Goal: Register for event/course: Register for event/course

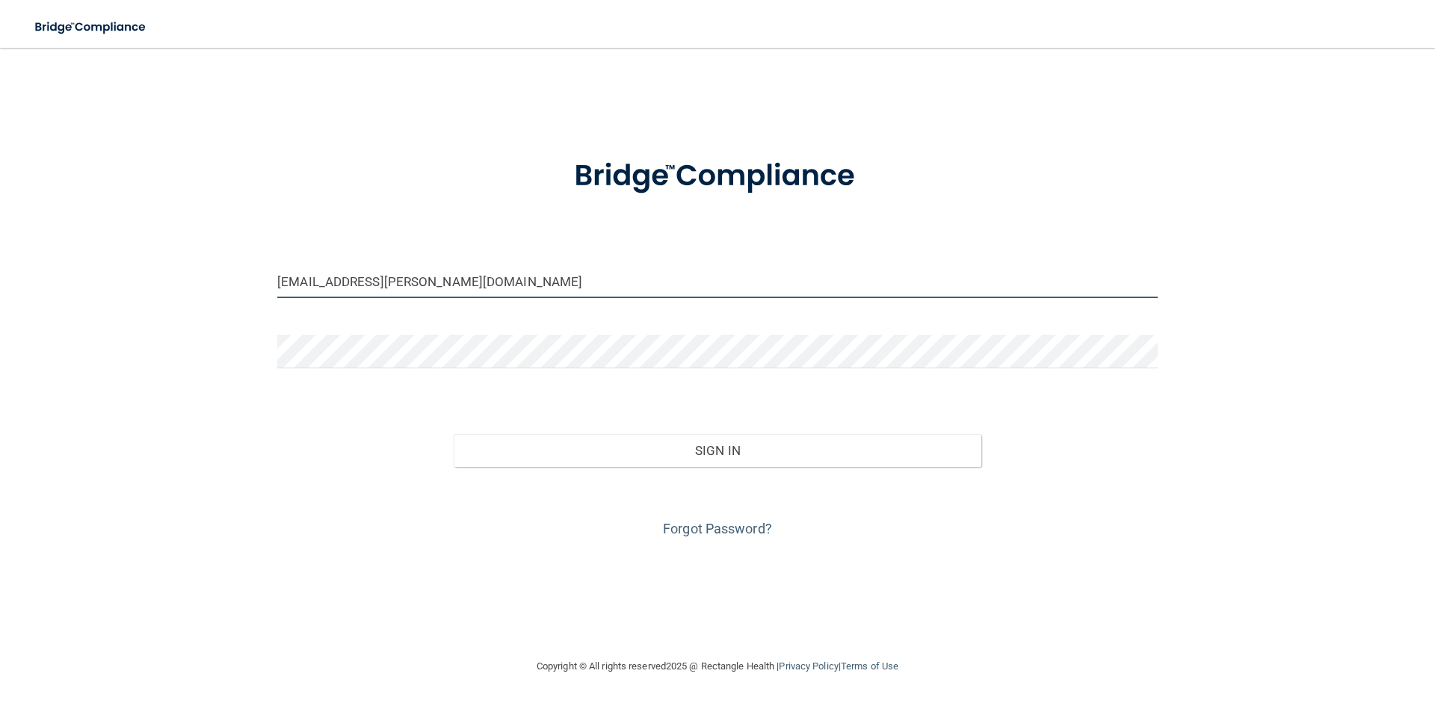
drag, startPoint x: 434, startPoint y: 280, endPoint x: 136, endPoint y: 275, distance: 297.5
click at [139, 277] on div "[EMAIL_ADDRESS][PERSON_NAME][DOMAIN_NAME] Invalid email/password. You don't hav…" at bounding box center [717, 353] width 1375 height 580
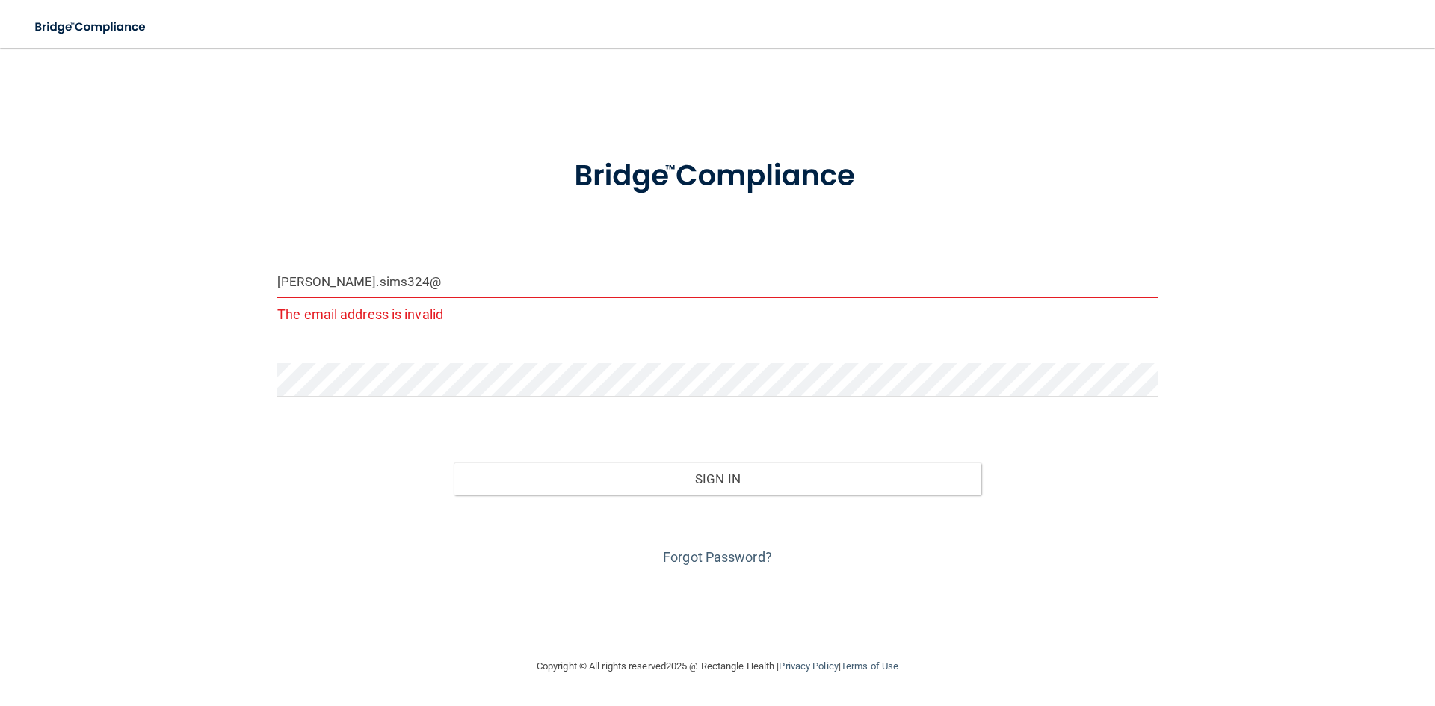
type input "[EMAIL_ADDRESS][DOMAIN_NAME]"
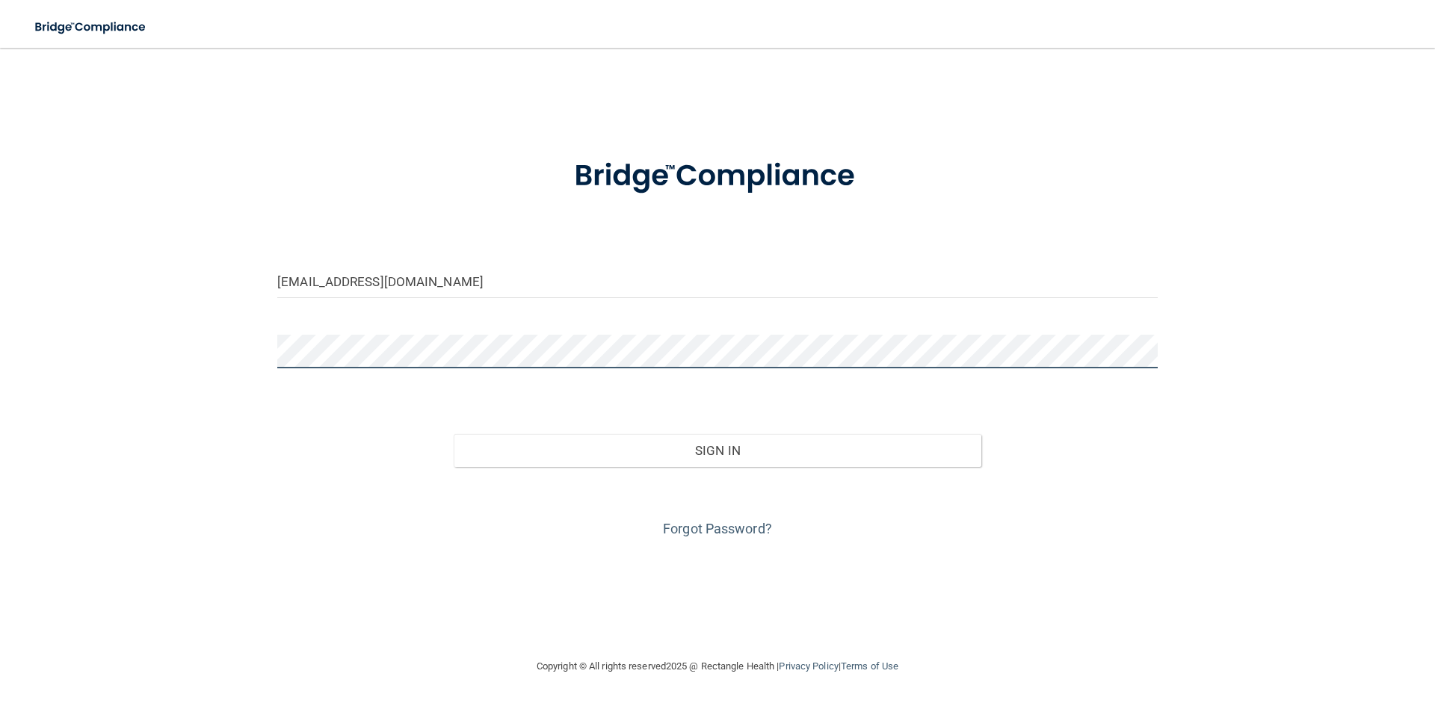
click at [123, 363] on div "[EMAIL_ADDRESS][DOMAIN_NAME] Invalid email/password. You don't have permission …" at bounding box center [717, 353] width 1375 height 580
click at [454, 434] on button "Sign In" at bounding box center [718, 450] width 528 height 33
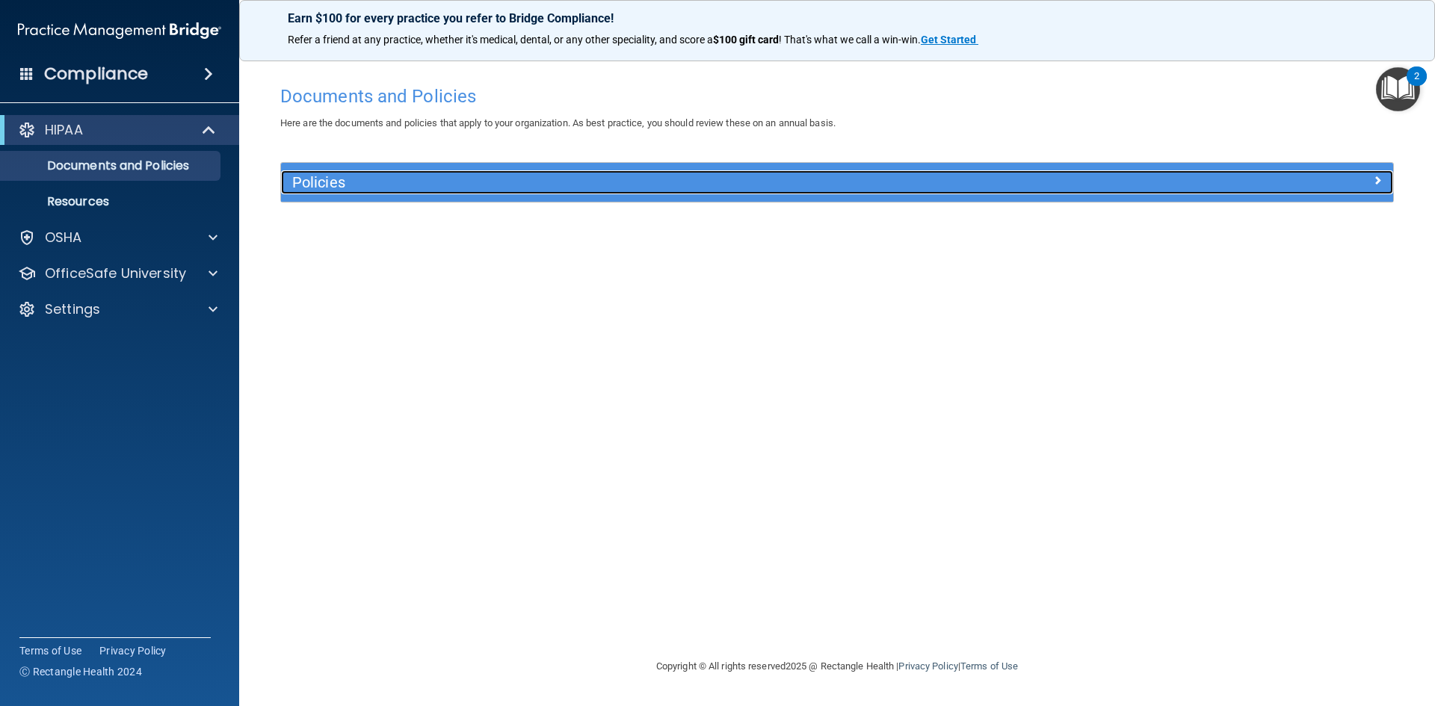
click at [482, 182] on h5 "Policies" at bounding box center [698, 182] width 812 height 16
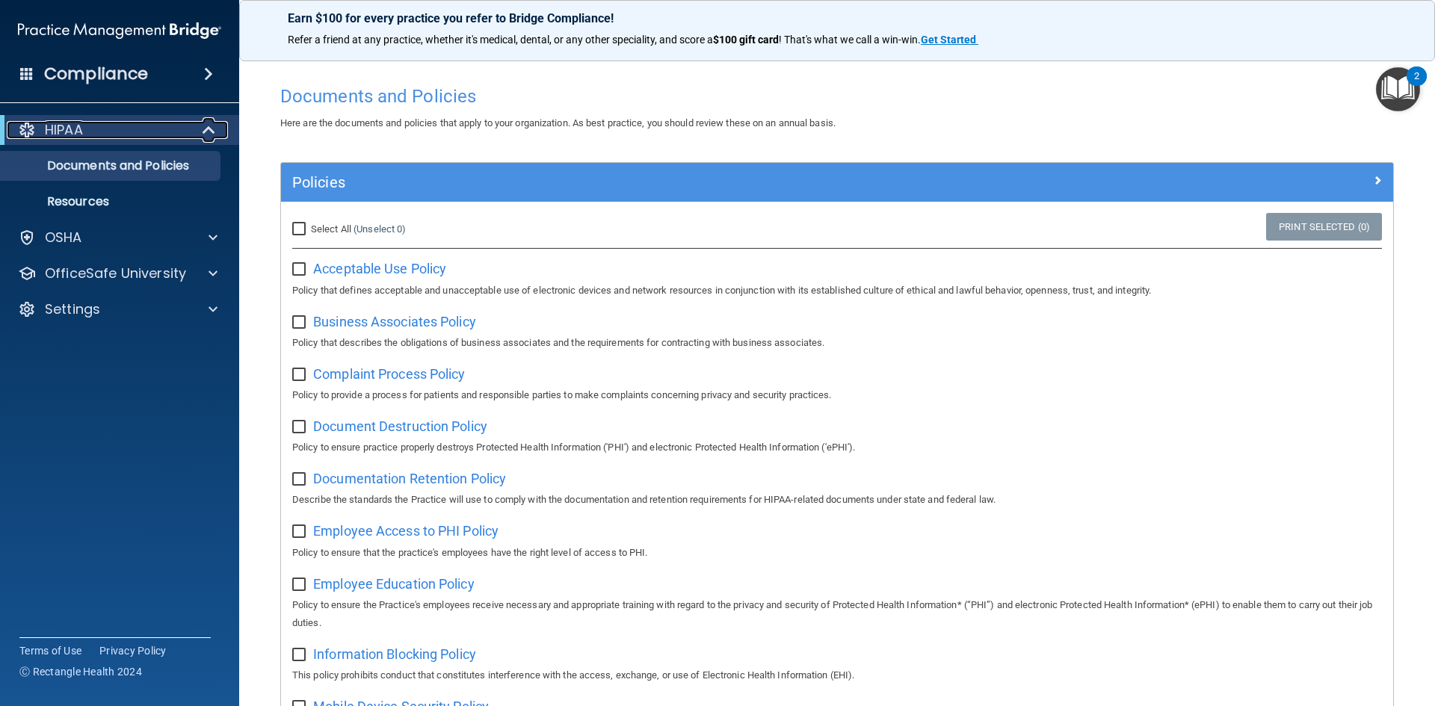
click at [204, 130] on span at bounding box center [210, 130] width 13 height 18
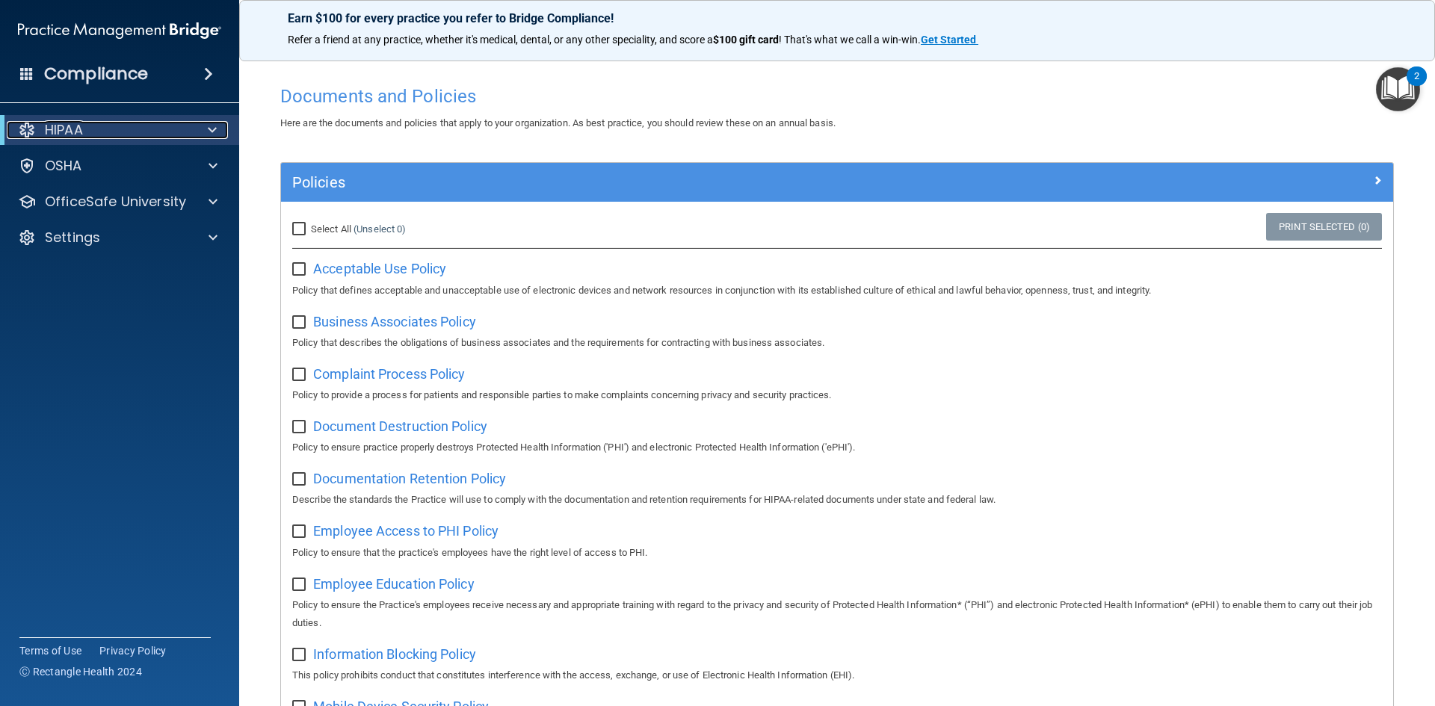
click at [204, 130] on div at bounding box center [209, 130] width 37 height 18
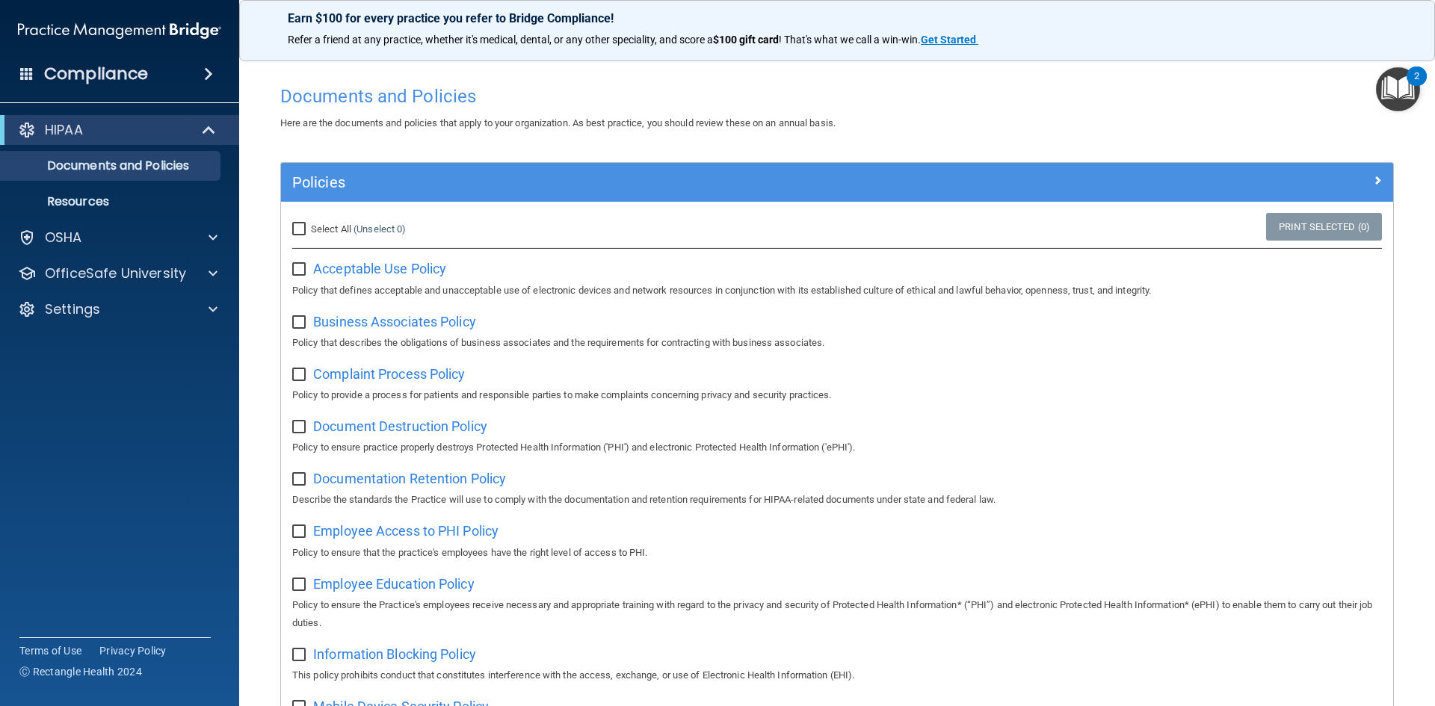
click at [302, 266] on input "checkbox" at bounding box center [300, 270] width 17 height 12
checkbox input "true"
click at [327, 271] on span "Acceptable Use Policy" at bounding box center [379, 269] width 133 height 16
click at [179, 212] on link "Resources" at bounding box center [102, 202] width 235 height 30
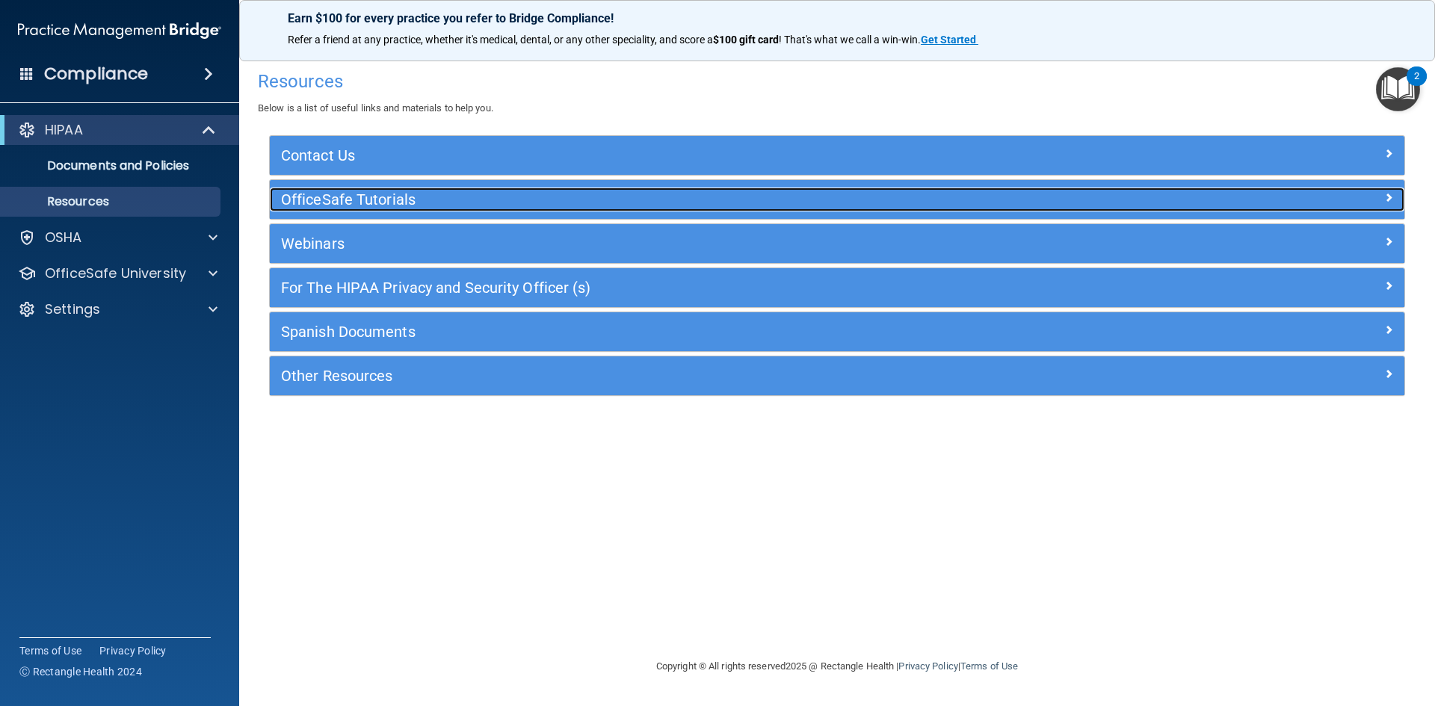
click at [323, 203] on h5 "OfficeSafe Tutorials" at bounding box center [695, 199] width 829 height 16
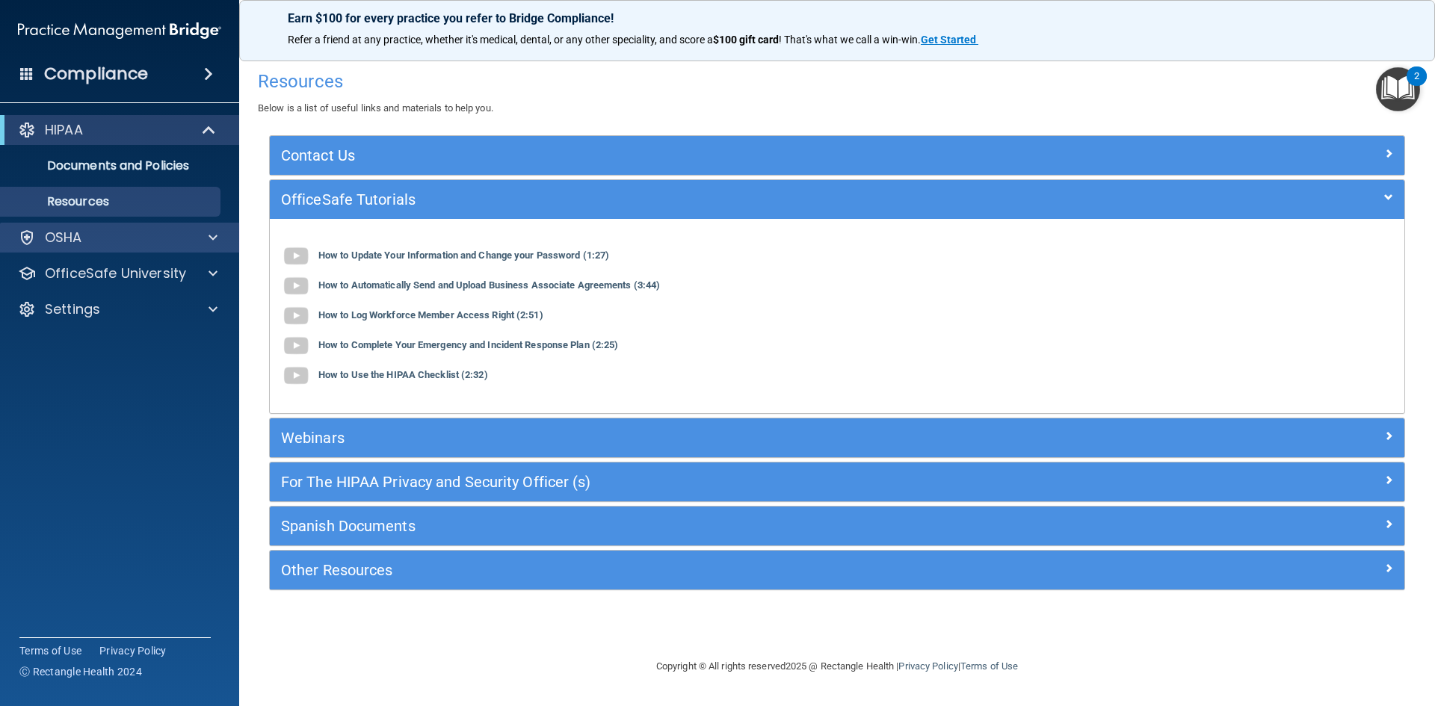
click at [131, 225] on div "OSHA" at bounding box center [120, 238] width 240 height 30
click at [219, 235] on div at bounding box center [210, 238] width 37 height 18
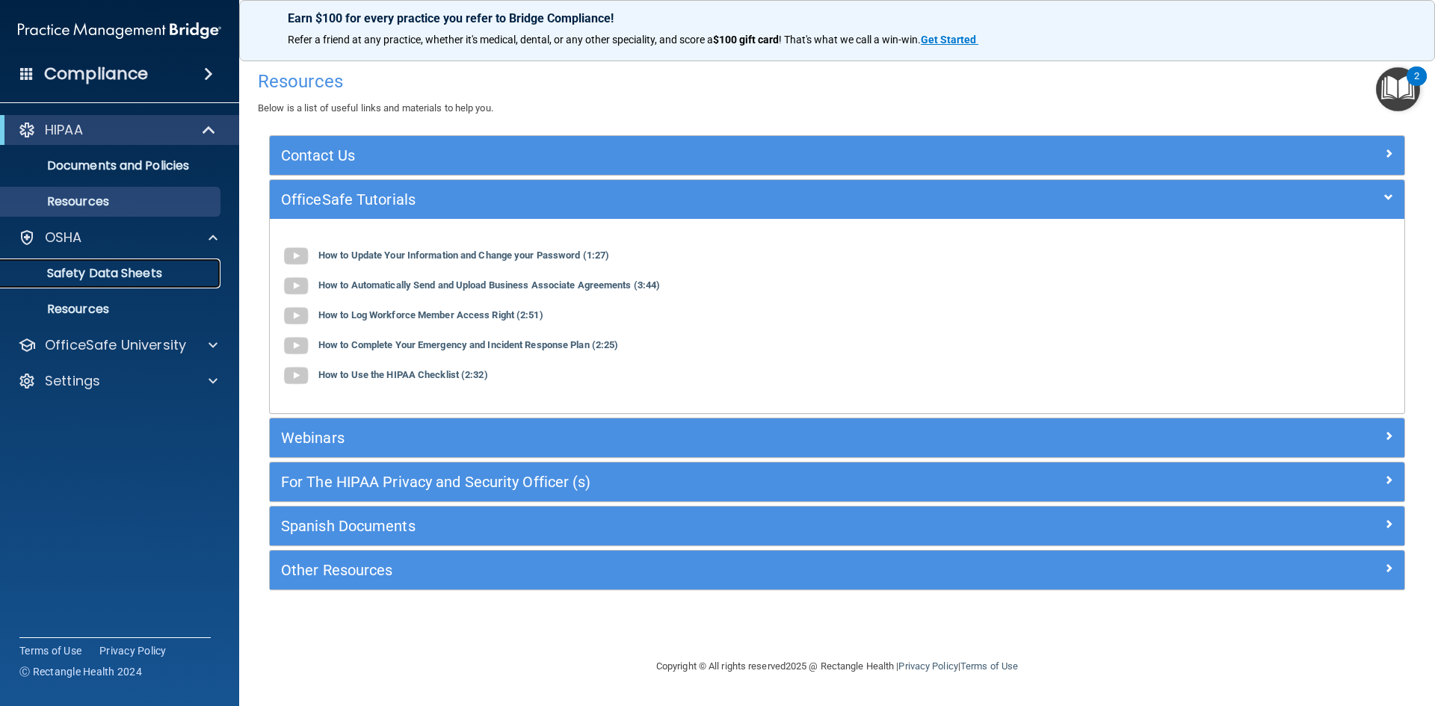
click at [145, 267] on p "Safety Data Sheets" at bounding box center [112, 273] width 204 height 15
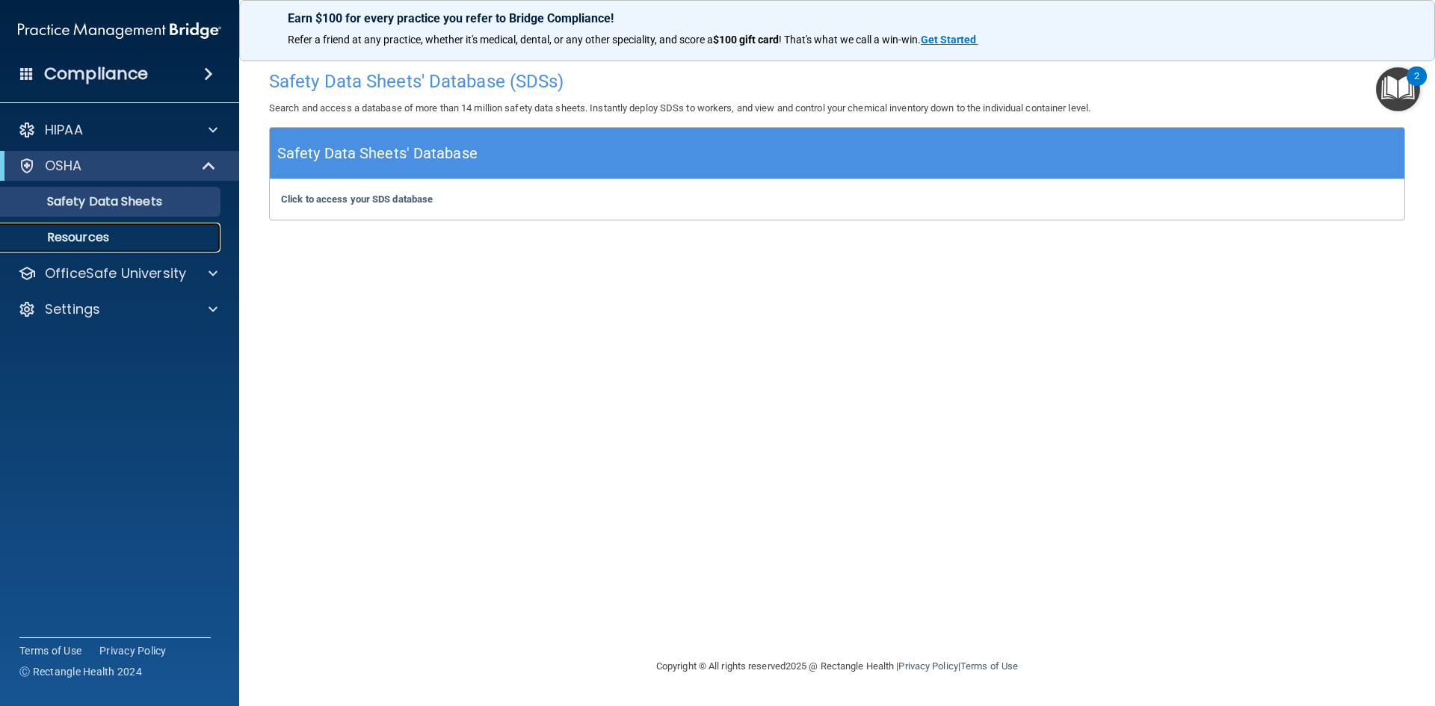
click at [99, 233] on p "Resources" at bounding box center [112, 237] width 204 height 15
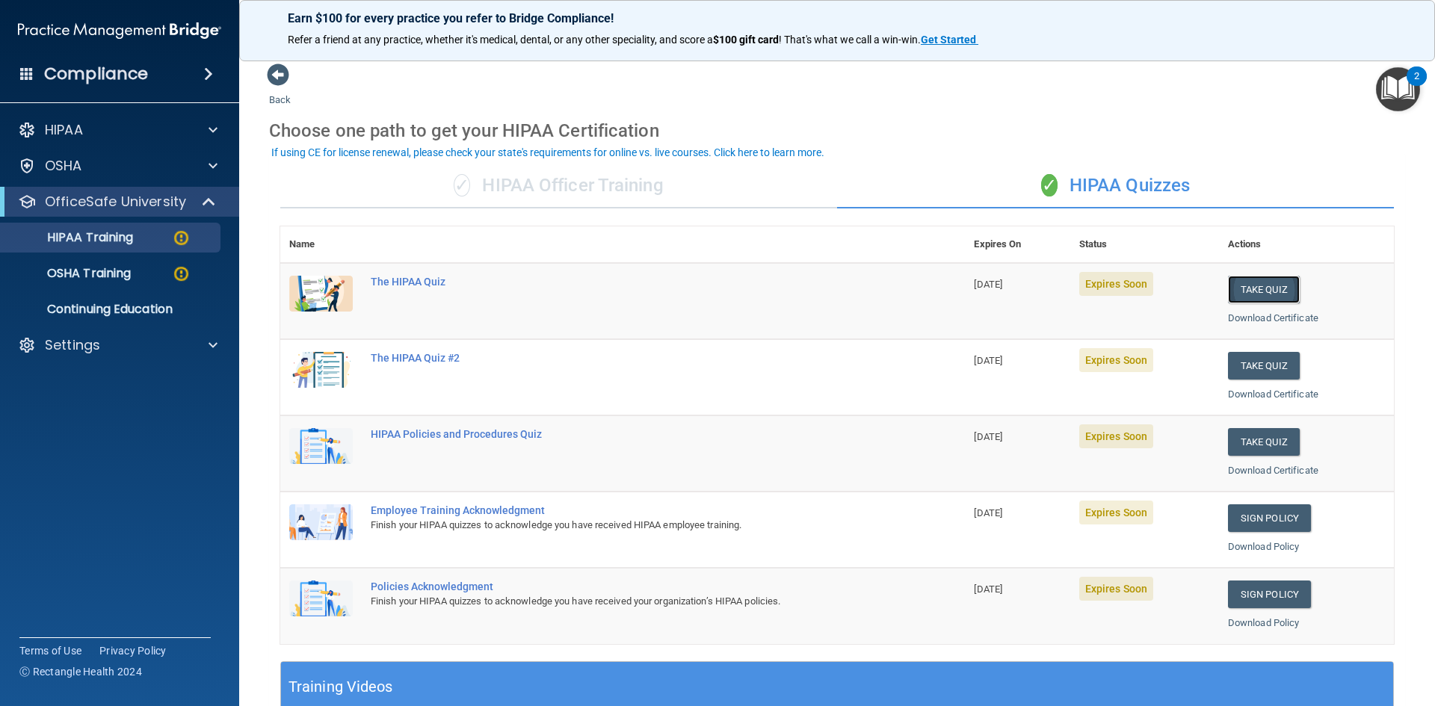
click at [1265, 291] on button "Take Quiz" at bounding box center [1264, 290] width 72 height 28
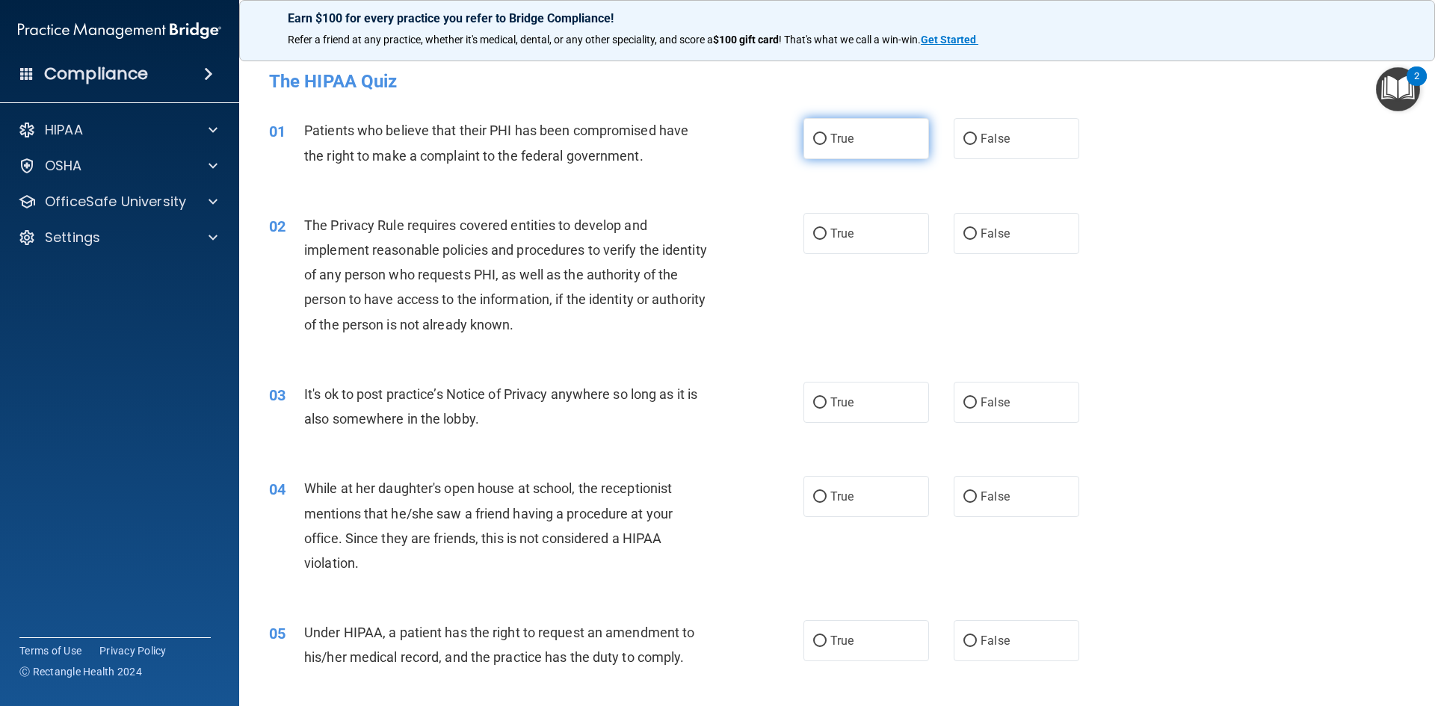
click at [880, 138] on label "True" at bounding box center [866, 138] width 126 height 41
click at [827, 138] on input "True" at bounding box center [819, 139] width 13 height 11
radio input "true"
click at [816, 223] on label "True" at bounding box center [866, 233] width 126 height 41
click at [816, 229] on input "True" at bounding box center [819, 234] width 13 height 11
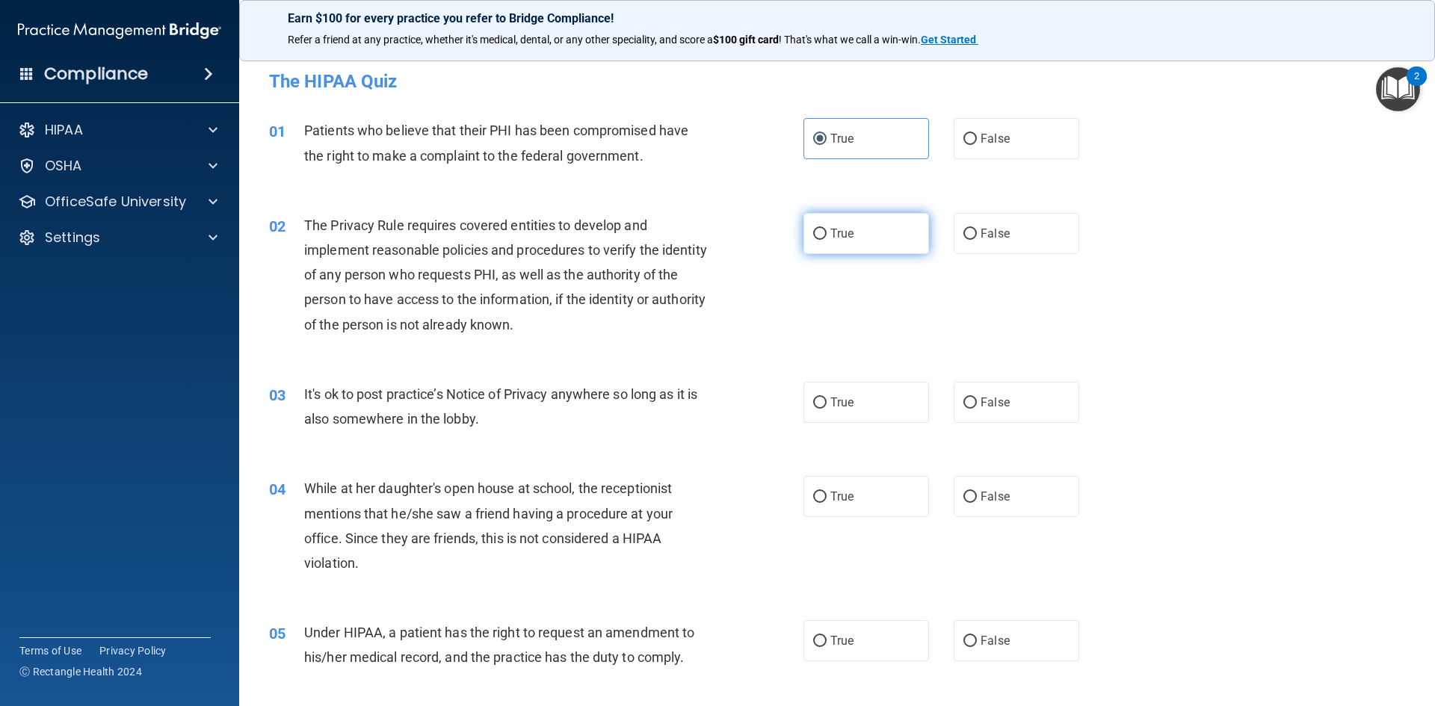
radio input "true"
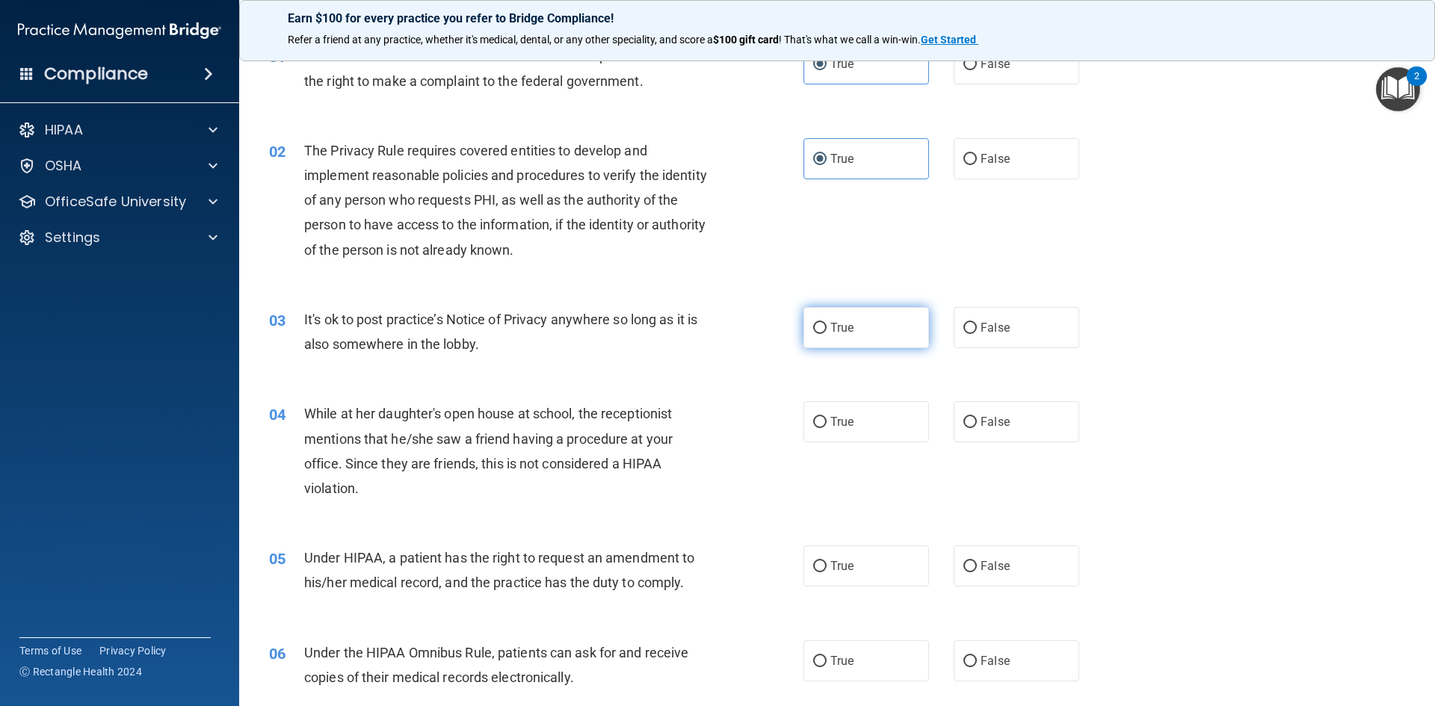
click at [837, 330] on span "True" at bounding box center [841, 328] width 23 height 14
click at [827, 330] on input "True" at bounding box center [819, 328] width 13 height 11
radio input "true"
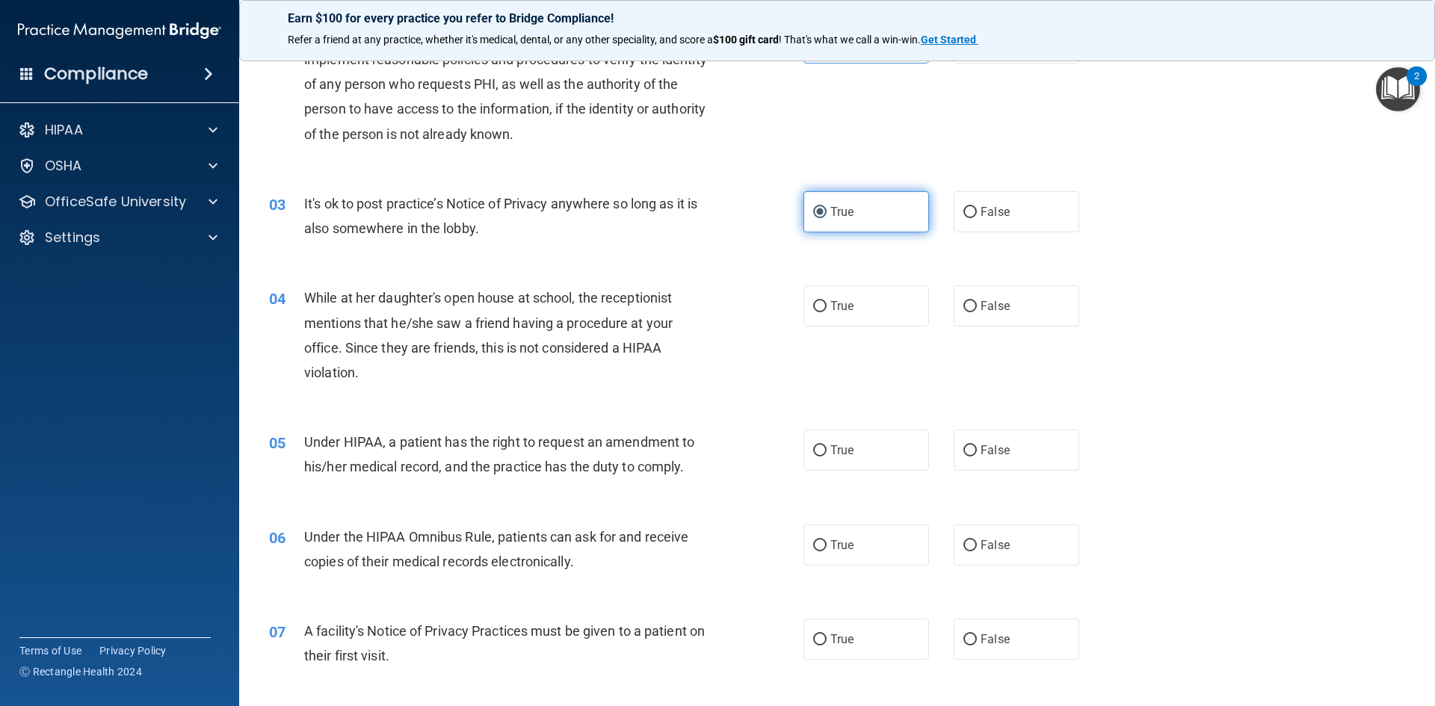
scroll to position [224, 0]
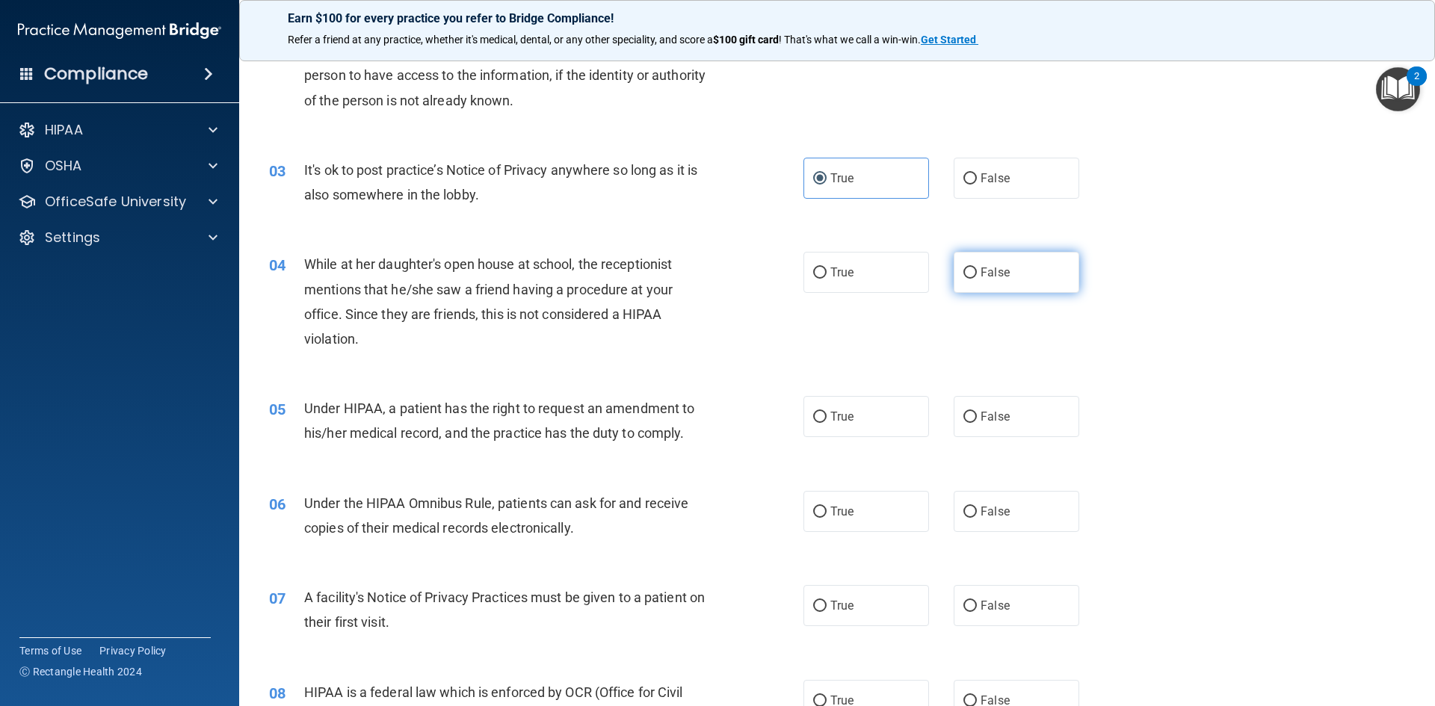
click at [954, 268] on label "False" at bounding box center [1017, 272] width 126 height 41
click at [963, 268] on input "False" at bounding box center [969, 273] width 13 height 11
radio input "true"
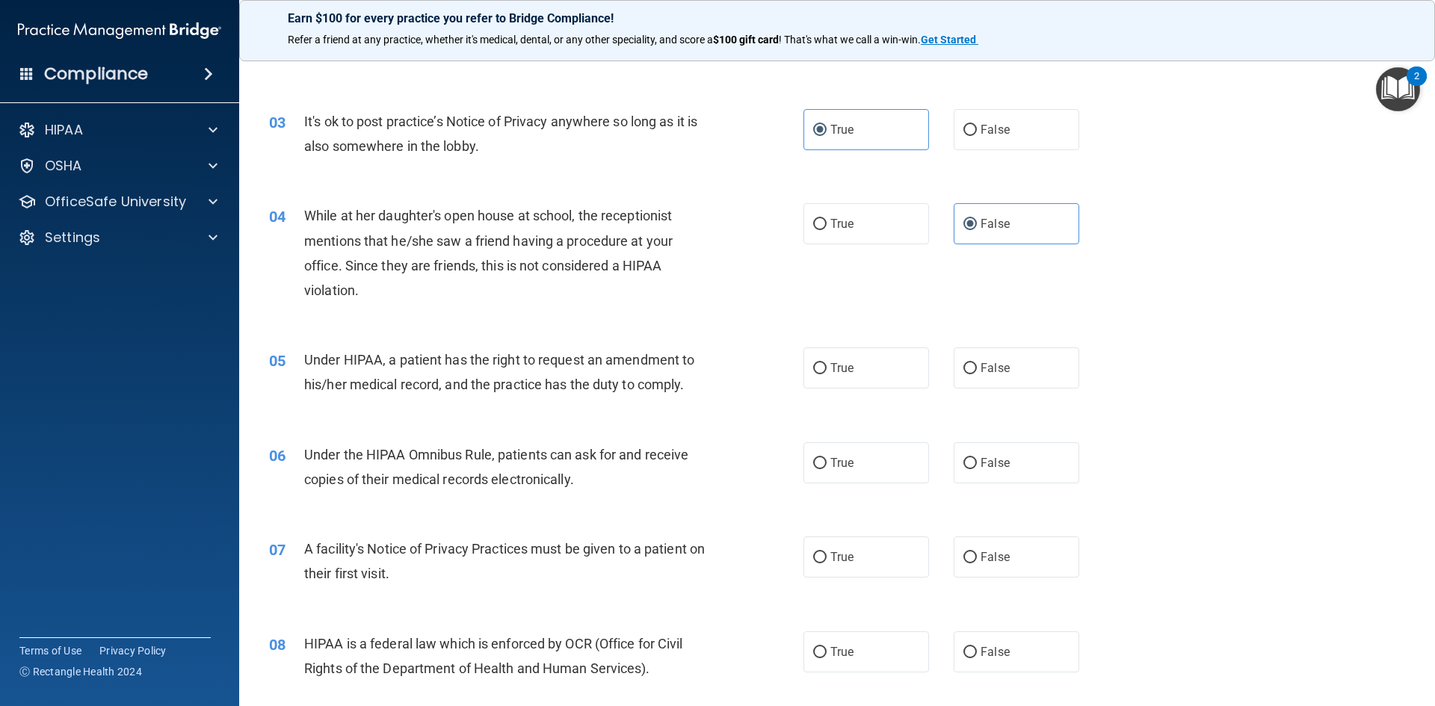
scroll to position [299, 0]
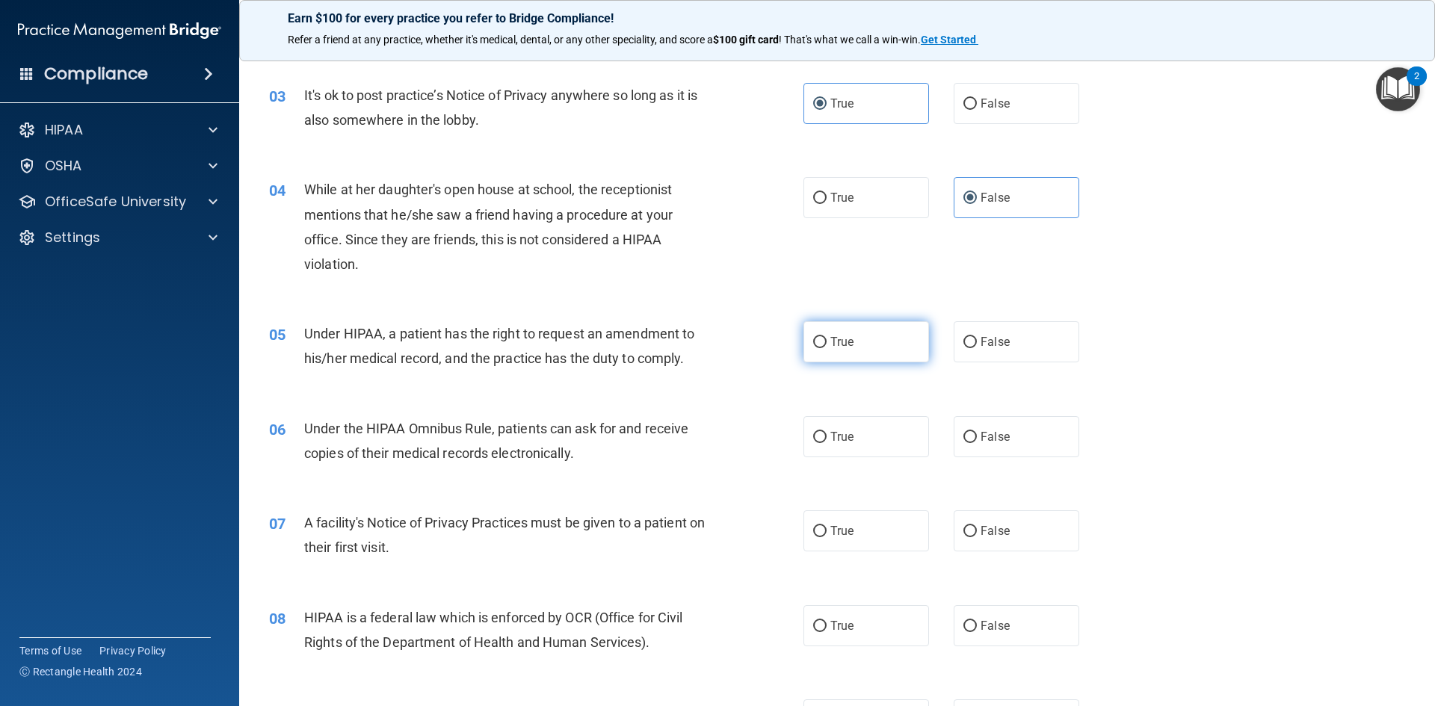
click at [859, 344] on label "True" at bounding box center [866, 341] width 126 height 41
click at [827, 344] on input "True" at bounding box center [819, 342] width 13 height 11
radio input "true"
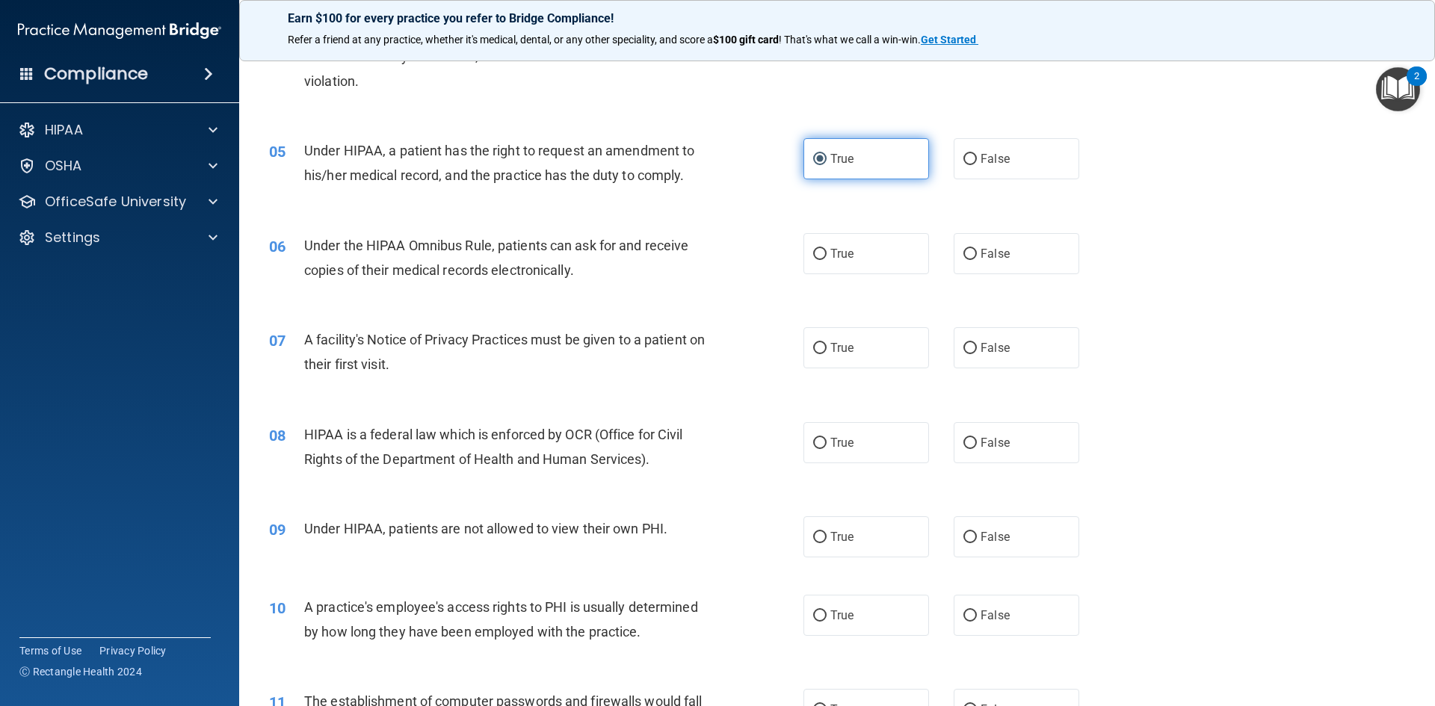
scroll to position [523, 0]
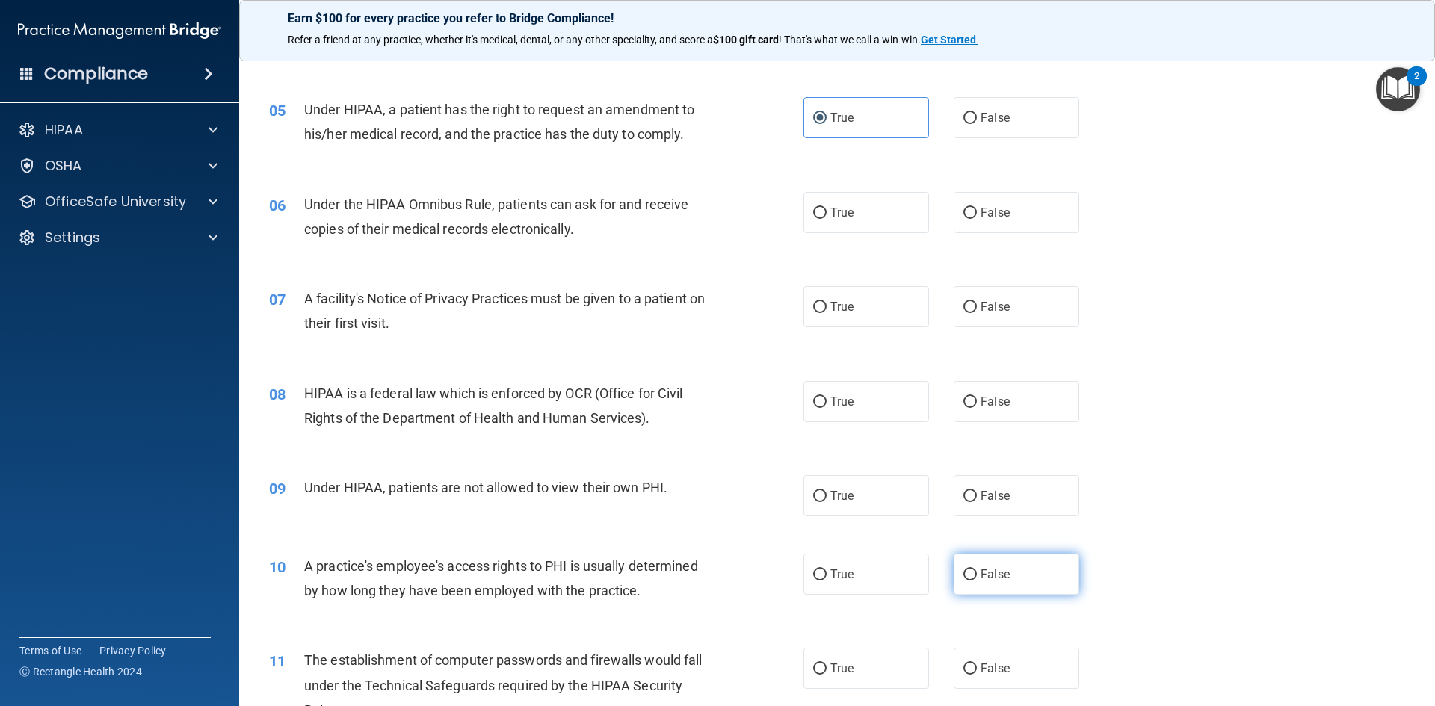
click at [1025, 579] on label "False" at bounding box center [1017, 574] width 126 height 41
click at [977, 579] on input "False" at bounding box center [969, 575] width 13 height 11
radio input "true"
click at [987, 500] on span "False" at bounding box center [995, 496] width 29 height 14
click at [977, 500] on input "False" at bounding box center [969, 496] width 13 height 11
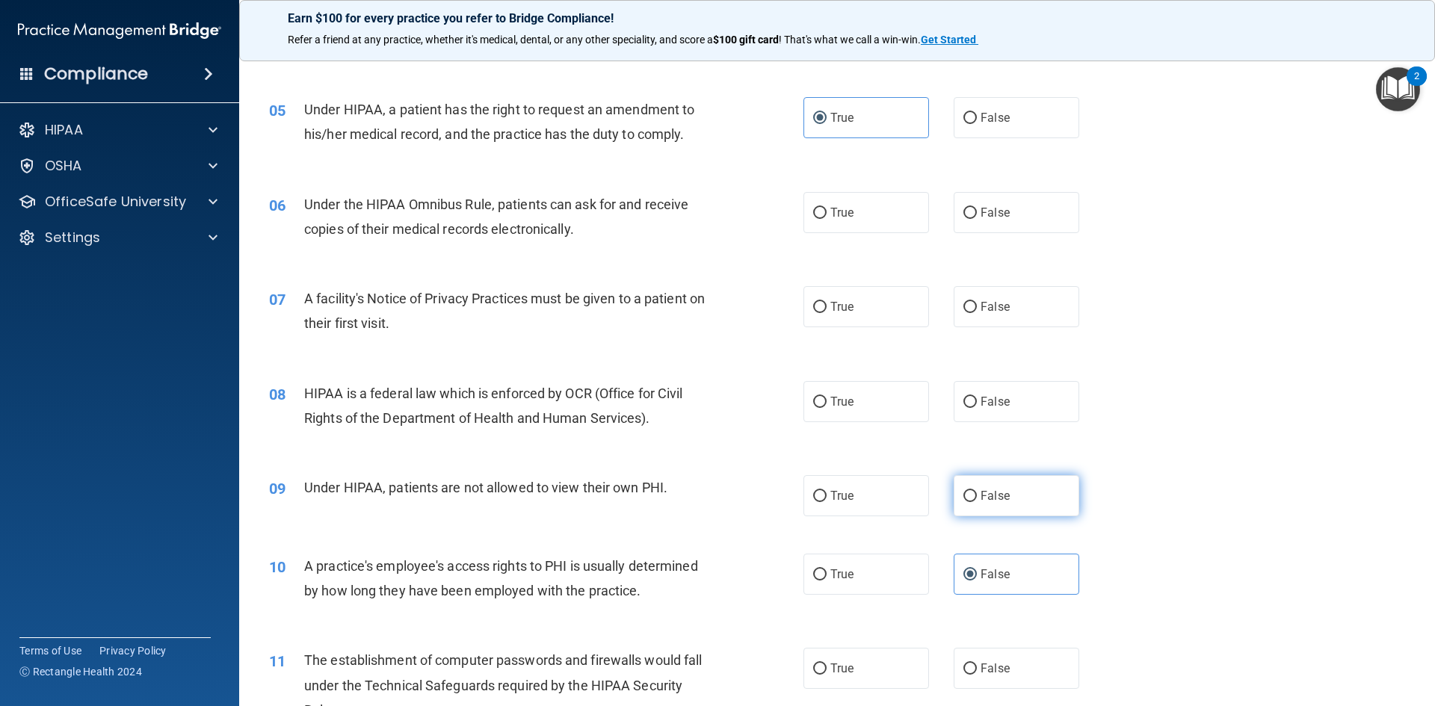
radio input "true"
click at [876, 229] on label "True" at bounding box center [866, 212] width 126 height 41
click at [827, 219] on input "True" at bounding box center [819, 213] width 13 height 11
radio input "true"
click at [853, 316] on label "True" at bounding box center [866, 306] width 126 height 41
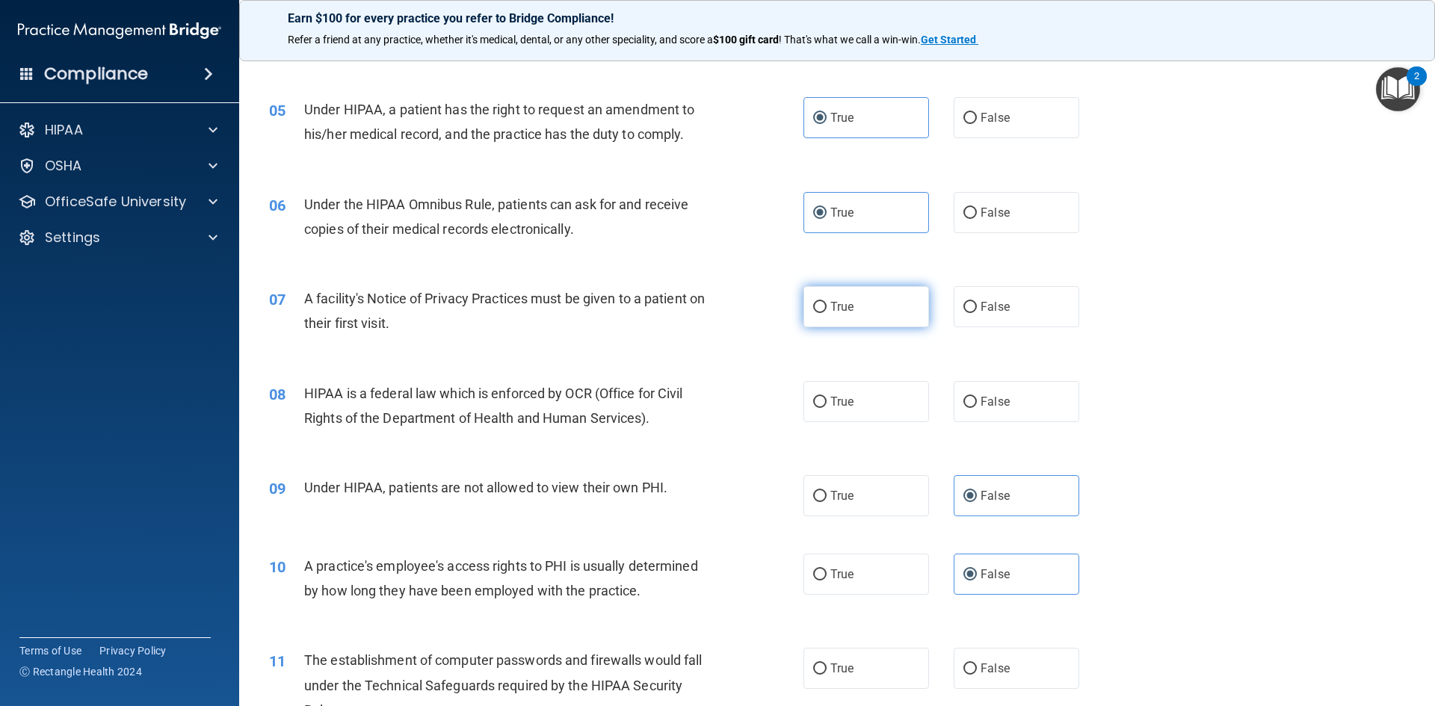
click at [827, 313] on input "True" at bounding box center [819, 307] width 13 height 11
radio input "true"
click at [883, 399] on label "True" at bounding box center [866, 401] width 126 height 41
click at [827, 399] on input "True" at bounding box center [819, 402] width 13 height 11
radio input "true"
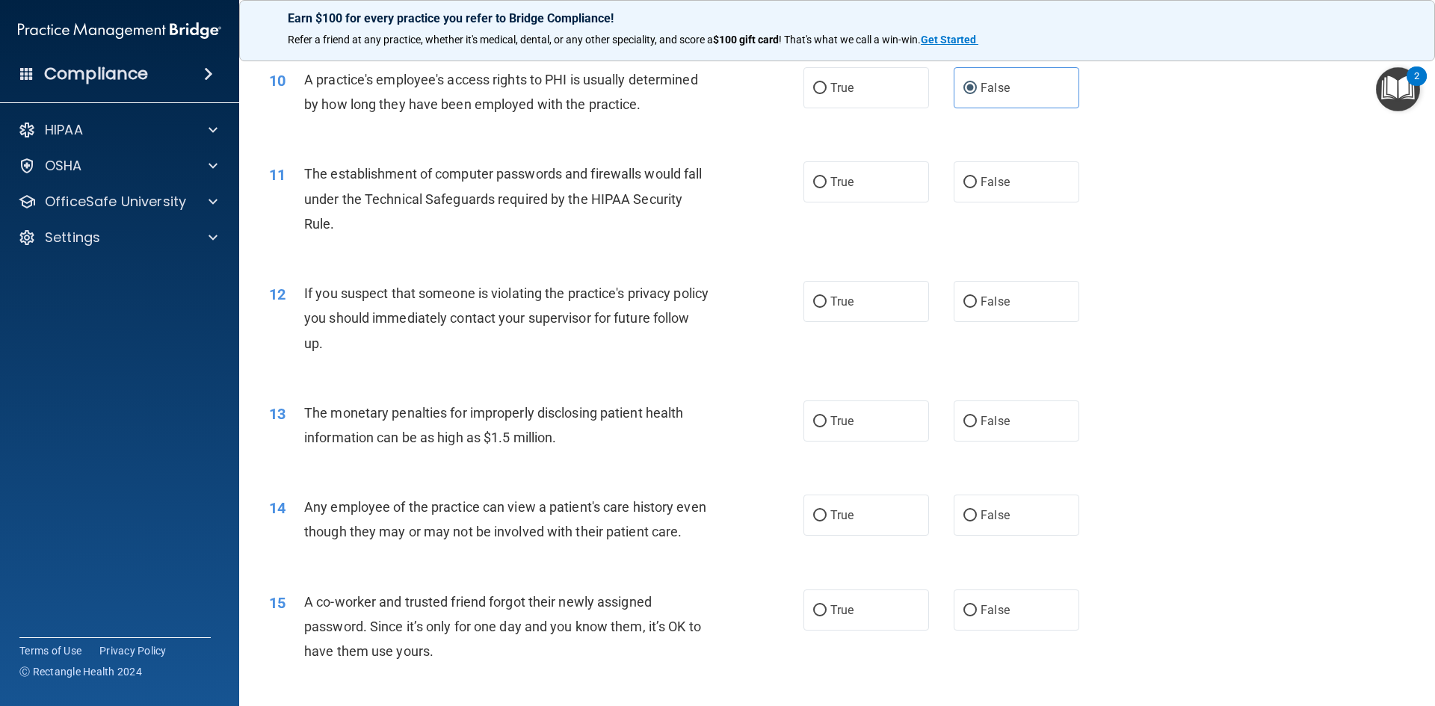
scroll to position [1046, 0]
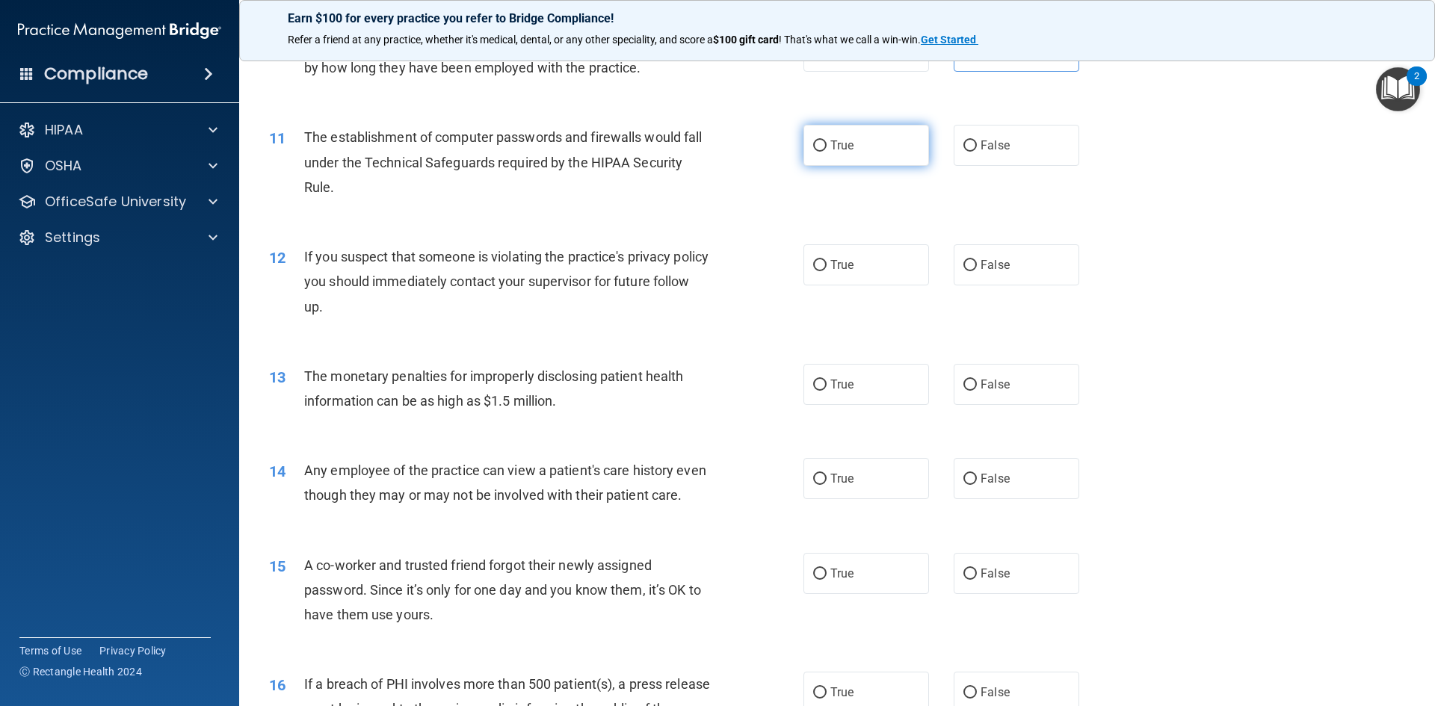
click at [851, 144] on label "True" at bounding box center [866, 145] width 126 height 41
click at [827, 144] on input "True" at bounding box center [819, 146] width 13 height 11
radio input "true"
click at [848, 267] on span "True" at bounding box center [841, 265] width 23 height 14
click at [827, 267] on input "True" at bounding box center [819, 265] width 13 height 11
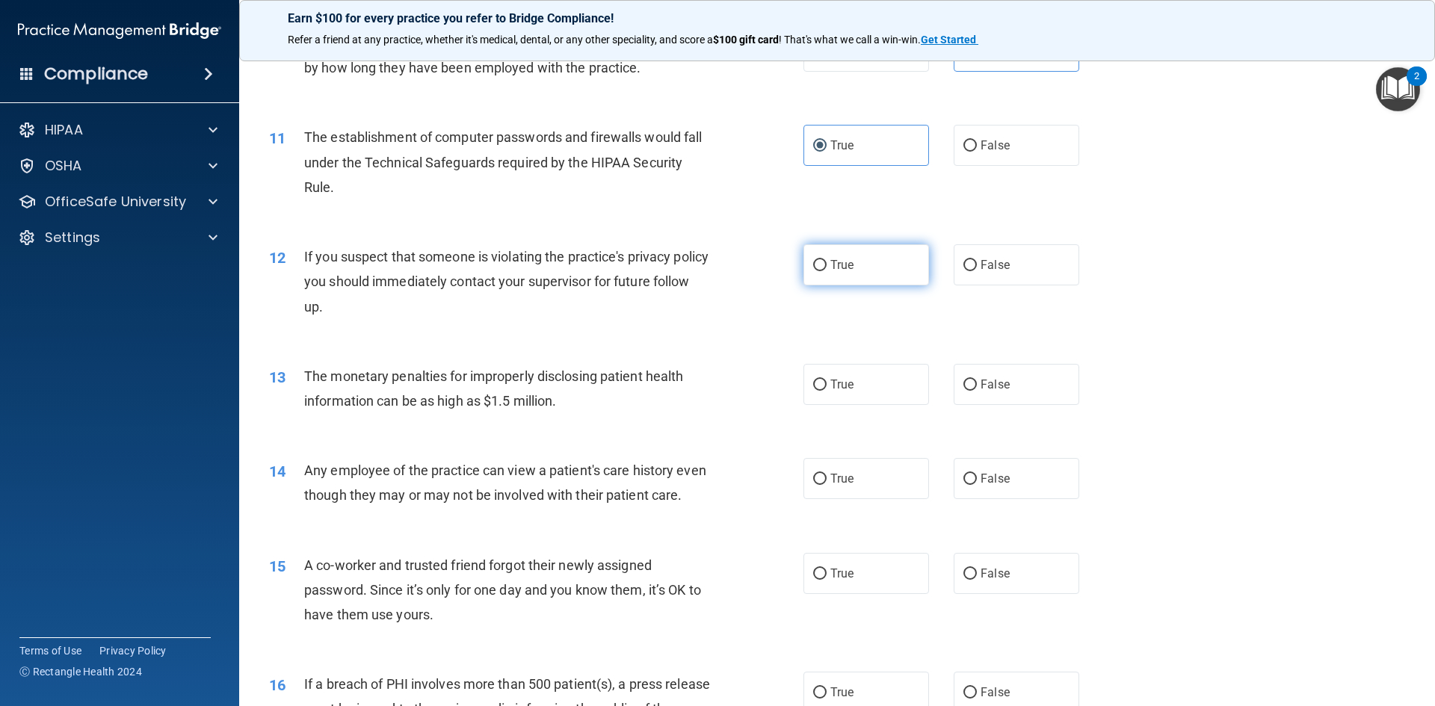
radio input "true"
click at [850, 383] on label "True" at bounding box center [866, 384] width 126 height 41
click at [827, 383] on input "True" at bounding box center [819, 385] width 13 height 11
radio input "true"
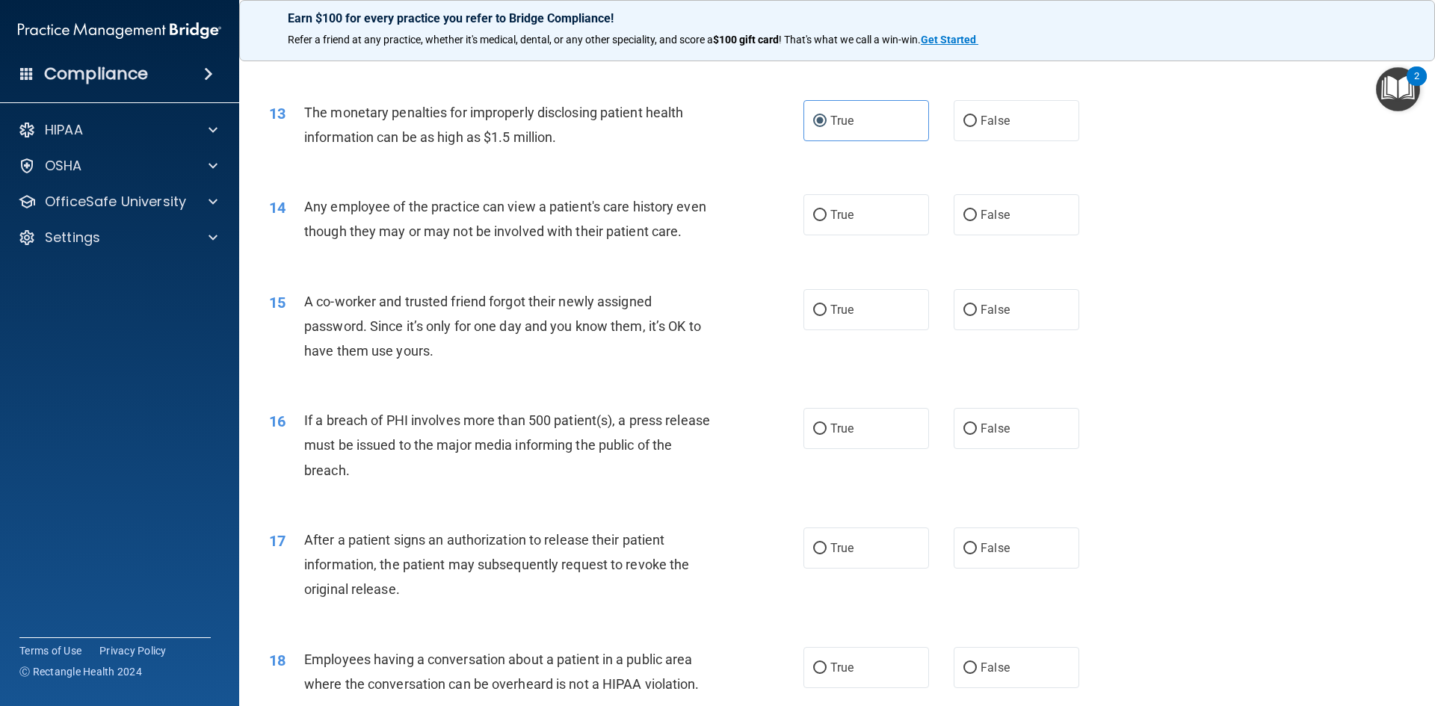
scroll to position [1345, 0]
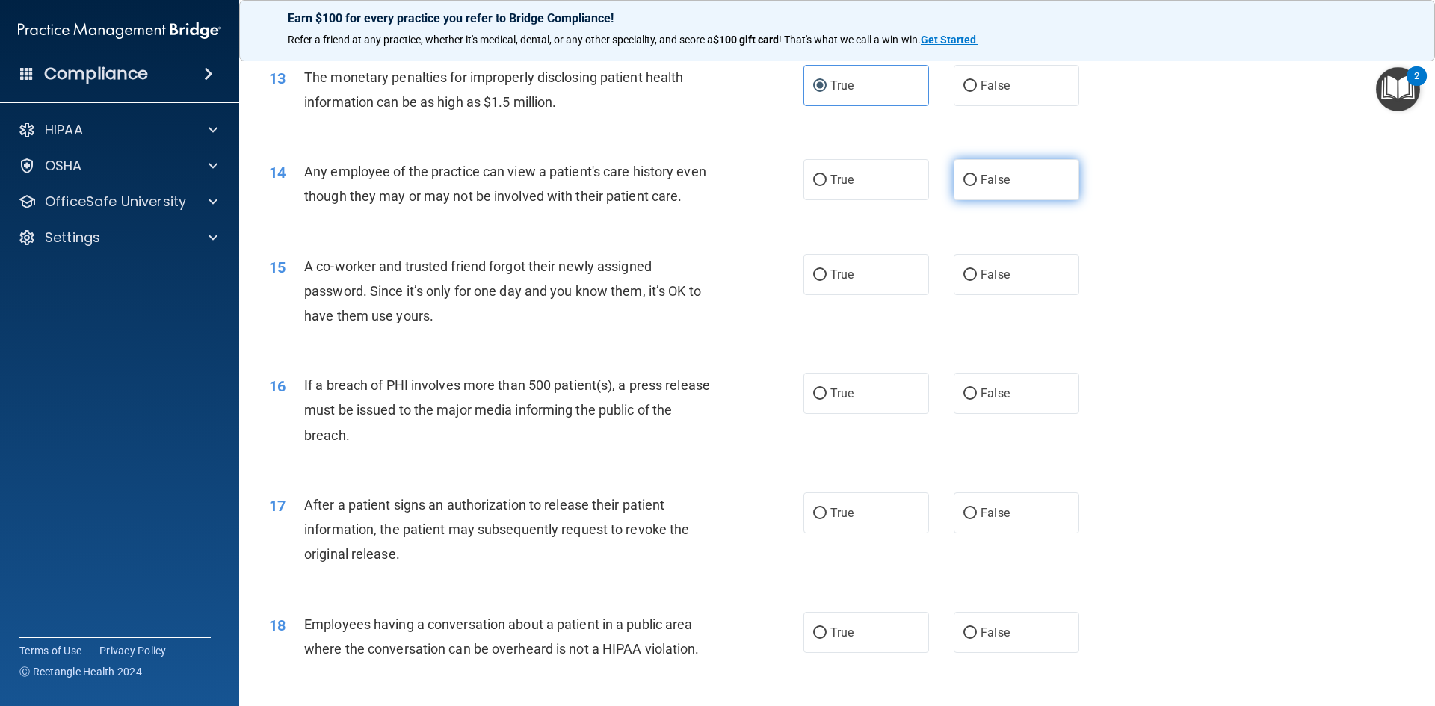
click at [996, 196] on label "False" at bounding box center [1017, 179] width 126 height 41
click at [977, 186] on input "False" at bounding box center [969, 180] width 13 height 11
radio input "true"
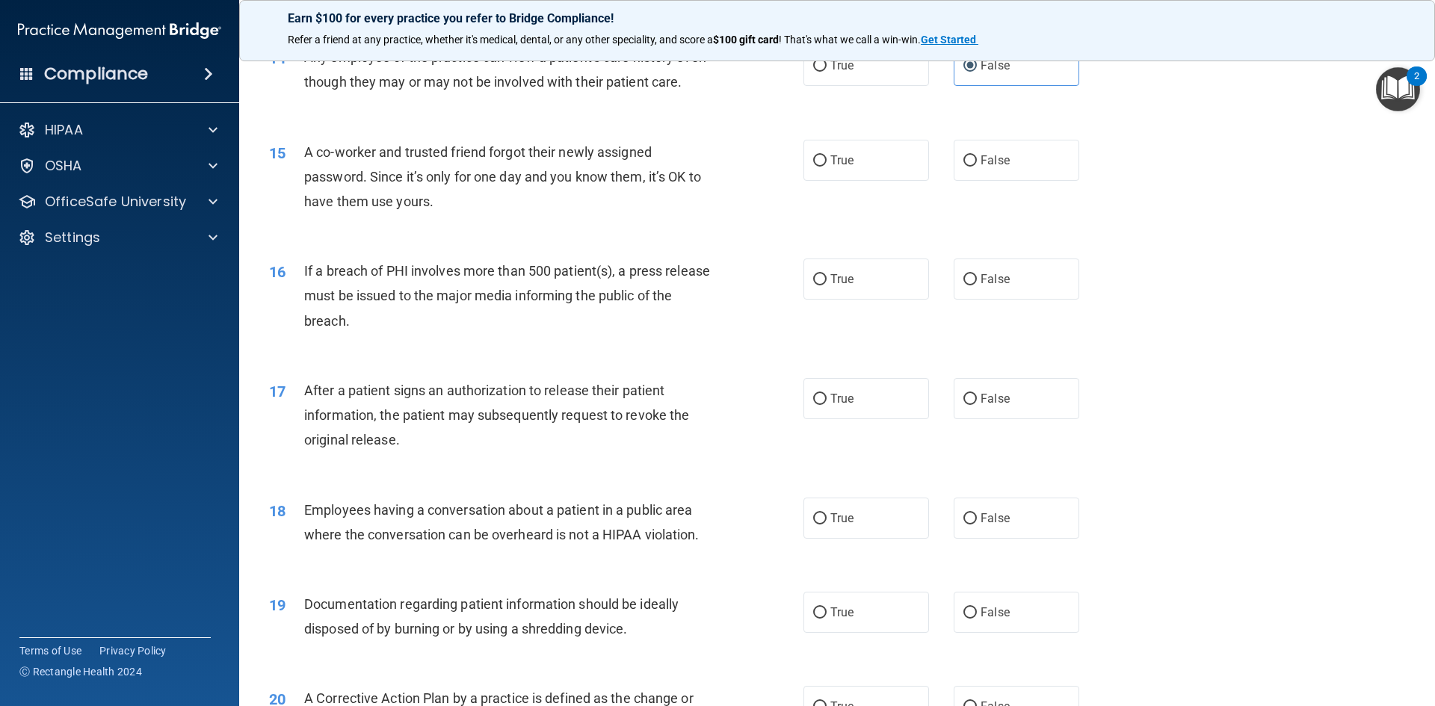
scroll to position [1495, 0]
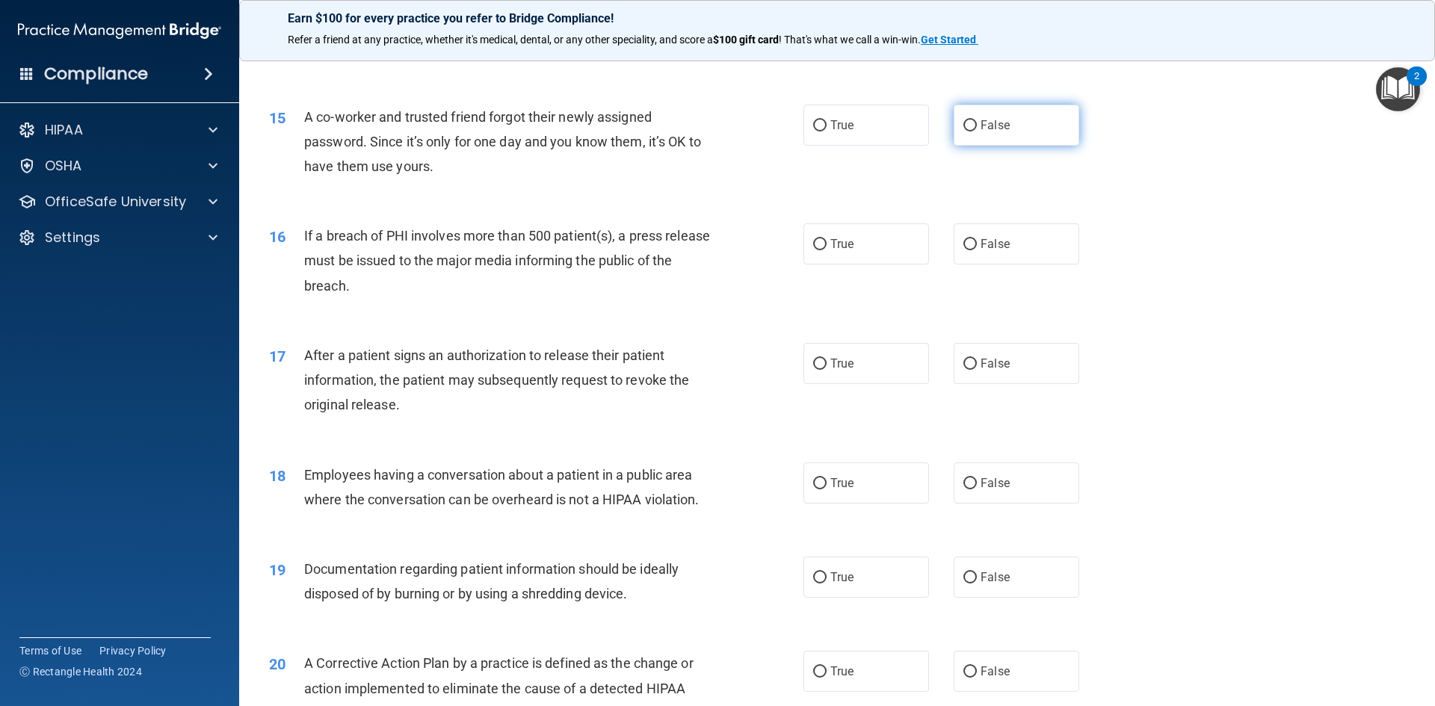
click at [1007, 146] on label "False" at bounding box center [1017, 125] width 126 height 41
click at [977, 132] on input "False" at bounding box center [969, 125] width 13 height 11
radio input "true"
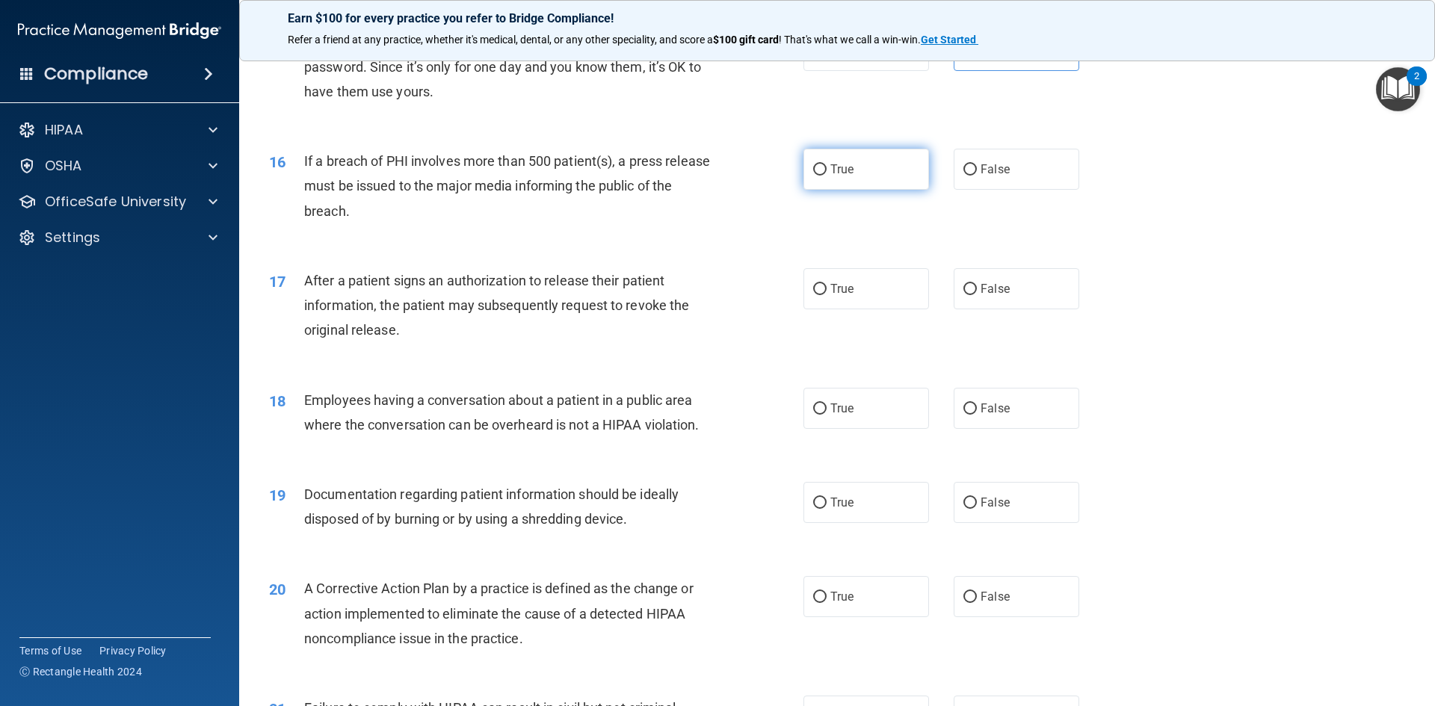
click at [880, 190] on label "True" at bounding box center [866, 169] width 126 height 41
click at [827, 176] on input "True" at bounding box center [819, 169] width 13 height 11
radio input "true"
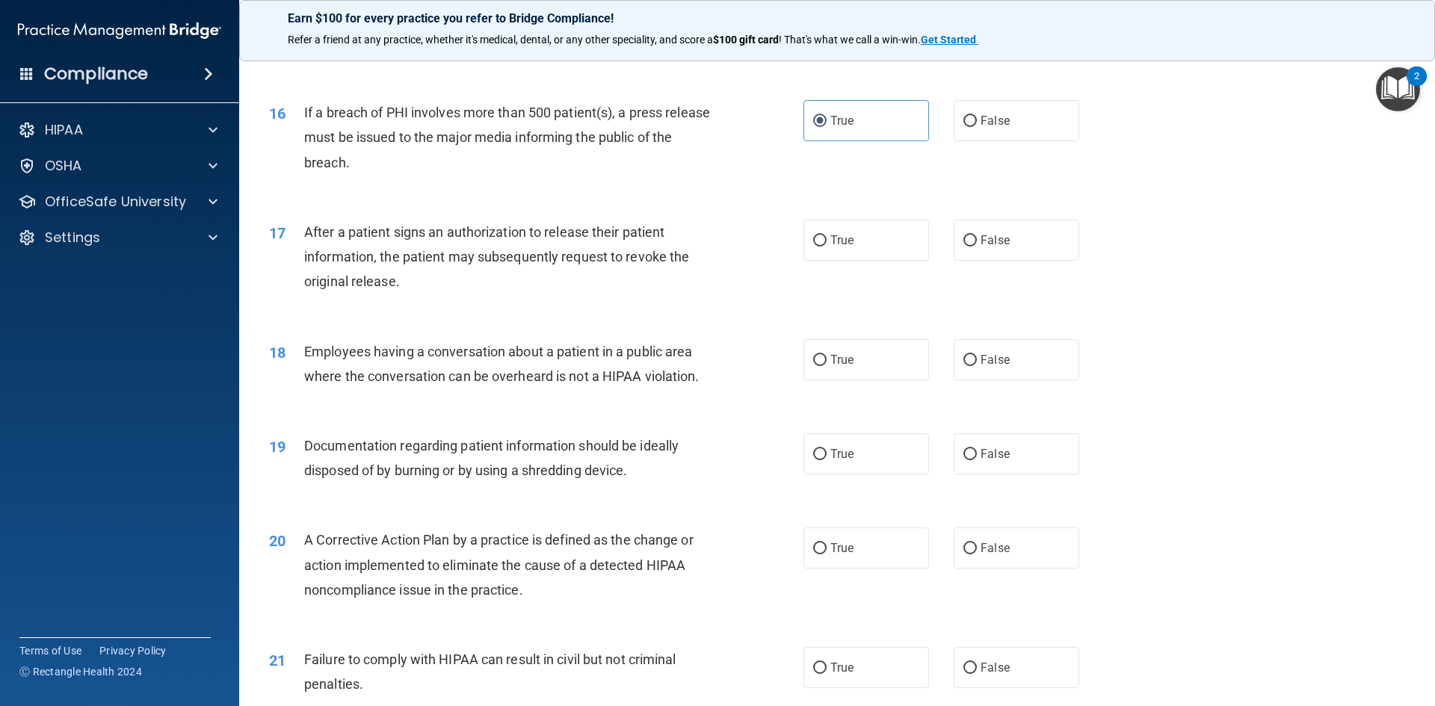
scroll to position [1644, 0]
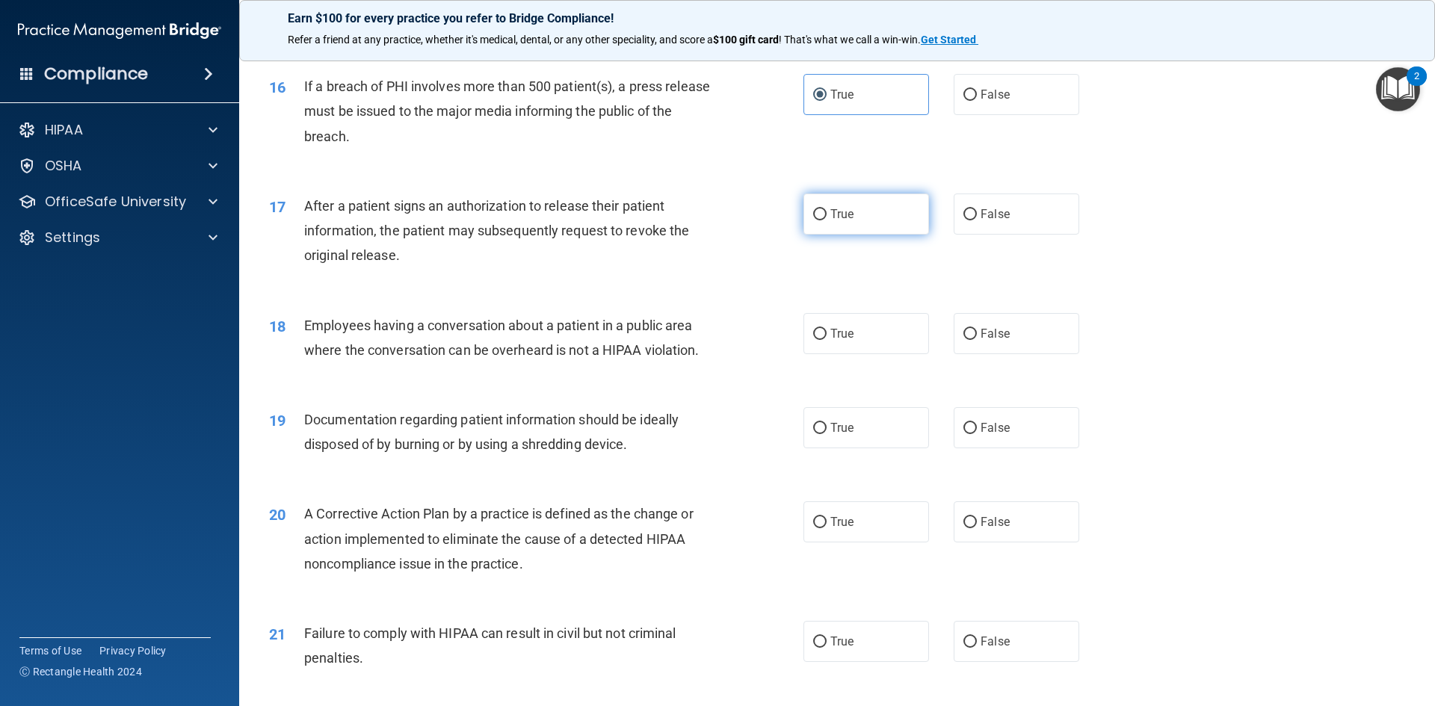
click at [865, 235] on label "True" at bounding box center [866, 214] width 126 height 41
click at [827, 220] on input "True" at bounding box center [819, 214] width 13 height 11
radio input "true"
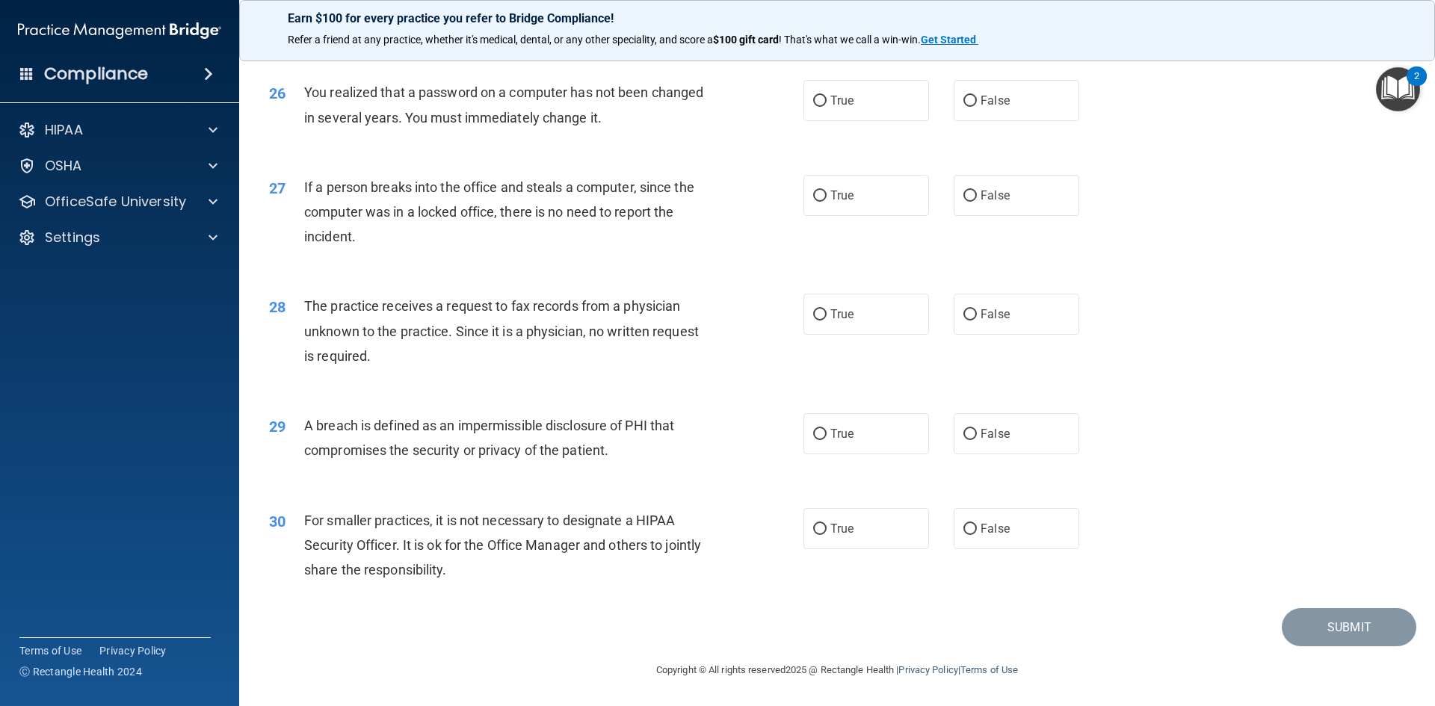
scroll to position [2831, 0]
click at [866, 524] on label "True" at bounding box center [866, 528] width 126 height 41
click at [827, 524] on input "True" at bounding box center [819, 529] width 13 height 11
radio input "true"
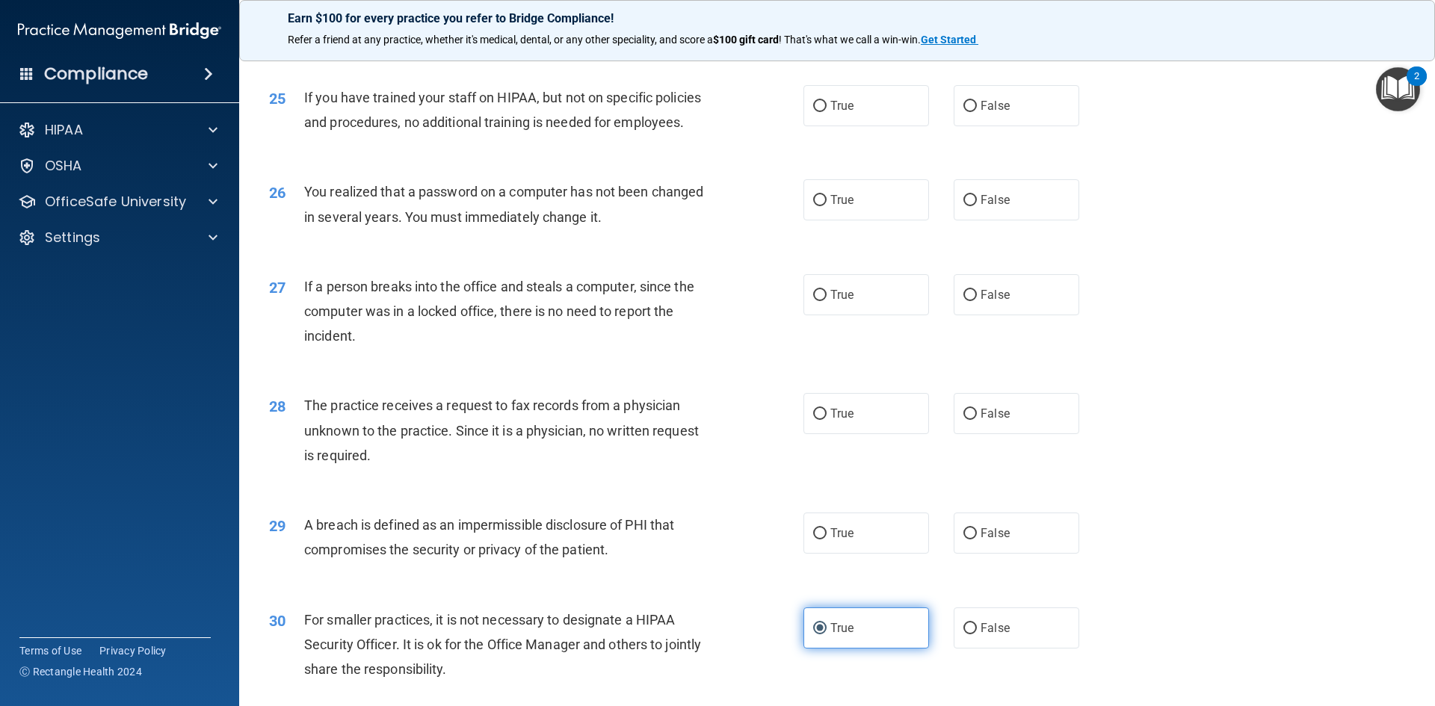
scroll to position [2682, 0]
click at [842, 541] on span "True" at bounding box center [841, 534] width 23 height 14
click at [827, 540] on input "True" at bounding box center [819, 534] width 13 height 11
radio input "true"
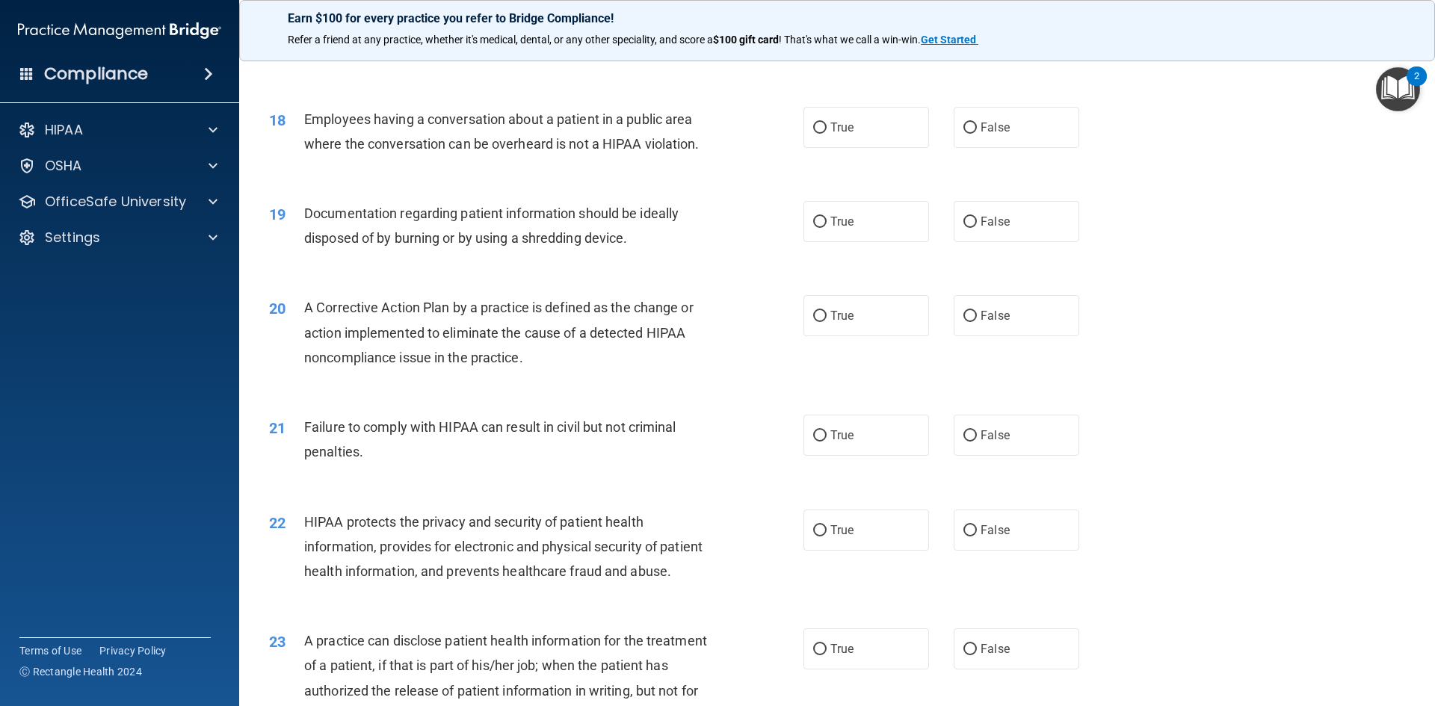
scroll to position [1785, 0]
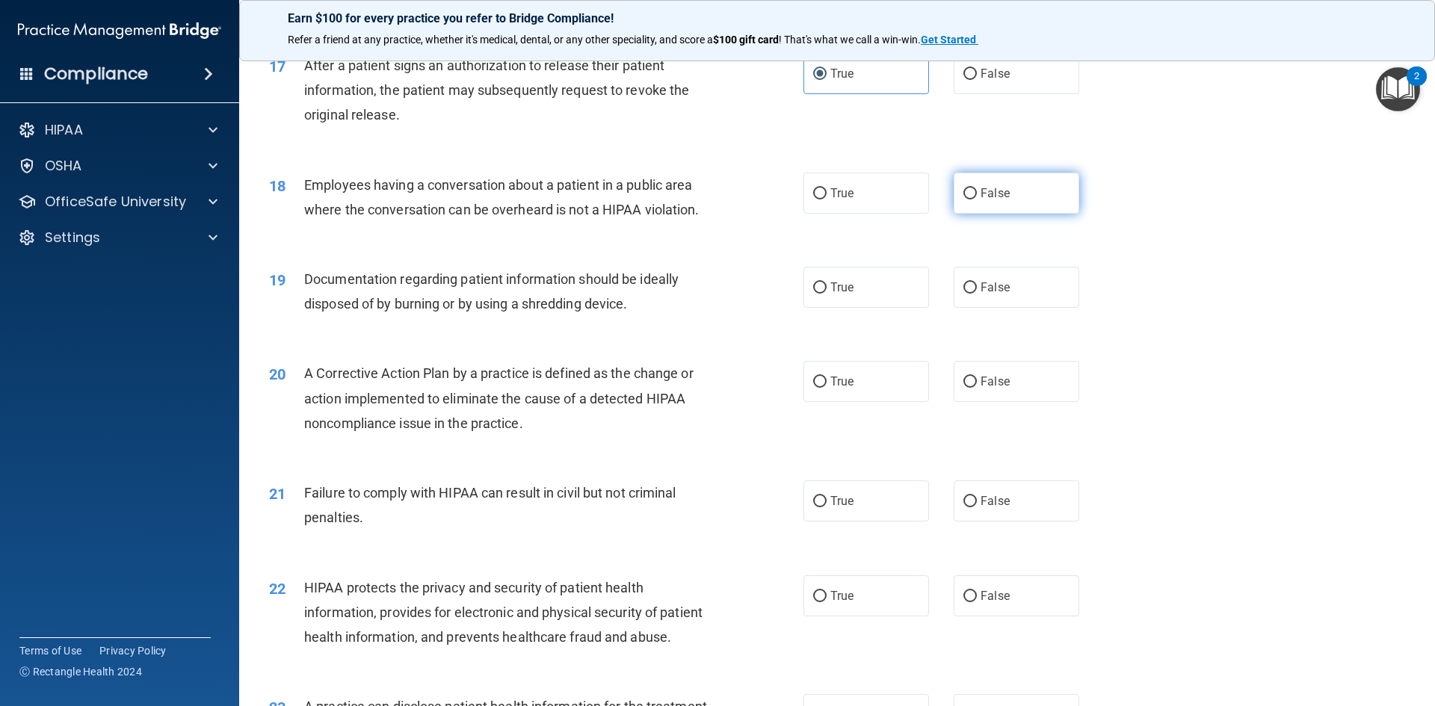
click at [958, 214] on label "False" at bounding box center [1017, 193] width 126 height 41
click at [963, 200] on input "False" at bounding box center [969, 193] width 13 height 11
radio input "true"
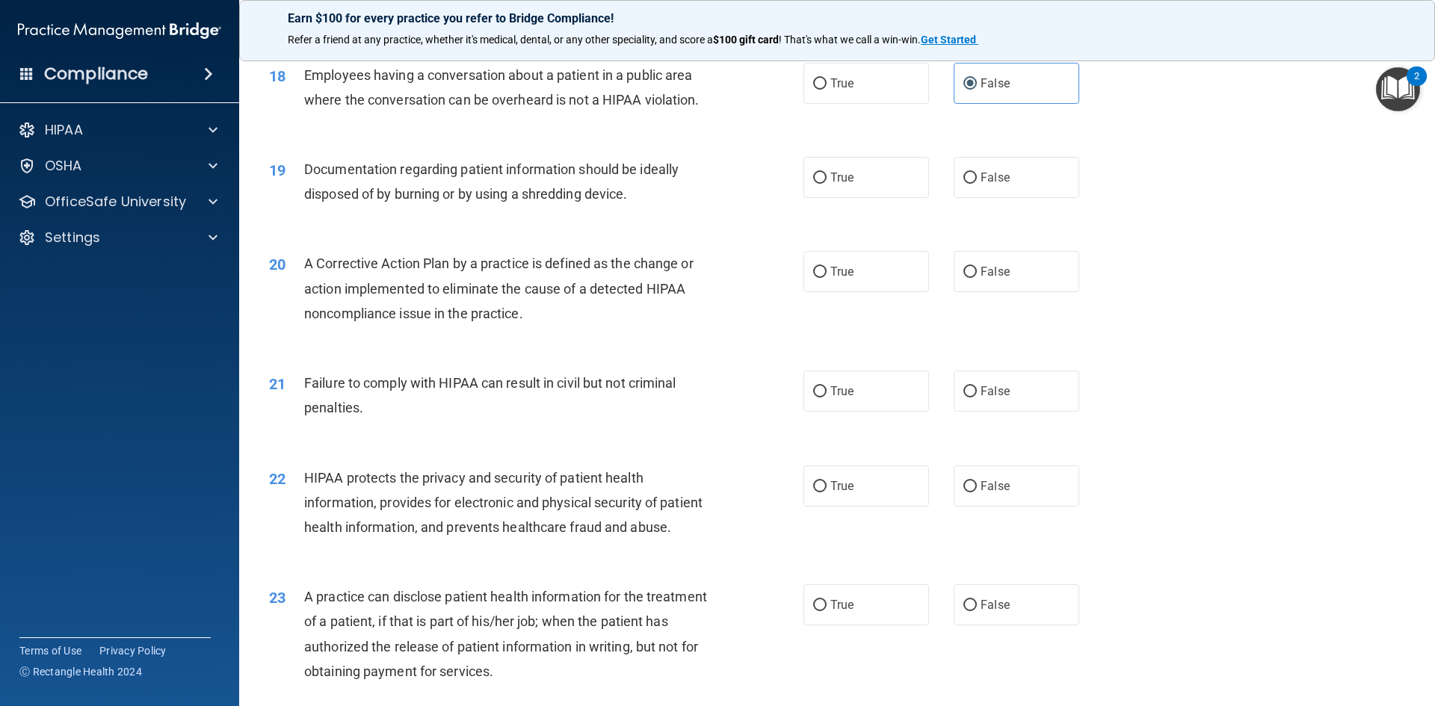
scroll to position [1934, 0]
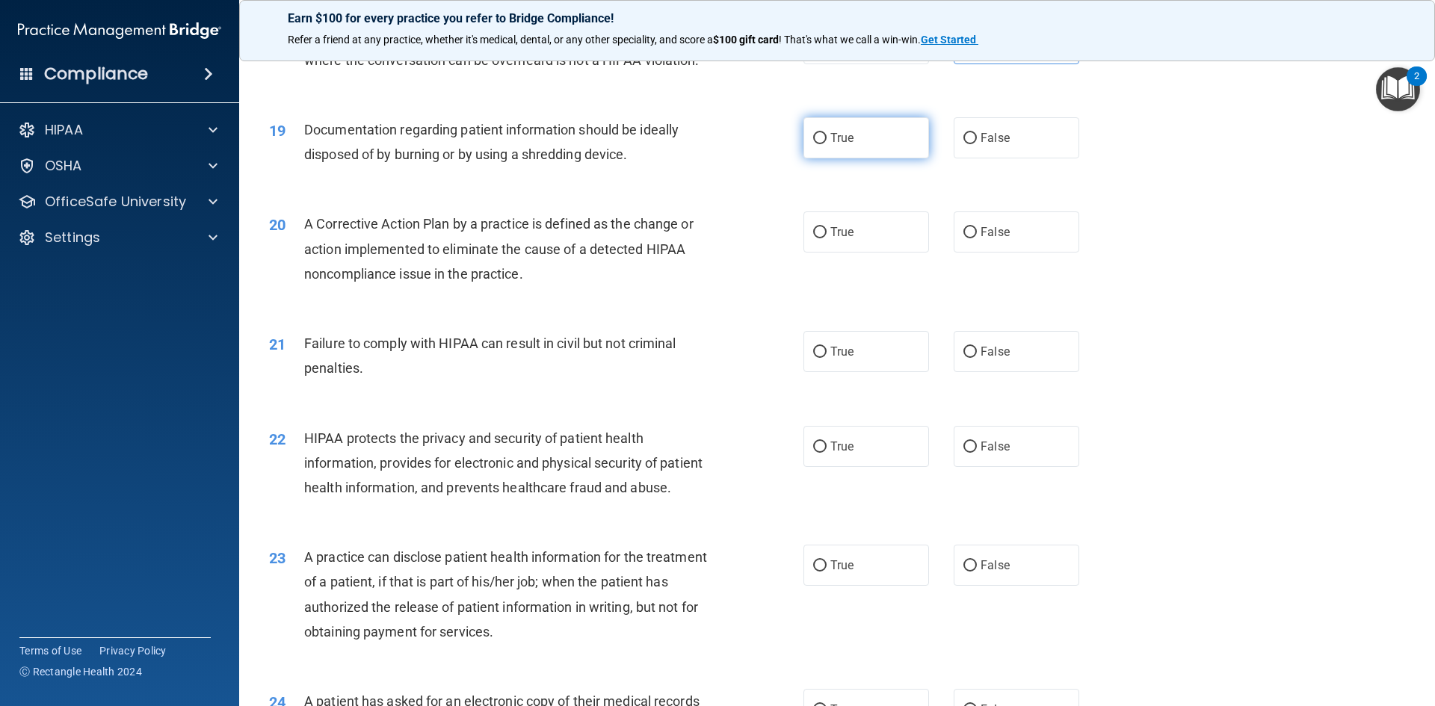
click at [809, 144] on label "True" at bounding box center [866, 137] width 126 height 41
click at [813, 144] on input "True" at bounding box center [819, 138] width 13 height 11
radio input "true"
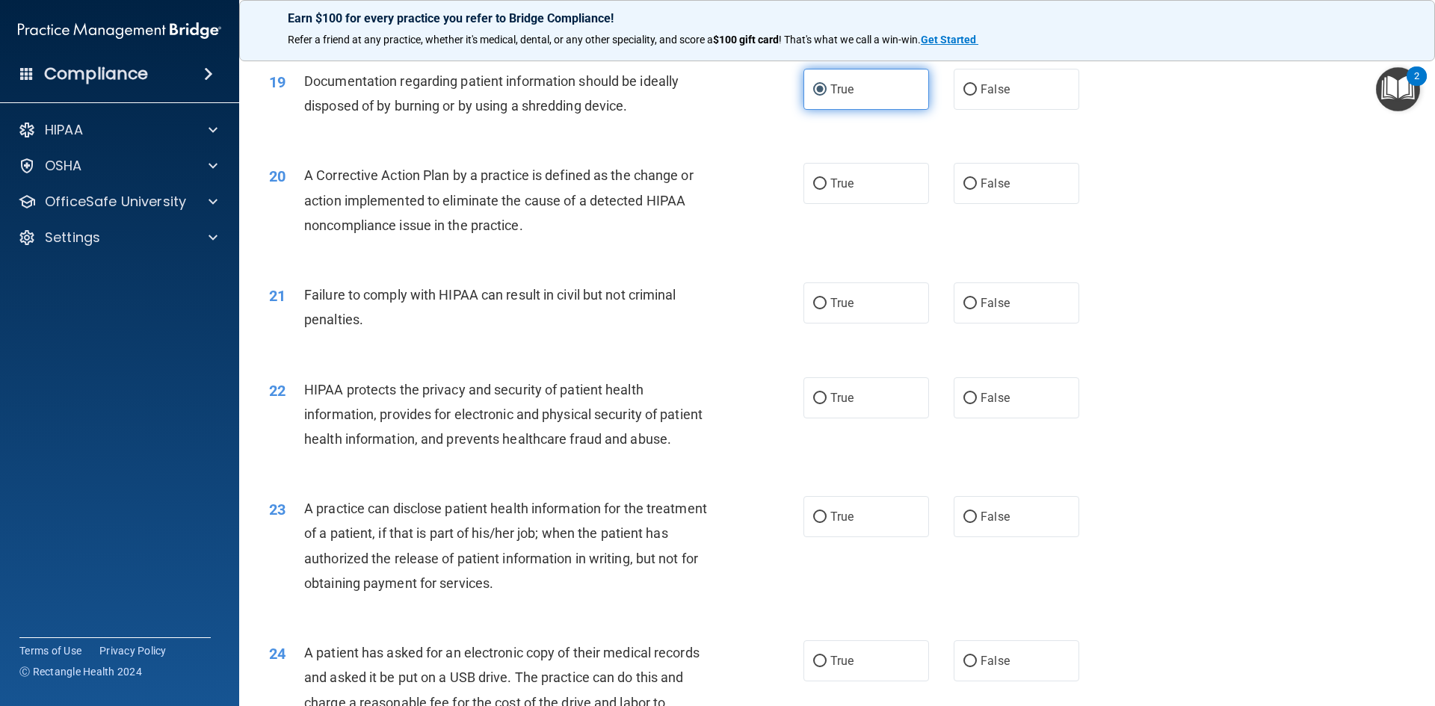
scroll to position [2009, 0]
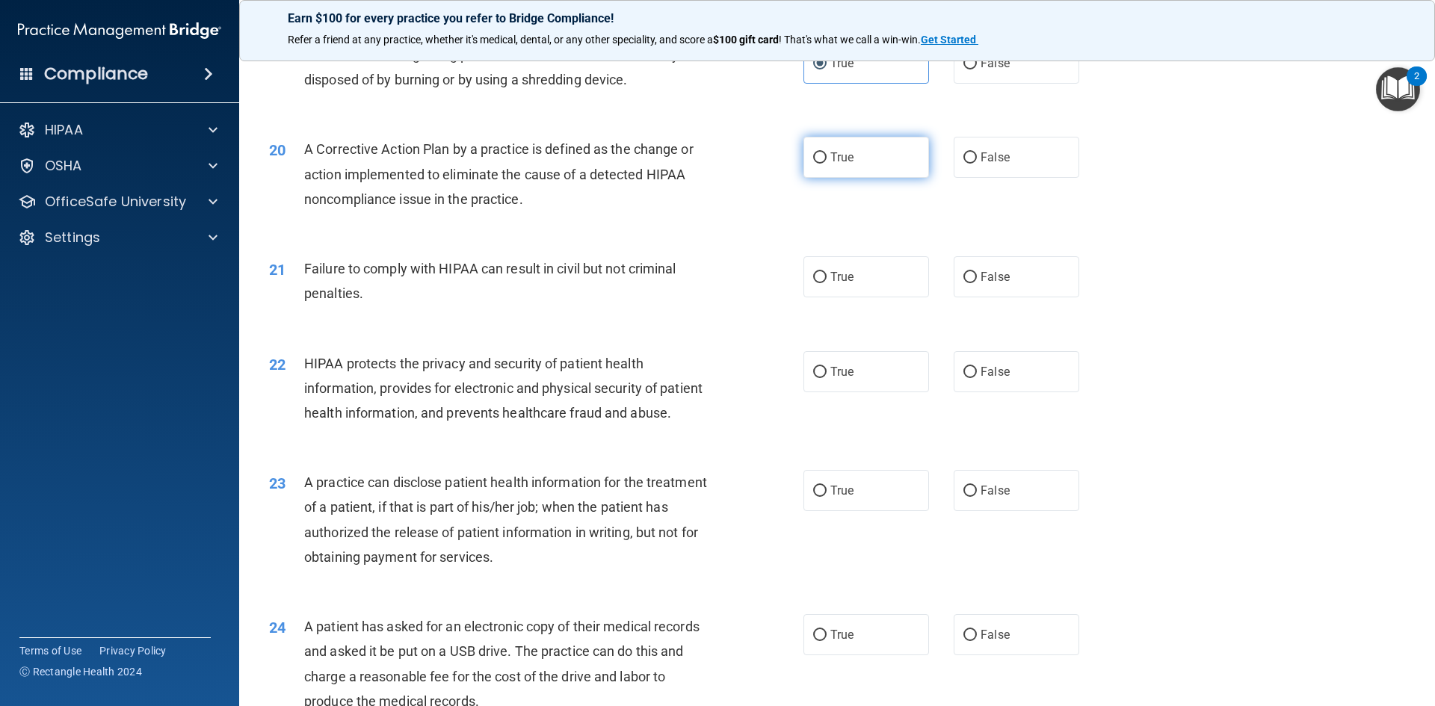
click at [830, 164] on span "True" at bounding box center [841, 157] width 23 height 14
click at [826, 164] on input "True" at bounding box center [819, 157] width 13 height 11
radio input "true"
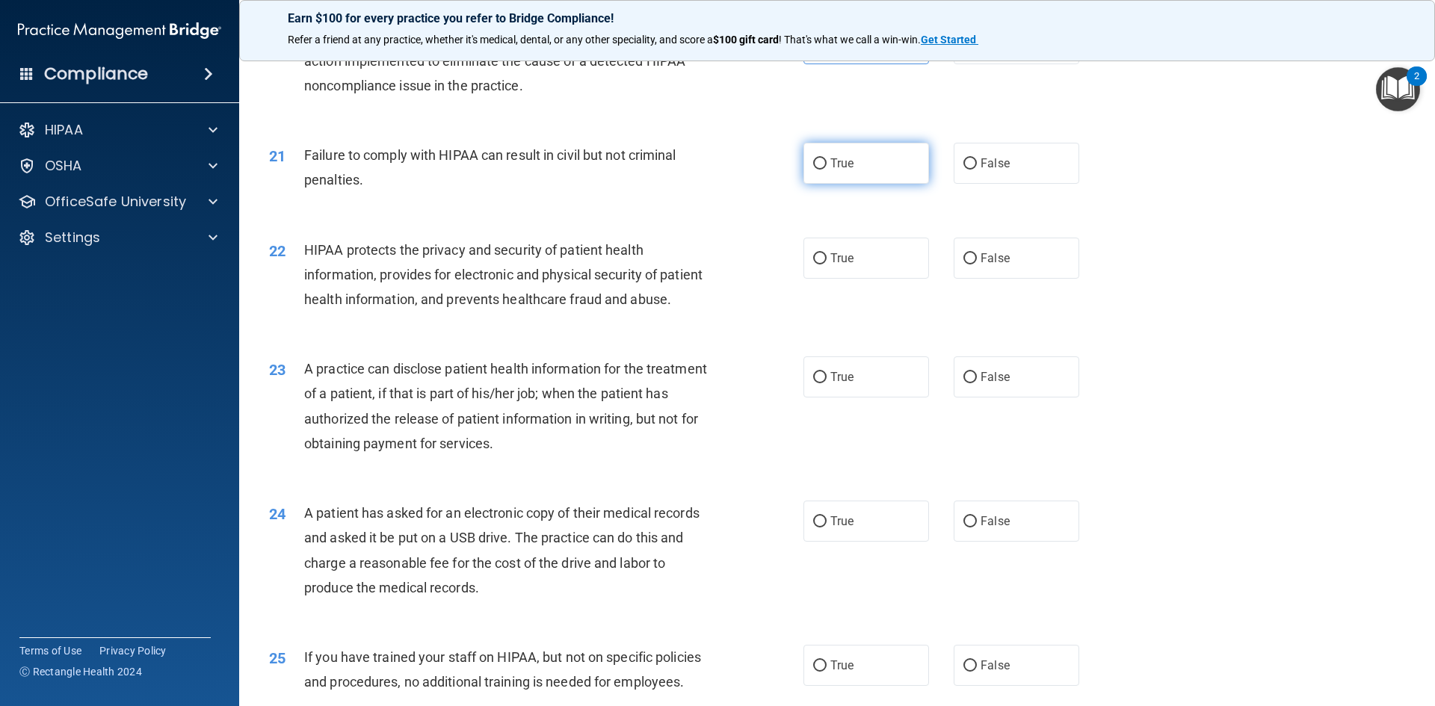
scroll to position [2159, 0]
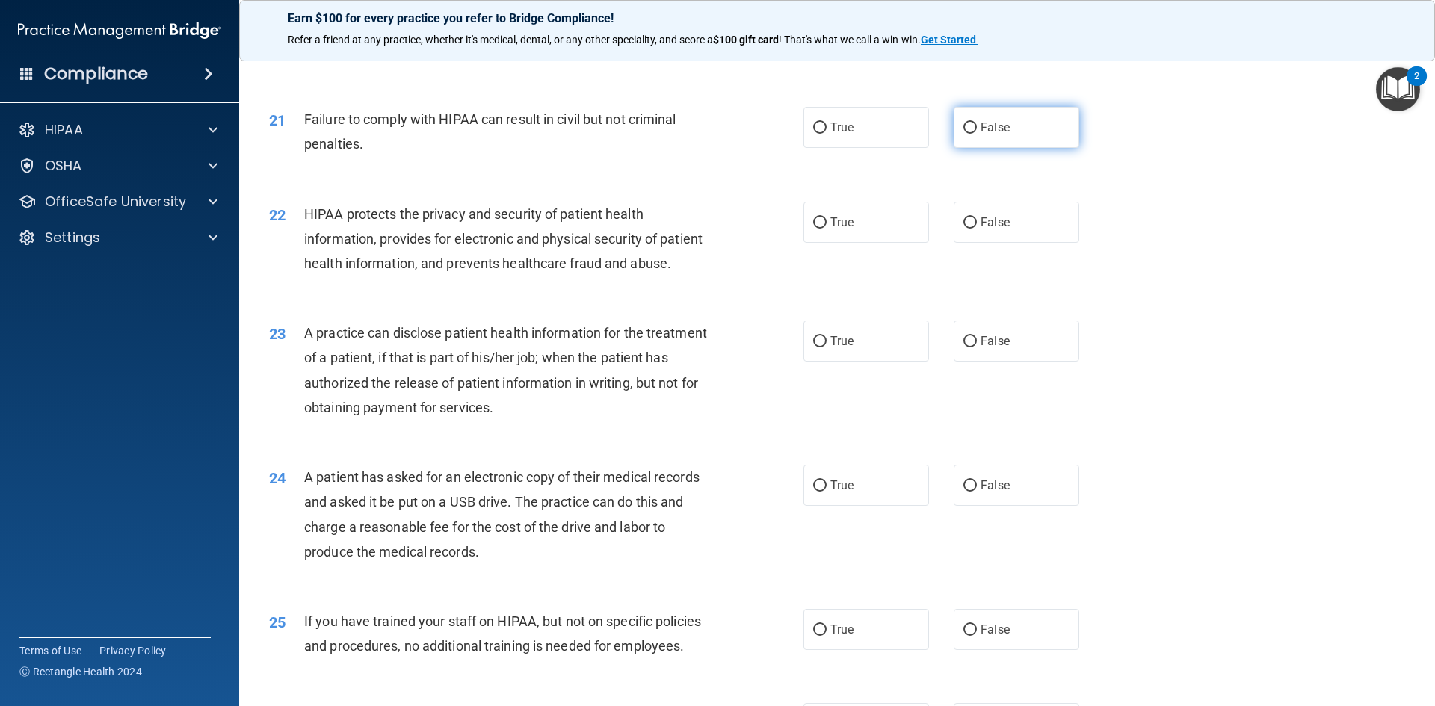
click at [972, 148] on label "False" at bounding box center [1017, 127] width 126 height 41
click at [972, 134] on input "False" at bounding box center [969, 128] width 13 height 11
radio input "true"
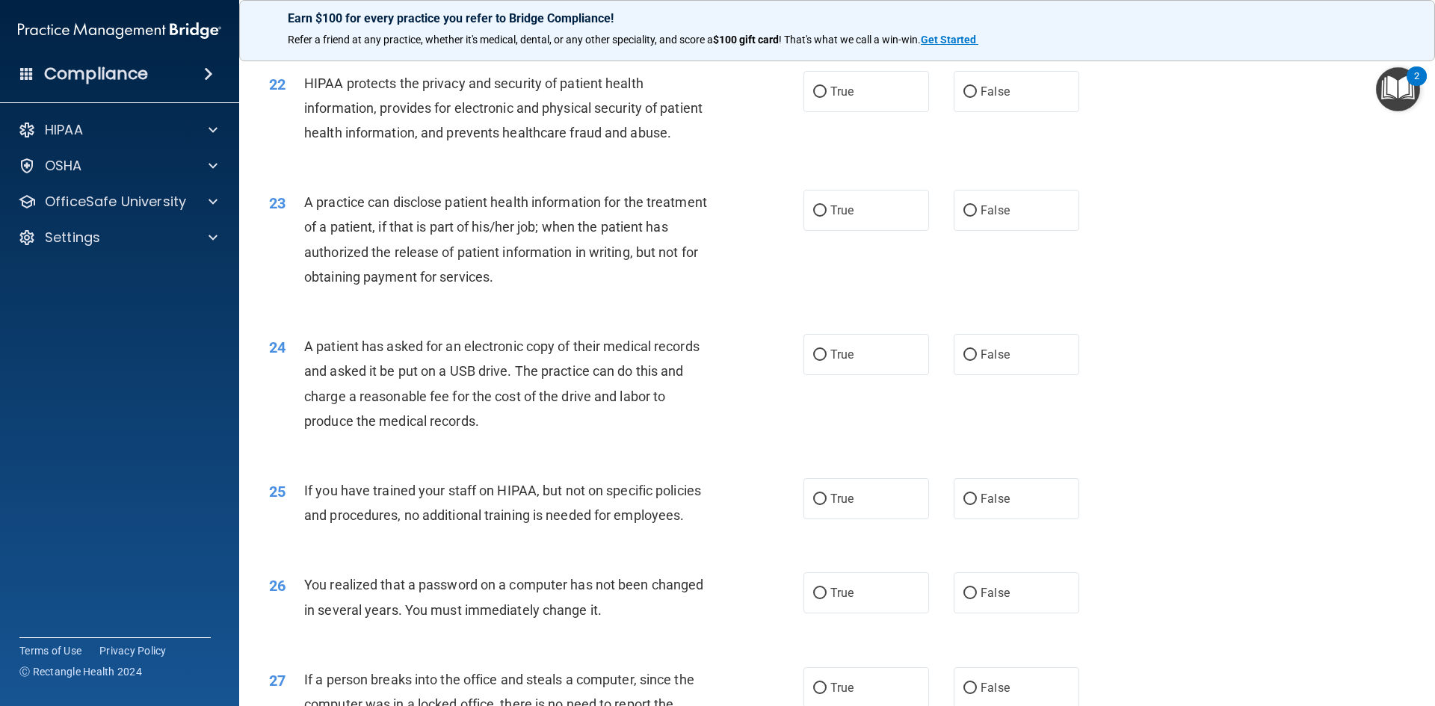
scroll to position [2308, 0]
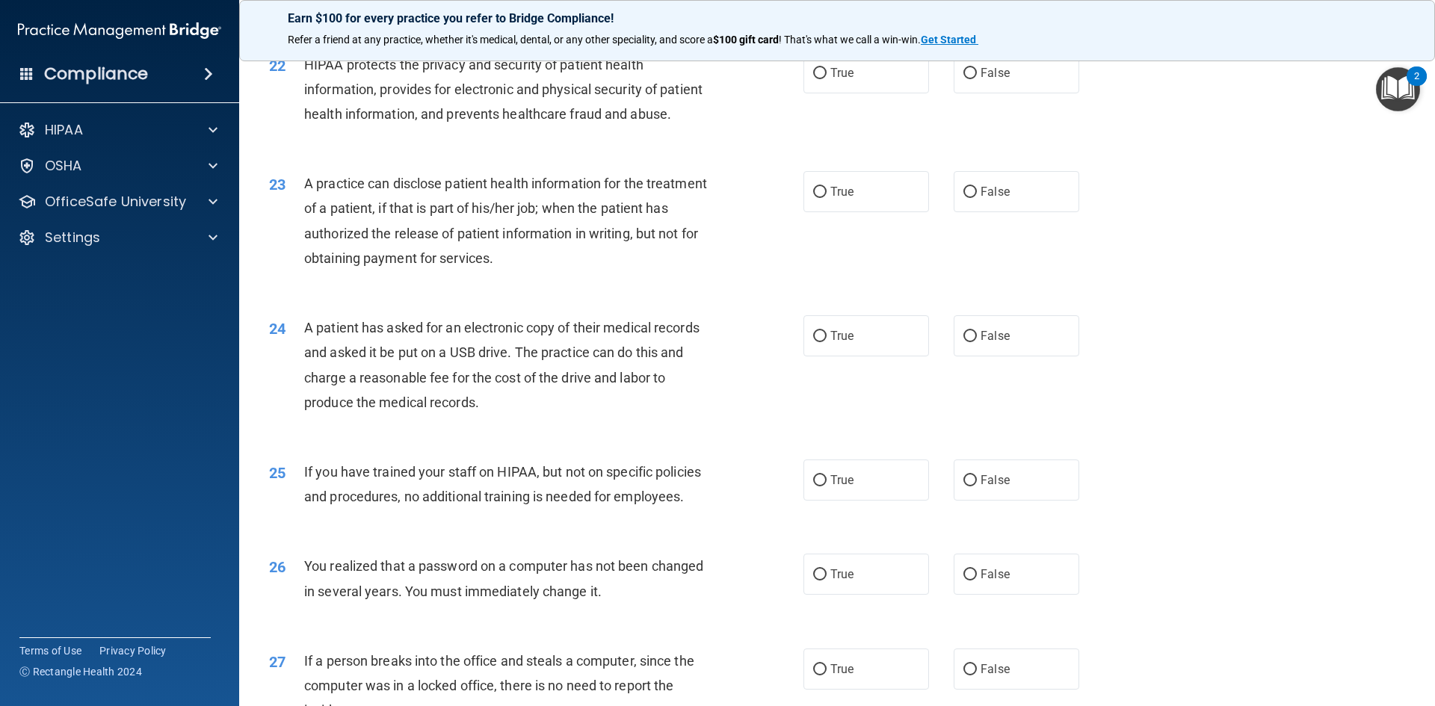
drag, startPoint x: 806, startPoint y: 271, endPoint x: 656, endPoint y: 282, distance: 149.9
click at [656, 266] on span "A practice can disclose patient health information for the treatment of a patie…" at bounding box center [505, 221] width 403 height 90
click at [813, 79] on input "True" at bounding box center [819, 73] width 13 height 11
radio input "true"
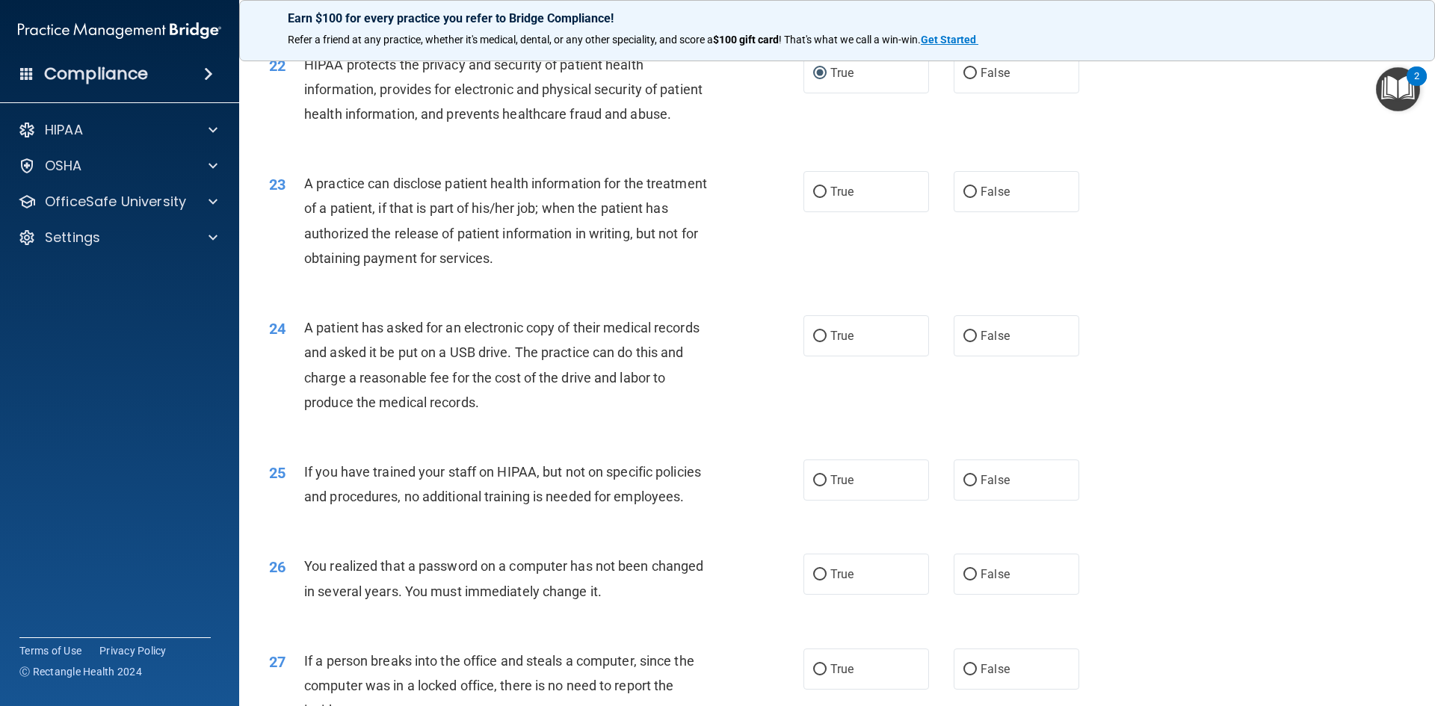
scroll to position [2383, 0]
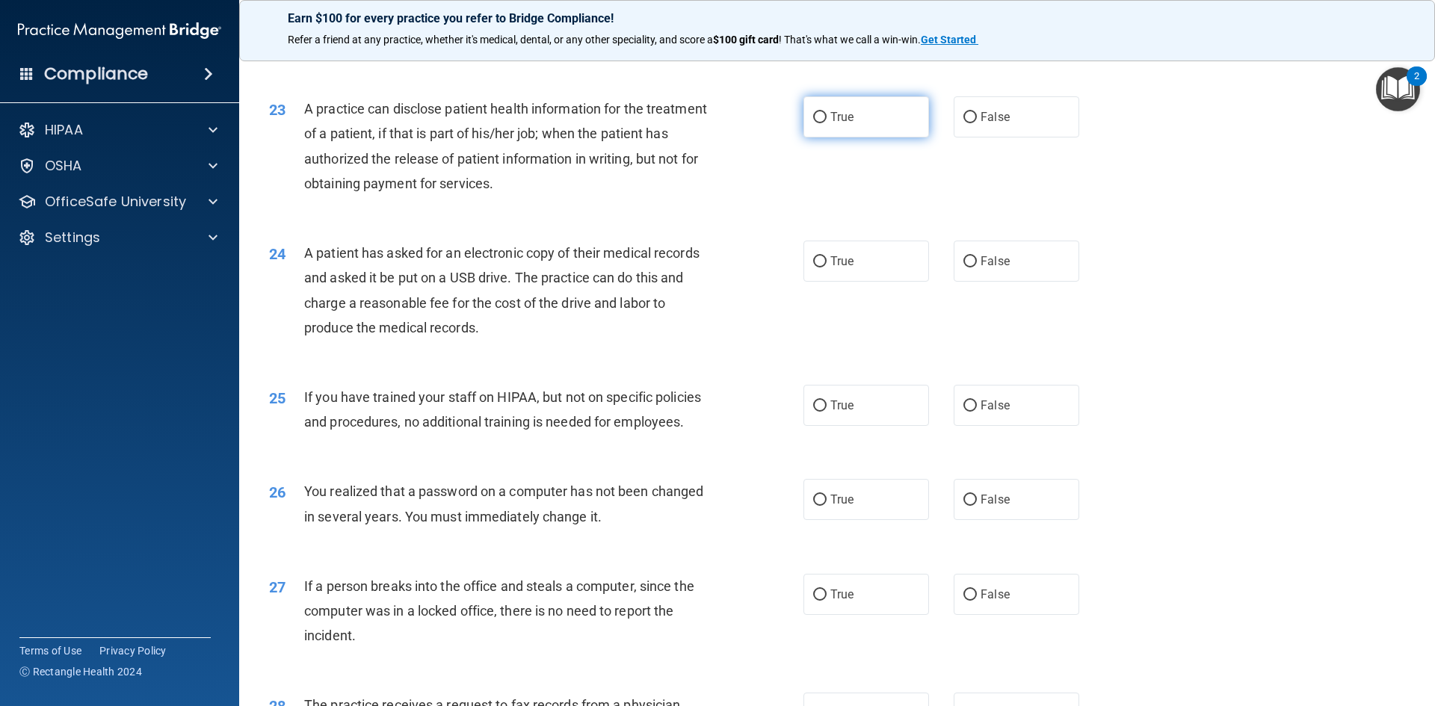
click at [816, 138] on label "True" at bounding box center [866, 116] width 126 height 41
click at [816, 123] on input "True" at bounding box center [819, 117] width 13 height 11
radio input "true"
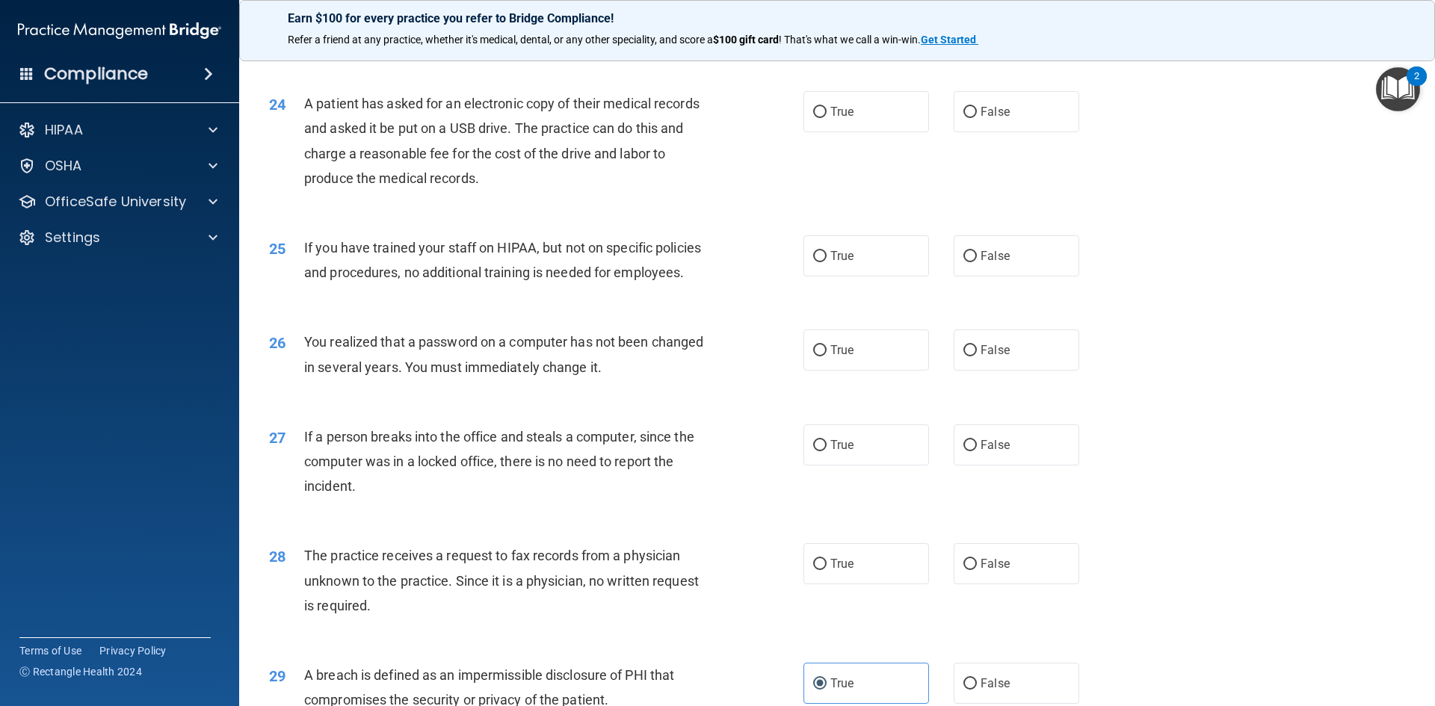
scroll to position [2607, 0]
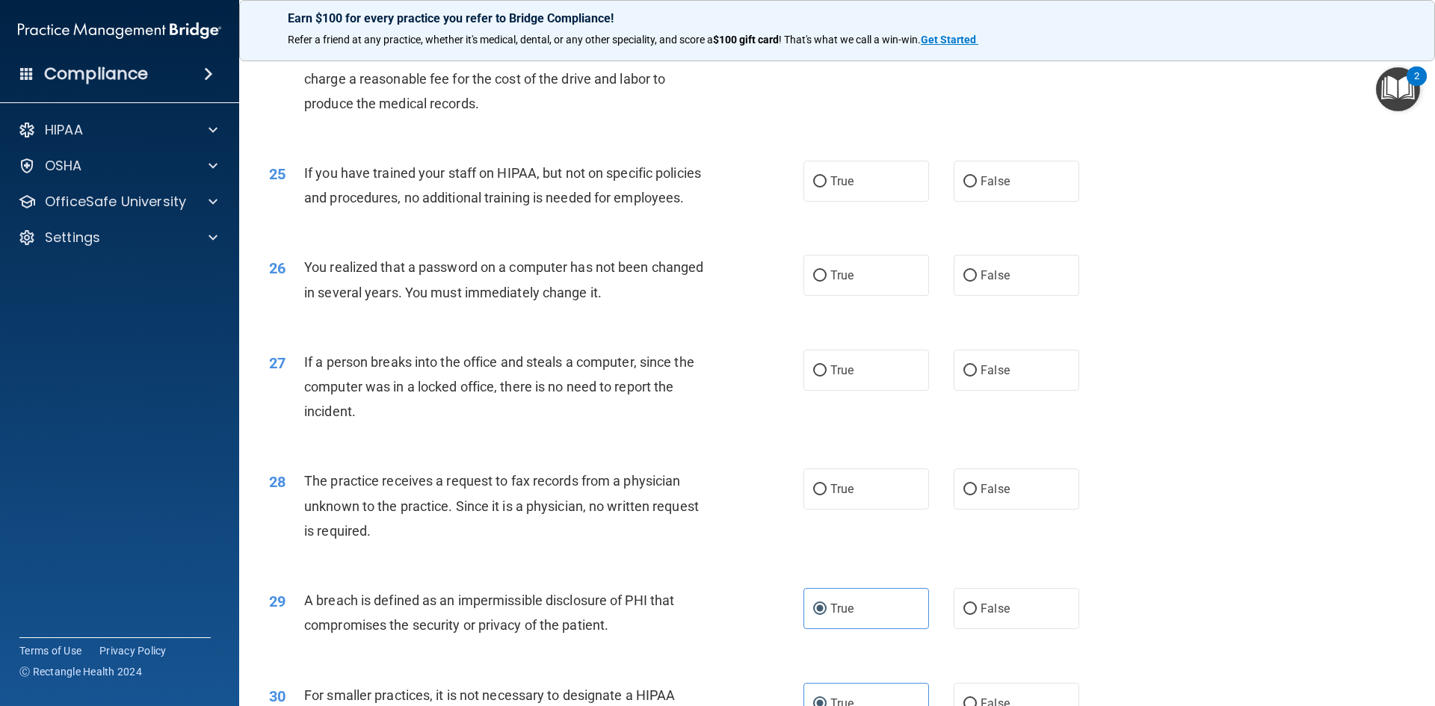
drag, startPoint x: 706, startPoint y: 303, endPoint x: 564, endPoint y: 126, distance: 227.0
click at [564, 111] on span "A patient has asked for an electronic copy of their medical records and asked i…" at bounding box center [501, 66] width 395 height 90
click at [849, 58] on label "True" at bounding box center [866, 36] width 126 height 41
click at [827, 43] on input "True" at bounding box center [819, 37] width 13 height 11
radio input "true"
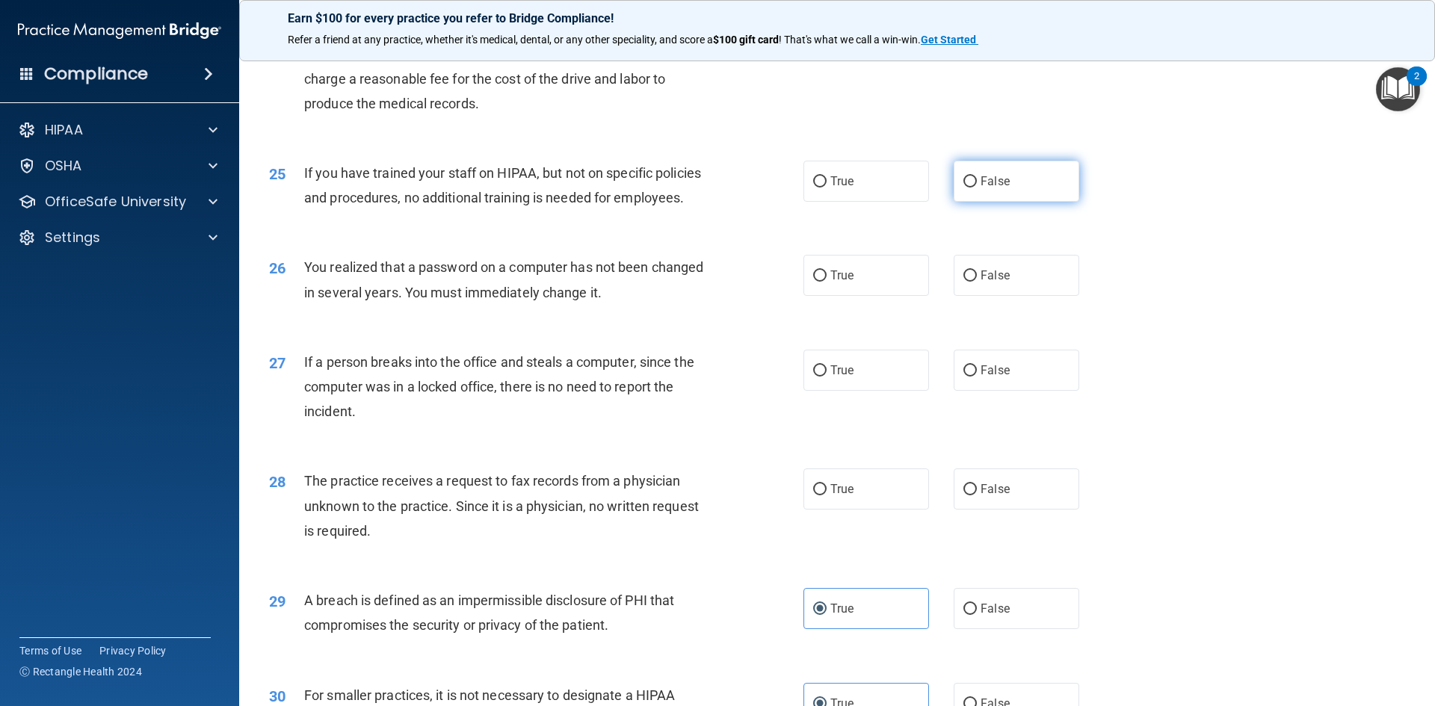
click at [963, 188] on input "False" at bounding box center [969, 181] width 13 height 11
radio input "true"
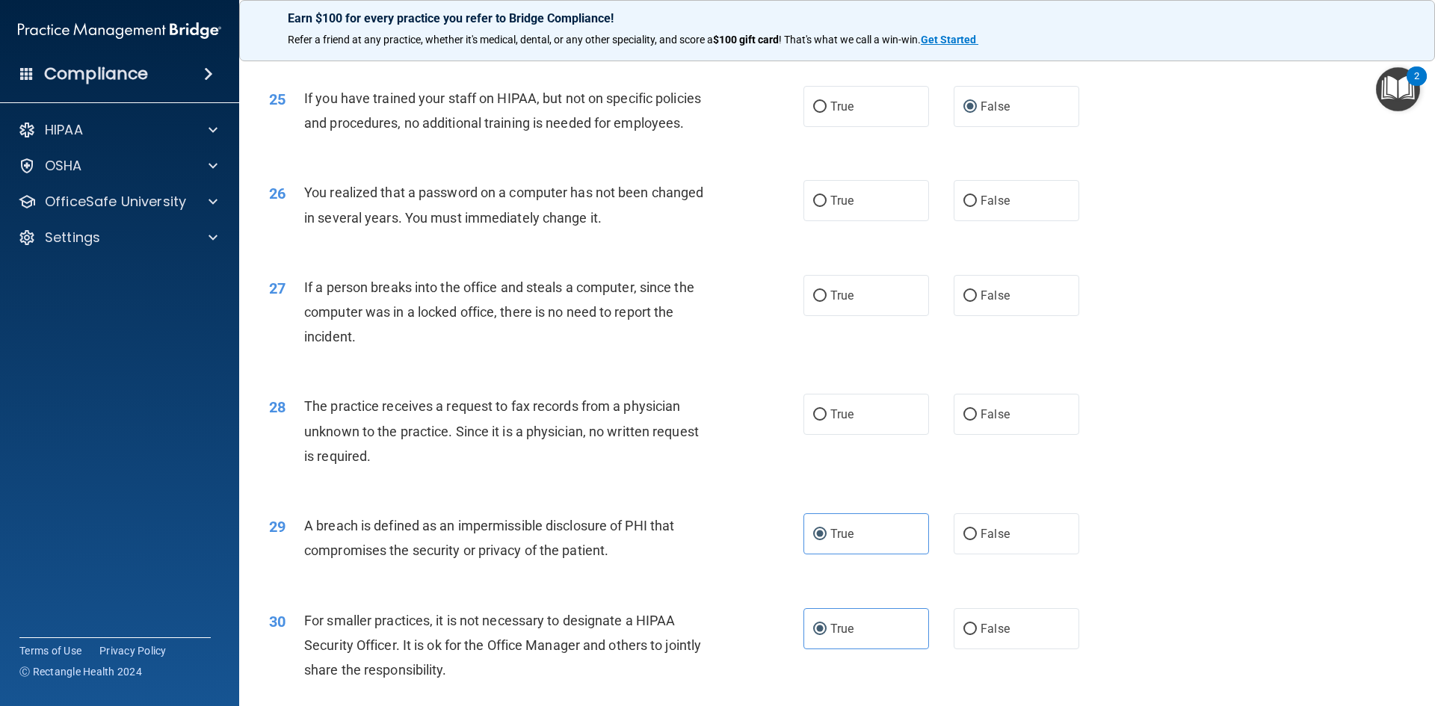
scroll to position [2756, 0]
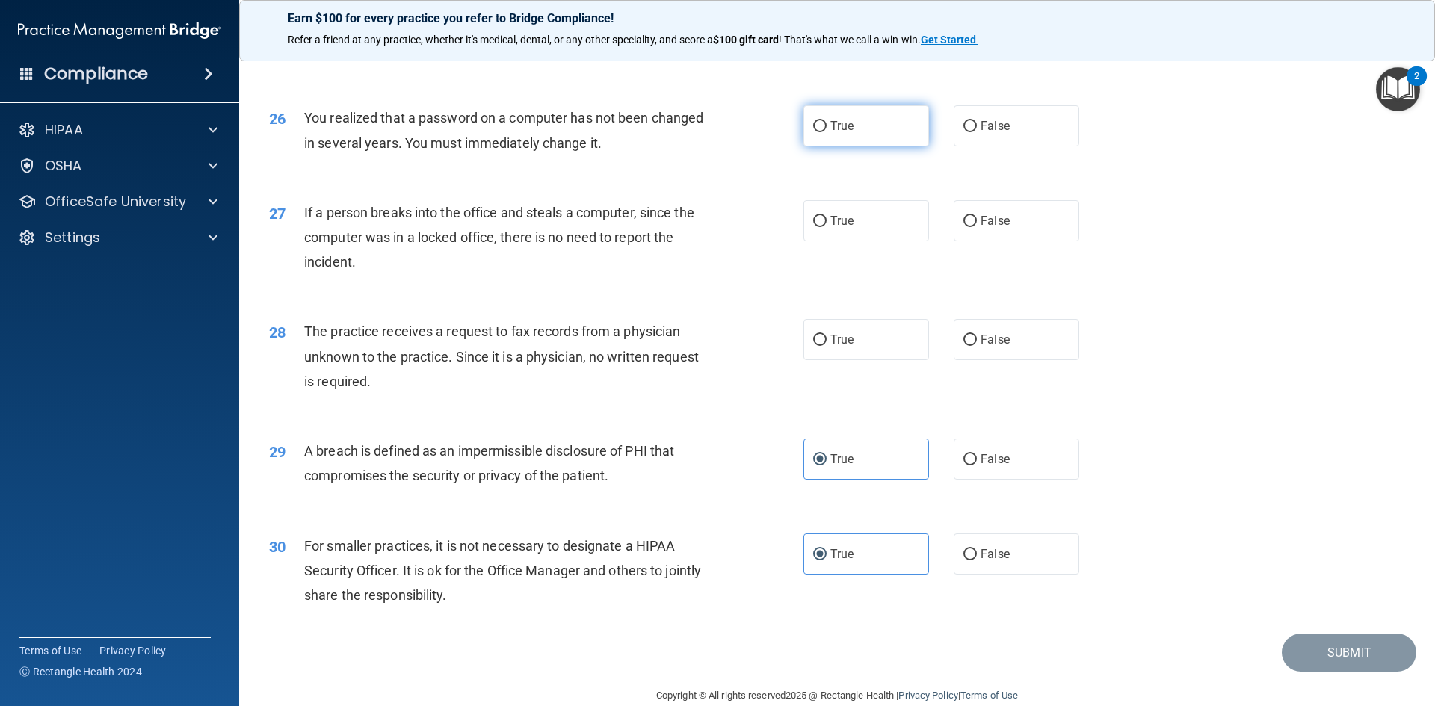
click at [837, 133] on span "True" at bounding box center [841, 126] width 23 height 14
click at [827, 132] on input "True" at bounding box center [819, 126] width 13 height 11
radio input "true"
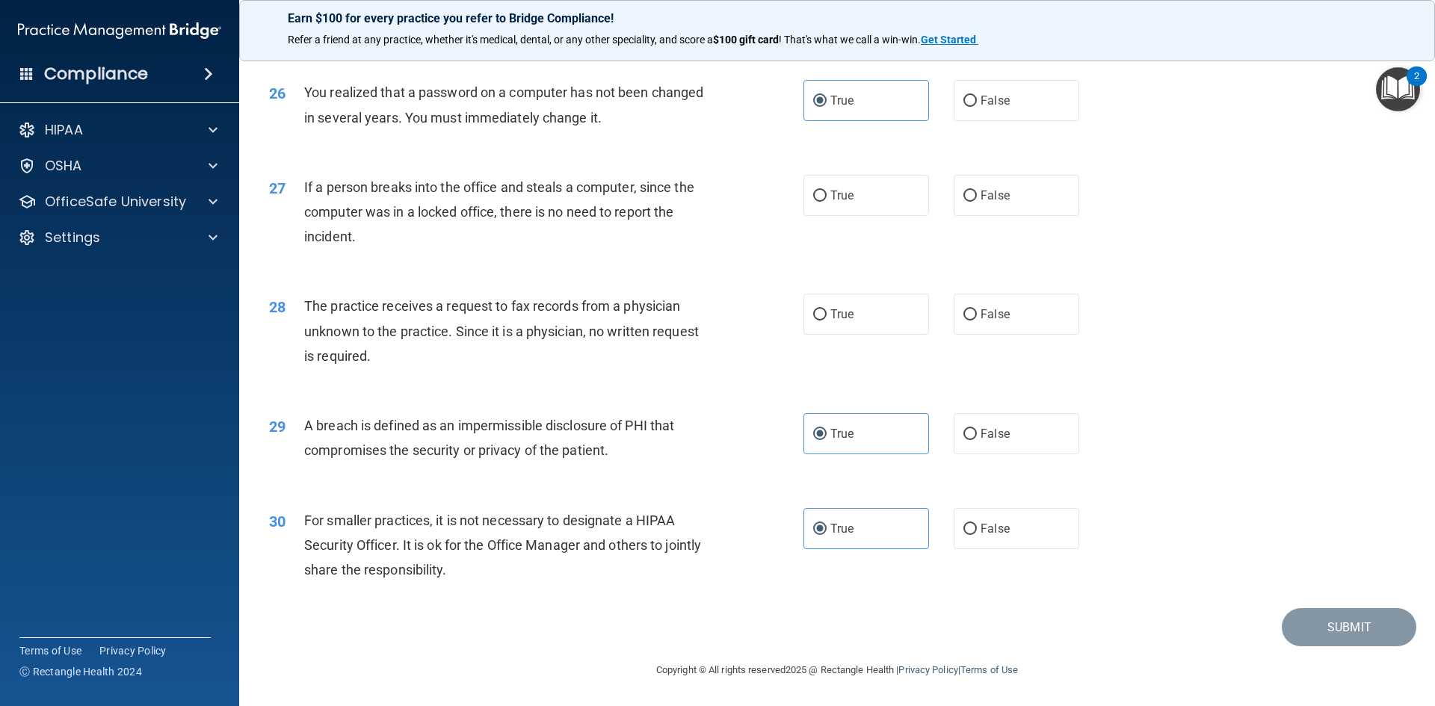
scroll to position [2831, 0]
click at [991, 203] on label "False" at bounding box center [1017, 195] width 126 height 41
click at [977, 202] on input "False" at bounding box center [969, 196] width 13 height 11
radio input "true"
click at [1000, 312] on span "False" at bounding box center [995, 314] width 29 height 14
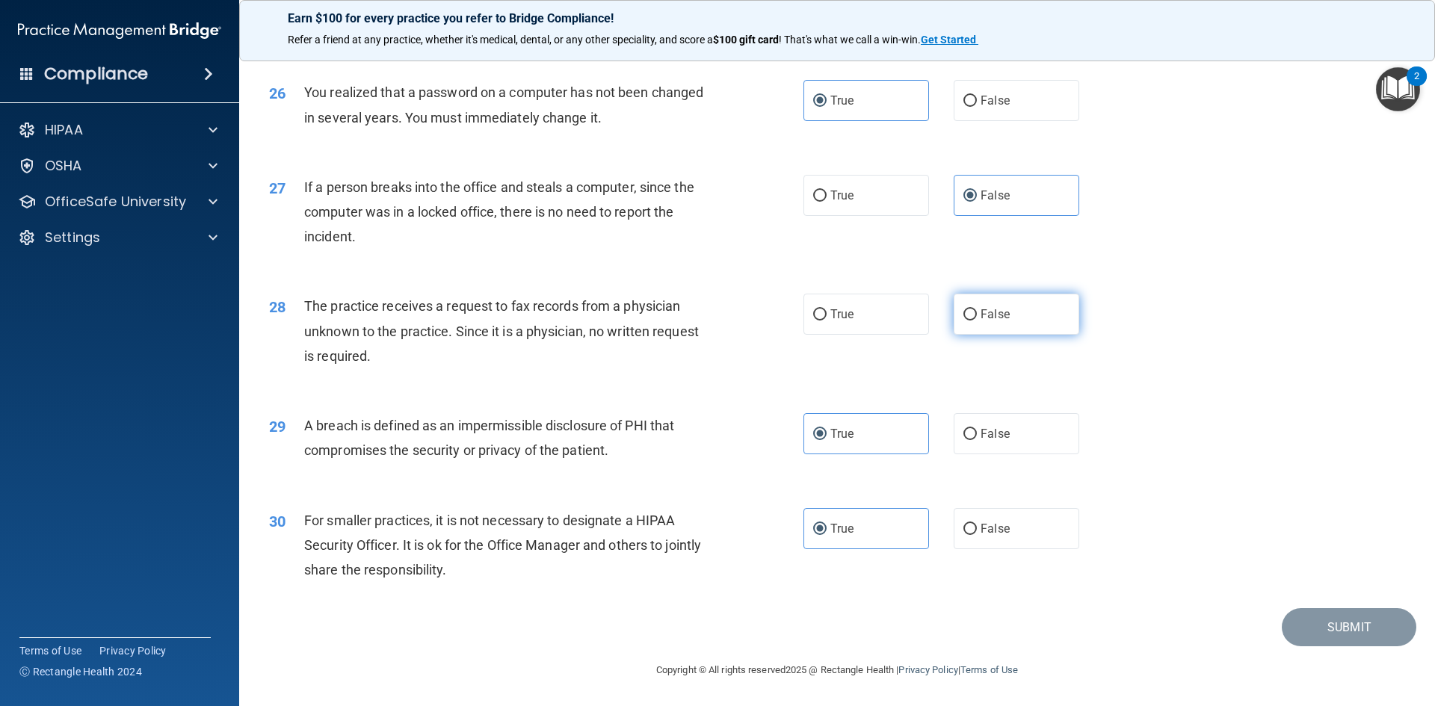
click at [977, 312] on input "False" at bounding box center [969, 314] width 13 height 11
radio input "true"
click at [1352, 620] on button "Submit" at bounding box center [1349, 627] width 135 height 38
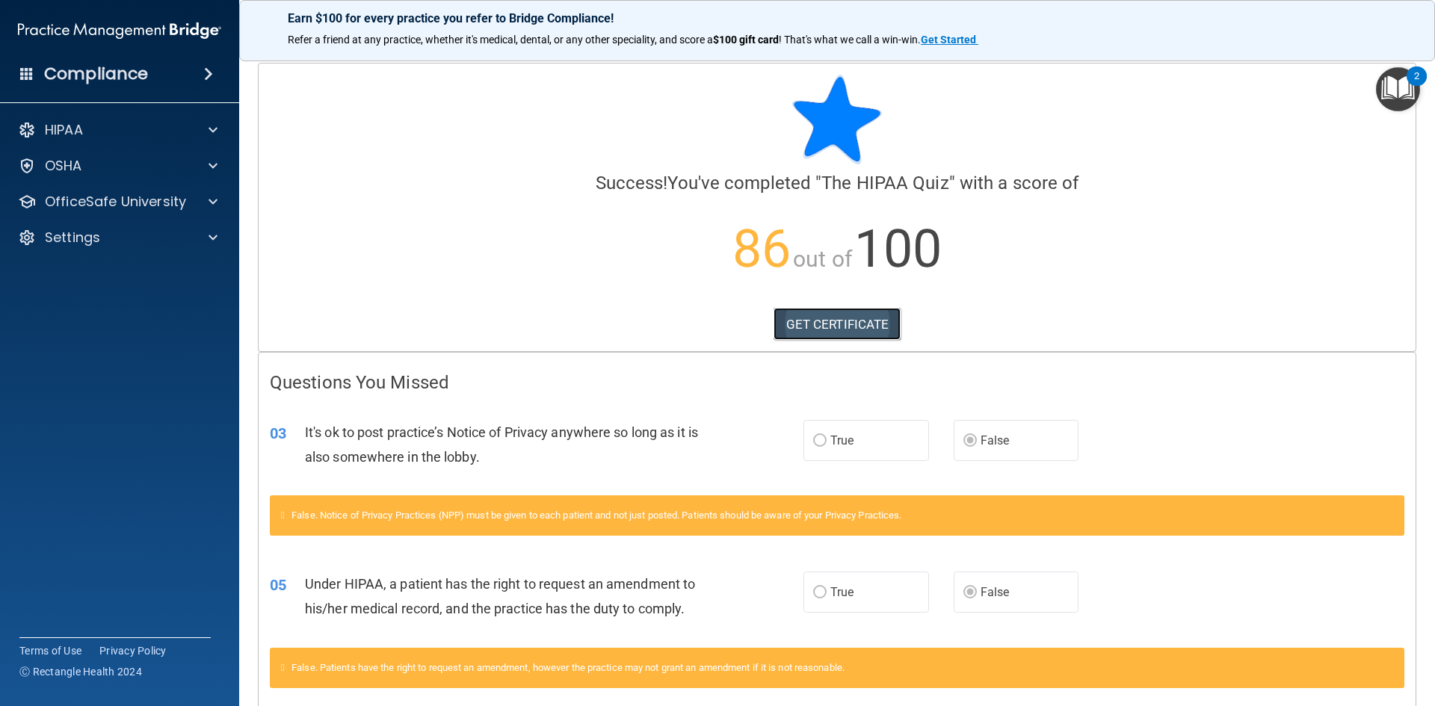
click at [848, 324] on link "GET CERTIFICATE" at bounding box center [838, 324] width 128 height 33
click at [200, 200] on div at bounding box center [210, 202] width 37 height 18
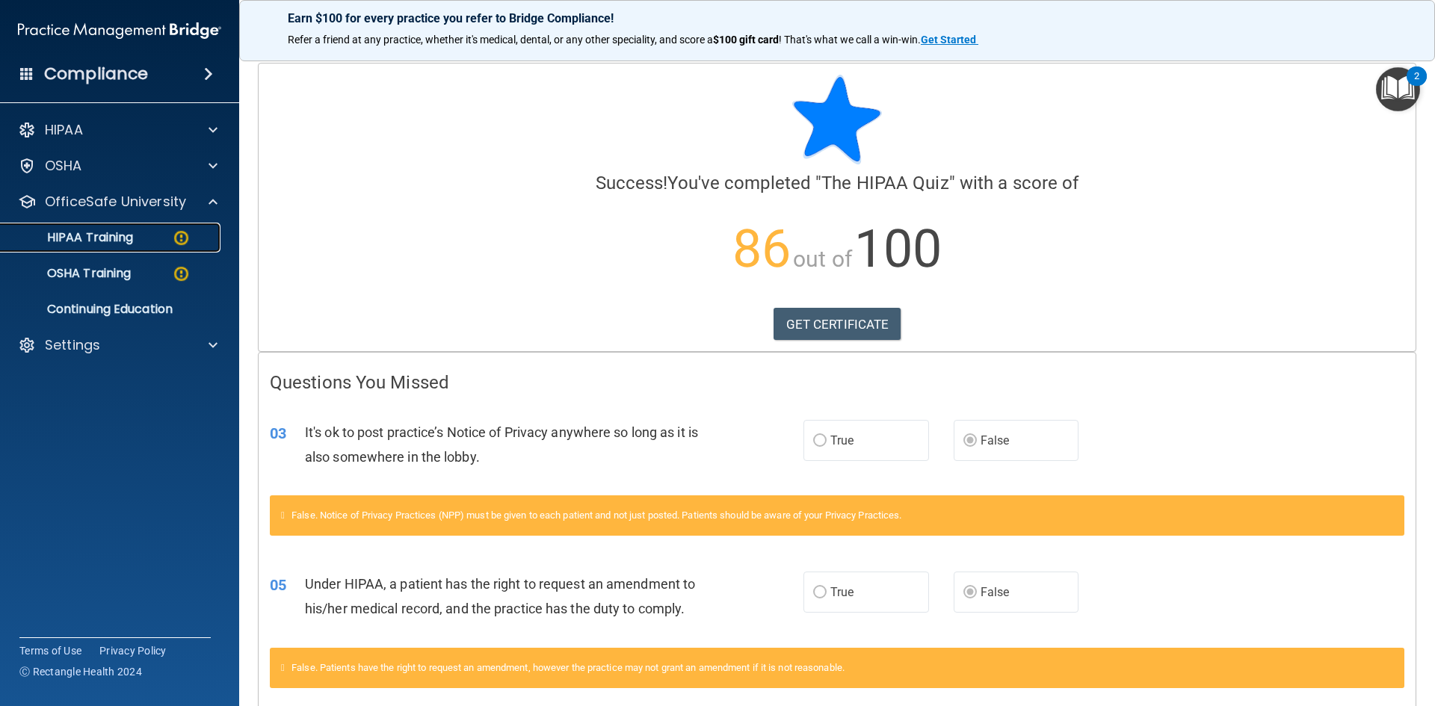
click at [133, 238] on p "HIPAA Training" at bounding box center [71, 237] width 123 height 15
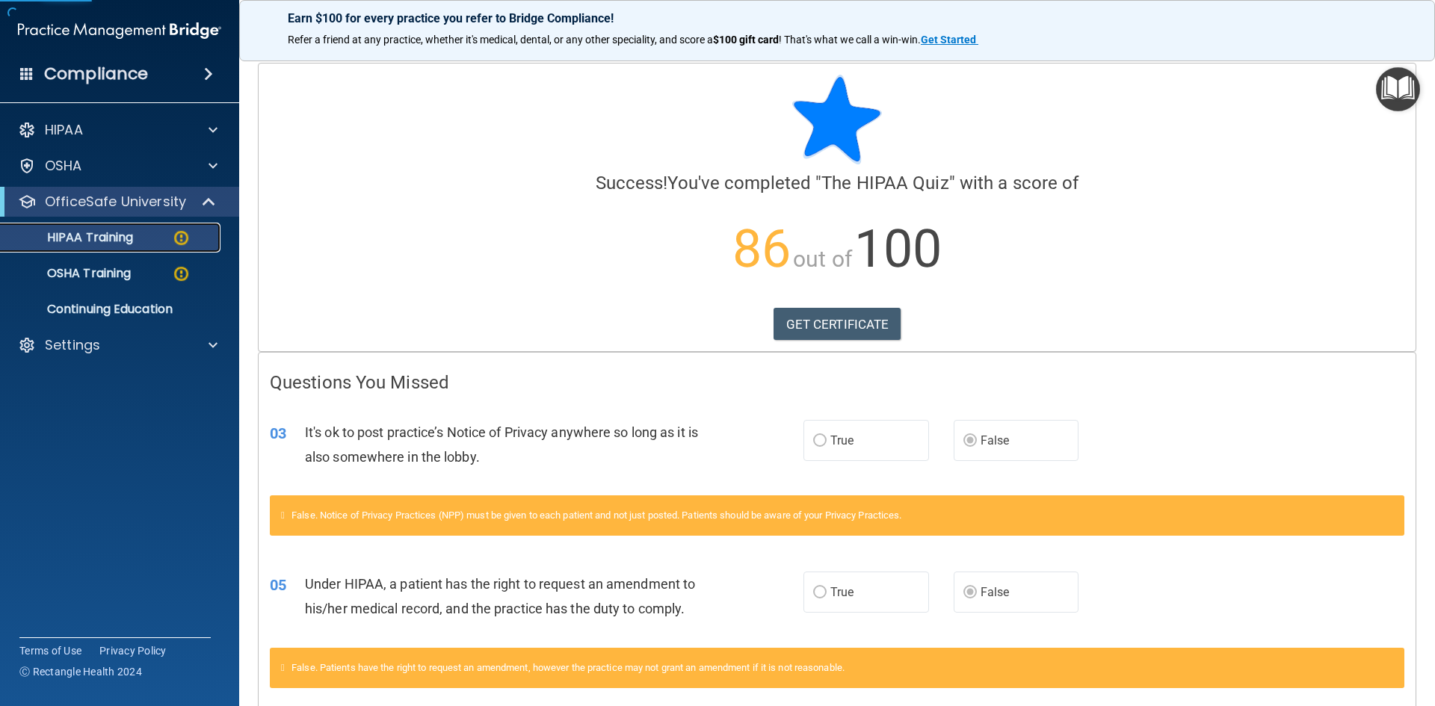
click at [133, 238] on p "HIPAA Training" at bounding box center [71, 237] width 123 height 15
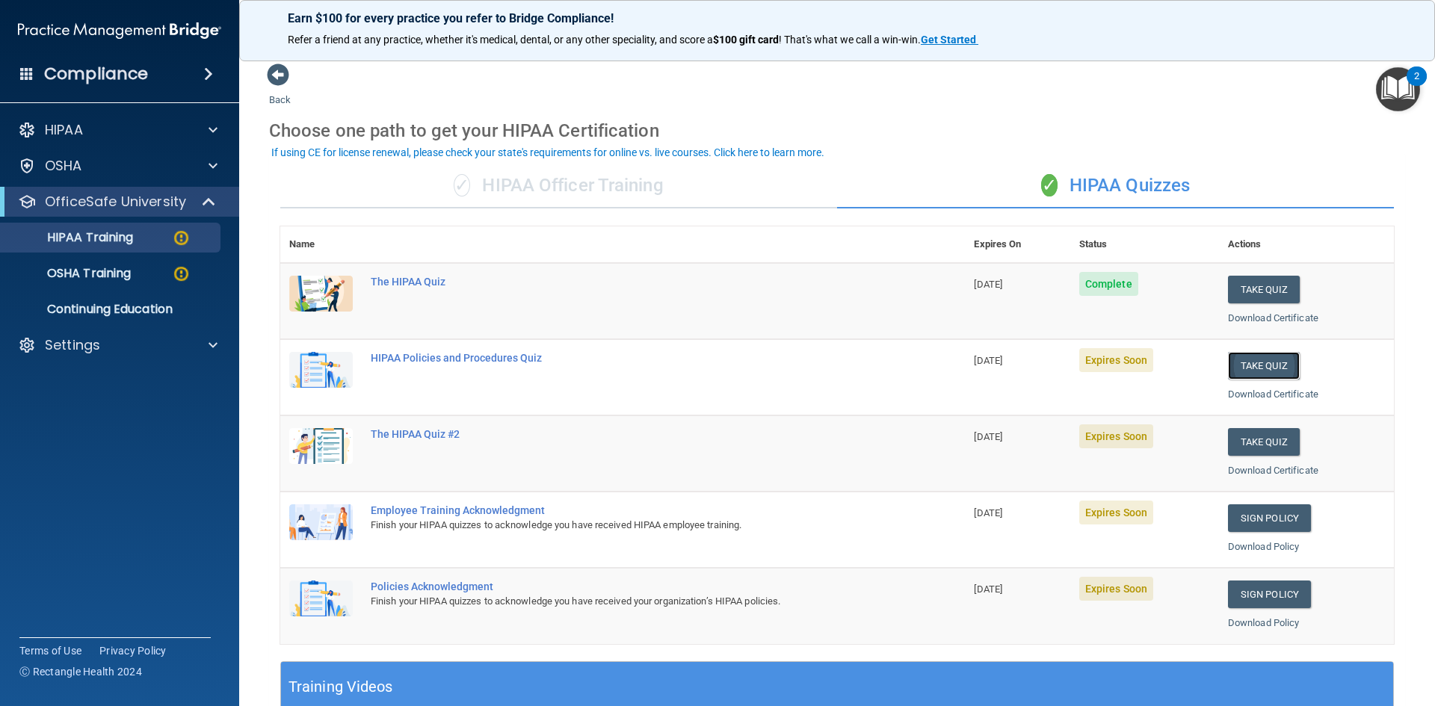
click at [1243, 364] on button "Take Quiz" at bounding box center [1264, 366] width 72 height 28
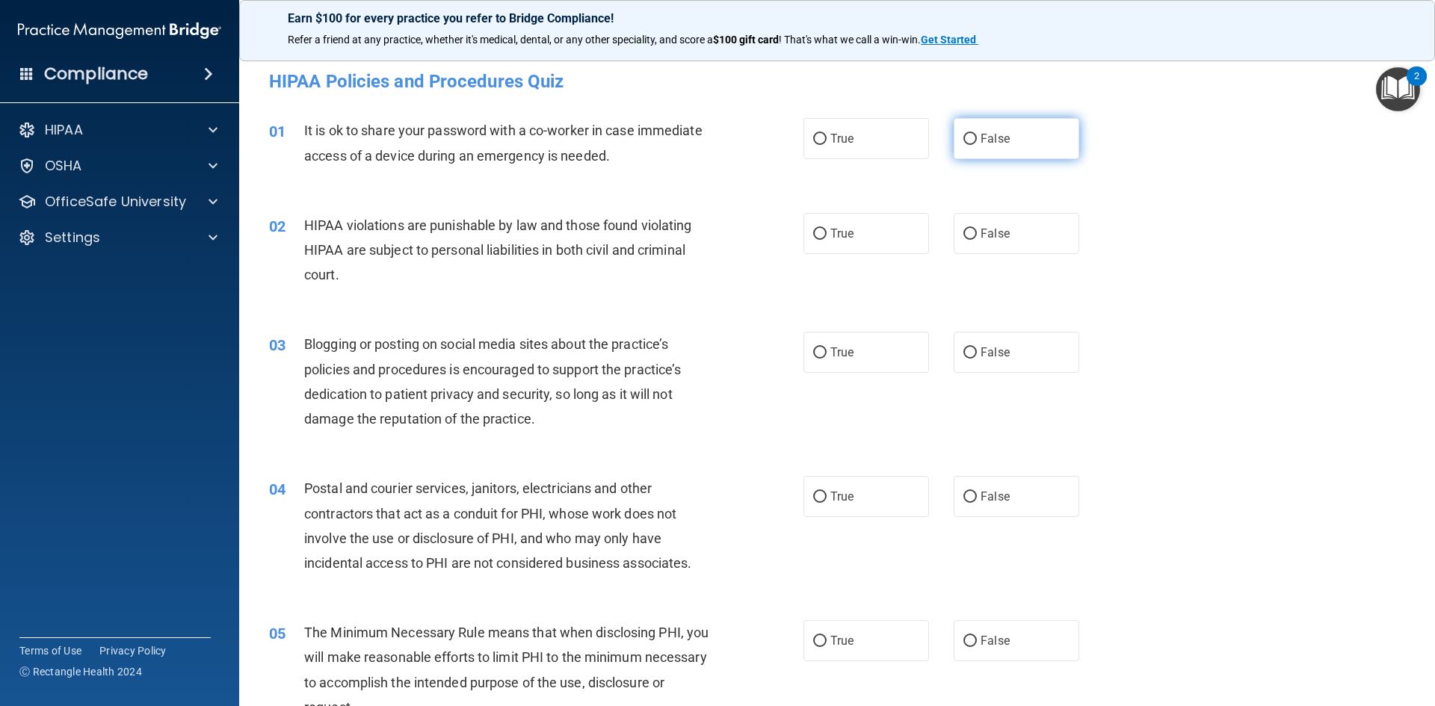
click at [1004, 138] on label "False" at bounding box center [1017, 138] width 126 height 41
click at [977, 138] on input "False" at bounding box center [969, 139] width 13 height 11
radio input "true"
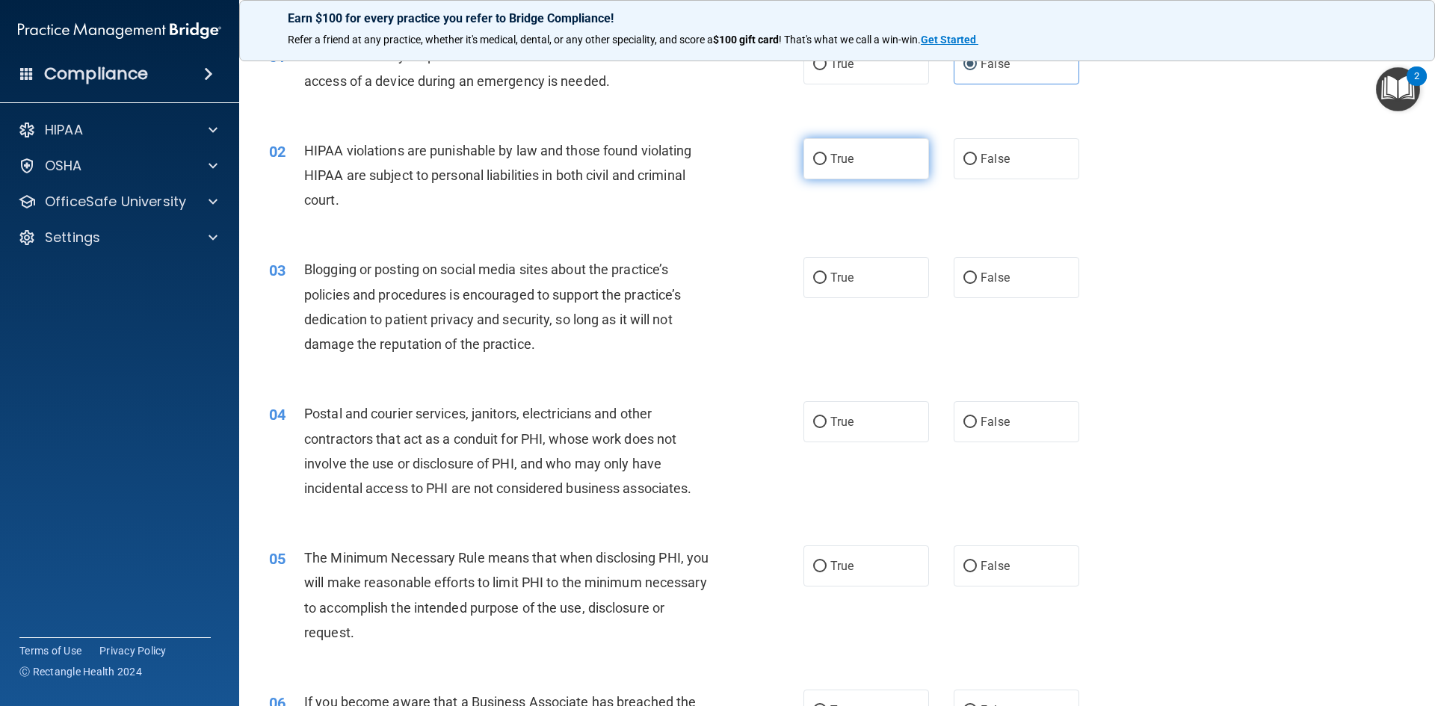
click at [824, 172] on label "True" at bounding box center [866, 158] width 126 height 41
click at [824, 165] on input "True" at bounding box center [819, 159] width 13 height 11
radio input "true"
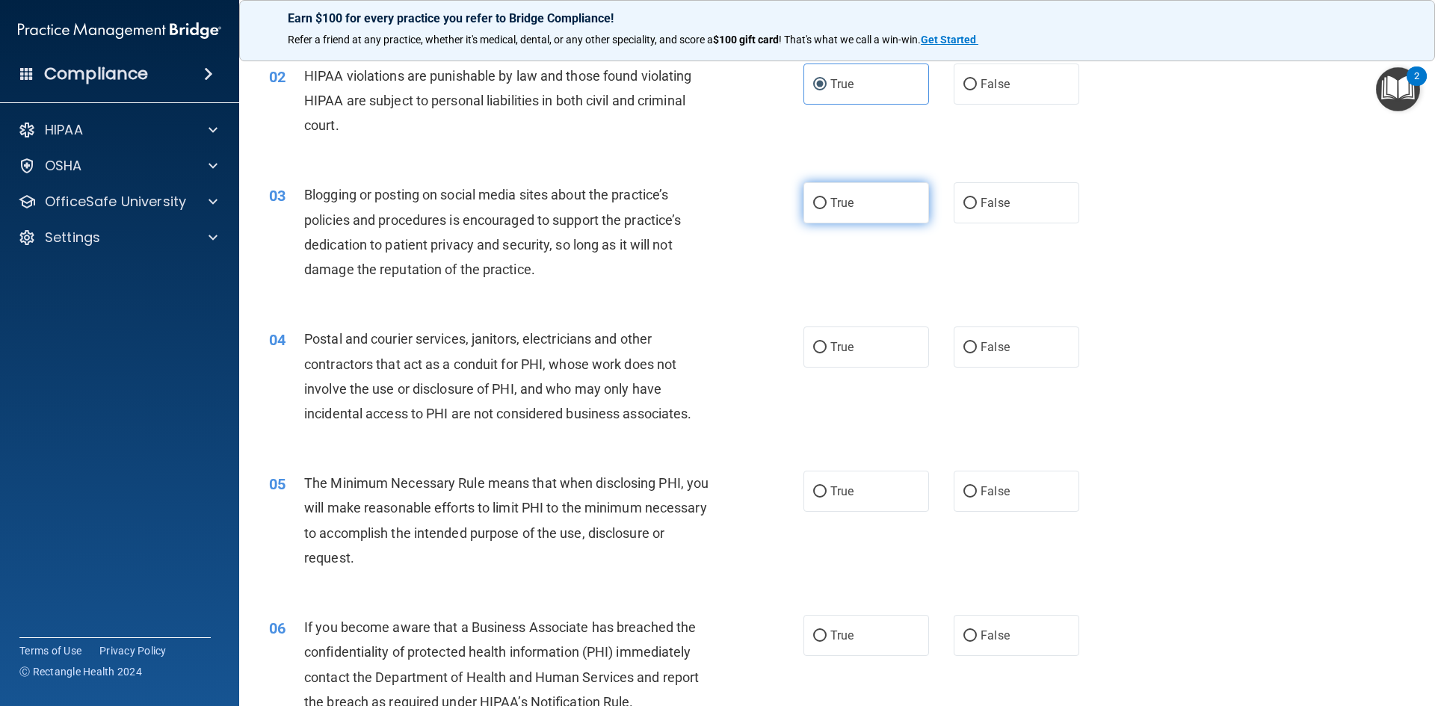
click at [827, 218] on label "True" at bounding box center [866, 202] width 126 height 41
click at [827, 209] on input "True" at bounding box center [819, 203] width 13 height 11
radio input "true"
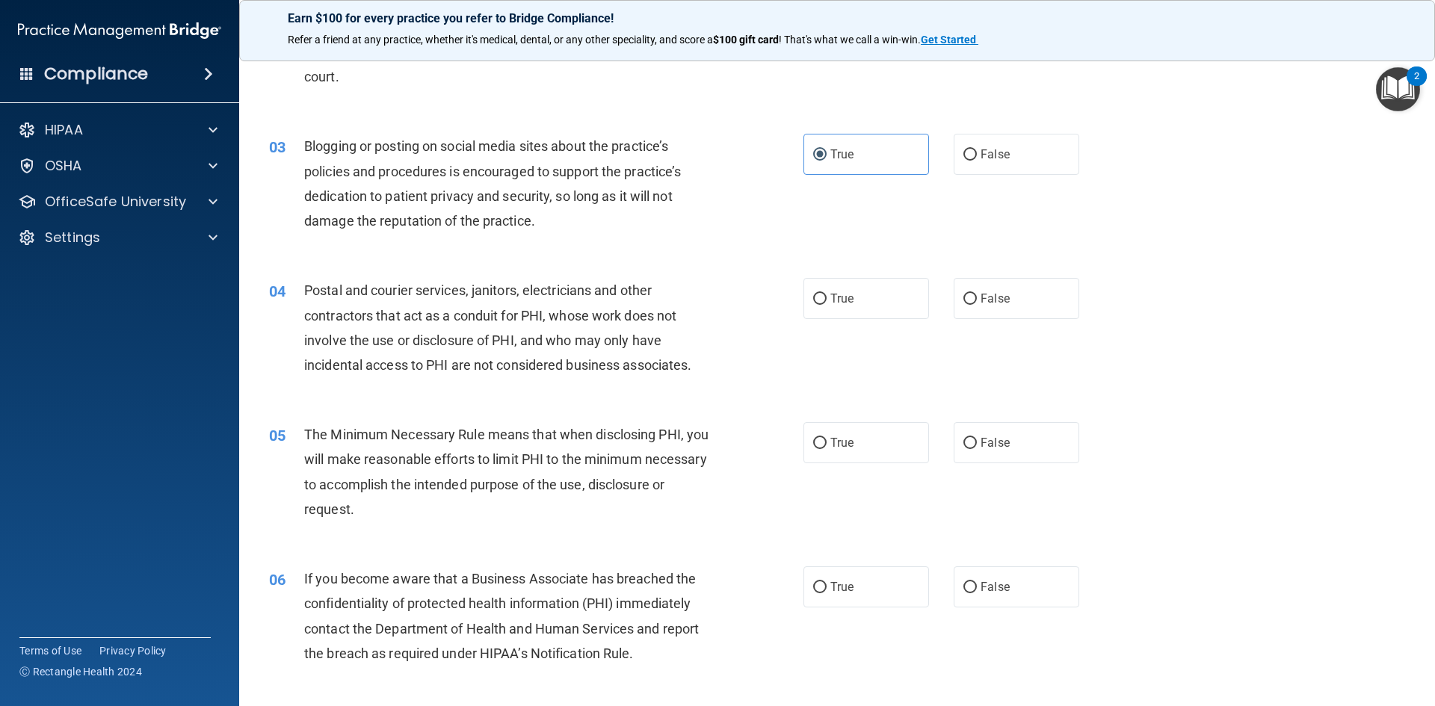
scroll to position [224, 0]
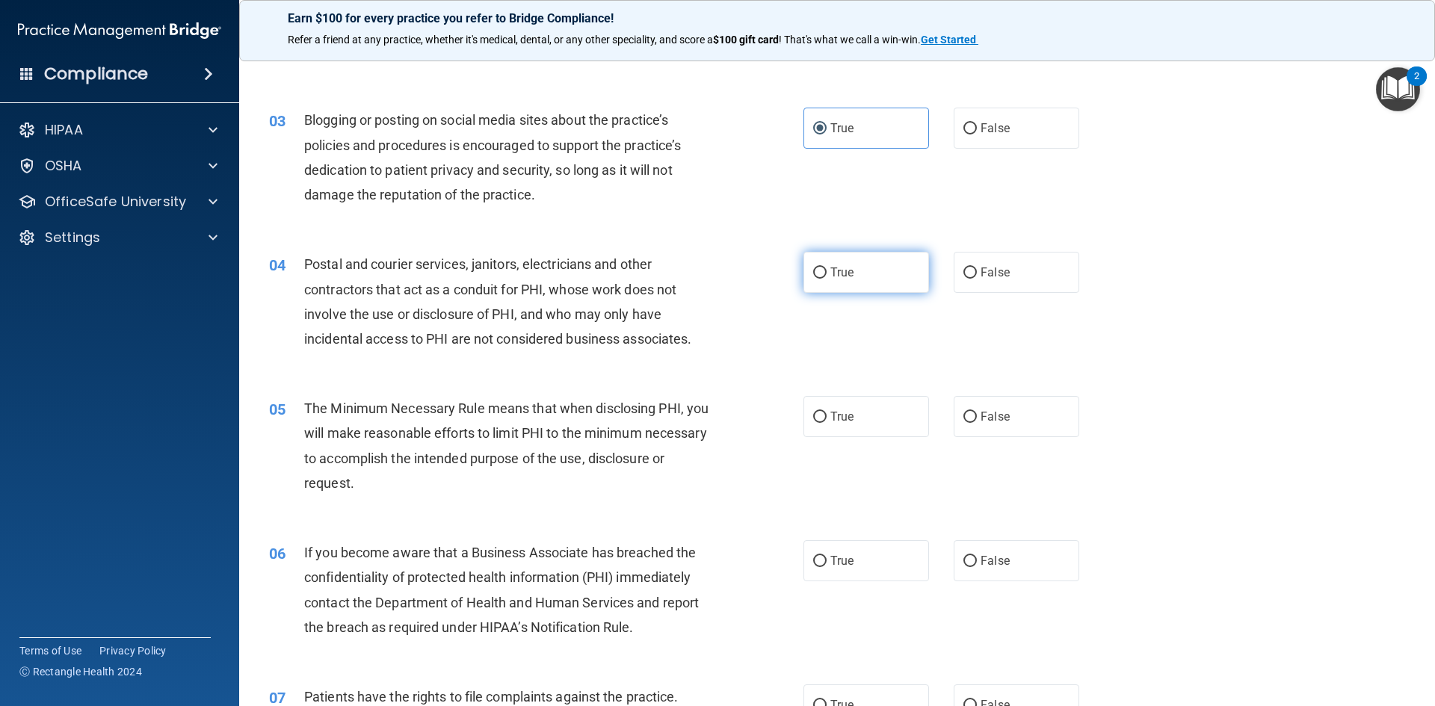
click at [856, 280] on label "True" at bounding box center [866, 272] width 126 height 41
click at [827, 279] on input "True" at bounding box center [819, 273] width 13 height 11
radio input "true"
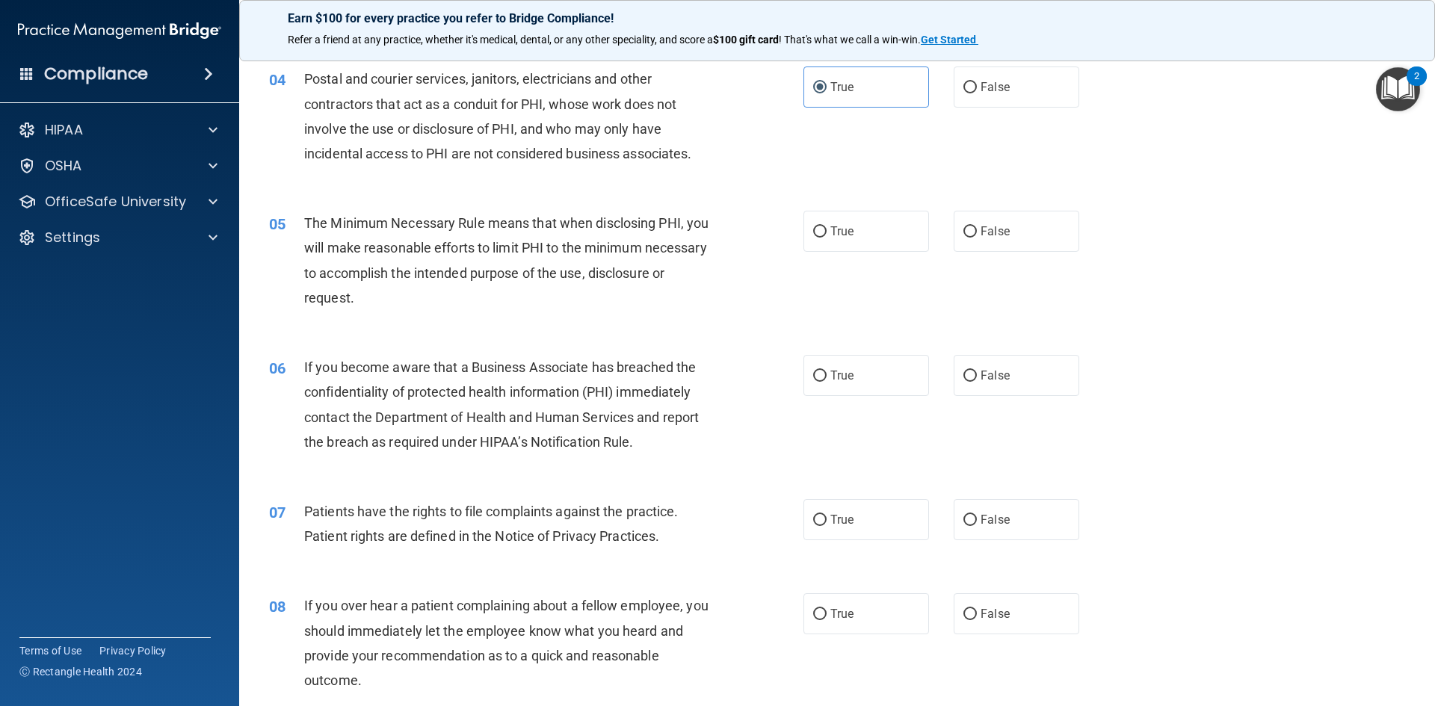
scroll to position [448, 0]
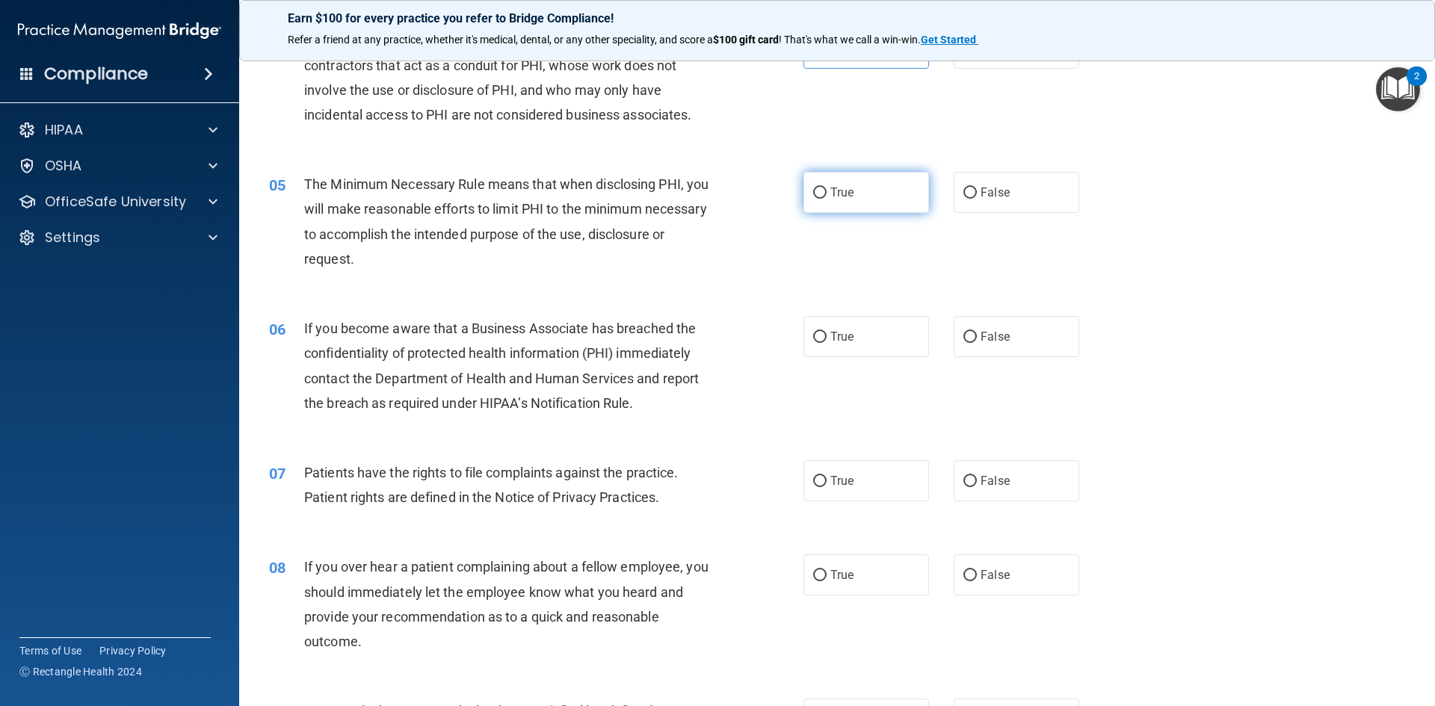
click at [874, 204] on label "True" at bounding box center [866, 192] width 126 height 41
click at [827, 199] on input "True" at bounding box center [819, 193] width 13 height 11
radio input "true"
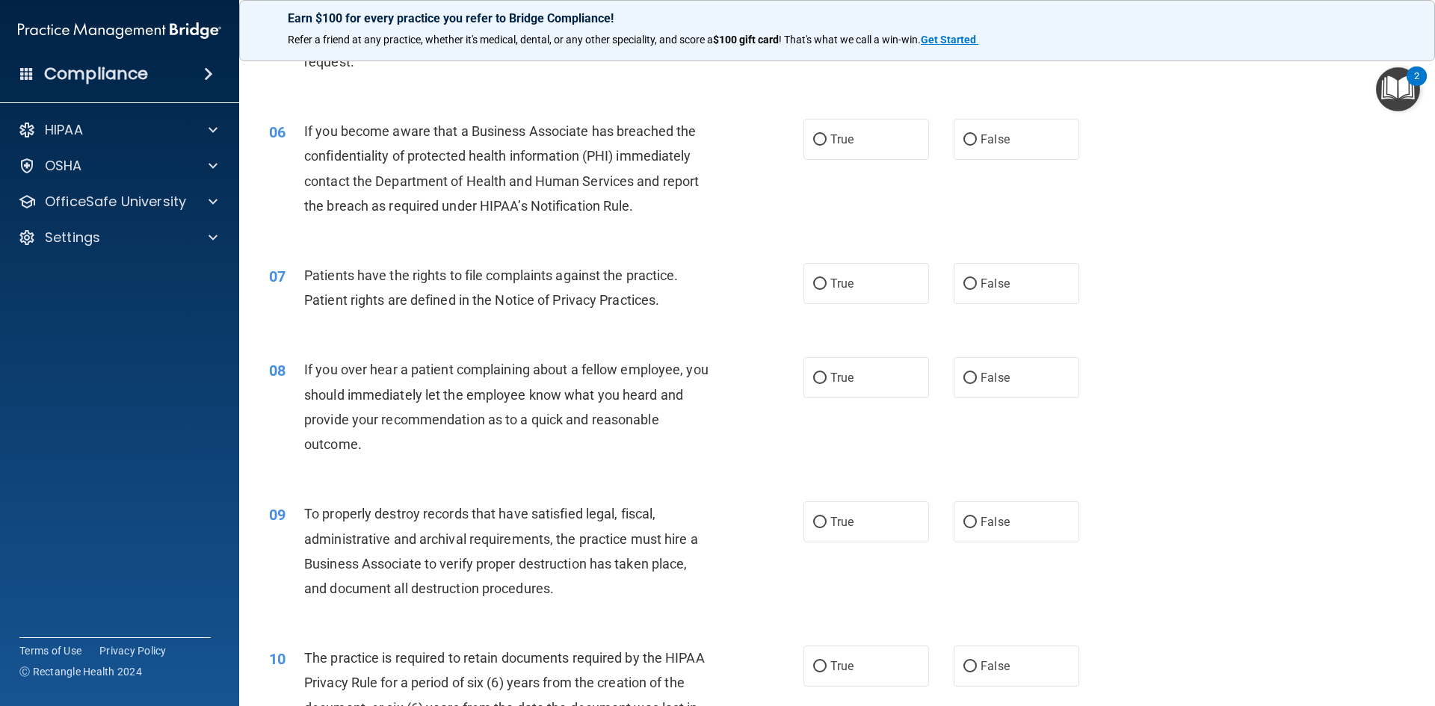
scroll to position [673, 0]
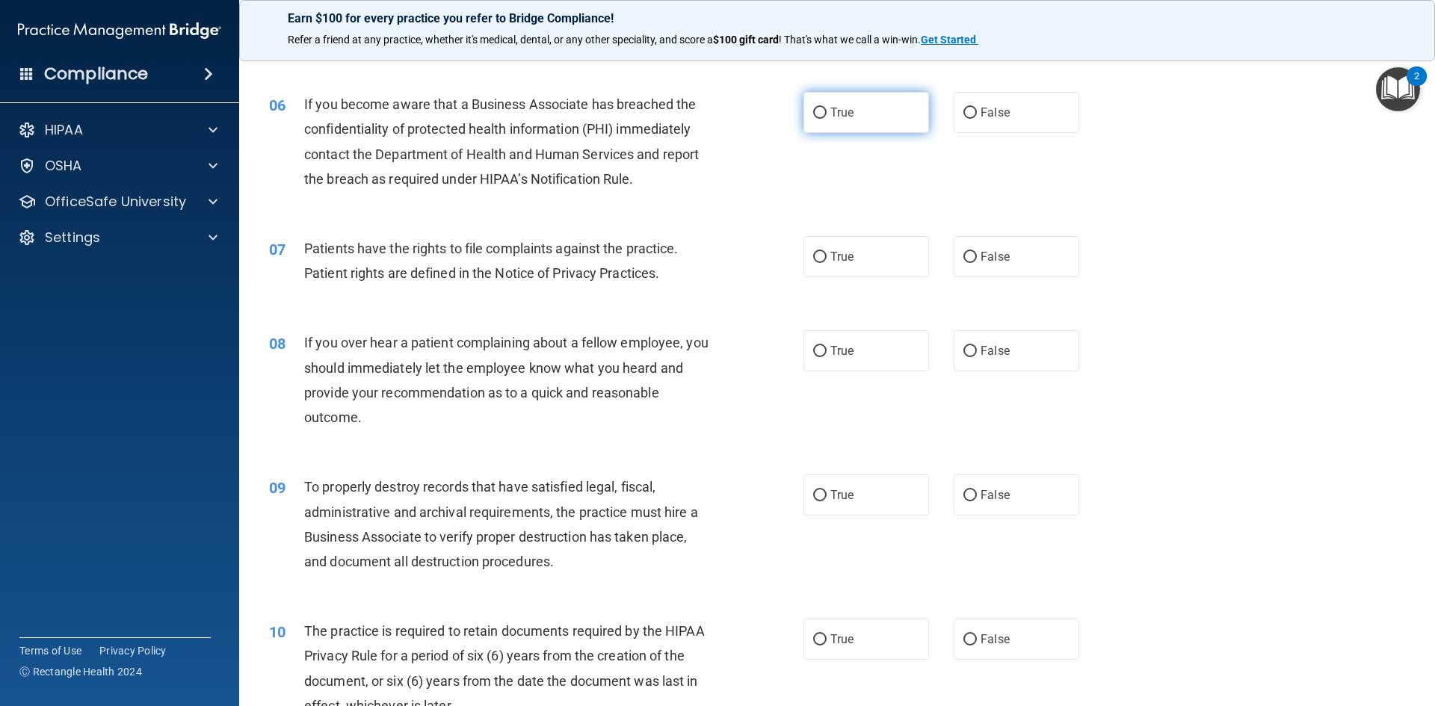
click at [837, 116] on span "True" at bounding box center [841, 112] width 23 height 14
click at [827, 116] on input "True" at bounding box center [819, 113] width 13 height 11
radio input "true"
drag, startPoint x: 513, startPoint y: 273, endPoint x: 451, endPoint y: 252, distance: 65.5
click at [451, 252] on span "Patients have the rights to file complaints against the practice. Patient right…" at bounding box center [491, 261] width 374 height 40
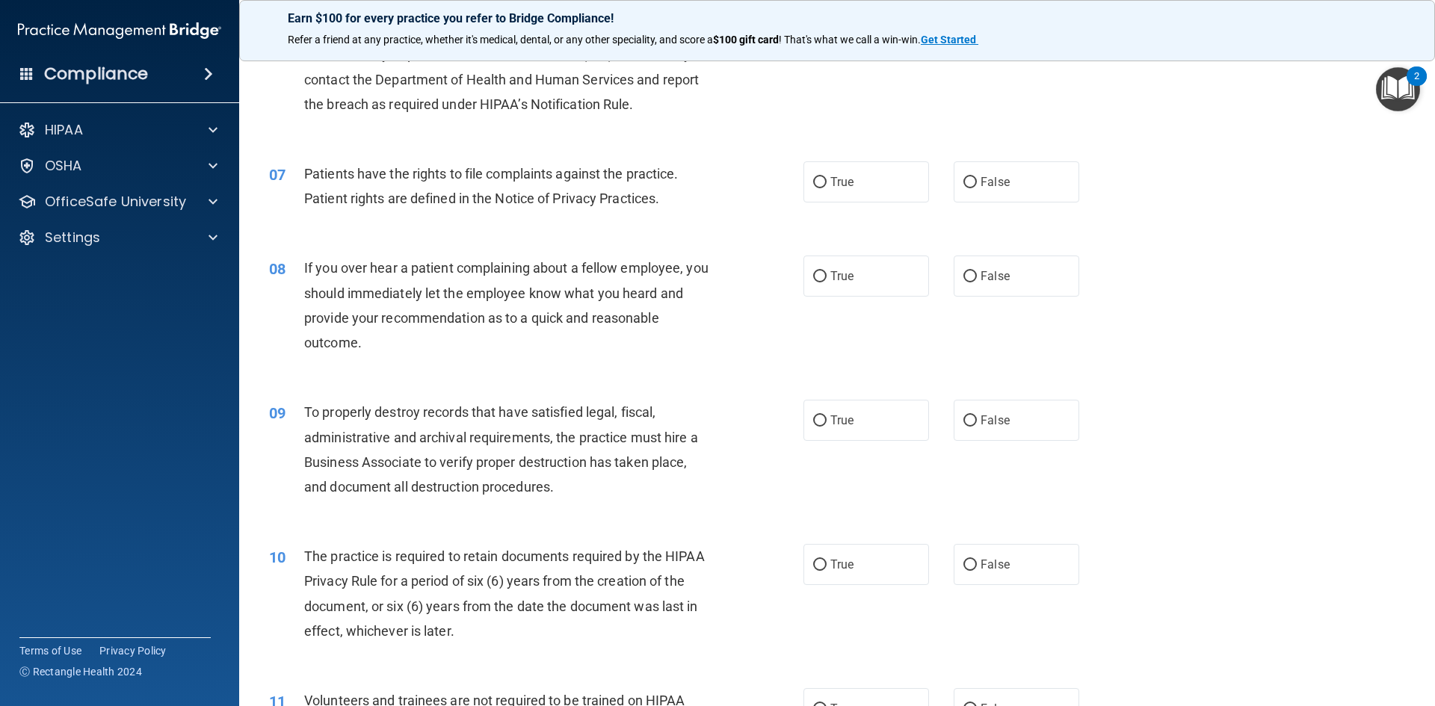
scroll to position [822, 0]
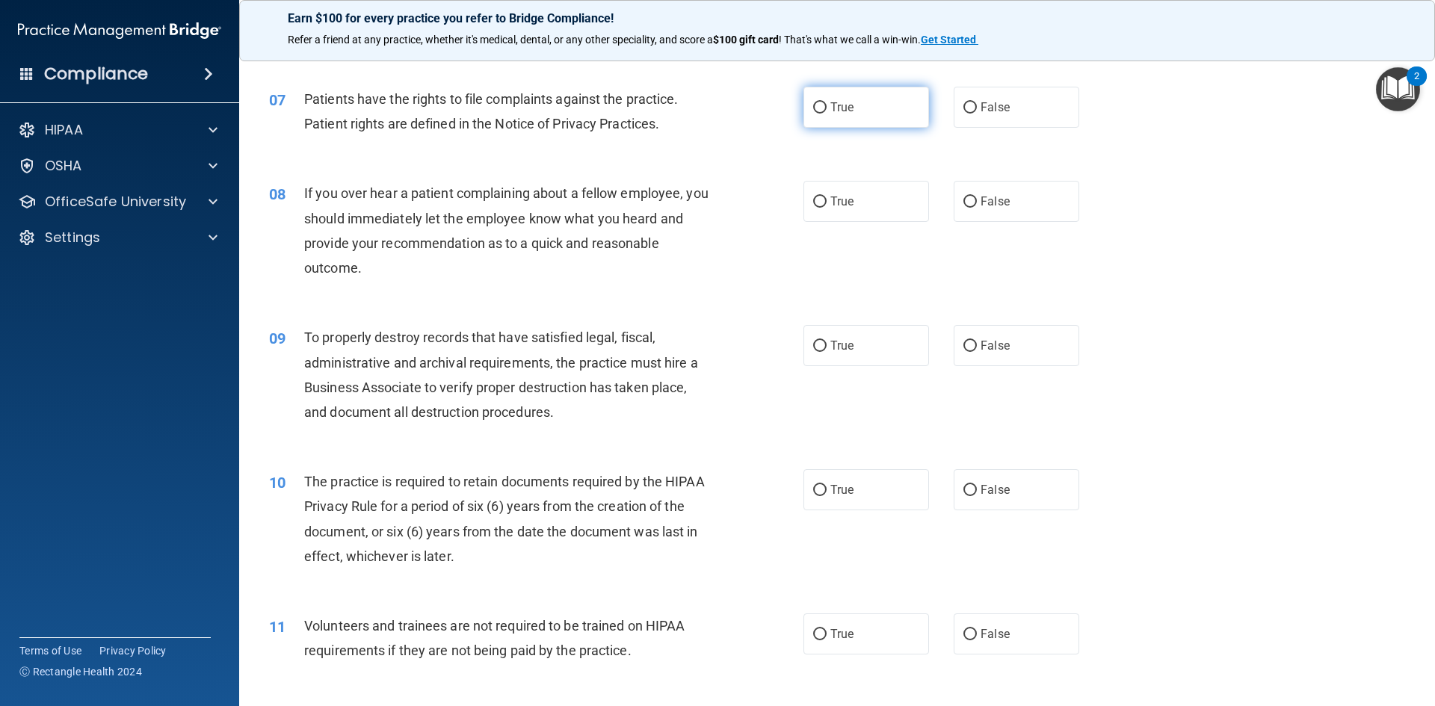
click at [865, 109] on label "True" at bounding box center [866, 107] width 126 height 41
click at [827, 109] on input "True" at bounding box center [819, 107] width 13 height 11
radio input "true"
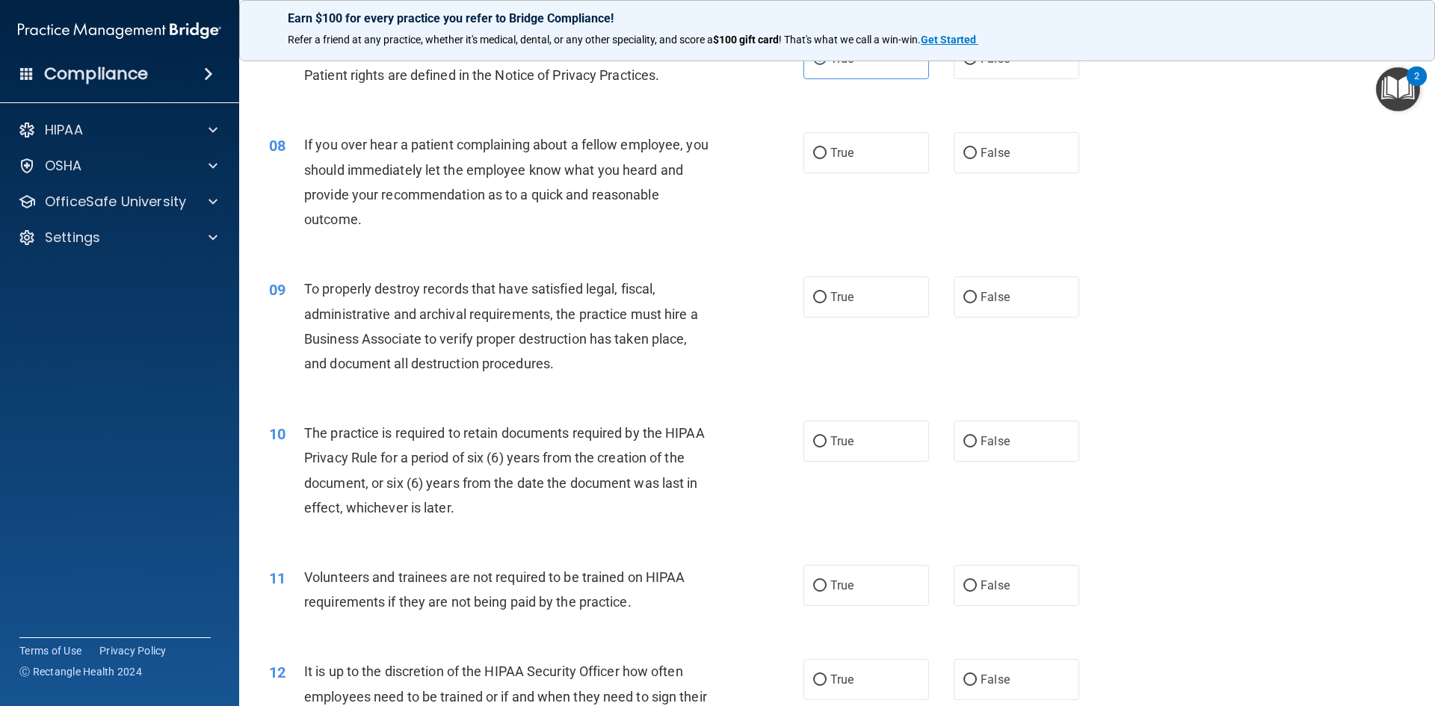
scroll to position [897, 0]
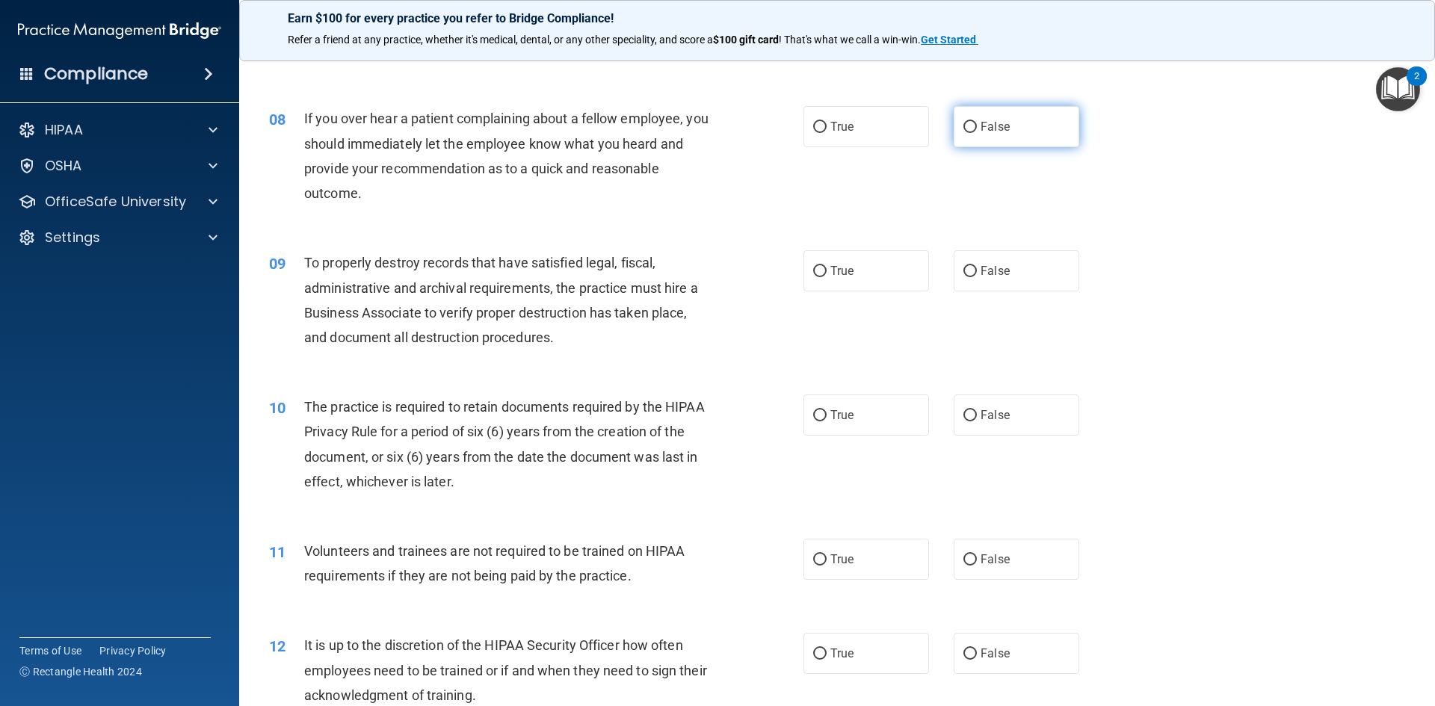
click at [1001, 126] on span "False" at bounding box center [995, 127] width 29 height 14
click at [977, 126] on input "False" at bounding box center [969, 127] width 13 height 11
radio input "true"
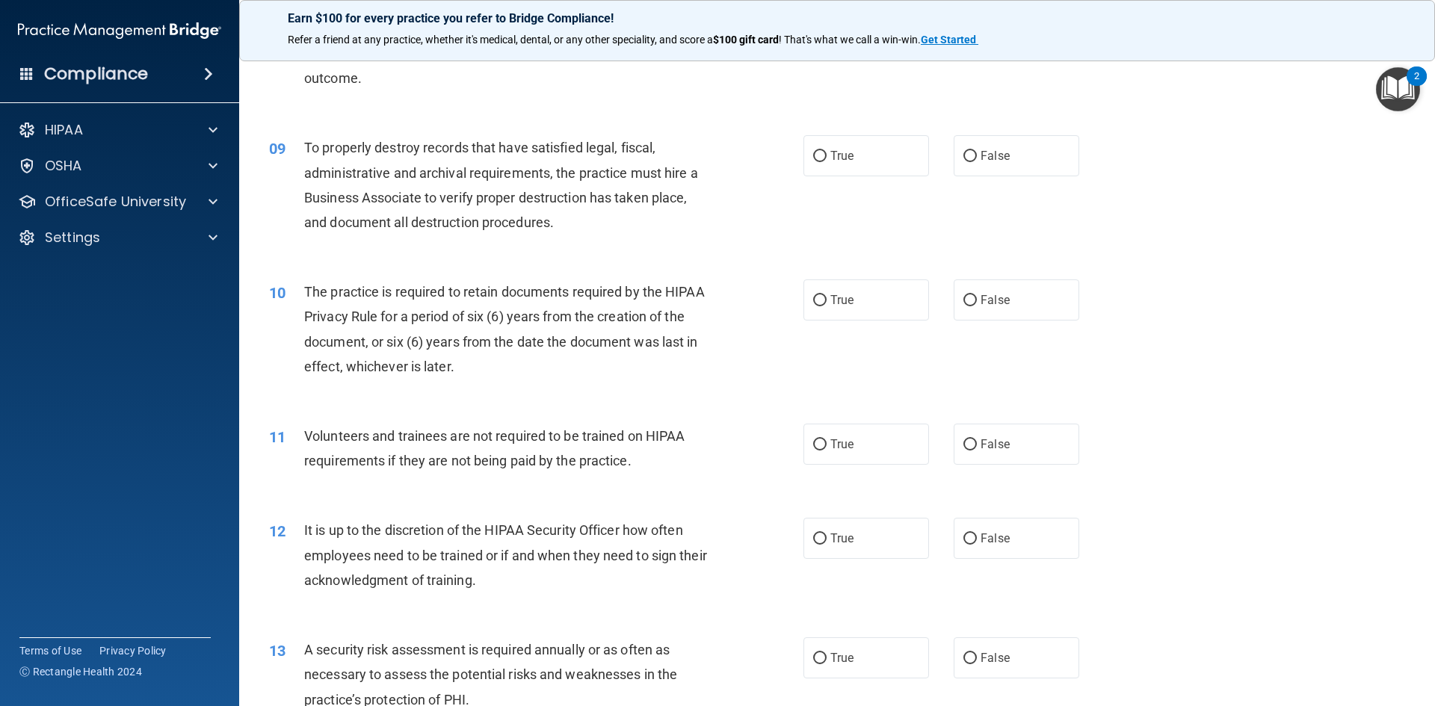
scroll to position [1046, 0]
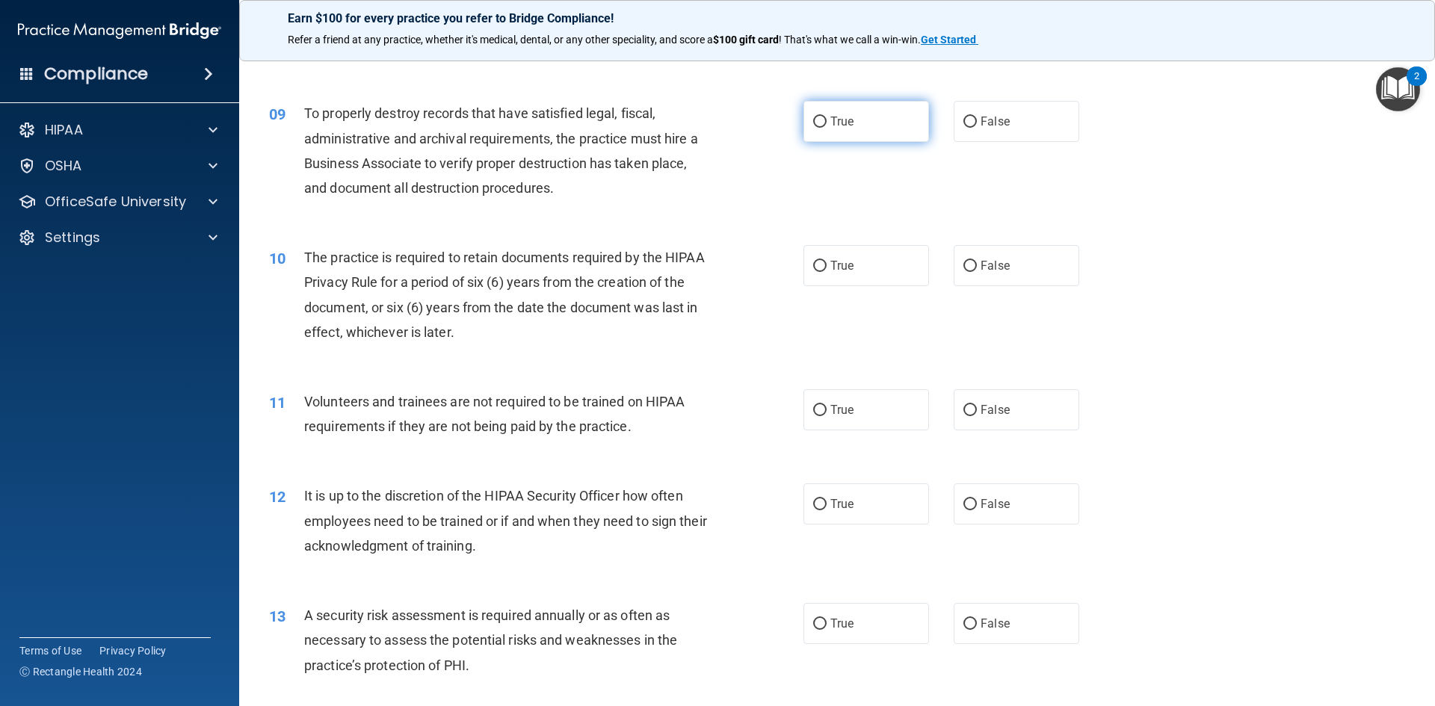
click at [834, 132] on label "True" at bounding box center [866, 121] width 126 height 41
click at [827, 128] on input "True" at bounding box center [819, 122] width 13 height 11
radio input "true"
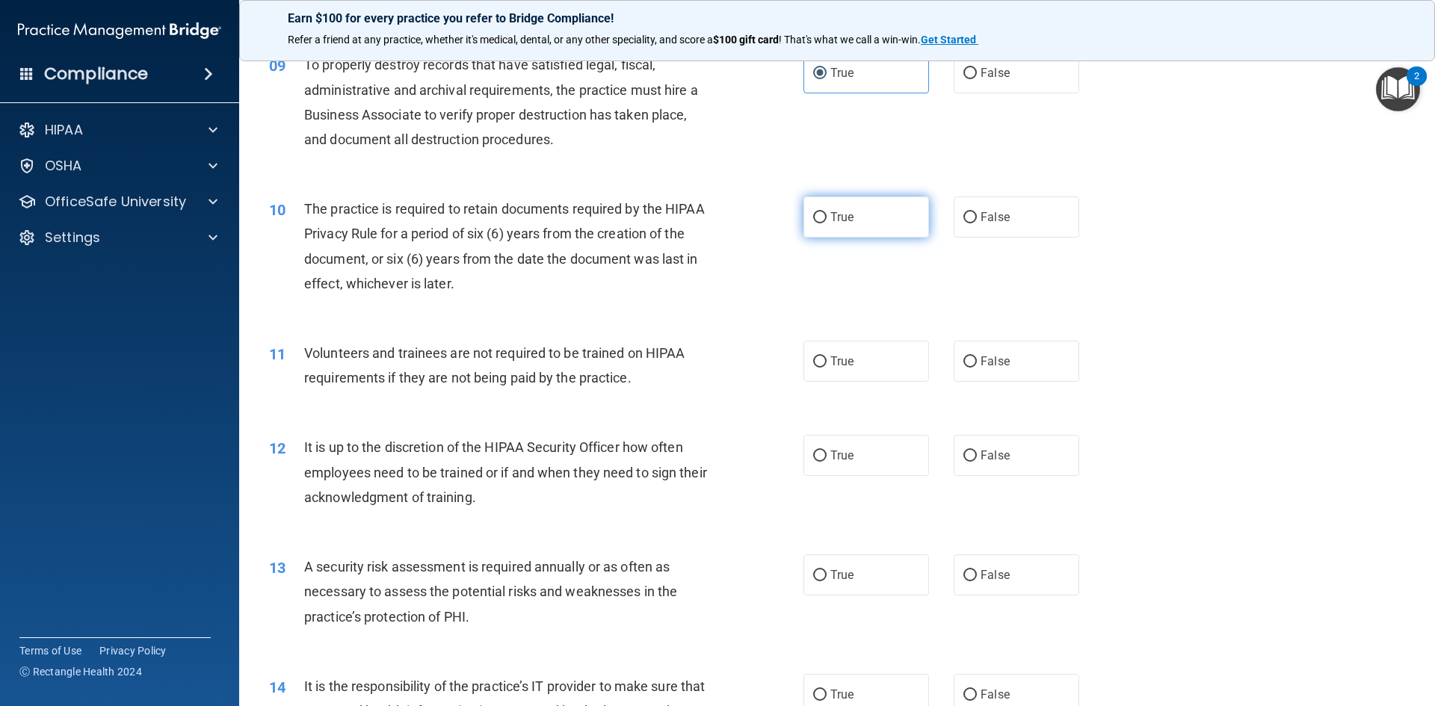
scroll to position [1121, 0]
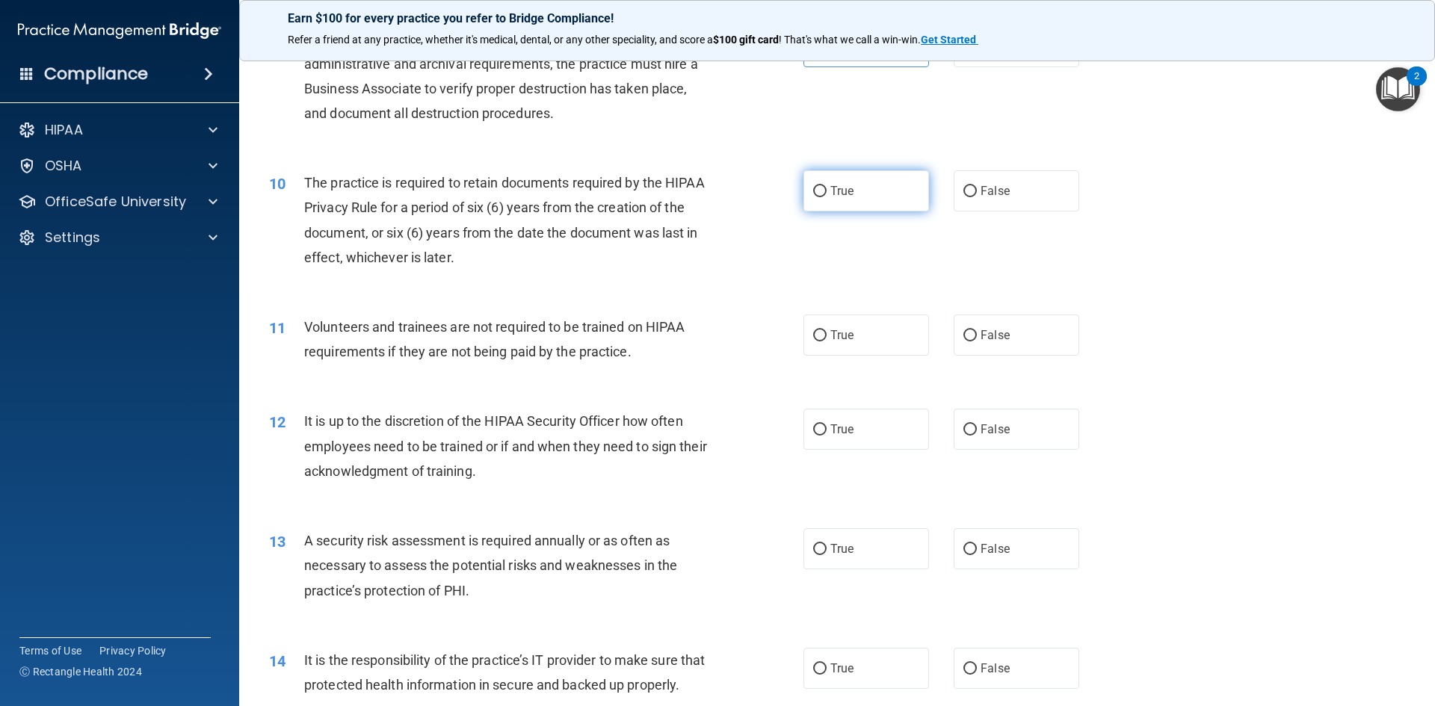
click at [843, 191] on span "True" at bounding box center [841, 191] width 23 height 14
click at [827, 191] on input "True" at bounding box center [819, 191] width 13 height 11
radio input "true"
click at [990, 342] on label "False" at bounding box center [1017, 335] width 126 height 41
click at [977, 342] on input "False" at bounding box center [969, 335] width 13 height 11
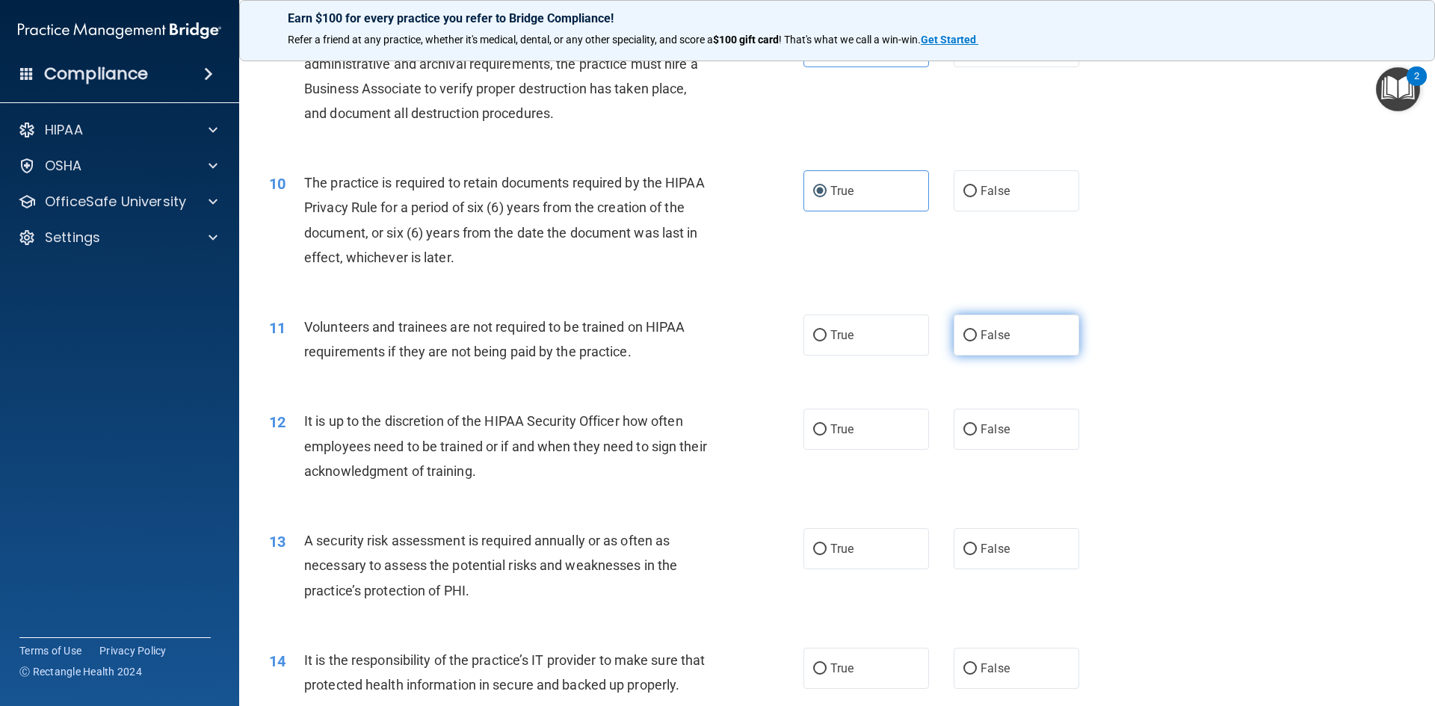
radio input "true"
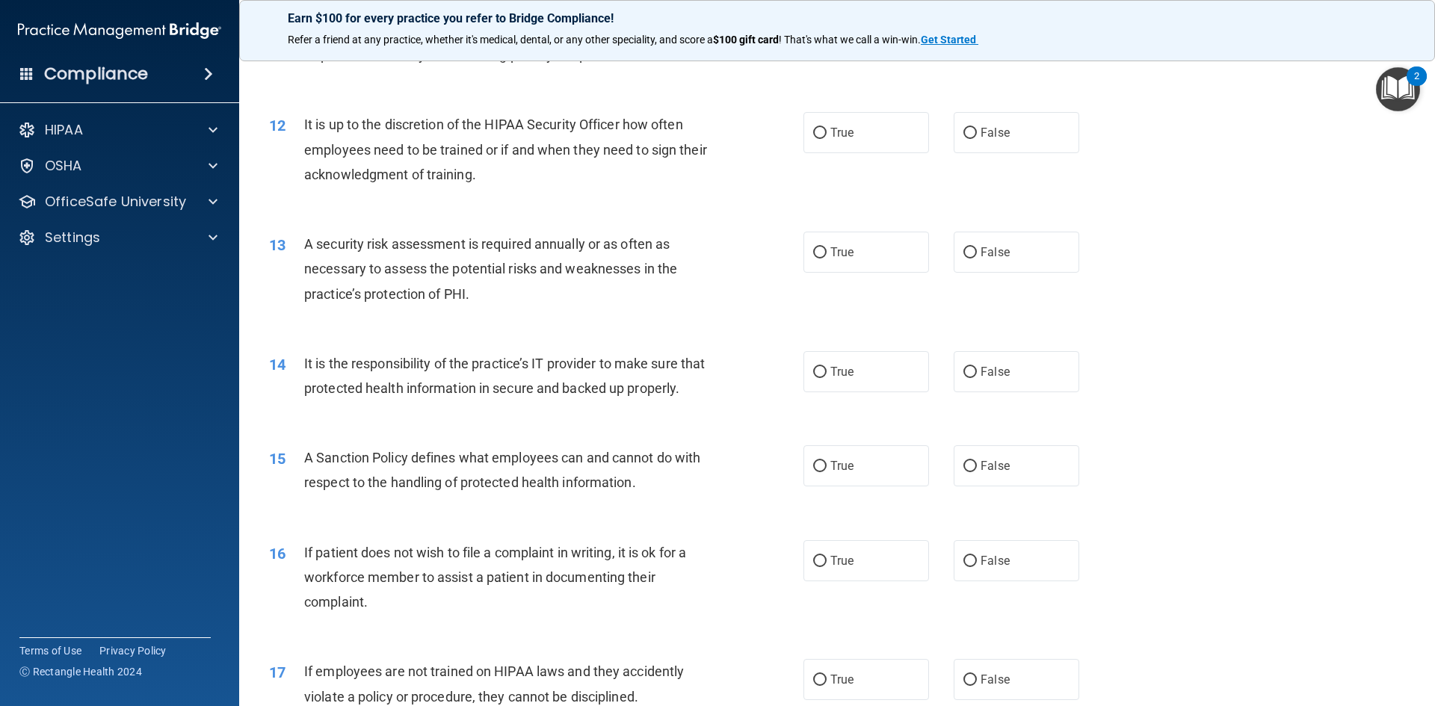
scroll to position [1420, 0]
click at [963, 135] on input "False" at bounding box center [969, 131] width 13 height 11
radio input "true"
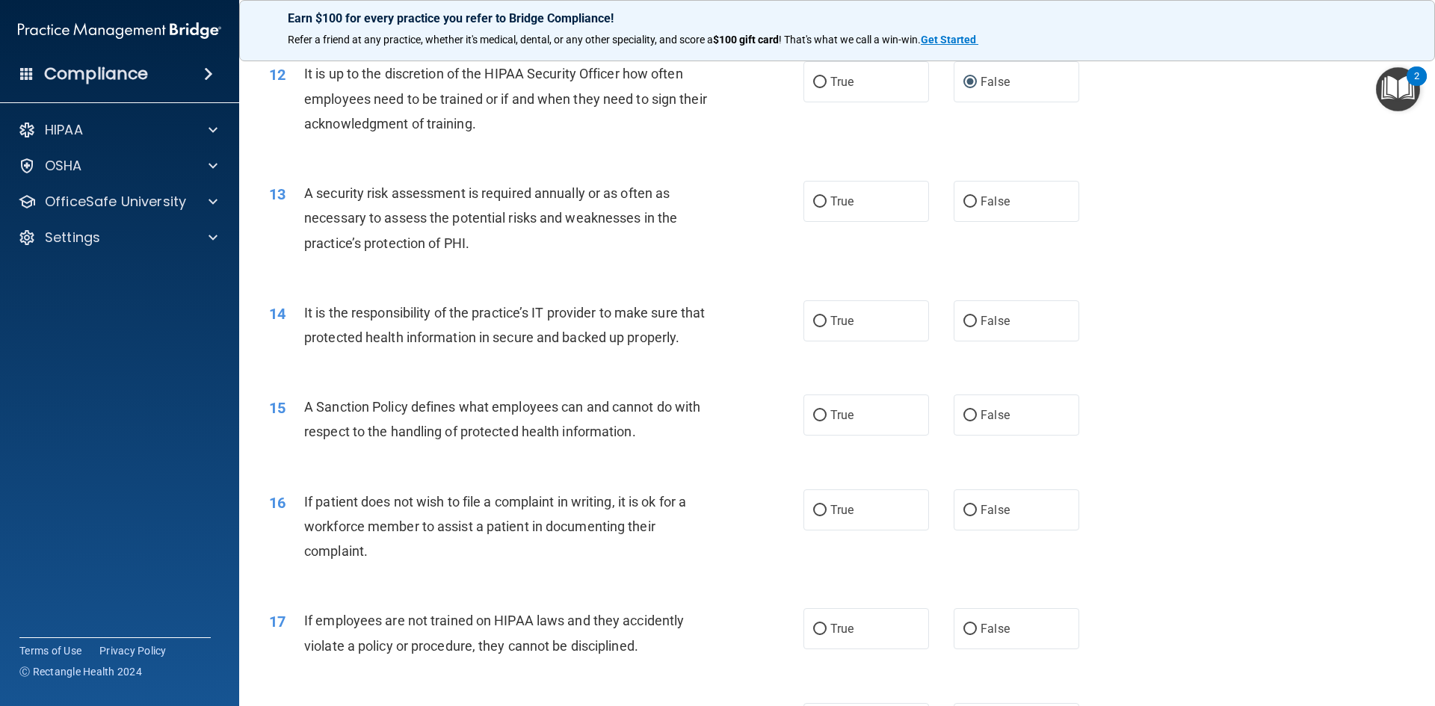
scroll to position [1495, 0]
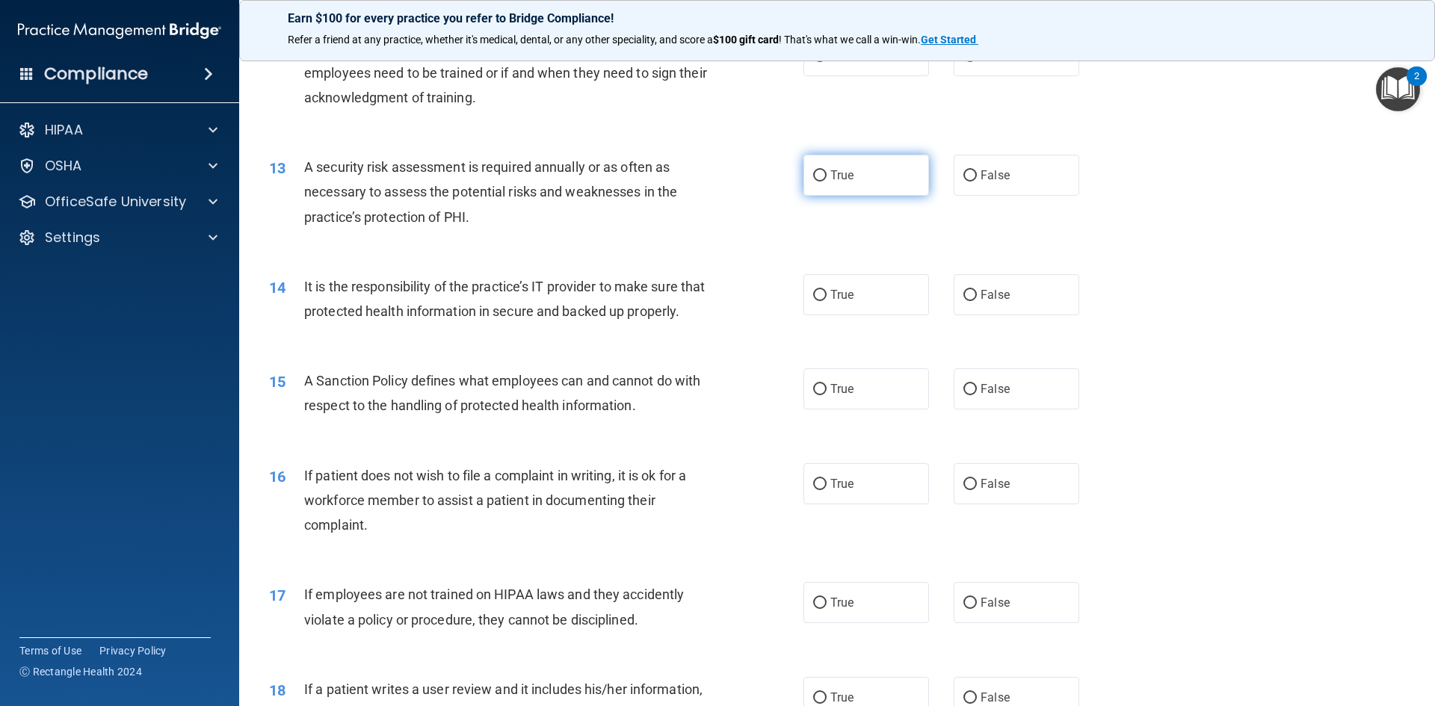
click at [878, 182] on label "True" at bounding box center [866, 175] width 126 height 41
click at [827, 182] on input "True" at bounding box center [819, 175] width 13 height 11
radio input "true"
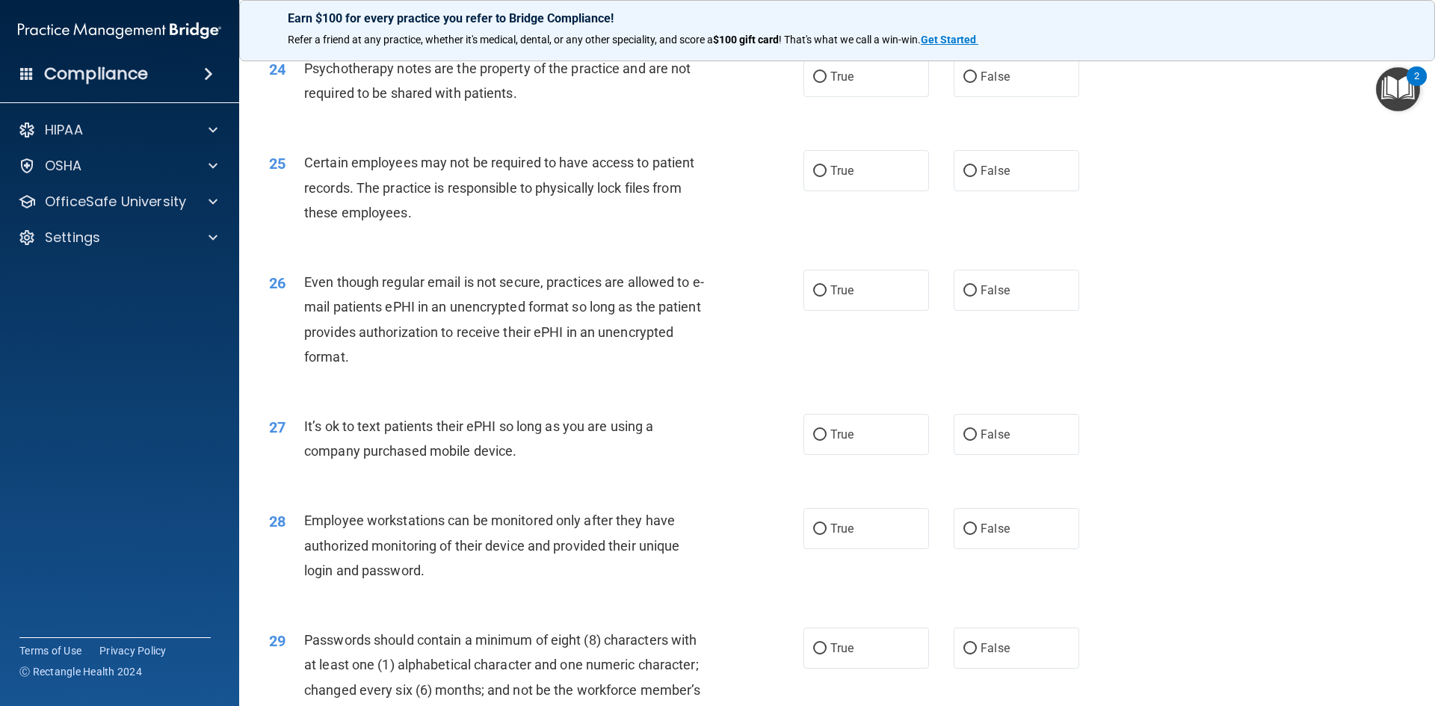
scroll to position [2990, 0]
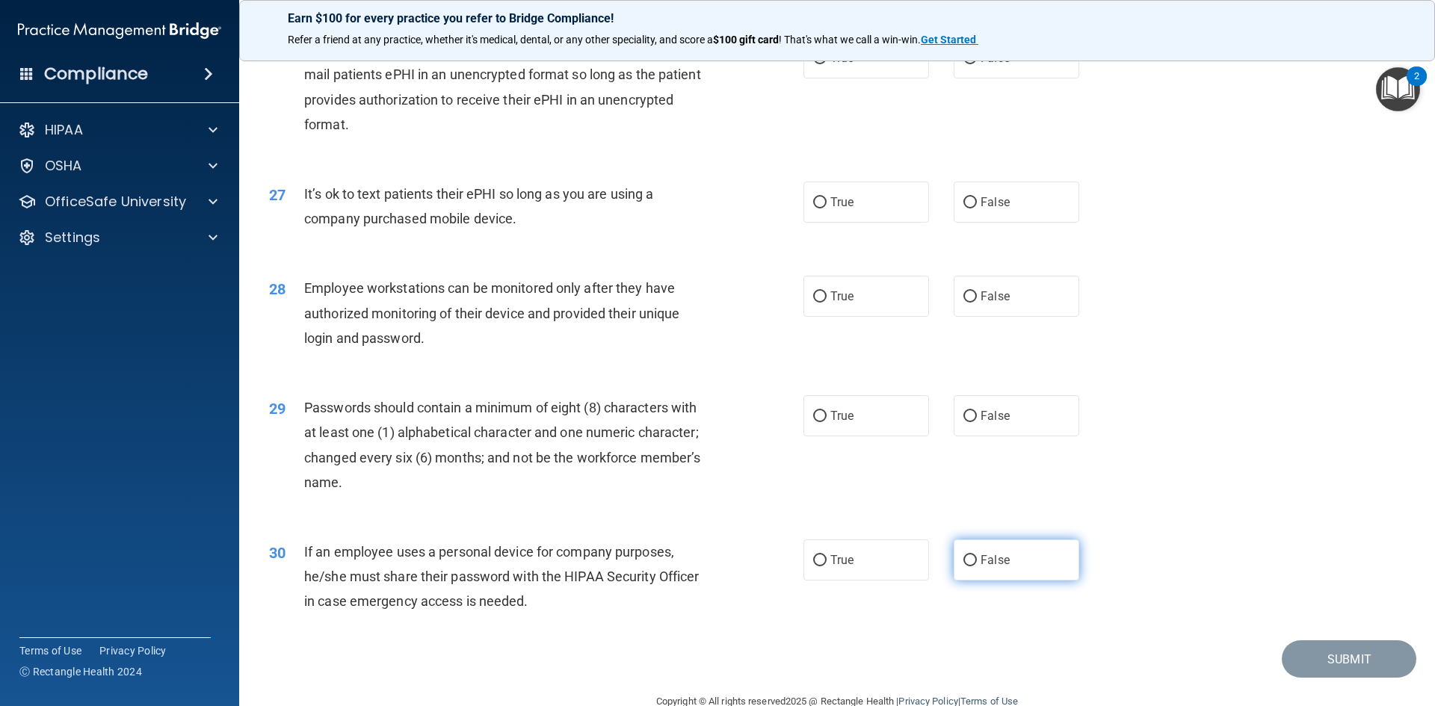
click at [1008, 581] on label "False" at bounding box center [1017, 560] width 126 height 41
click at [977, 567] on input "False" at bounding box center [969, 560] width 13 height 11
radio input "true"
click at [827, 436] on label "True" at bounding box center [866, 415] width 126 height 41
click at [827, 422] on input "True" at bounding box center [819, 416] width 13 height 11
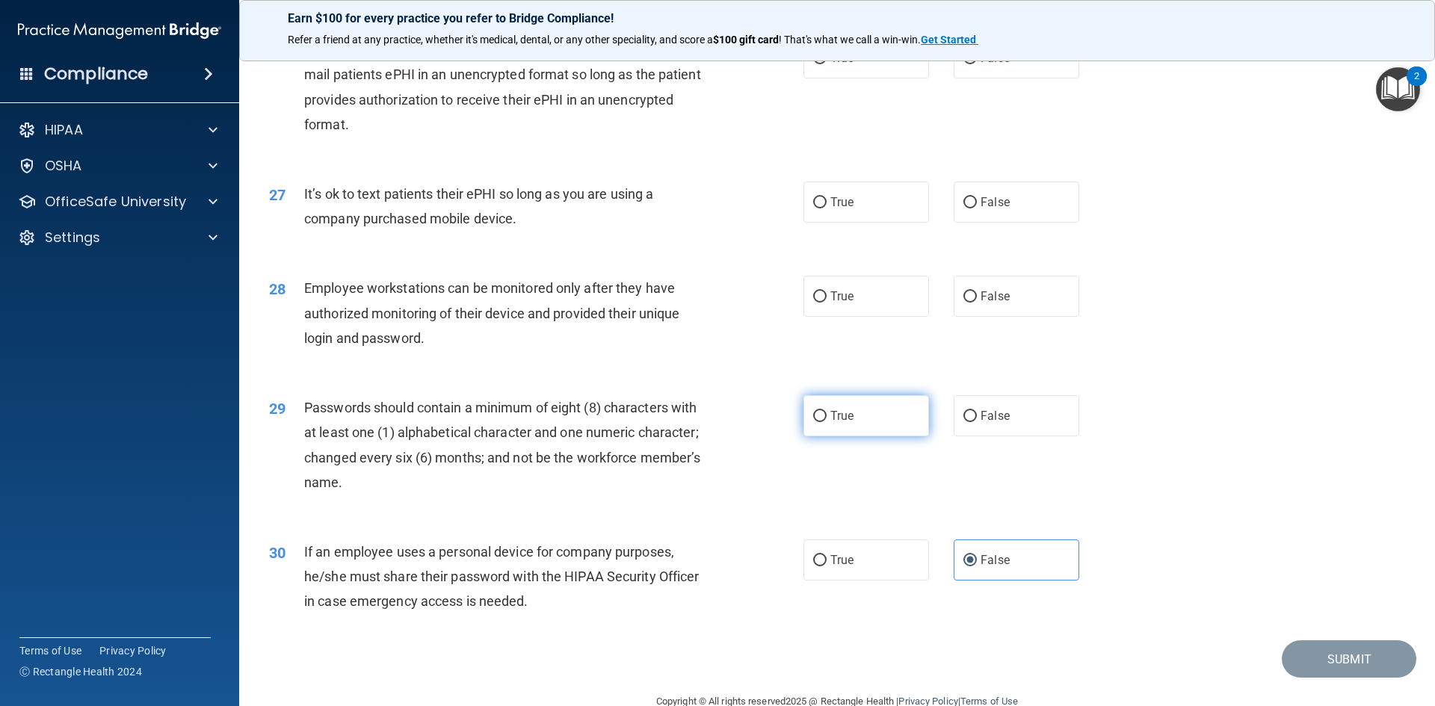
radio input "true"
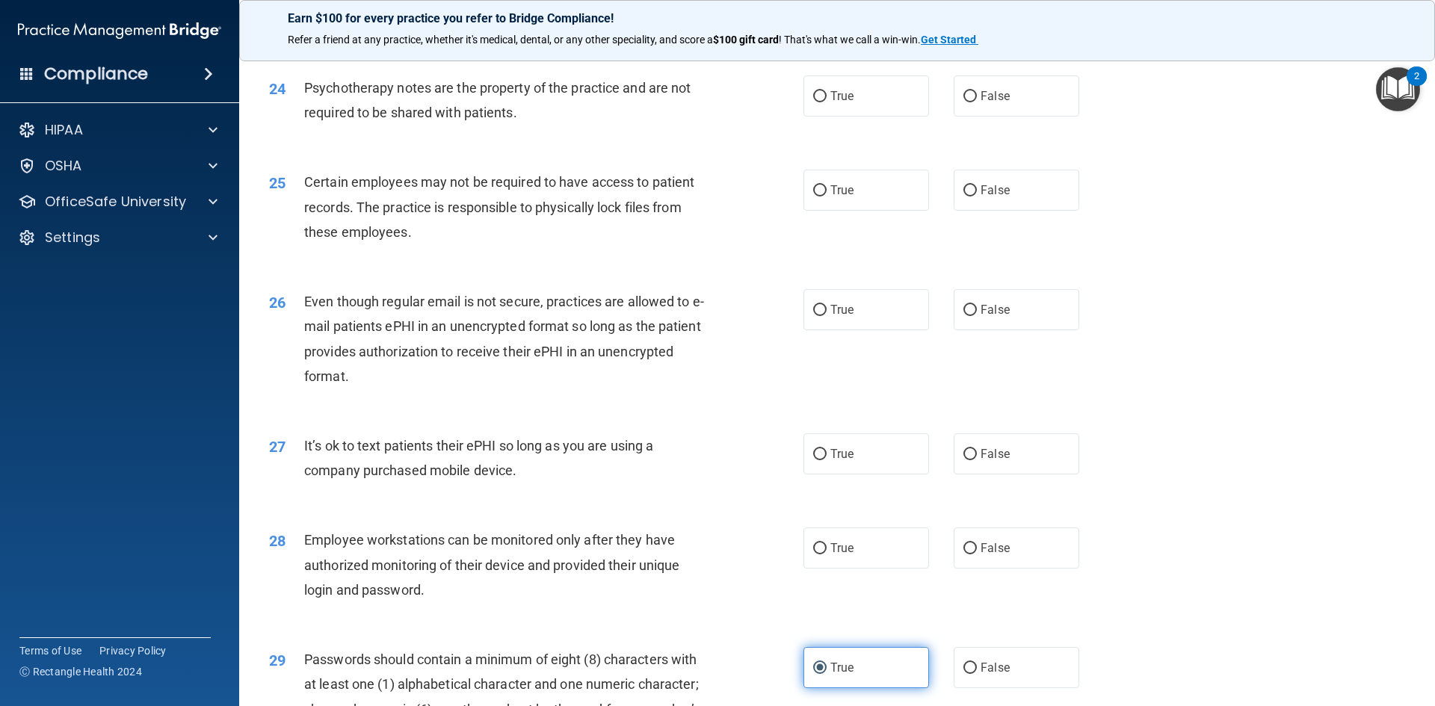
scroll to position [2691, 0]
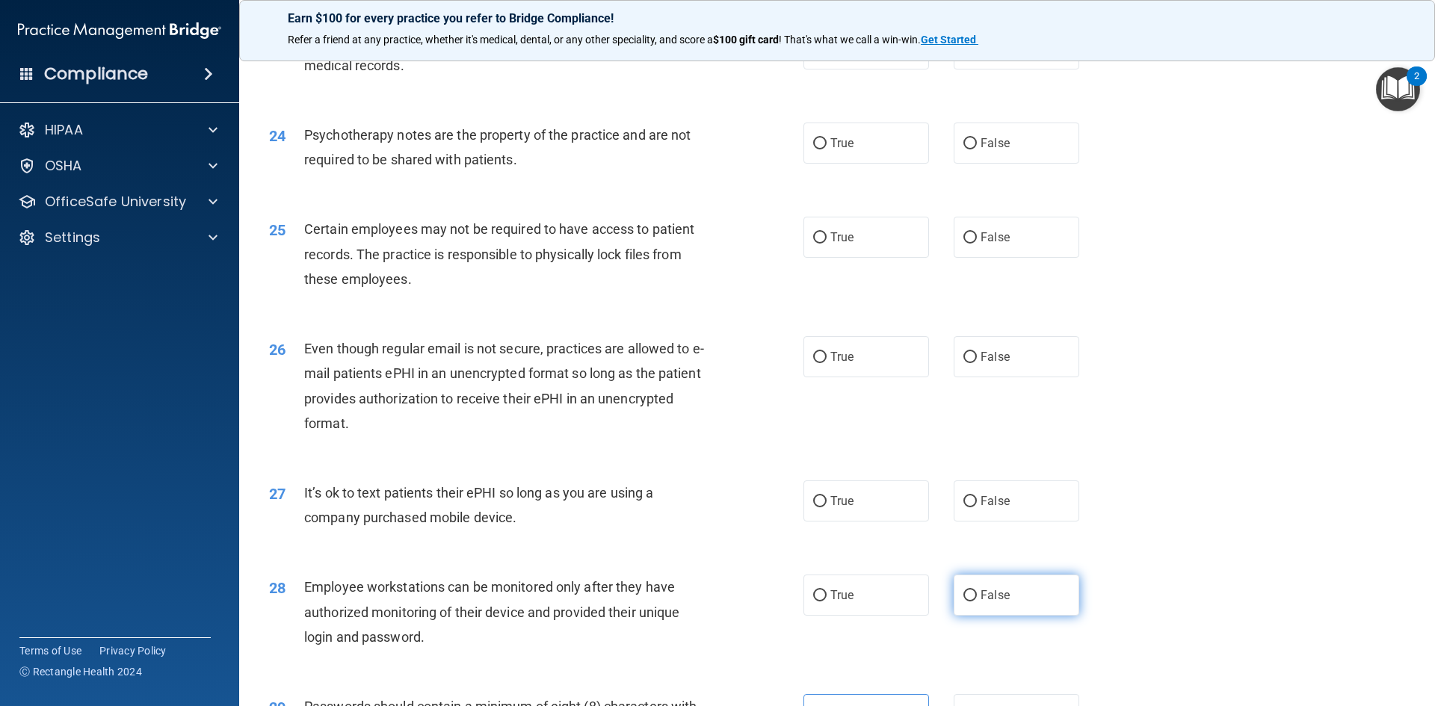
click at [967, 602] on input "False" at bounding box center [969, 595] width 13 height 11
radio input "true"
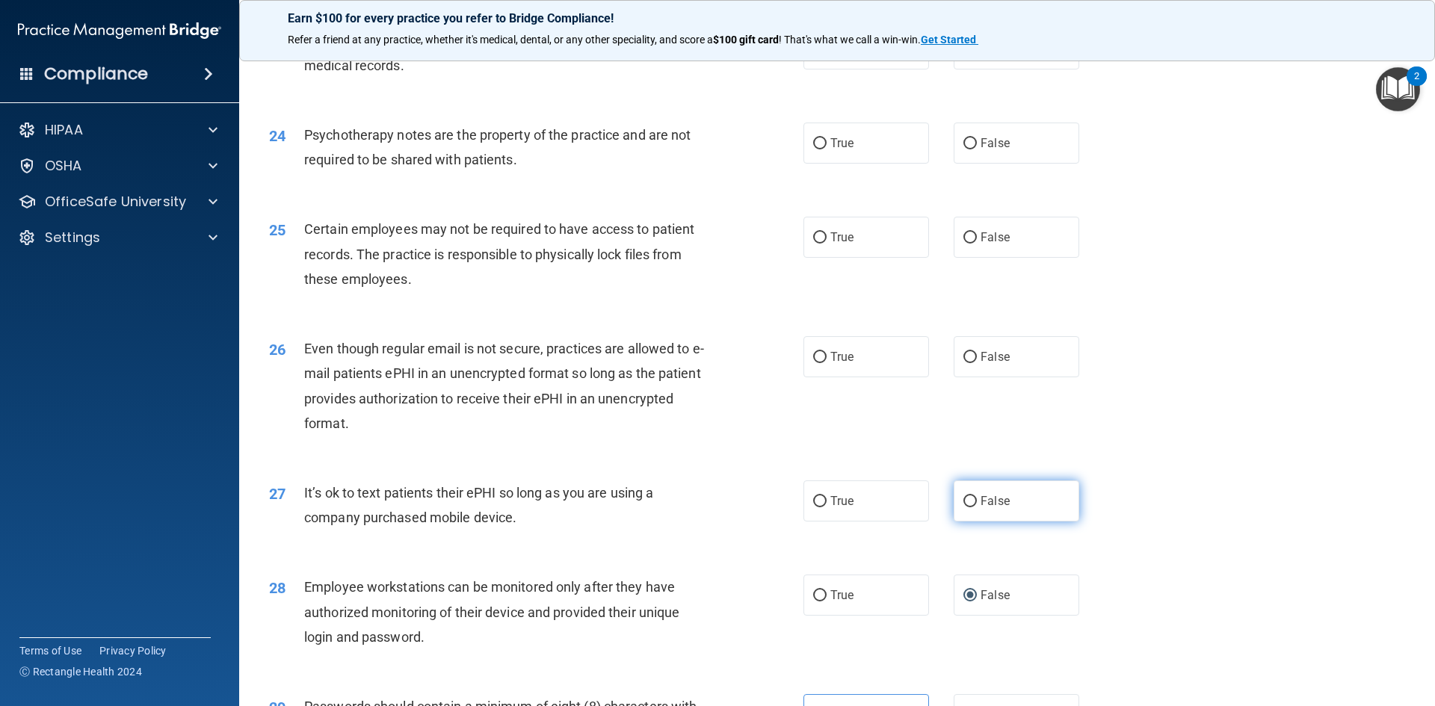
click at [981, 508] on span "False" at bounding box center [995, 501] width 29 height 14
click at [977, 507] on input "False" at bounding box center [969, 501] width 13 height 11
radio input "true"
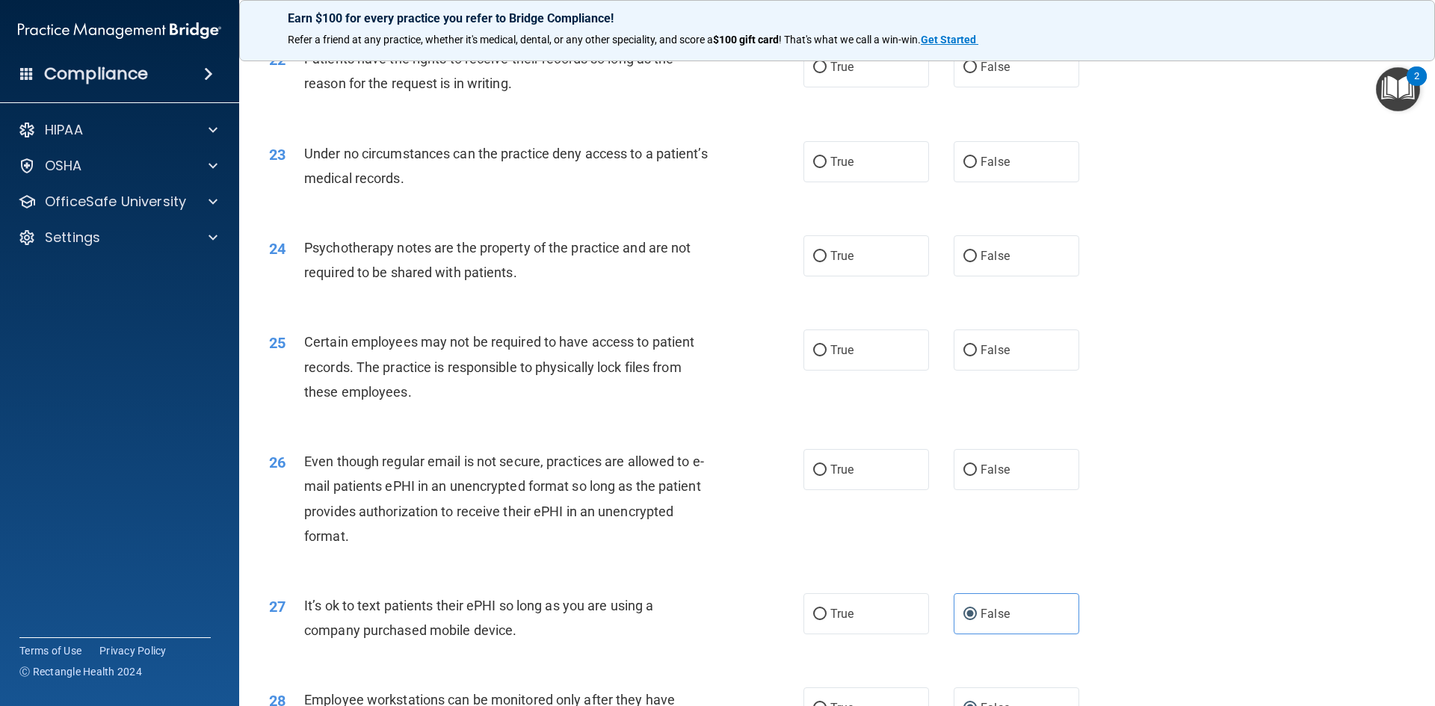
scroll to position [2541, 0]
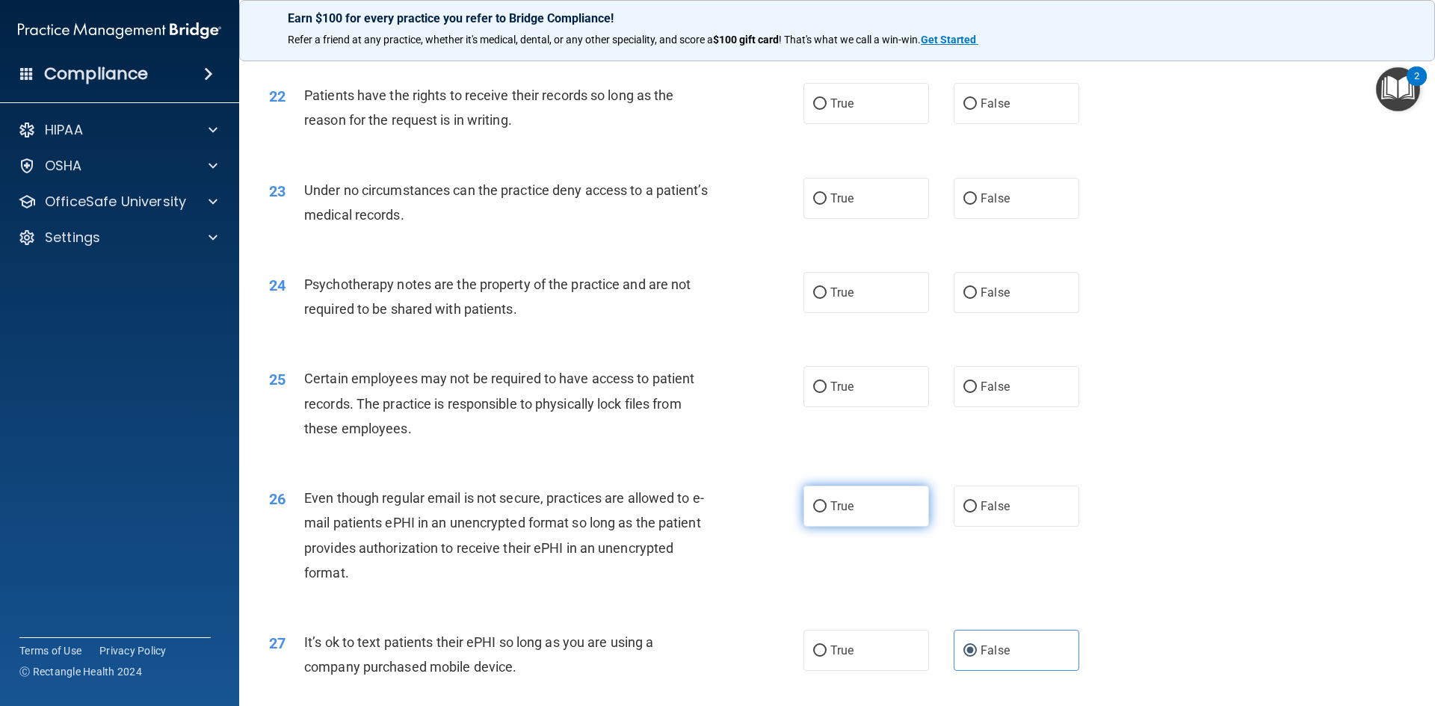
click at [810, 527] on label "True" at bounding box center [866, 506] width 126 height 41
click at [813, 513] on input "True" at bounding box center [819, 507] width 13 height 11
radio input "true"
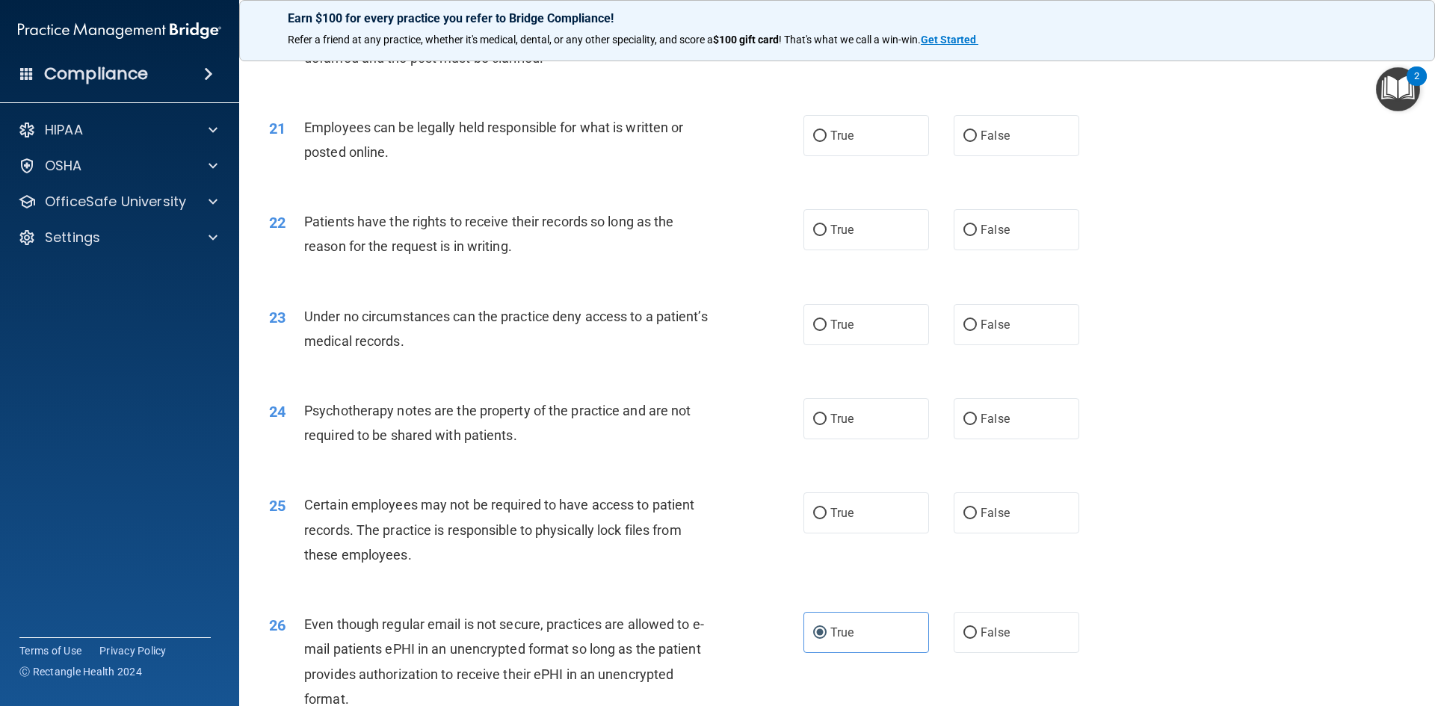
scroll to position [2392, 0]
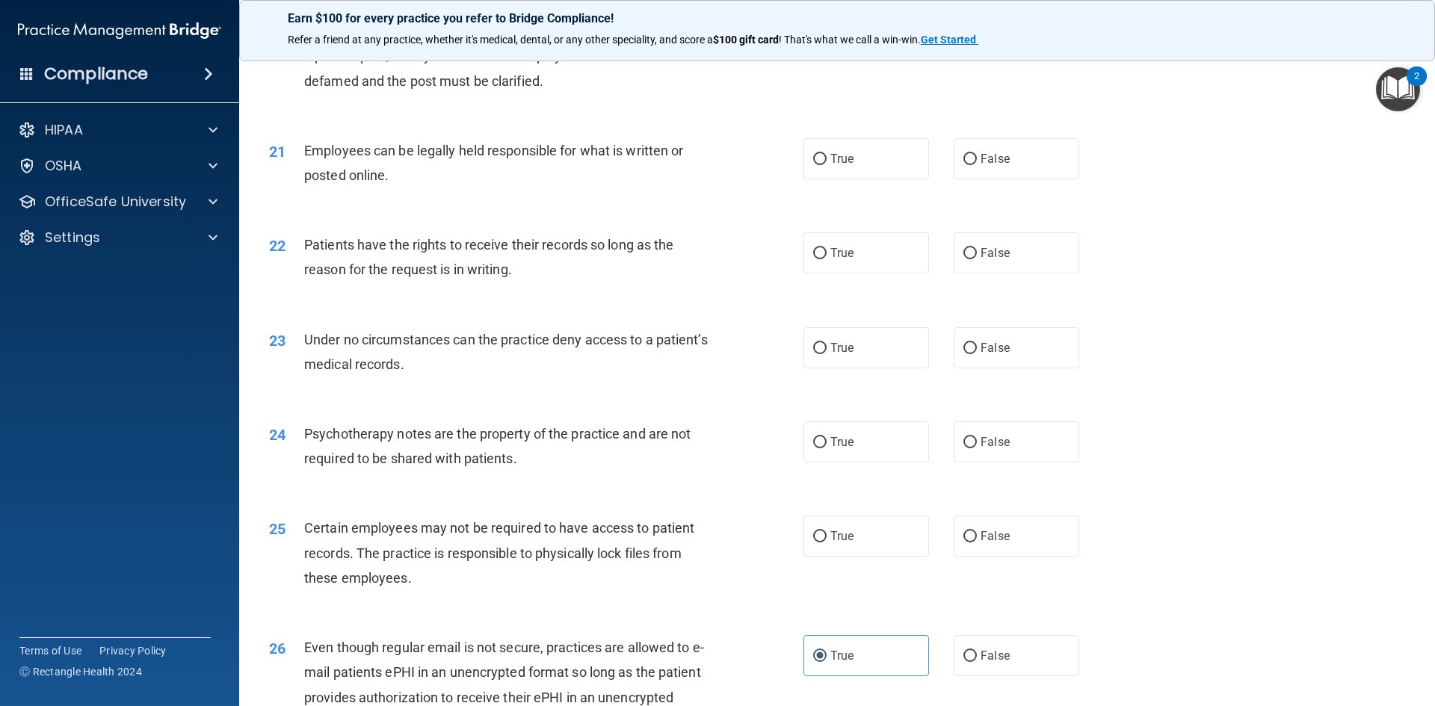
drag, startPoint x: 889, startPoint y: 465, endPoint x: 889, endPoint y: 525, distance: 60.5
drag, startPoint x: 889, startPoint y: 525, endPoint x: 1297, endPoint y: 455, distance: 413.4
click at [1297, 455] on div "24 Psychotherapy notes are the property of the practice and are not required to…" at bounding box center [837, 450] width 1158 height 94
click at [833, 543] on span "True" at bounding box center [841, 536] width 23 height 14
click at [827, 543] on input "True" at bounding box center [819, 536] width 13 height 11
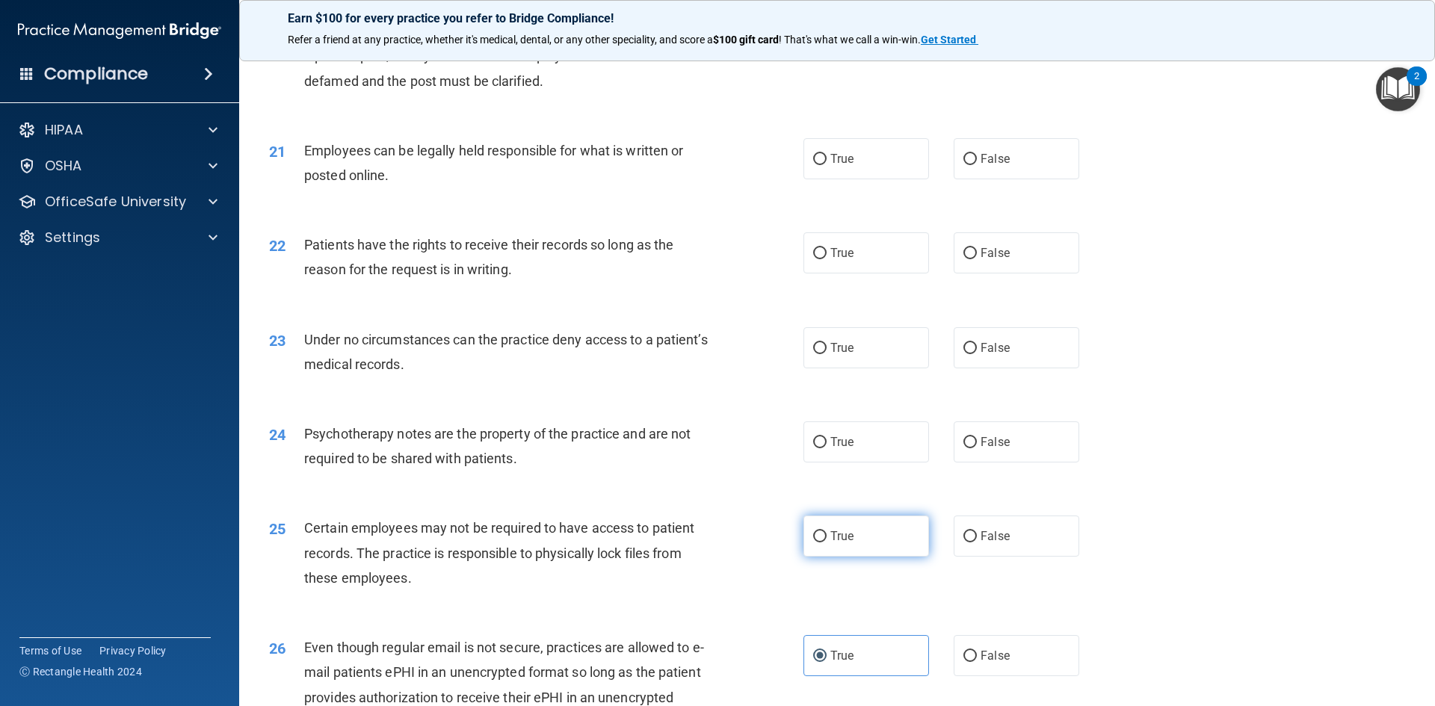
radio input "true"
click at [877, 460] on label "True" at bounding box center [866, 442] width 126 height 41
click at [827, 448] on input "True" at bounding box center [819, 442] width 13 height 11
radio input "true"
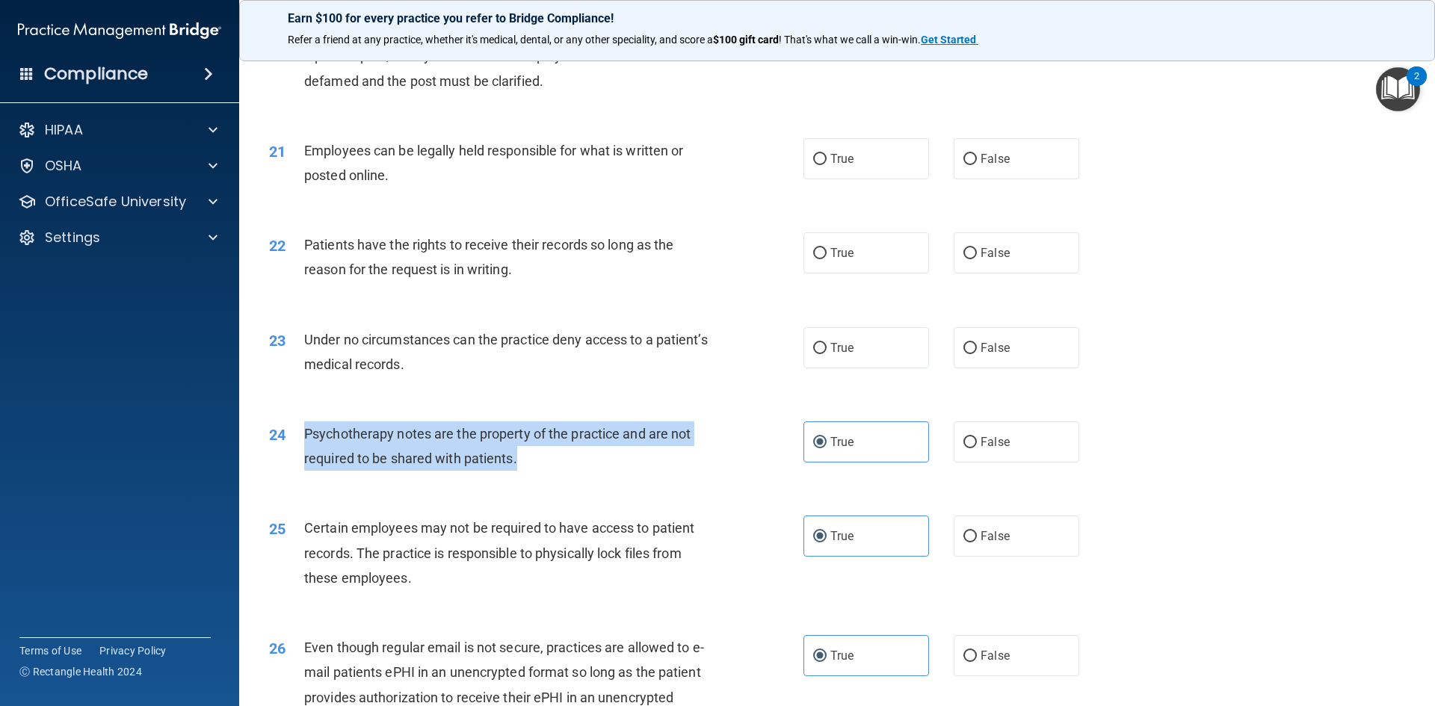
drag, startPoint x: 297, startPoint y: 455, endPoint x: 547, endPoint y: 496, distance: 252.9
click at [547, 478] on div "24 Psychotherapy notes are the property of the practice and are not required to…" at bounding box center [536, 450] width 579 height 57
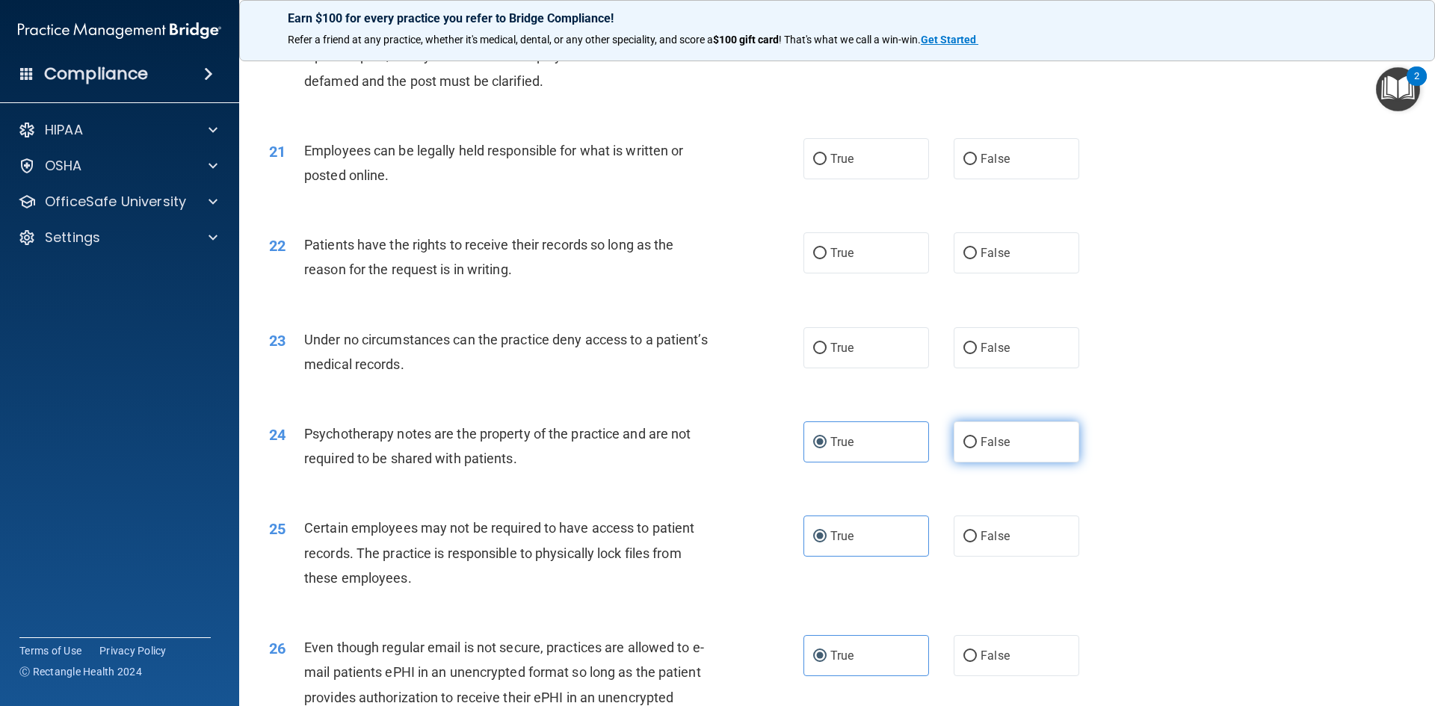
click at [987, 451] on label "False" at bounding box center [1017, 442] width 126 height 41
click at [977, 448] on input "False" at bounding box center [969, 442] width 13 height 11
radio input "true"
click at [873, 463] on label "True" at bounding box center [866, 442] width 126 height 41
click at [827, 448] on input "True" at bounding box center [819, 442] width 13 height 11
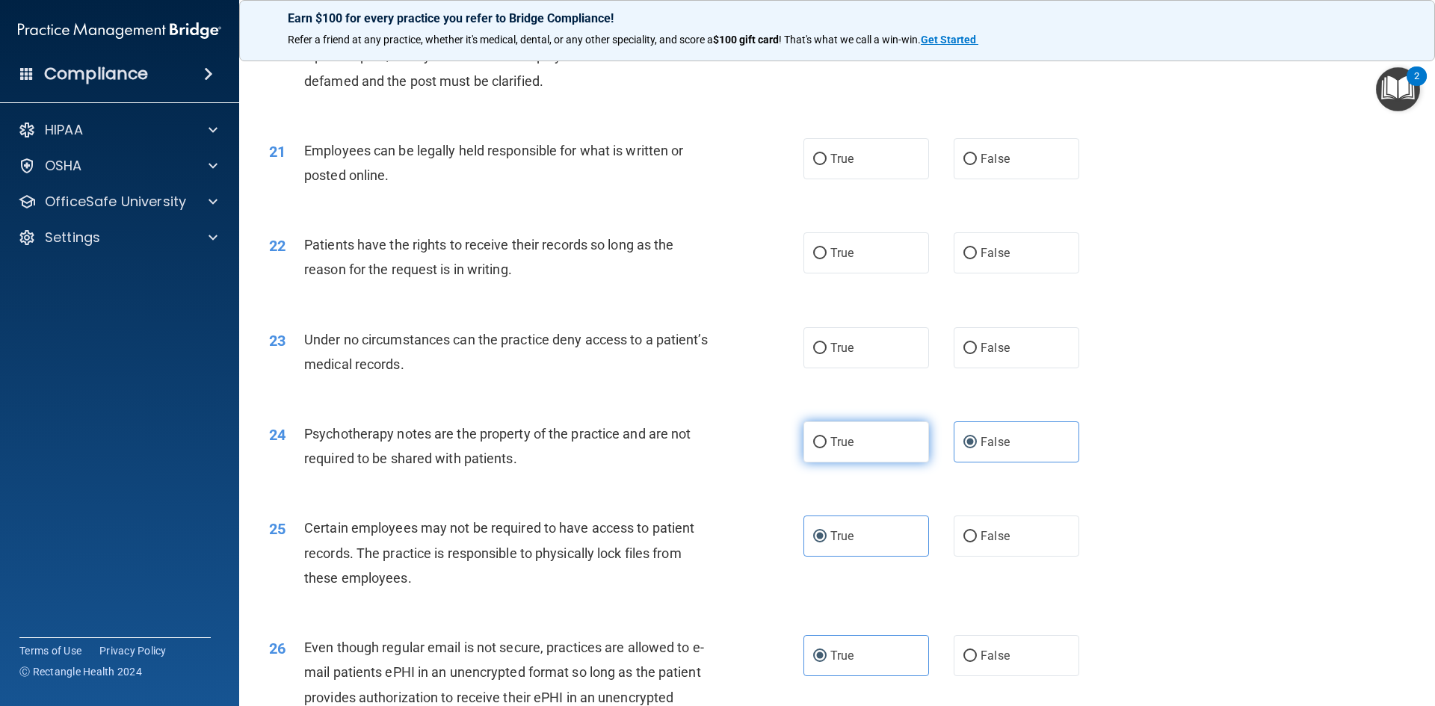
radio input "true"
radio input "false"
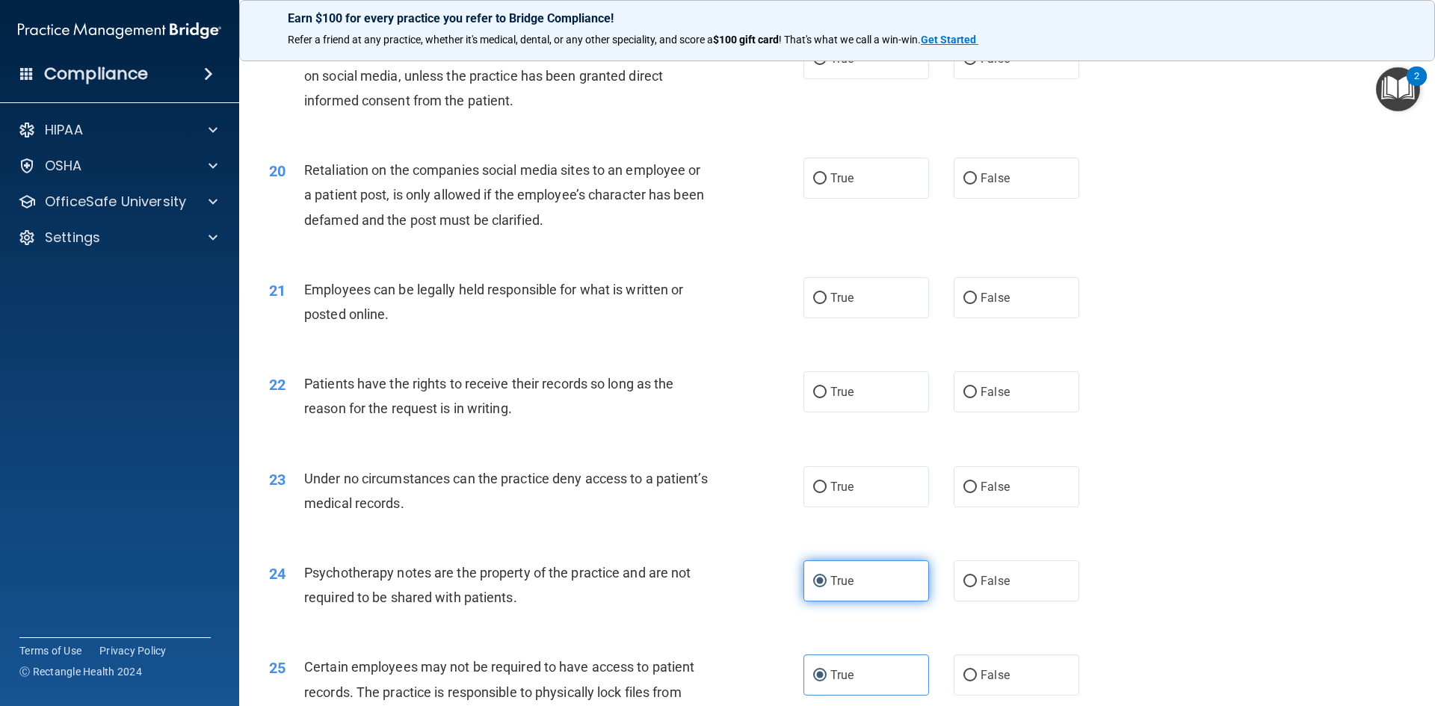
scroll to position [2242, 0]
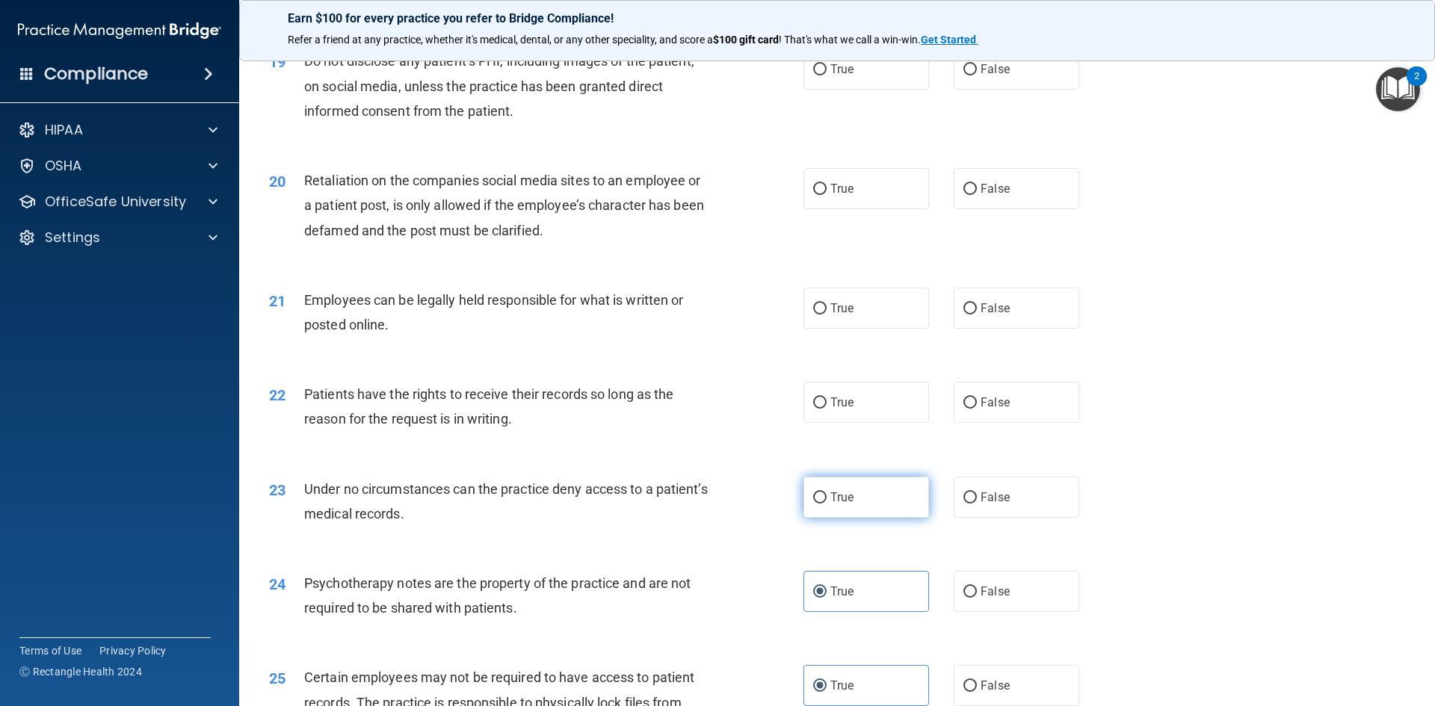
click at [858, 518] on label "True" at bounding box center [866, 497] width 126 height 41
click at [827, 504] on input "True" at bounding box center [819, 498] width 13 height 11
radio input "true"
click at [984, 510] on label "False" at bounding box center [1017, 497] width 126 height 41
click at [977, 504] on input "False" at bounding box center [969, 498] width 13 height 11
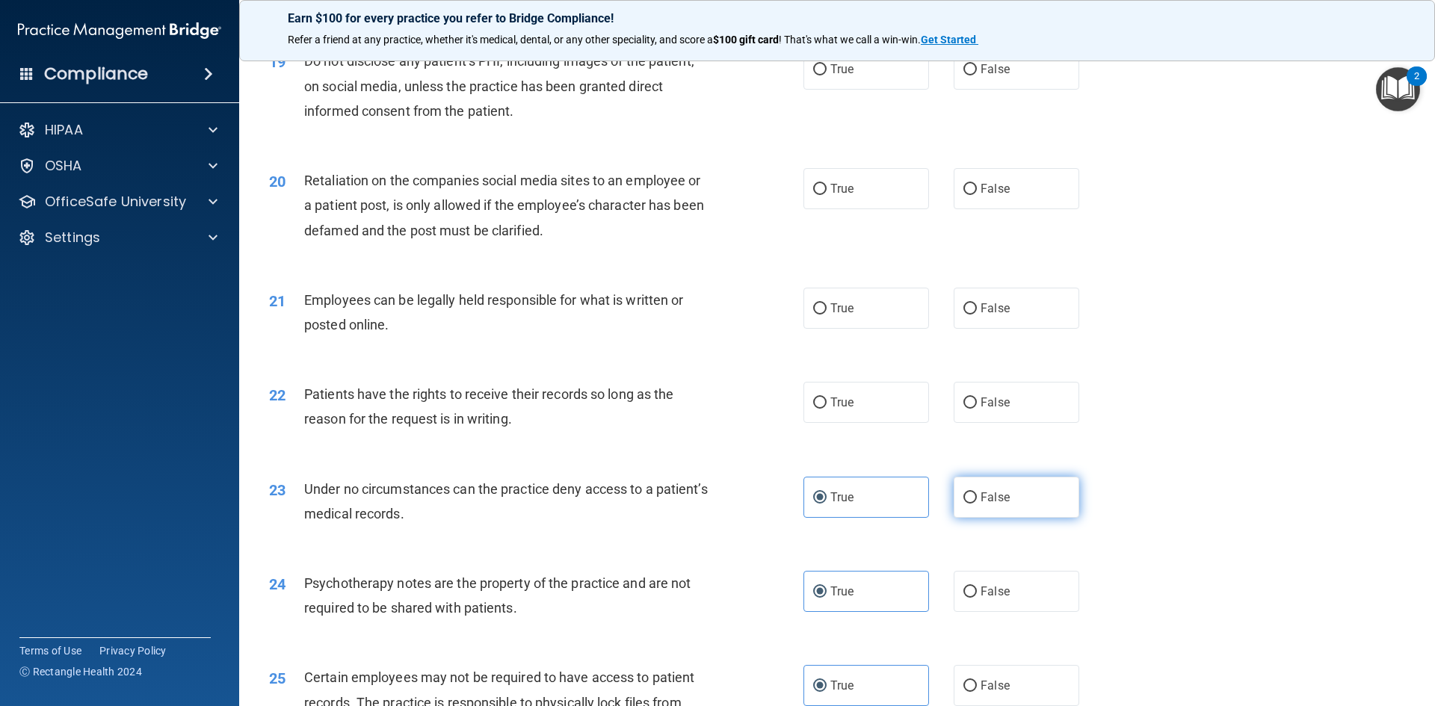
radio input "true"
radio input "false"
click at [832, 423] on label "True" at bounding box center [866, 402] width 126 height 41
click at [827, 409] on input "True" at bounding box center [819, 403] width 13 height 11
radio input "true"
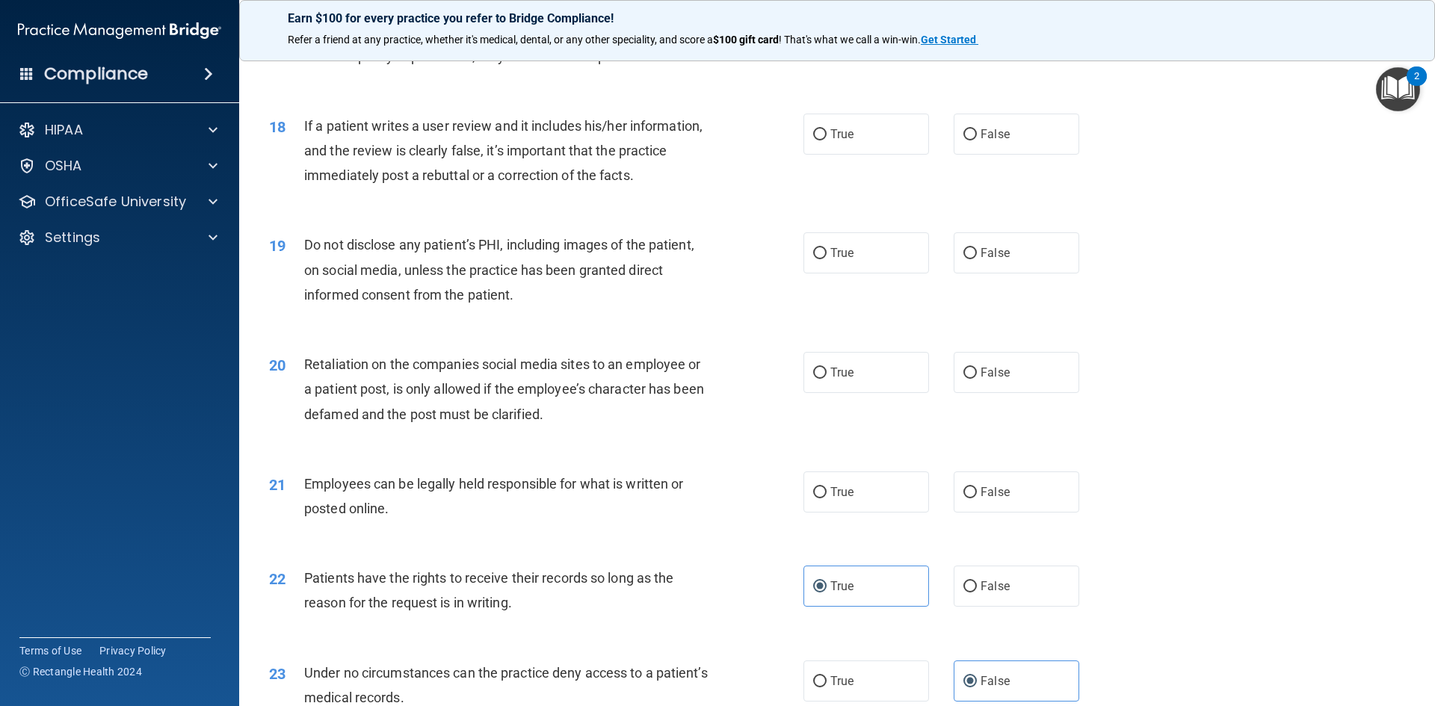
scroll to position [2018, 0]
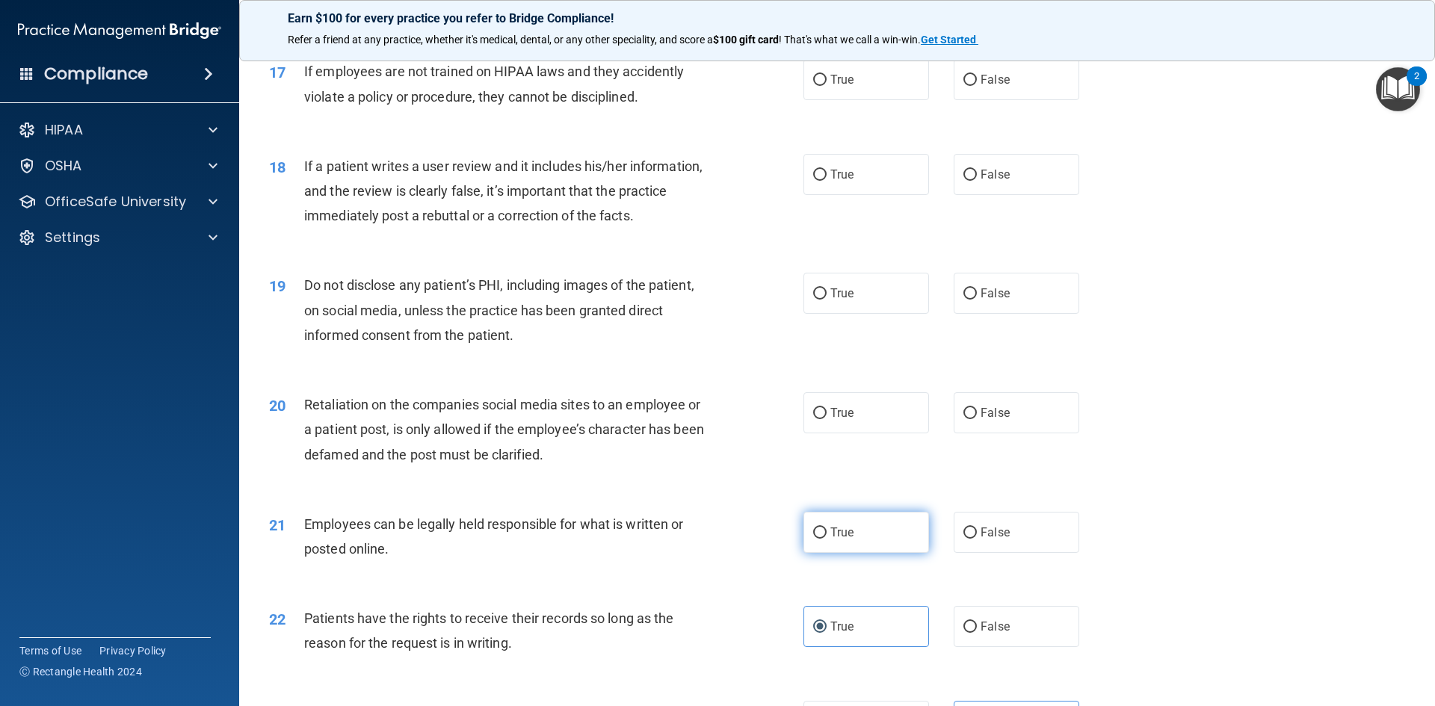
click at [813, 539] on input "True" at bounding box center [819, 533] width 13 height 11
radio input "true"
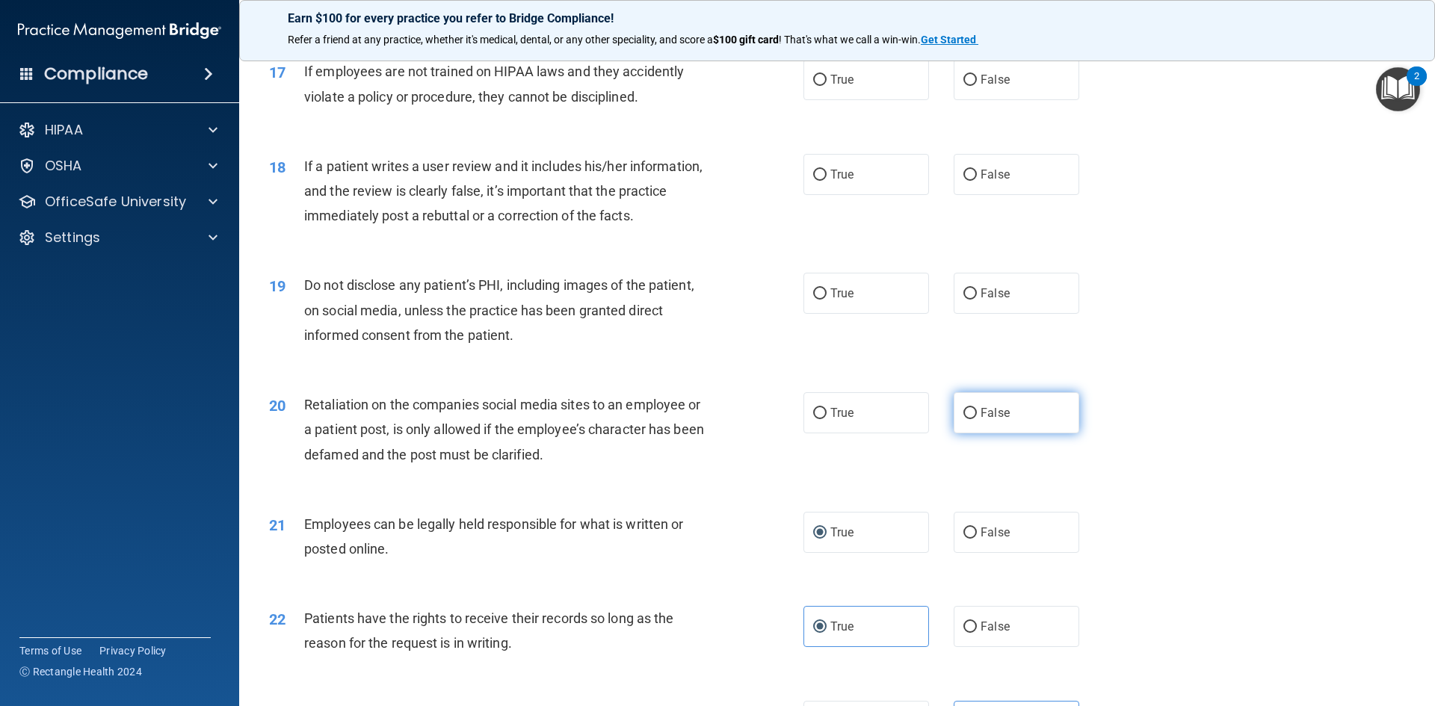
click at [993, 420] on span "False" at bounding box center [995, 413] width 29 height 14
click at [977, 419] on input "False" at bounding box center [969, 413] width 13 height 11
radio input "true"
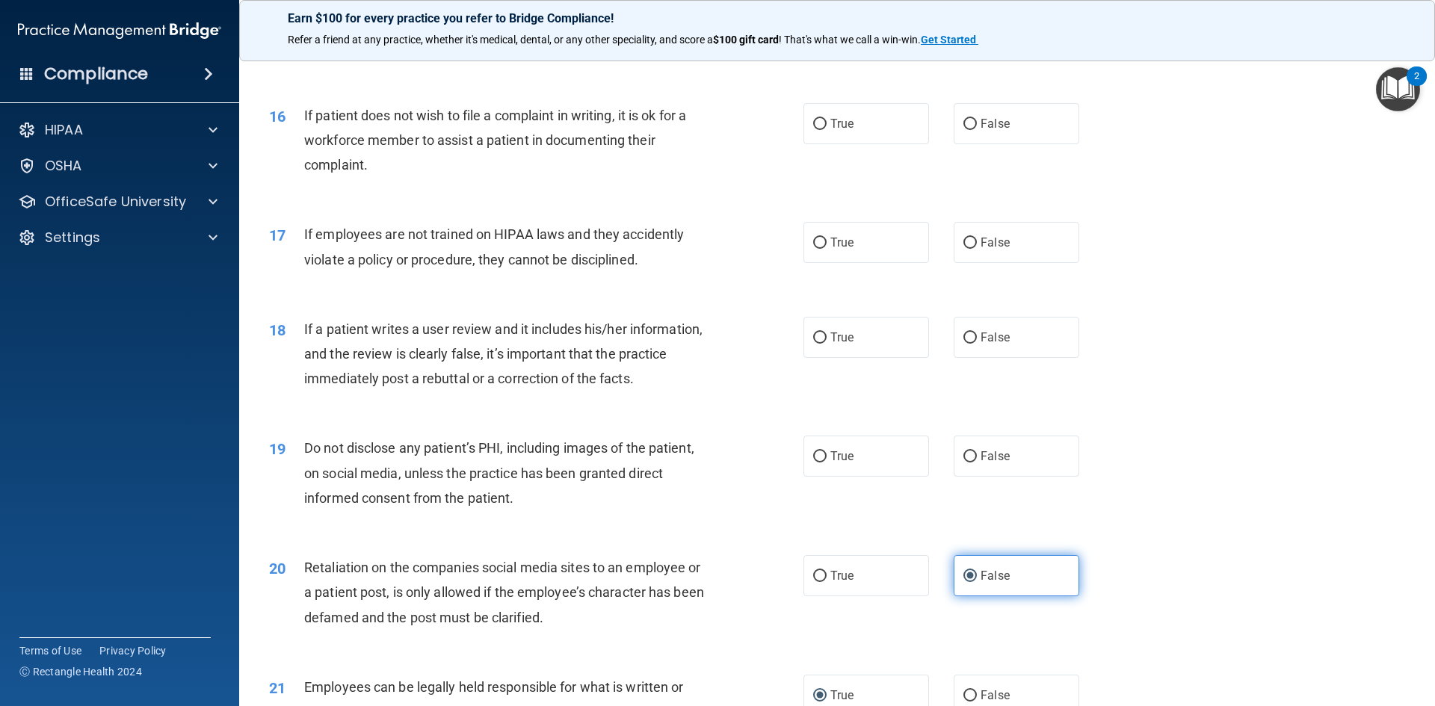
scroll to position [1794, 0]
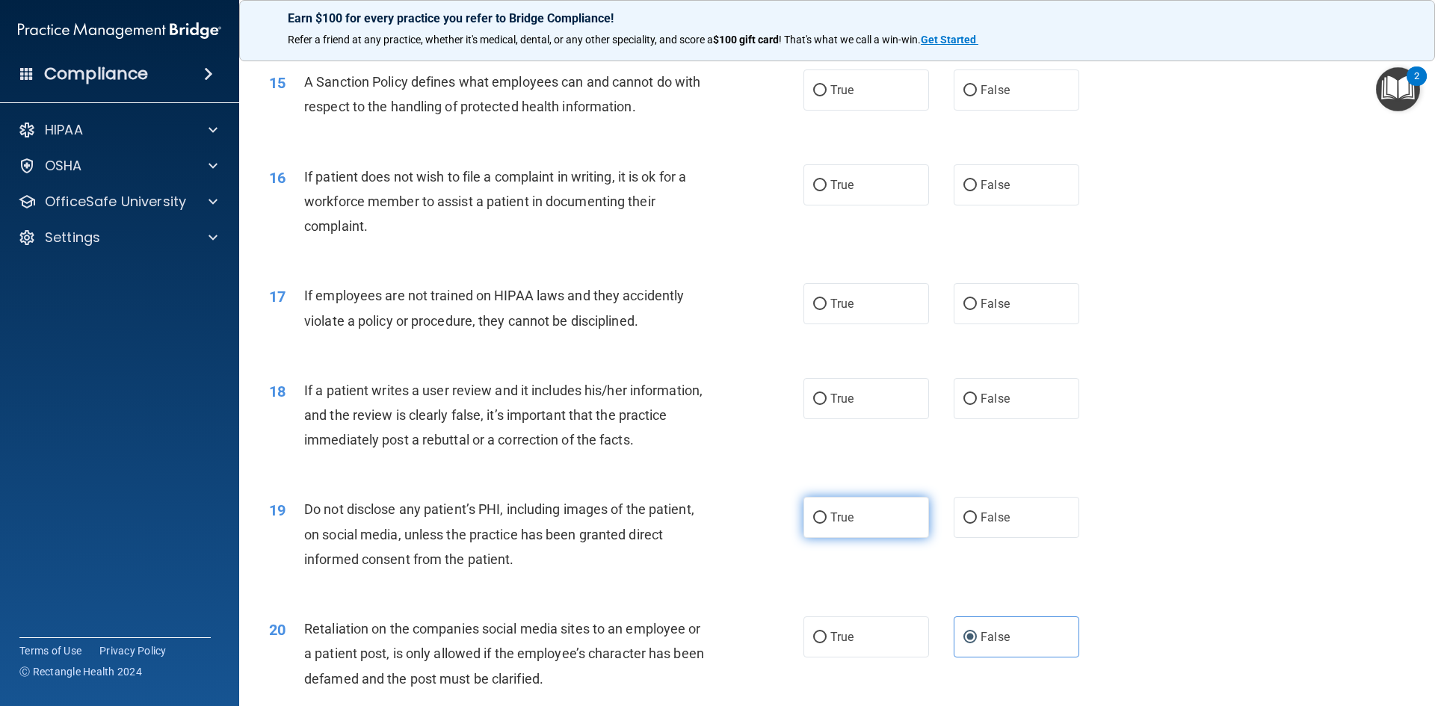
click at [839, 525] on span "True" at bounding box center [841, 517] width 23 height 14
click at [827, 524] on input "True" at bounding box center [819, 518] width 13 height 11
radio input "true"
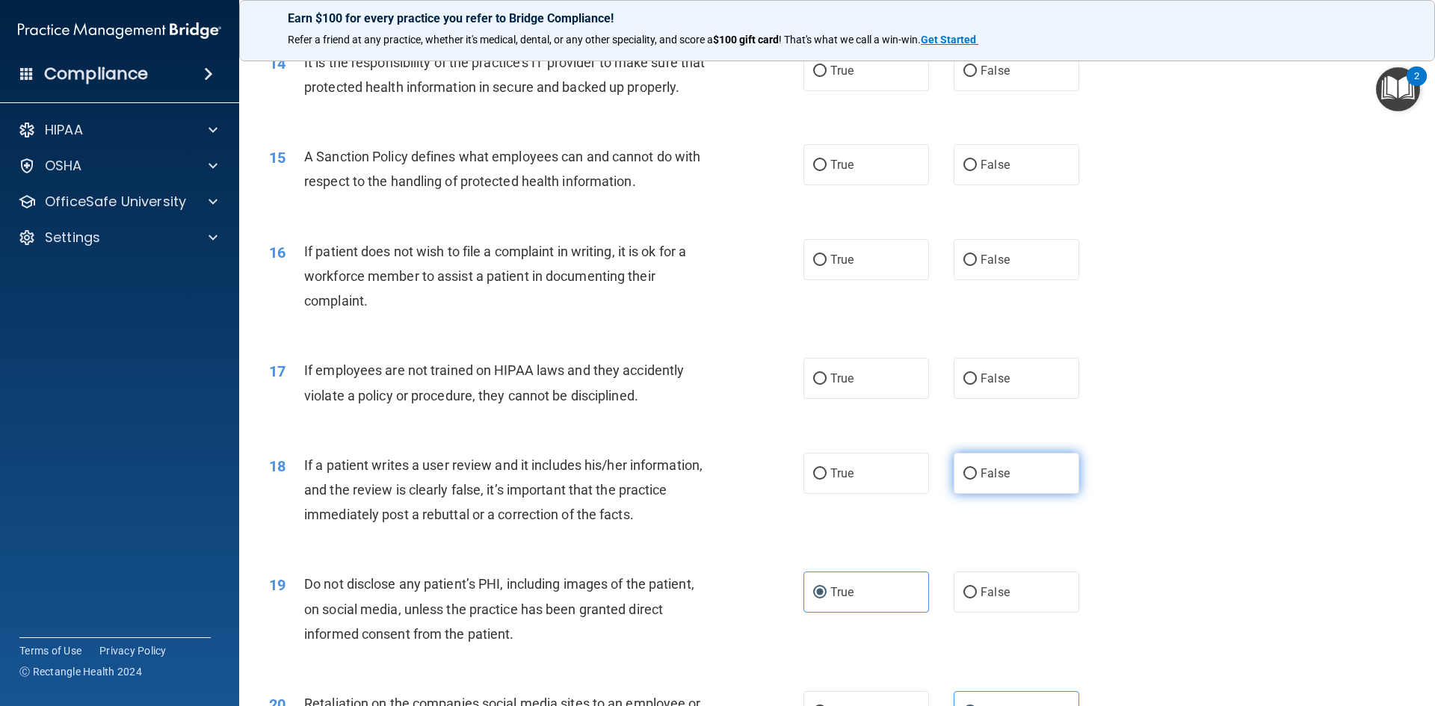
click at [1005, 494] on label "False" at bounding box center [1017, 473] width 126 height 41
click at [977, 480] on input "False" at bounding box center [969, 474] width 13 height 11
radio input "true"
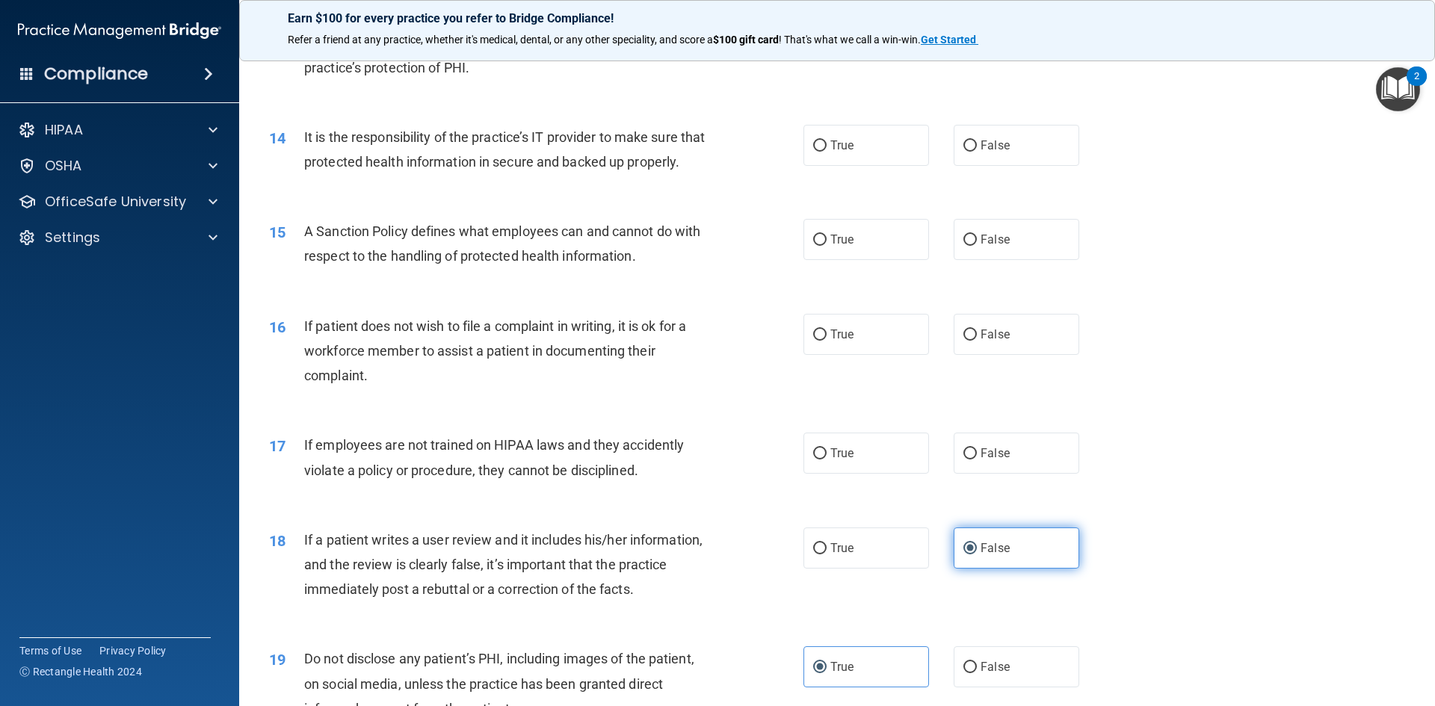
scroll to position [1570, 0]
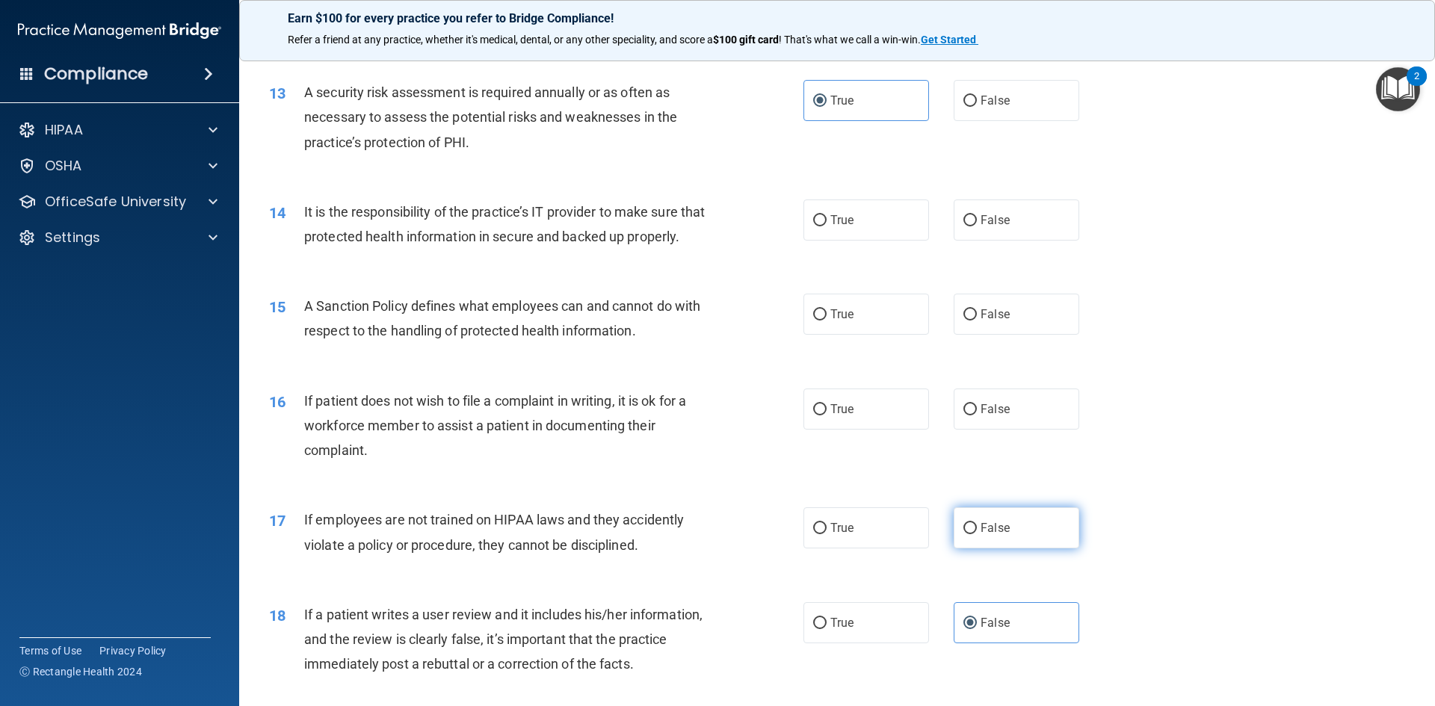
click at [1000, 535] on span "False" at bounding box center [995, 528] width 29 height 14
click at [977, 534] on input "False" at bounding box center [969, 528] width 13 height 11
radio input "true"
click at [886, 549] on label "True" at bounding box center [866, 527] width 126 height 41
click at [827, 534] on input "True" at bounding box center [819, 528] width 13 height 11
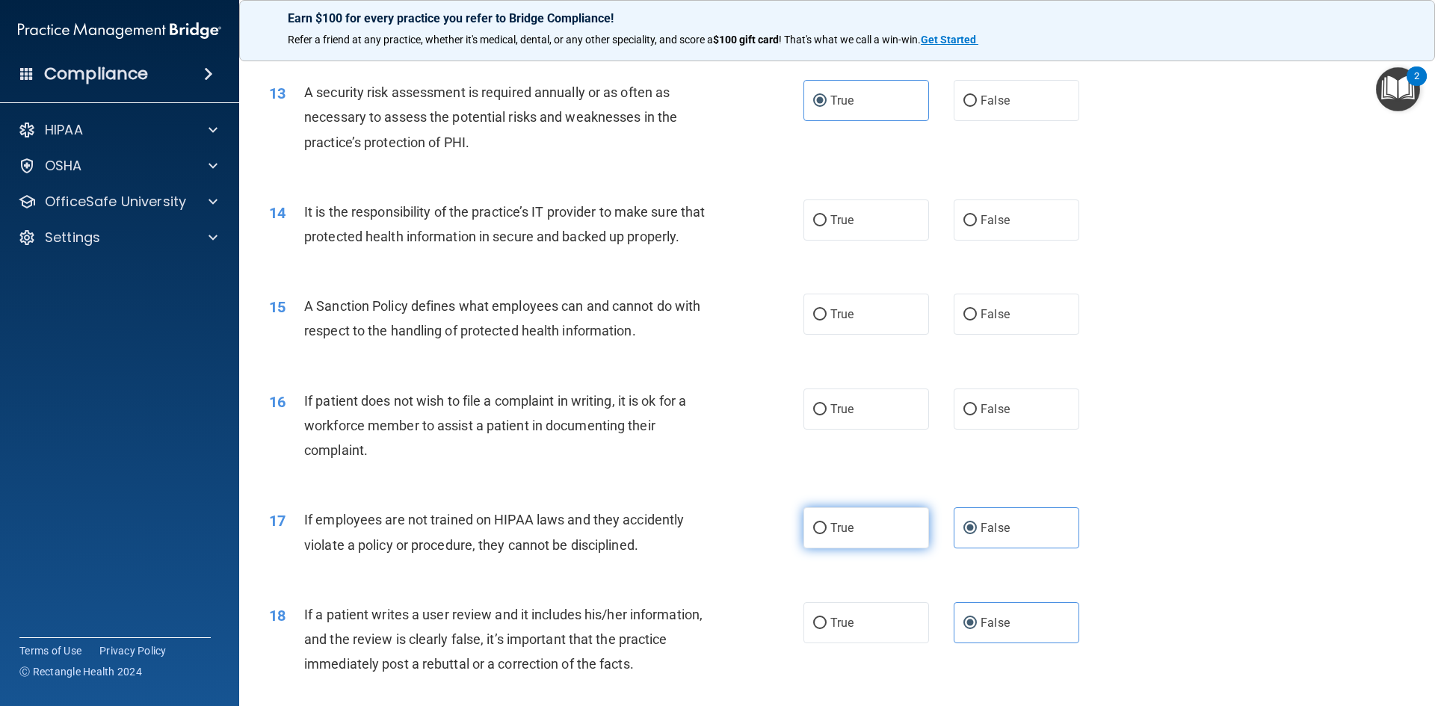
radio input "true"
radio input "false"
click at [892, 224] on label "True" at bounding box center [866, 220] width 126 height 41
click at [827, 224] on input "True" at bounding box center [819, 220] width 13 height 11
radio input "true"
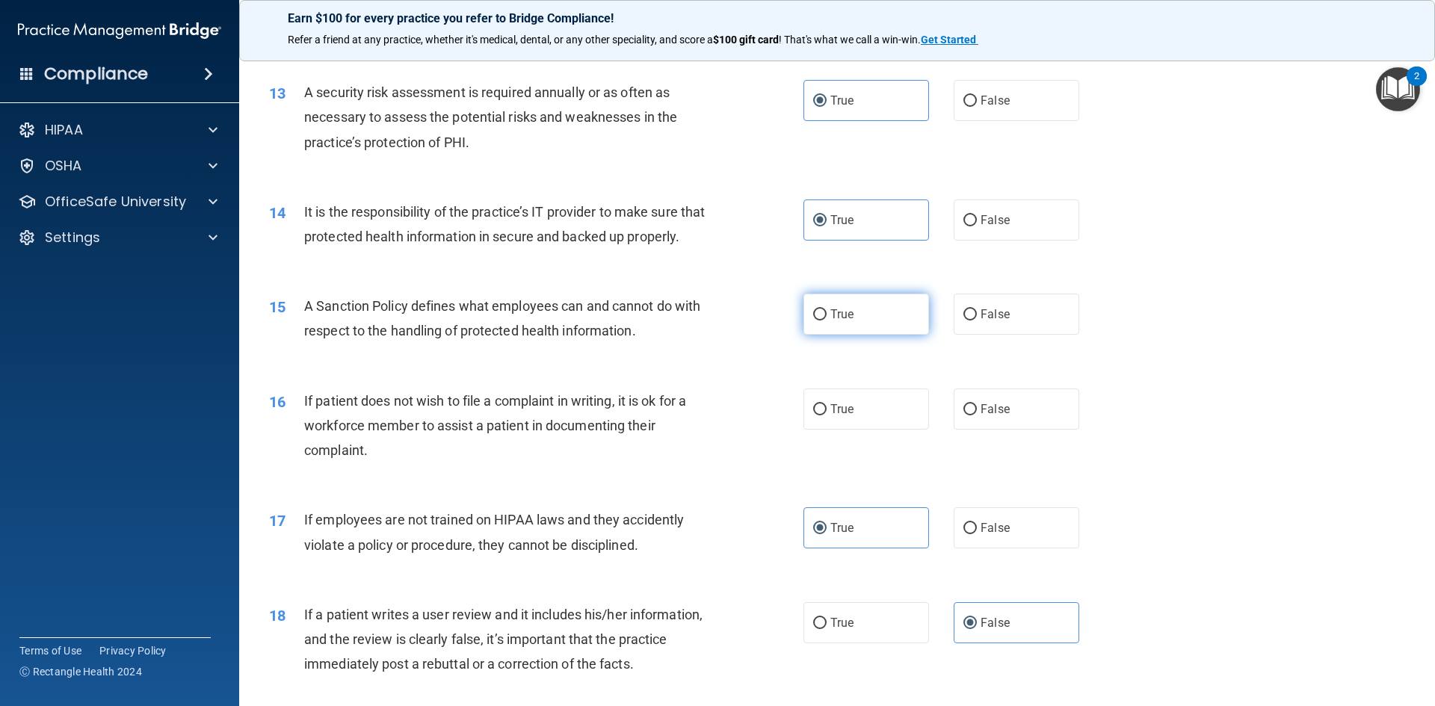
click at [812, 330] on label "True" at bounding box center [866, 314] width 126 height 41
click at [813, 321] on input "True" at bounding box center [819, 314] width 13 height 11
radio input "true"
click at [963, 416] on input "False" at bounding box center [969, 409] width 13 height 11
radio input "true"
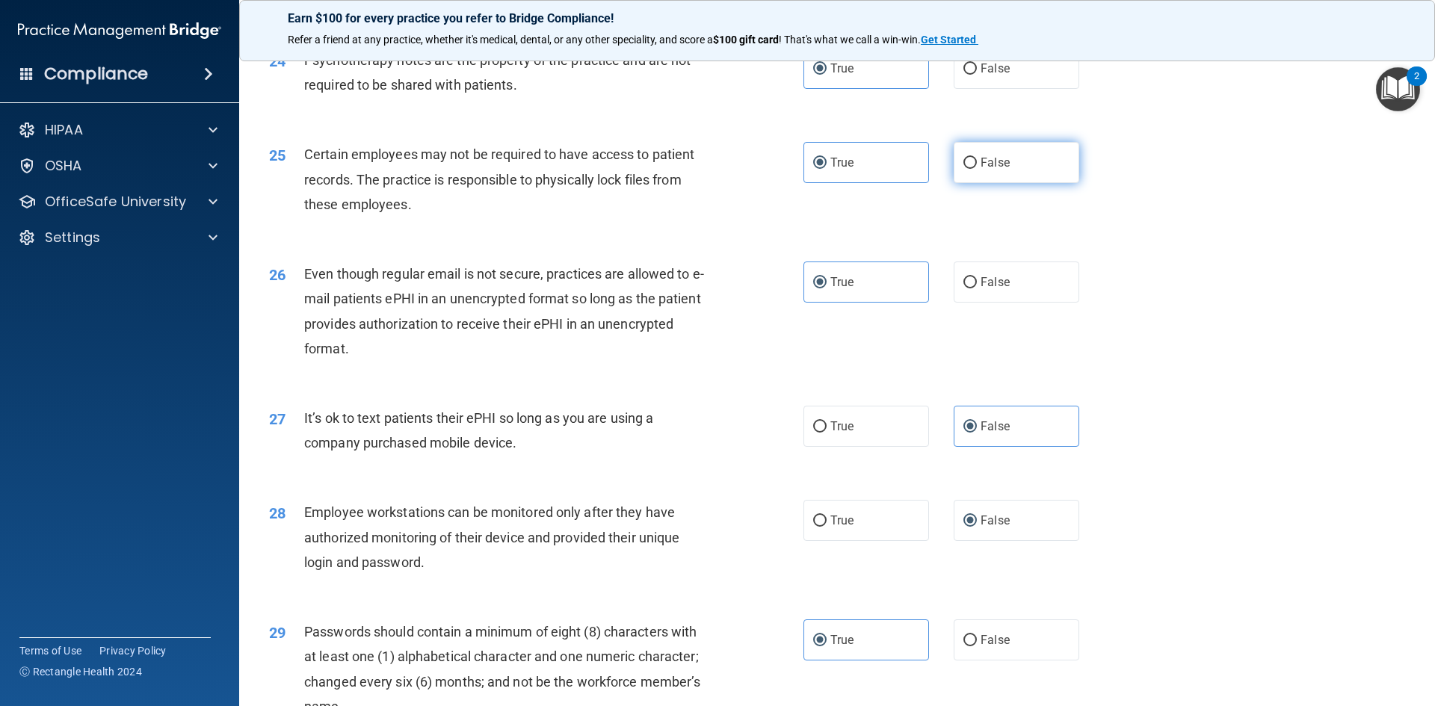
scroll to position [3046, 0]
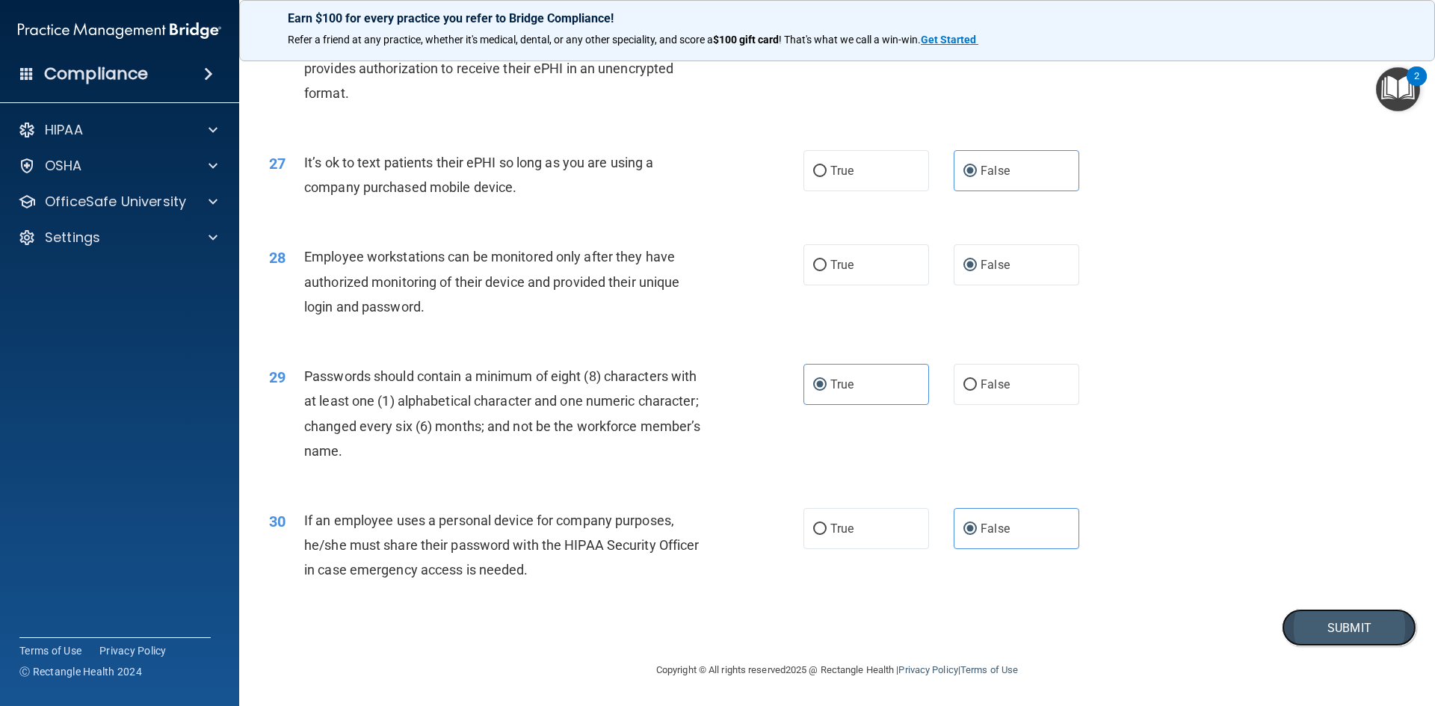
click at [1342, 636] on button "Submit" at bounding box center [1349, 628] width 135 height 38
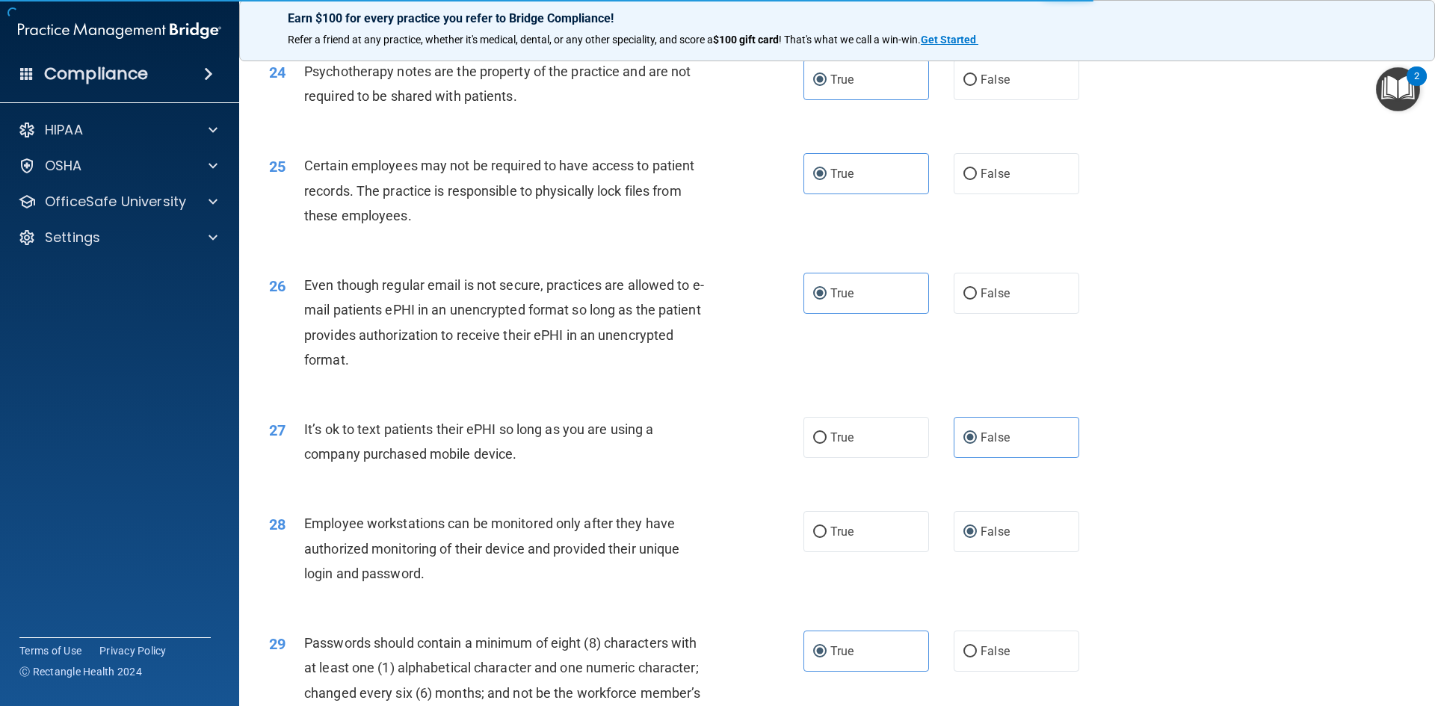
scroll to position [2747, 0]
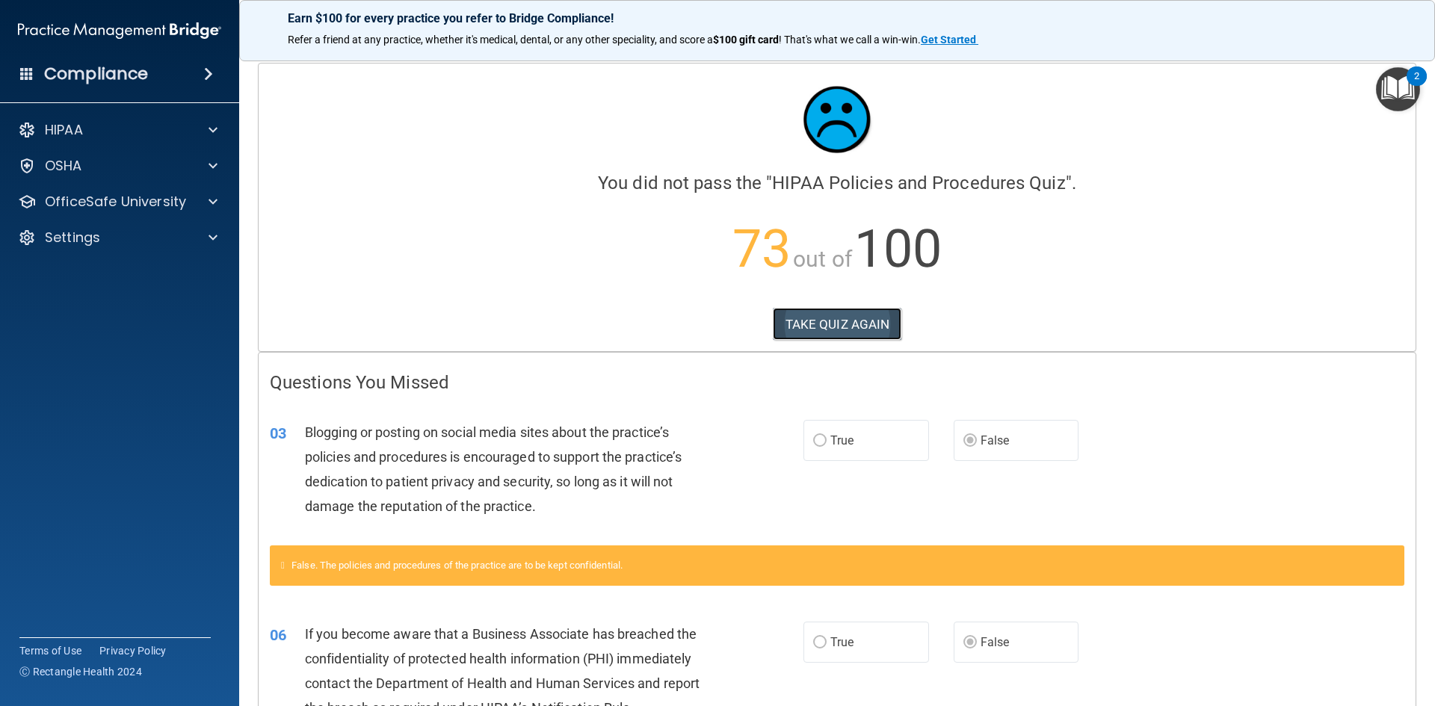
click at [862, 320] on button "TAKE QUIZ AGAIN" at bounding box center [837, 324] width 129 height 33
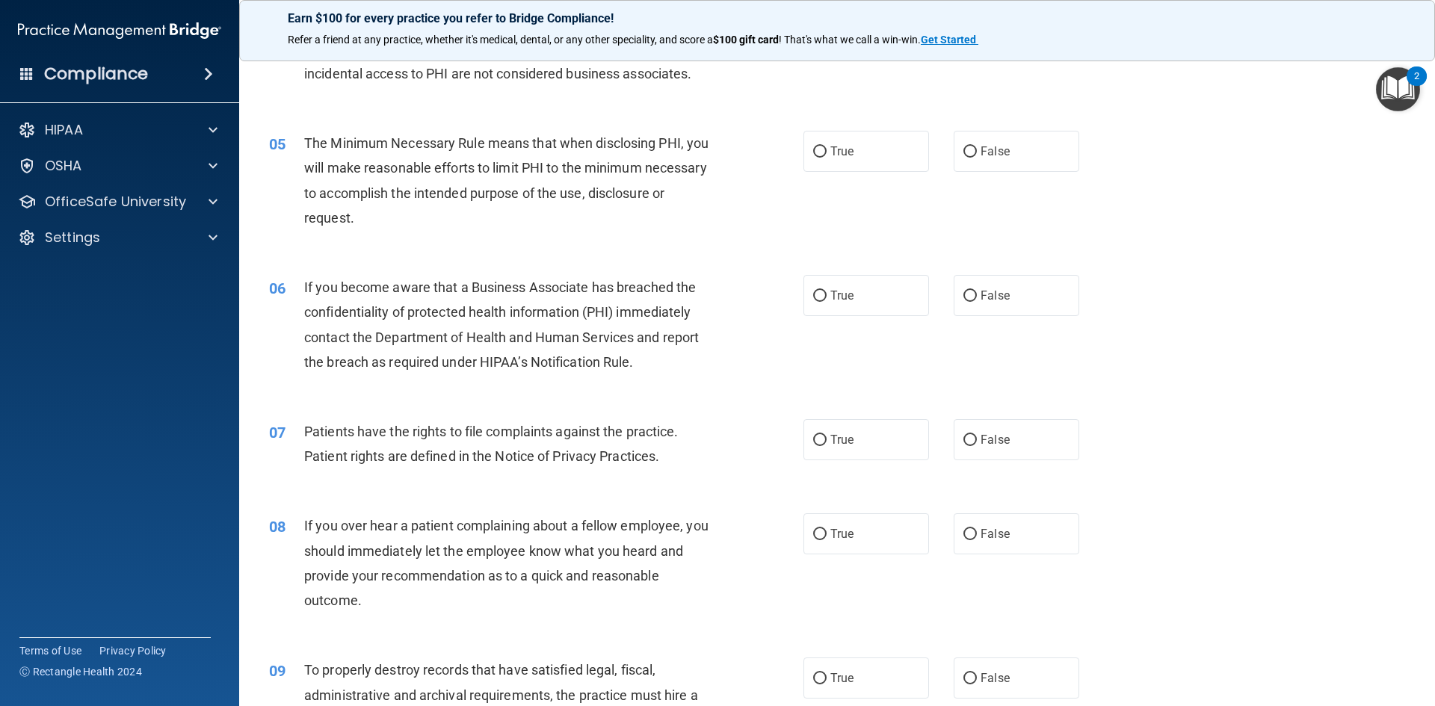
scroll to position [747, 0]
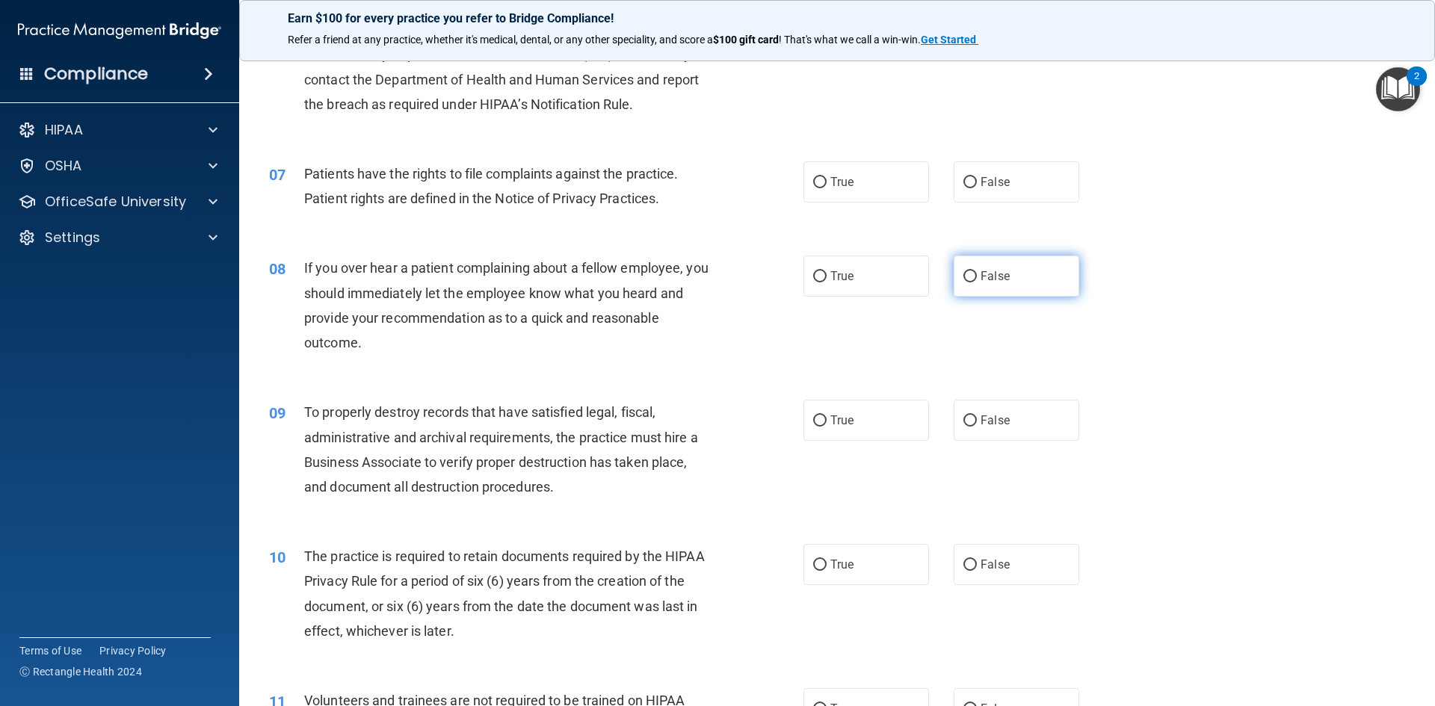
click at [999, 279] on span "False" at bounding box center [995, 276] width 29 height 14
click at [977, 279] on input "False" at bounding box center [969, 276] width 13 height 11
radio input "true"
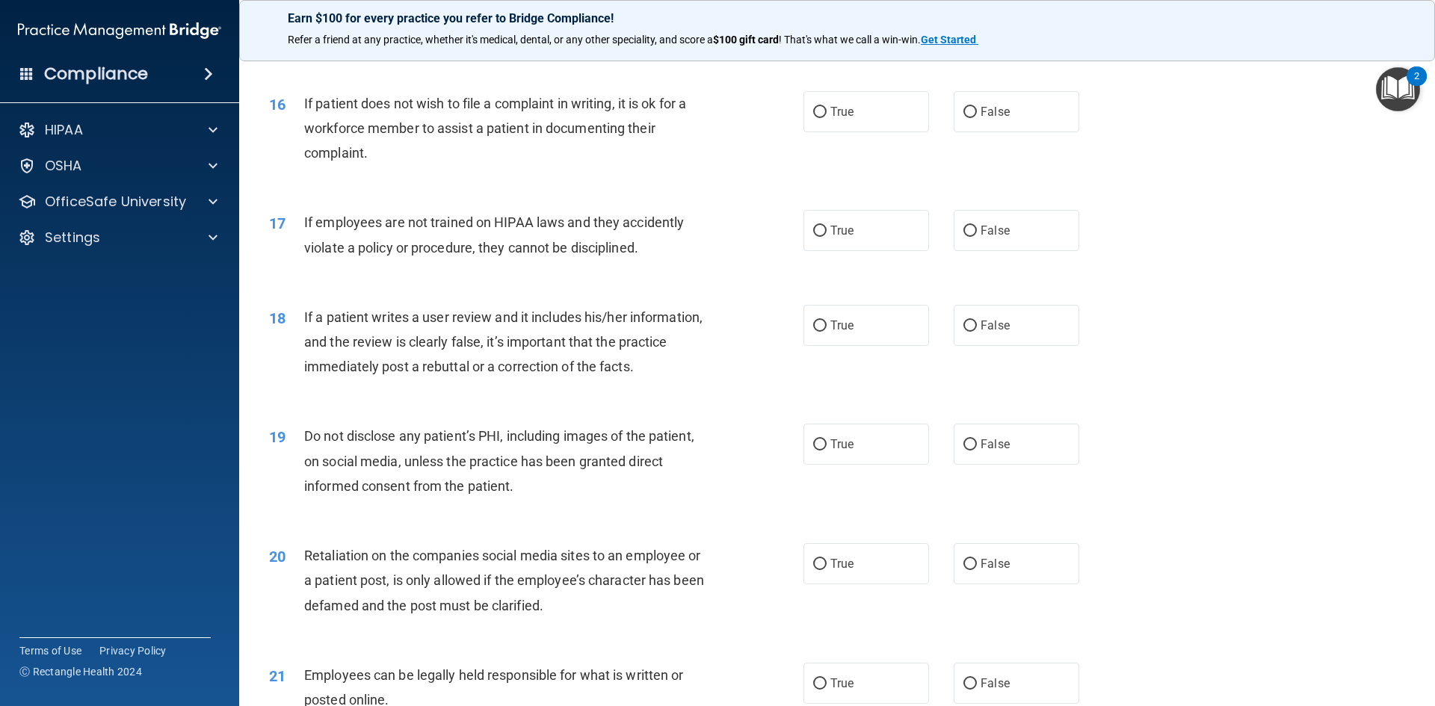
scroll to position [1869, 0]
click at [963, 569] on input "False" at bounding box center [969, 563] width 13 height 11
radio input "true"
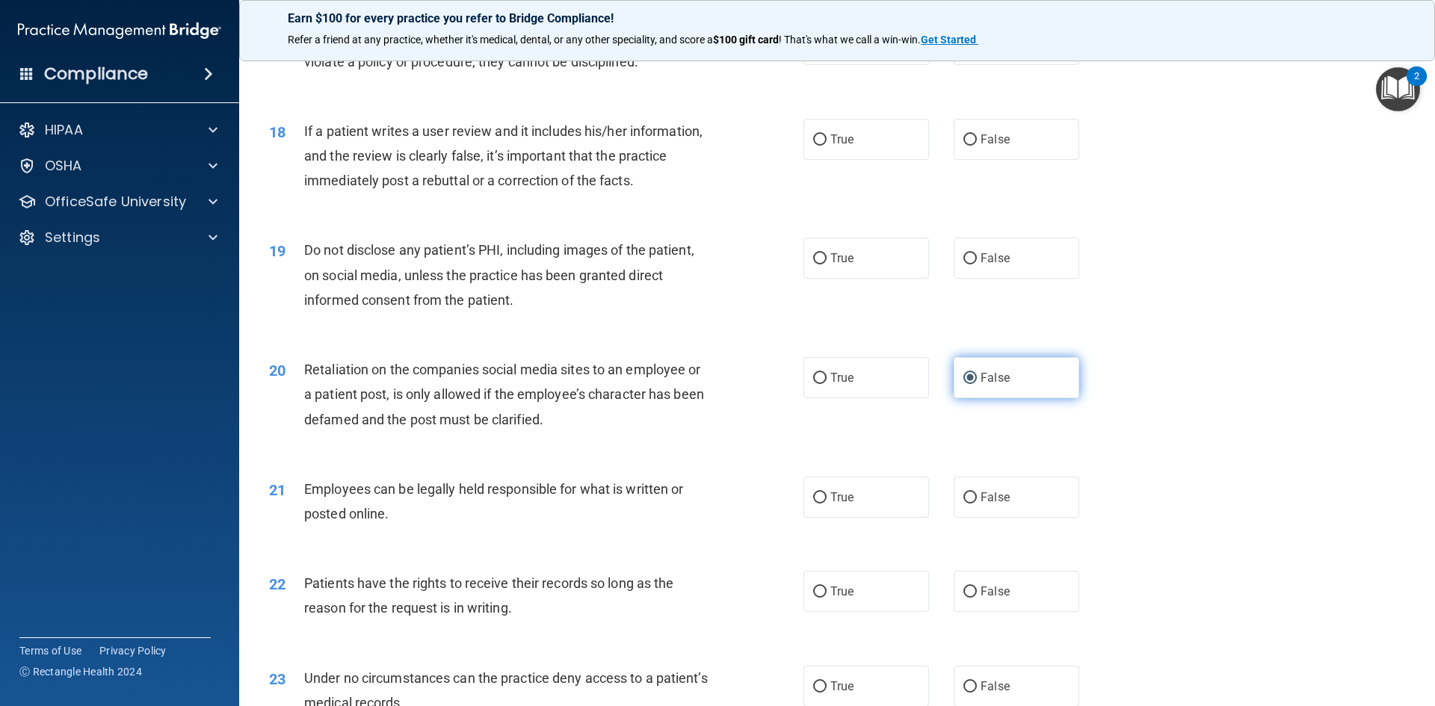
scroll to position [2093, 0]
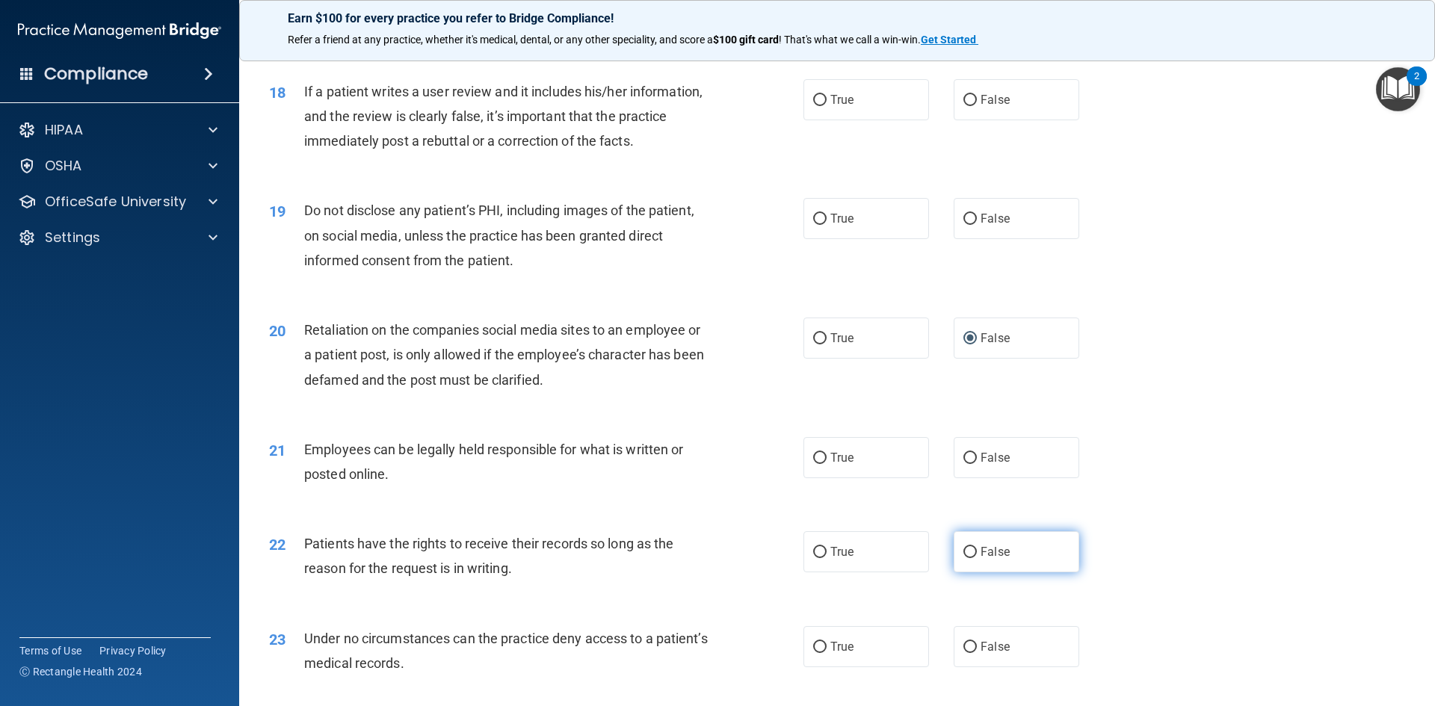
click at [992, 573] on label "False" at bounding box center [1017, 551] width 126 height 41
click at [977, 558] on input "False" at bounding box center [969, 552] width 13 height 11
radio input "true"
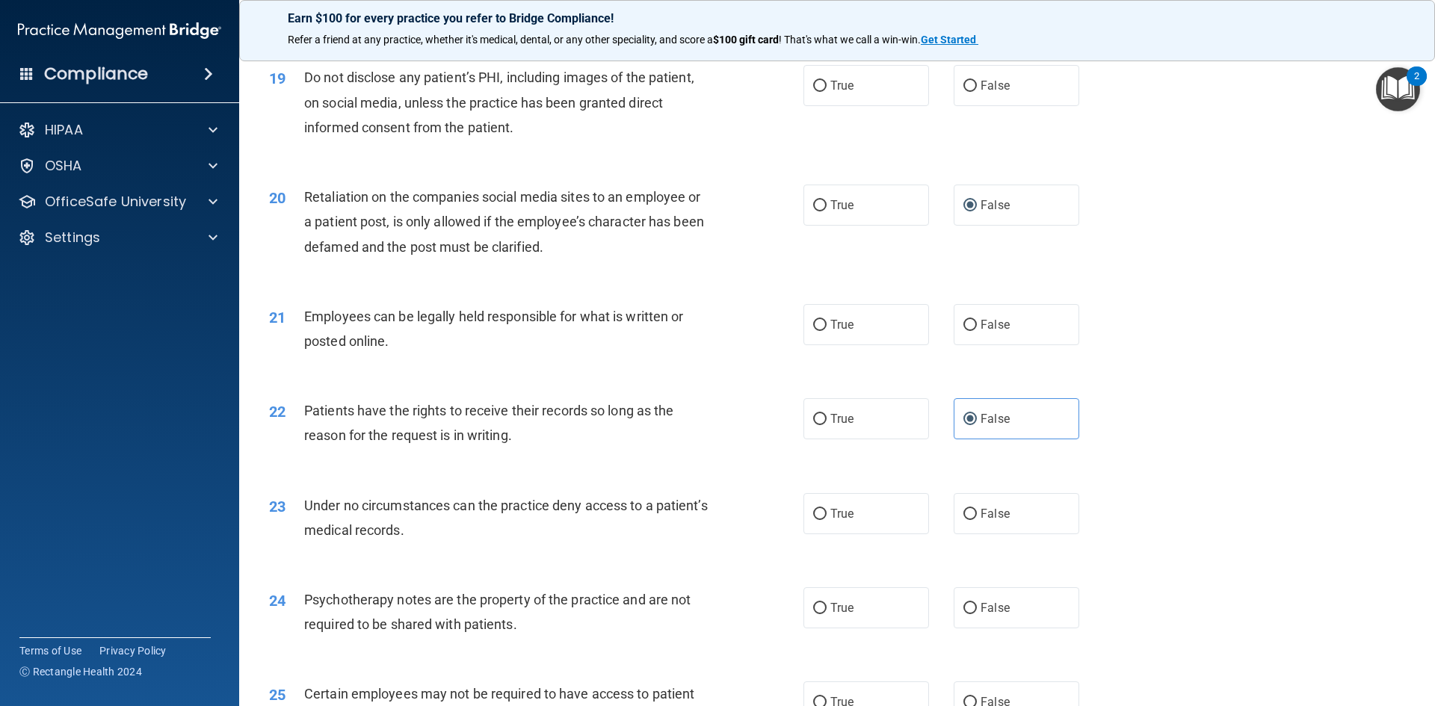
scroll to position [2242, 0]
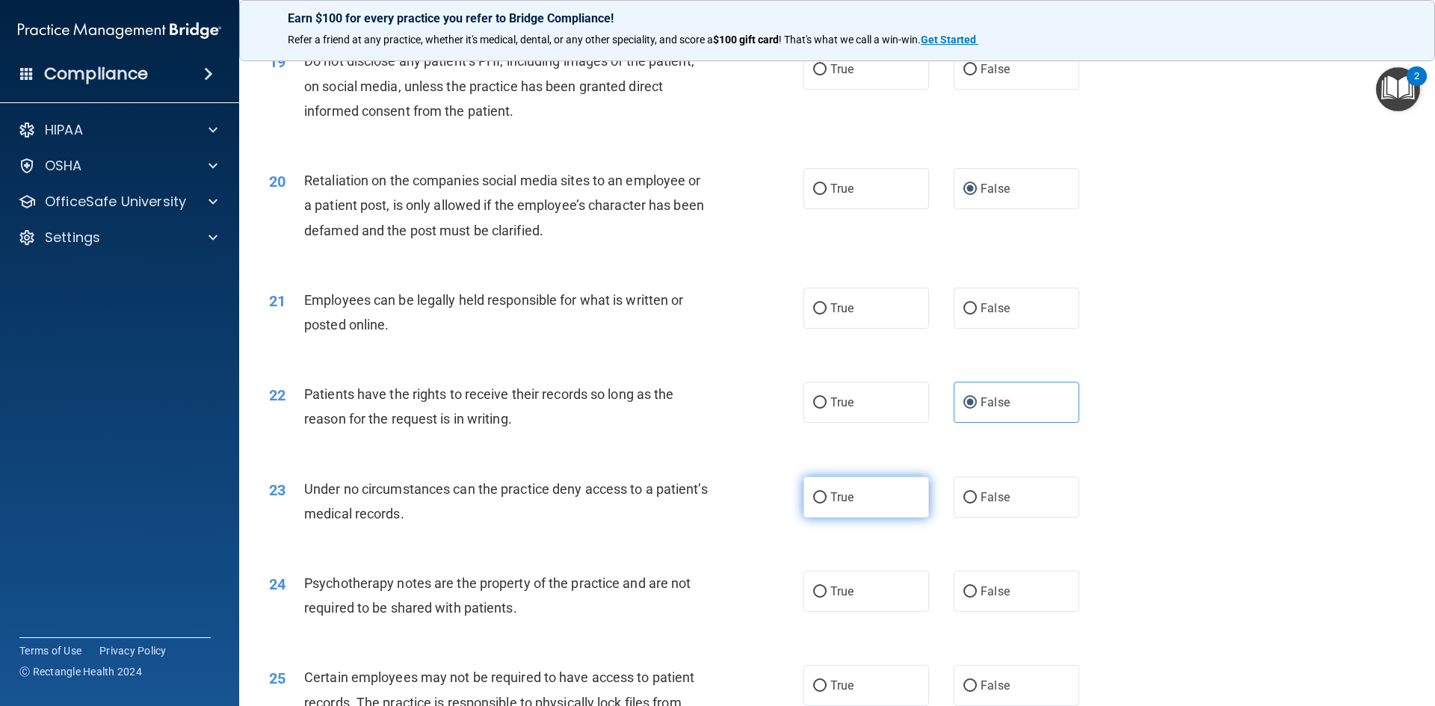
click at [852, 518] on label "True" at bounding box center [866, 497] width 126 height 41
click at [827, 504] on input "True" at bounding box center [819, 498] width 13 height 11
radio input "true"
click at [873, 609] on label "True" at bounding box center [866, 591] width 126 height 41
click at [827, 598] on input "True" at bounding box center [819, 592] width 13 height 11
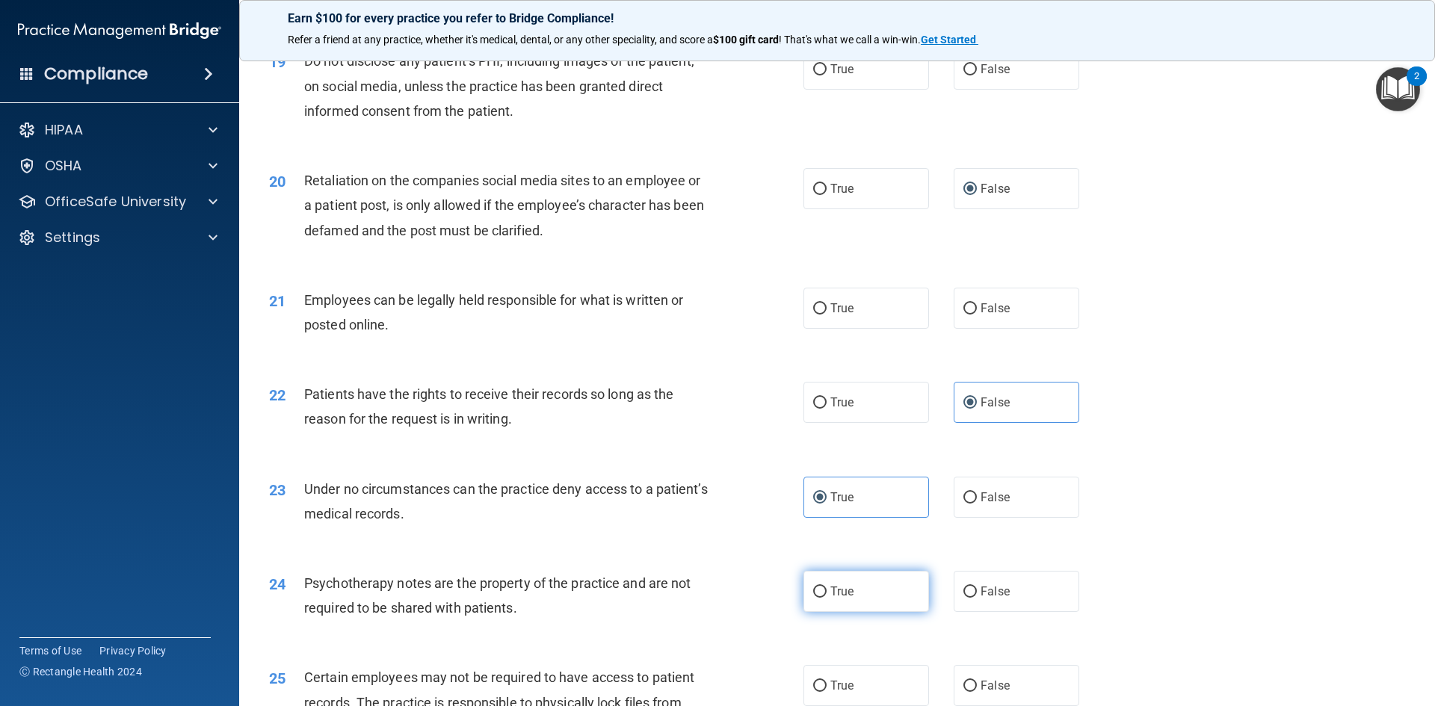
radio input "true"
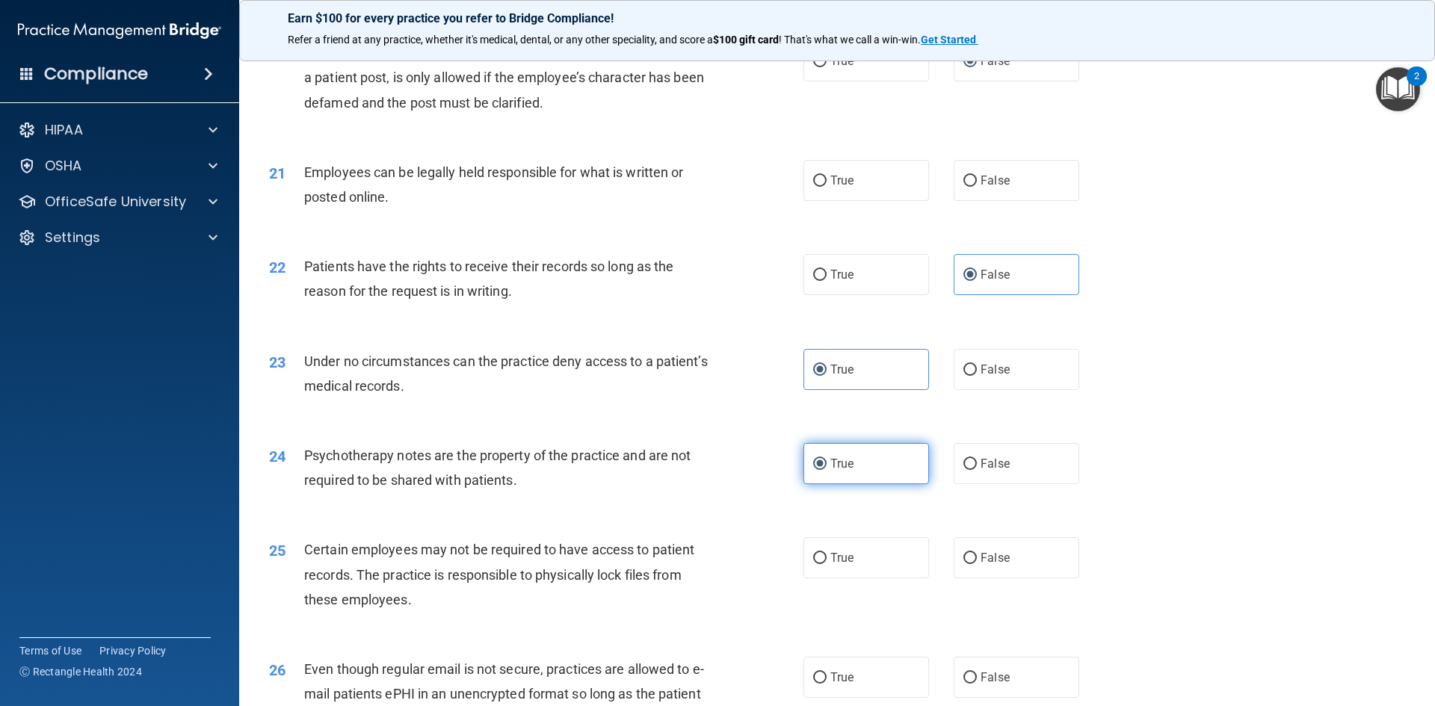
scroll to position [2392, 0]
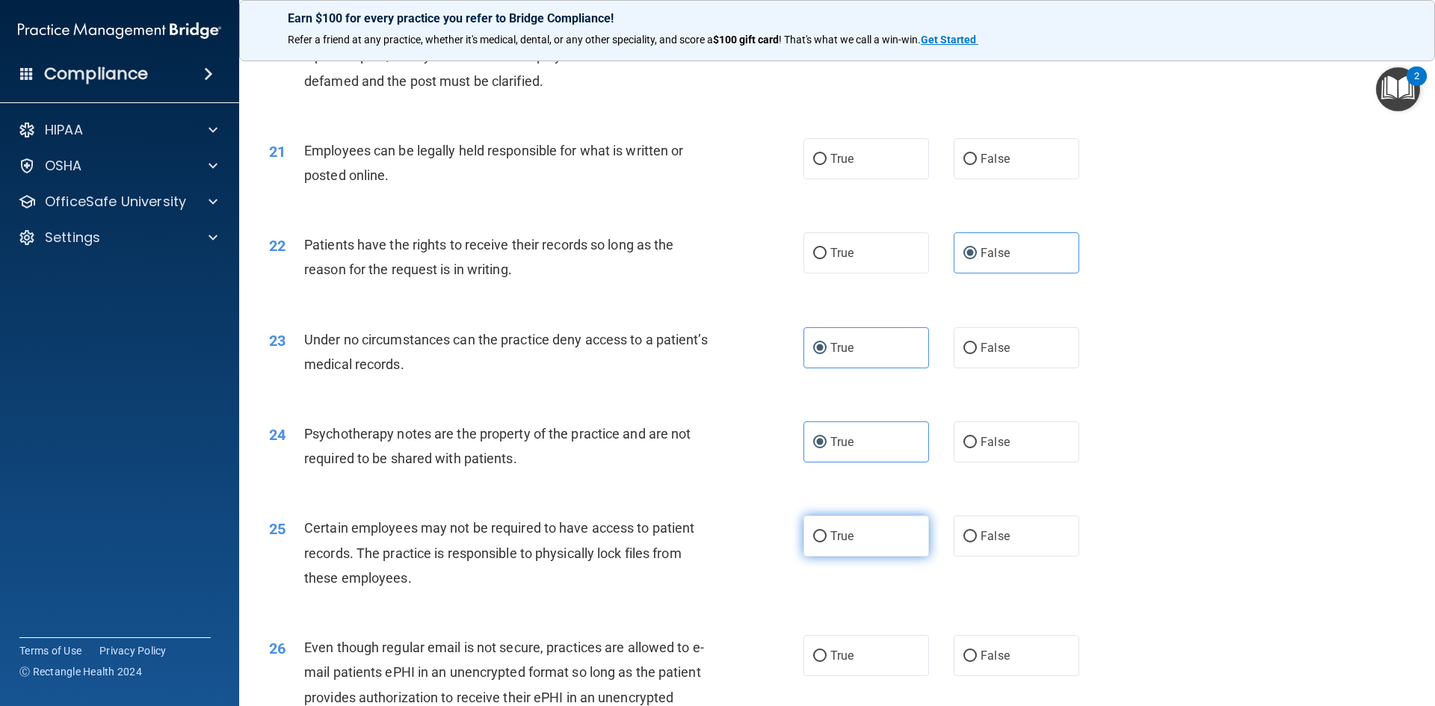
click at [864, 557] on label "True" at bounding box center [866, 536] width 126 height 41
click at [827, 543] on input "True" at bounding box center [819, 536] width 13 height 11
radio input "true"
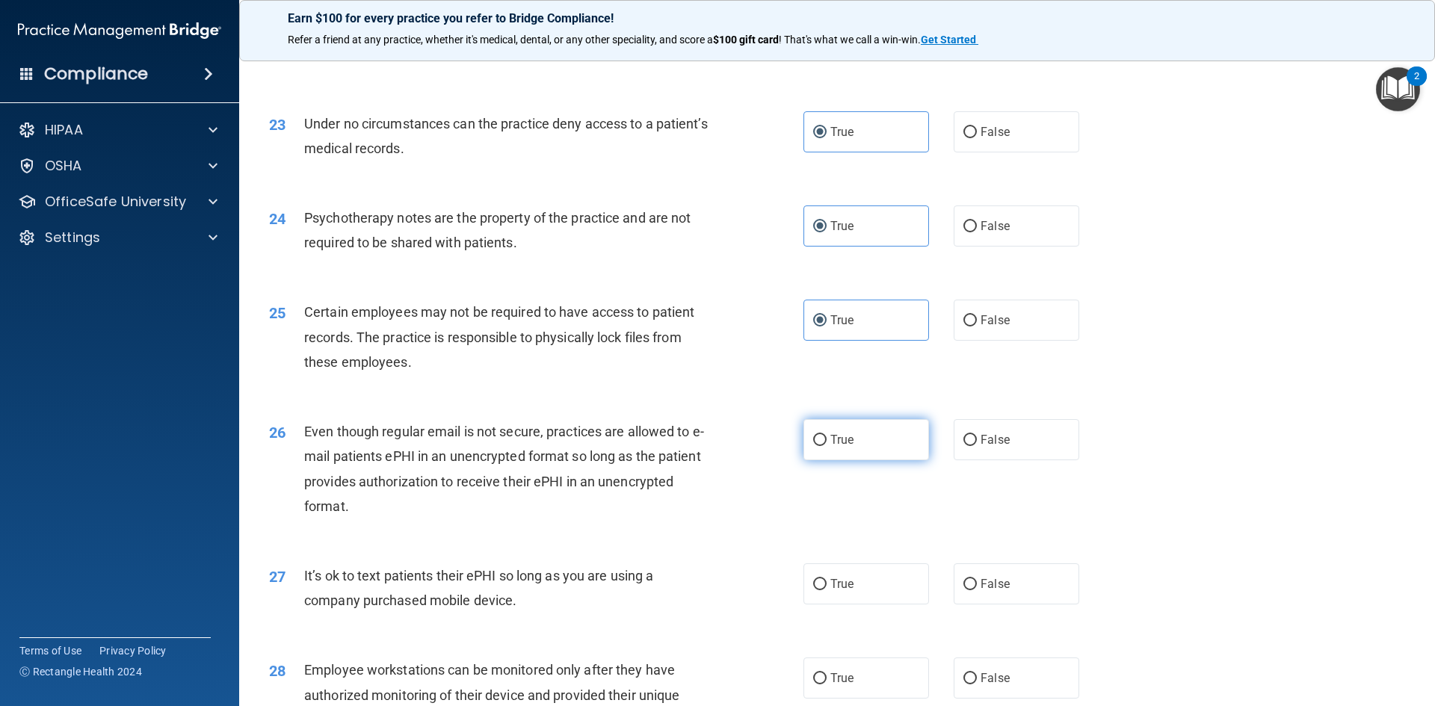
scroll to position [2616, 0]
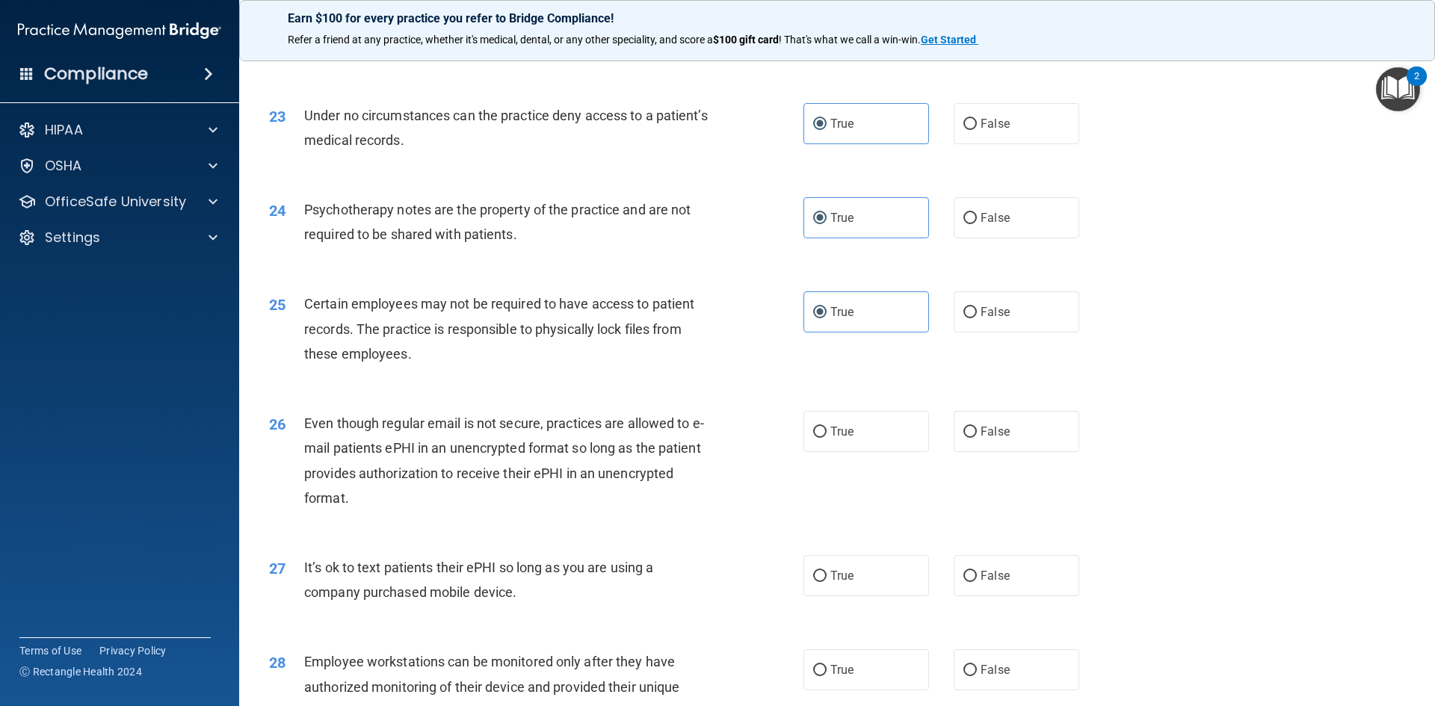
click at [863, 481] on div "26 Even though regular email is not secure, practices are allowed to e-mail pat…" at bounding box center [837, 464] width 1158 height 144
click at [861, 452] on label "True" at bounding box center [866, 431] width 126 height 41
click at [827, 438] on input "True" at bounding box center [819, 432] width 13 height 11
radio input "true"
click at [972, 596] on label "False" at bounding box center [1017, 575] width 126 height 41
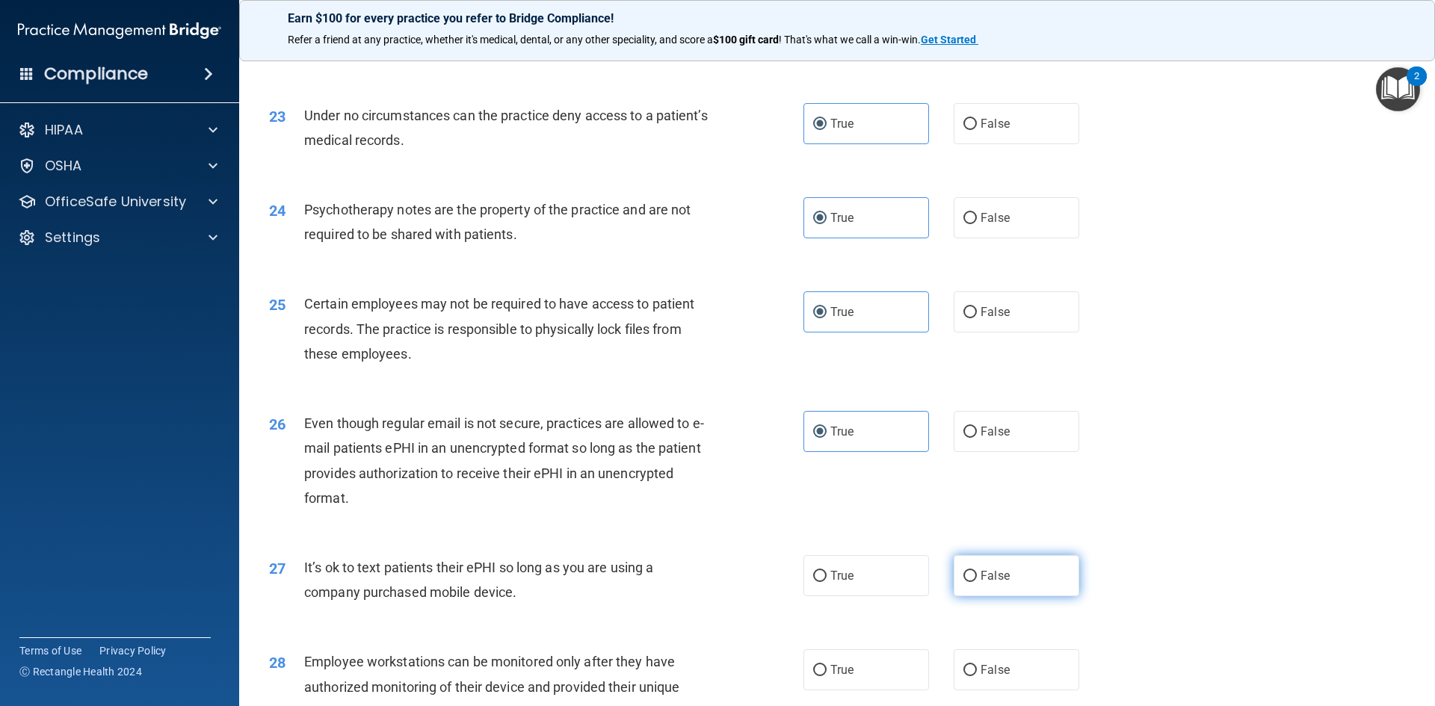
click at [972, 582] on input "False" at bounding box center [969, 576] width 13 height 11
radio input "true"
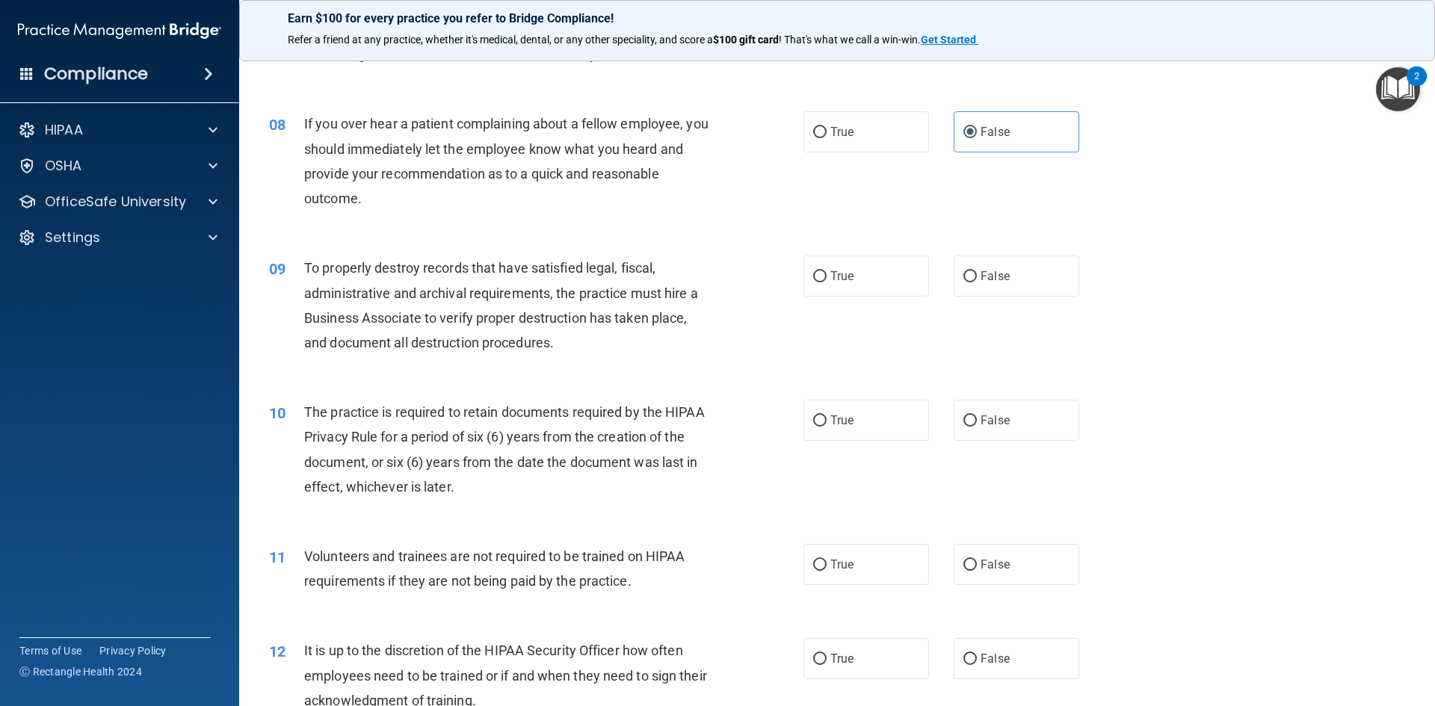
scroll to position [878, 0]
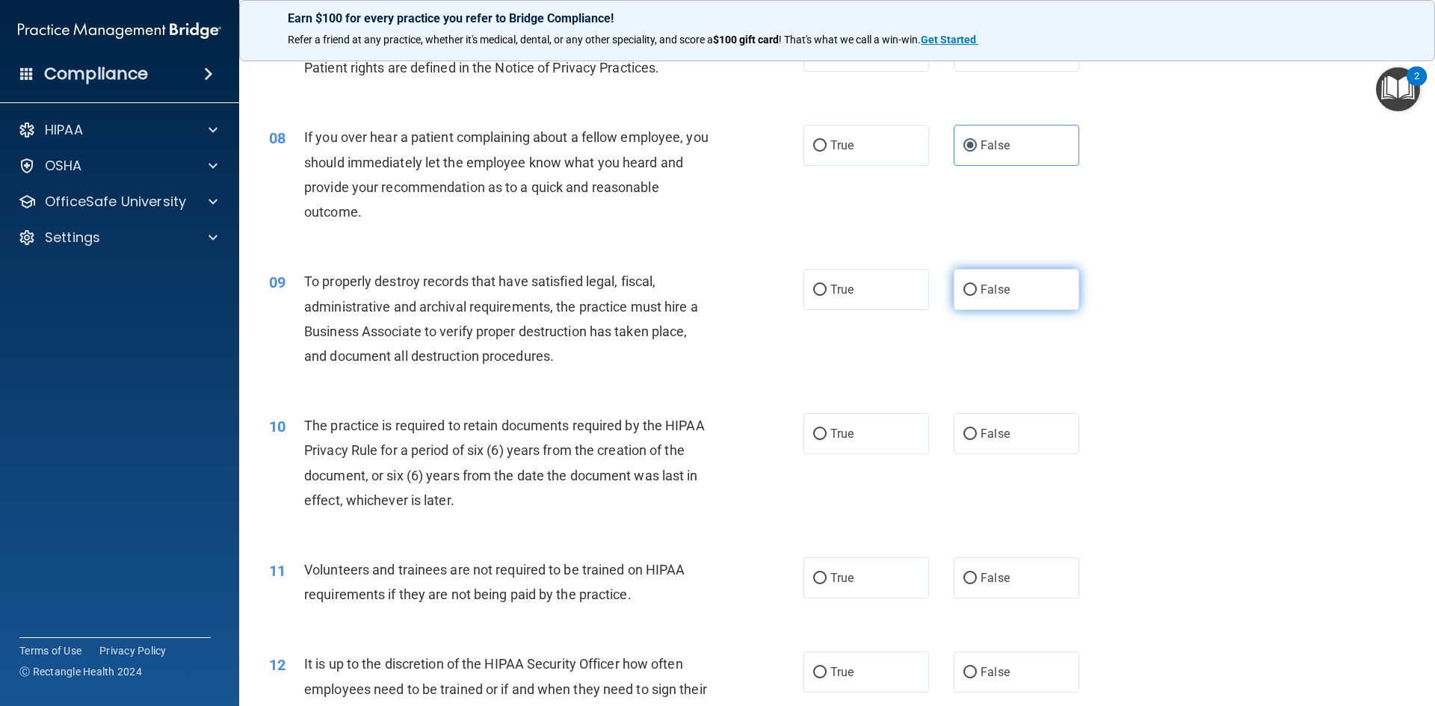
click at [981, 288] on span "False" at bounding box center [995, 290] width 29 height 14
click at [1030, 294] on label "False" at bounding box center [1017, 289] width 126 height 41
click at [977, 294] on input "False" at bounding box center [969, 290] width 13 height 11
radio input "true"
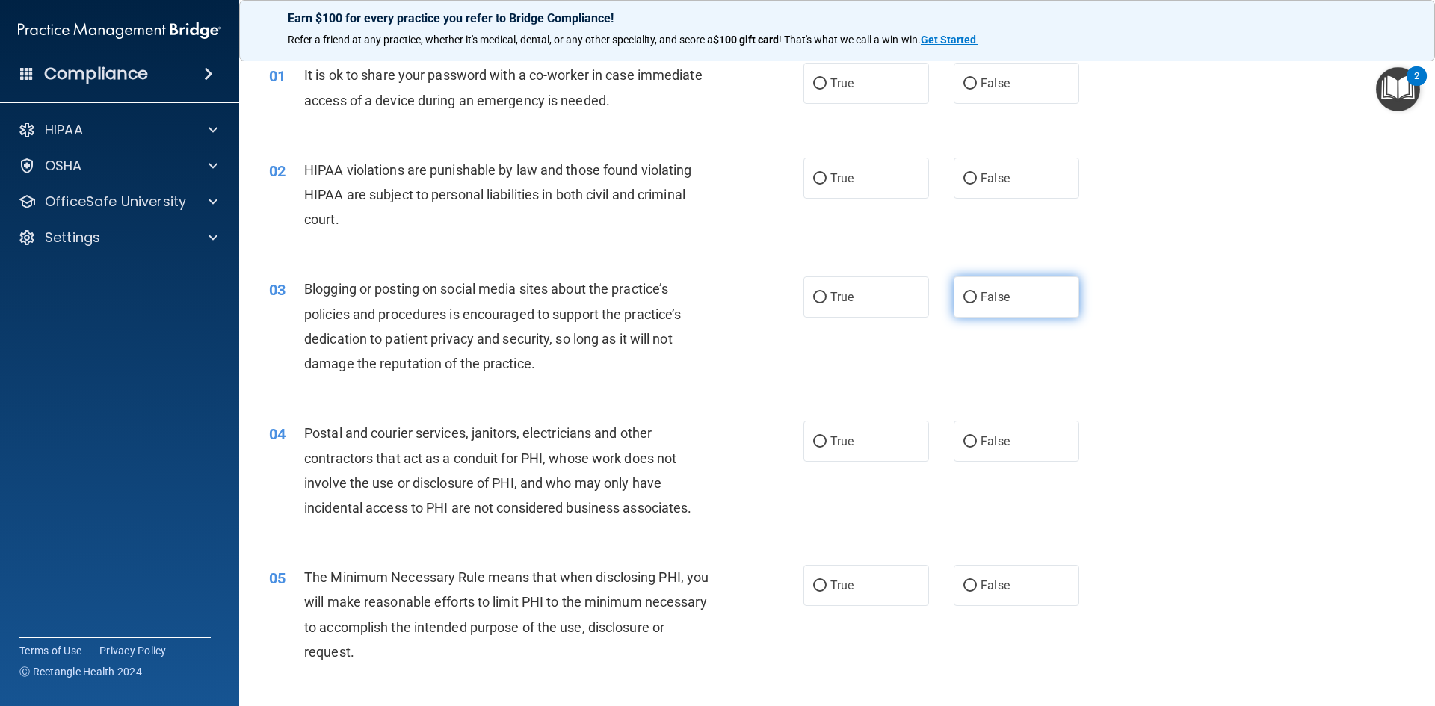
scroll to position [0, 0]
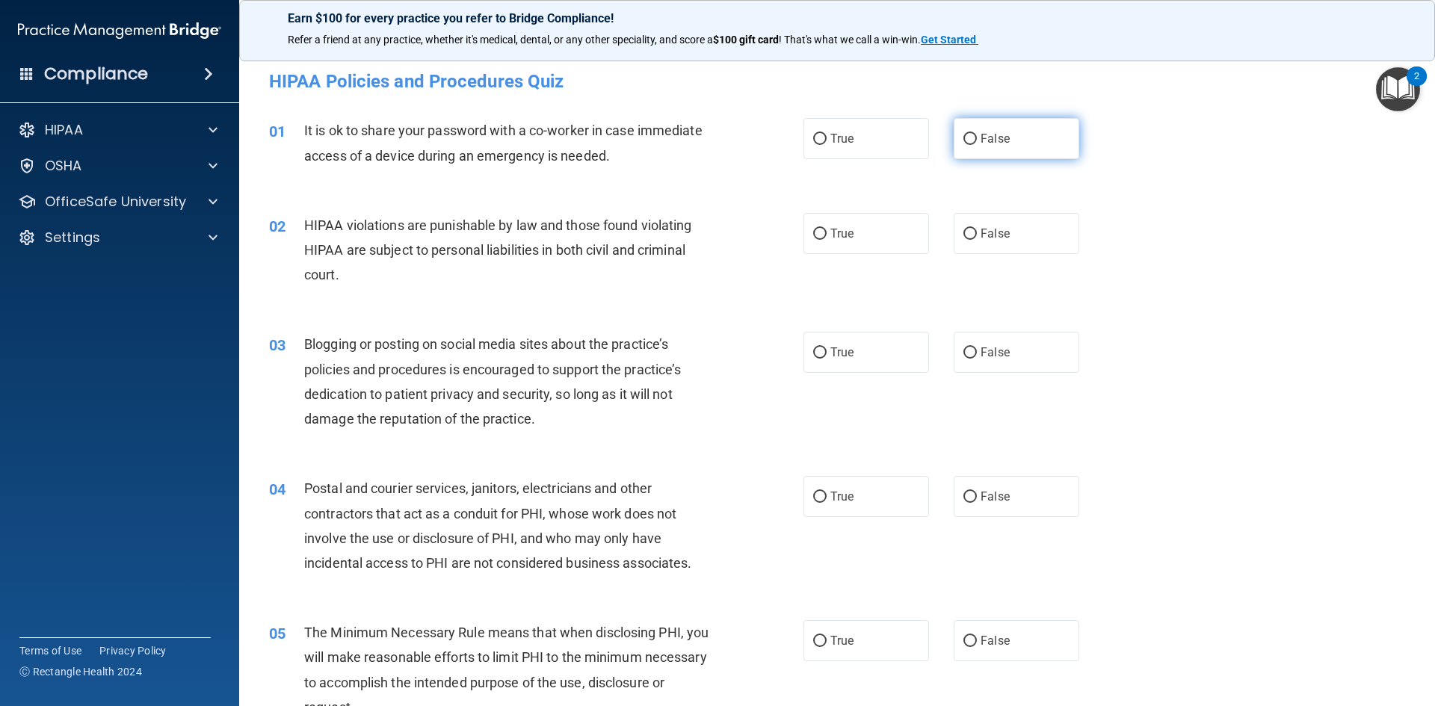
click at [981, 149] on label "False" at bounding box center [1017, 138] width 126 height 41
click at [977, 145] on input "False" at bounding box center [969, 139] width 13 height 11
radio input "true"
click at [907, 238] on label "True" at bounding box center [866, 233] width 126 height 41
click at [827, 238] on input "True" at bounding box center [819, 234] width 13 height 11
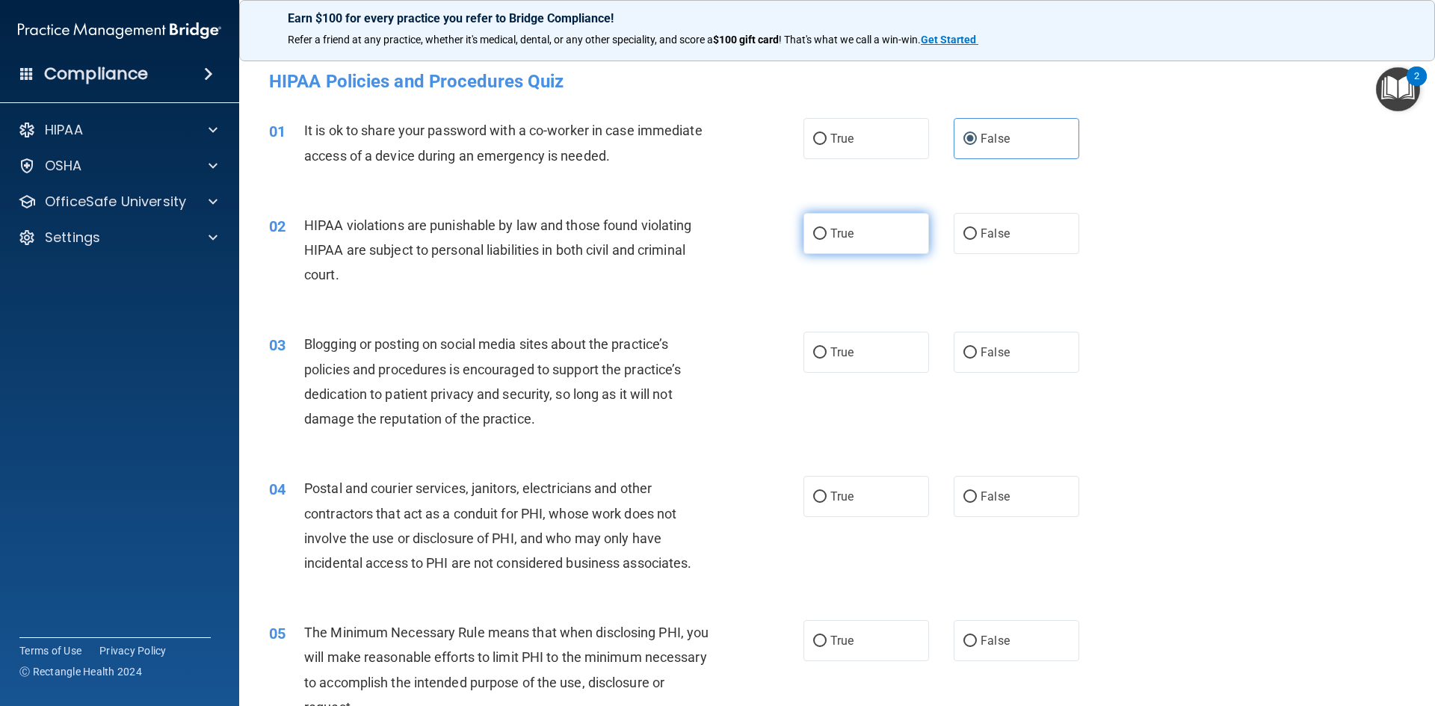
radio input "true"
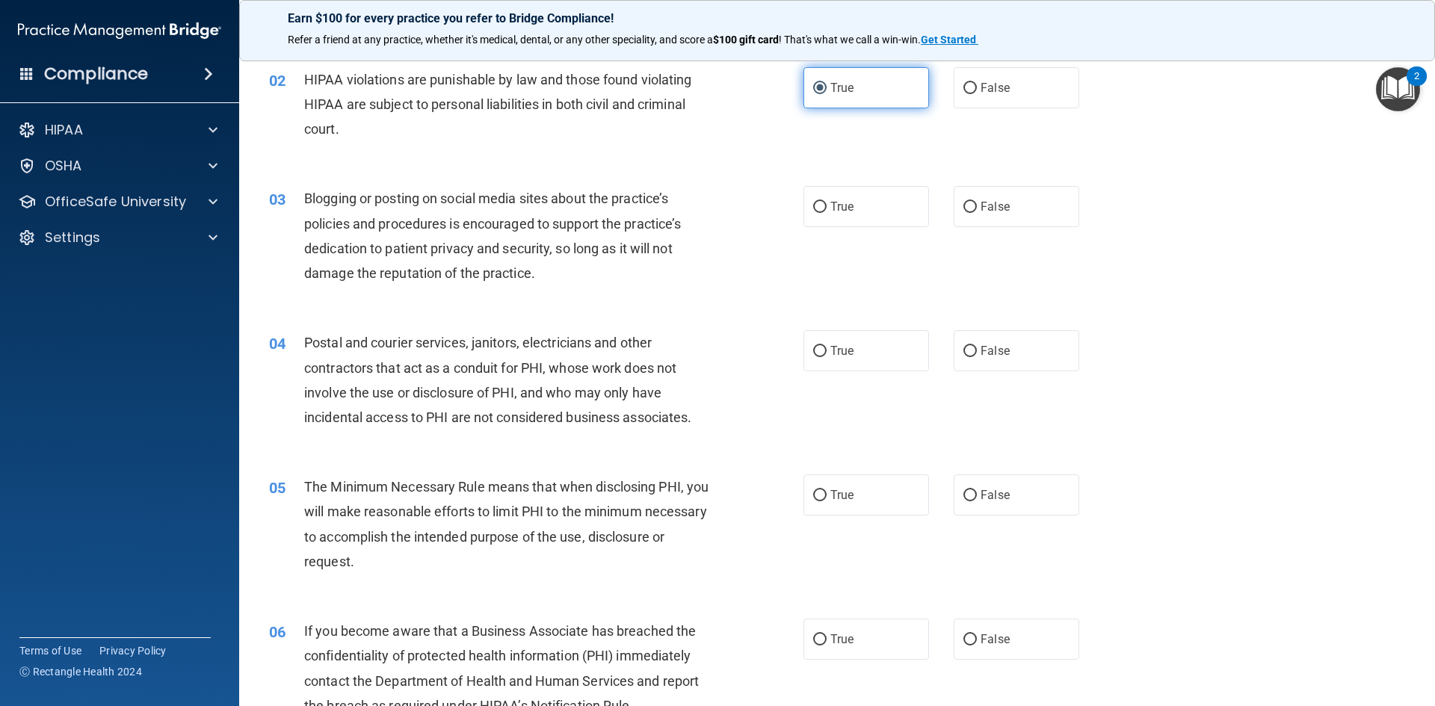
scroll to position [224, 0]
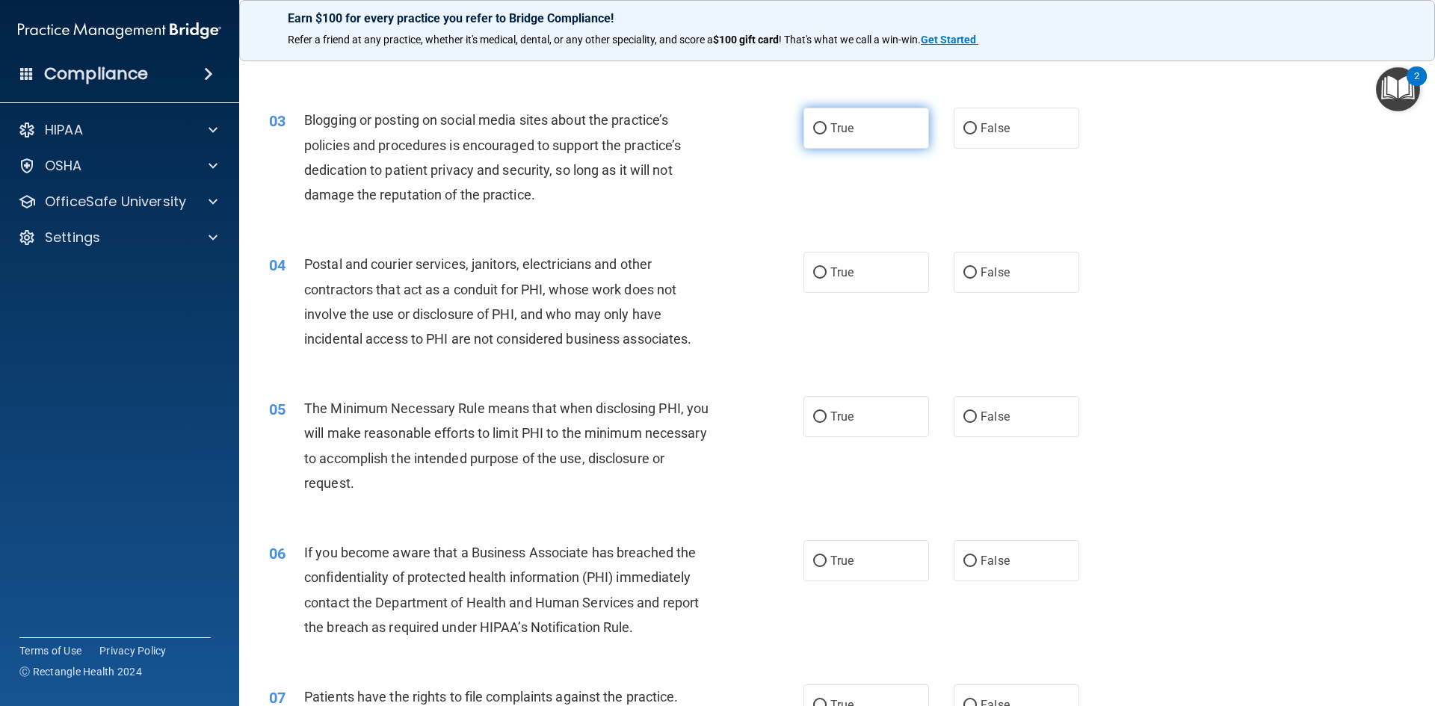
click at [887, 128] on label "True" at bounding box center [866, 128] width 126 height 41
click at [827, 128] on input "True" at bounding box center [819, 128] width 13 height 11
radio input "true"
click at [895, 268] on label "True" at bounding box center [866, 272] width 126 height 41
click at [827, 268] on input "True" at bounding box center [819, 273] width 13 height 11
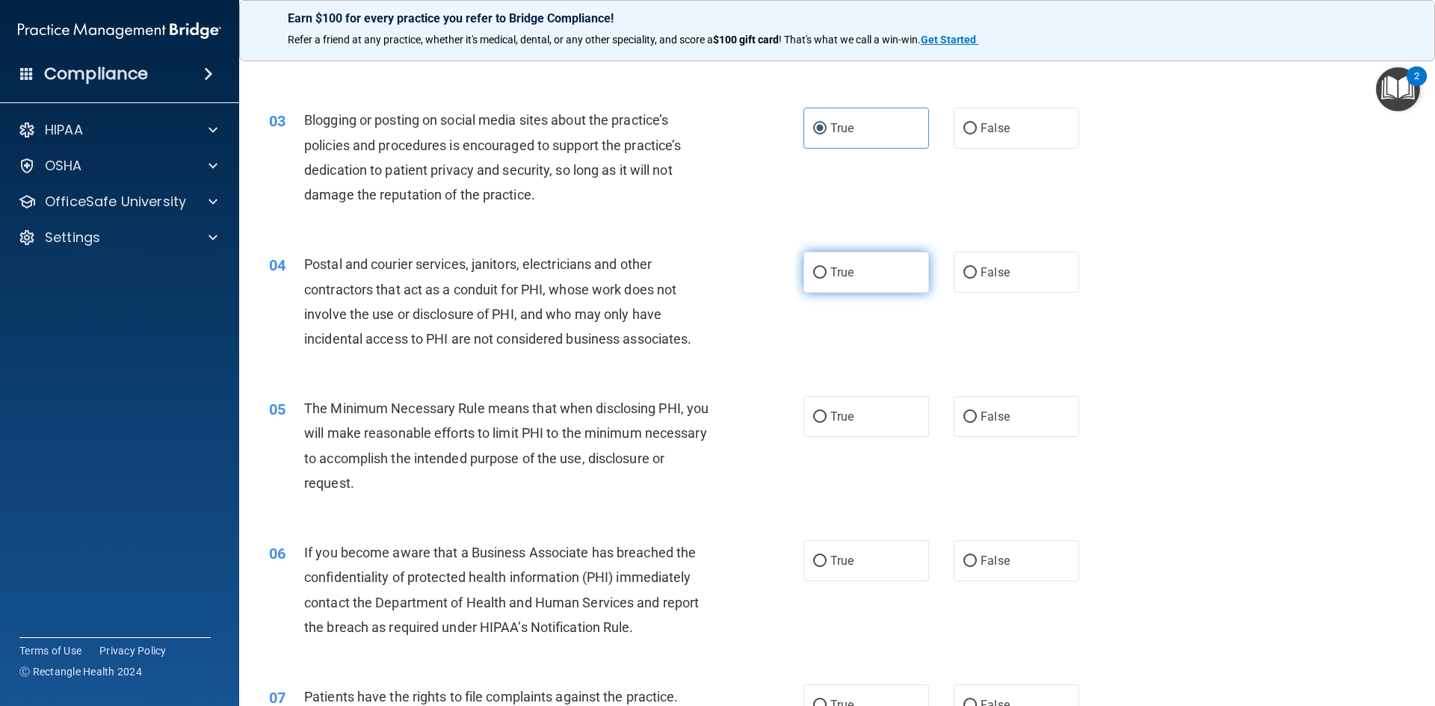
radio input "true"
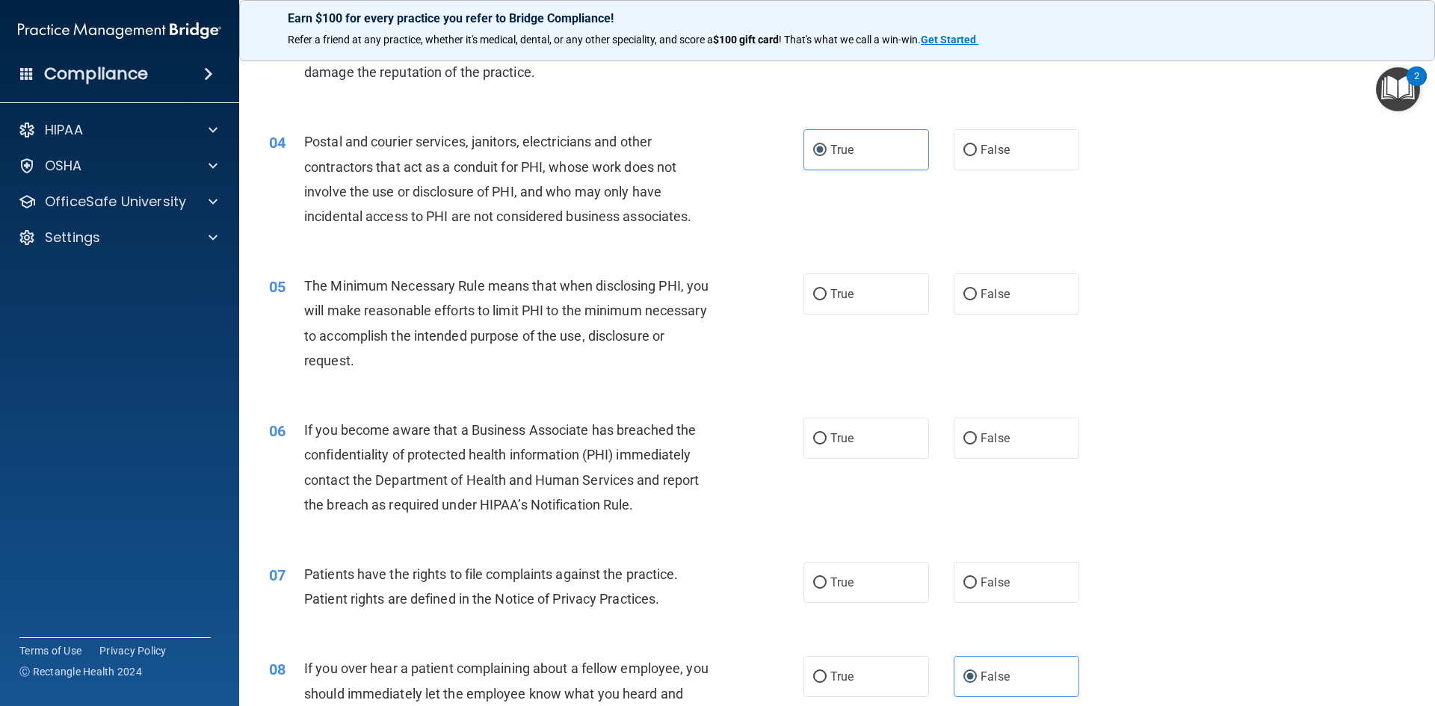
scroll to position [374, 0]
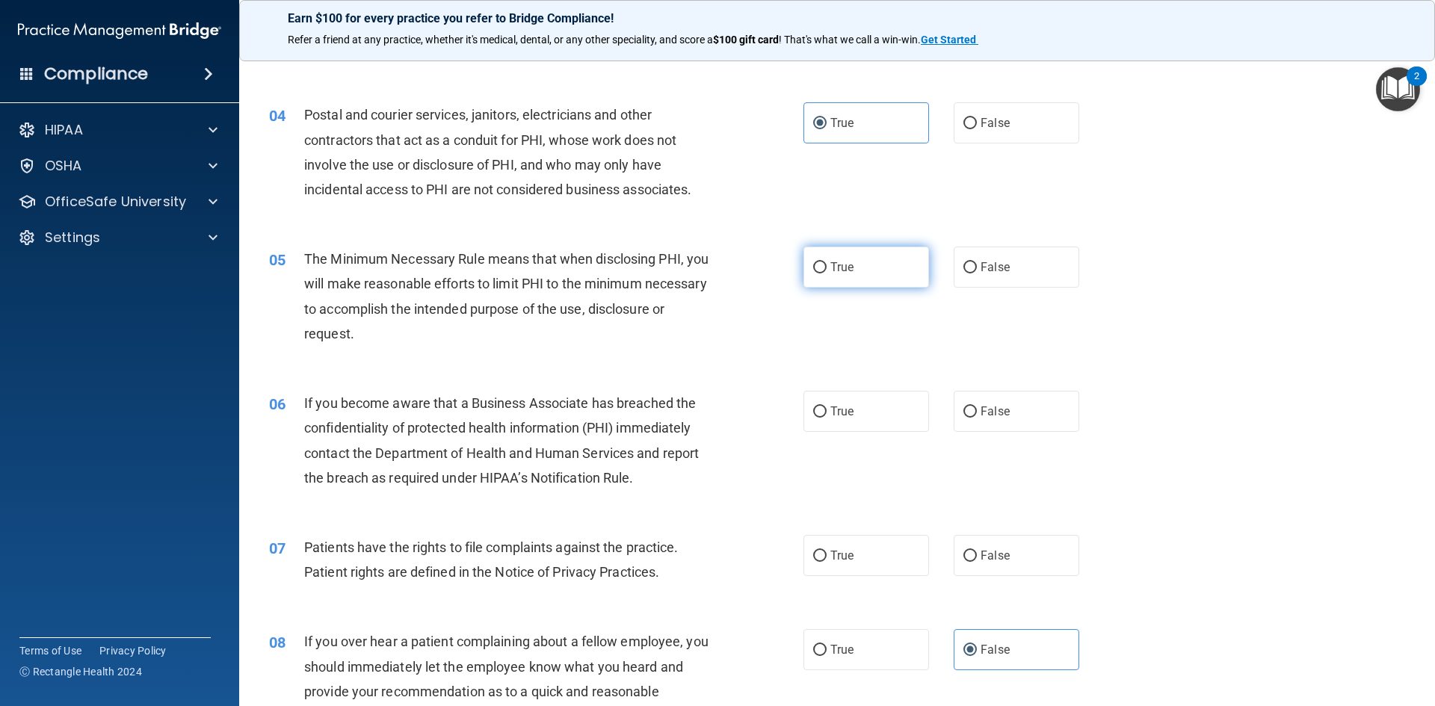
click at [880, 258] on label "True" at bounding box center [866, 267] width 126 height 41
click at [827, 262] on input "True" at bounding box center [819, 267] width 13 height 11
radio input "true"
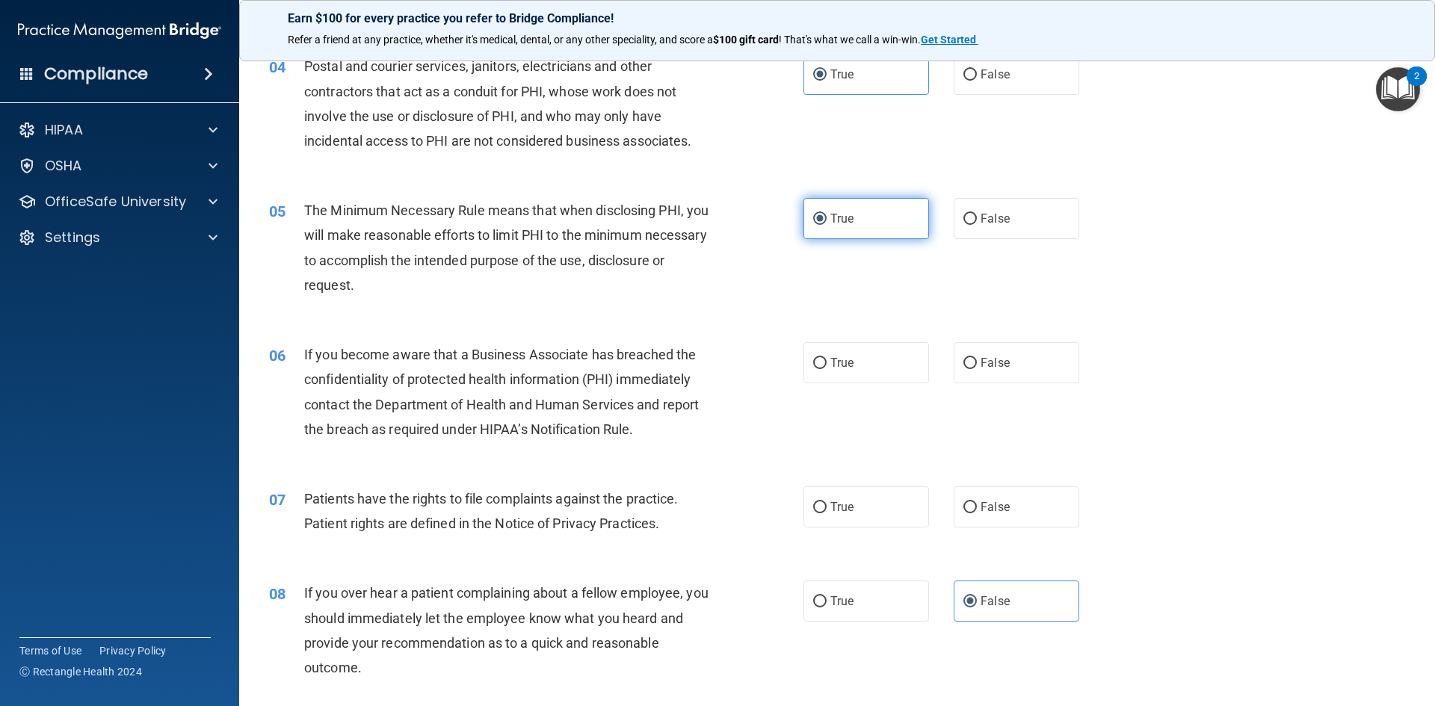
scroll to position [448, 0]
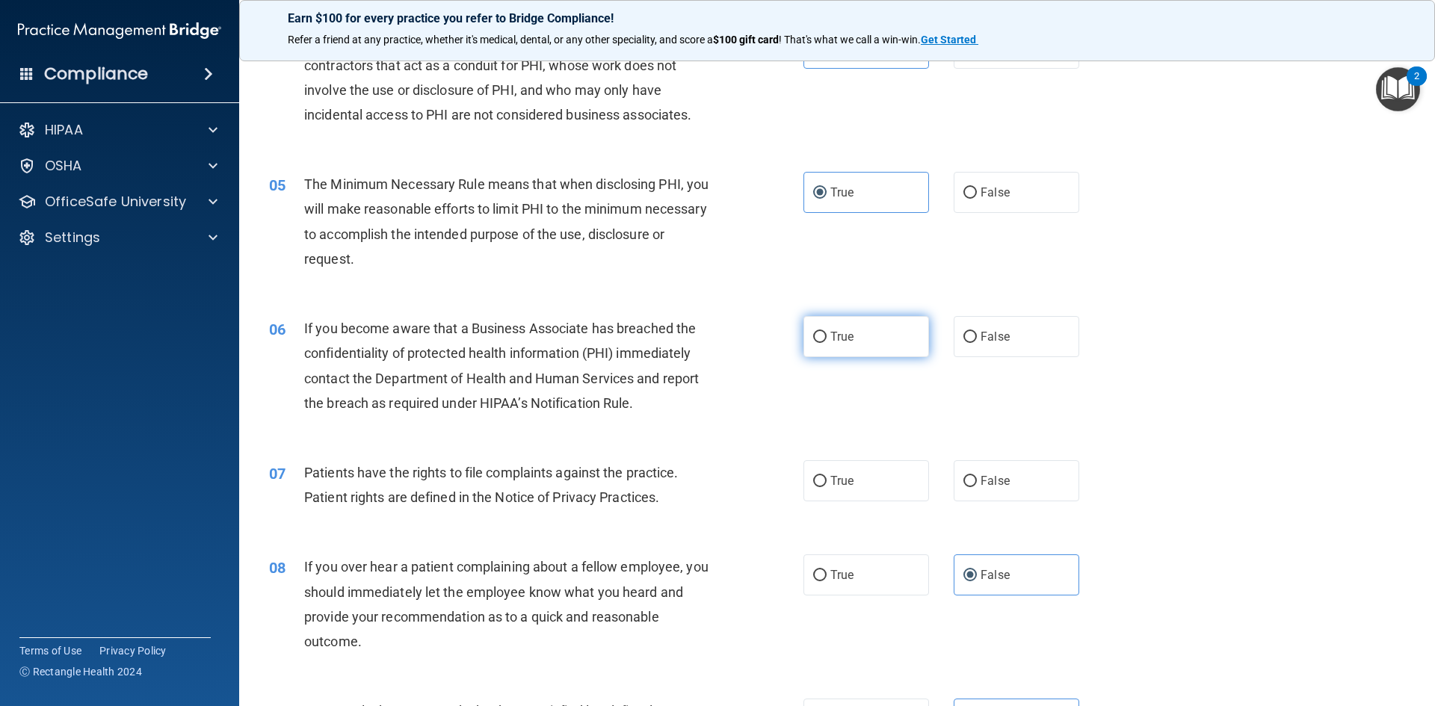
click at [835, 350] on label "True" at bounding box center [866, 336] width 126 height 41
click at [827, 343] on input "True" at bounding box center [819, 337] width 13 height 11
radio input "true"
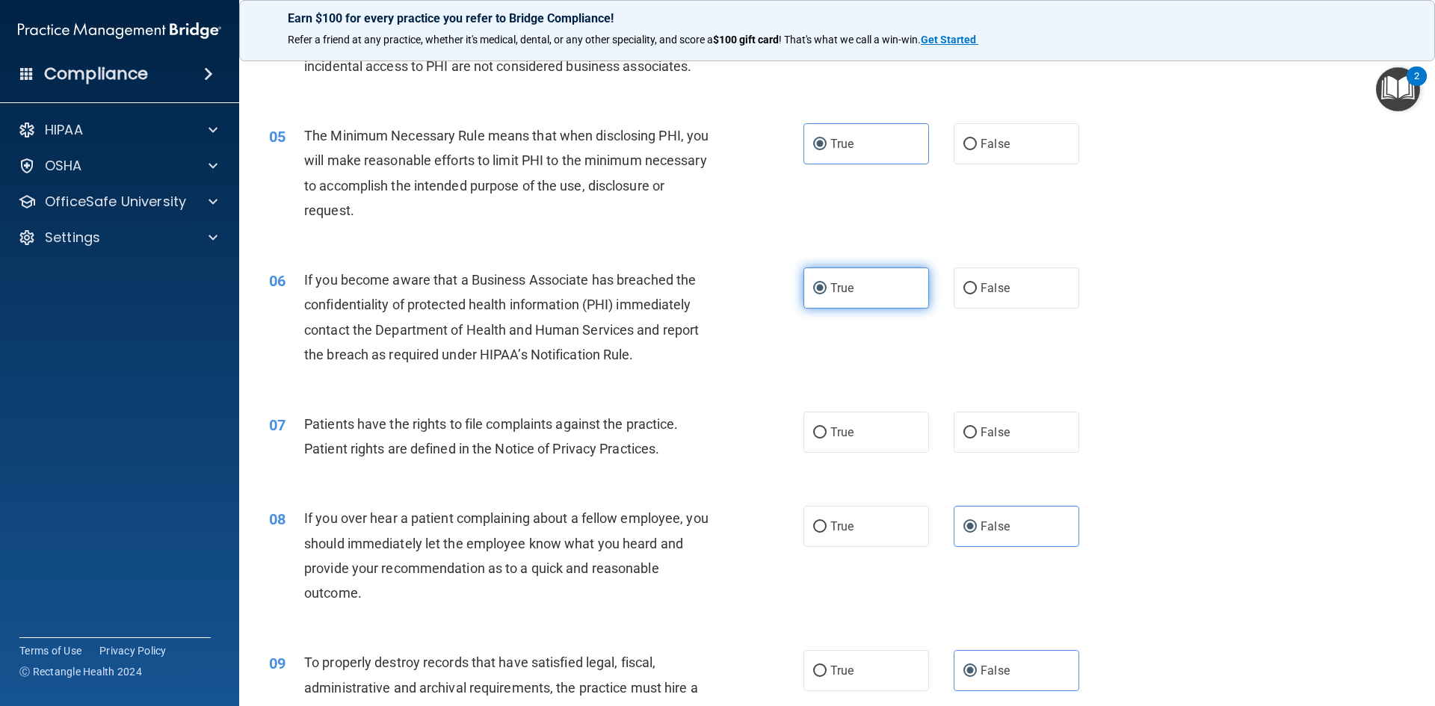
scroll to position [523, 0]
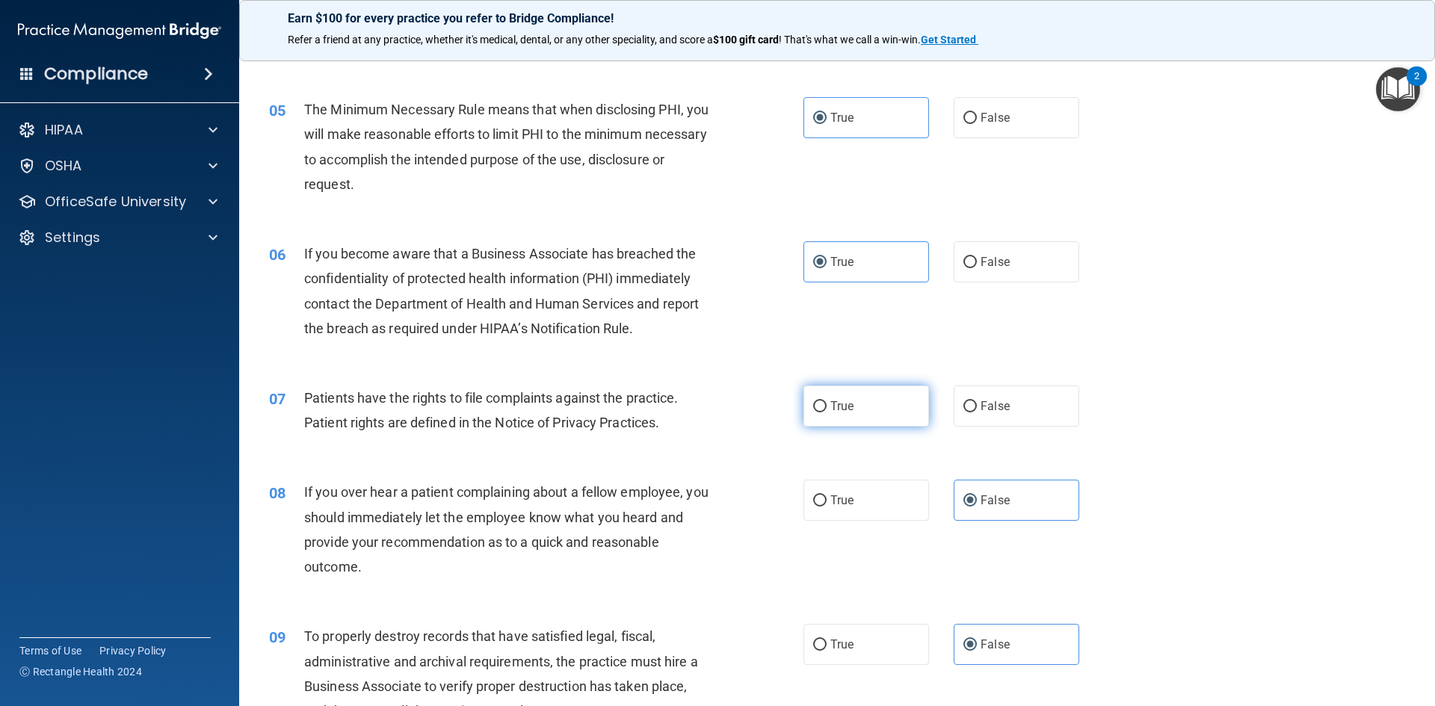
click at [839, 404] on span "True" at bounding box center [841, 406] width 23 height 14
click at [827, 404] on input "True" at bounding box center [819, 406] width 13 height 11
radio input "true"
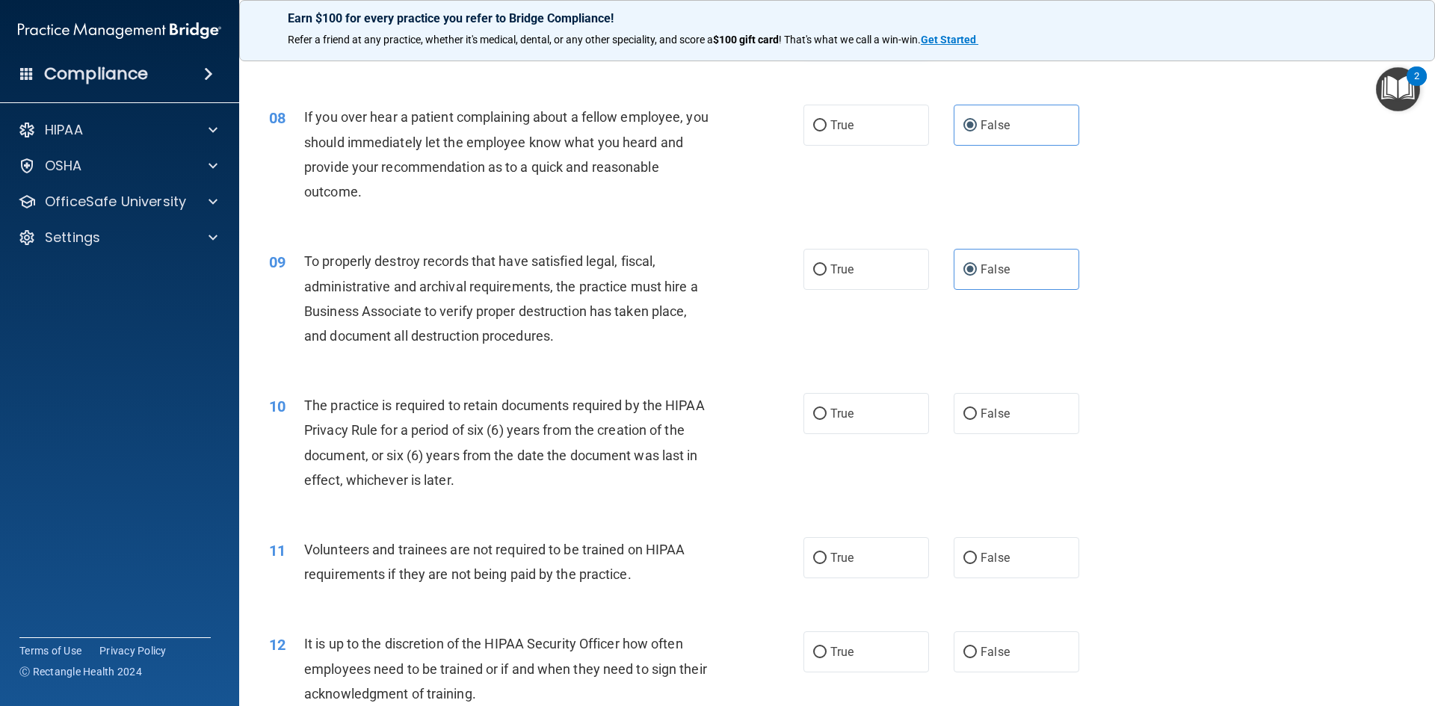
scroll to position [972, 0]
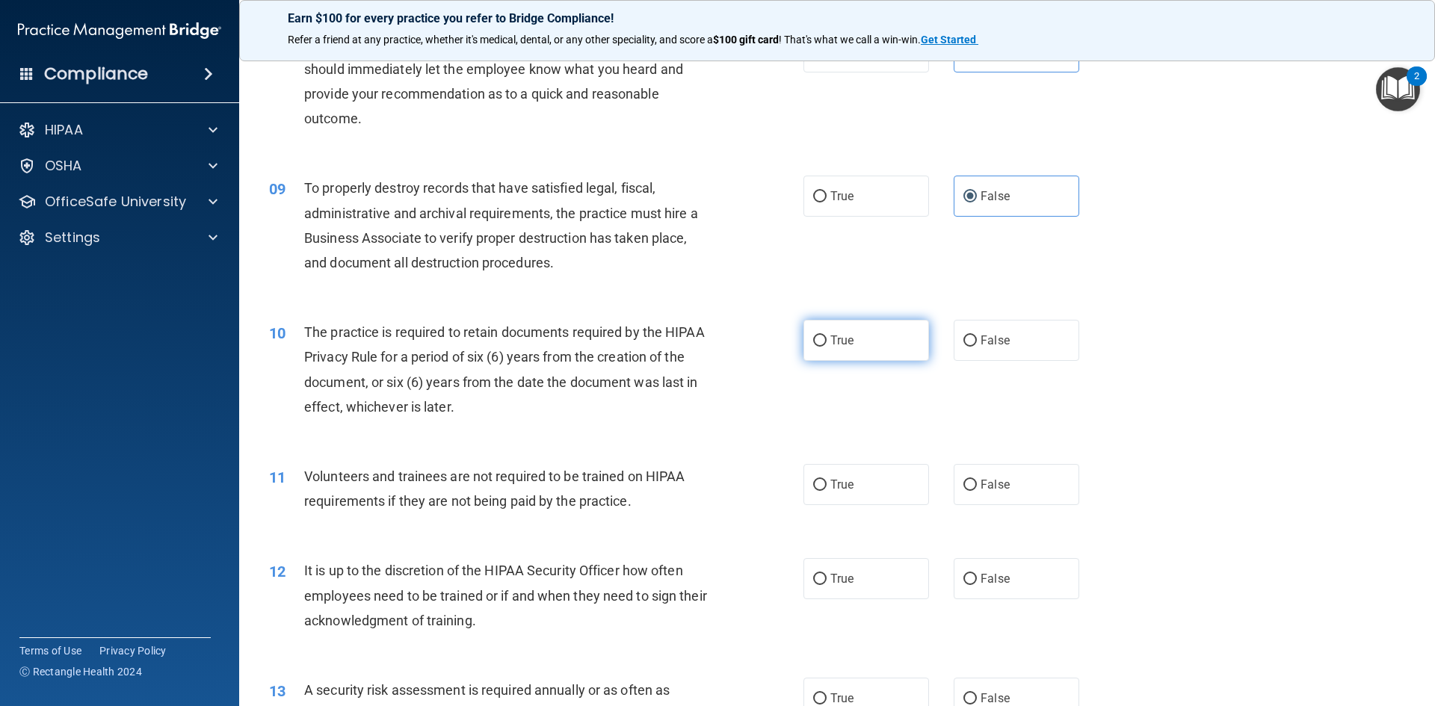
click at [833, 355] on label "True" at bounding box center [866, 340] width 126 height 41
click at [827, 347] on input "True" at bounding box center [819, 341] width 13 height 11
radio input "true"
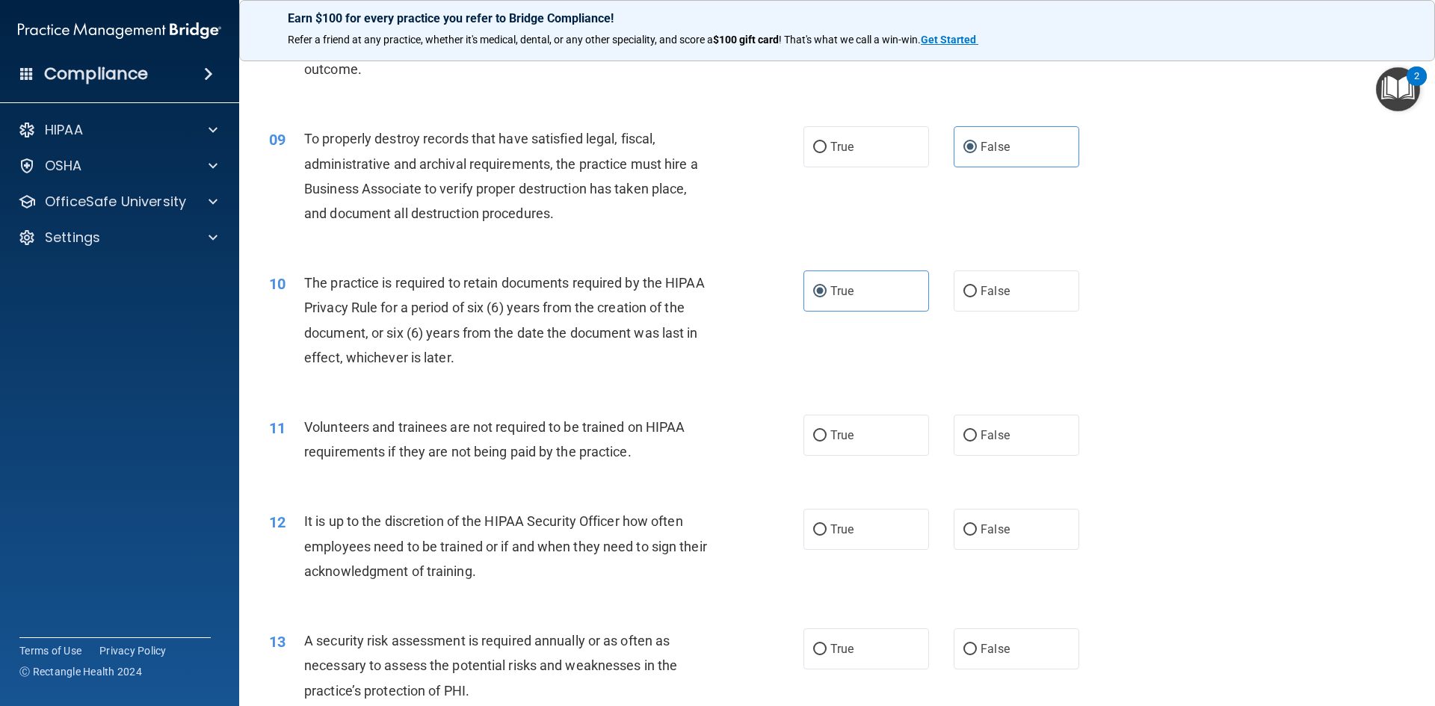
scroll to position [1121, 0]
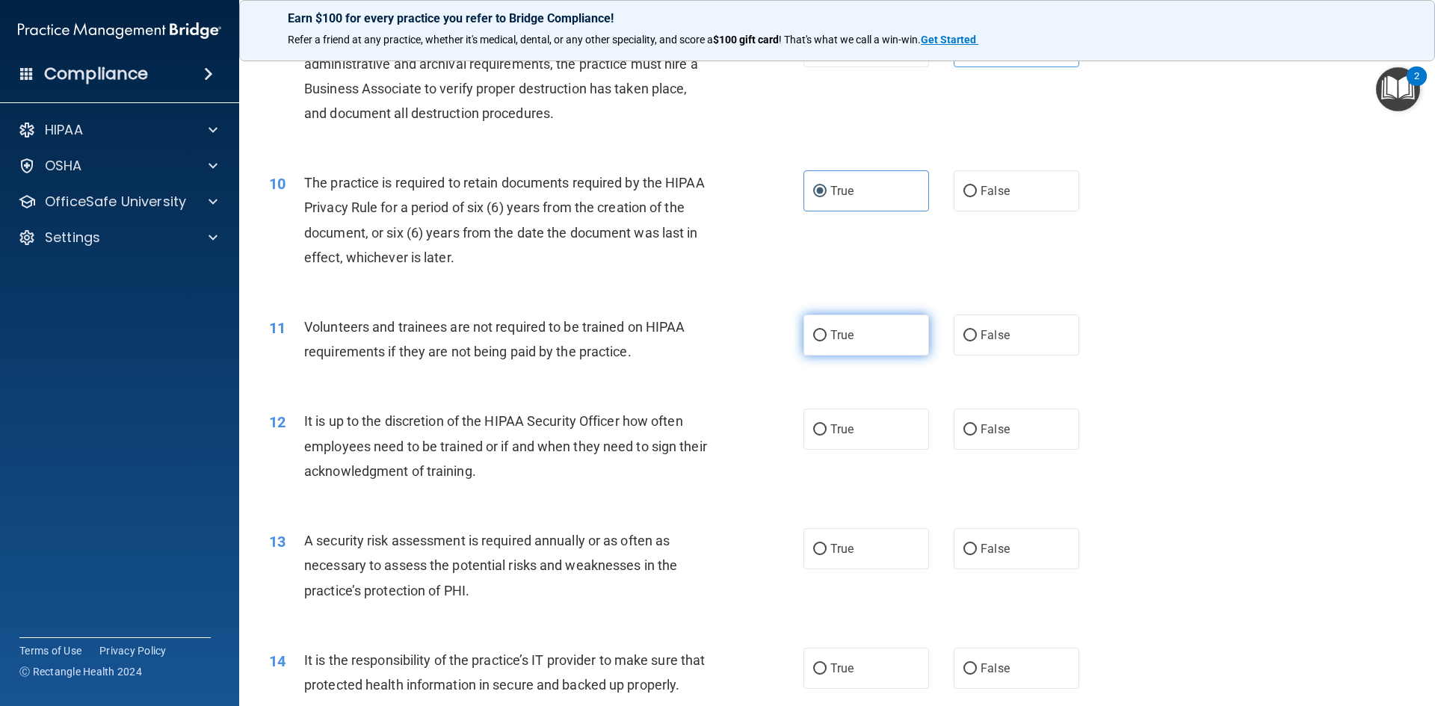
click at [860, 342] on label "True" at bounding box center [866, 335] width 126 height 41
click at [827, 342] on input "True" at bounding box center [819, 335] width 13 height 11
radio input "true"
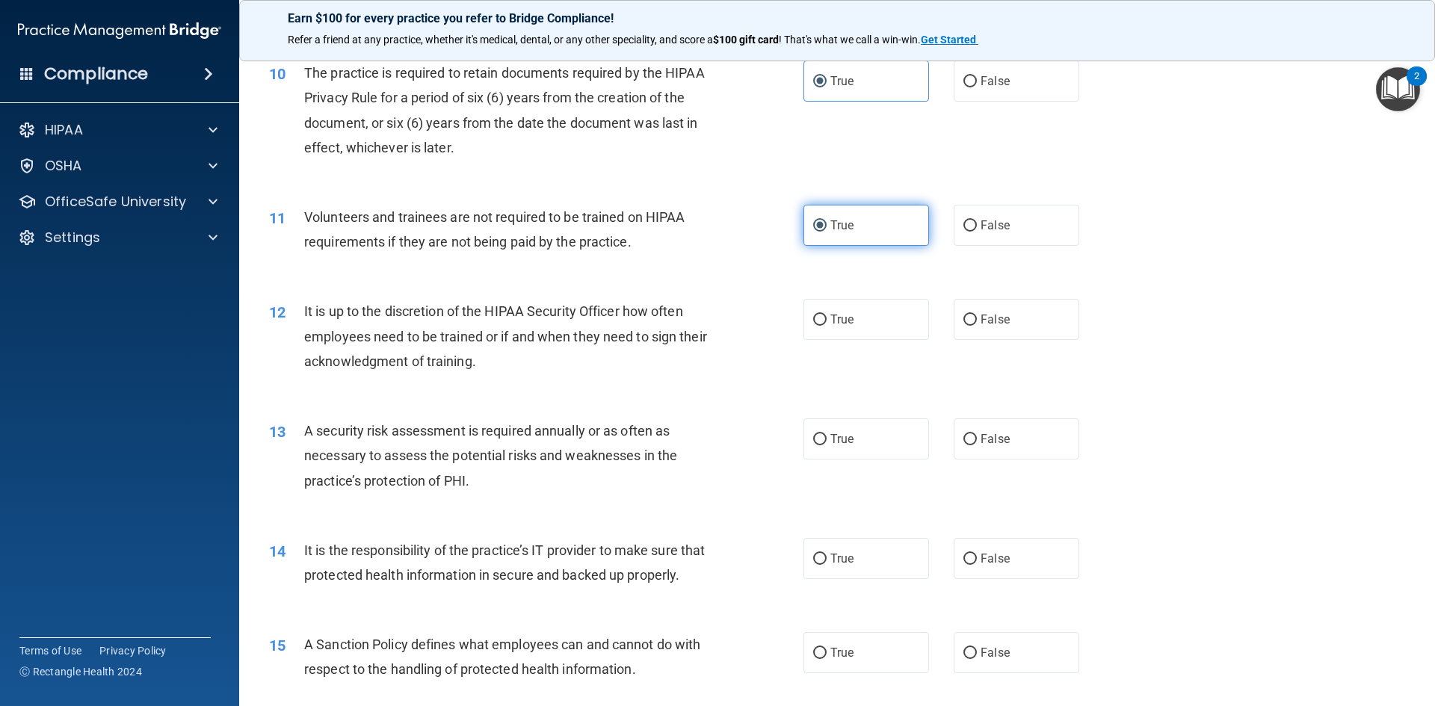
scroll to position [1271, 0]
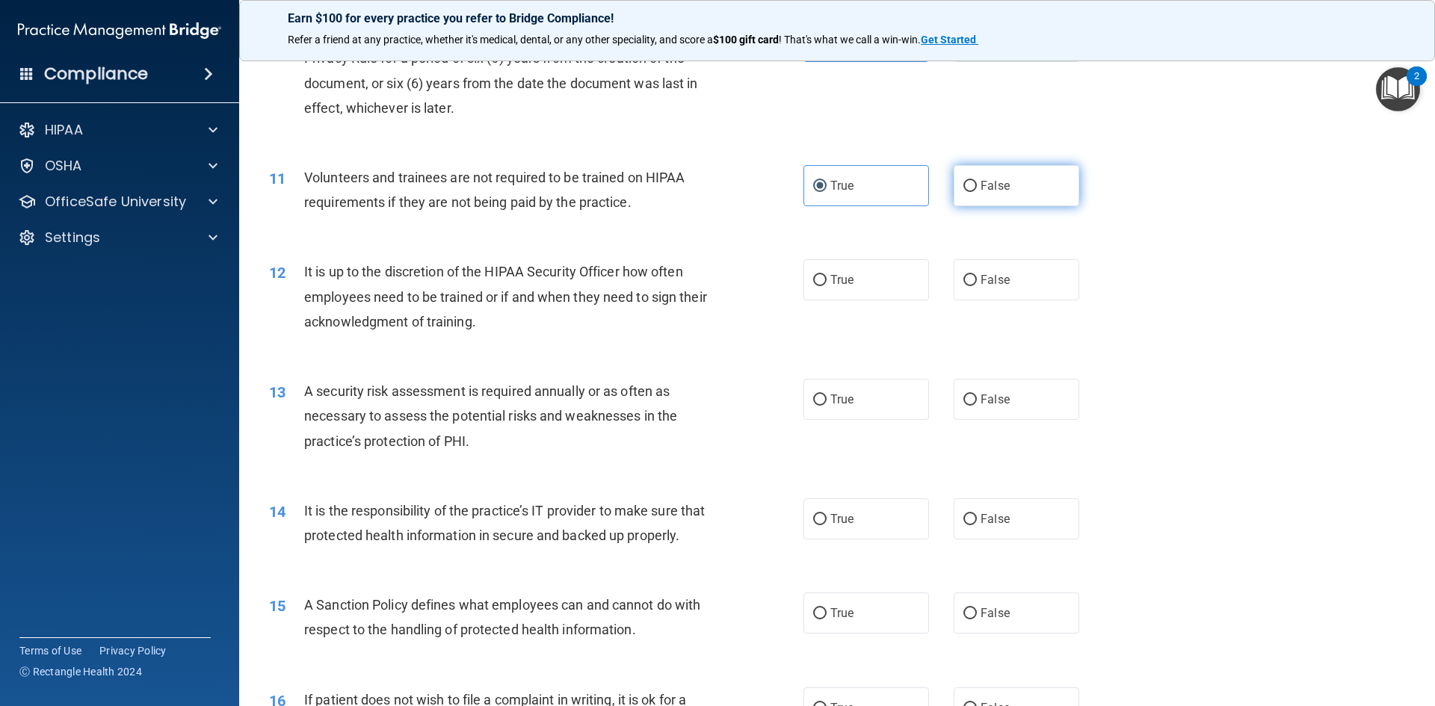
click at [985, 200] on label "False" at bounding box center [1017, 185] width 126 height 41
click at [977, 192] on input "False" at bounding box center [969, 186] width 13 height 11
radio input "true"
radio input "false"
click at [1018, 286] on label "False" at bounding box center [1017, 279] width 126 height 41
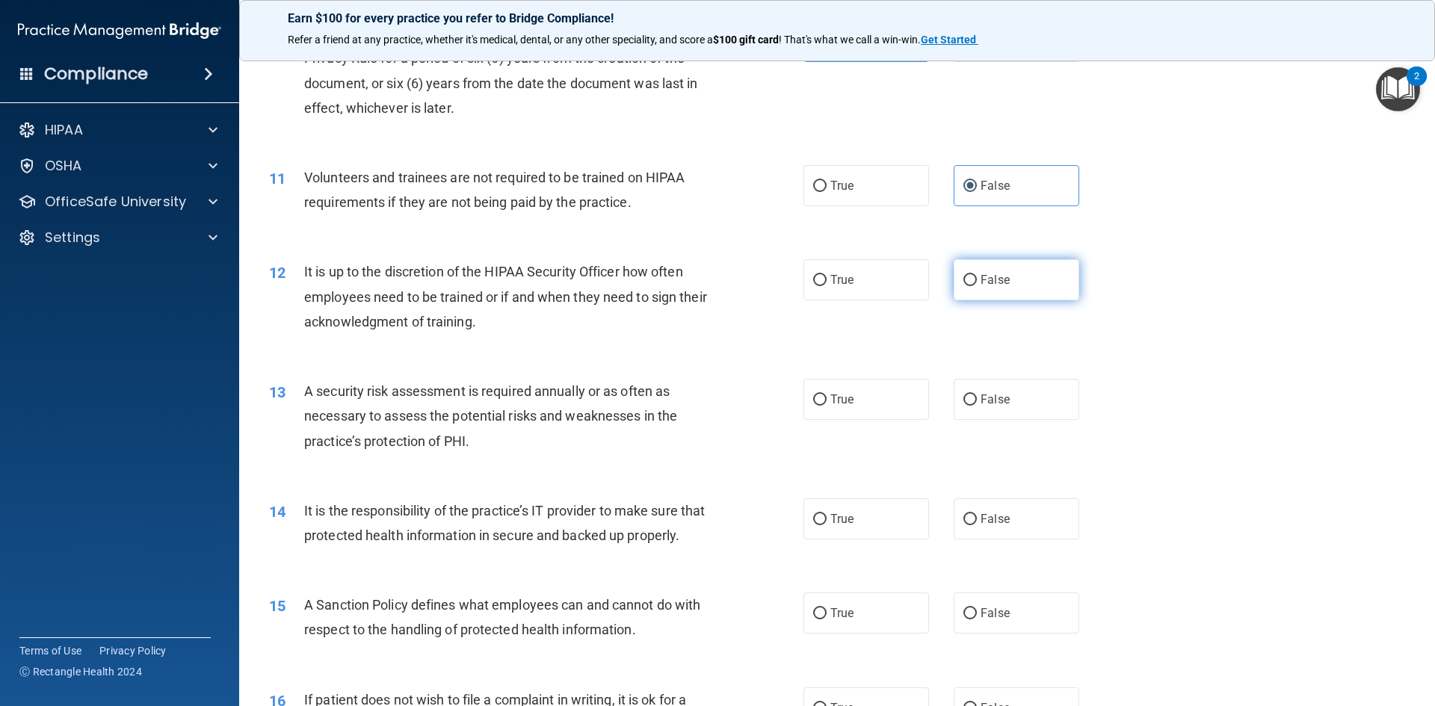
click at [977, 286] on input "False" at bounding box center [969, 280] width 13 height 11
radio input "true"
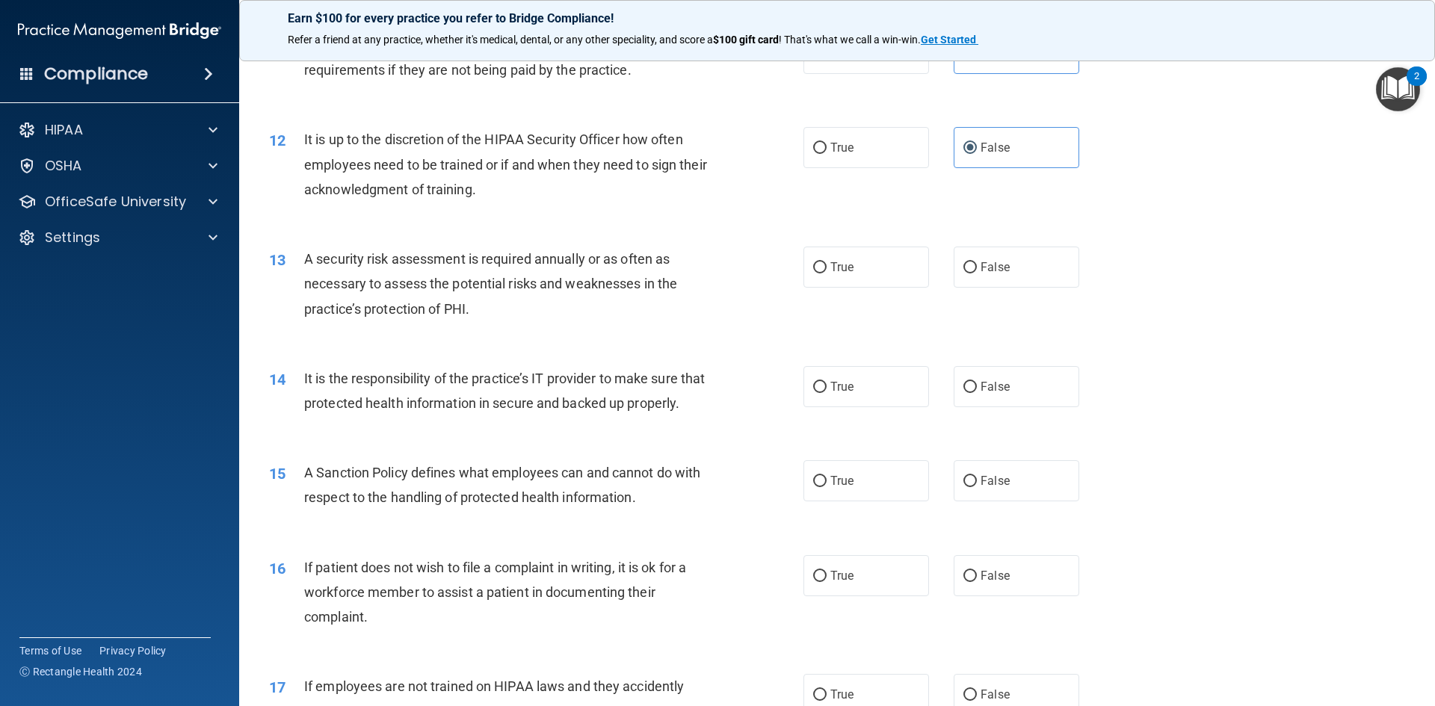
scroll to position [1345, 0]
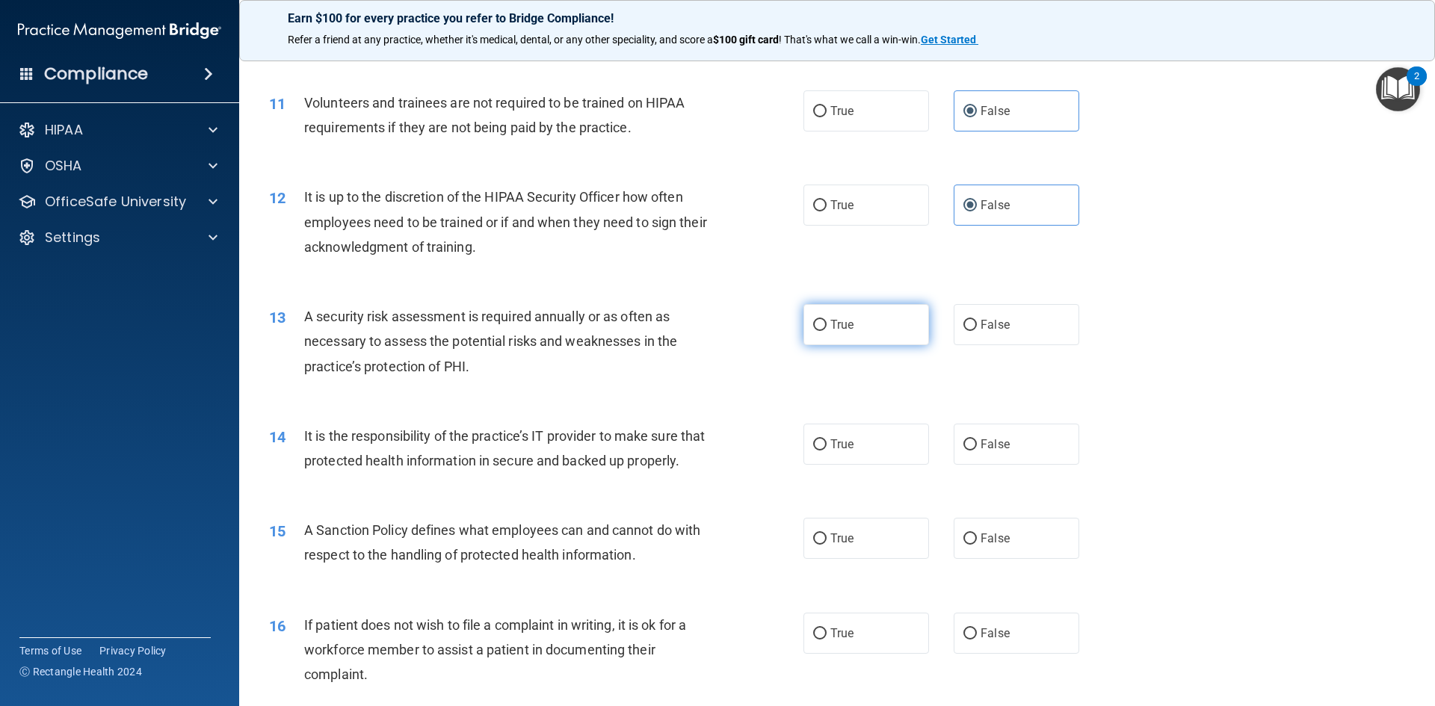
click at [871, 316] on label "True" at bounding box center [866, 324] width 126 height 41
click at [827, 320] on input "True" at bounding box center [819, 325] width 13 height 11
radio input "true"
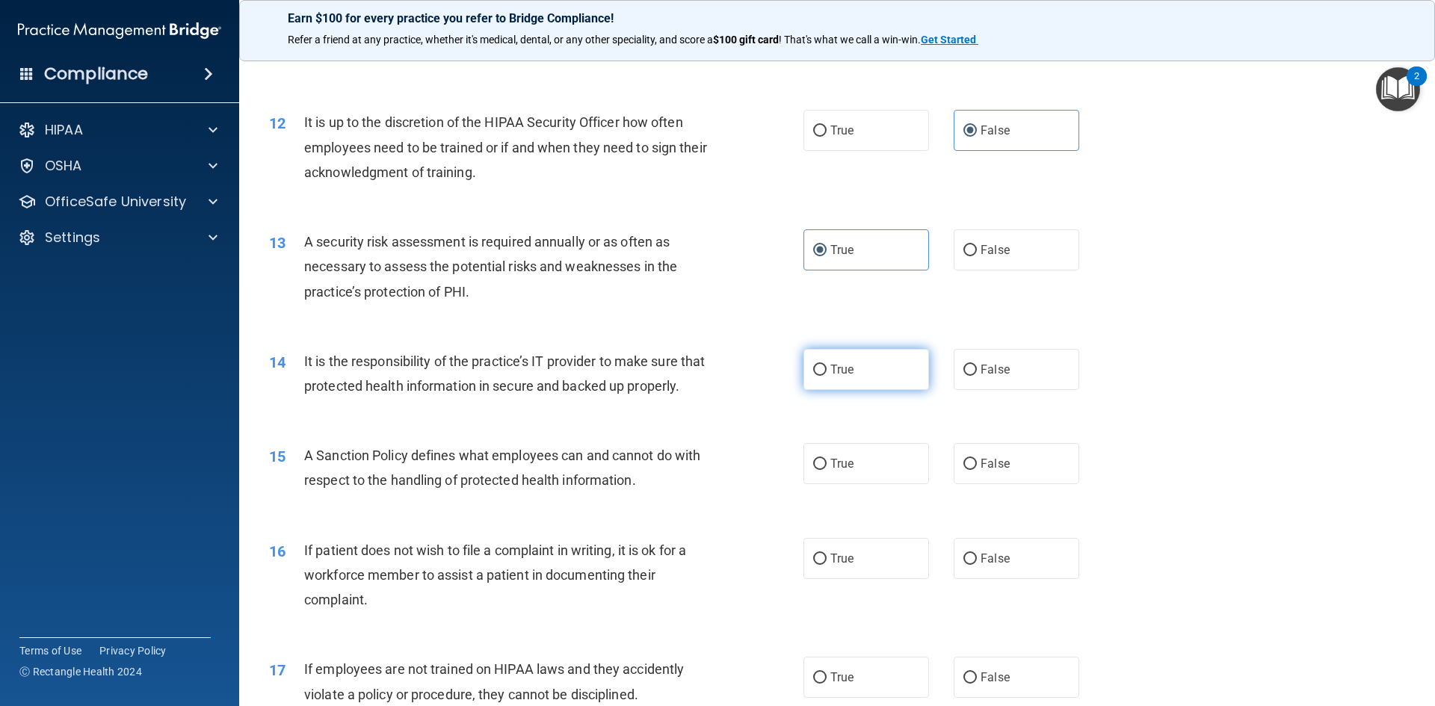
click at [845, 359] on label "True" at bounding box center [866, 369] width 126 height 41
click at [827, 365] on input "True" at bounding box center [819, 370] width 13 height 11
radio input "true"
click at [864, 481] on label "True" at bounding box center [866, 463] width 126 height 41
click at [827, 470] on input "True" at bounding box center [819, 464] width 13 height 11
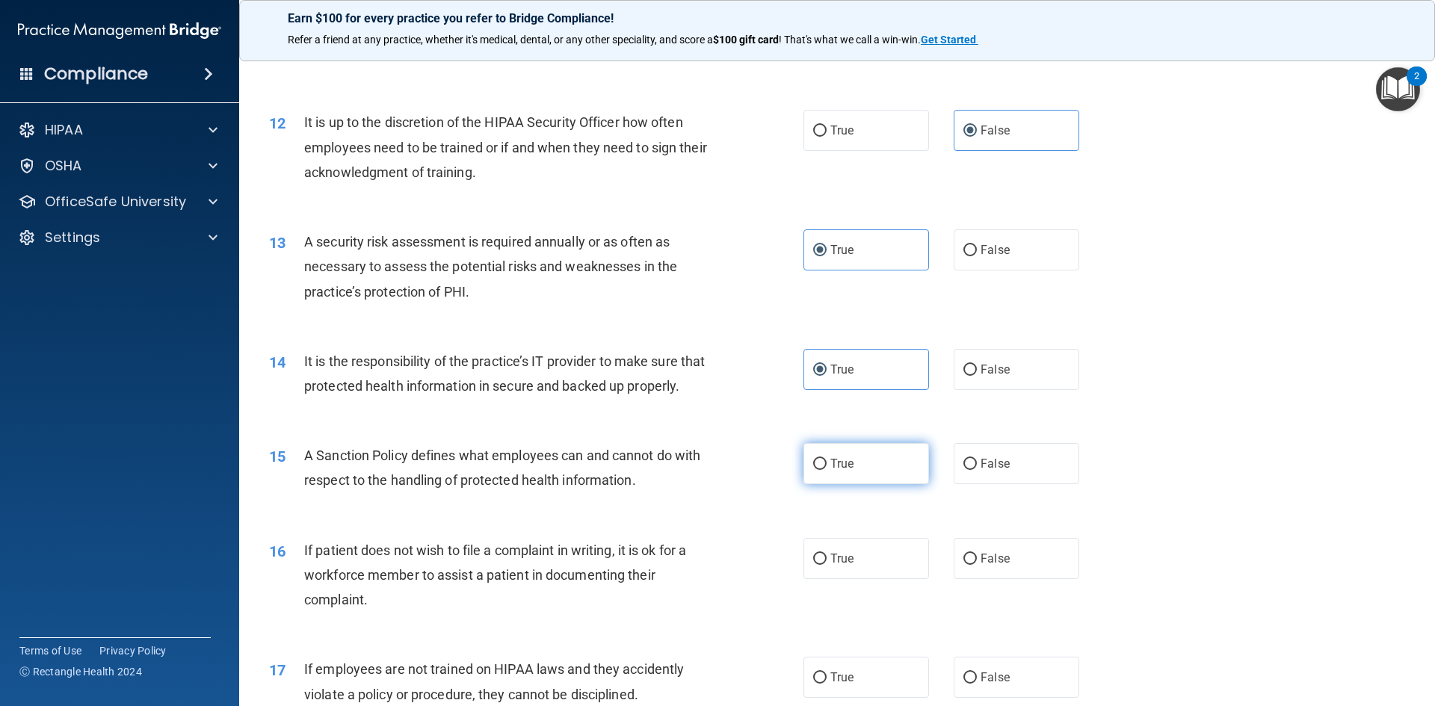
radio input "true"
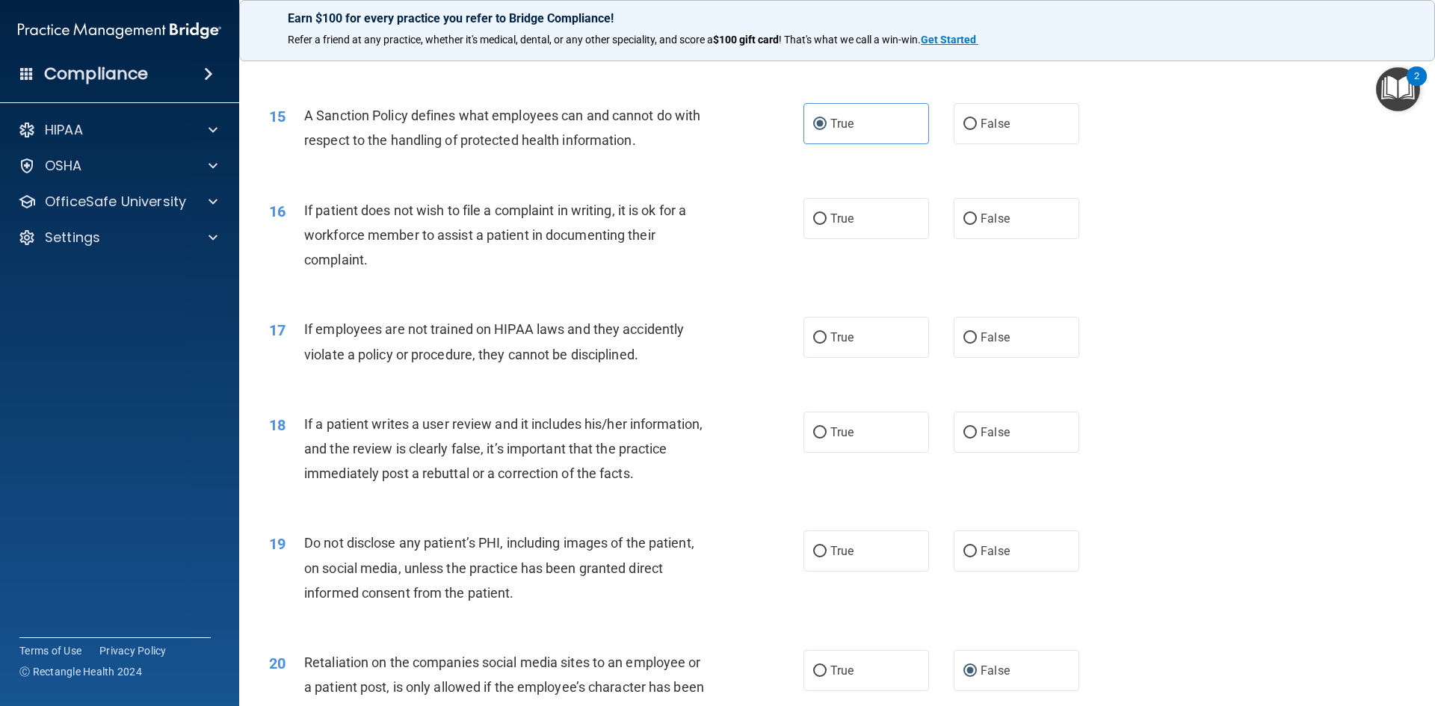
scroll to position [1794, 0]
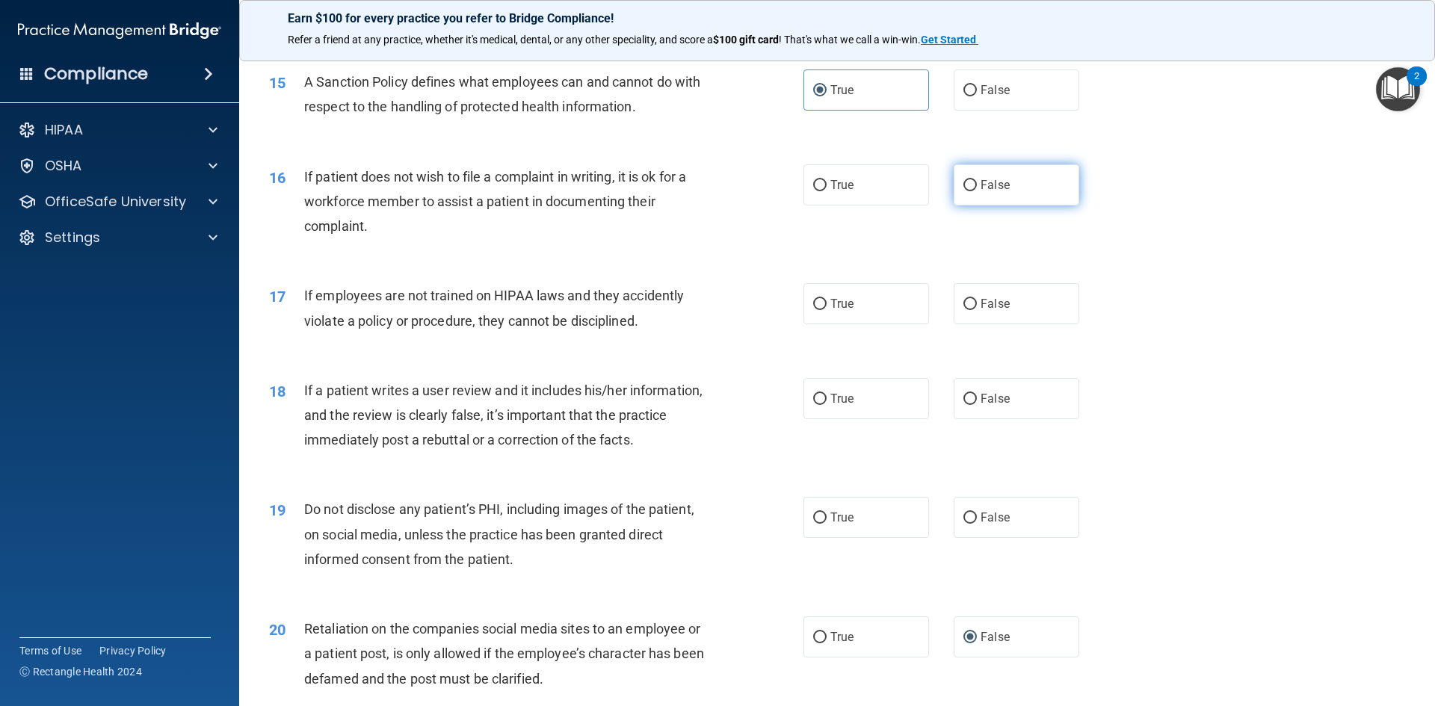
click at [988, 192] on span "False" at bounding box center [995, 185] width 29 height 14
click at [977, 191] on input "False" at bounding box center [969, 185] width 13 height 11
radio input "true"
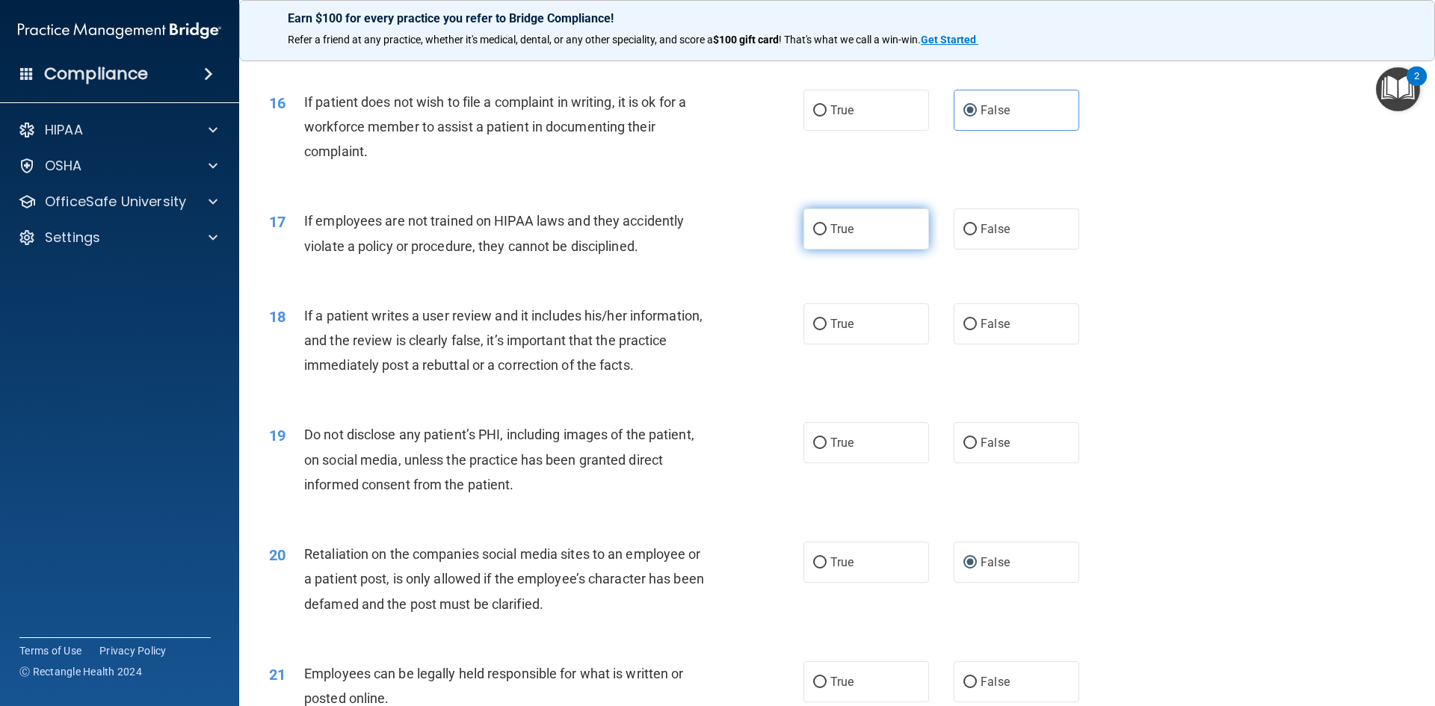
click at [909, 250] on label "True" at bounding box center [866, 229] width 126 height 41
click at [827, 235] on input "True" at bounding box center [819, 229] width 13 height 11
radio input "true"
click at [981, 331] on span "False" at bounding box center [995, 324] width 29 height 14
click at [975, 330] on input "False" at bounding box center [969, 324] width 13 height 11
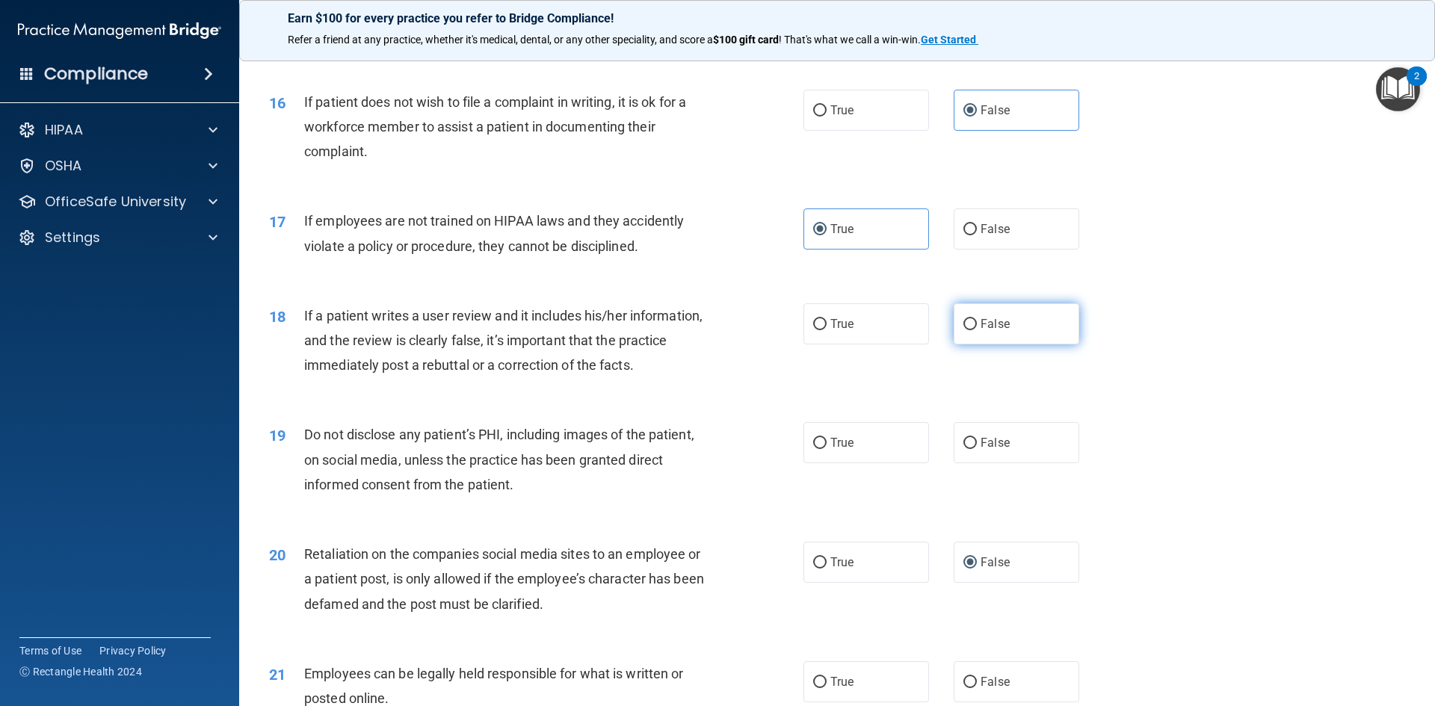
radio input "true"
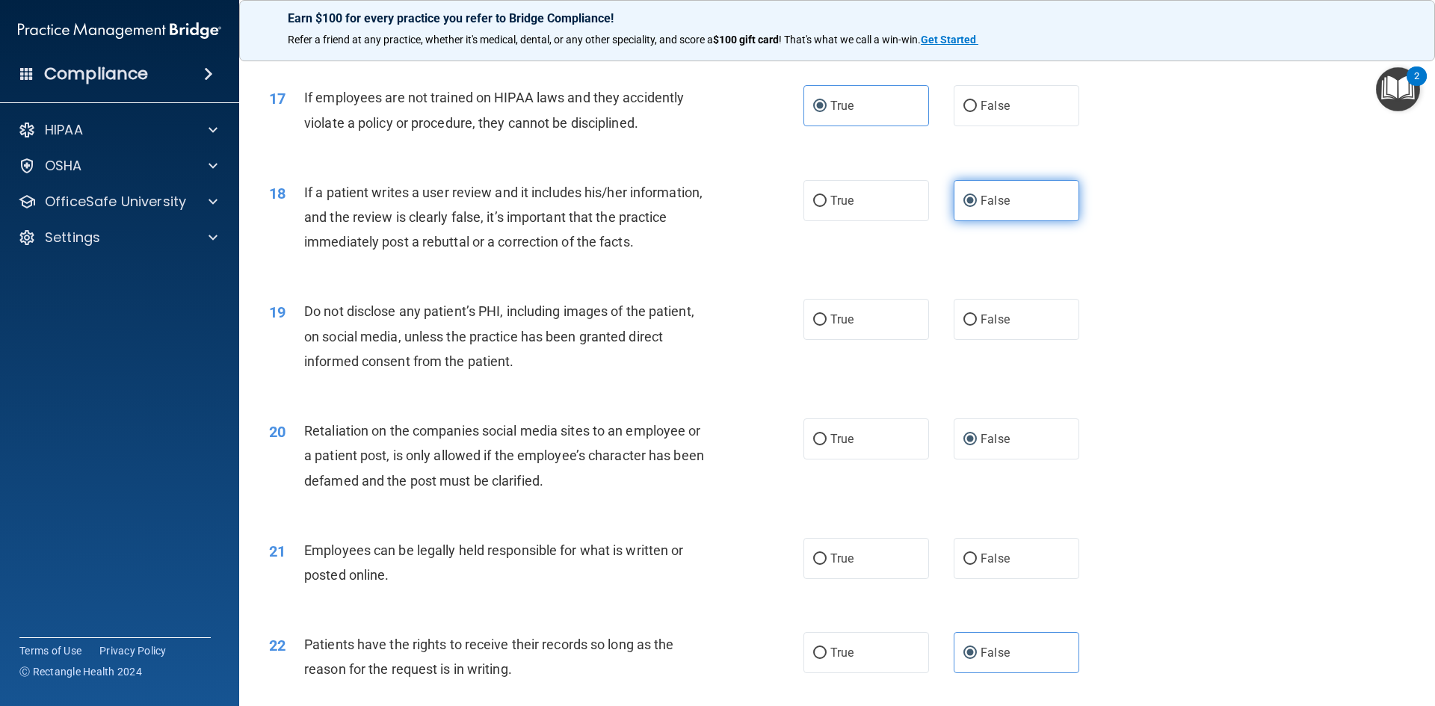
scroll to position [2018, 0]
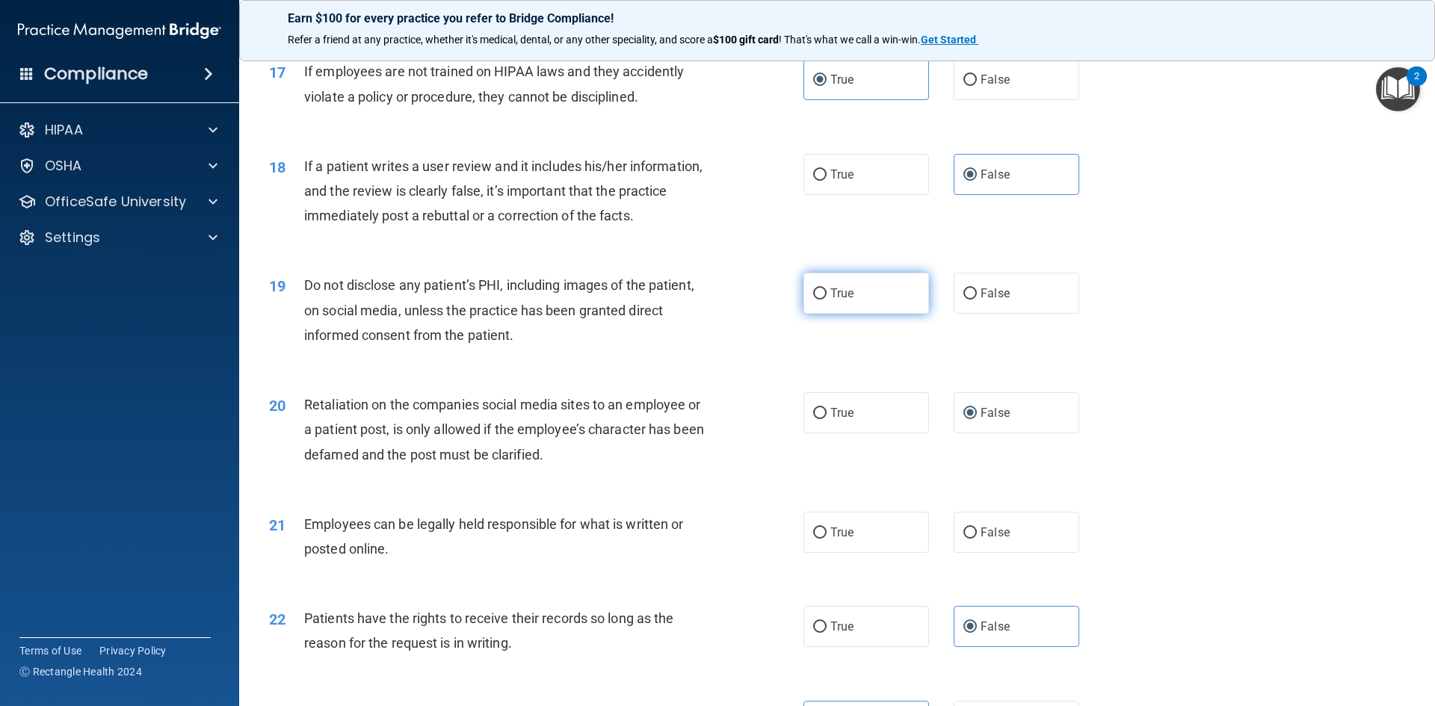
click at [870, 314] on label "True" at bounding box center [866, 293] width 126 height 41
click at [827, 300] on input "True" at bounding box center [819, 294] width 13 height 11
radio input "true"
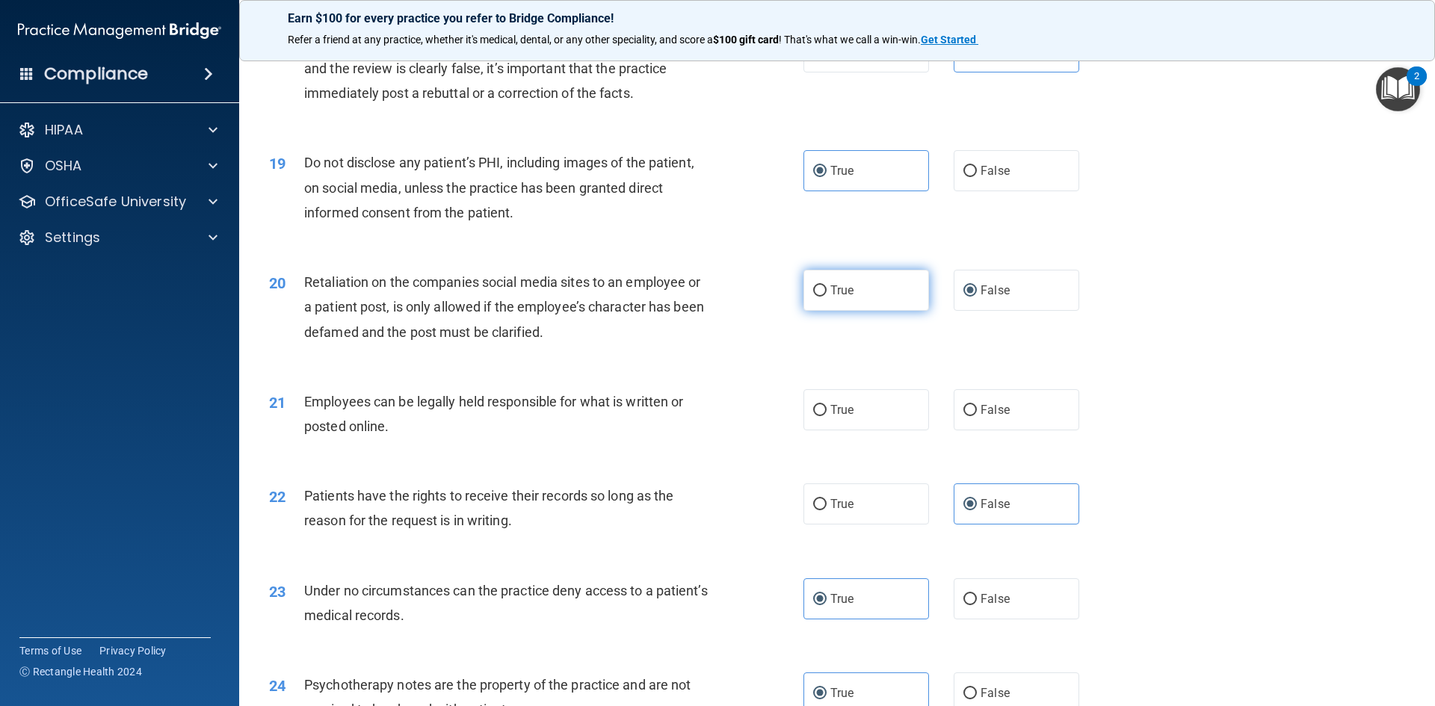
scroll to position [2168, 0]
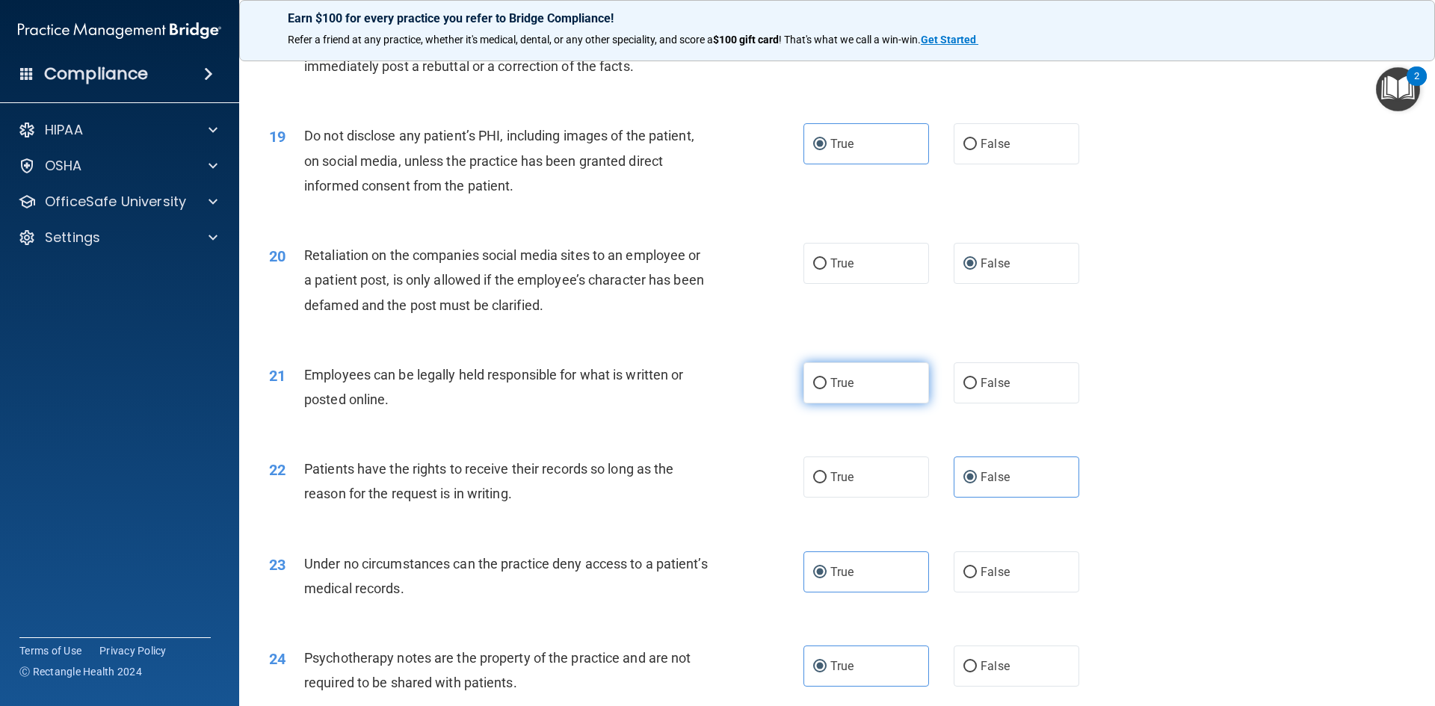
click at [863, 404] on label "True" at bounding box center [866, 382] width 126 height 41
click at [827, 389] on input "True" at bounding box center [819, 383] width 13 height 11
radio input "true"
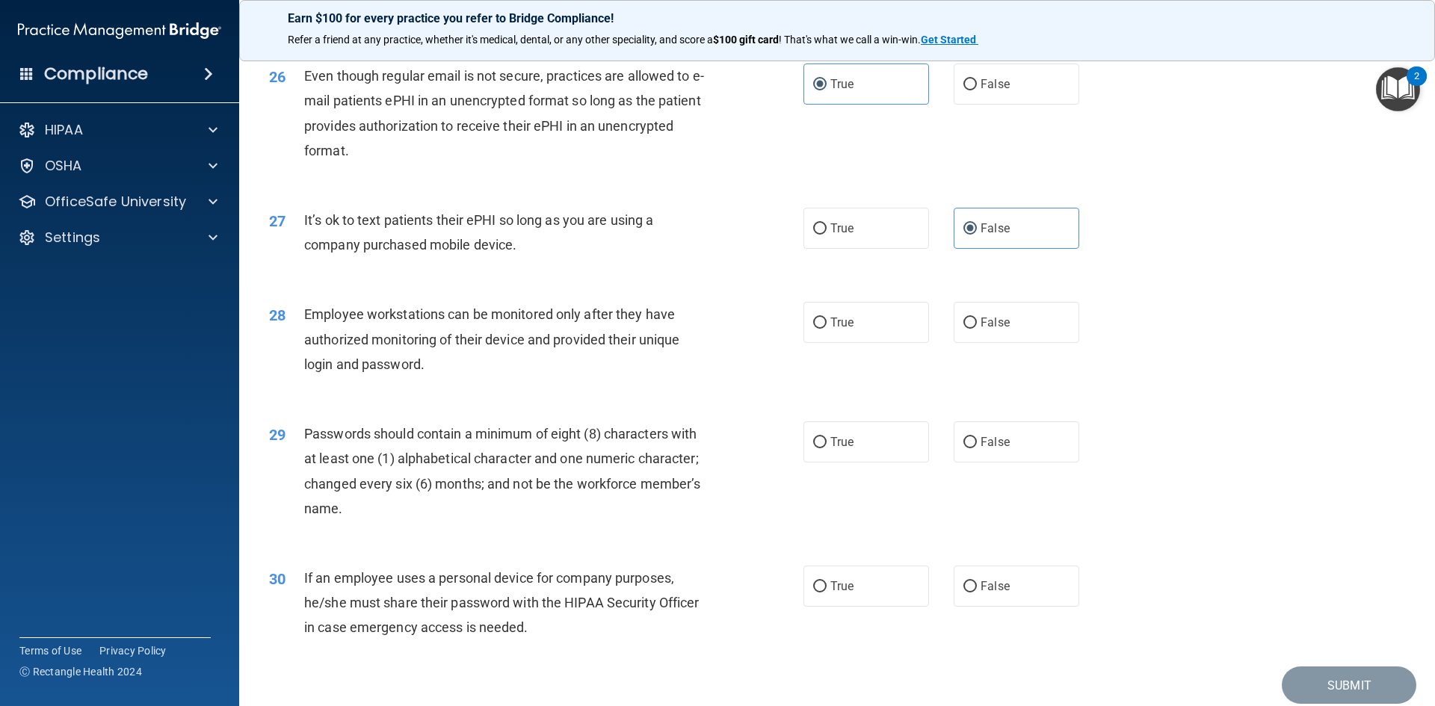
scroll to position [2990, 0]
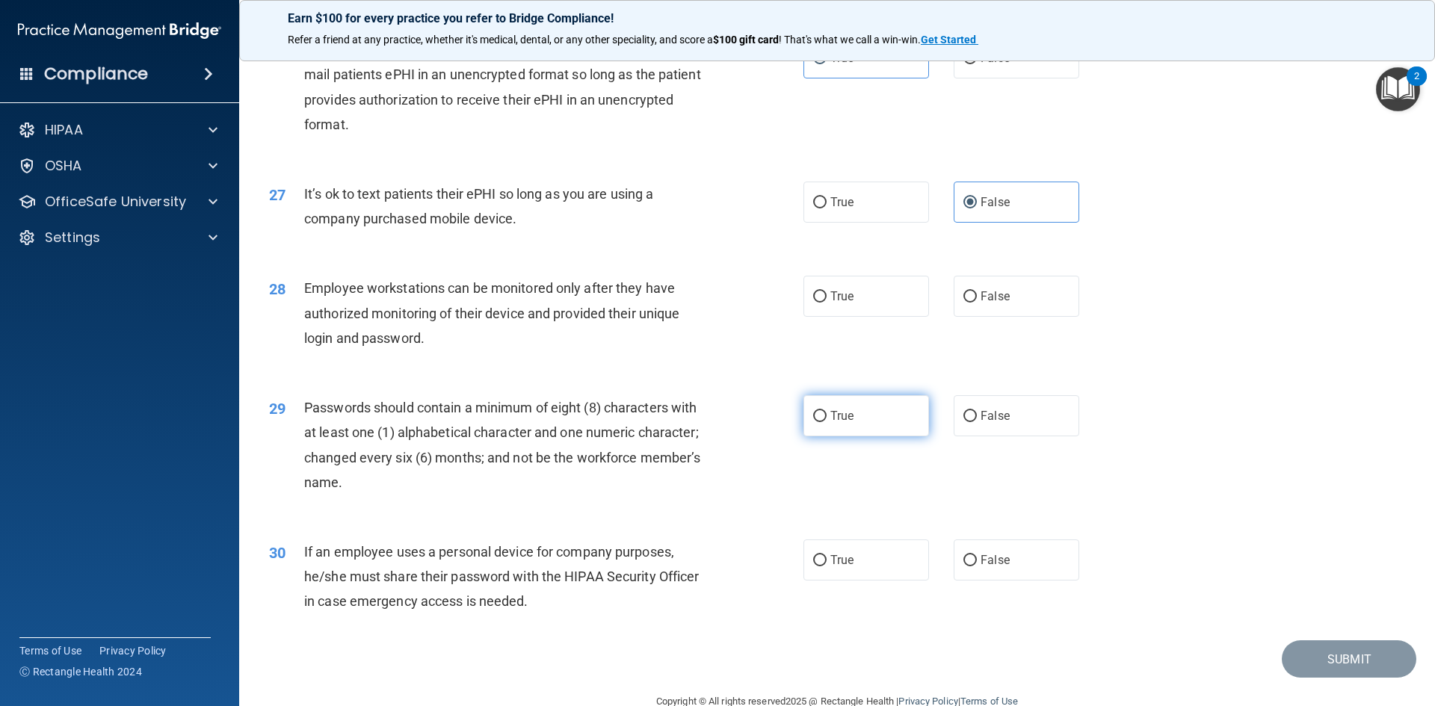
click at [836, 431] on label "True" at bounding box center [866, 415] width 126 height 41
click at [827, 422] on input "True" at bounding box center [819, 416] width 13 height 11
radio input "true"
click at [988, 567] on span "False" at bounding box center [995, 560] width 29 height 14
click at [977, 567] on input "False" at bounding box center [969, 560] width 13 height 11
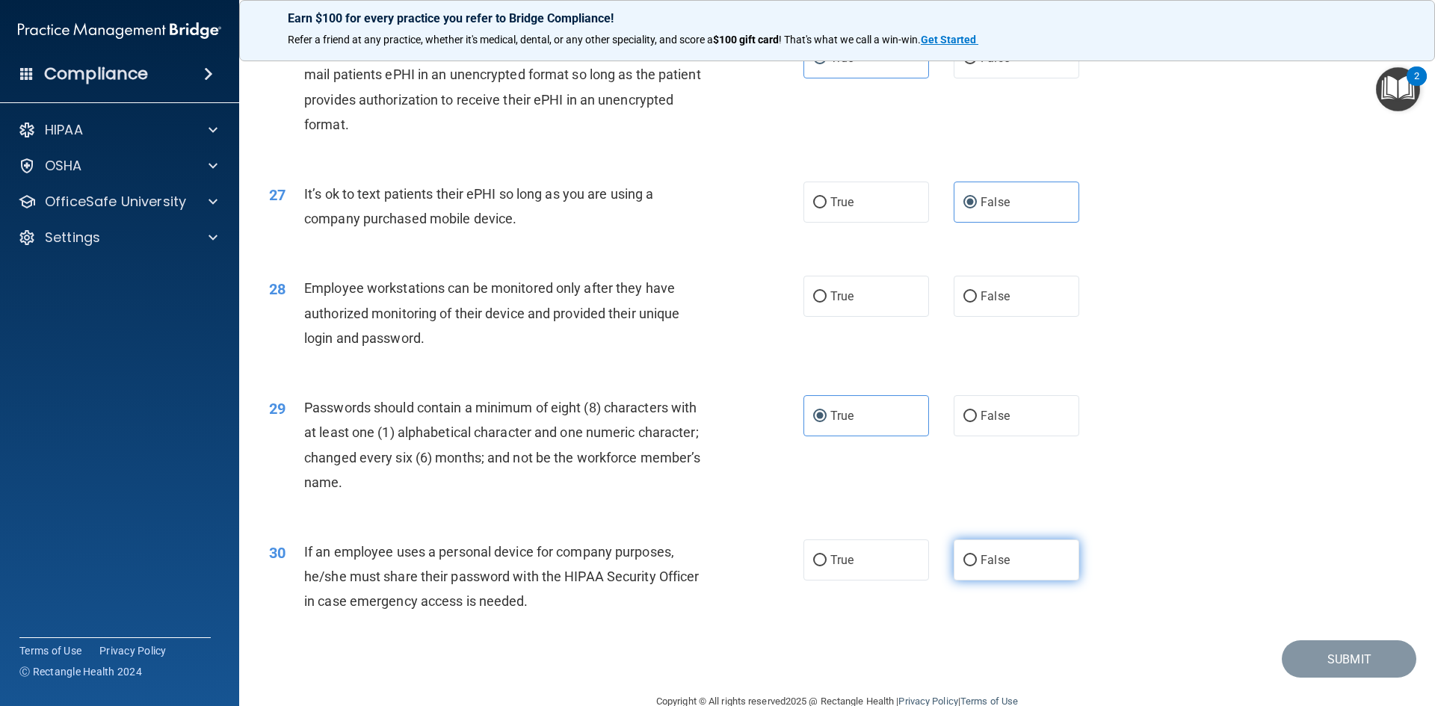
radio input "true"
click at [780, 323] on div "28 Employee workstations can be monitored only after they have authorized monit…" at bounding box center [536, 317] width 579 height 82
click at [813, 303] on input "True" at bounding box center [819, 296] width 13 height 11
radio input "true"
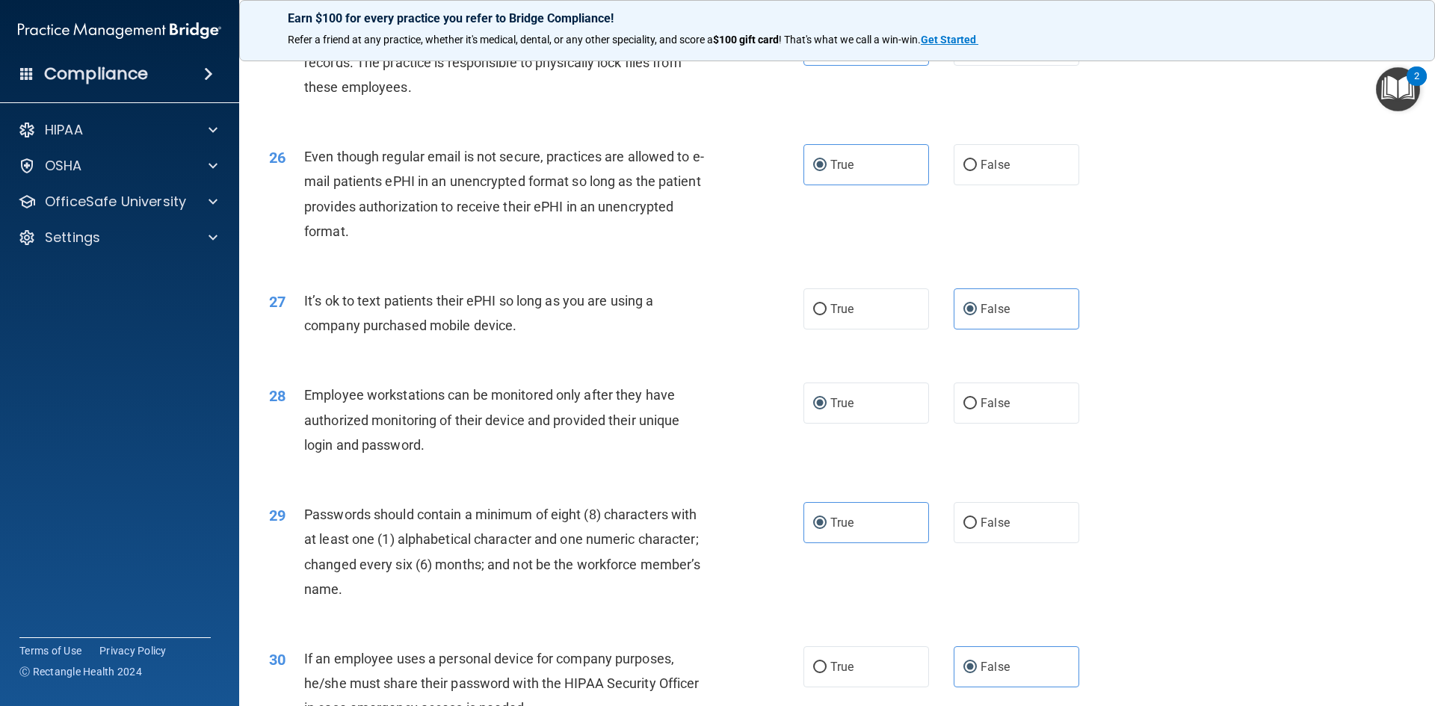
scroll to position [3046, 0]
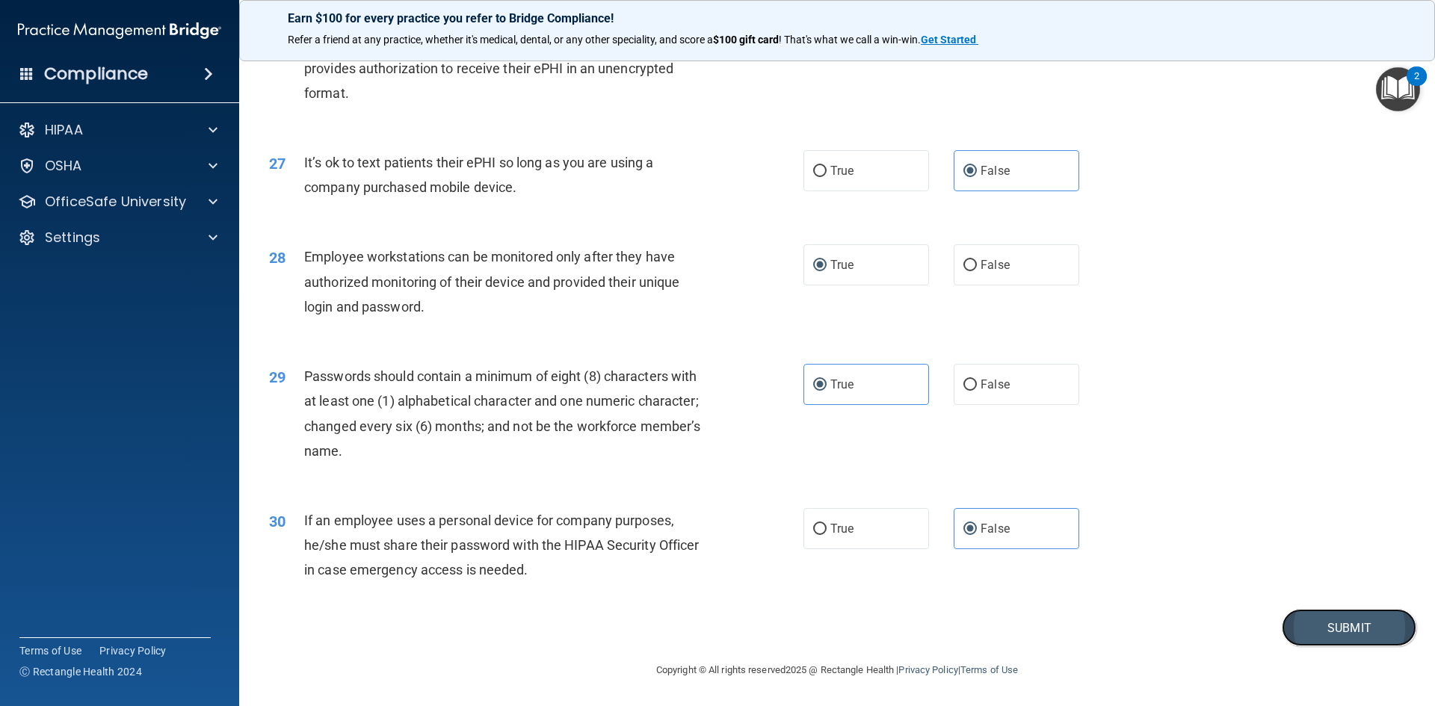
click at [1377, 640] on button "Submit" at bounding box center [1349, 628] width 135 height 38
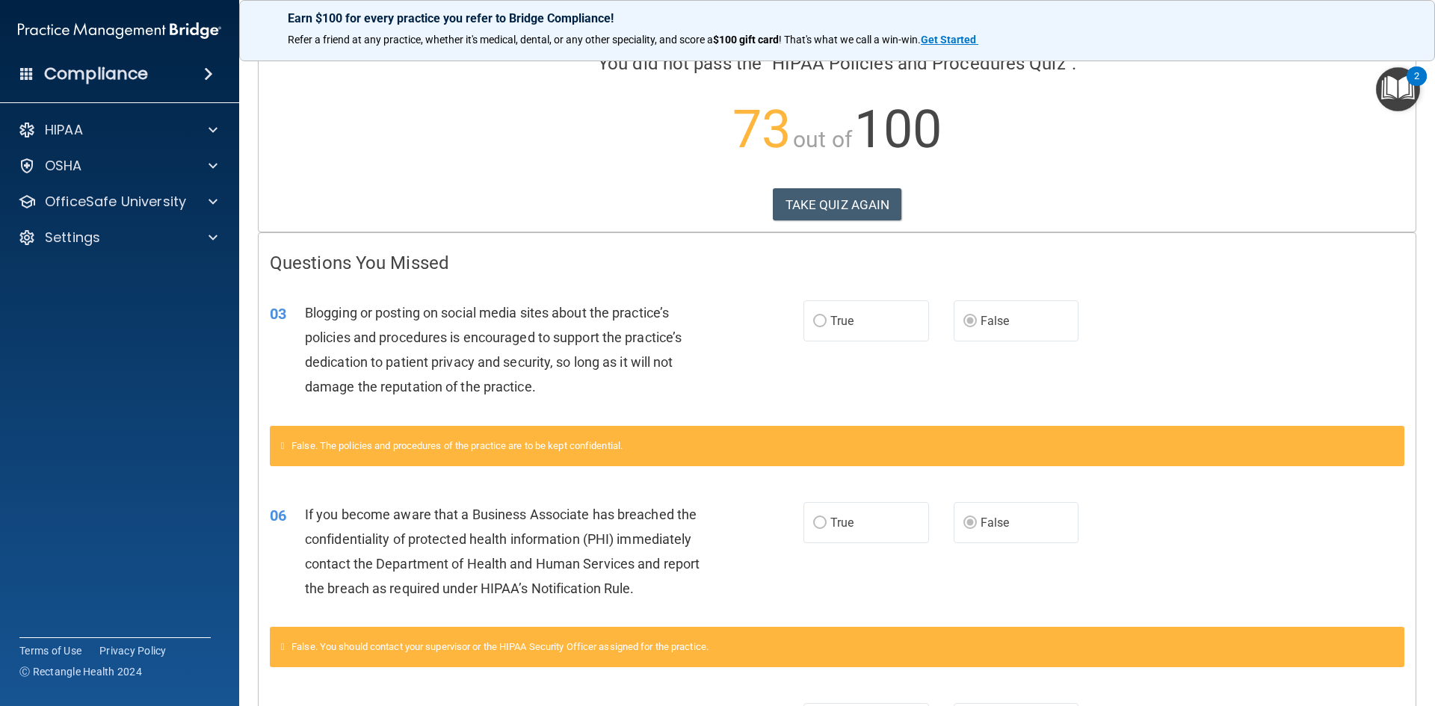
scroll to position [111, 0]
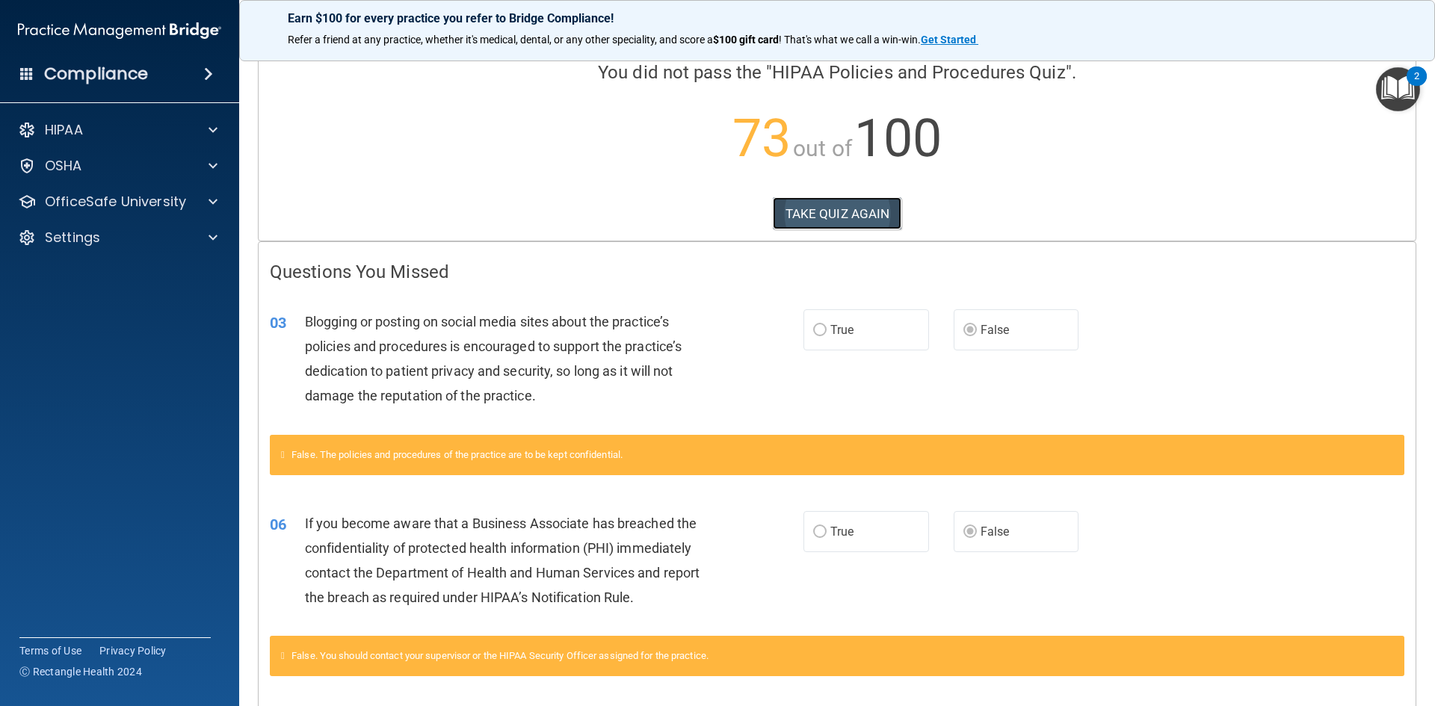
click at [809, 219] on button "TAKE QUIZ AGAIN" at bounding box center [837, 213] width 129 height 33
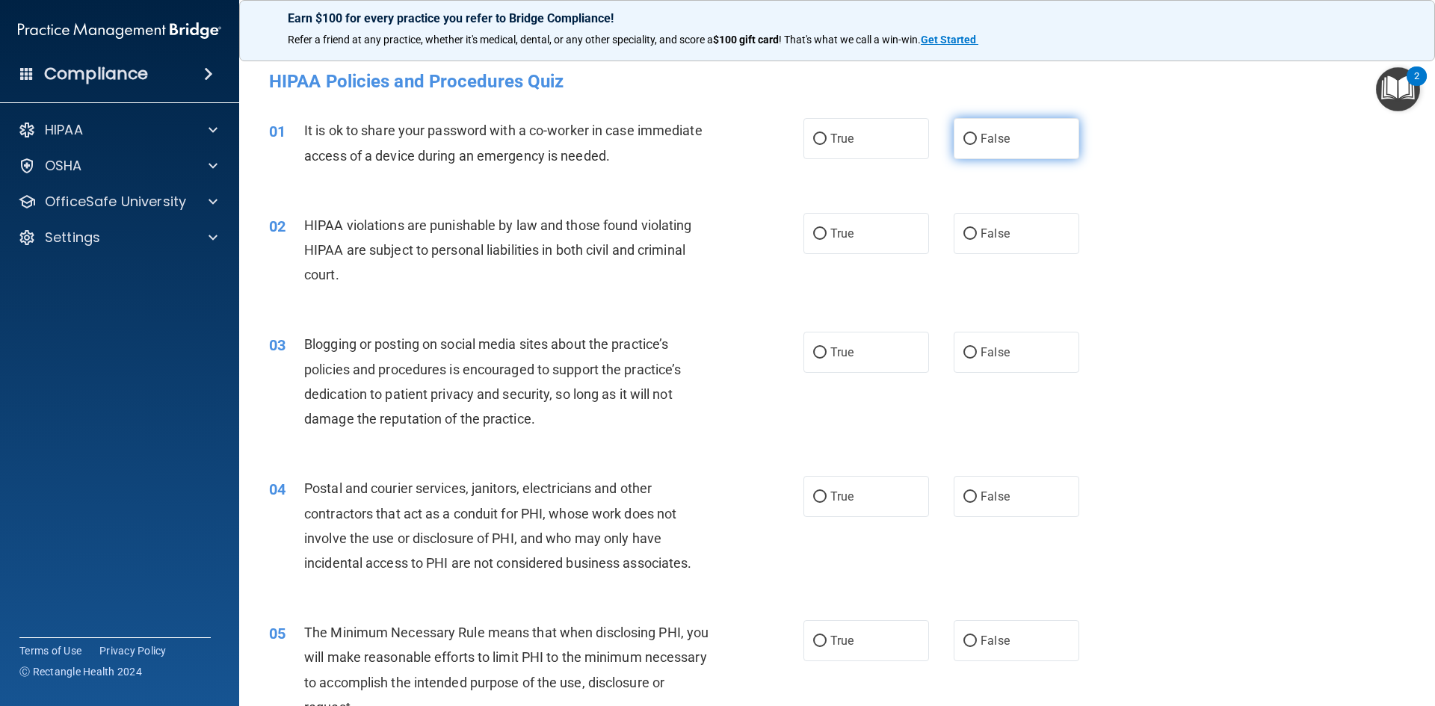
click at [954, 140] on label "False" at bounding box center [1017, 138] width 126 height 41
click at [963, 140] on input "False" at bounding box center [969, 139] width 13 height 11
radio input "true"
click at [850, 235] on label "True" at bounding box center [866, 233] width 126 height 41
click at [827, 235] on input "True" at bounding box center [819, 234] width 13 height 11
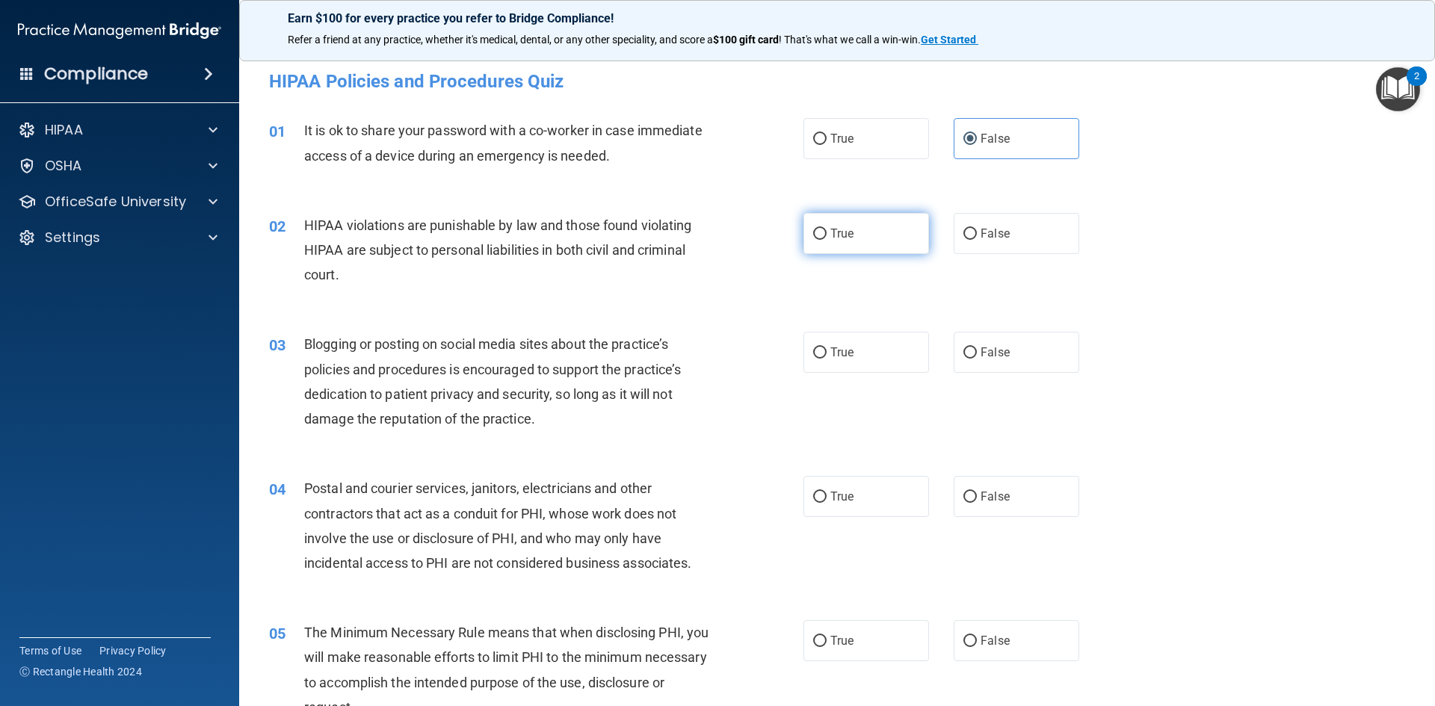
radio input "true"
click at [973, 348] on label "False" at bounding box center [1017, 352] width 126 height 41
click at [973, 348] on input "False" at bounding box center [969, 353] width 13 height 11
radio input "true"
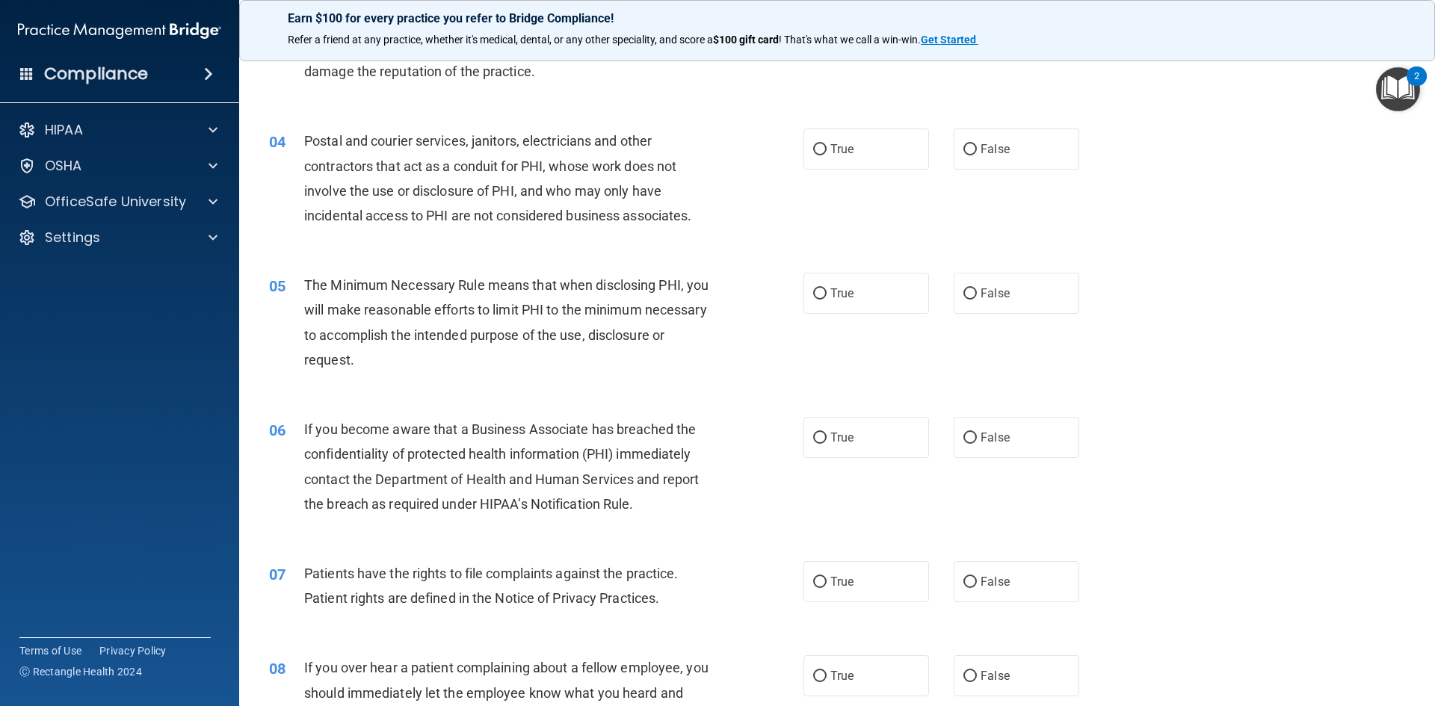
scroll to position [374, 0]
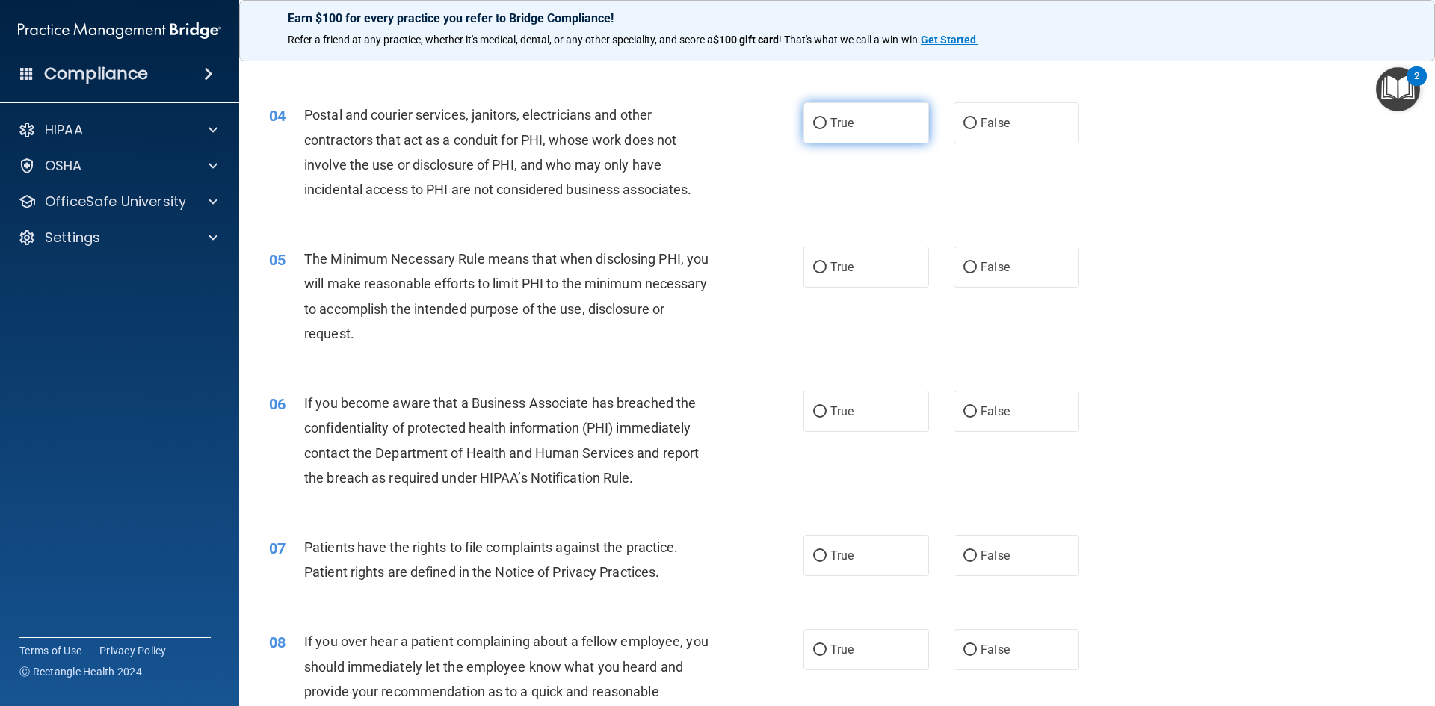
click at [839, 127] on span "True" at bounding box center [841, 123] width 23 height 14
click at [827, 127] on input "True" at bounding box center [819, 123] width 13 height 11
radio input "true"
click at [841, 262] on span "True" at bounding box center [841, 267] width 23 height 14
click at [827, 262] on input "True" at bounding box center [819, 267] width 13 height 11
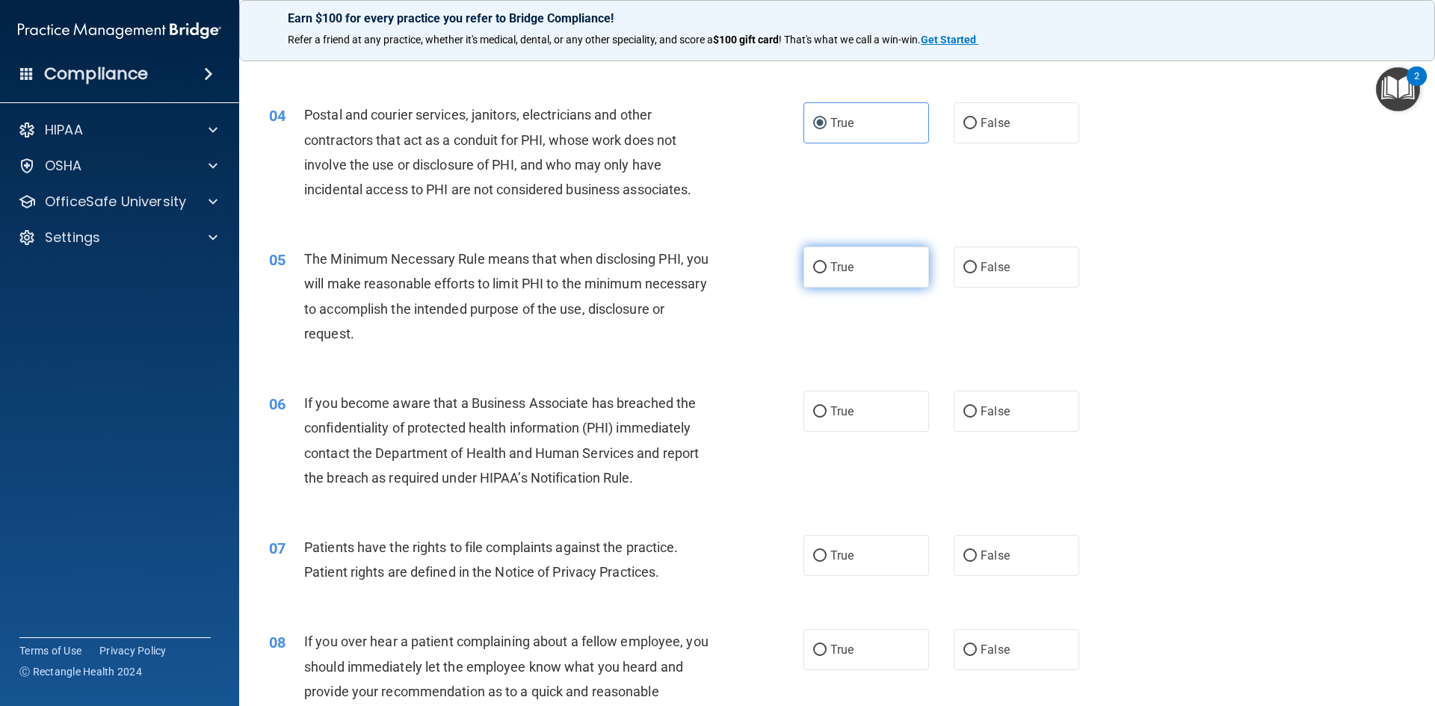
radio input "true"
click at [990, 429] on label "False" at bounding box center [1017, 411] width 126 height 41
click at [977, 418] on input "False" at bounding box center [969, 412] width 13 height 11
radio input "true"
click at [877, 551] on label "True" at bounding box center [866, 555] width 126 height 41
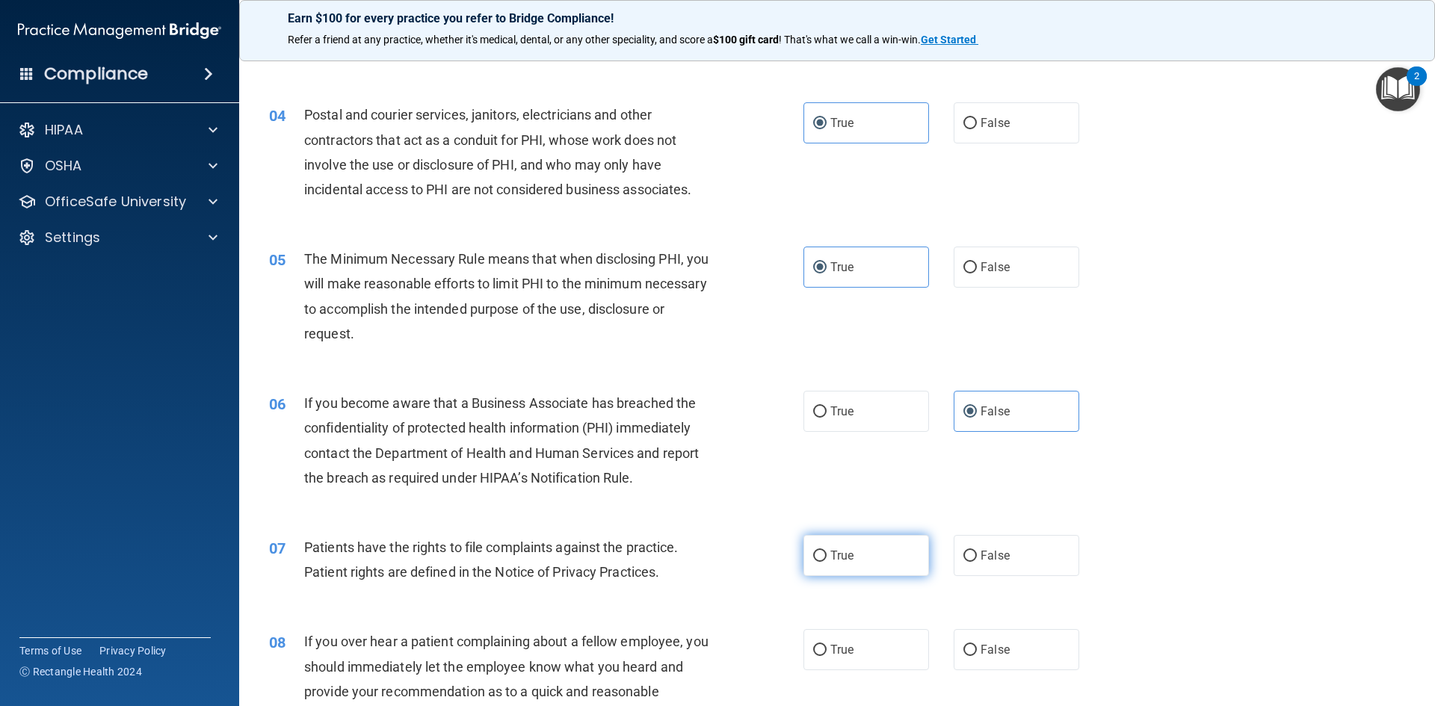
click at [827, 551] on input "True" at bounding box center [819, 556] width 13 height 11
radio input "true"
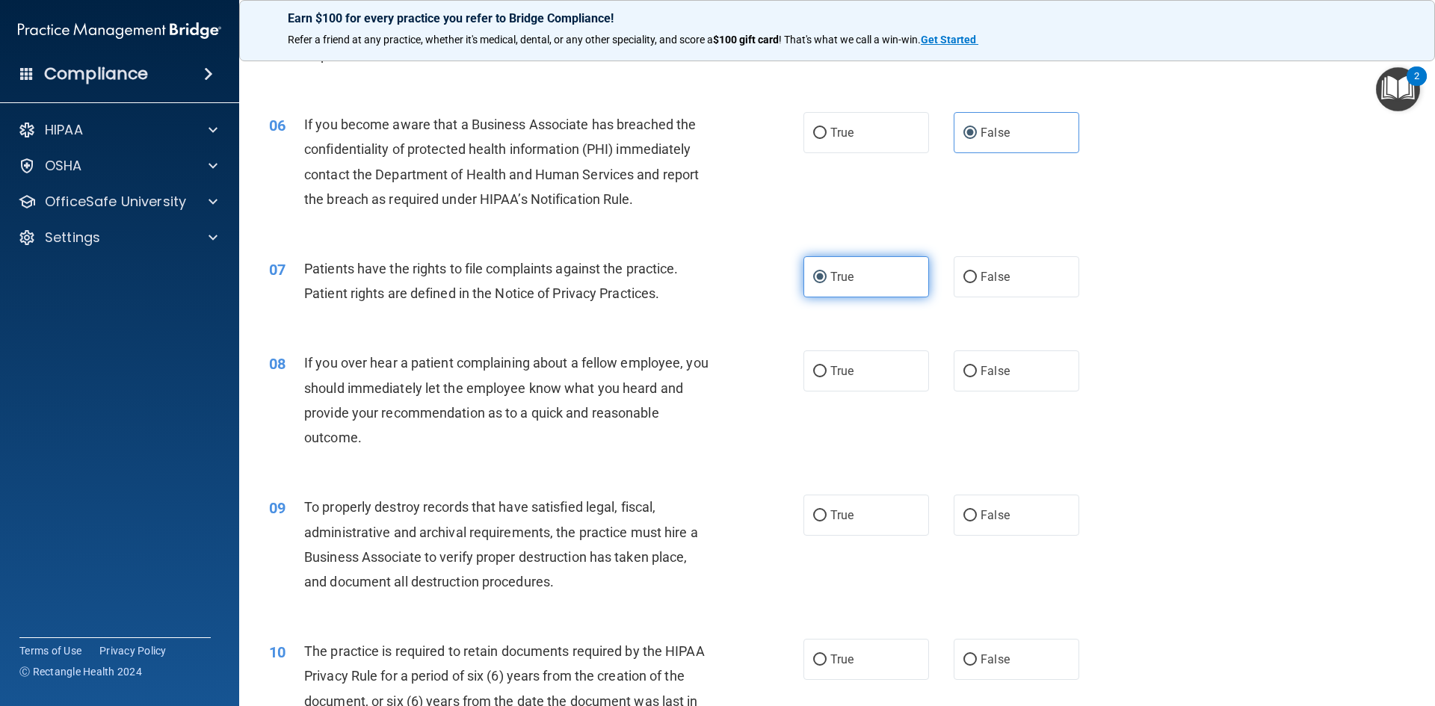
scroll to position [673, 0]
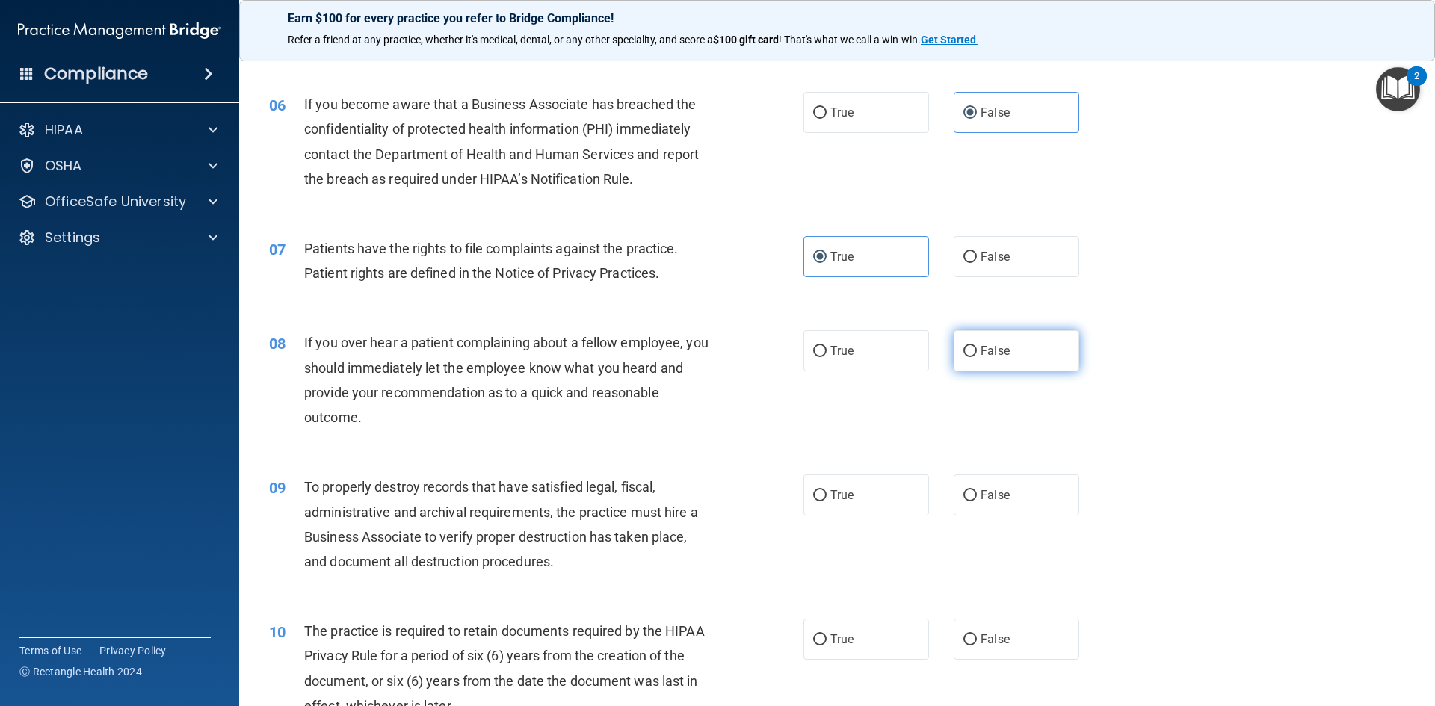
click at [975, 342] on label "False" at bounding box center [1017, 350] width 126 height 41
click at [975, 346] on input "False" at bounding box center [969, 351] width 13 height 11
radio input "true"
click at [970, 507] on label "False" at bounding box center [1017, 495] width 126 height 41
click at [970, 502] on input "False" at bounding box center [969, 495] width 13 height 11
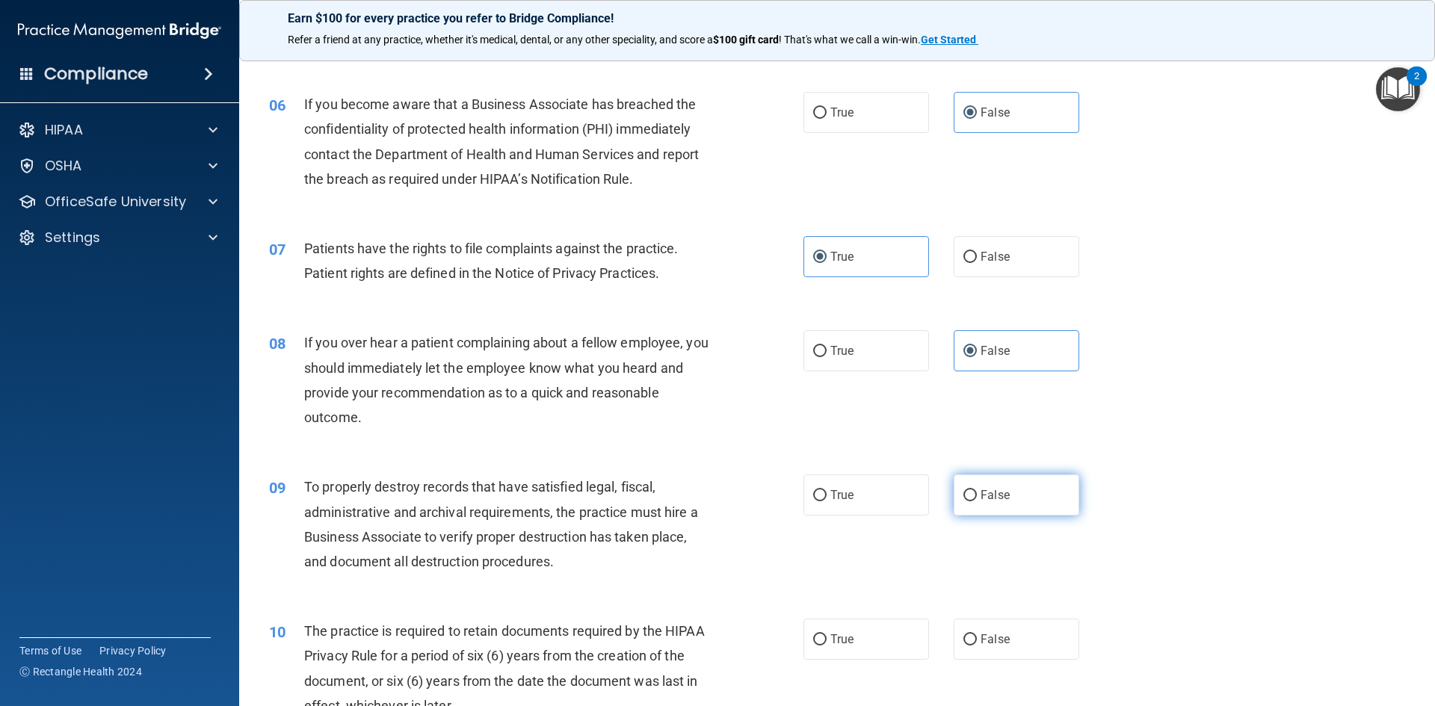
radio input "true"
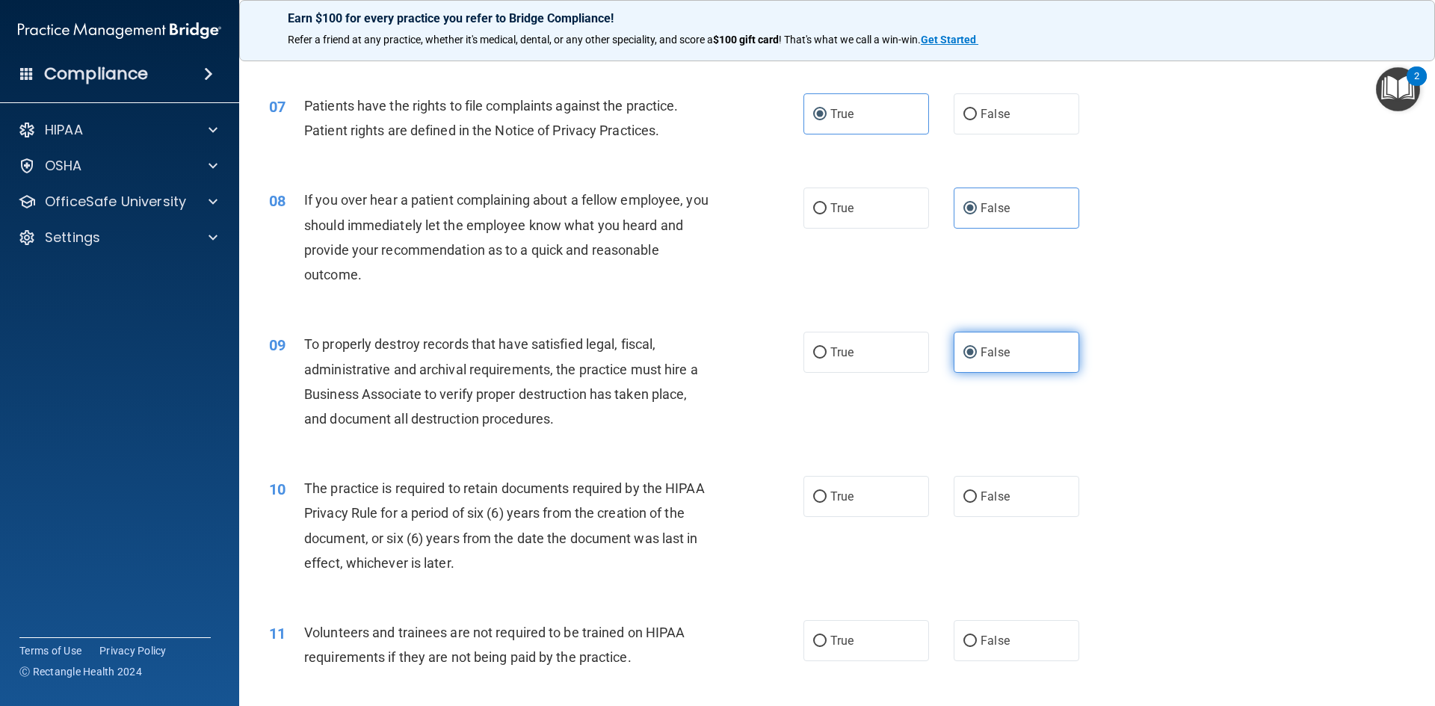
scroll to position [822, 0]
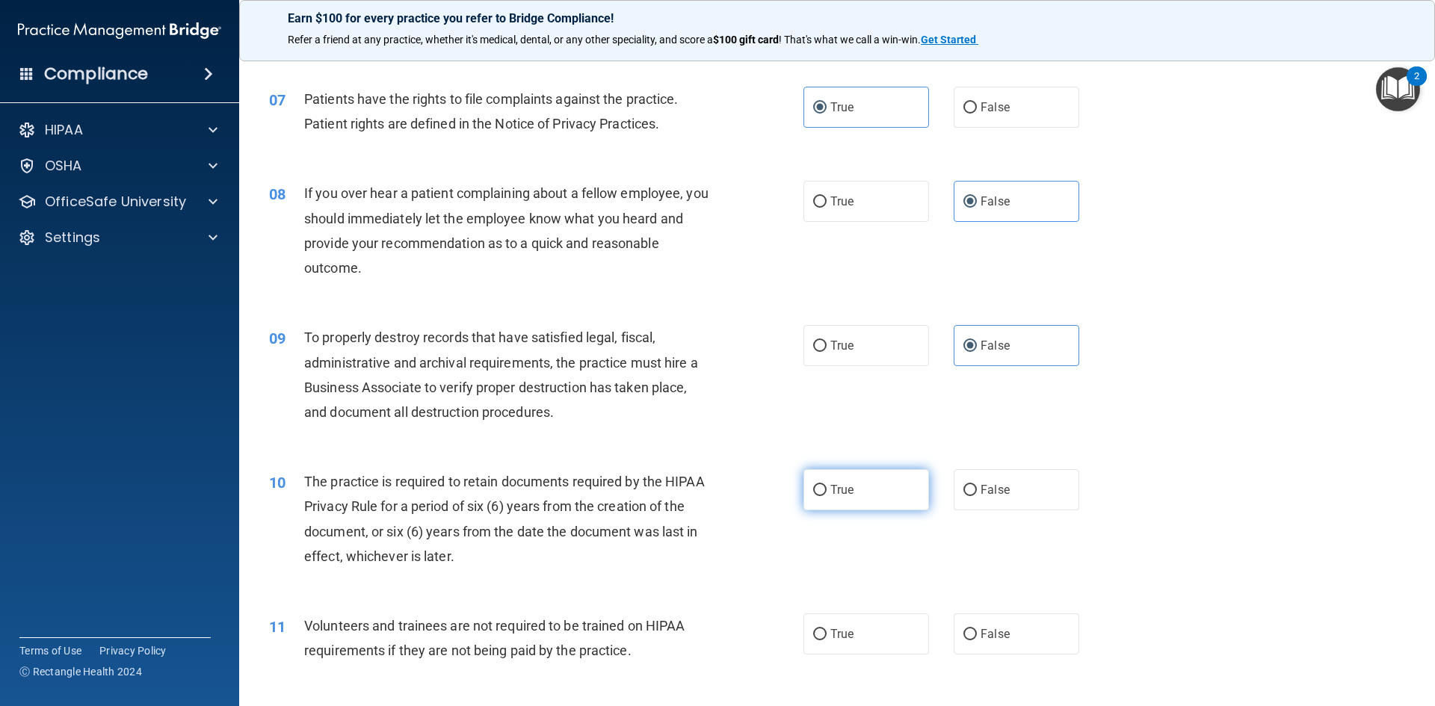
click at [861, 505] on label "True" at bounding box center [866, 489] width 126 height 41
click at [827, 496] on input "True" at bounding box center [819, 490] width 13 height 11
radio input "true"
click at [993, 637] on span "False" at bounding box center [995, 634] width 29 height 14
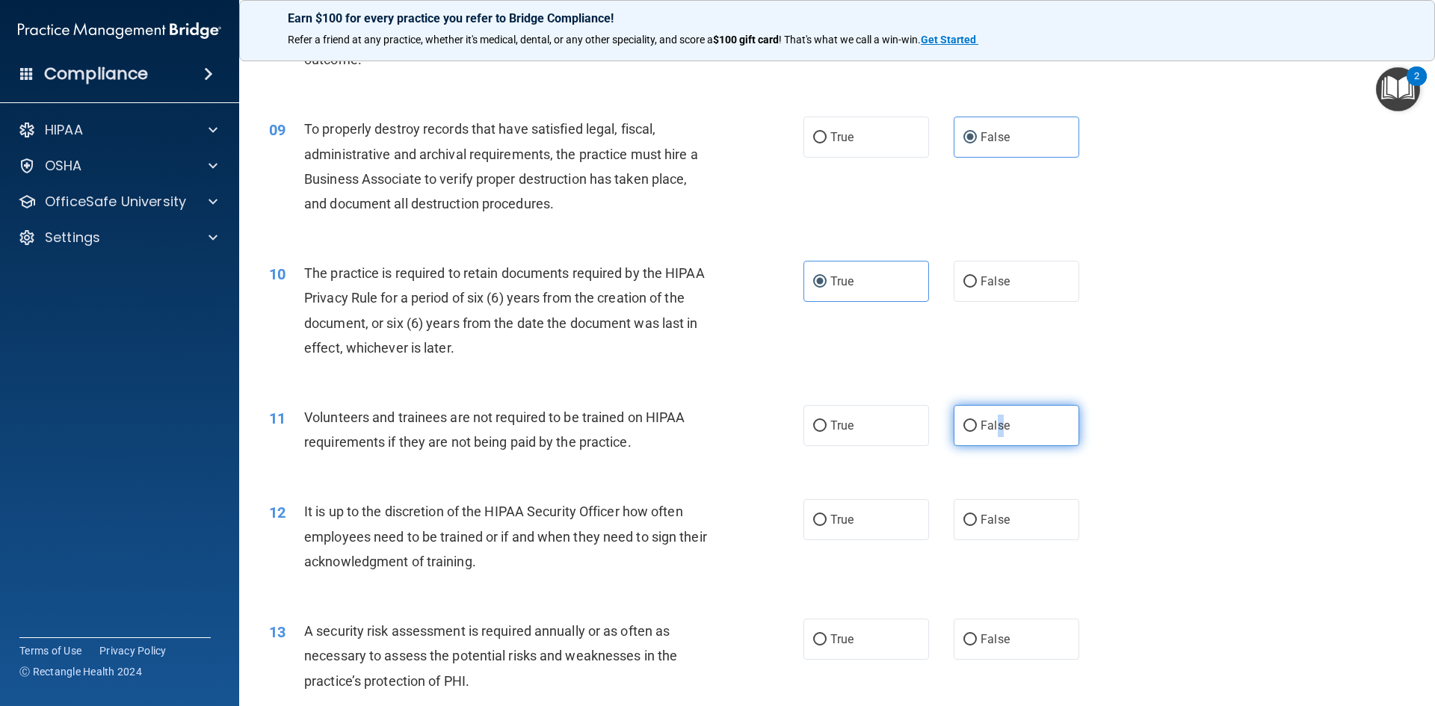
scroll to position [1046, 0]
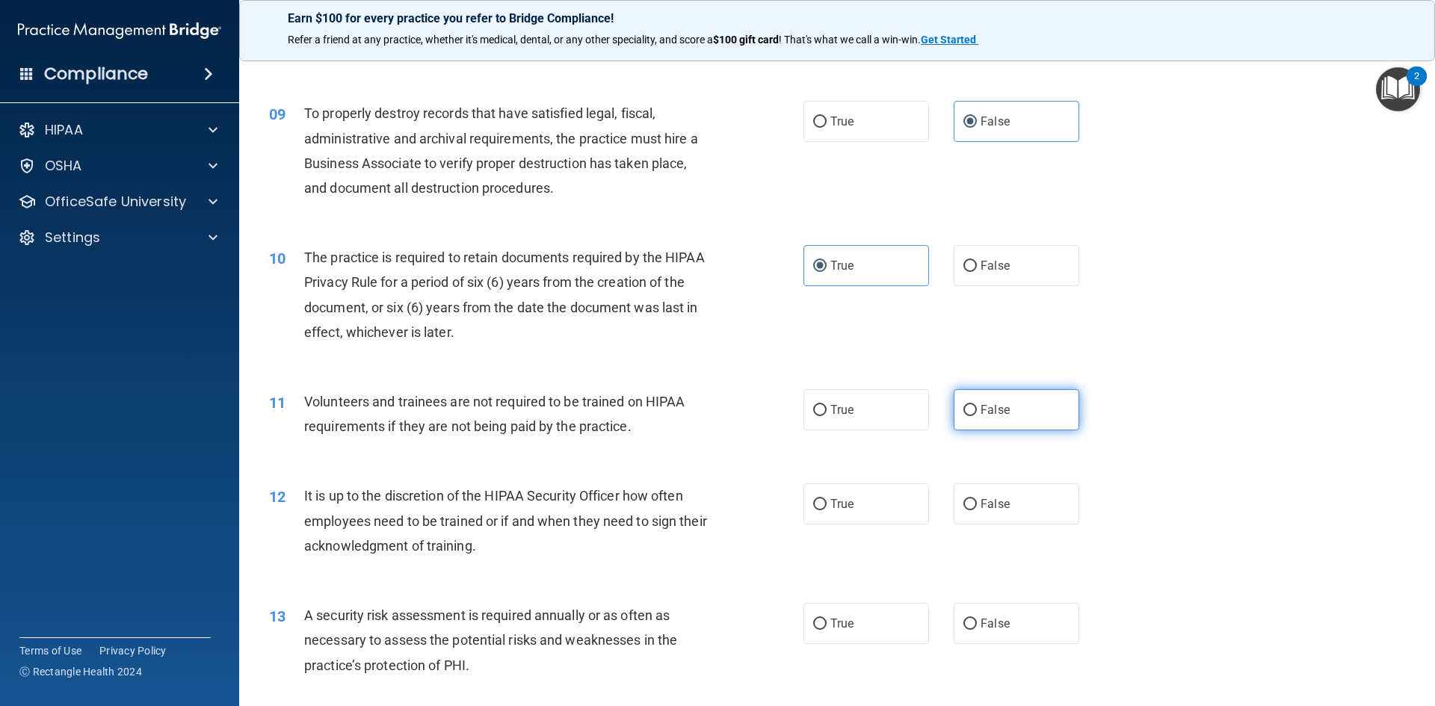
click at [1011, 406] on label "False" at bounding box center [1017, 409] width 126 height 41
click at [977, 406] on input "False" at bounding box center [969, 410] width 13 height 11
radio input "true"
click at [1028, 501] on label "False" at bounding box center [1017, 504] width 126 height 41
click at [977, 501] on input "False" at bounding box center [969, 504] width 13 height 11
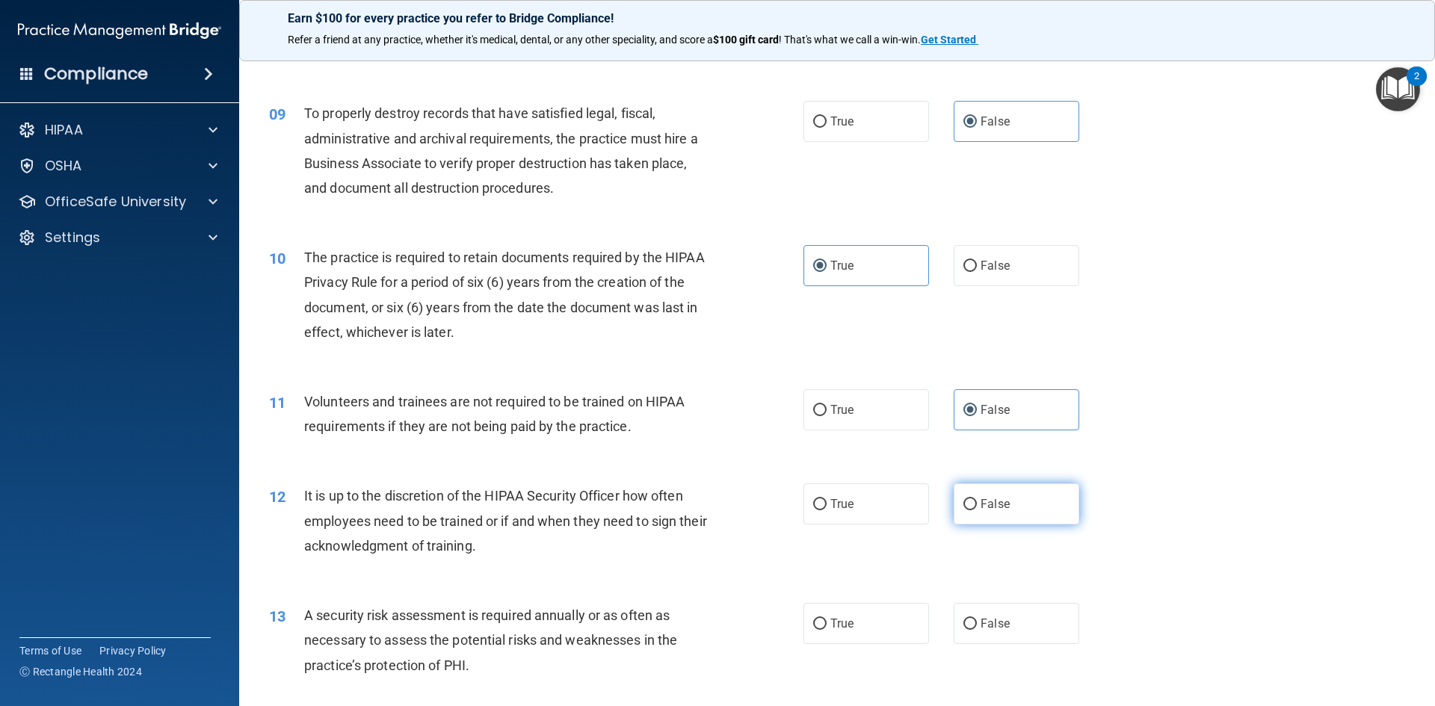
radio input "true"
click at [890, 630] on label "True" at bounding box center [866, 623] width 126 height 41
click at [827, 630] on input "True" at bounding box center [819, 624] width 13 height 11
radio input "true"
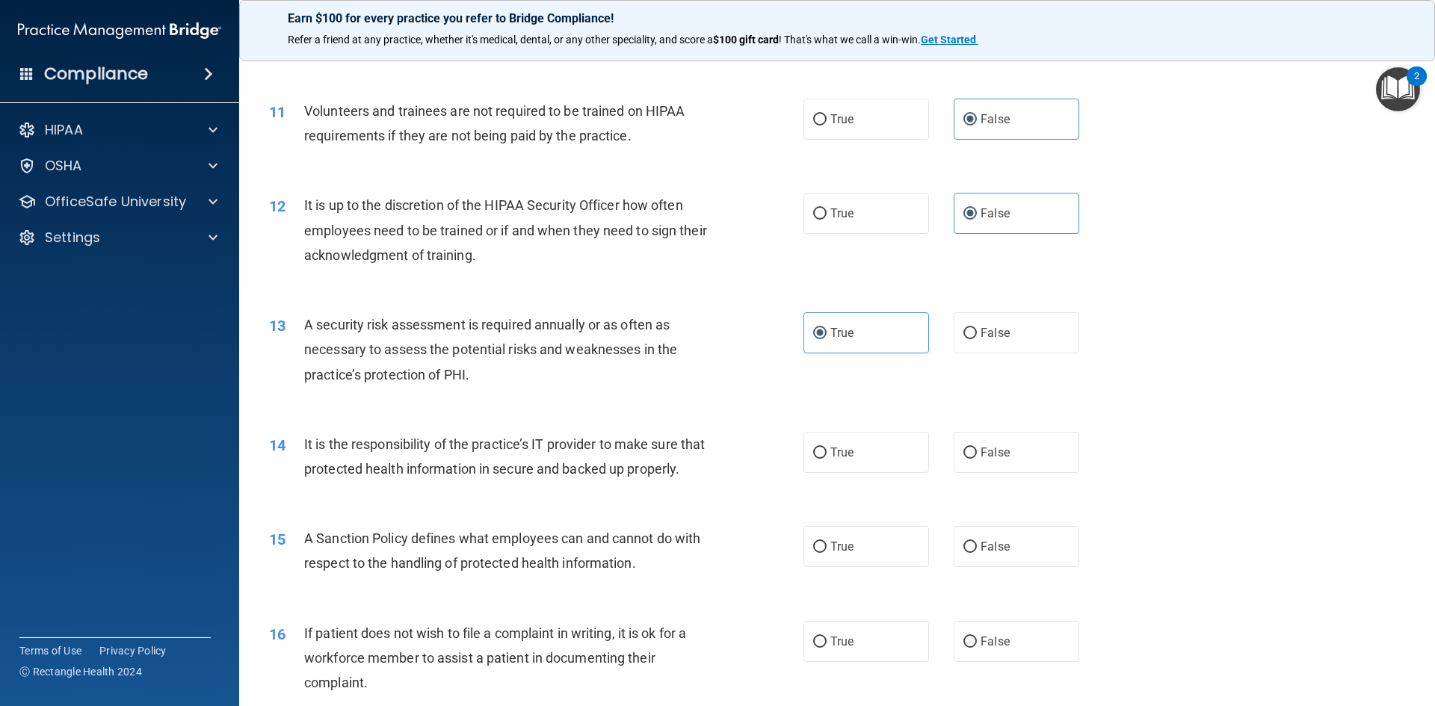
scroll to position [1345, 0]
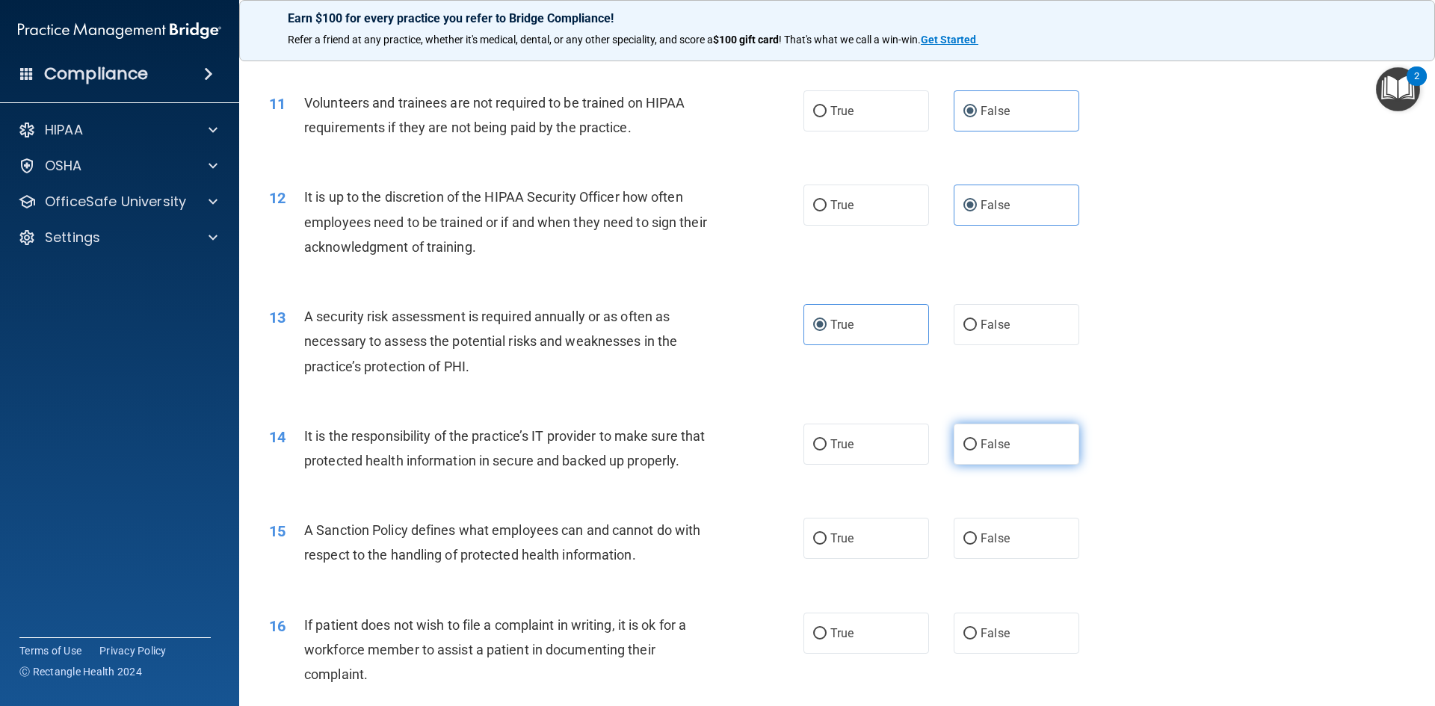
click at [990, 440] on span "False" at bounding box center [995, 444] width 29 height 14
click at [977, 440] on input "False" at bounding box center [969, 444] width 13 height 11
radio input "true"
click at [992, 555] on label "False" at bounding box center [1017, 538] width 126 height 41
click at [977, 545] on input "False" at bounding box center [969, 539] width 13 height 11
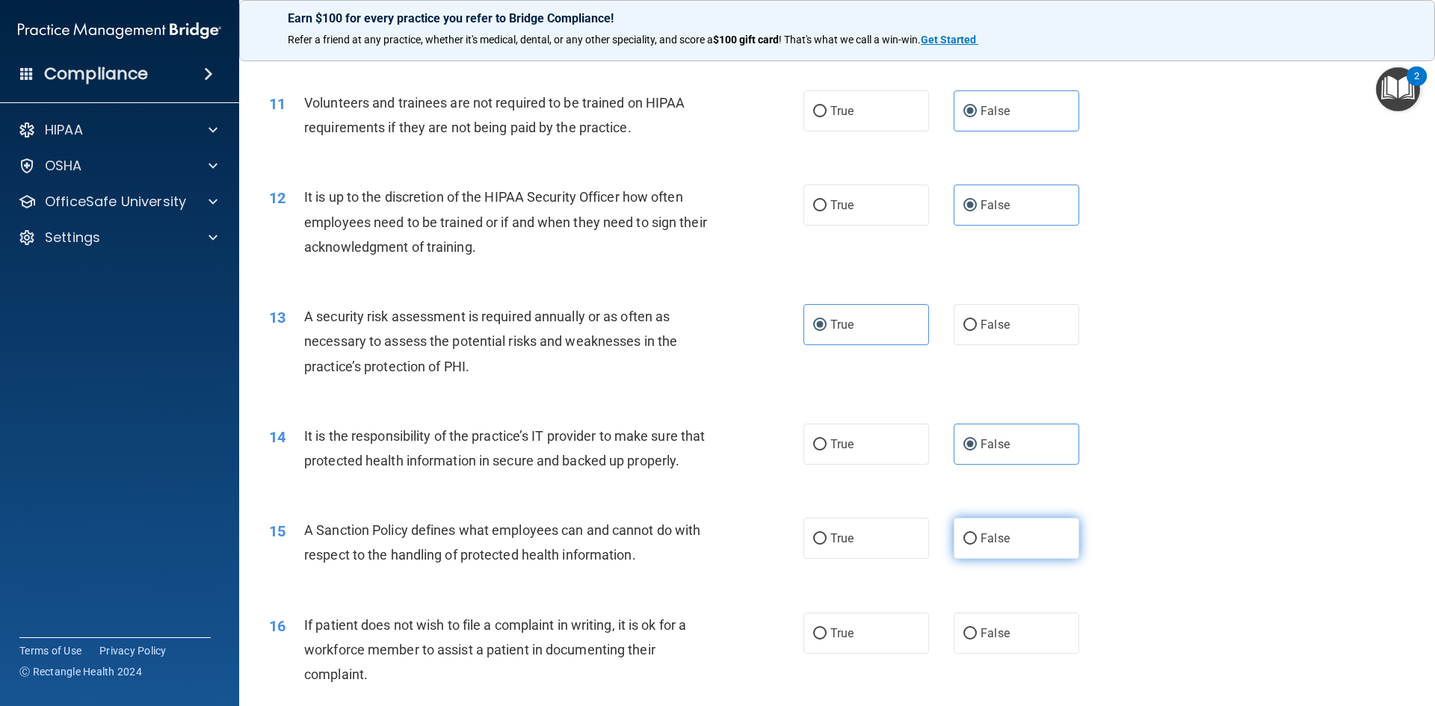
radio input "true"
click at [857, 654] on label "True" at bounding box center [866, 633] width 126 height 41
click at [827, 640] on input "True" at bounding box center [819, 634] width 13 height 11
radio input "true"
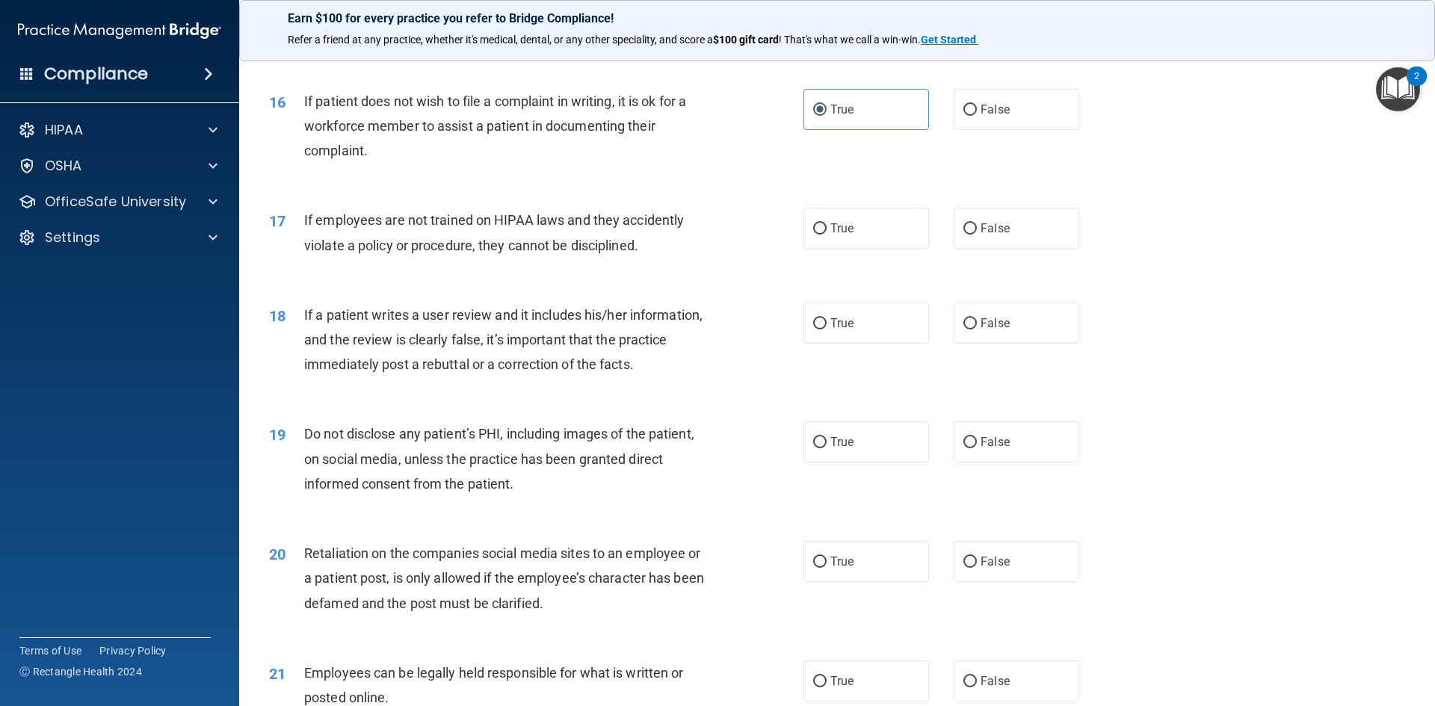
scroll to position [1943, 0]
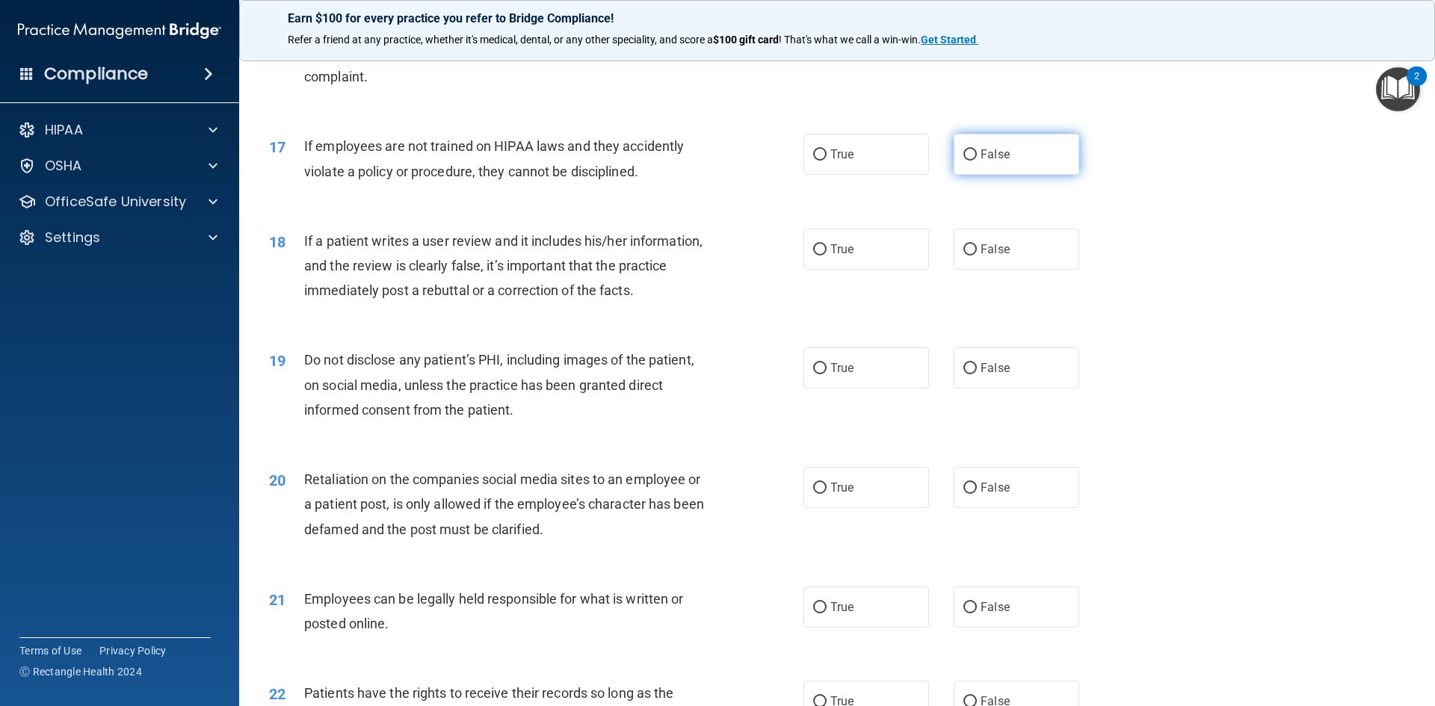
click at [981, 161] on span "False" at bounding box center [995, 154] width 29 height 14
click at [977, 161] on input "False" at bounding box center [969, 154] width 13 height 11
radio input "true"
click at [972, 270] on label "False" at bounding box center [1017, 249] width 126 height 41
click at [972, 256] on input "False" at bounding box center [969, 249] width 13 height 11
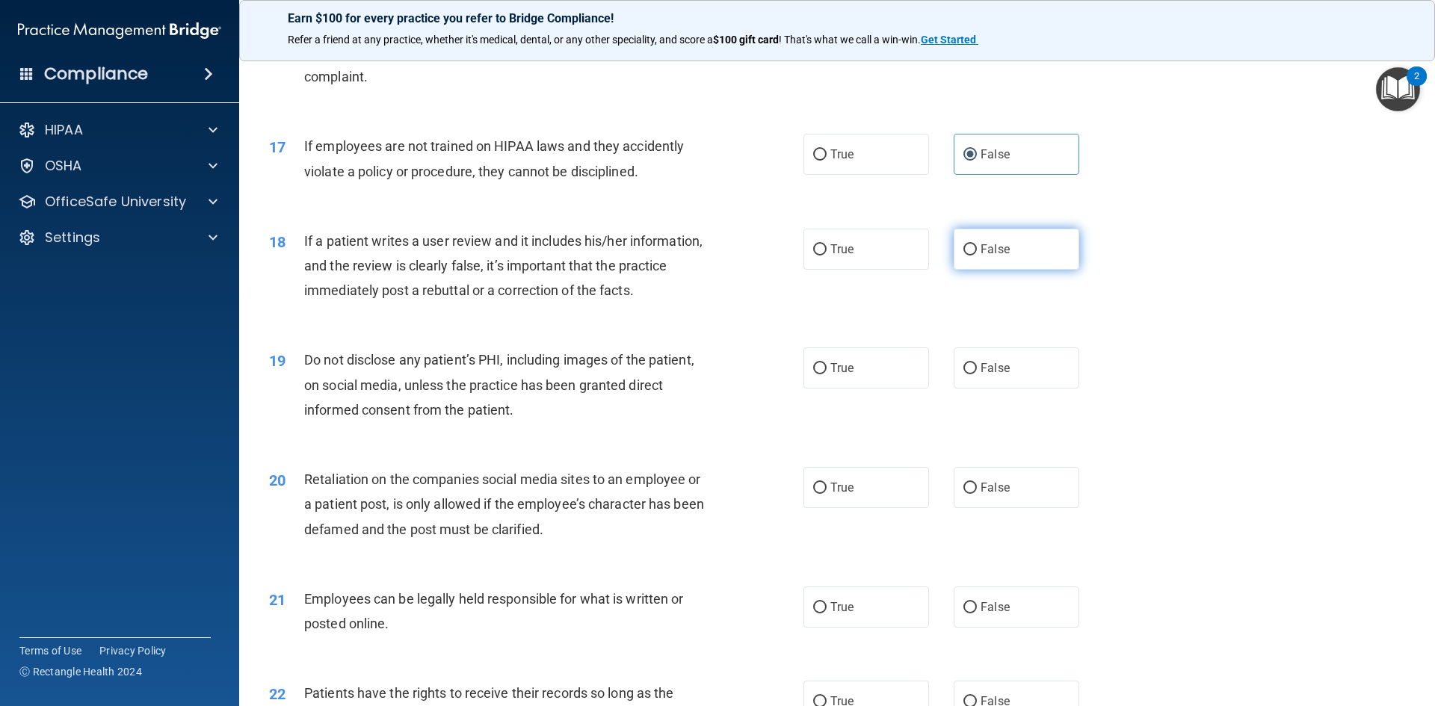
radio input "true"
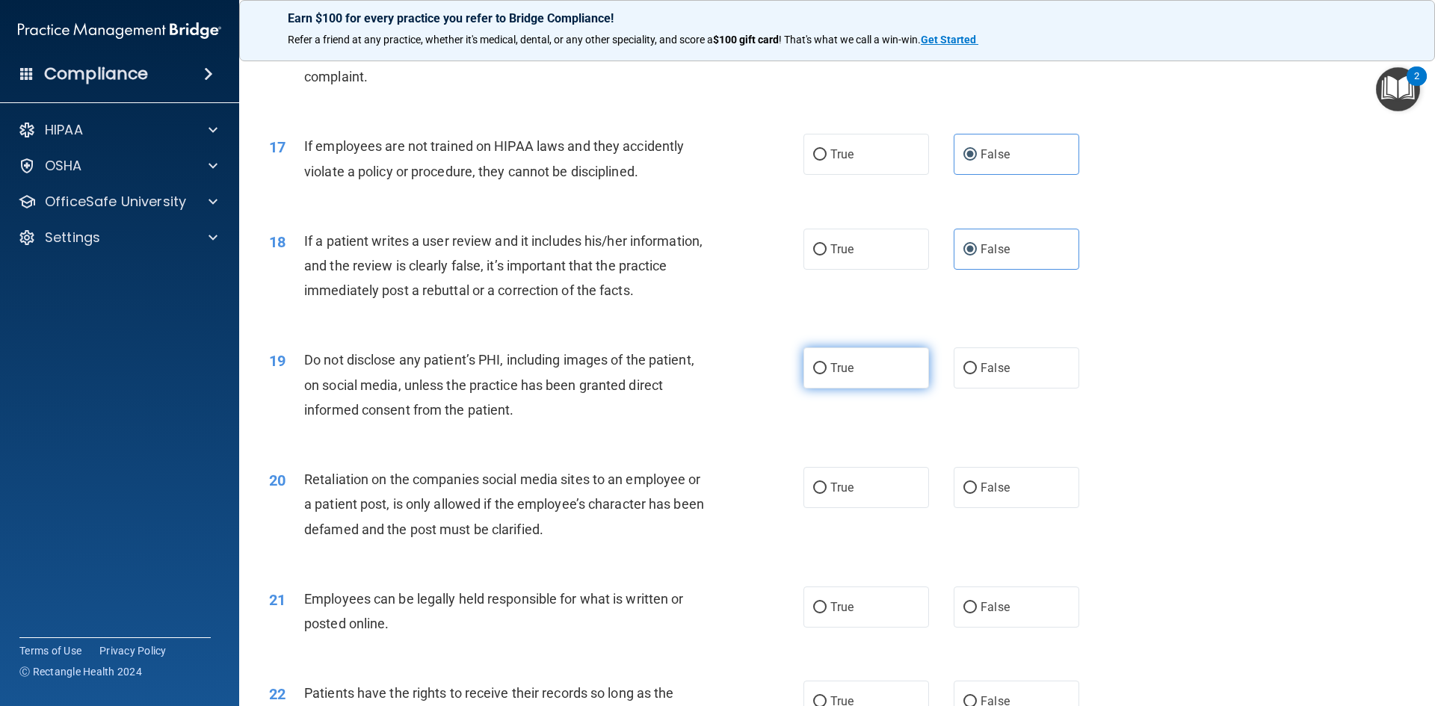
click at [878, 389] on label "True" at bounding box center [866, 368] width 126 height 41
click at [827, 374] on input "True" at bounding box center [819, 368] width 13 height 11
radio input "true"
click at [998, 495] on span "False" at bounding box center [995, 488] width 29 height 14
click at [977, 494] on input "False" at bounding box center [969, 488] width 13 height 11
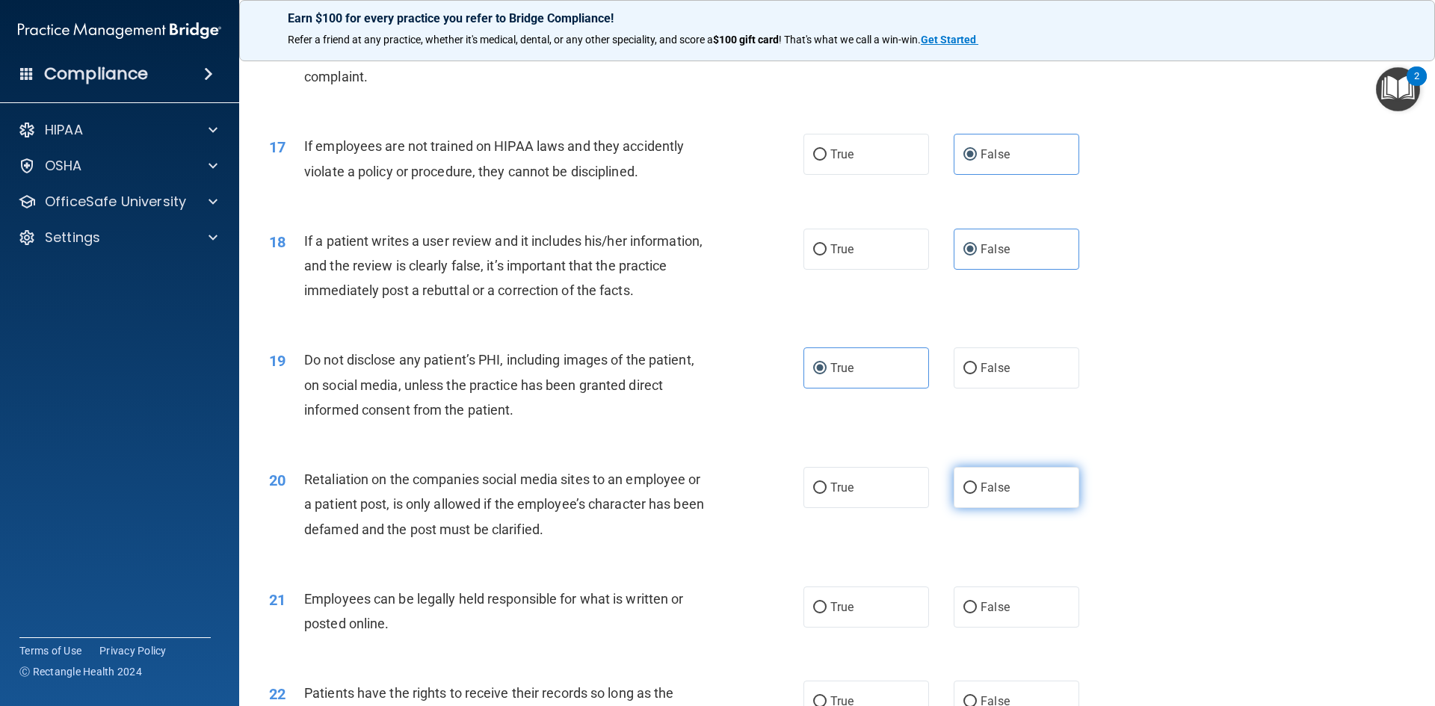
radio input "true"
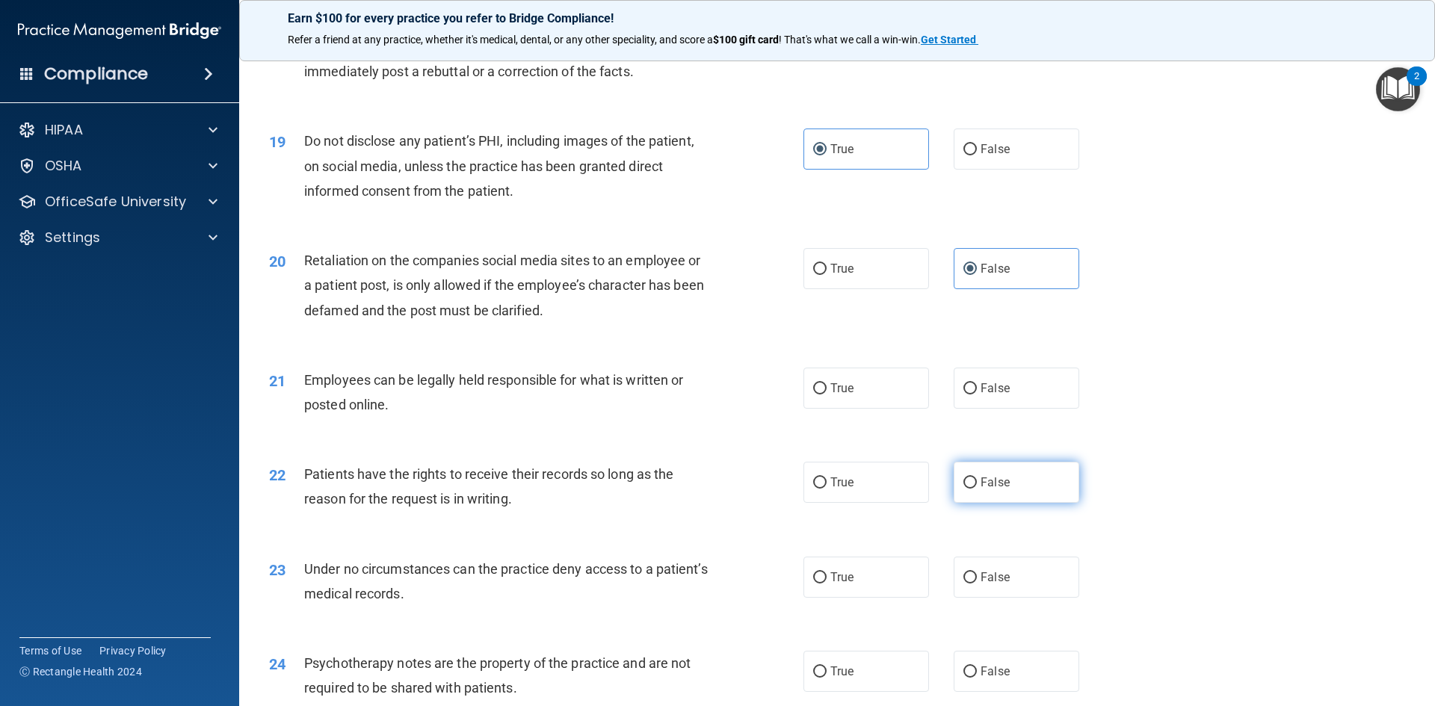
scroll to position [2168, 0]
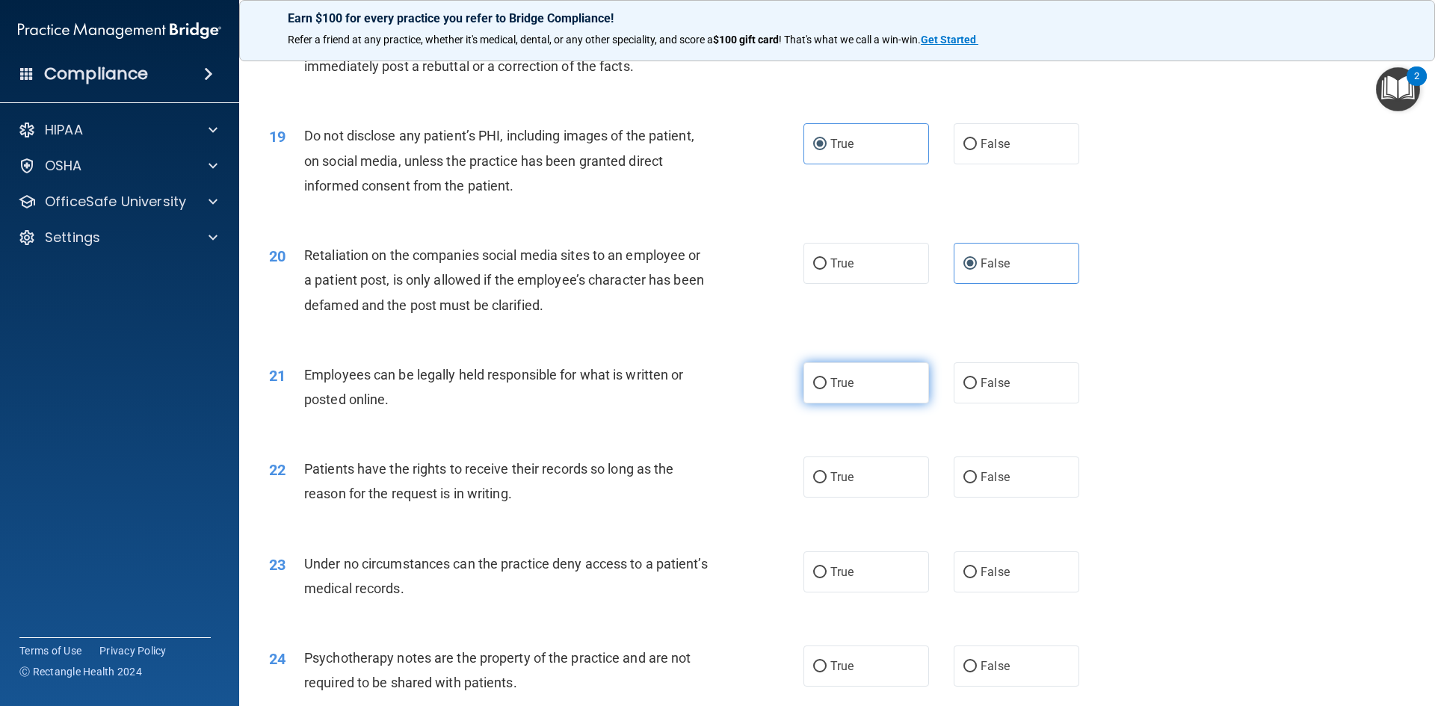
click at [887, 404] on label "True" at bounding box center [866, 382] width 126 height 41
click at [827, 389] on input "True" at bounding box center [819, 383] width 13 height 11
radio input "true"
click at [981, 484] on span "False" at bounding box center [995, 477] width 29 height 14
click at [977, 484] on input "False" at bounding box center [969, 477] width 13 height 11
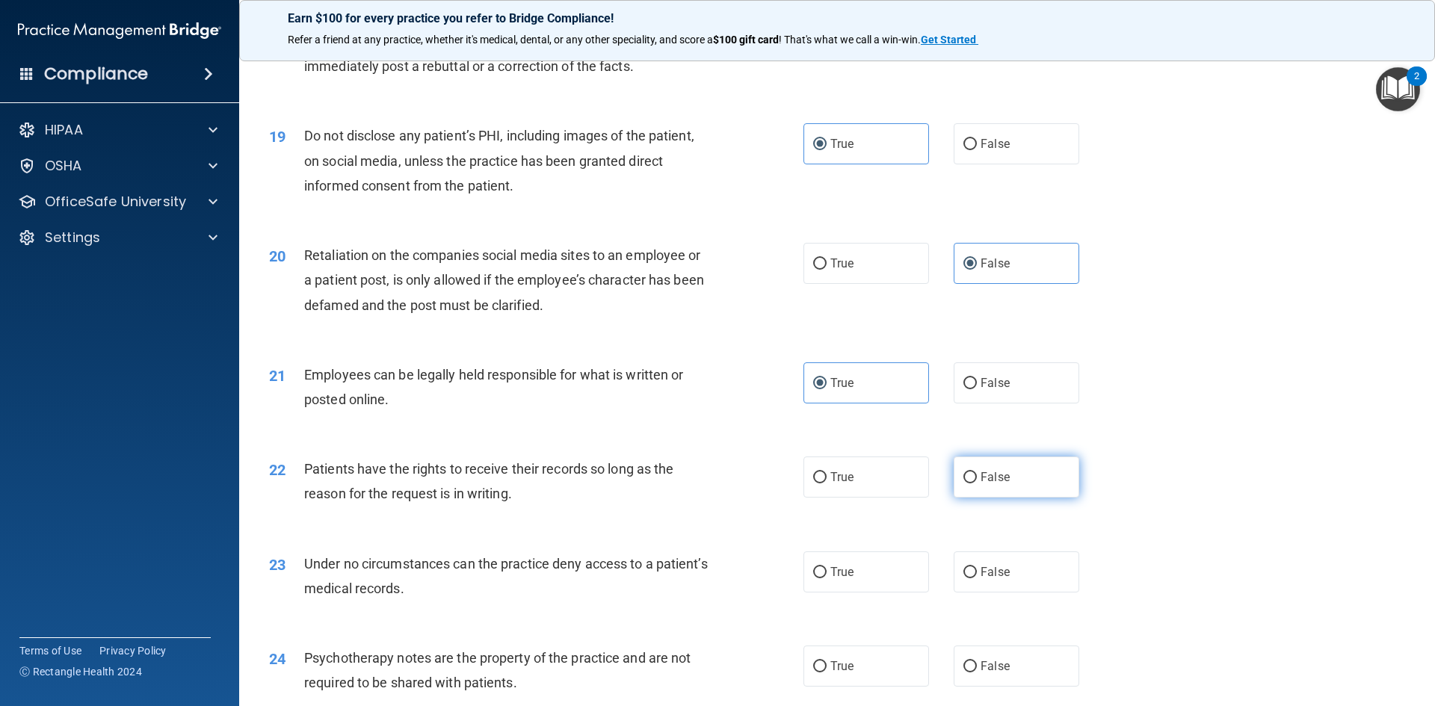
radio input "true"
click at [1006, 593] on label "False" at bounding box center [1017, 572] width 126 height 41
click at [977, 579] on input "False" at bounding box center [969, 572] width 13 height 11
radio input "true"
click at [881, 687] on label "True" at bounding box center [866, 666] width 126 height 41
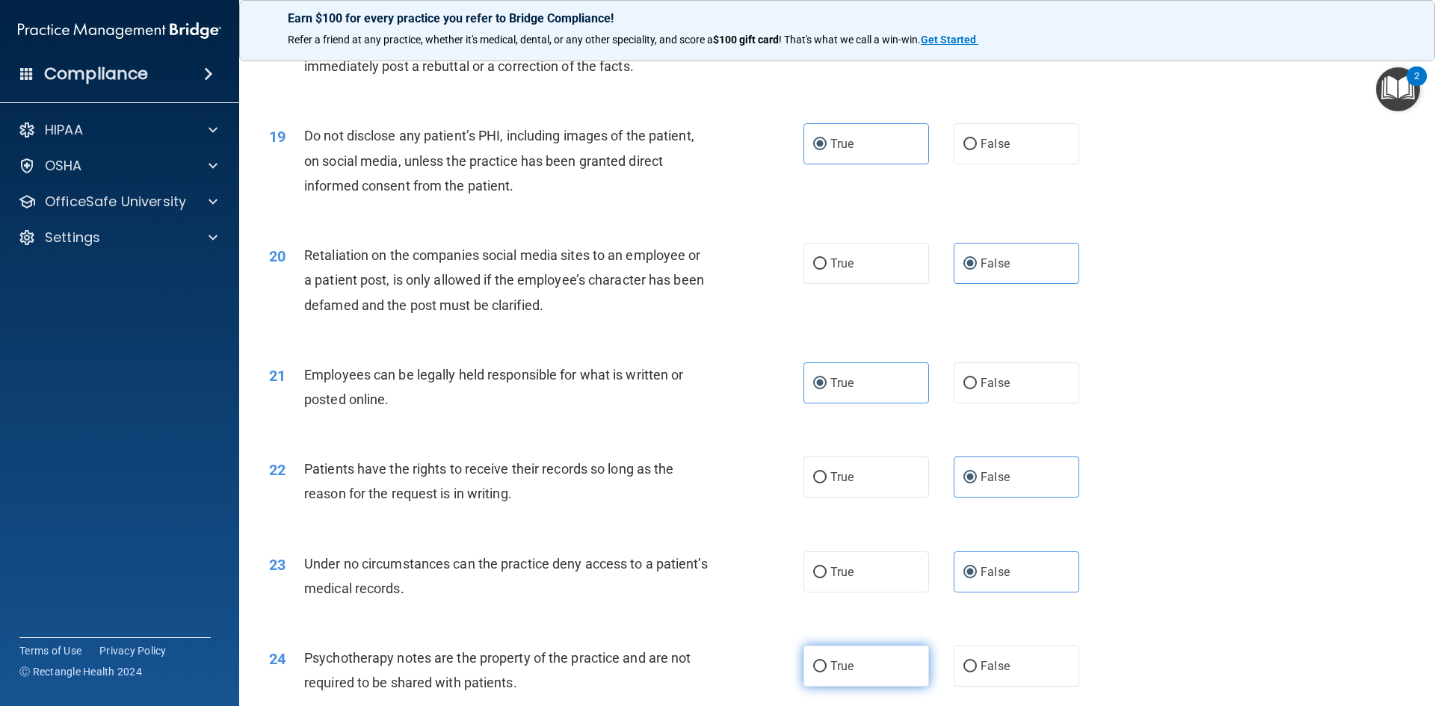
click at [827, 673] on input "True" at bounding box center [819, 666] width 13 height 11
radio input "true"
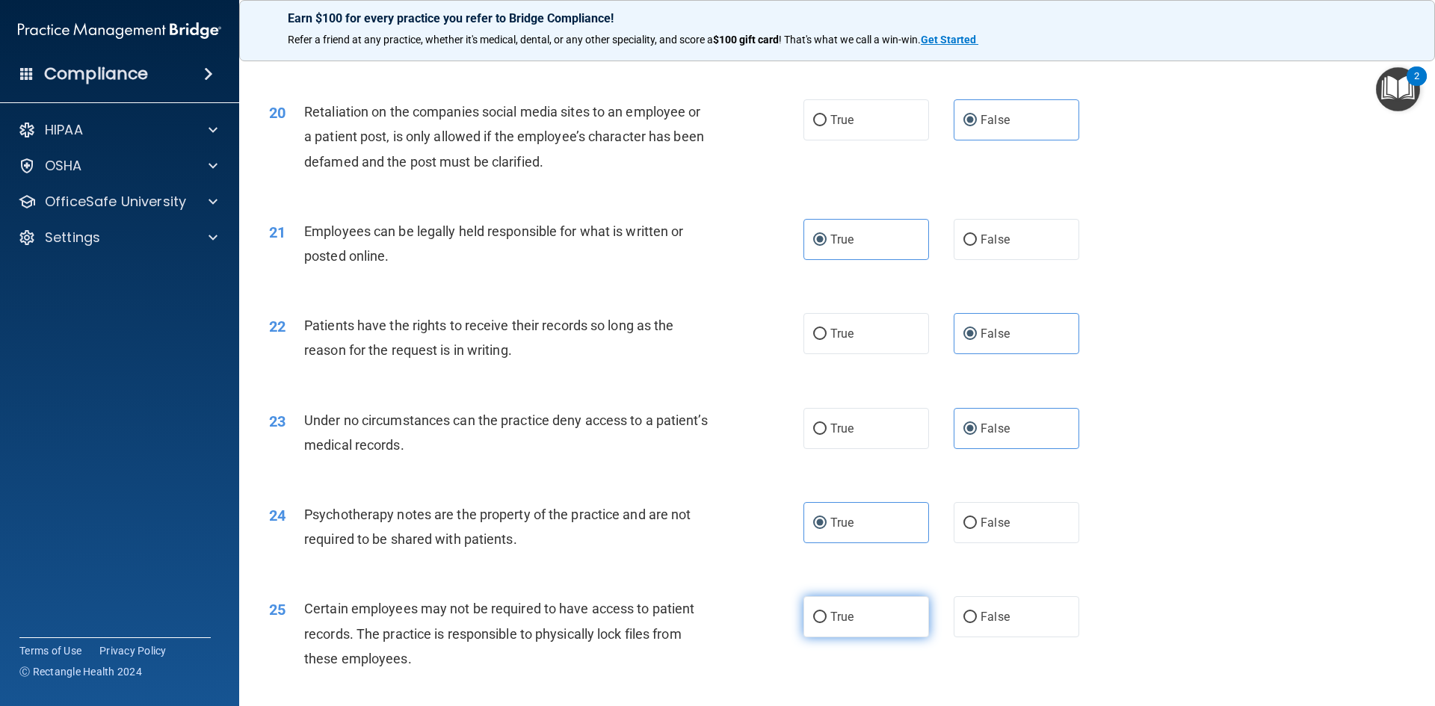
scroll to position [2317, 0]
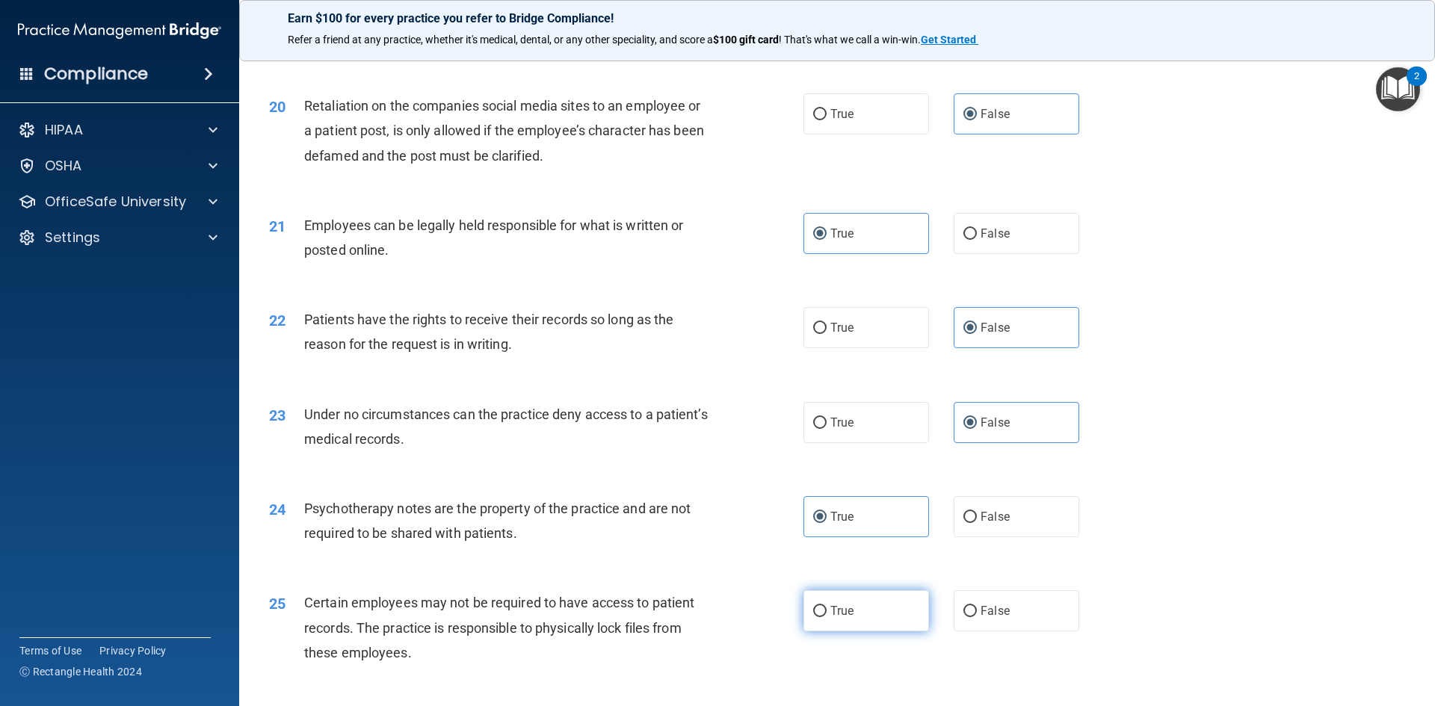
click at [900, 632] on label "True" at bounding box center [866, 610] width 126 height 41
click at [827, 617] on input "True" at bounding box center [819, 611] width 13 height 11
radio input "true"
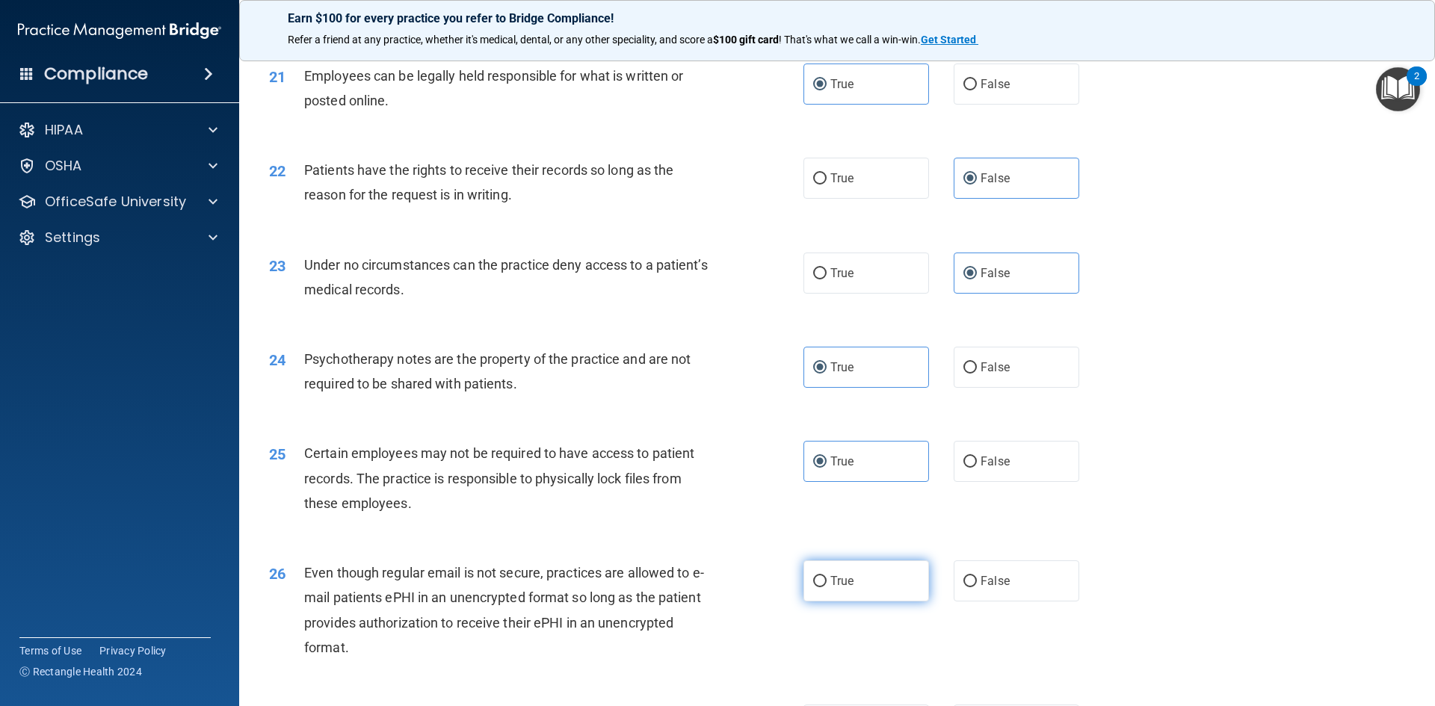
click at [883, 596] on label "True" at bounding box center [866, 581] width 126 height 41
click at [827, 587] on input "True" at bounding box center [819, 581] width 13 height 11
radio input "true"
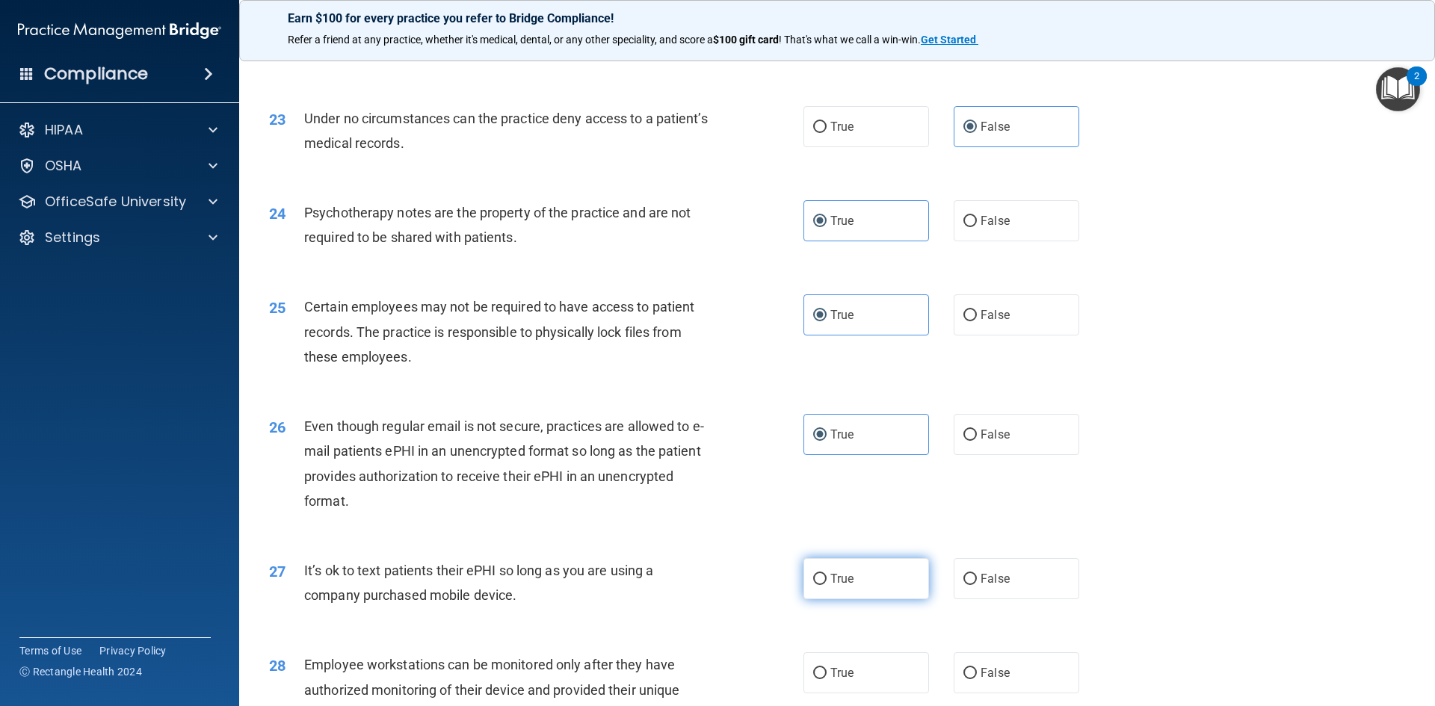
scroll to position [2616, 0]
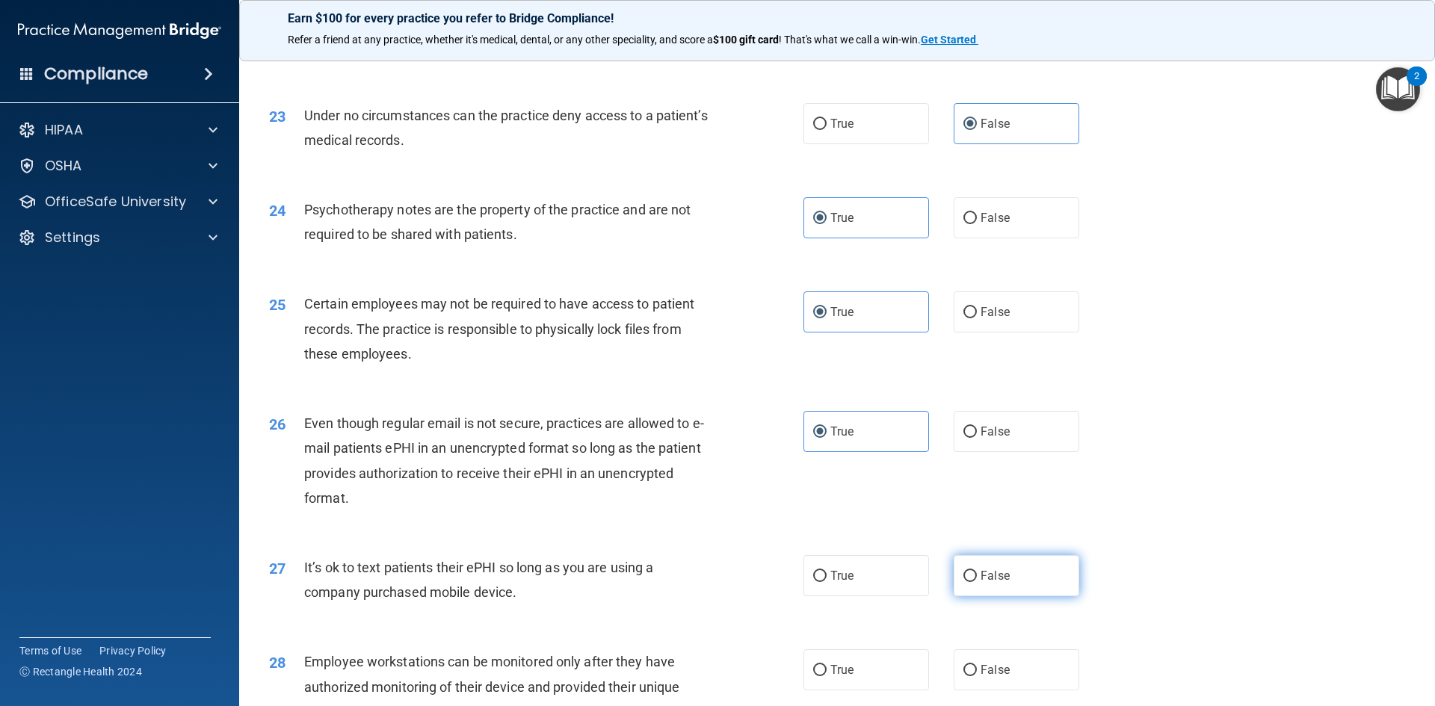
click at [1013, 596] on label "False" at bounding box center [1017, 575] width 126 height 41
click at [977, 582] on input "False" at bounding box center [969, 576] width 13 height 11
radio input "true"
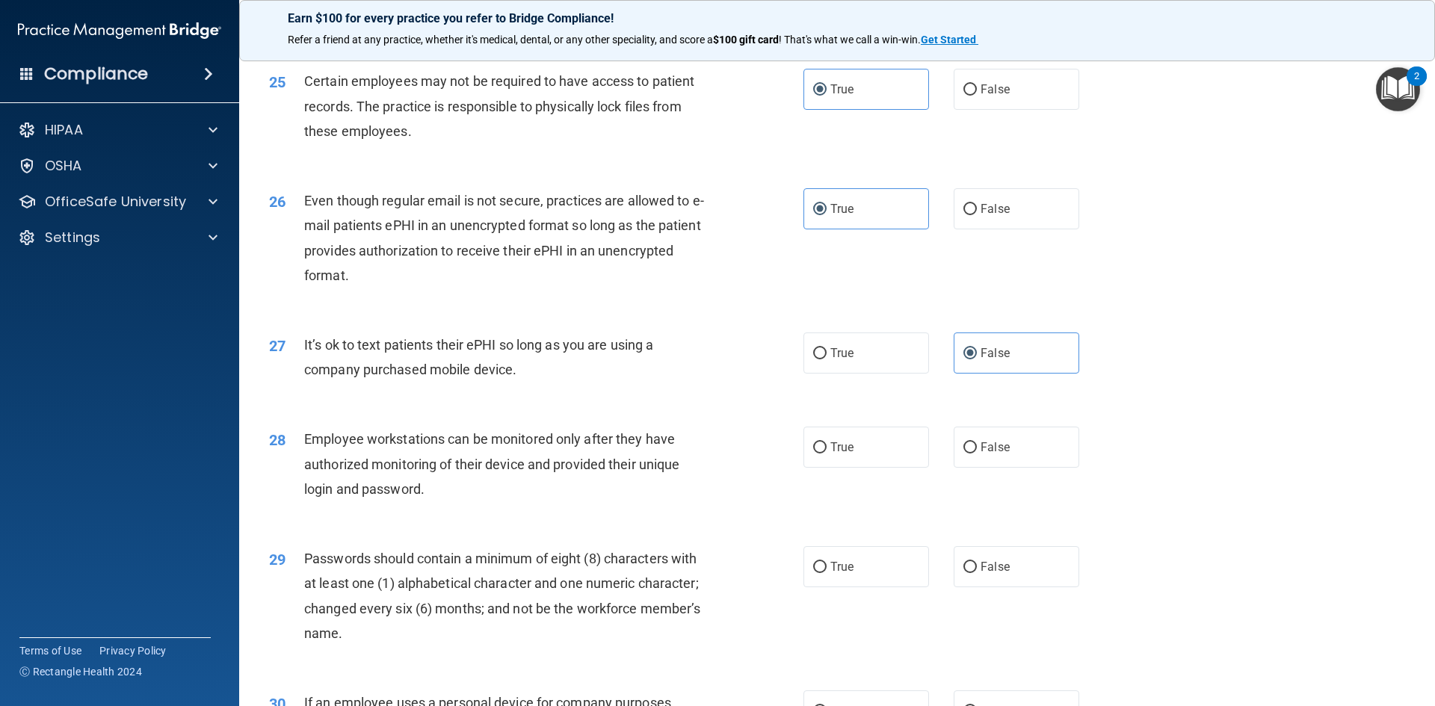
scroll to position [2840, 0]
click at [990, 466] on label "False" at bounding box center [1017, 445] width 126 height 41
click at [977, 452] on input "False" at bounding box center [969, 446] width 13 height 11
radio input "true"
drag, startPoint x: 868, startPoint y: 626, endPoint x: 868, endPoint y: 611, distance: 14.9
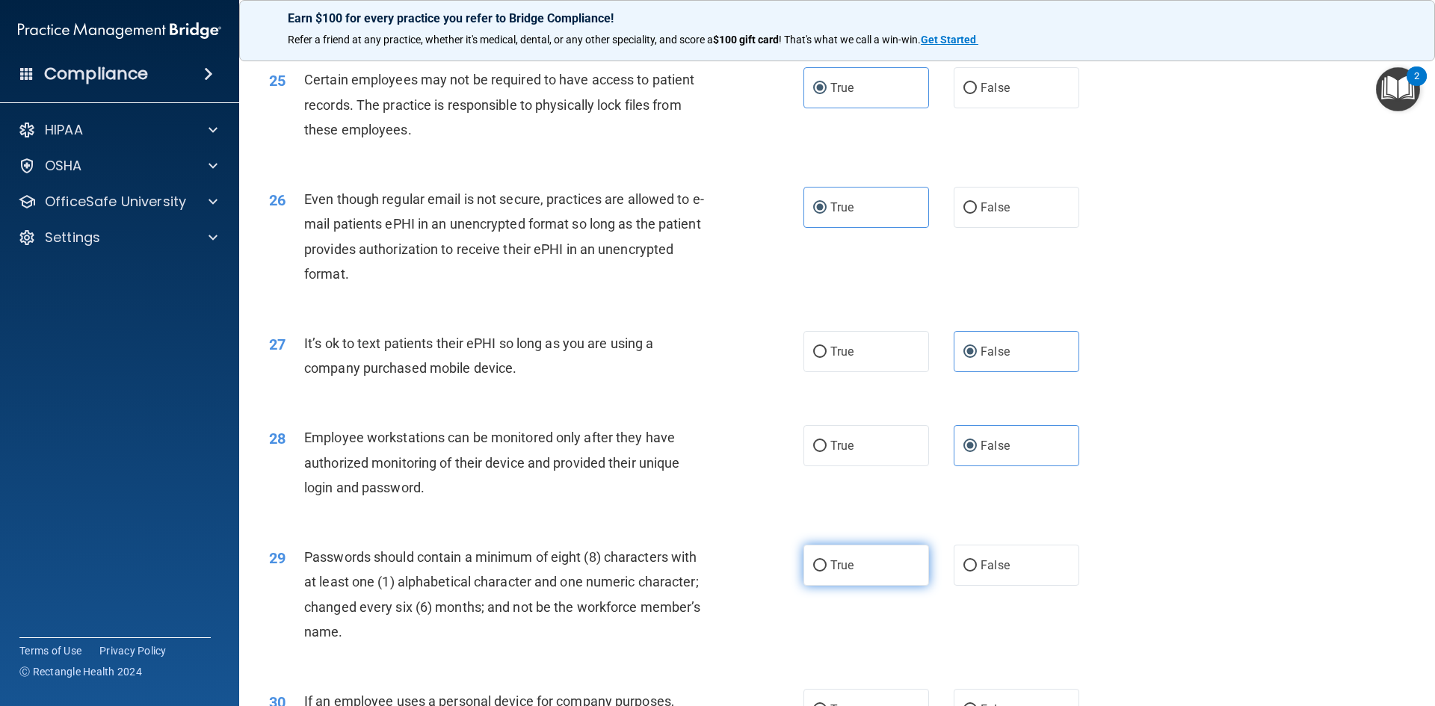
click at [868, 625] on div "29 Passwords should contain a minimum of eight (8) characters with at least one…" at bounding box center [837, 598] width 1158 height 144
click at [873, 586] on label "True" at bounding box center [866, 565] width 126 height 41
click at [827, 572] on input "True" at bounding box center [819, 566] width 13 height 11
radio input "true"
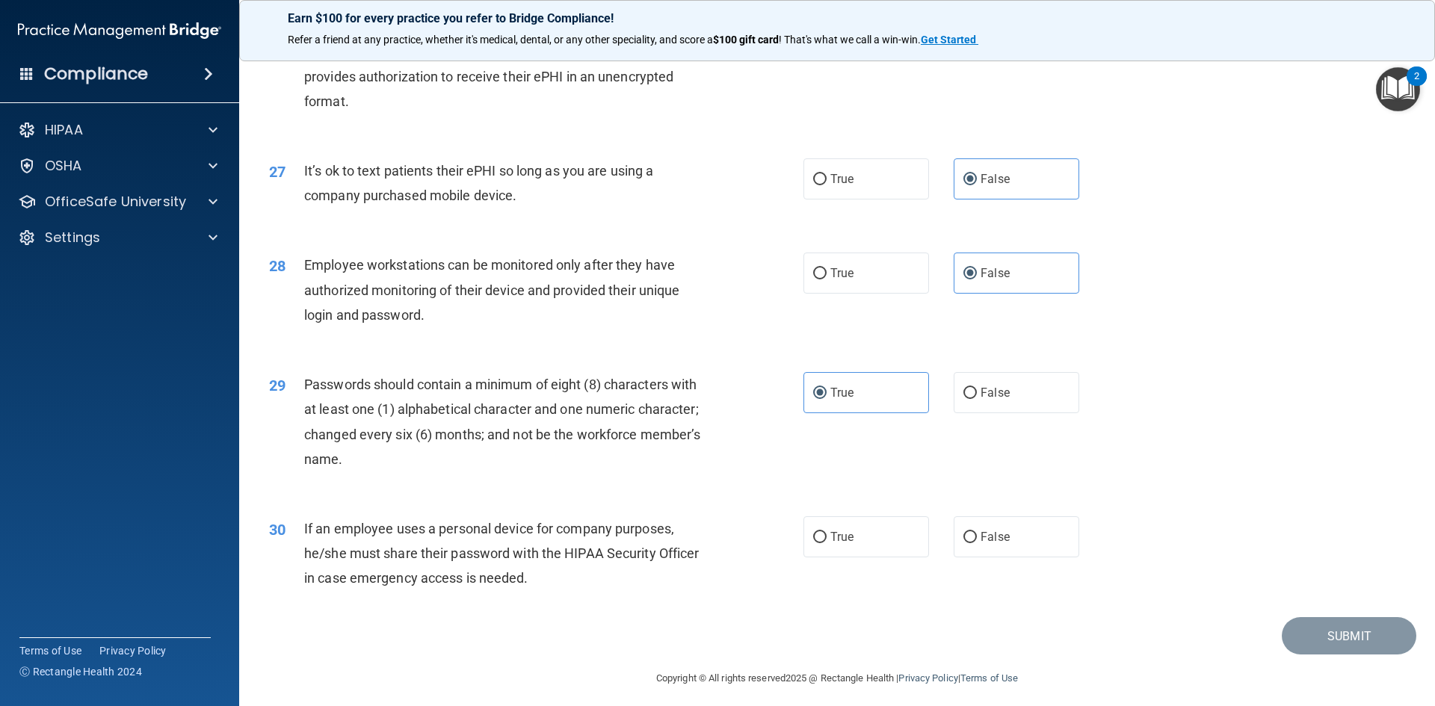
scroll to position [3046, 0]
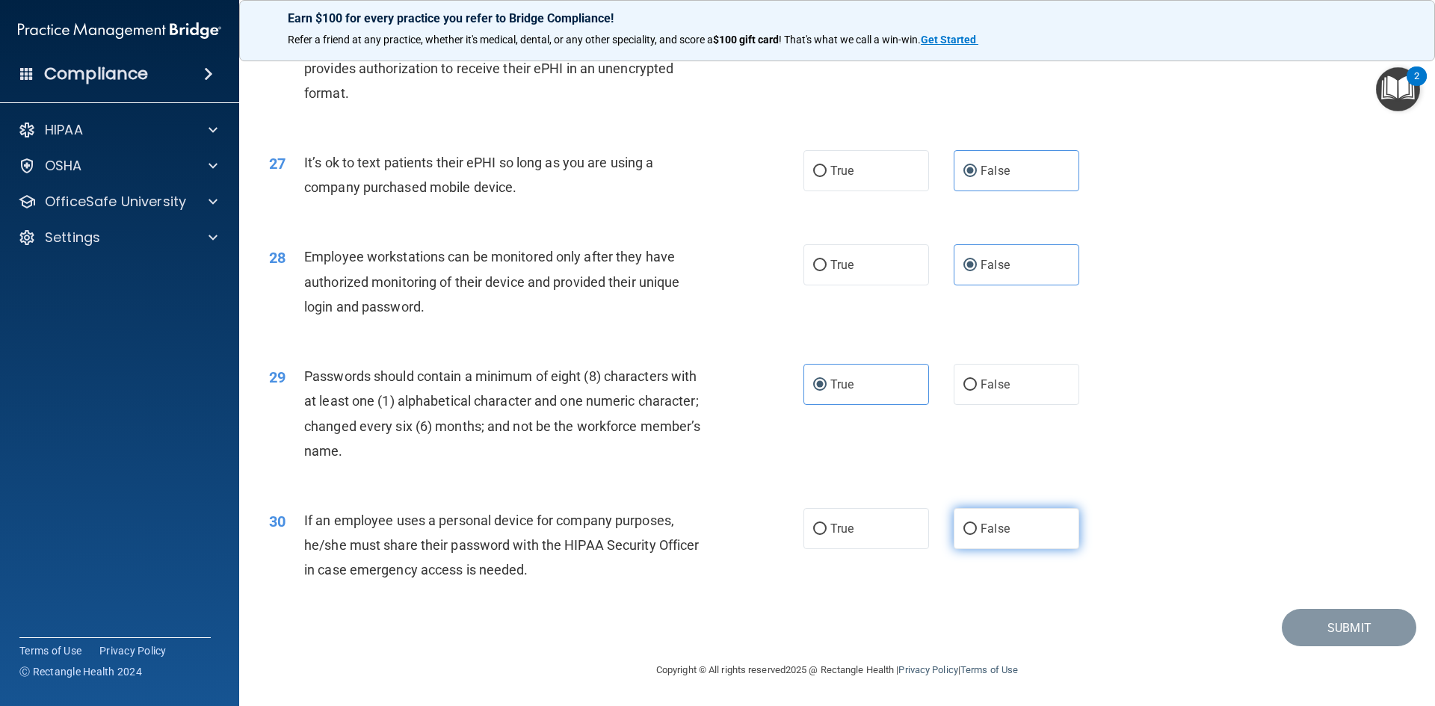
click at [992, 537] on label "False" at bounding box center [1017, 528] width 126 height 41
click at [977, 535] on input "False" at bounding box center [969, 529] width 13 height 11
radio input "true"
click at [1327, 633] on button "Submit" at bounding box center [1349, 628] width 135 height 38
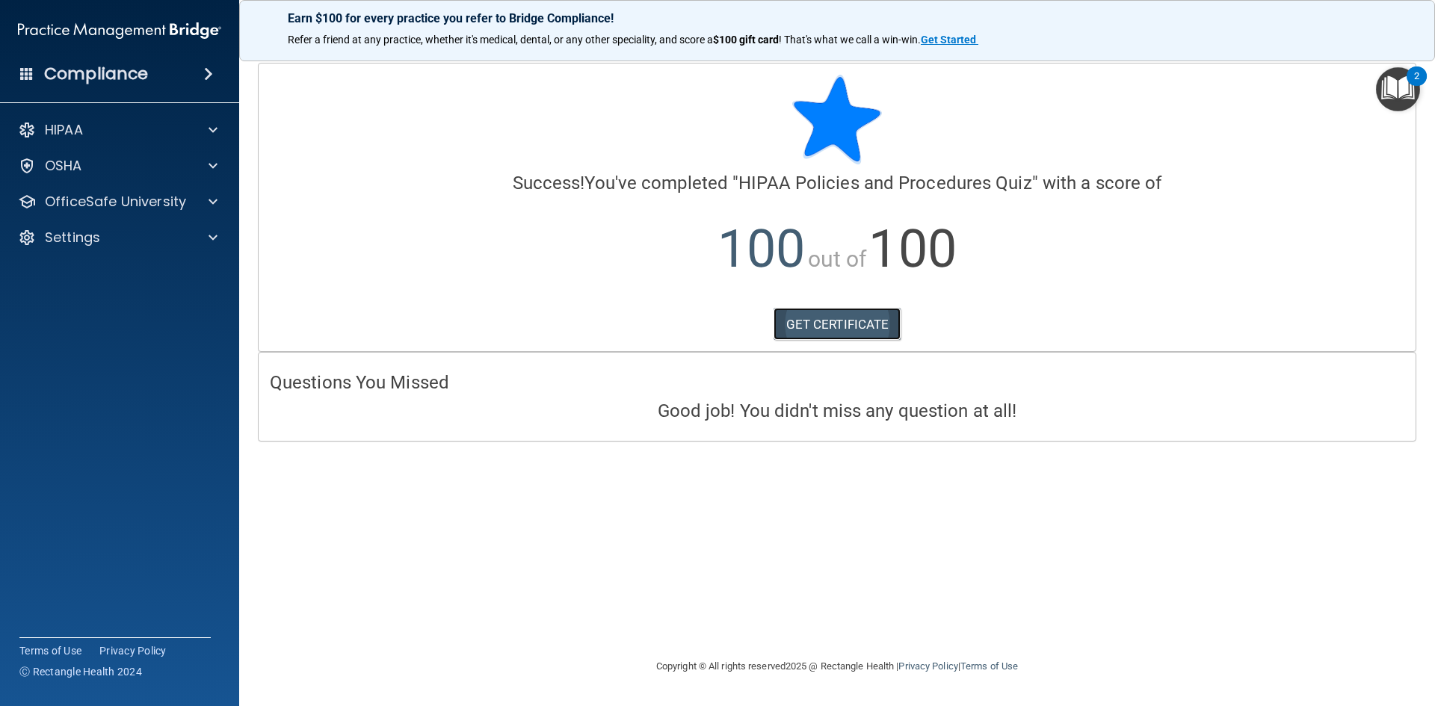
click at [844, 330] on link "GET CERTIFICATE" at bounding box center [838, 324] width 128 height 33
click at [217, 200] on div at bounding box center [210, 202] width 37 height 18
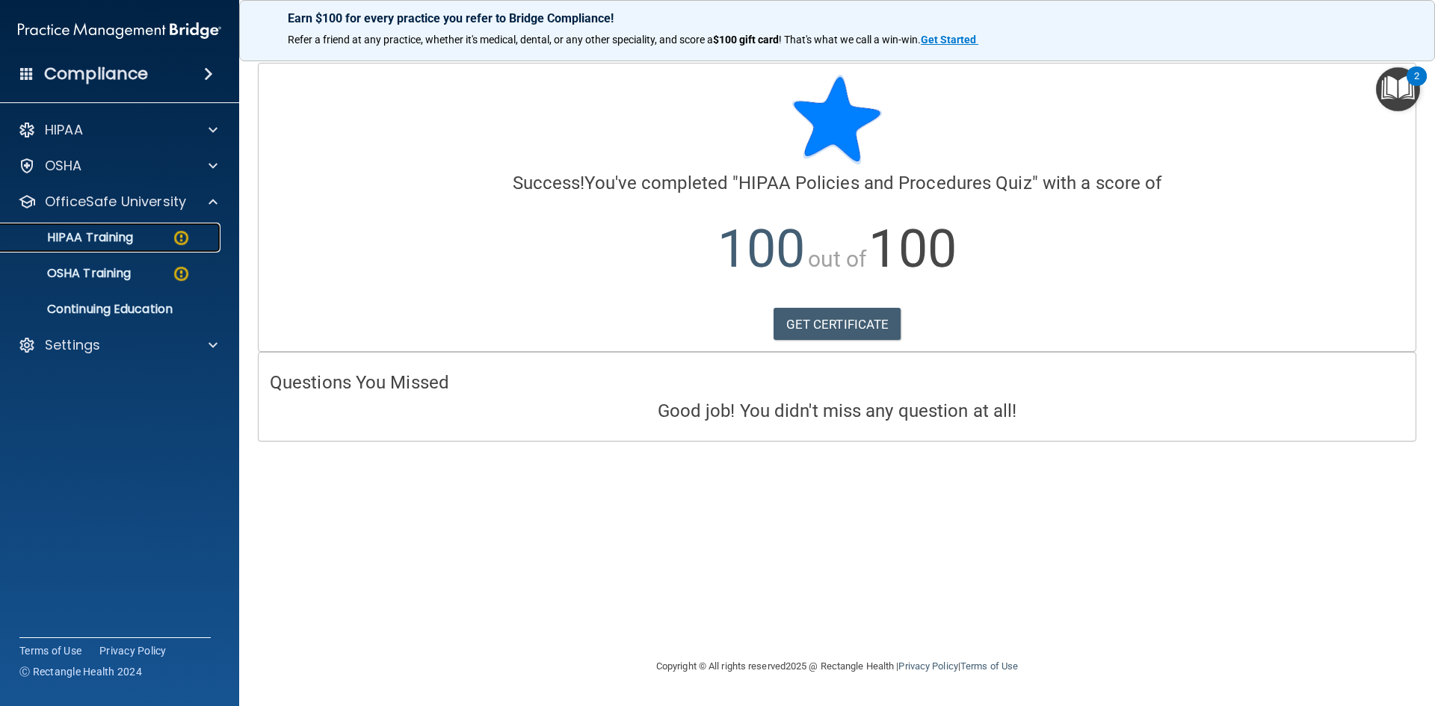
click at [176, 237] on img at bounding box center [181, 238] width 19 height 19
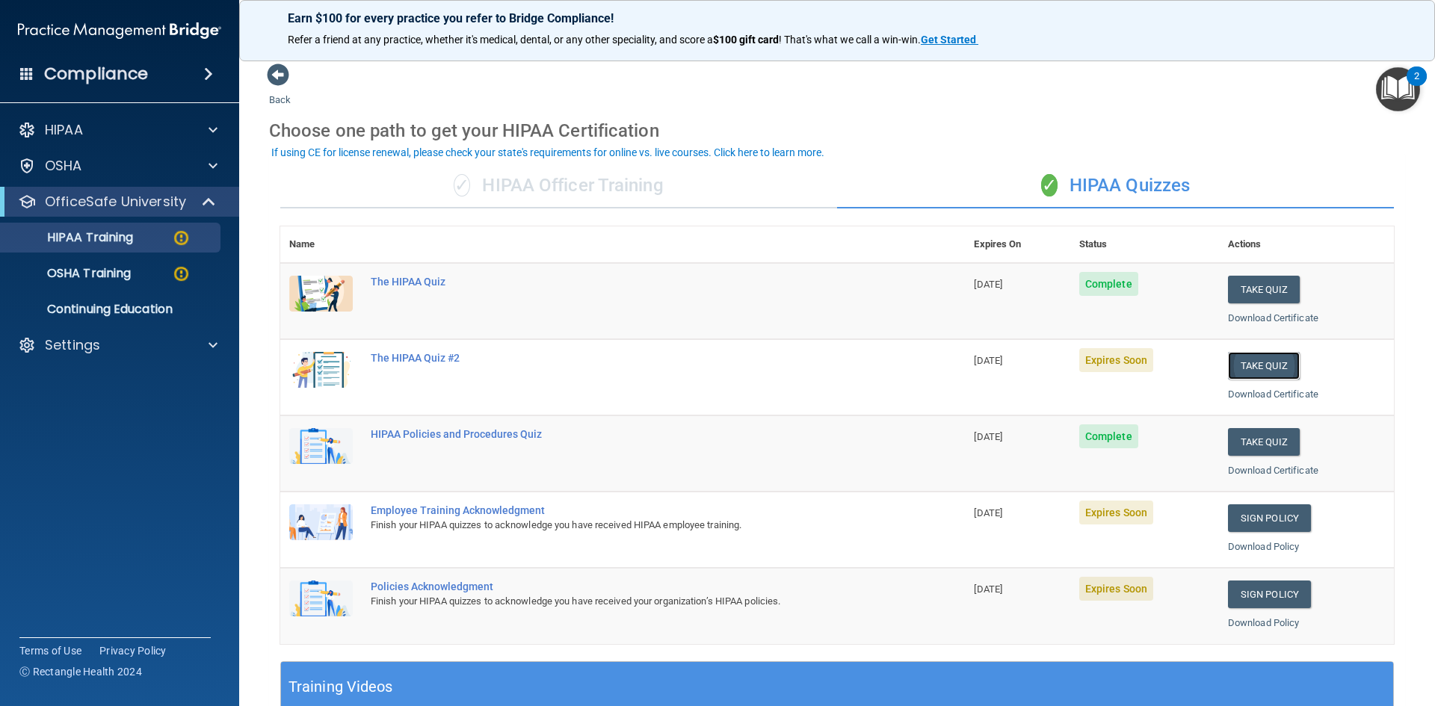
click at [1256, 370] on button "Take Quiz" at bounding box center [1264, 366] width 72 height 28
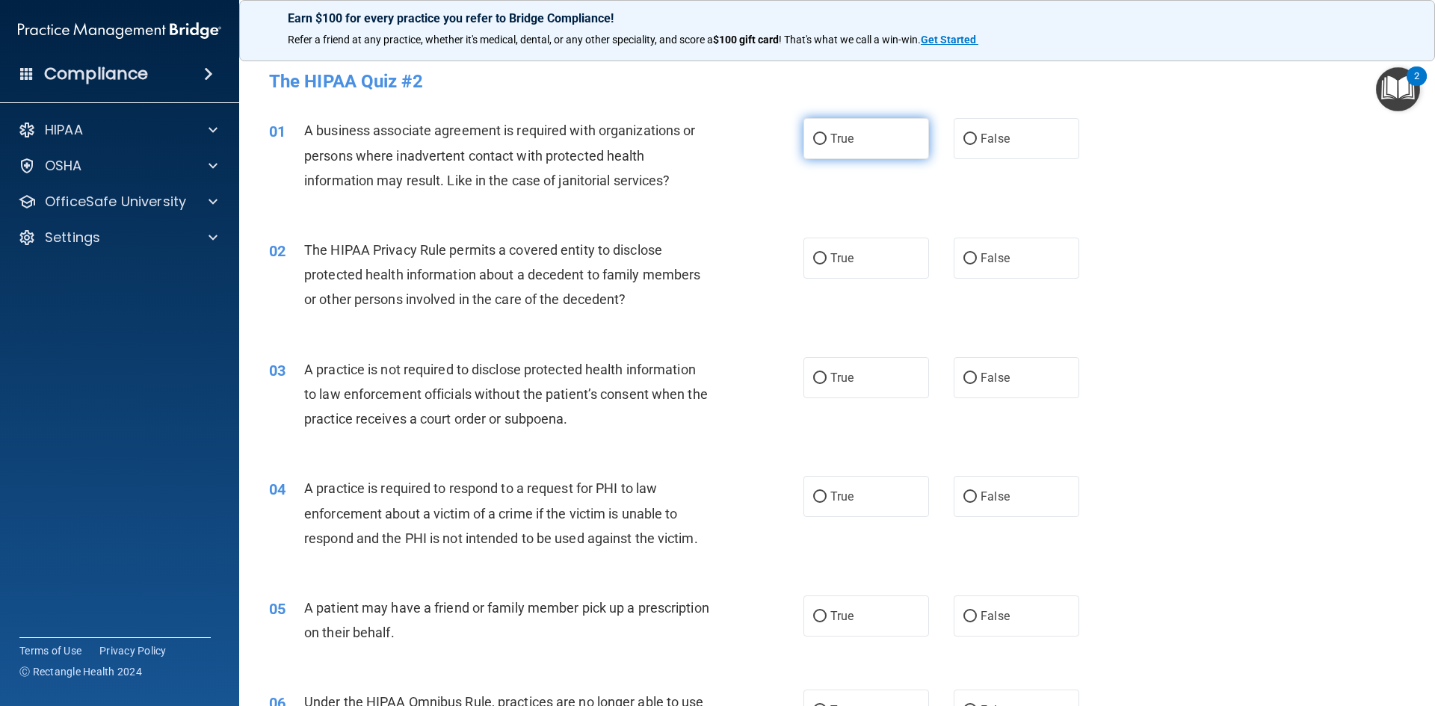
click at [869, 138] on label "True" at bounding box center [866, 138] width 126 height 41
click at [827, 138] on input "True" at bounding box center [819, 139] width 13 height 11
radio input "true"
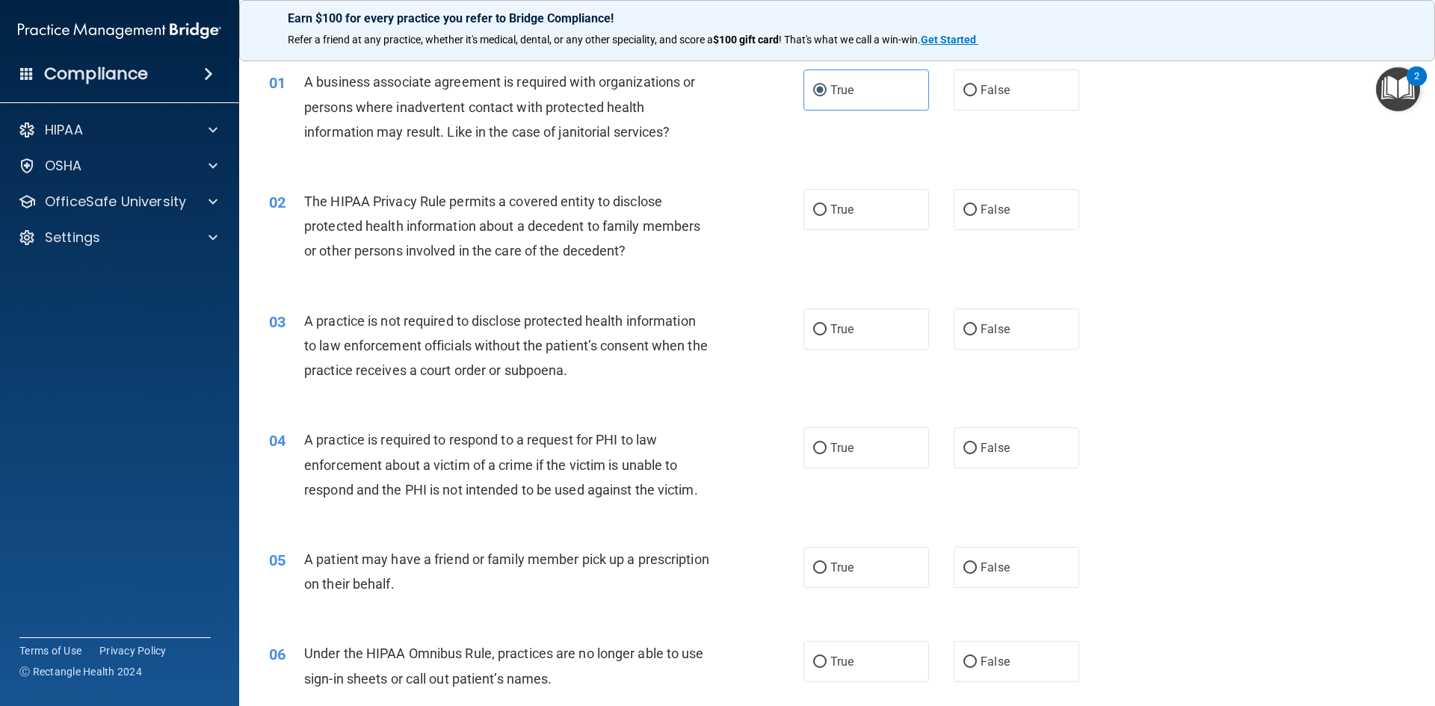
scroll to position [75, 0]
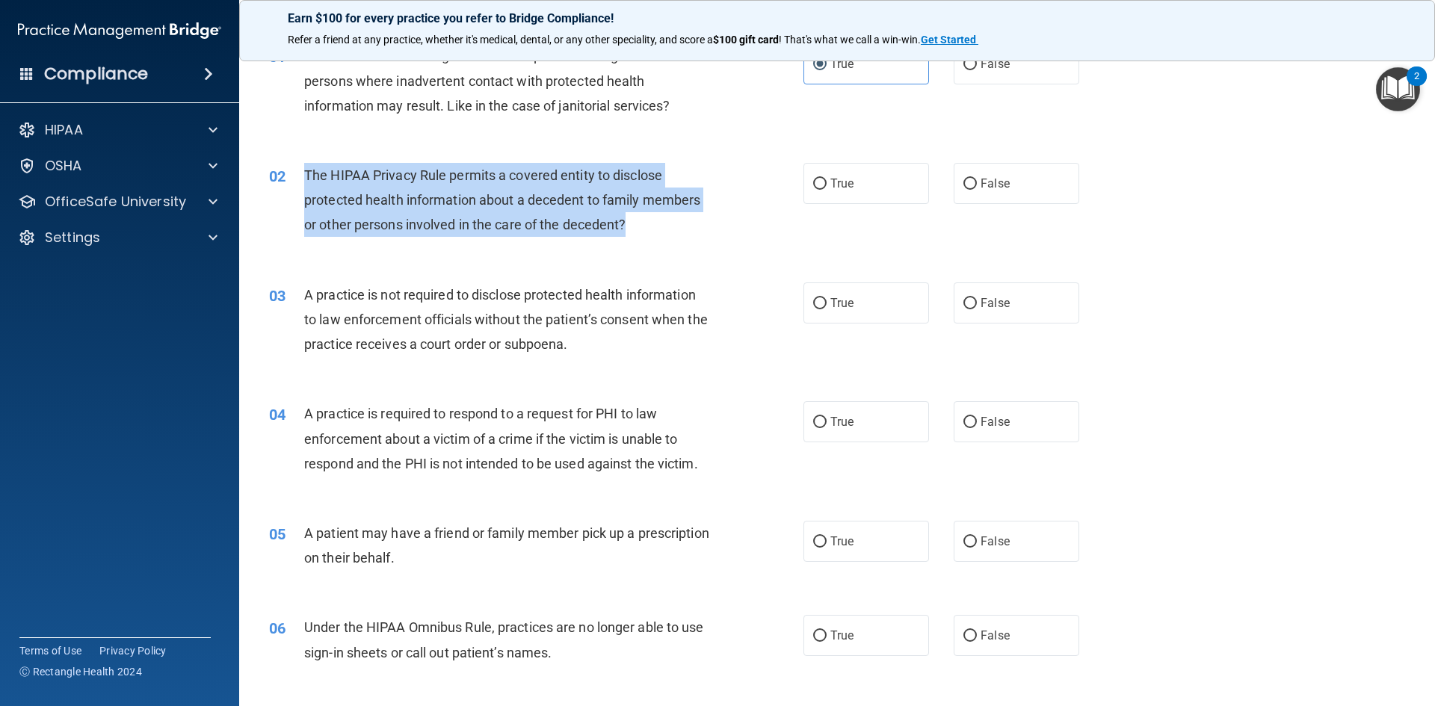
drag, startPoint x: 305, startPoint y: 168, endPoint x: 627, endPoint y: 219, distance: 326.1
click at [627, 219] on span "The HIPAA Privacy Rule permits a covered entity to disclose protected health in…" at bounding box center [502, 199] width 396 height 65
copy span "The HIPAA Privacy Rule permits a covered entity to disclose protected health in…"
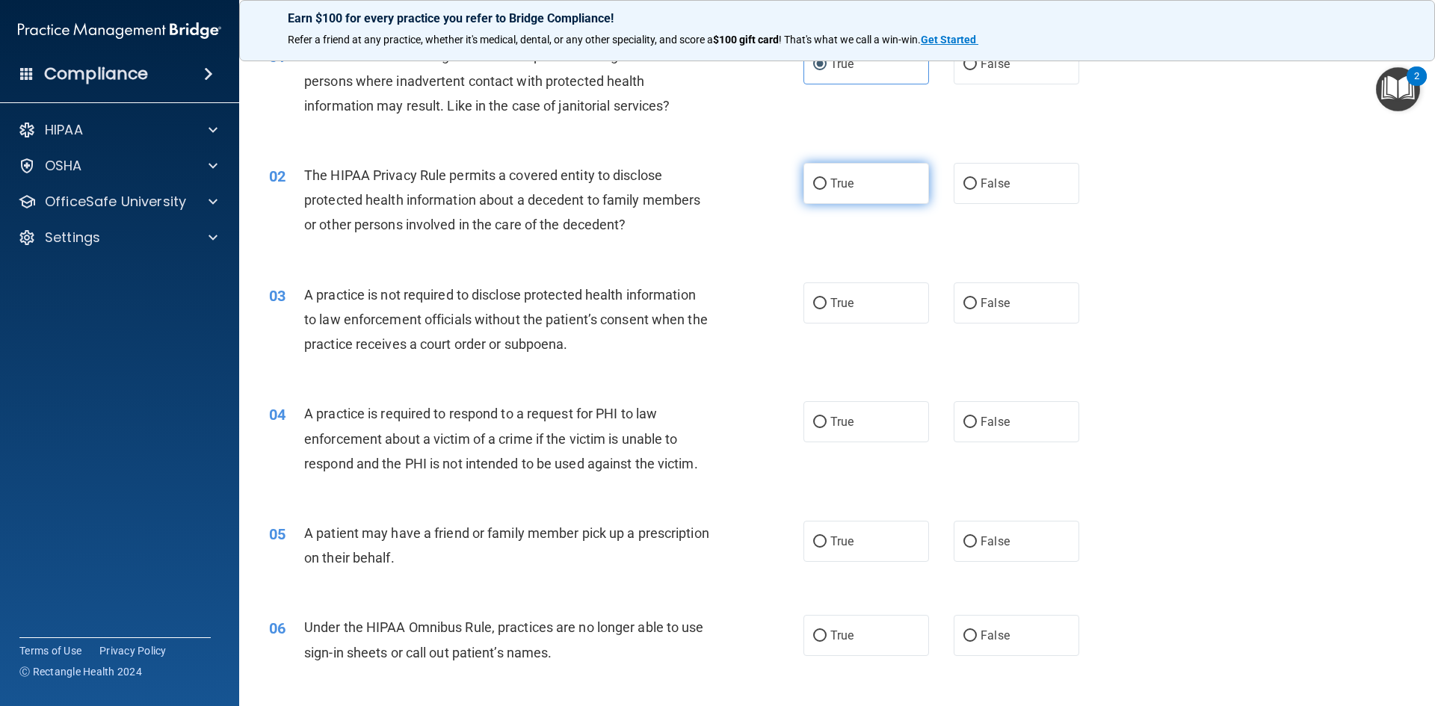
click at [879, 192] on label "True" at bounding box center [866, 183] width 126 height 41
click at [827, 190] on input "True" at bounding box center [819, 184] width 13 height 11
radio input "true"
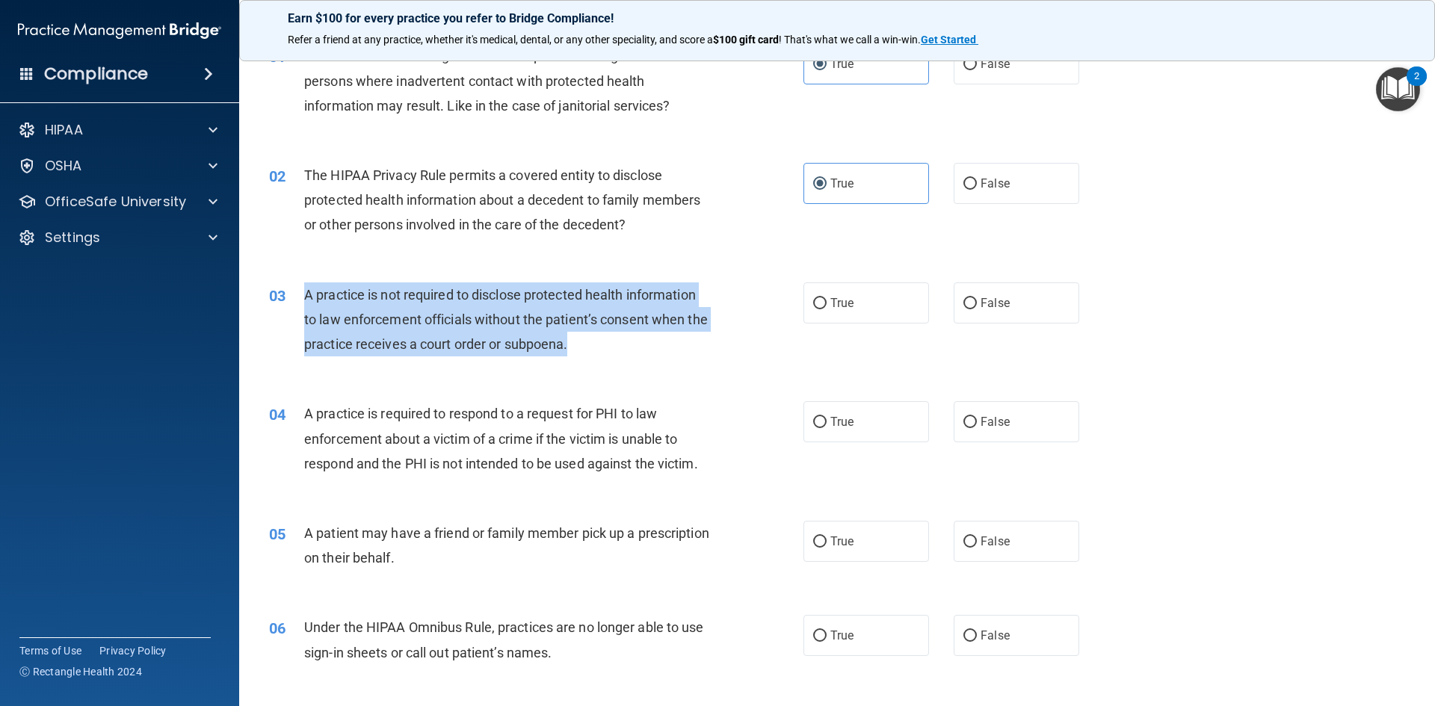
drag, startPoint x: 303, startPoint y: 293, endPoint x: 593, endPoint y: 351, distance: 295.8
click at [593, 351] on div "03 A practice is not required to disclose protected health information to law e…" at bounding box center [536, 324] width 579 height 82
click at [576, 327] on div "A practice is not required to disclose protected health information to law enfo…" at bounding box center [513, 320] width 418 height 75
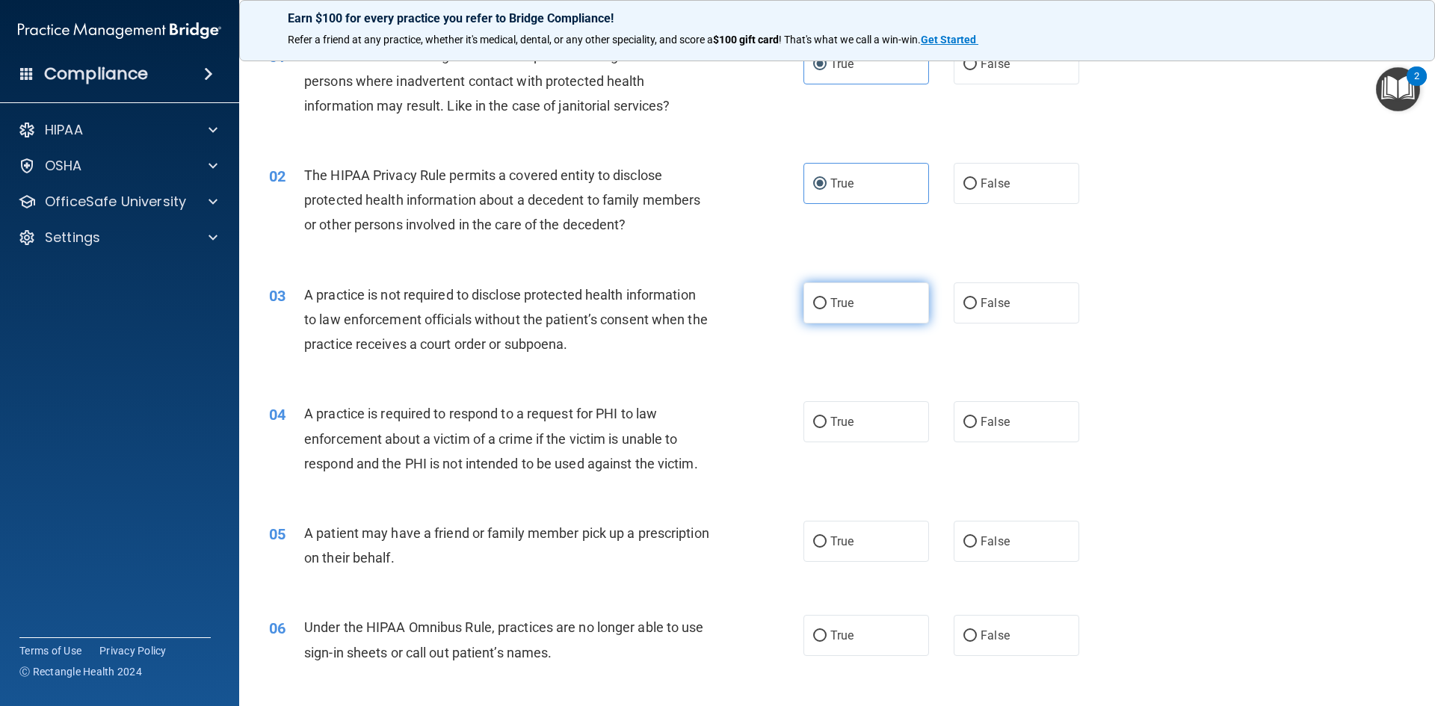
click at [823, 296] on label "True" at bounding box center [866, 303] width 126 height 41
click at [823, 298] on input "True" at bounding box center [819, 303] width 13 height 11
radio input "true"
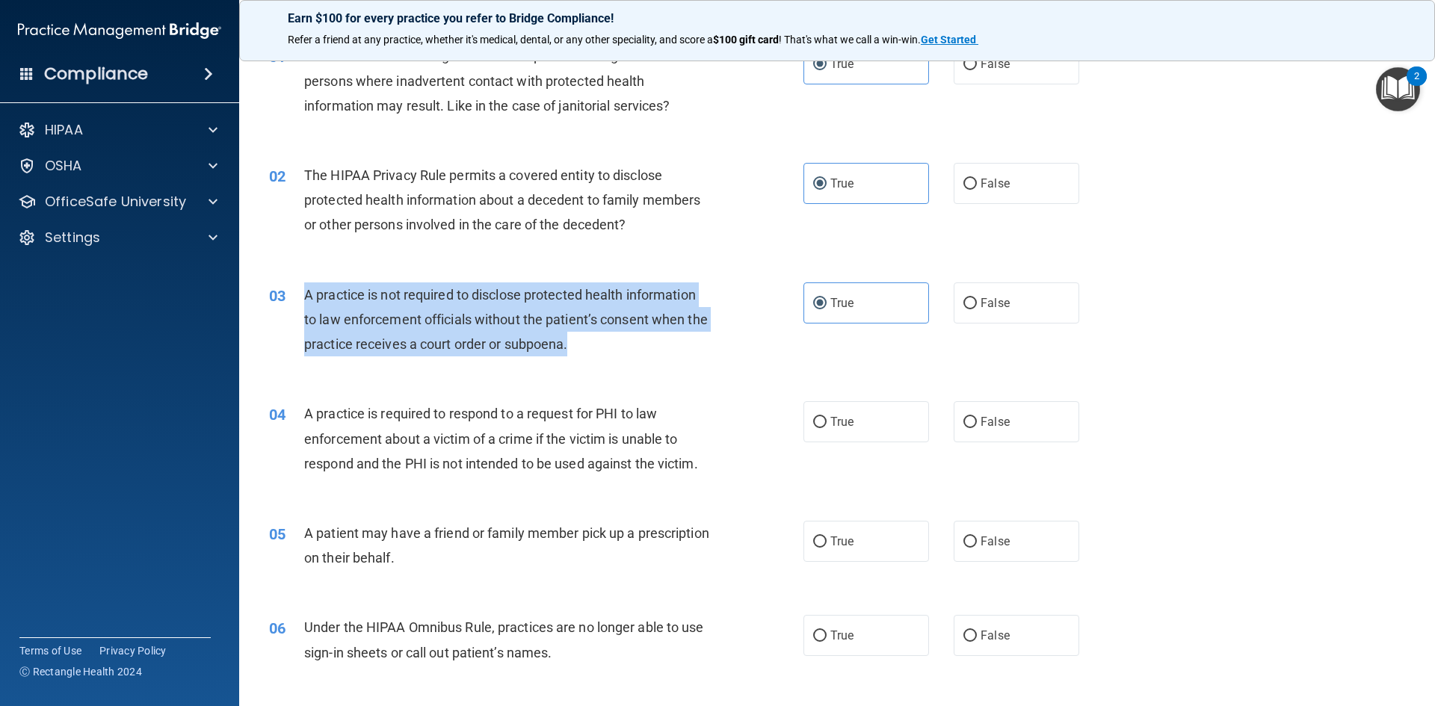
drag, startPoint x: 306, startPoint y: 294, endPoint x: 591, endPoint y: 343, distance: 289.7
click at [591, 343] on span "A practice is not required to disclose protected health information to law enfo…" at bounding box center [506, 319] width 404 height 65
copy span "A practice is not required to disclose protected health information to law enfo…"
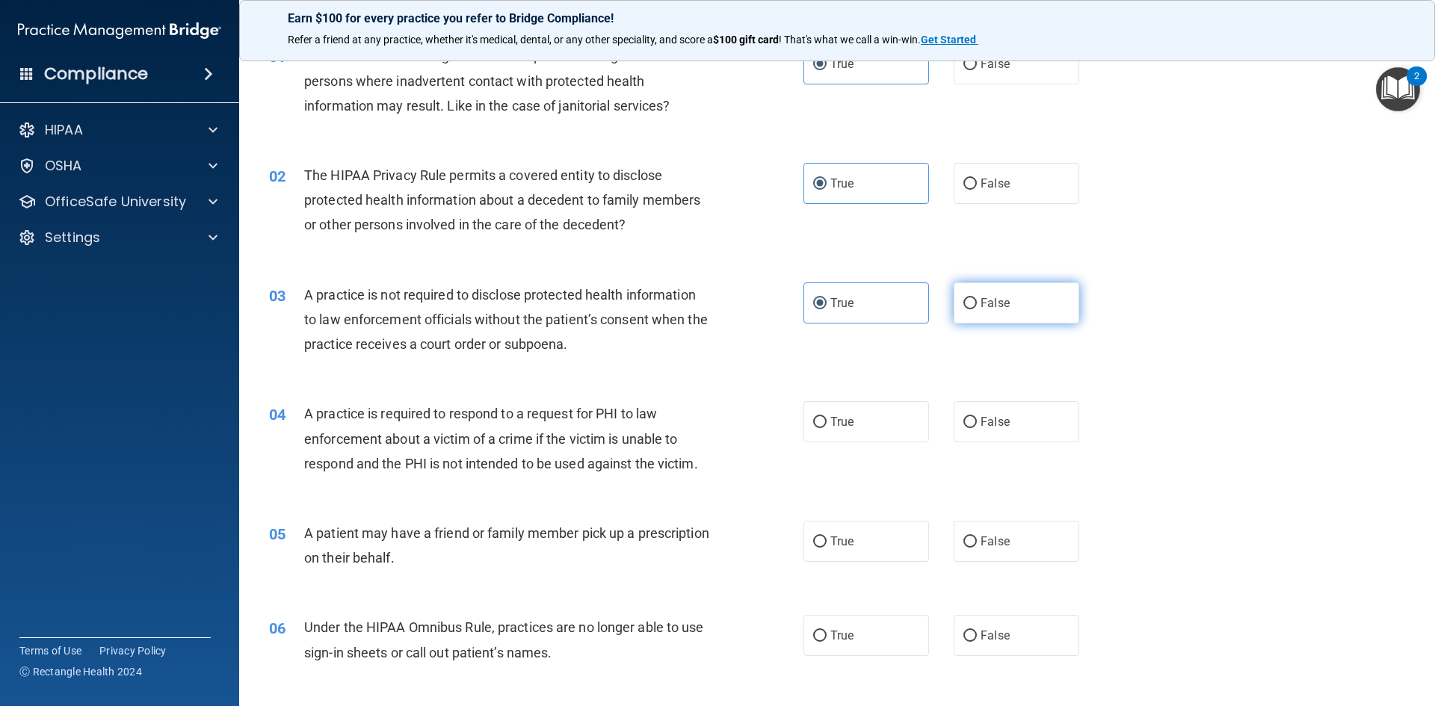
click at [977, 315] on label "False" at bounding box center [1017, 303] width 126 height 41
click at [977, 309] on input "False" at bounding box center [969, 303] width 13 height 11
radio input "true"
radio input "false"
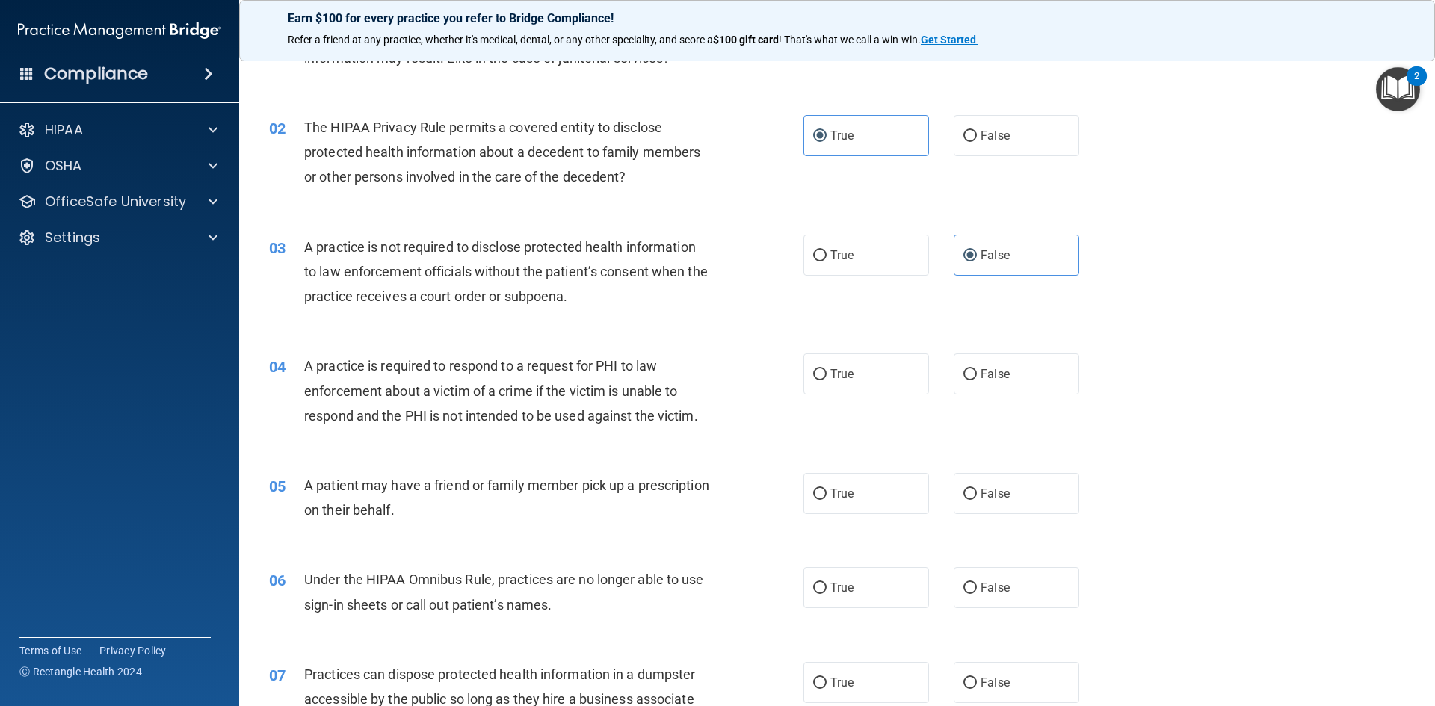
scroll to position [149, 0]
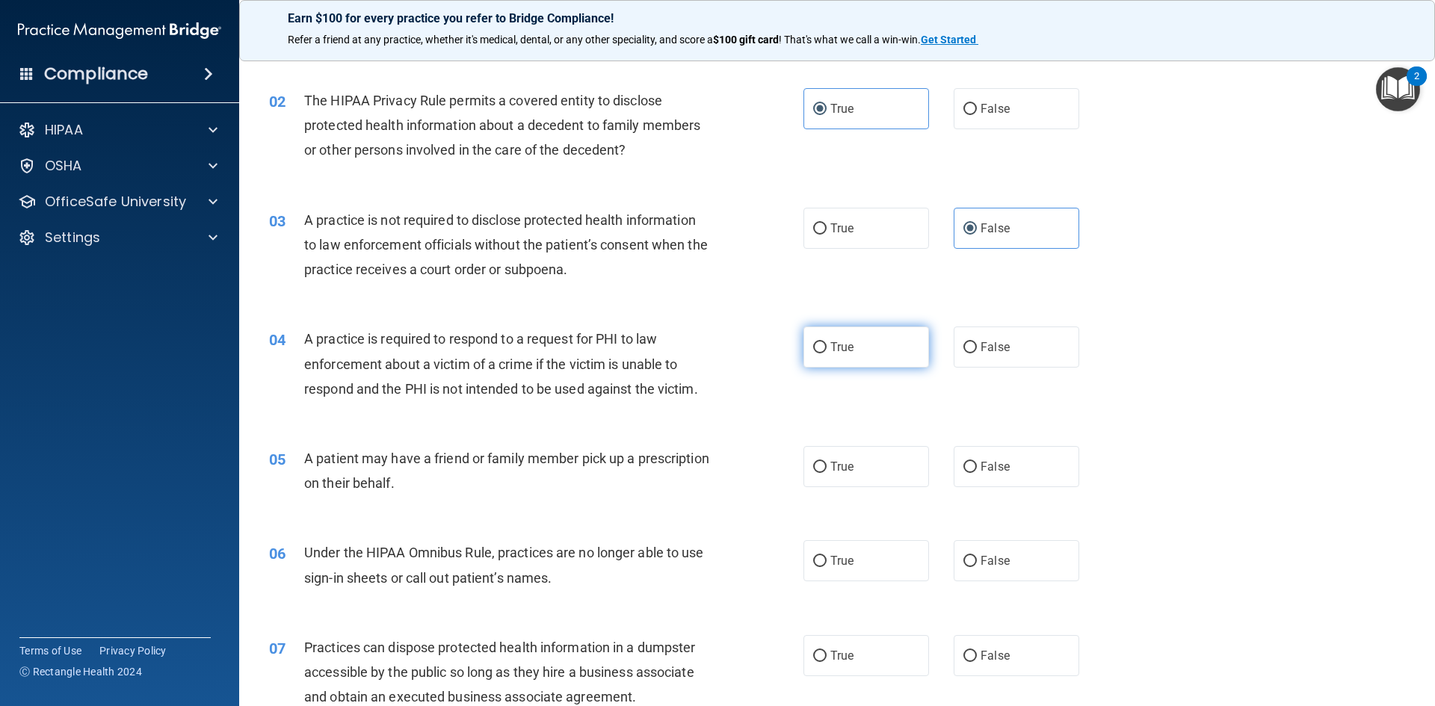
click at [867, 359] on label "True" at bounding box center [866, 347] width 126 height 41
click at [827, 354] on input "True" at bounding box center [819, 347] width 13 height 11
radio input "true"
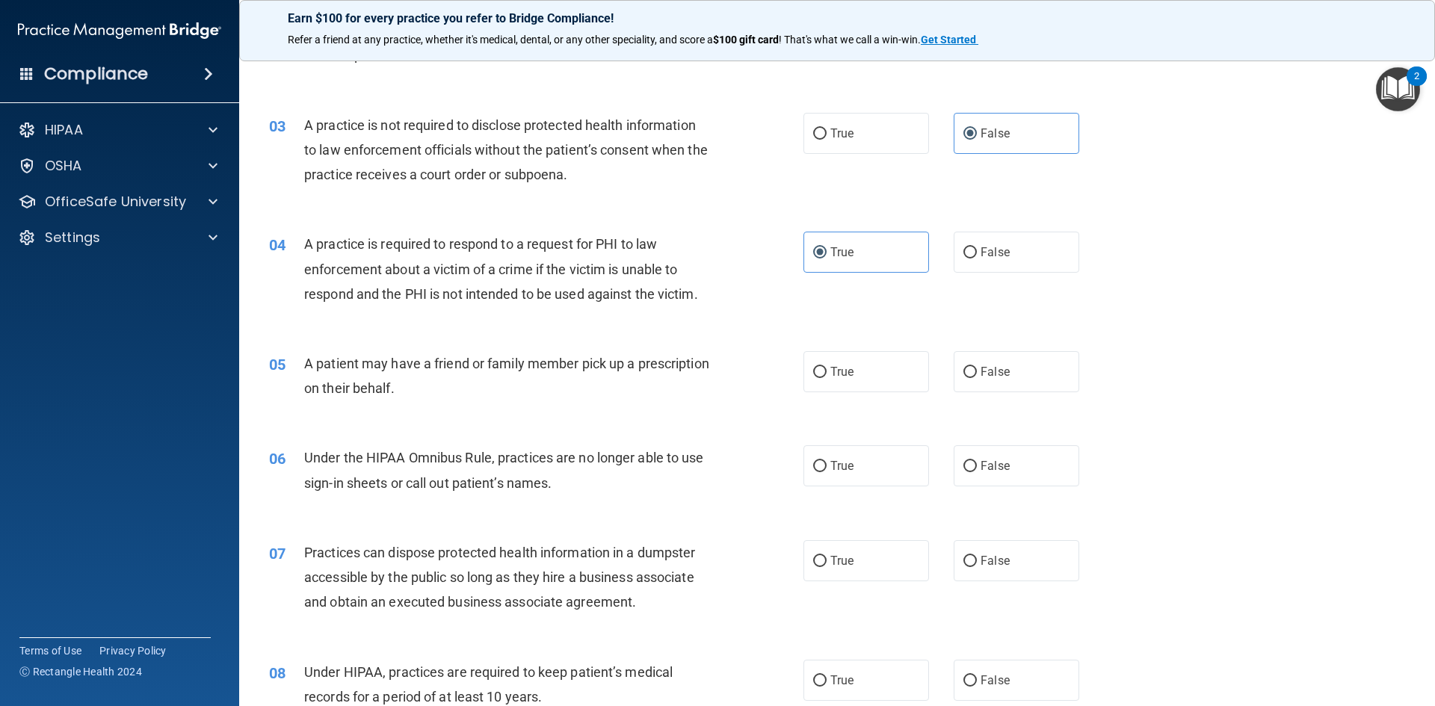
scroll to position [299, 0]
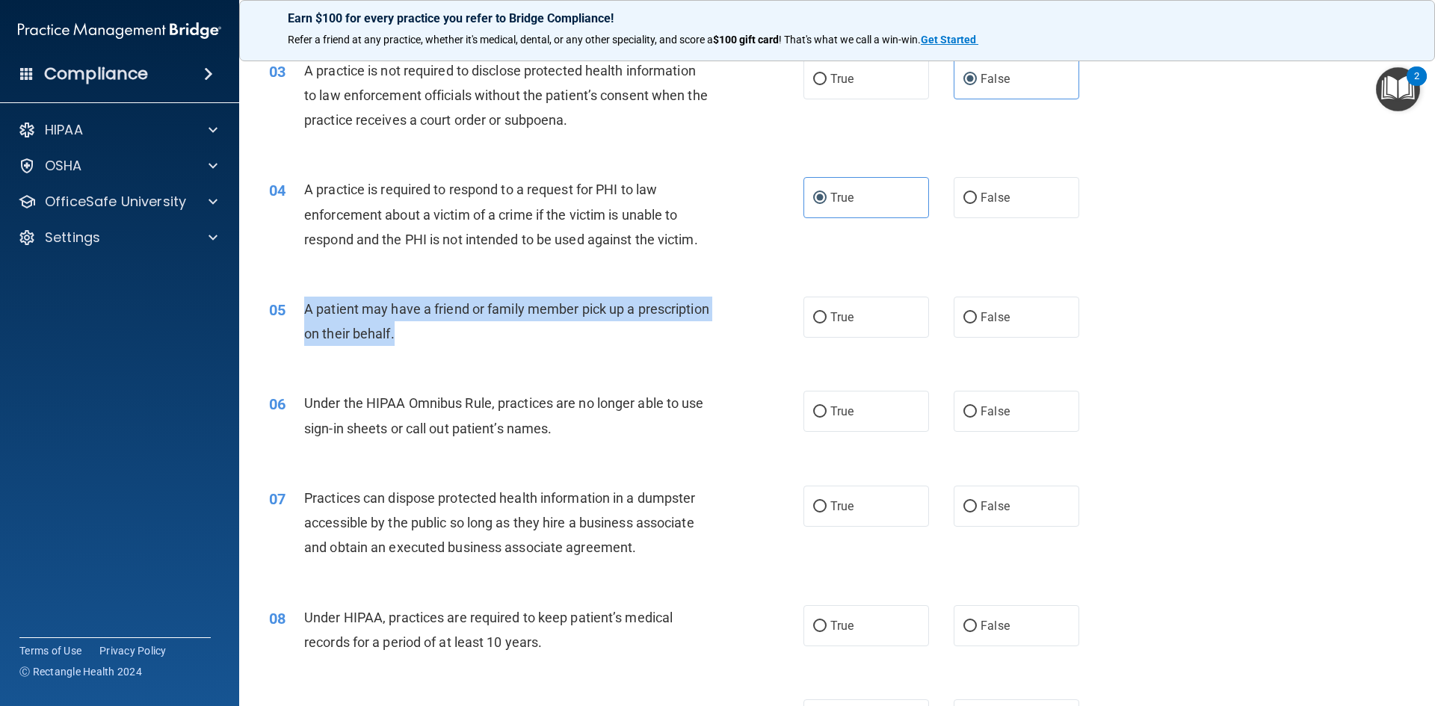
drag, startPoint x: 305, startPoint y: 312, endPoint x: 484, endPoint y: 340, distance: 180.9
click at [484, 340] on div "A patient may have a friend or family member pick up a prescription on their be…" at bounding box center [513, 321] width 418 height 49
copy span "A patient may have a friend or family member pick up a prescription on their be…"
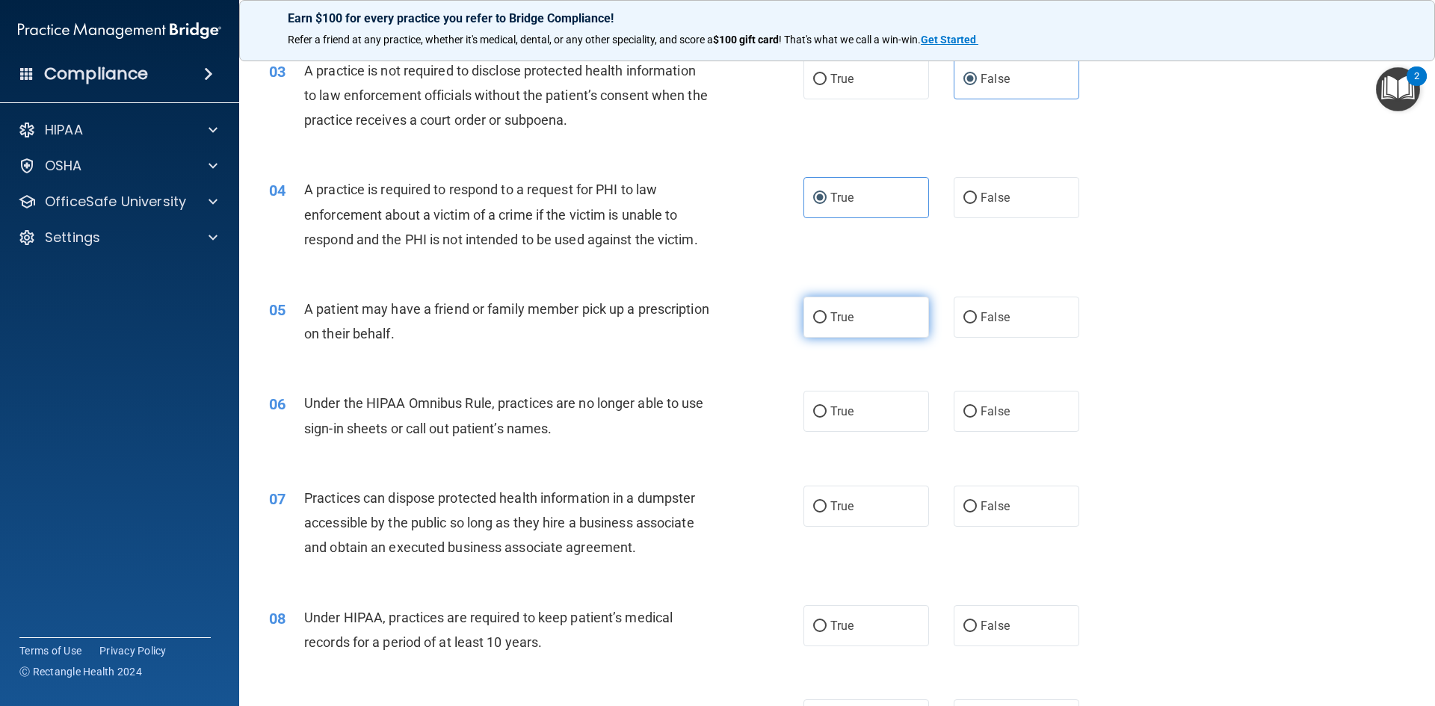
click at [840, 312] on span "True" at bounding box center [841, 317] width 23 height 14
click at [827, 312] on input "True" at bounding box center [819, 317] width 13 height 11
radio input "true"
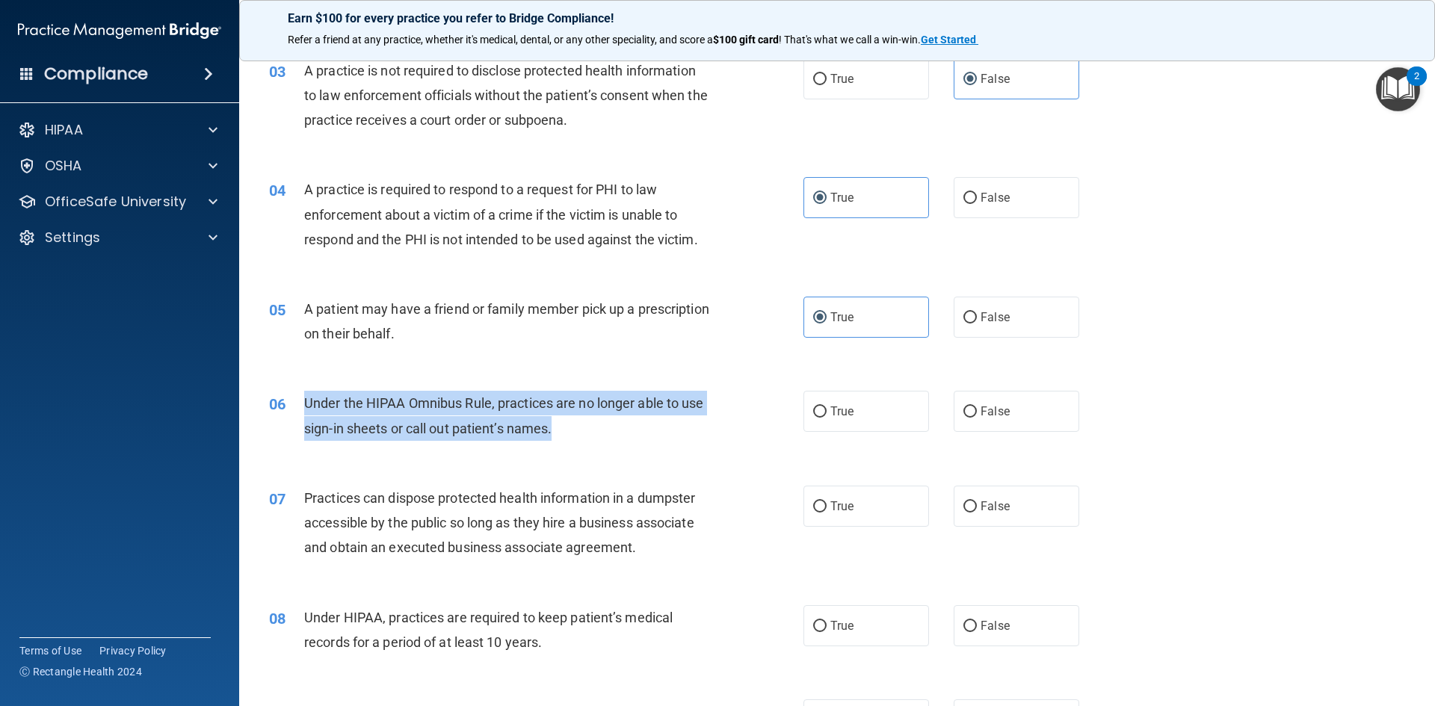
drag, startPoint x: 299, startPoint y: 403, endPoint x: 573, endPoint y: 438, distance: 276.5
click at [573, 438] on div "06 Under the HIPAA Omnibus Rule, practices are no longer able to use sign-in sh…" at bounding box center [536, 419] width 579 height 57
copy div "Under the HIPAA Omnibus Rule, practices are no longer able to use sign-in sheet…"
click at [565, 401] on span "Under the HIPAA Omnibus Rule, practices are no longer able to use sign-in sheet…" at bounding box center [504, 415] width 400 height 40
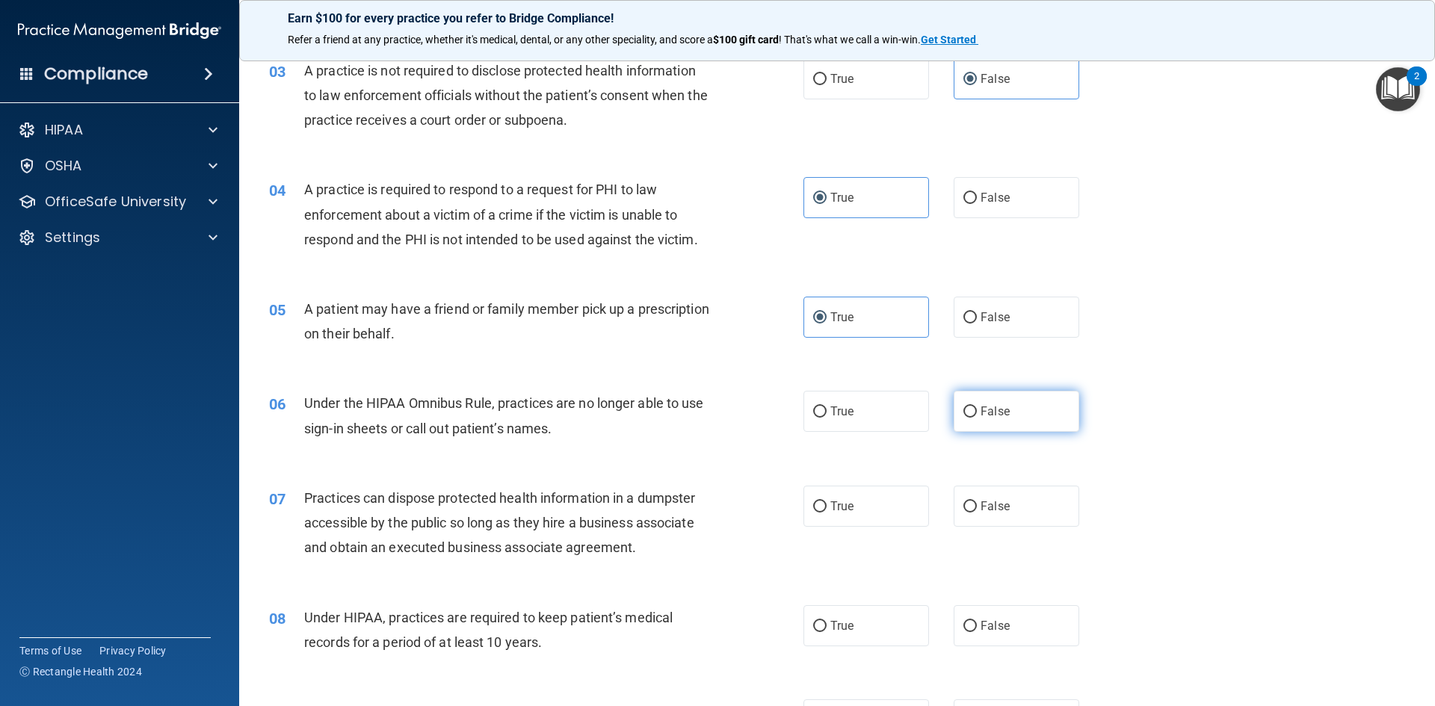
click at [986, 412] on span "False" at bounding box center [995, 411] width 29 height 14
click at [977, 412] on input "False" at bounding box center [969, 412] width 13 height 11
radio input "true"
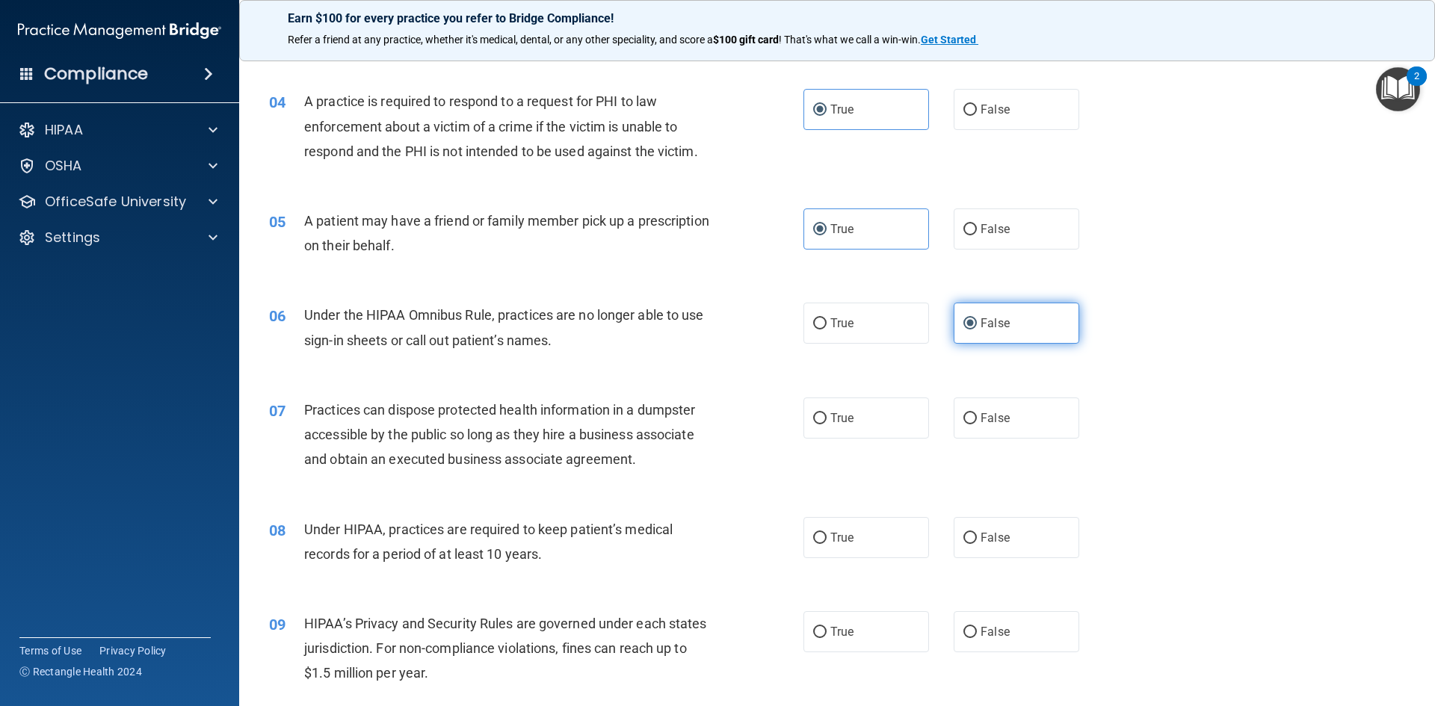
scroll to position [448, 0]
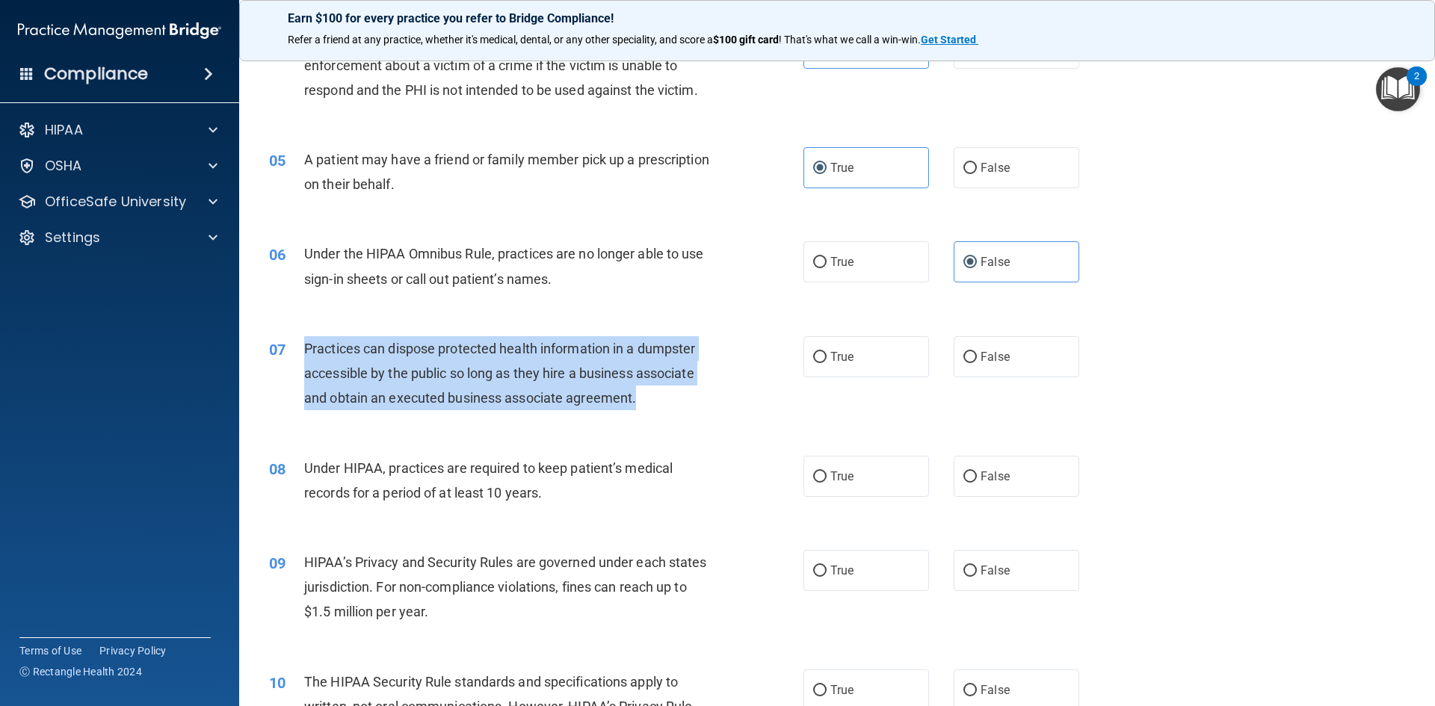
drag, startPoint x: 301, startPoint y: 341, endPoint x: 676, endPoint y: 398, distance: 379.6
click at [676, 398] on div "07 Practices can dispose protected health information in a dumpster accessible …" at bounding box center [536, 377] width 579 height 82
copy div "Practices can dispose protected health information in a dumpster accessible by …"
click at [468, 355] on span "Practices can dispose protected health information in a dumpster accessible by …" at bounding box center [499, 373] width 391 height 65
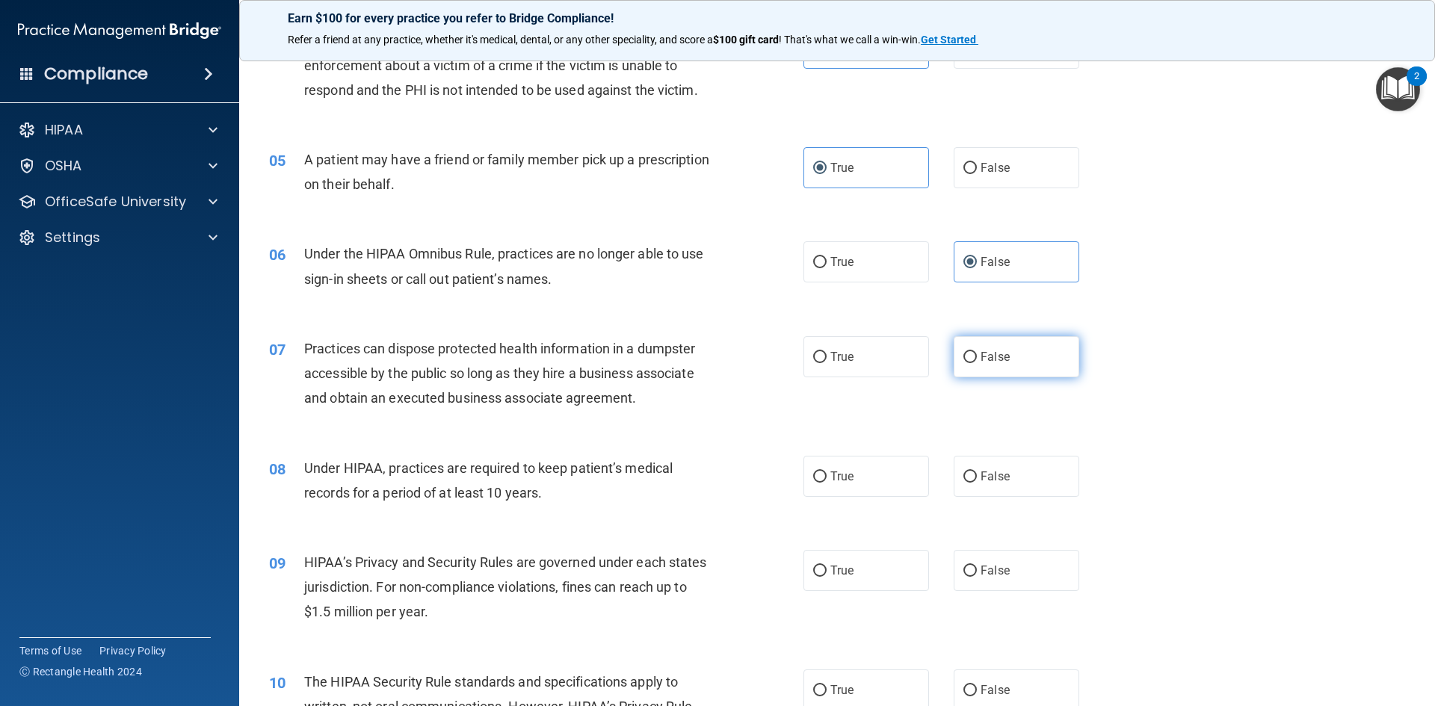
click at [1000, 353] on span "False" at bounding box center [995, 357] width 29 height 14
click at [1016, 362] on label "False" at bounding box center [1017, 356] width 126 height 41
click at [977, 362] on input "False" at bounding box center [969, 357] width 13 height 11
radio input "true"
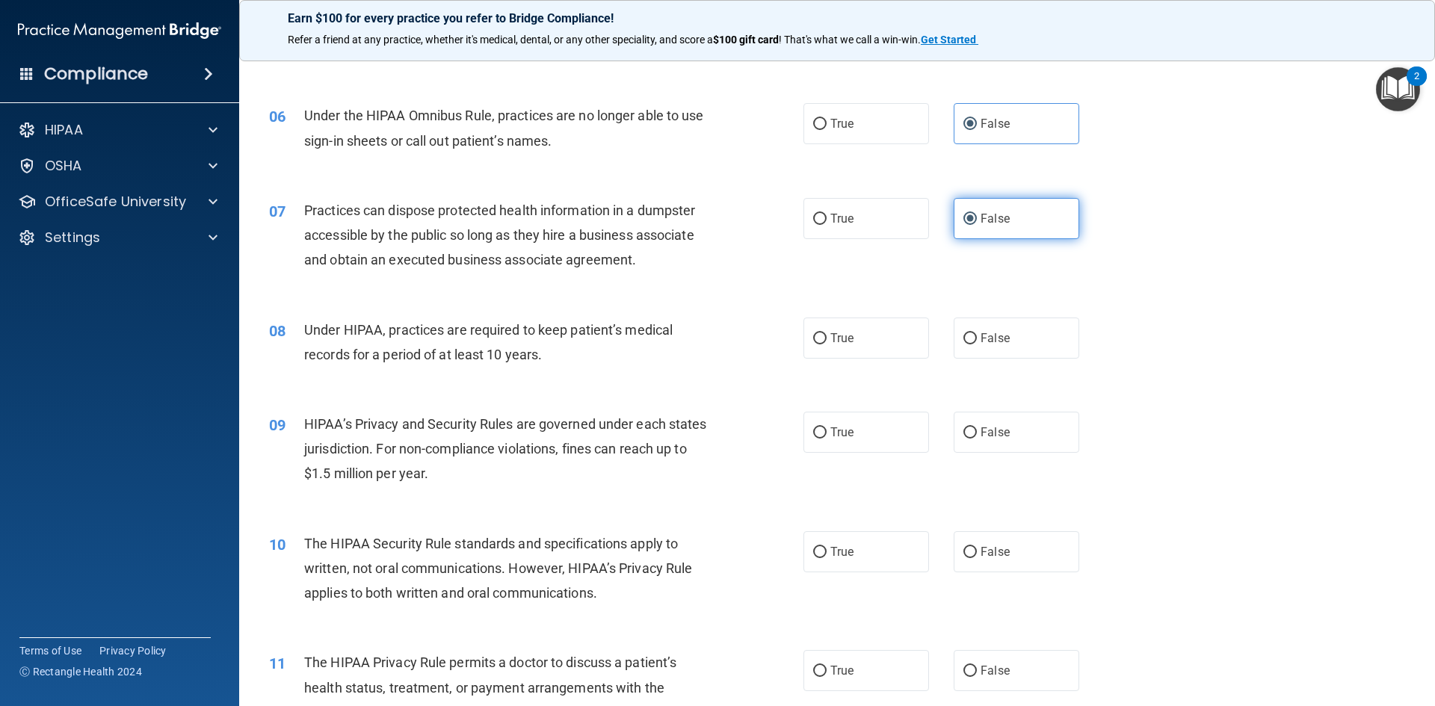
scroll to position [598, 0]
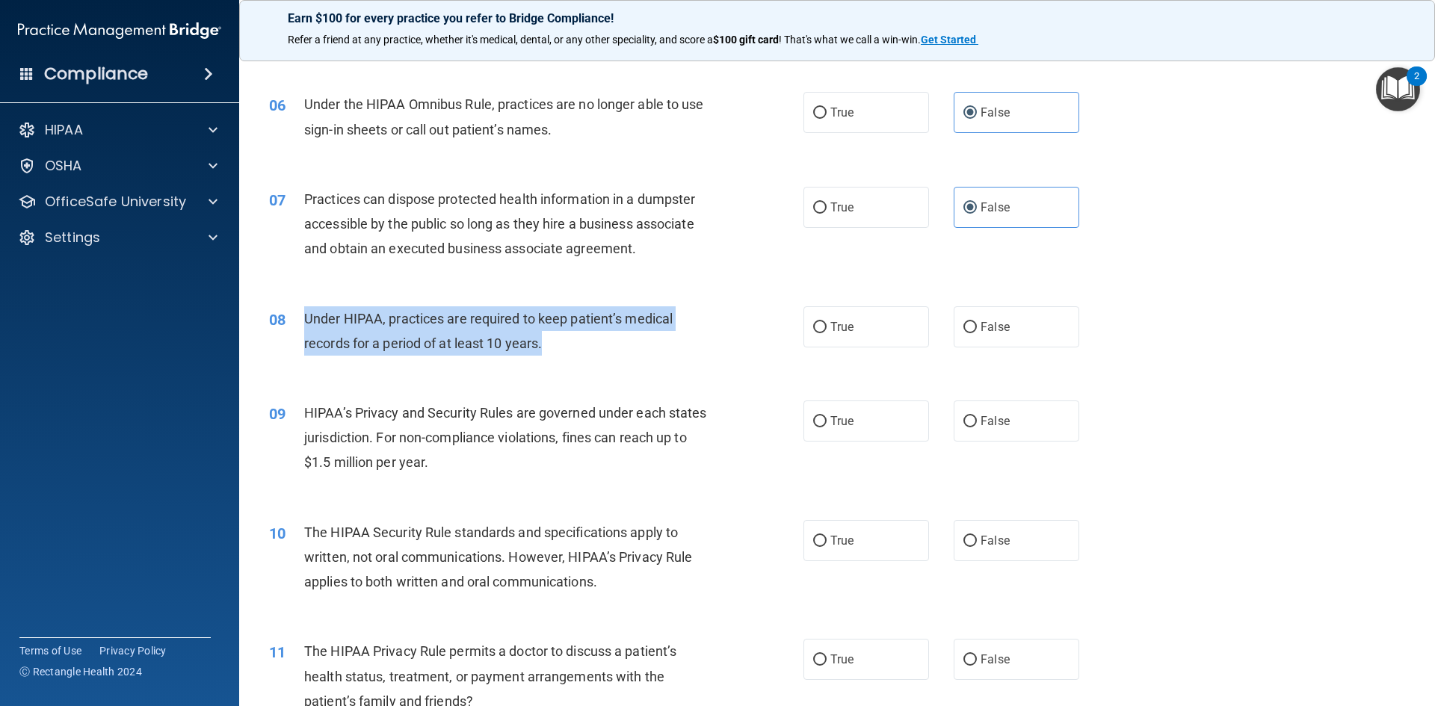
drag, startPoint x: 308, startPoint y: 318, endPoint x: 551, endPoint y: 344, distance: 244.3
click at [551, 344] on div "Under HIPAA, practices are required to keep patient’s medical records for a per…" at bounding box center [513, 330] width 418 height 49
click at [561, 316] on span "Under HIPAA, practices are required to keep patient’s medical records for a per…" at bounding box center [488, 331] width 368 height 40
drag, startPoint x: 551, startPoint y: 346, endPoint x: 276, endPoint y: 302, distance: 278.6
click at [276, 302] on div "08 Under HIPAA, practices are required to keep patient’s medical records for a …" at bounding box center [837, 335] width 1158 height 94
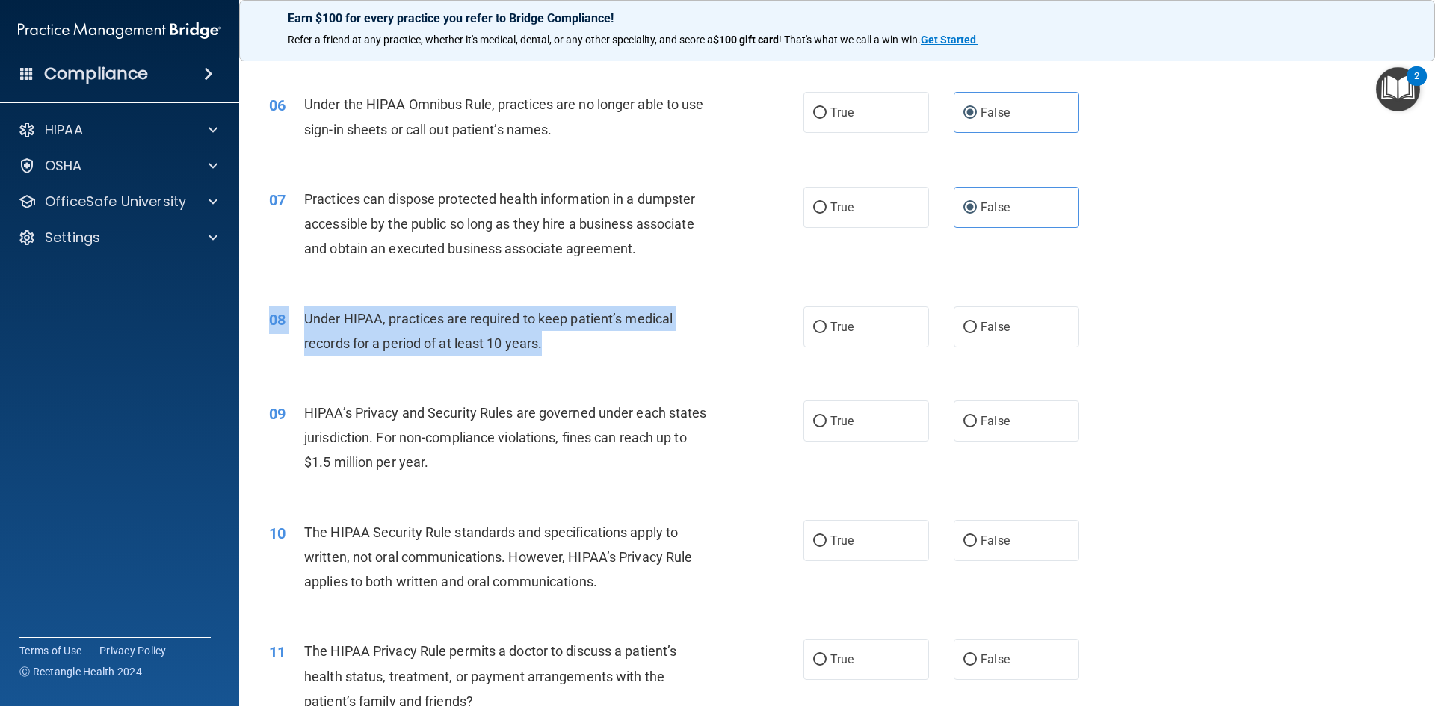
click at [314, 319] on span "Under HIPAA, practices are required to keep patient’s medical records for a per…" at bounding box center [488, 331] width 368 height 40
drag, startPoint x: 309, startPoint y: 312, endPoint x: 546, endPoint y: 346, distance: 238.6
click at [546, 346] on div "Under HIPAA, practices are required to keep patient’s medical records for a per…" at bounding box center [513, 330] width 418 height 49
copy span "nder HIPAA, practices are required to keep patient’s medical records for a peri…"
click at [519, 332] on div "Under HIPAA, practices are required to keep patient’s medical records for a per…" at bounding box center [513, 330] width 418 height 49
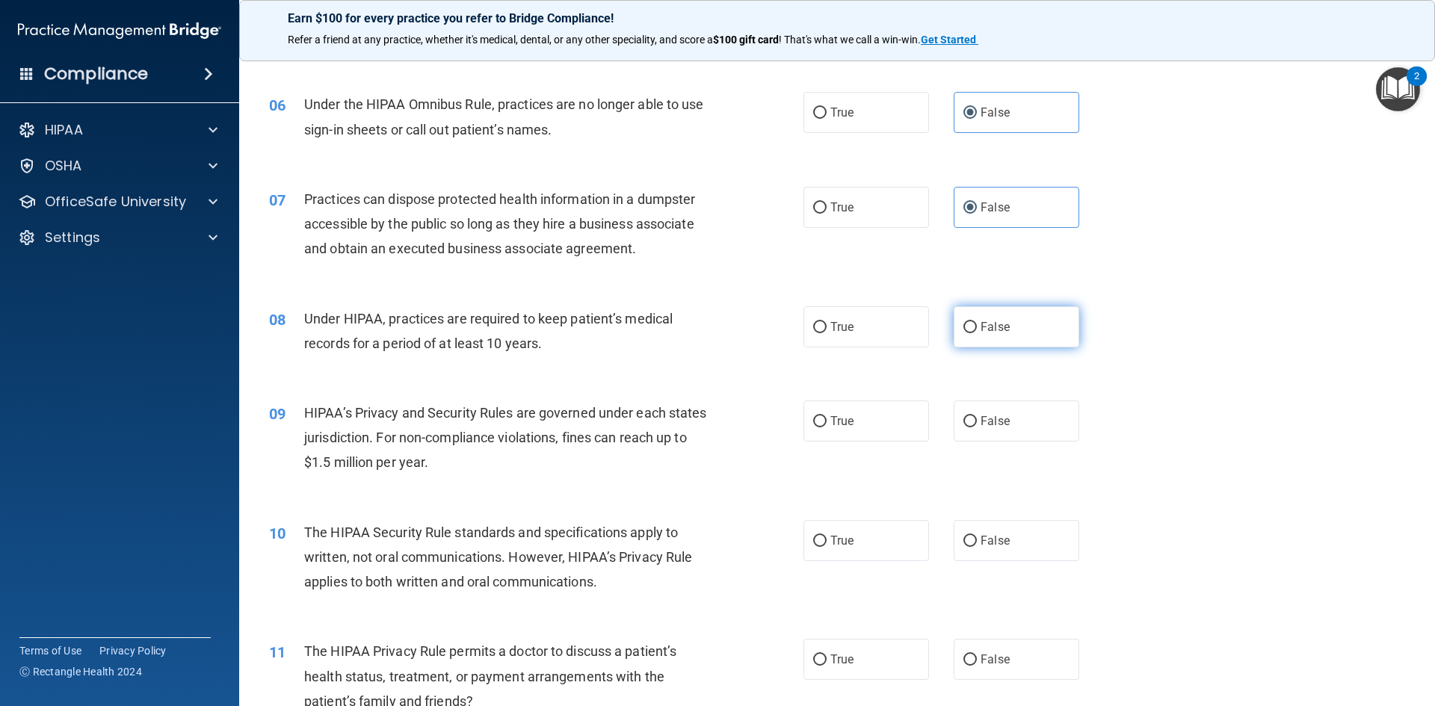
click at [1055, 314] on label "False" at bounding box center [1017, 326] width 126 height 41
click at [977, 322] on input "False" at bounding box center [969, 327] width 13 height 11
radio input "true"
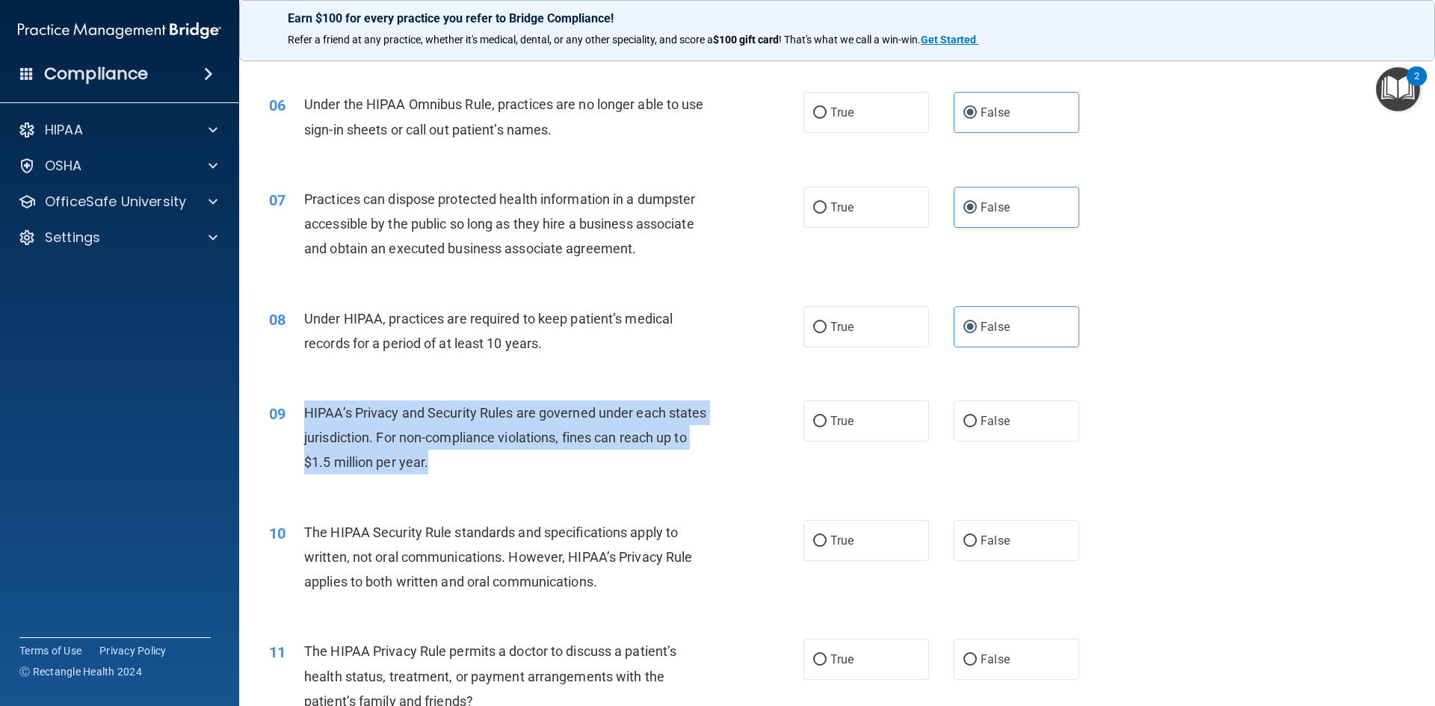
drag, startPoint x: 305, startPoint y: 406, endPoint x: 465, endPoint y: 463, distance: 170.0
click at [465, 463] on div "HIPAA’s Privacy and Security Rules are governed under each states jurisdiction.…" at bounding box center [513, 438] width 418 height 75
copy span "HIPAA’s Privacy and Security Rules are governed under each states jurisdiction.…"
click at [531, 442] on span "HIPAA’s Privacy and Security Rules are governed under each states jurisdiction.…" at bounding box center [505, 437] width 403 height 65
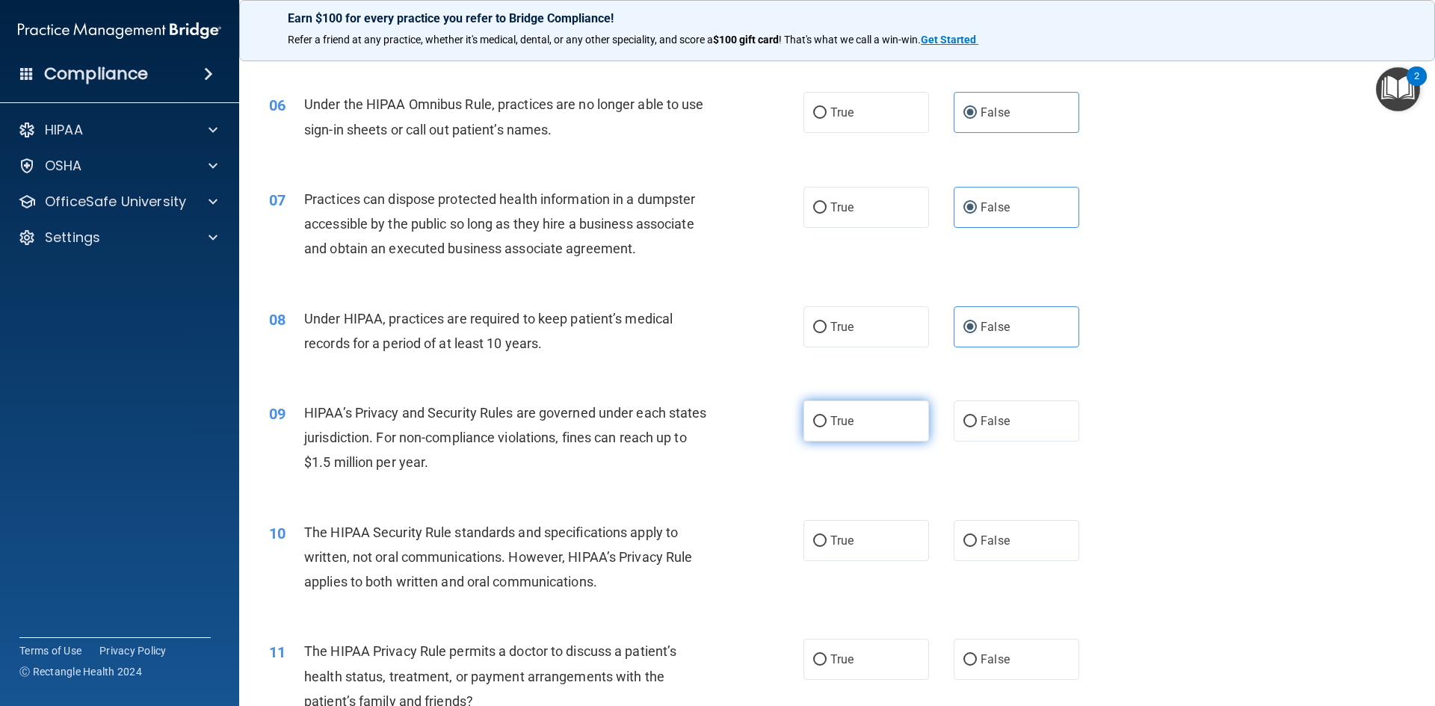
click at [813, 422] on input "True" at bounding box center [819, 421] width 13 height 11
radio input "true"
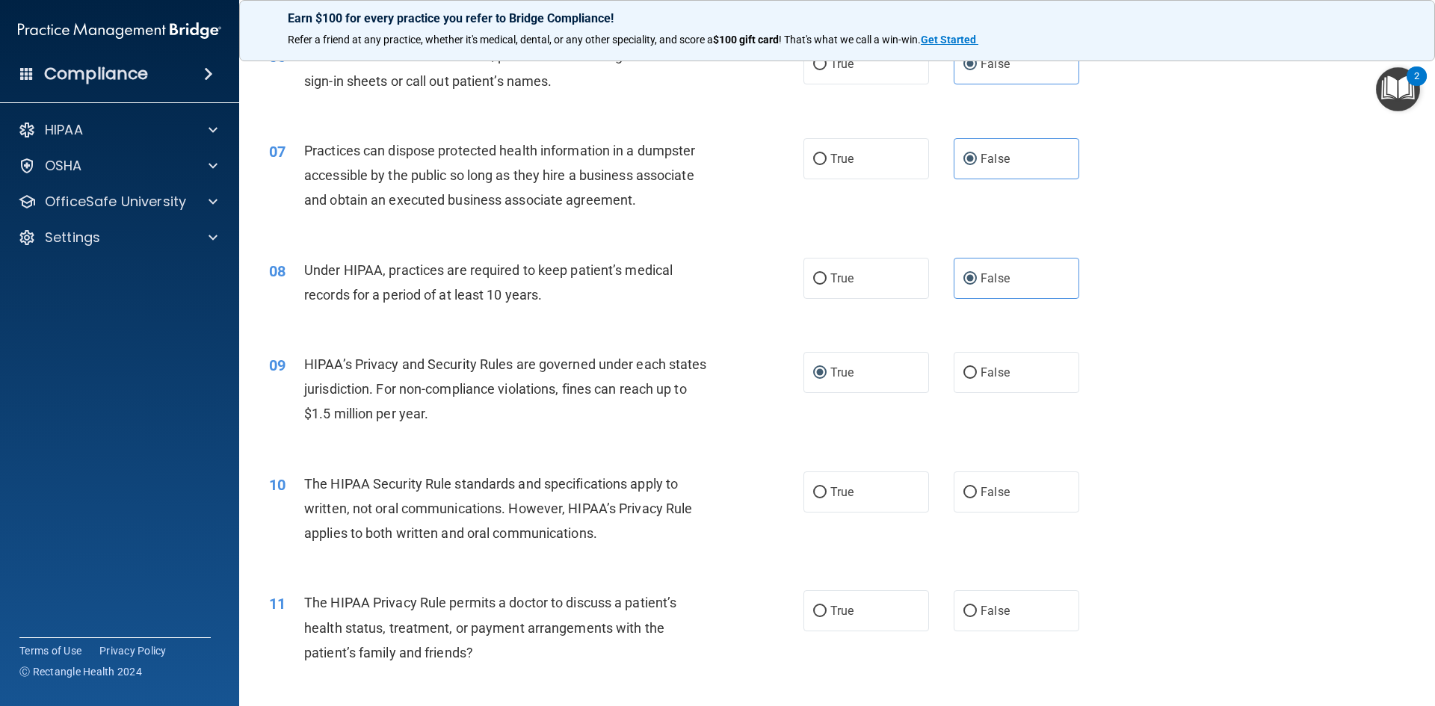
scroll to position [673, 0]
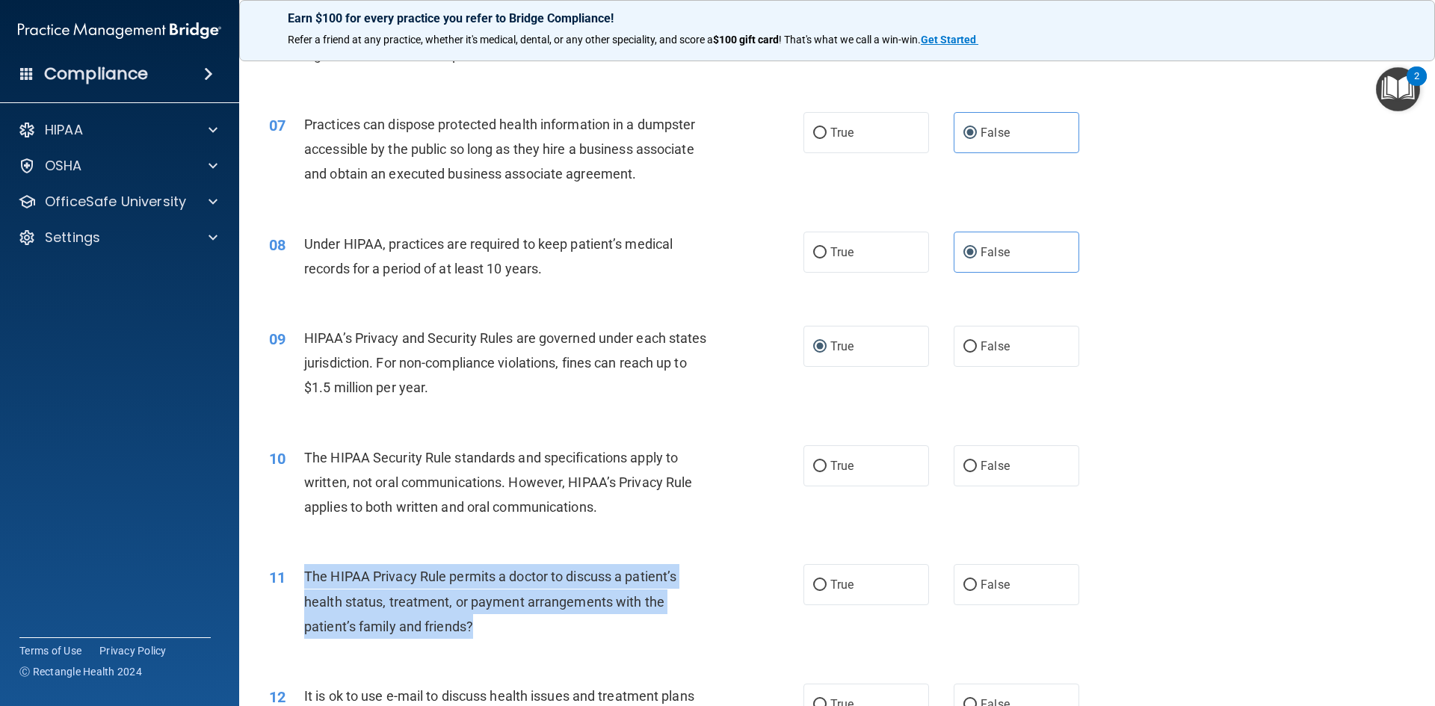
drag, startPoint x: 302, startPoint y: 567, endPoint x: 484, endPoint y: 626, distance: 191.5
click at [484, 626] on div "11 The HIPAA Privacy Rule permits a doctor to discuss a patient’s health status…" at bounding box center [536, 605] width 579 height 82
copy div "The HIPAA Privacy Rule permits a doctor to discuss a patient’s health status, t…"
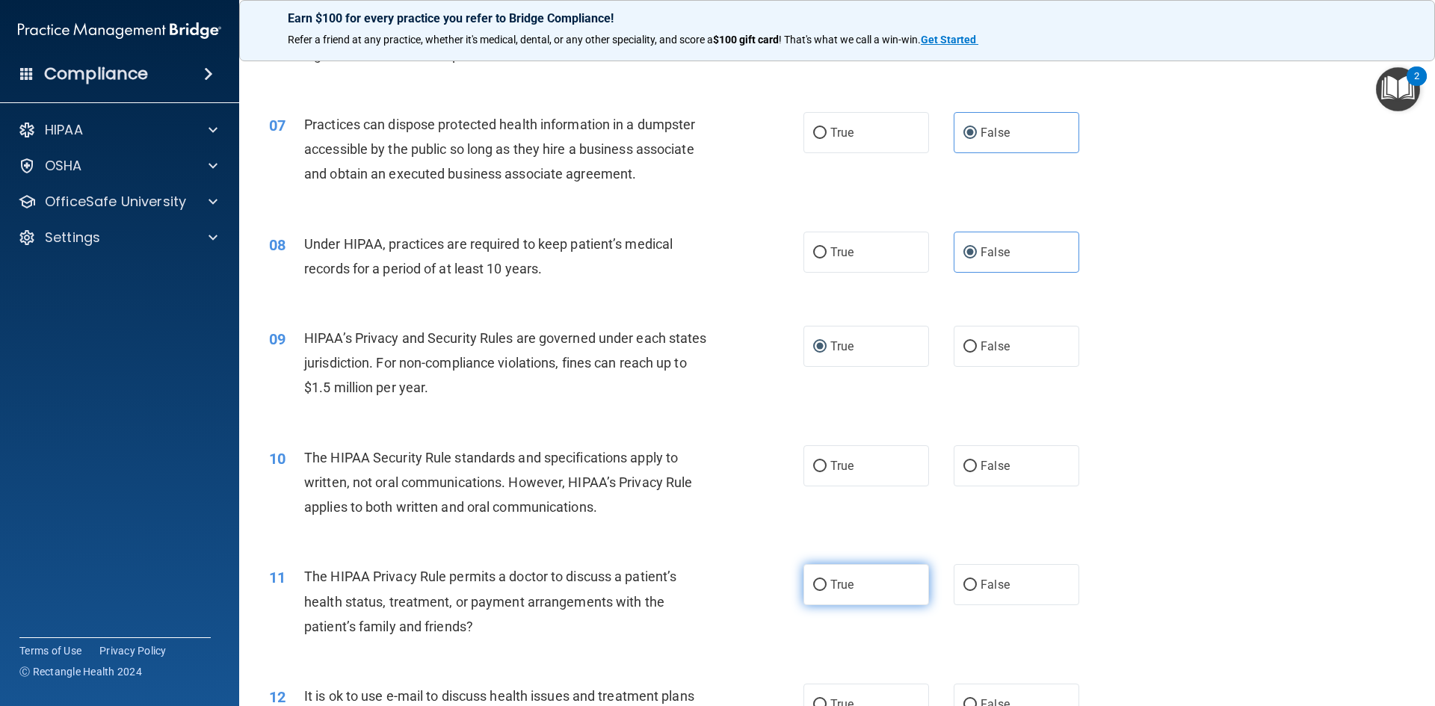
click at [851, 592] on label "True" at bounding box center [866, 584] width 126 height 41
click at [827, 591] on input "True" at bounding box center [819, 585] width 13 height 11
radio input "true"
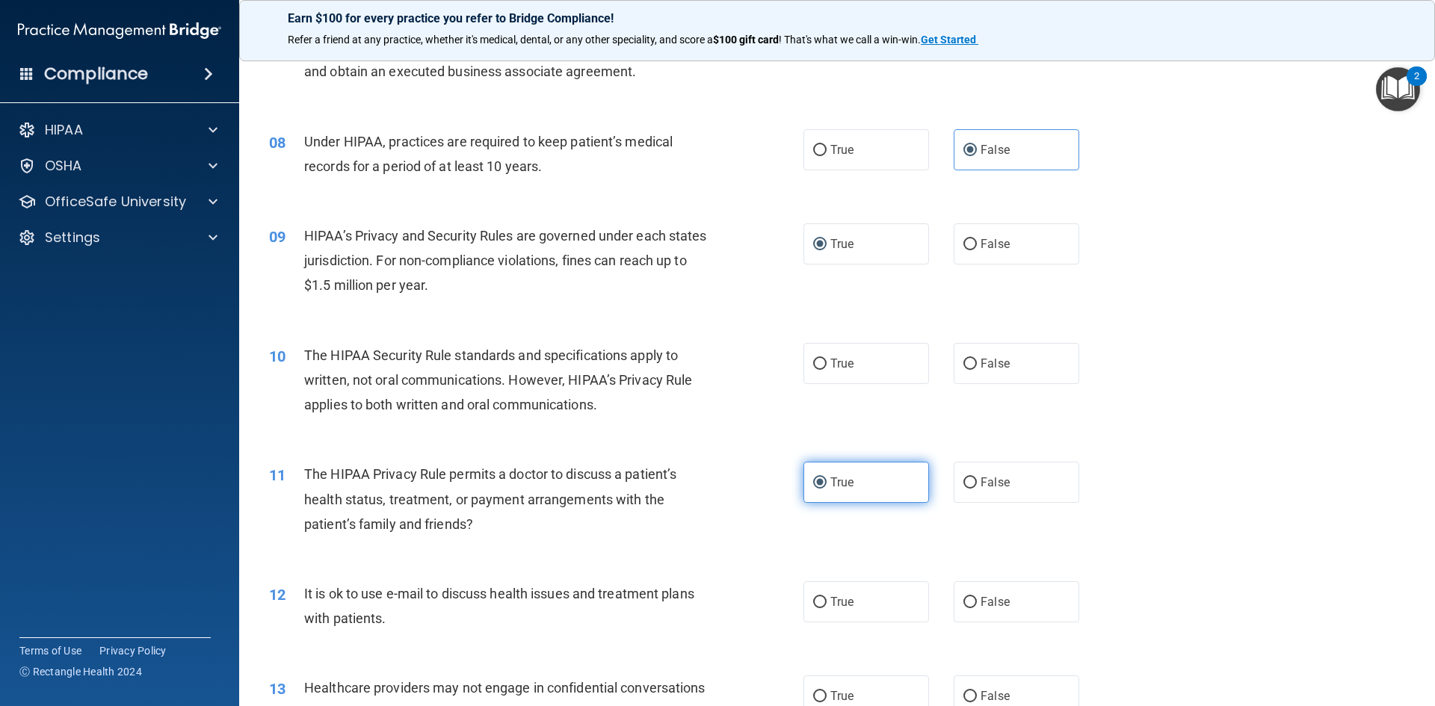
scroll to position [822, 0]
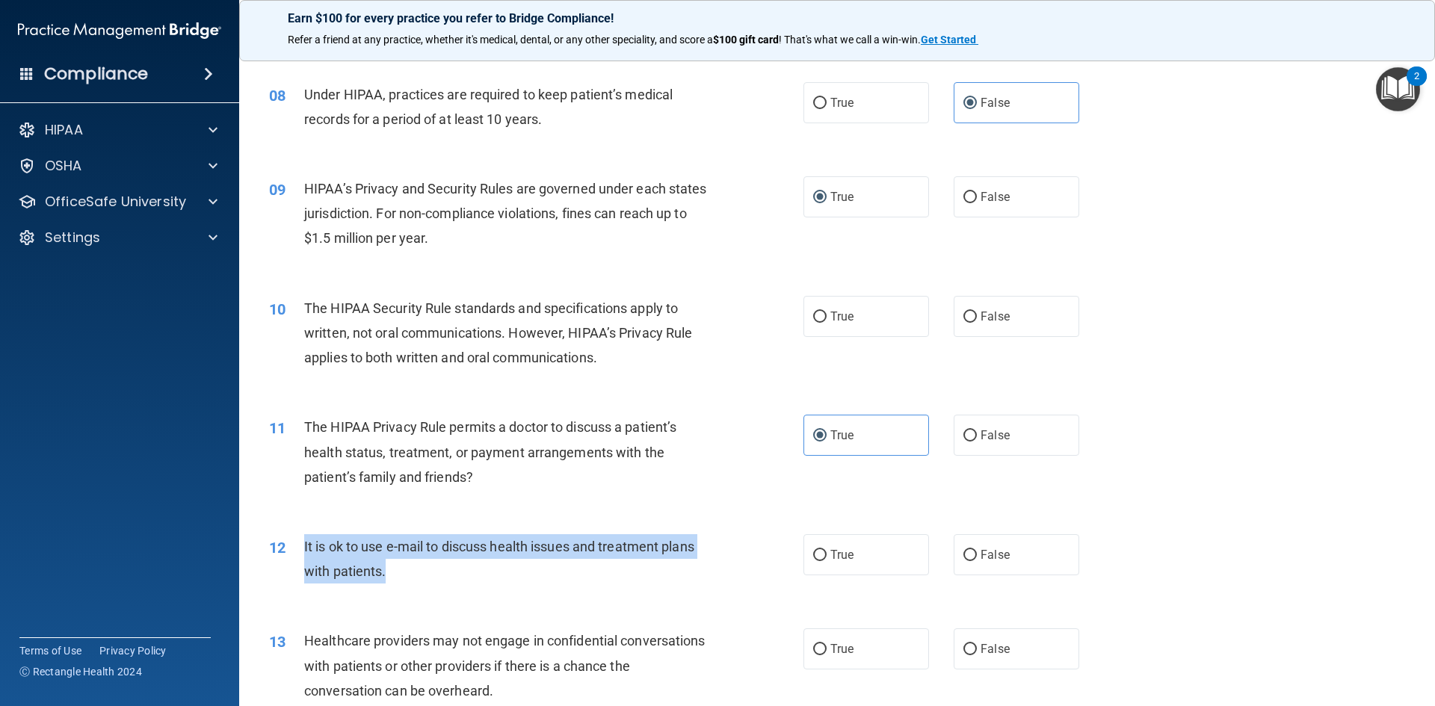
drag, startPoint x: 302, startPoint y: 543, endPoint x: 401, endPoint y: 569, distance: 102.6
click at [401, 569] on div "12 It is ok to use e-mail to discuss health issues and treatment plans with pat…" at bounding box center [536, 562] width 579 height 57
copy div "It is ok to use e-mail to discuss health issues and treatment plans with patien…"
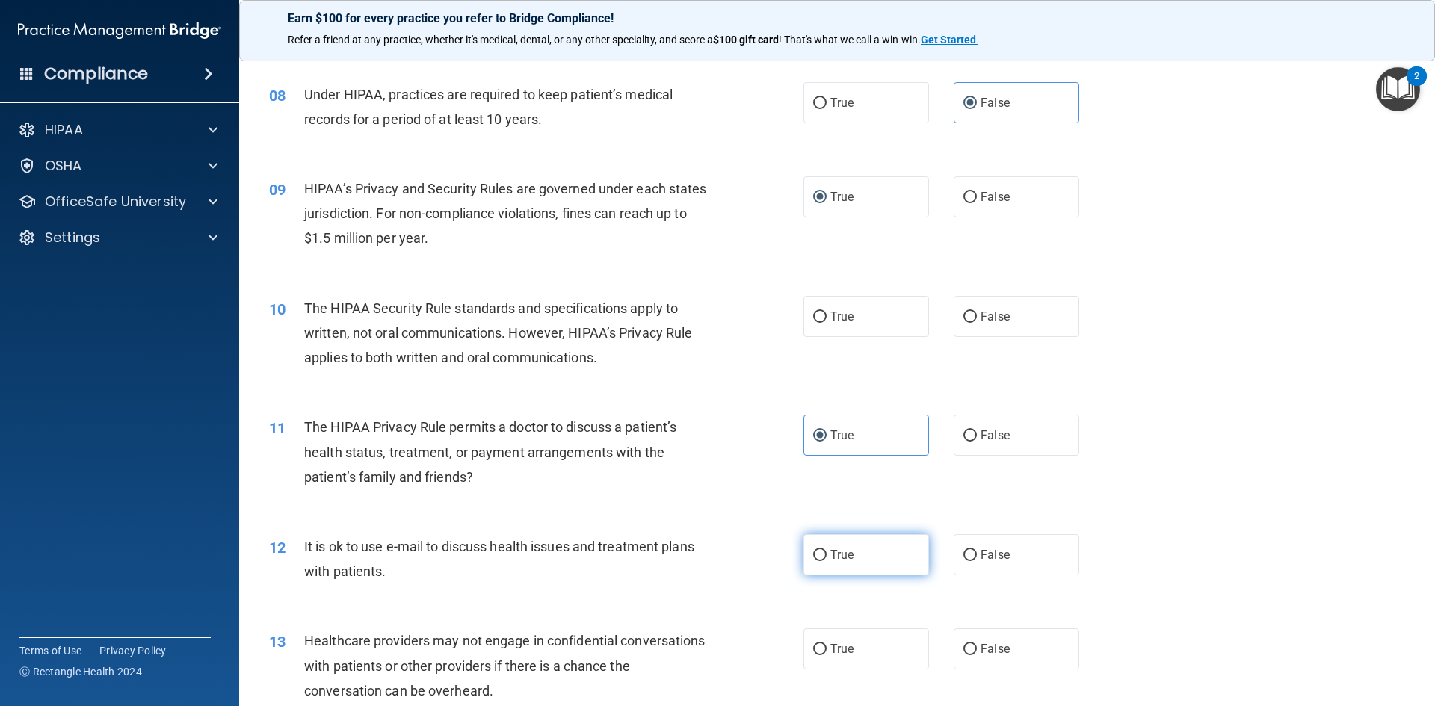
click at [879, 552] on label "True" at bounding box center [866, 554] width 126 height 41
click at [827, 552] on input "True" at bounding box center [819, 555] width 13 height 11
radio input "true"
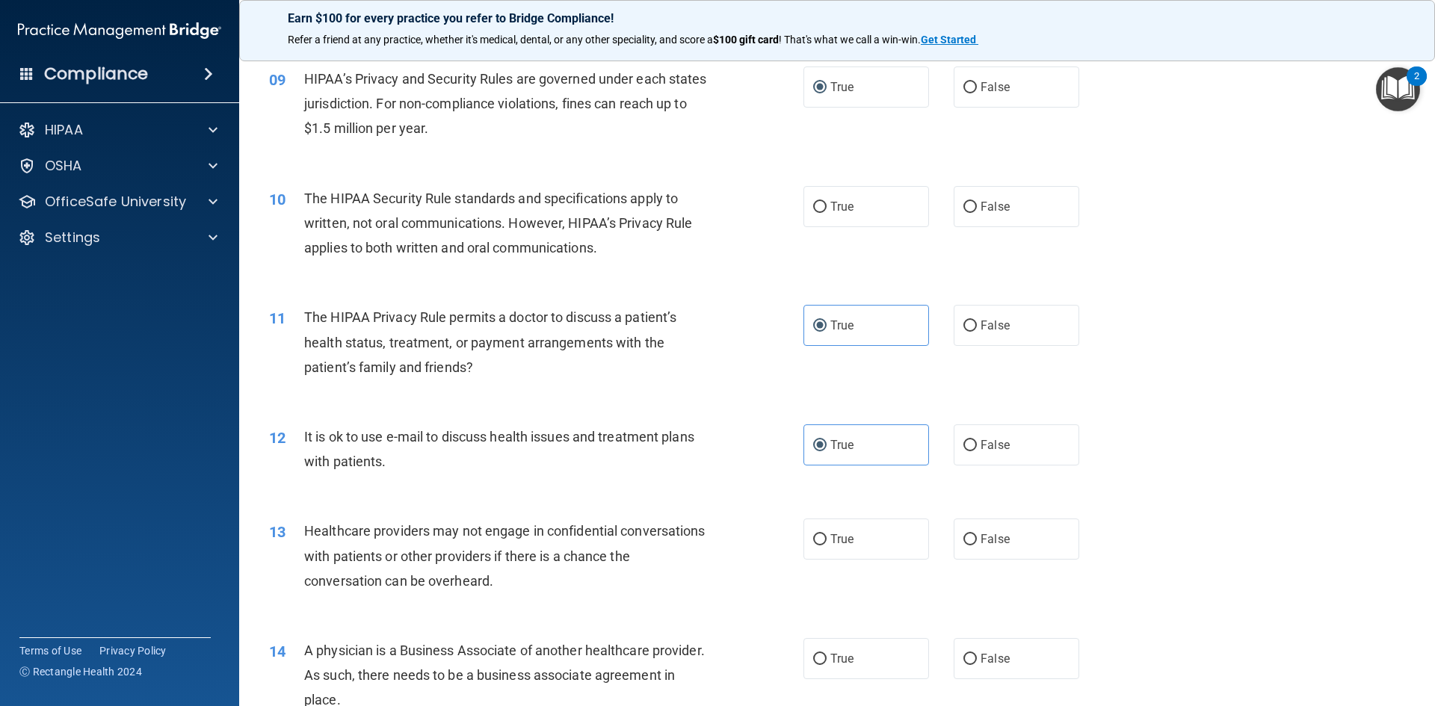
scroll to position [972, 0]
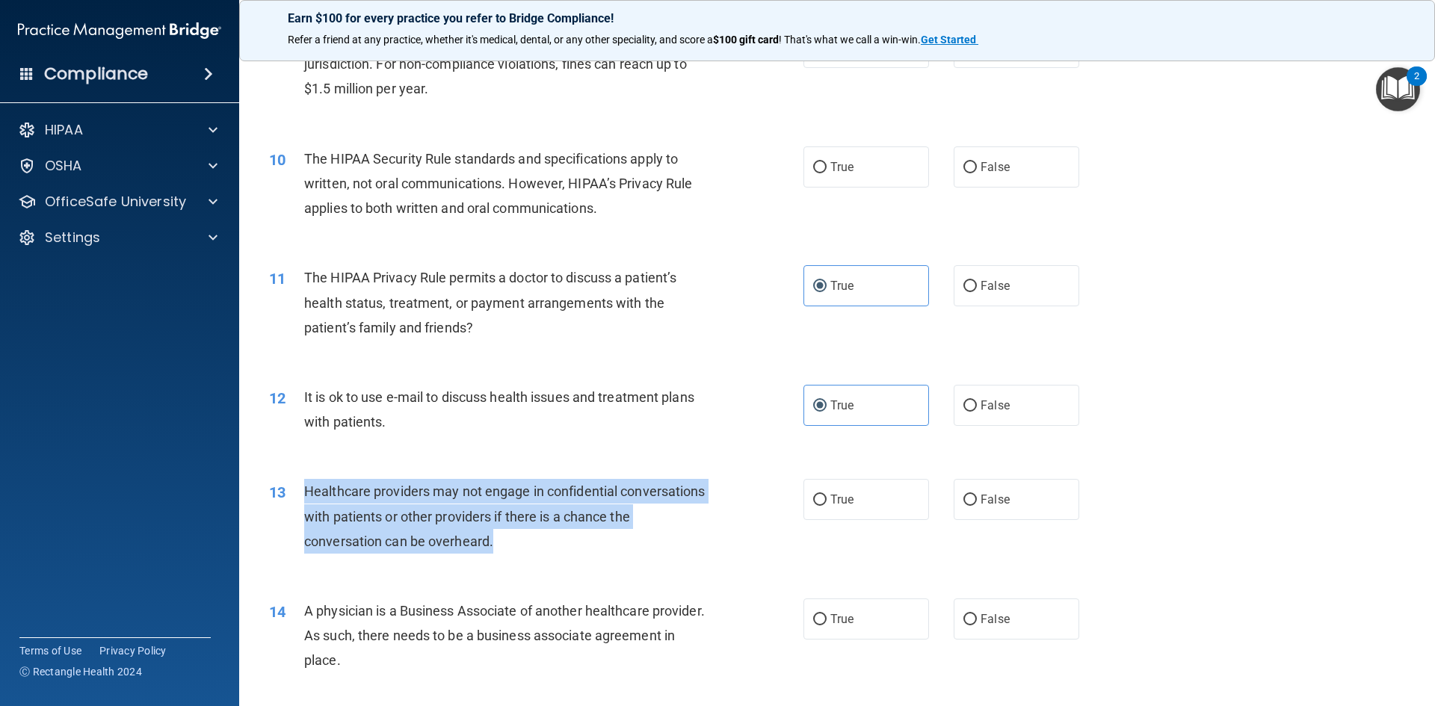
drag, startPoint x: 303, startPoint y: 485, endPoint x: 552, endPoint y: 549, distance: 256.9
click at [552, 549] on div "13 Healthcare providers may not engage in confidential conversations with patie…" at bounding box center [536, 520] width 579 height 82
click at [553, 496] on span "Healthcare providers may not engage in confidential conversations with patients…" at bounding box center [504, 516] width 401 height 65
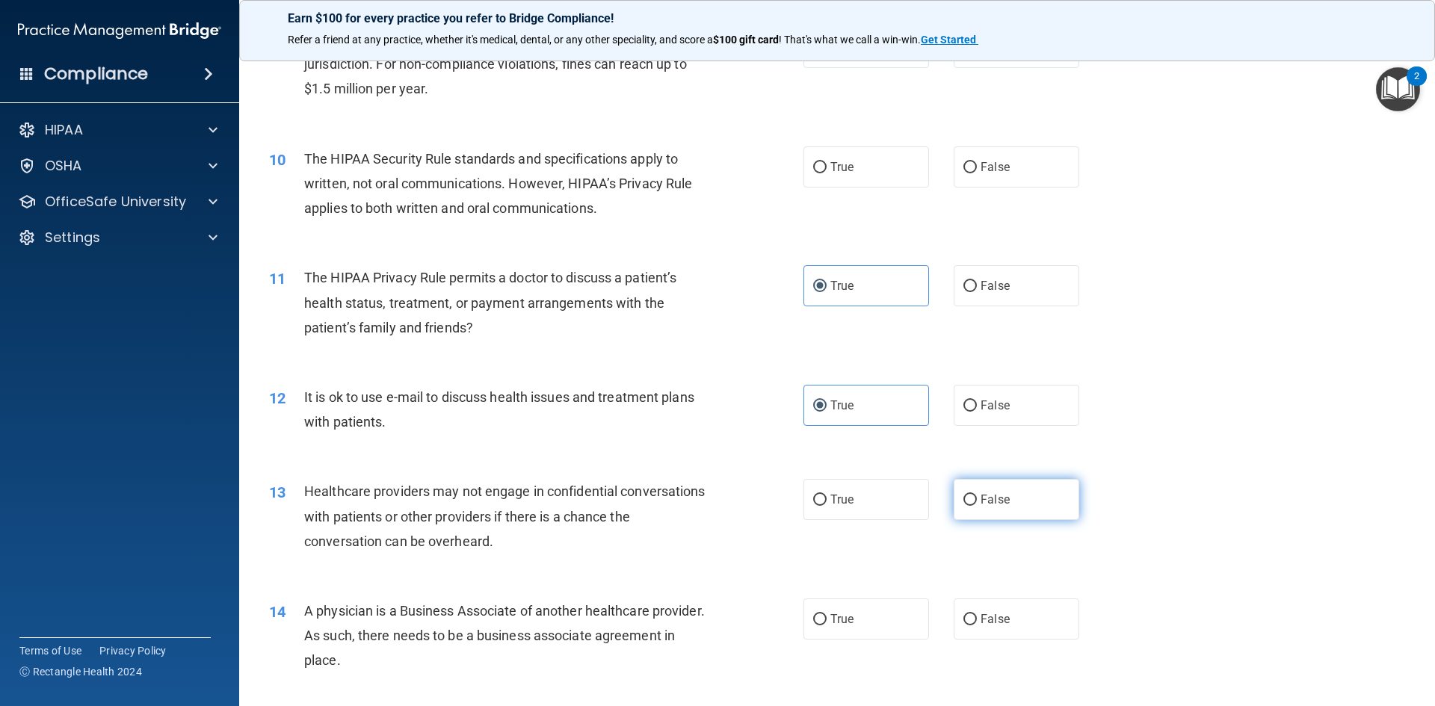
click at [1008, 490] on label "False" at bounding box center [1017, 499] width 126 height 41
click at [977, 495] on input "False" at bounding box center [969, 500] width 13 height 11
radio input "true"
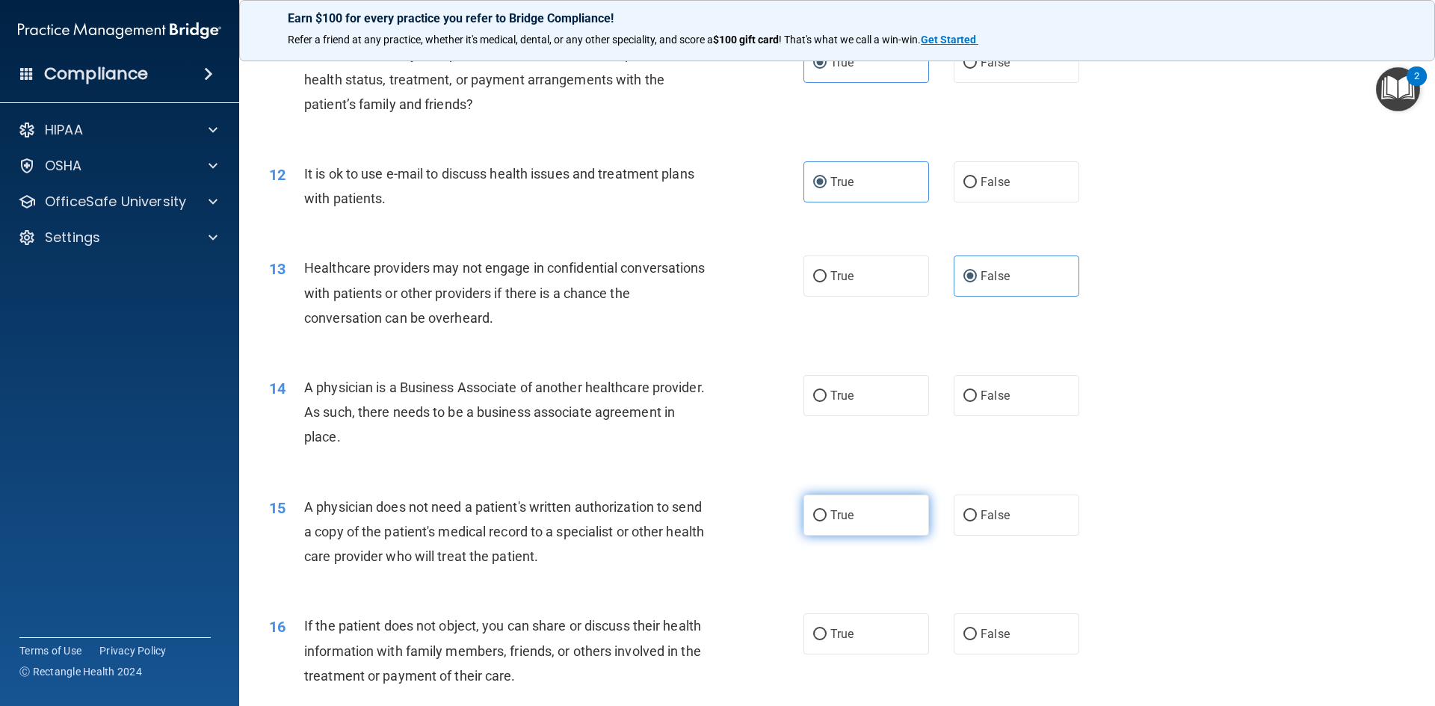
scroll to position [1196, 0]
click at [815, 386] on label "True" at bounding box center [866, 394] width 126 height 41
click at [815, 390] on input "True" at bounding box center [819, 395] width 13 height 11
radio input "true"
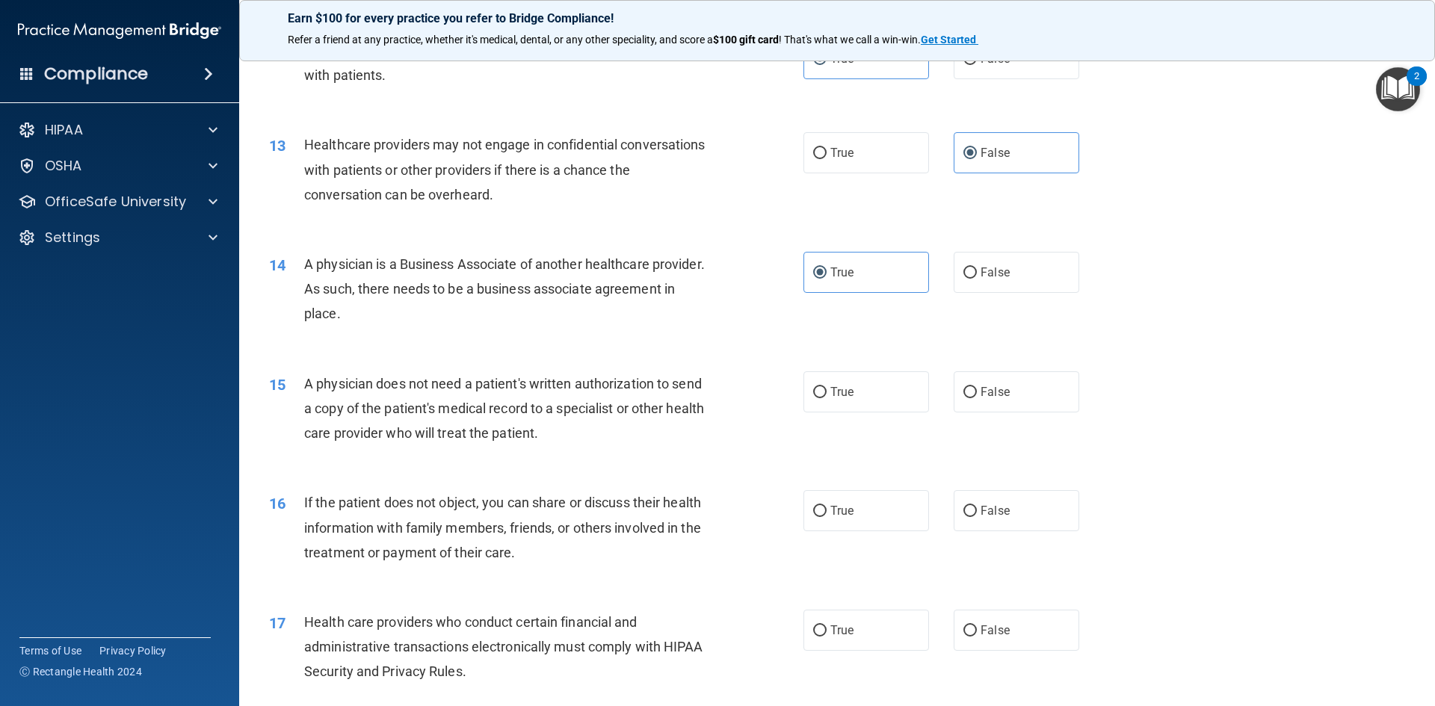
scroll to position [1345, 0]
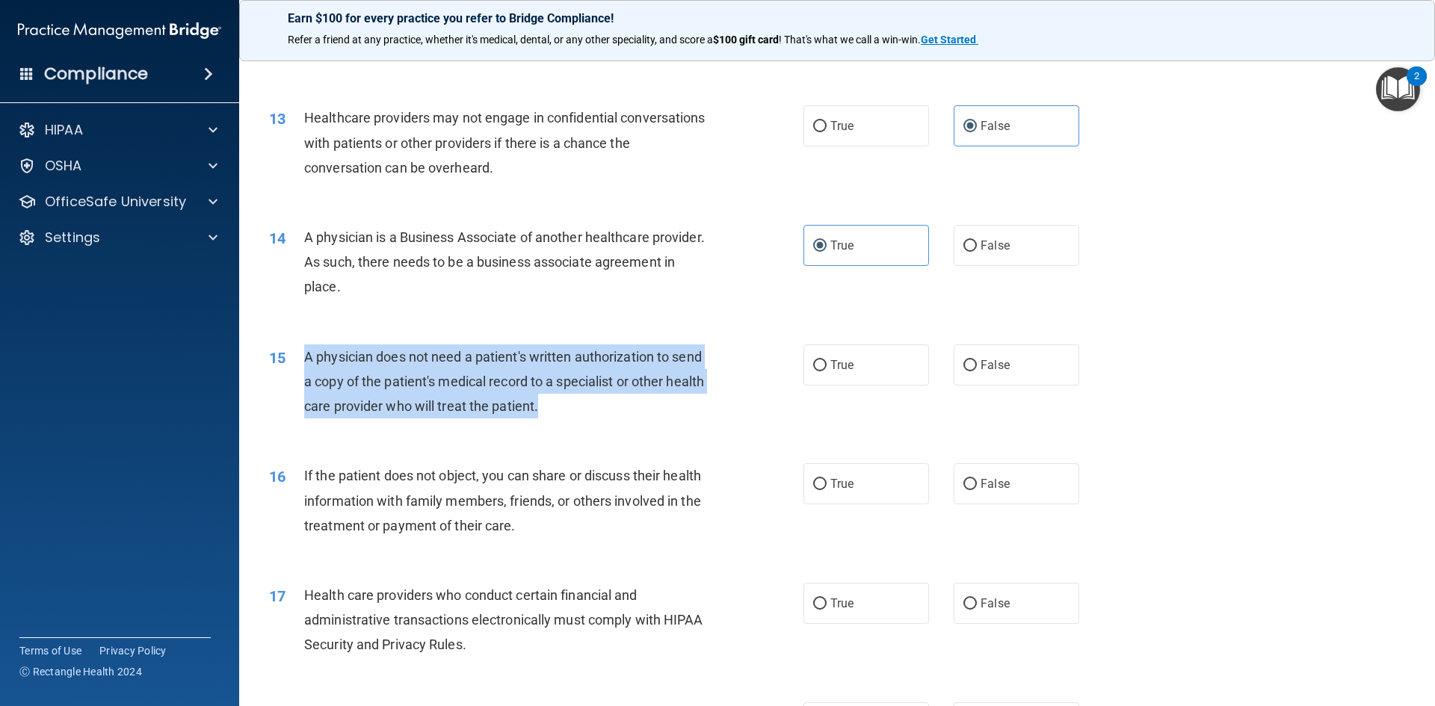
drag, startPoint x: 299, startPoint y: 354, endPoint x: 580, endPoint y: 413, distance: 287.2
click at [580, 413] on div "15 A physician does not need a patient's written authorization to send a copy o…" at bounding box center [536, 386] width 579 height 82
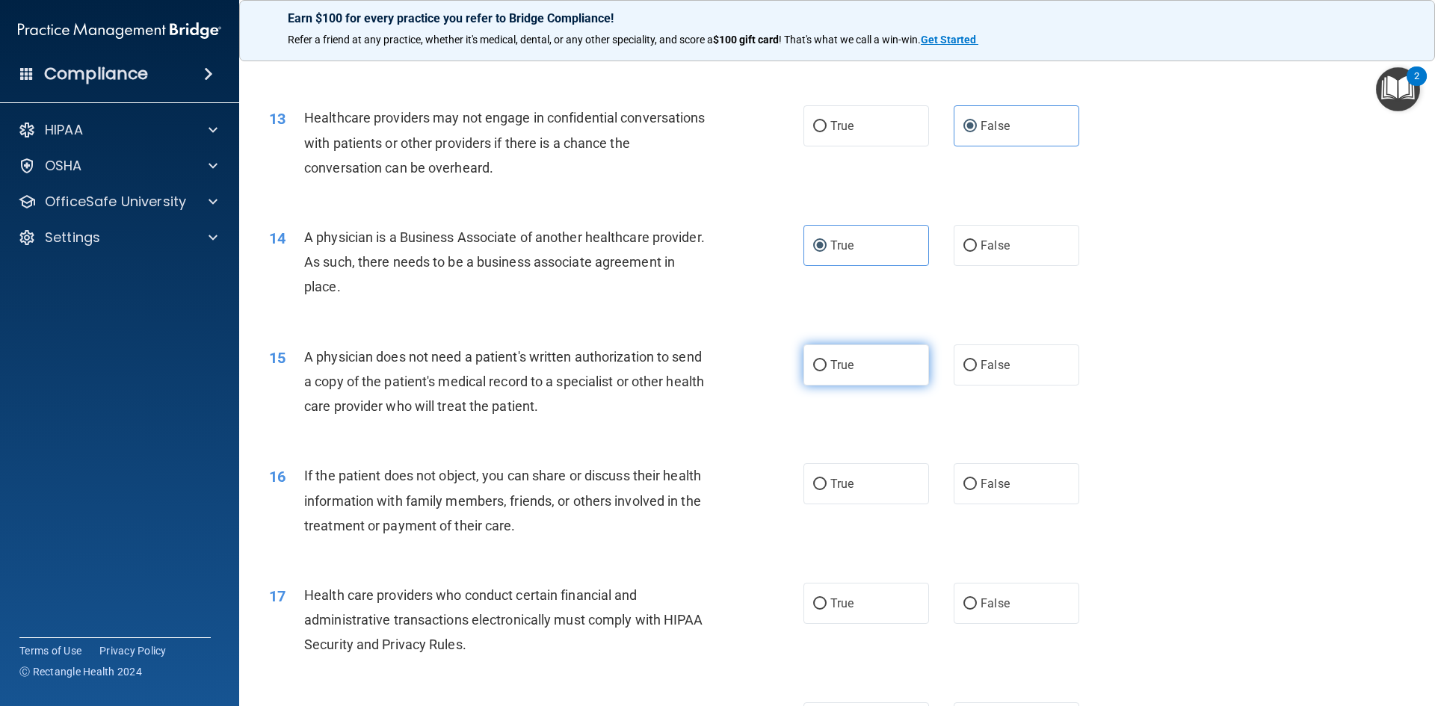
click at [845, 367] on span "True" at bounding box center [841, 365] width 23 height 14
click at [827, 367] on input "True" at bounding box center [819, 365] width 13 height 11
radio input "true"
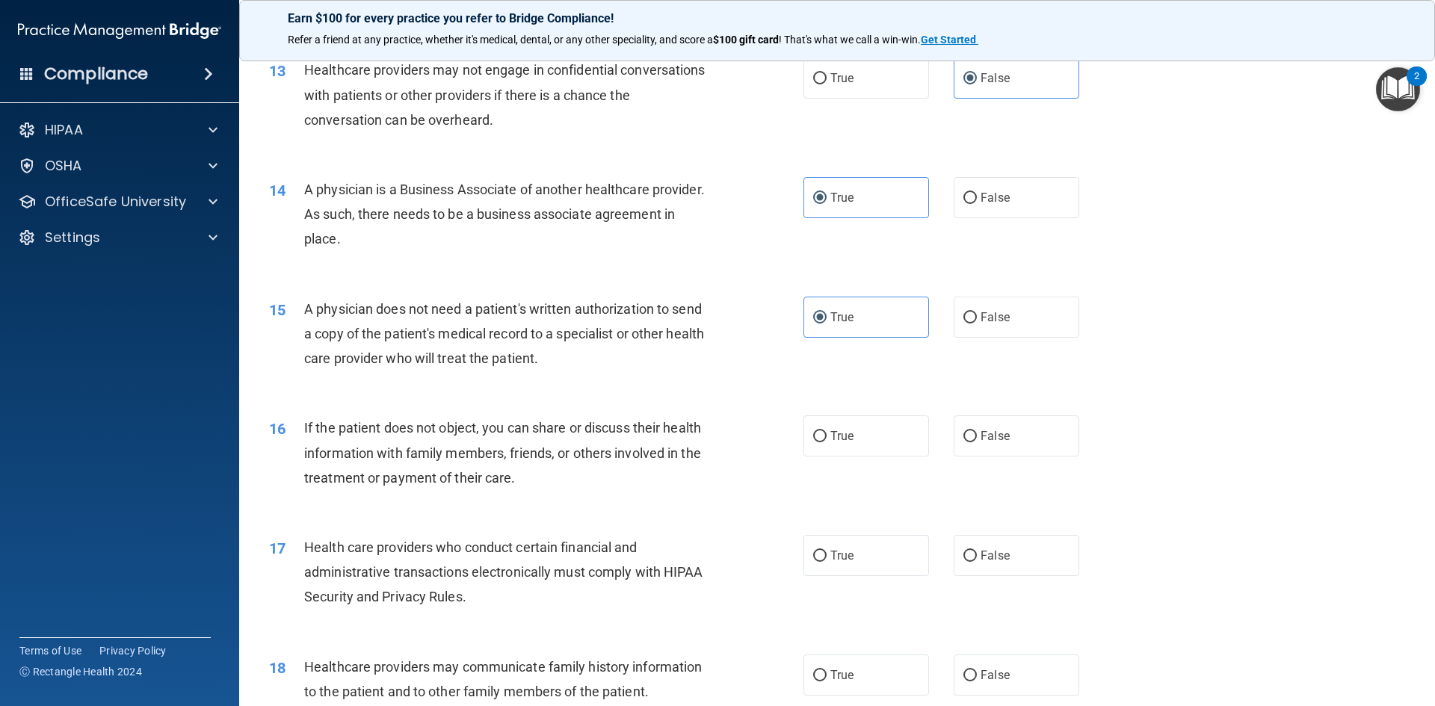
scroll to position [1420, 0]
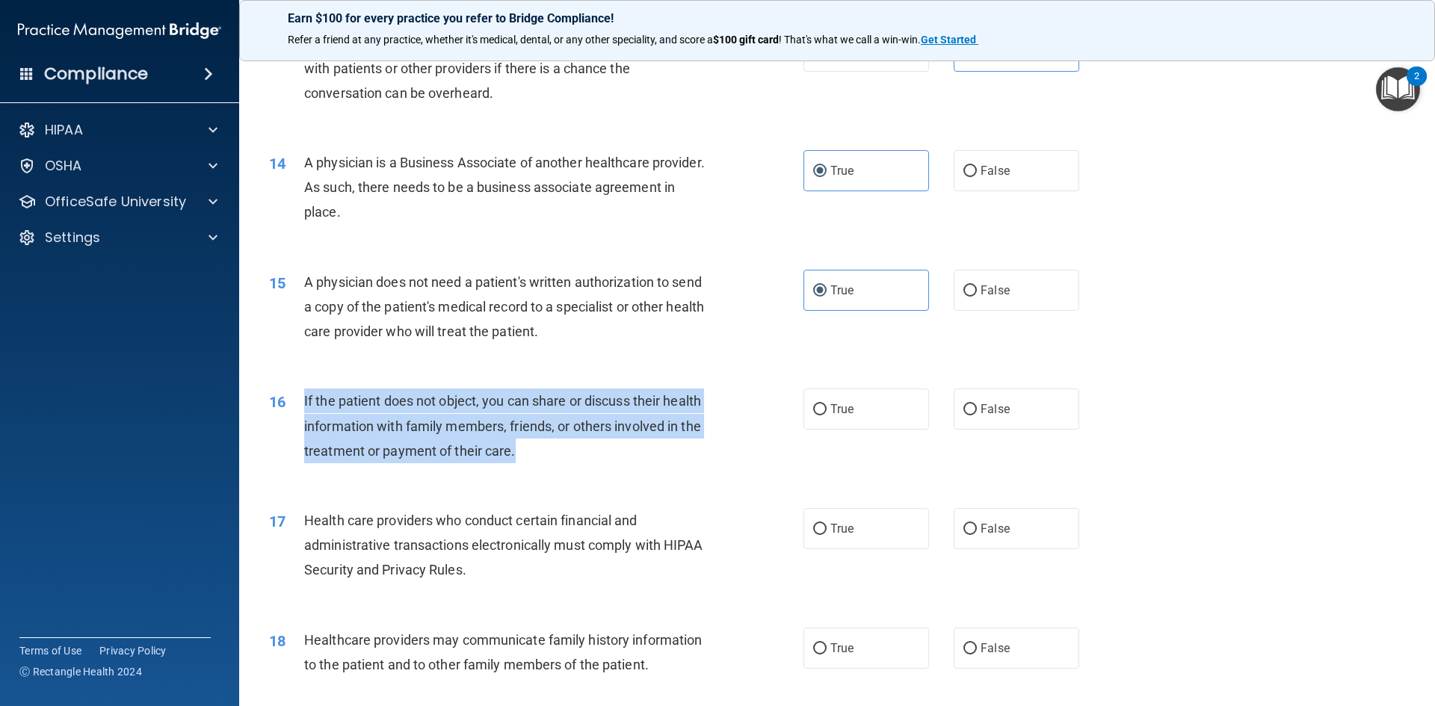
drag, startPoint x: 302, startPoint y: 401, endPoint x: 540, endPoint y: 457, distance: 244.8
click at [540, 457] on div "16 If the patient does not object, you can share or discuss their health inform…" at bounding box center [536, 430] width 579 height 82
click at [409, 401] on span "If the patient does not object, you can share or discuss their health informati…" at bounding box center [502, 425] width 397 height 65
click at [555, 421] on span "If the patient does not object, you can share or discuss their health informati…" at bounding box center [502, 425] width 397 height 65
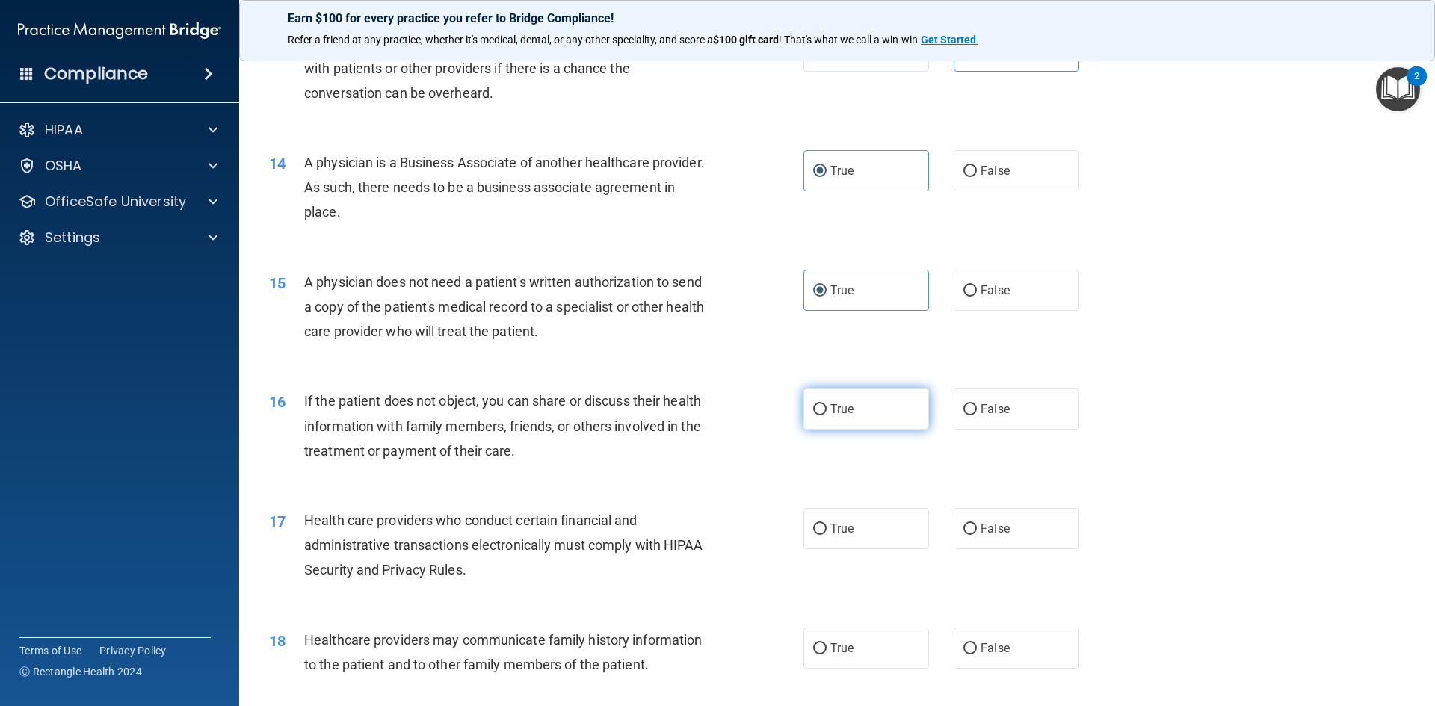
click at [865, 410] on label "True" at bounding box center [866, 409] width 126 height 41
click at [827, 410] on input "True" at bounding box center [819, 409] width 13 height 11
radio input "true"
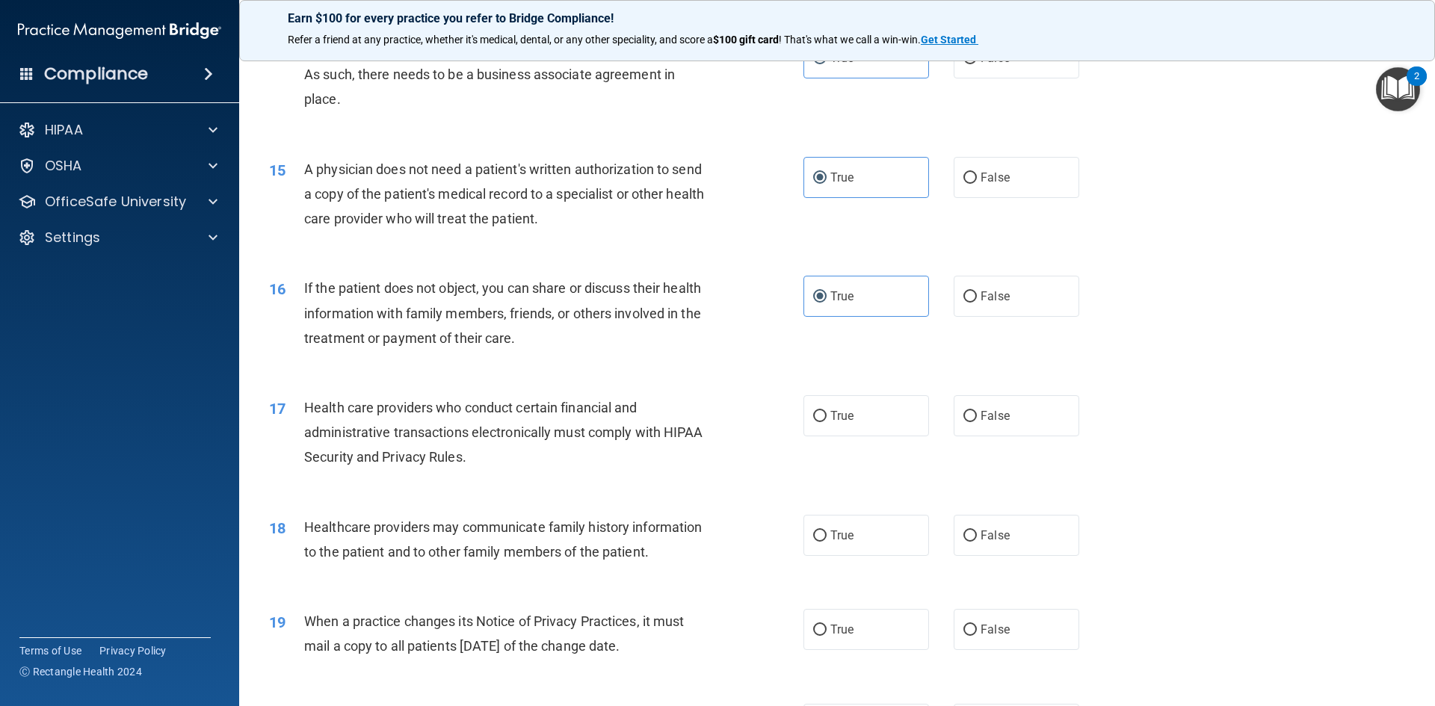
scroll to position [1495, 0]
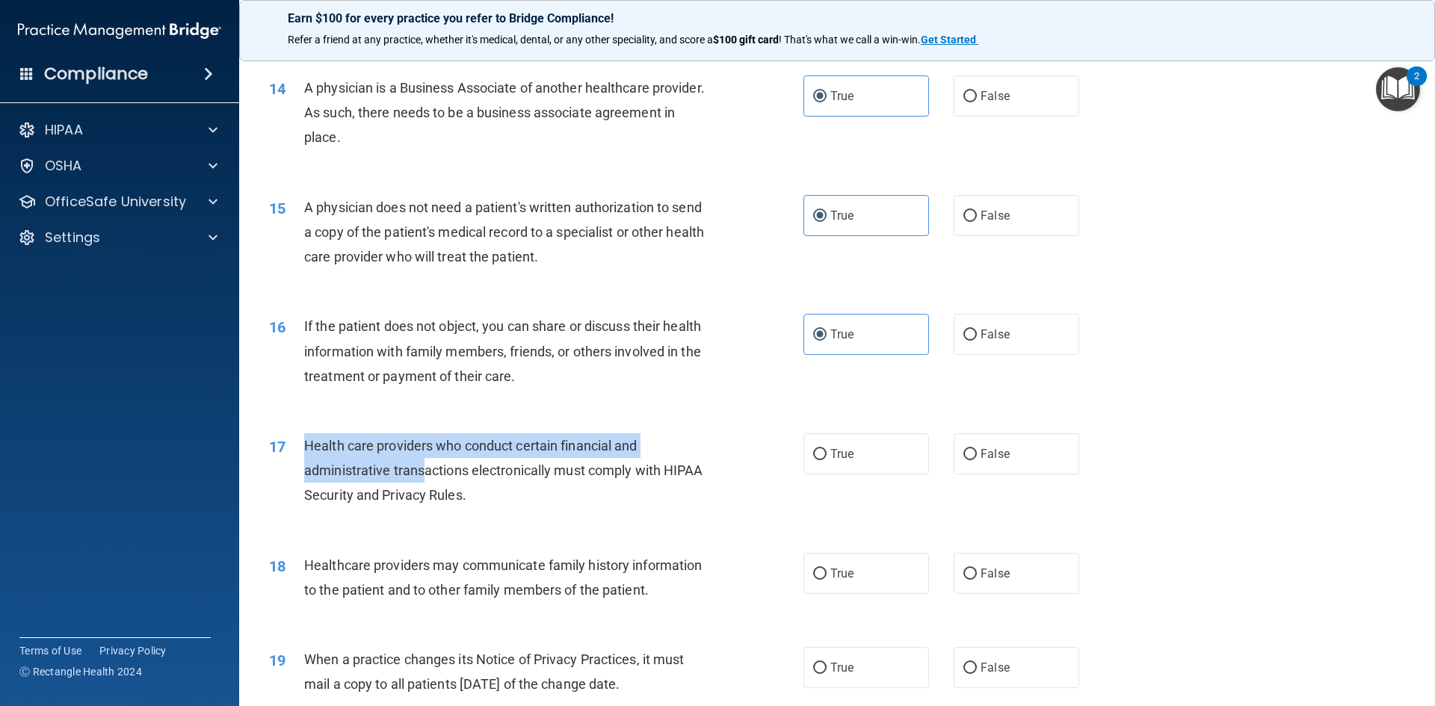
drag, startPoint x: 300, startPoint y: 439, endPoint x: 421, endPoint y: 479, distance: 126.7
click at [421, 479] on div "17 Health care providers who conduct certain financial and administrative trans…" at bounding box center [536, 475] width 579 height 82
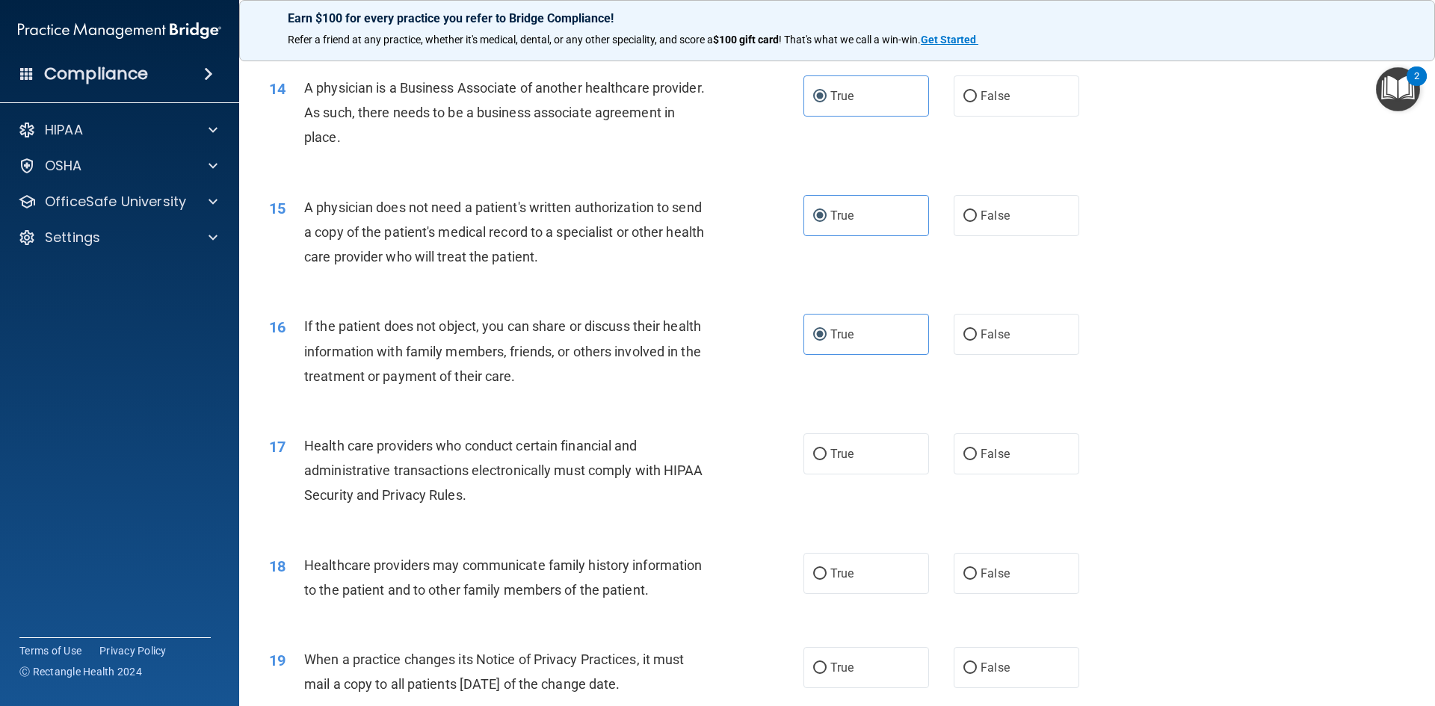
click at [478, 488] on div "Health care providers who conduct certain financial and administrative transact…" at bounding box center [513, 471] width 418 height 75
click at [833, 460] on span "True" at bounding box center [841, 454] width 23 height 14
click at [827, 460] on input "True" at bounding box center [819, 454] width 13 height 11
radio input "true"
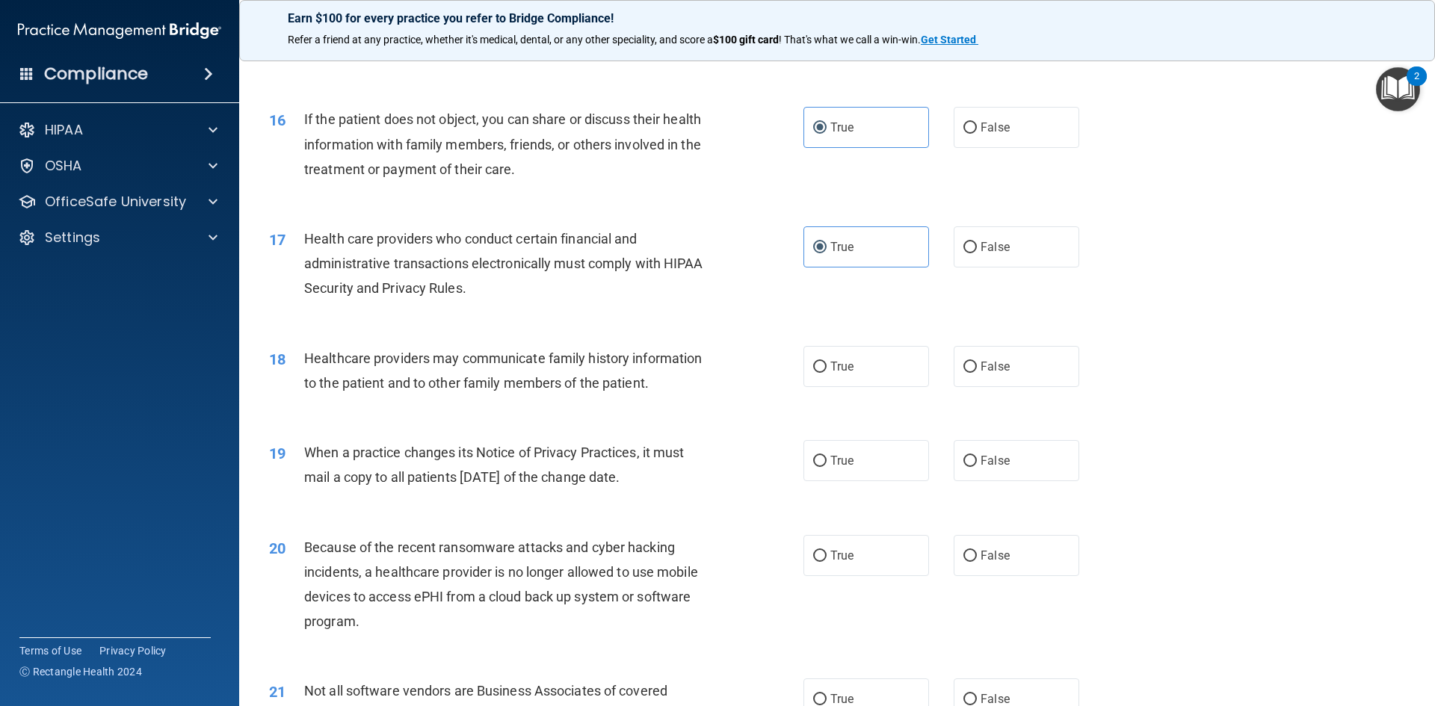
scroll to position [1719, 0]
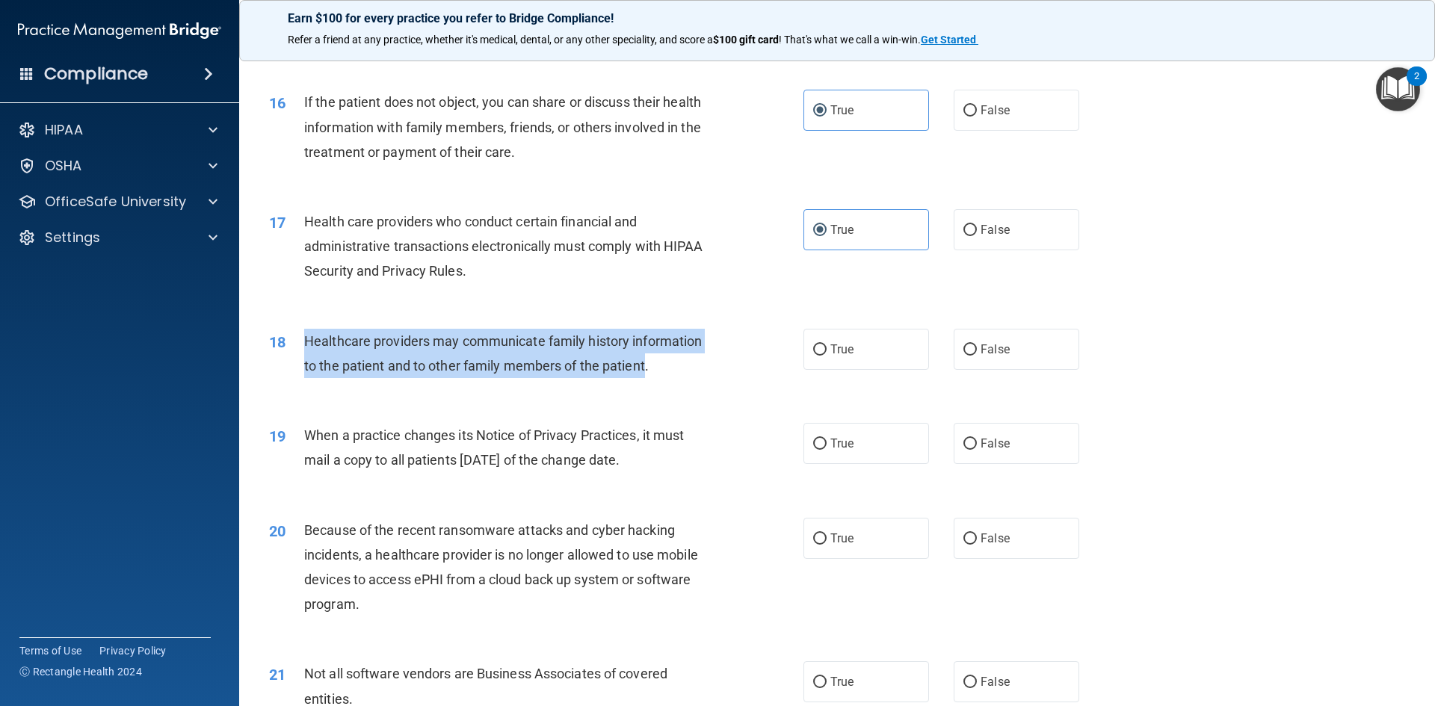
drag, startPoint x: 305, startPoint y: 336, endPoint x: 645, endPoint y: 363, distance: 341.2
click at [645, 363] on span "Healthcare providers may communicate family history information to the patient …" at bounding box center [503, 353] width 398 height 40
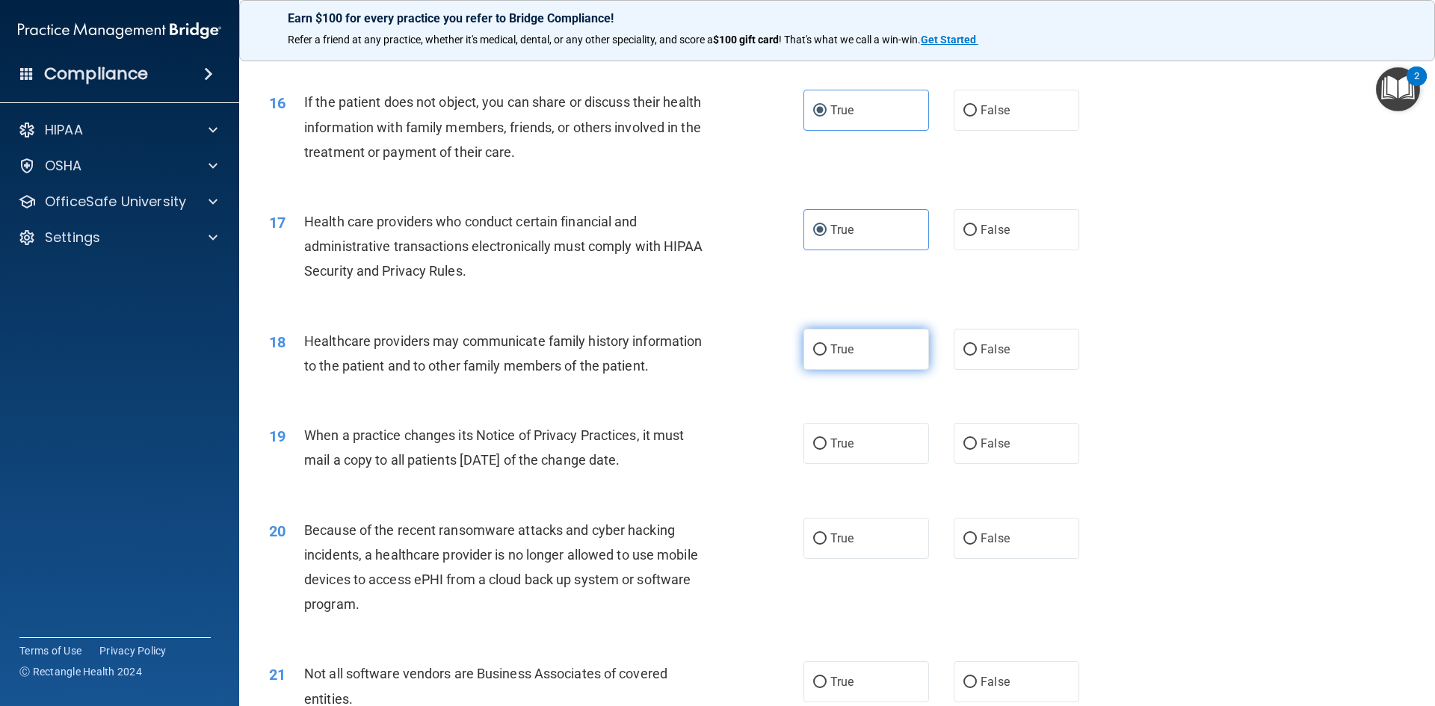
click at [830, 345] on span "True" at bounding box center [841, 349] width 23 height 14
click at [827, 345] on input "True" at bounding box center [819, 350] width 13 height 11
radio input "true"
drag, startPoint x: 306, startPoint y: 431, endPoint x: 713, endPoint y: 466, distance: 408.2
click at [713, 466] on div "When a practice changes its Notice of Privacy Practices, it must mail a copy to…" at bounding box center [513, 447] width 418 height 49
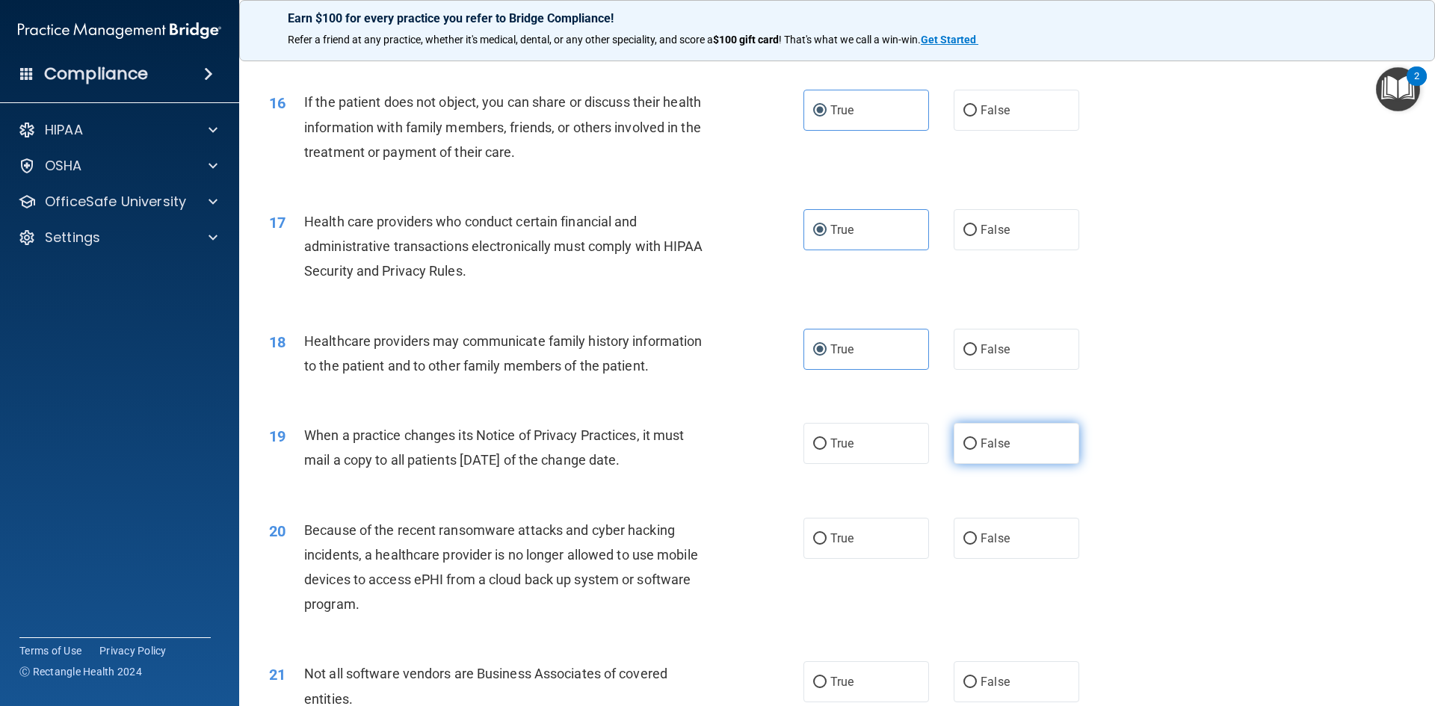
click at [1025, 460] on label "False" at bounding box center [1017, 443] width 126 height 41
click at [977, 450] on input "False" at bounding box center [969, 444] width 13 height 11
radio input "true"
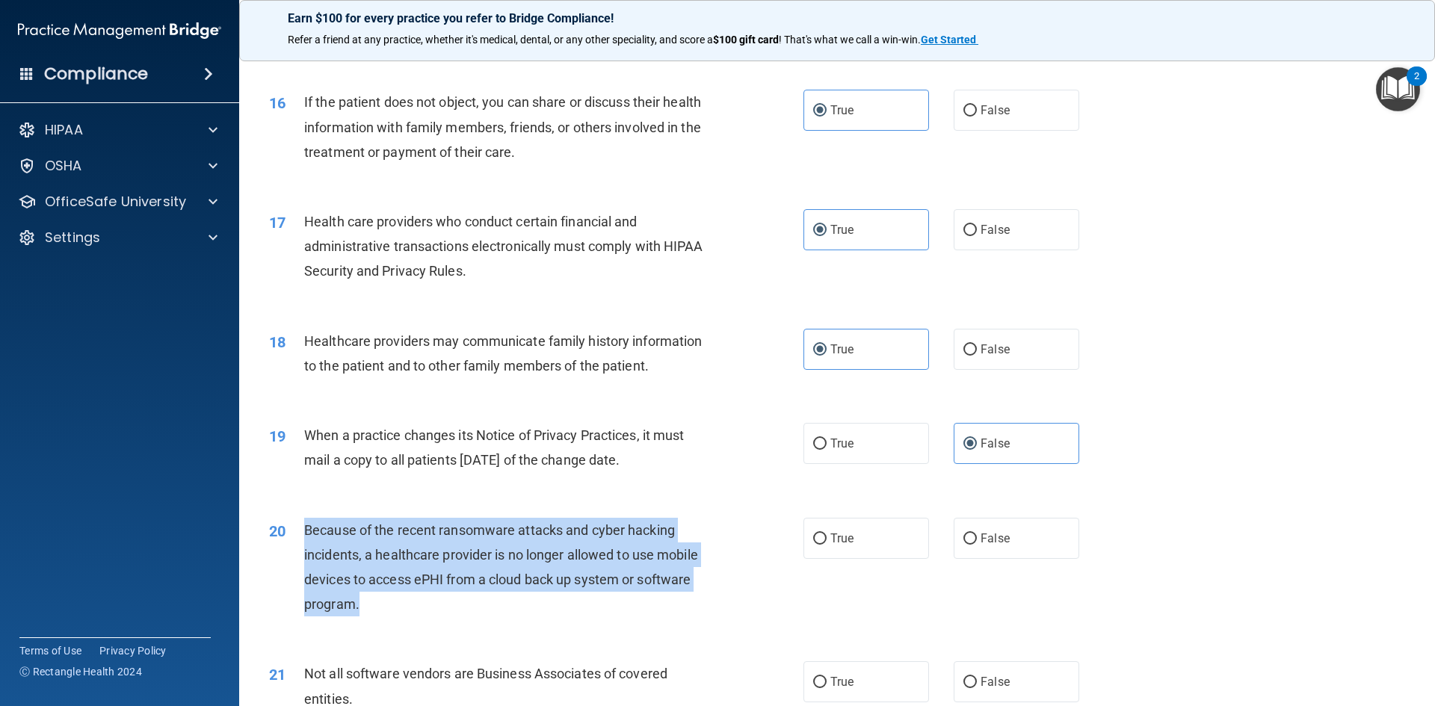
drag, startPoint x: 304, startPoint y: 528, endPoint x: 359, endPoint y: 619, distance: 105.6
click at [359, 619] on div "20 Because of the recent ransomware attacks and cyber hacking incidents, a heal…" at bounding box center [536, 571] width 579 height 107
click at [615, 544] on div "Because of the recent ransomware attacks and cyber hacking incidents, a healthc…" at bounding box center [513, 567] width 418 height 99
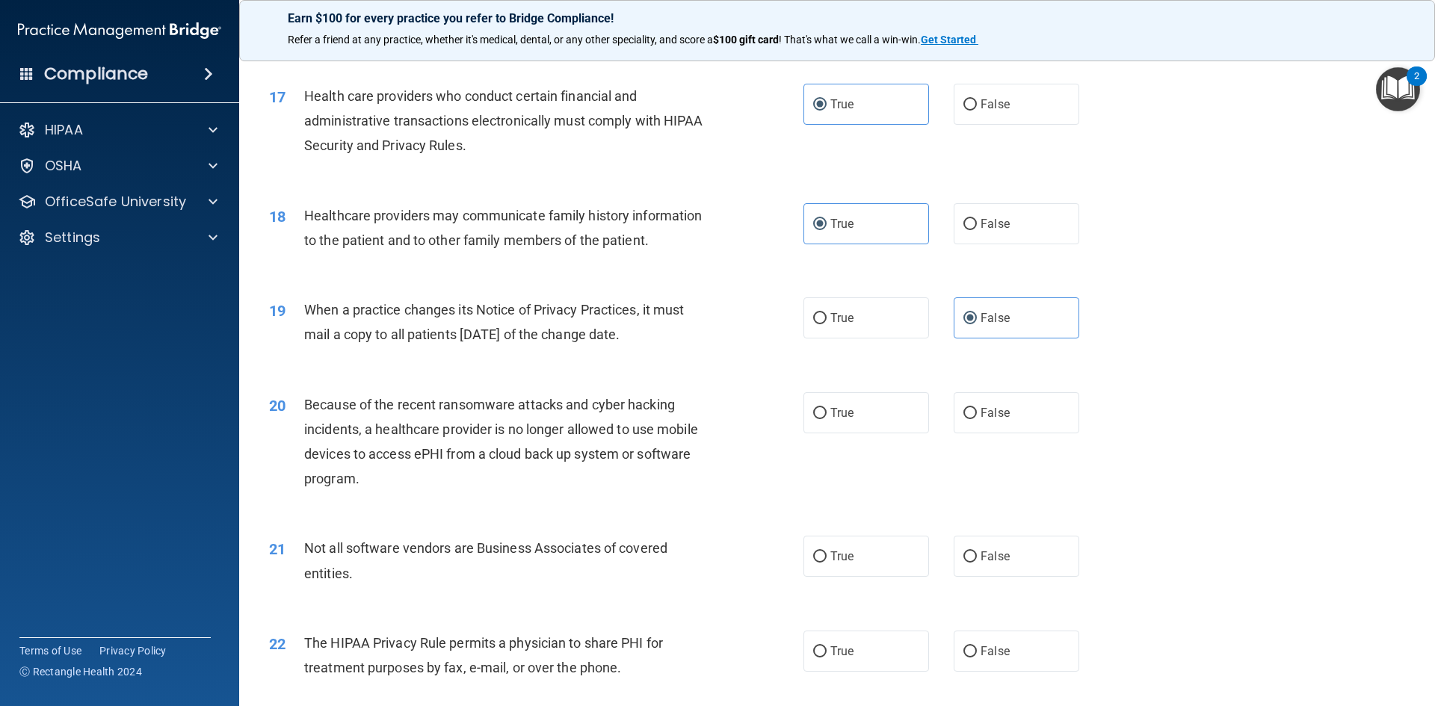
scroll to position [1943, 0]
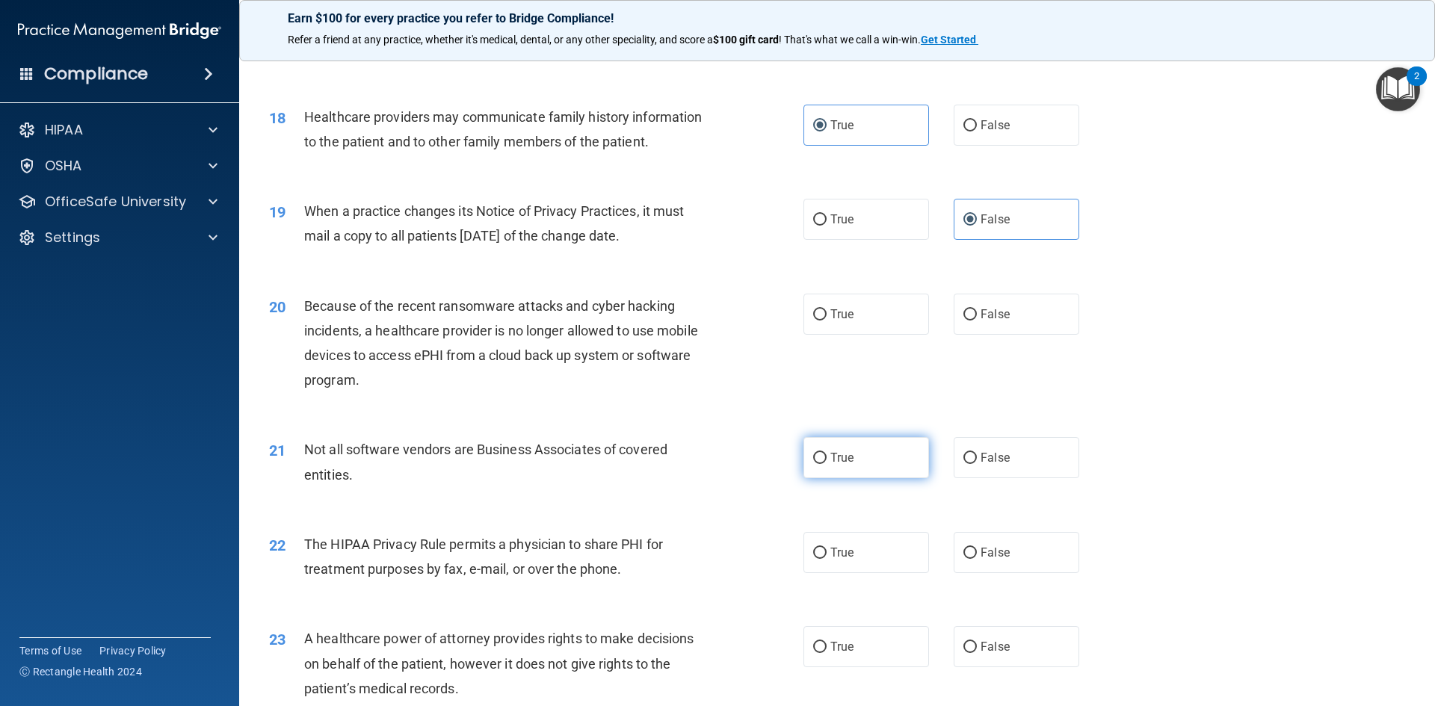
click at [857, 468] on label "True" at bounding box center [866, 457] width 126 height 41
click at [827, 464] on input "True" at bounding box center [819, 458] width 13 height 11
radio input "true"
click at [854, 318] on label "True" at bounding box center [866, 314] width 126 height 41
click at [827, 318] on input "True" at bounding box center [819, 314] width 13 height 11
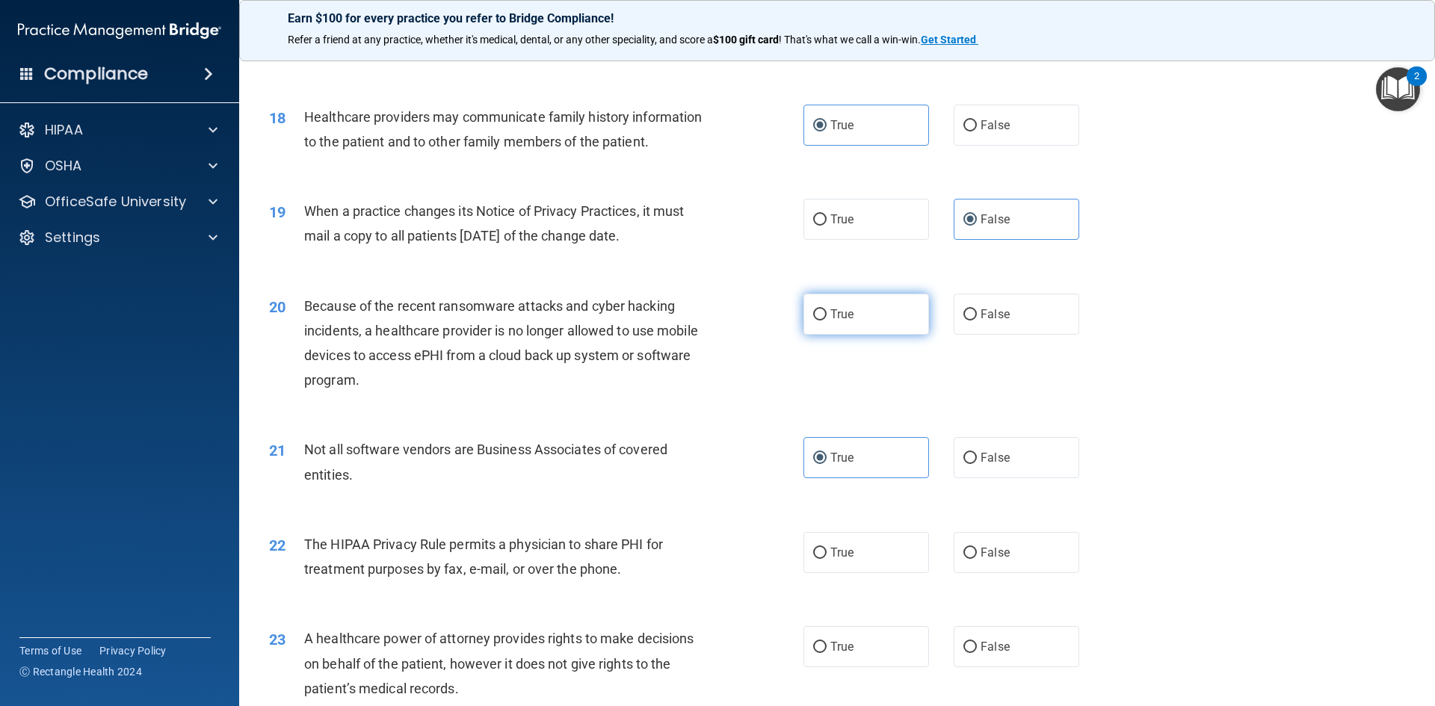
radio input "true"
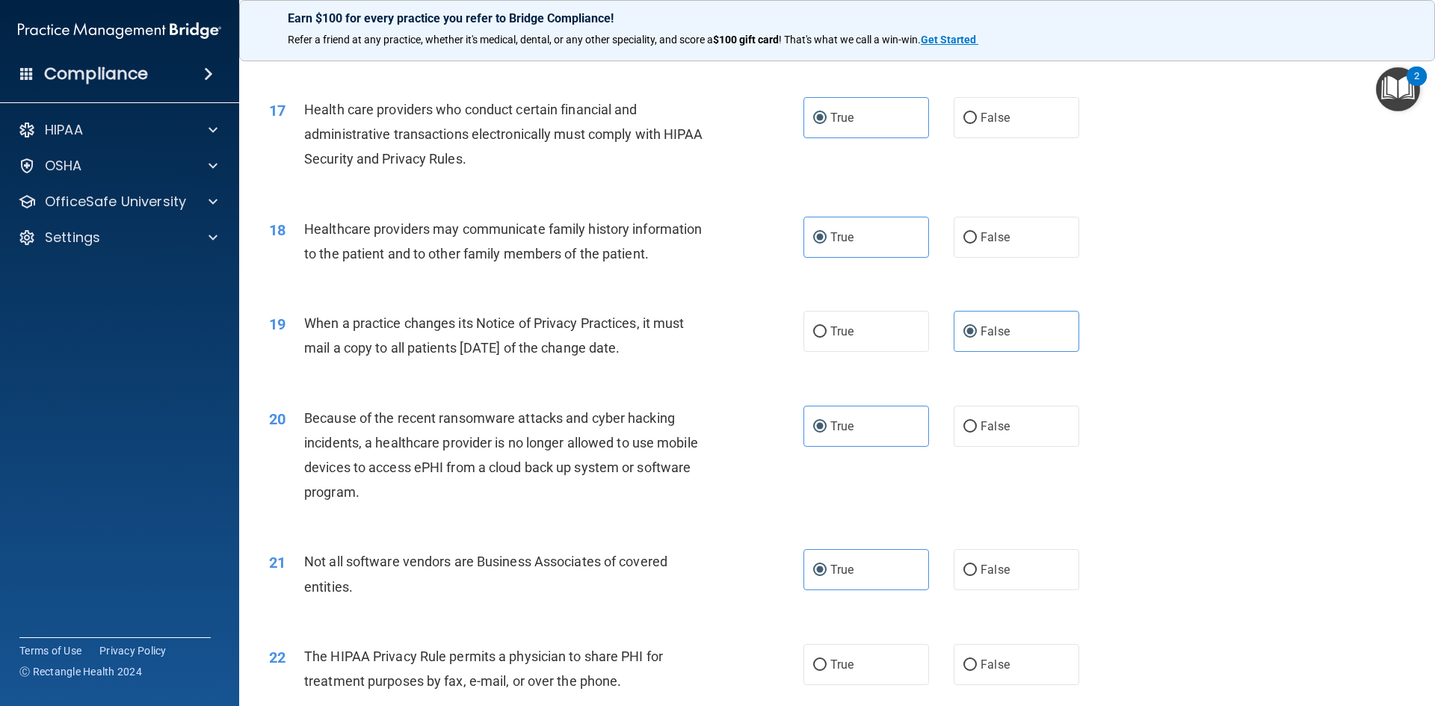
scroll to position [1794, 0]
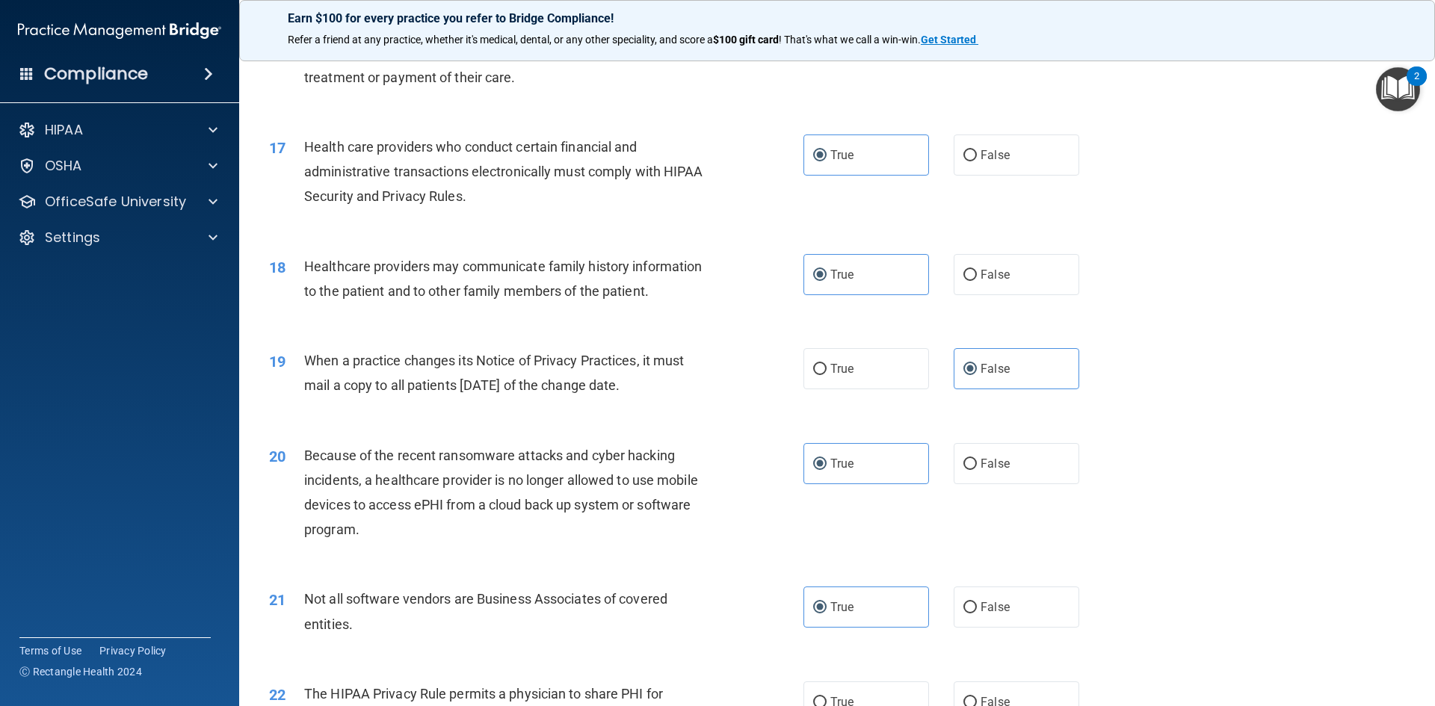
drag, startPoint x: 855, startPoint y: 300, endPoint x: 677, endPoint y: 369, distance: 190.7
click at [677, 369] on div "When a practice changes its Notice of Privacy Practices, it must mail a copy to…" at bounding box center [513, 372] width 418 height 49
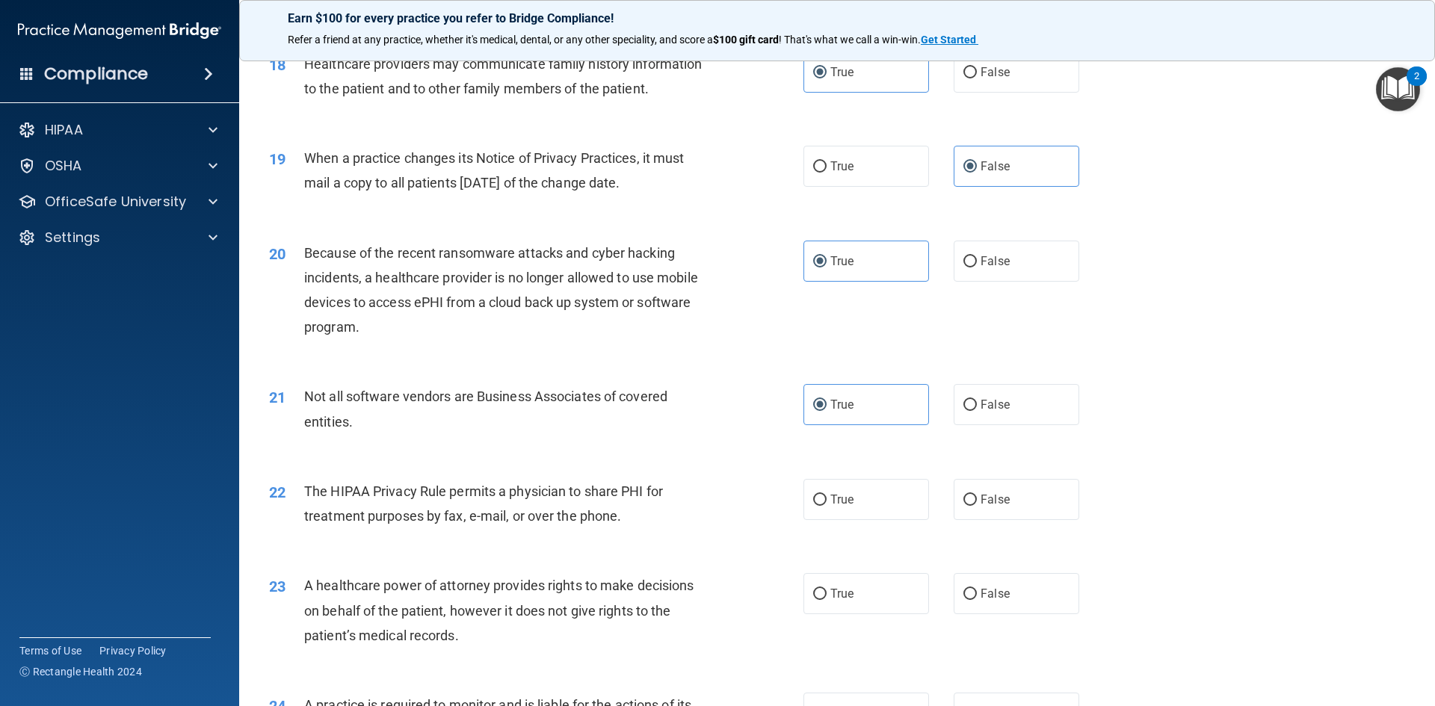
scroll to position [2018, 0]
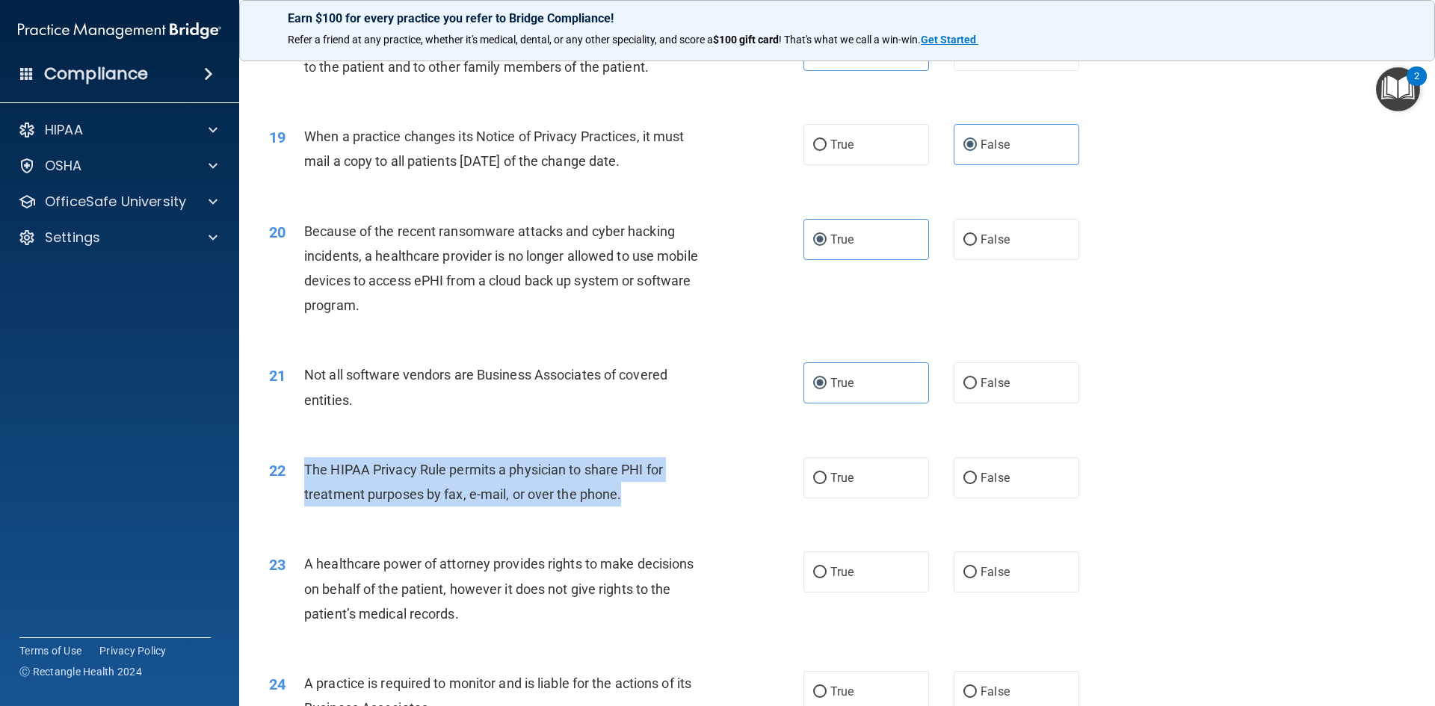
drag, startPoint x: 300, startPoint y: 472, endPoint x: 627, endPoint y: 501, distance: 328.7
click at [627, 501] on div "22 The HIPAA Privacy Rule permits a physician to share PHI for treatment purpos…" at bounding box center [536, 485] width 579 height 57
click at [813, 479] on input "True" at bounding box center [819, 478] width 13 height 11
radio input "true"
click at [667, 479] on div "The HIPAA Privacy Rule permits a physician to share PHI for treatment purposes …" at bounding box center [513, 481] width 418 height 49
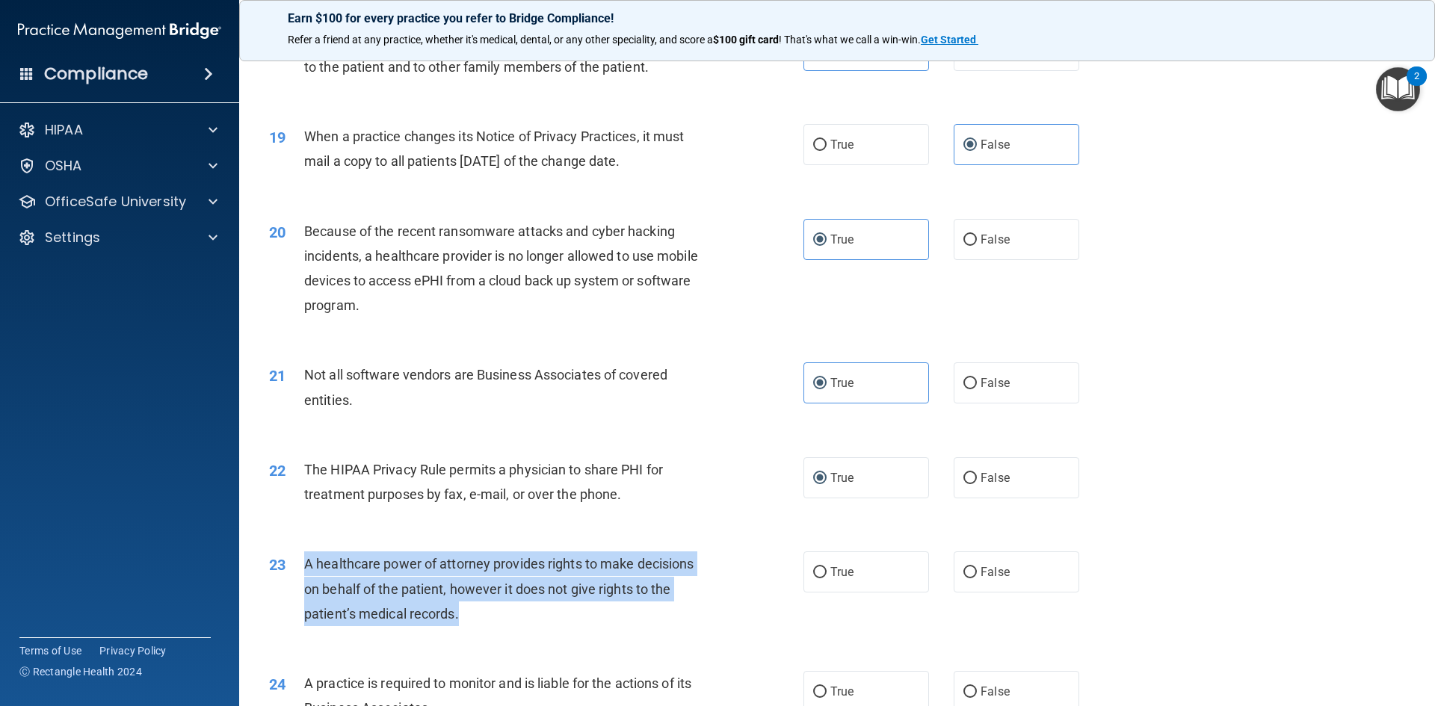
drag, startPoint x: 294, startPoint y: 562, endPoint x: 476, endPoint y: 622, distance: 191.9
click at [476, 622] on div "23 A healthcare power of attorney provides rights to make decisions on behalf o…" at bounding box center [536, 593] width 579 height 82
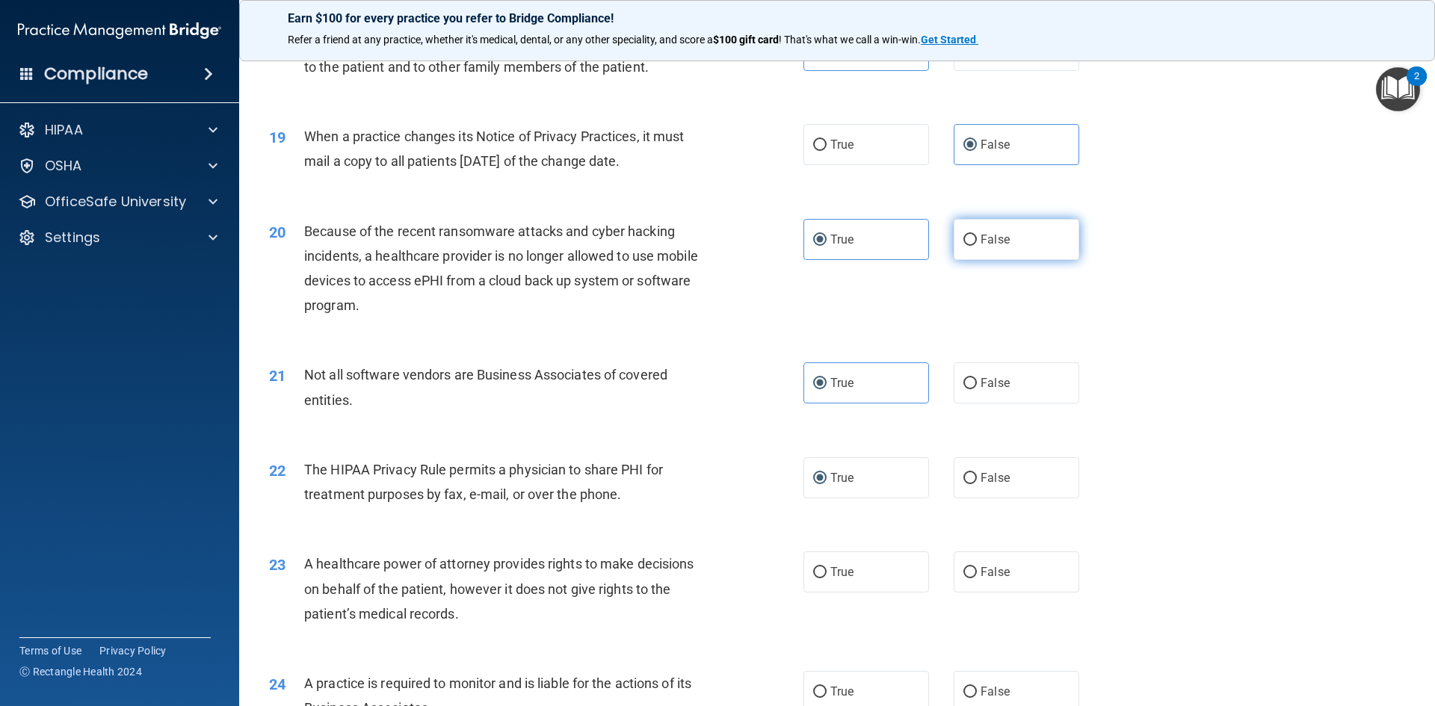
click at [1008, 240] on label "False" at bounding box center [1017, 239] width 126 height 41
click at [977, 240] on input "False" at bounding box center [969, 240] width 13 height 11
radio input "true"
radio input "false"
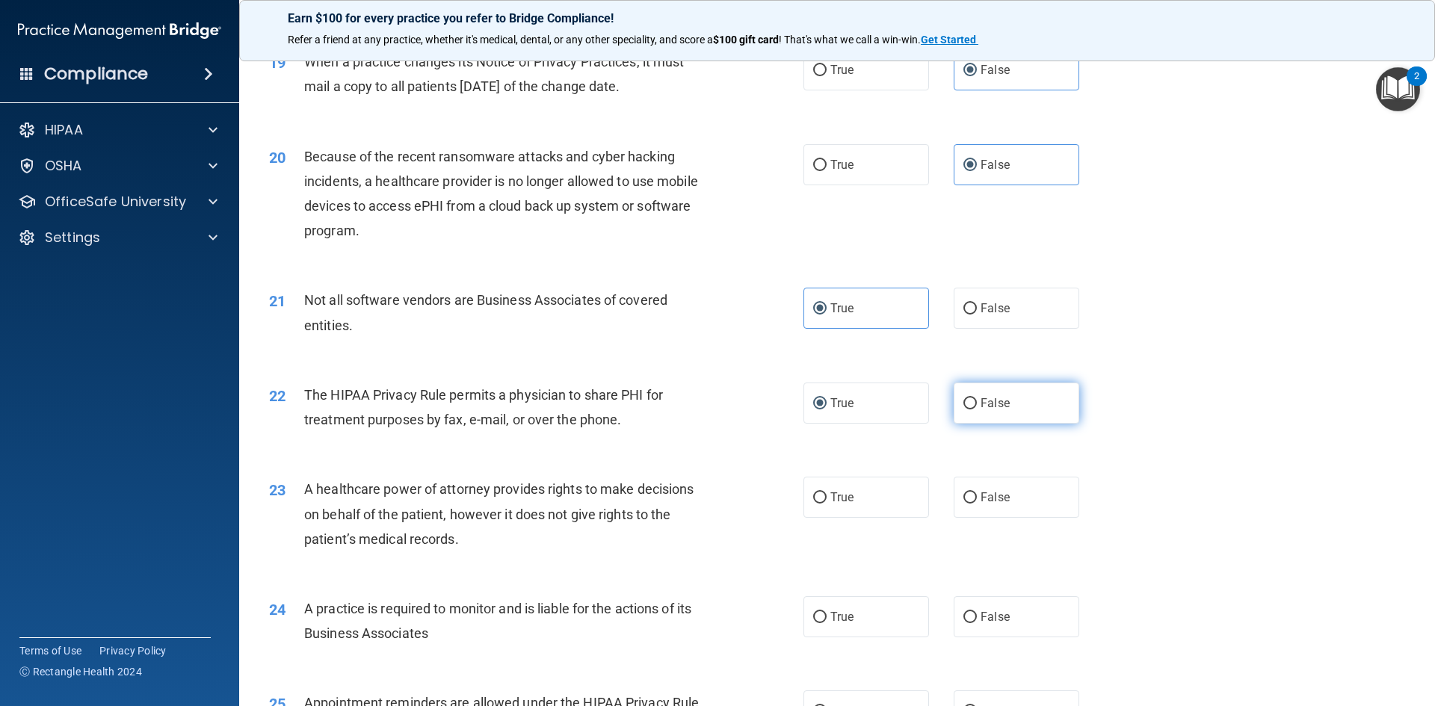
scroll to position [2168, 0]
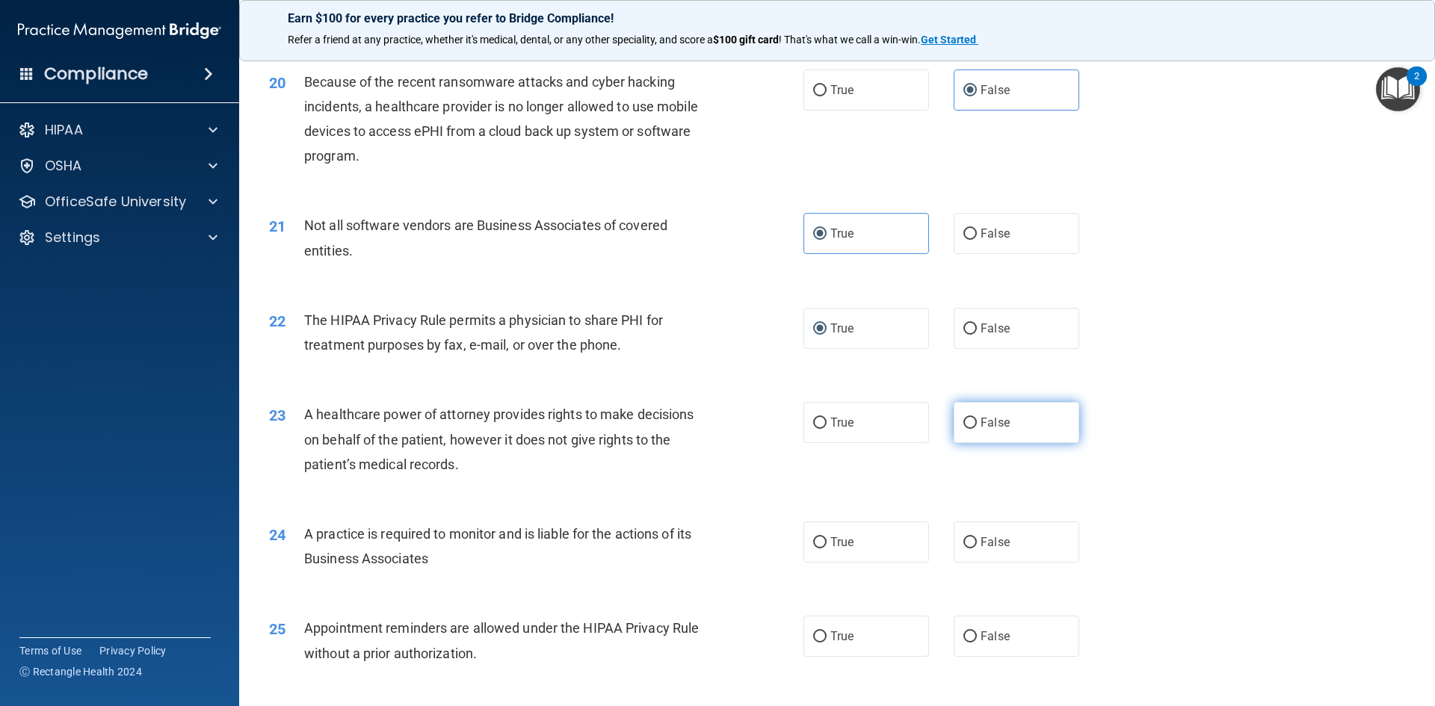
click at [998, 420] on span "False" at bounding box center [995, 423] width 29 height 14
click at [977, 420] on input "False" at bounding box center [969, 423] width 13 height 11
radio input "true"
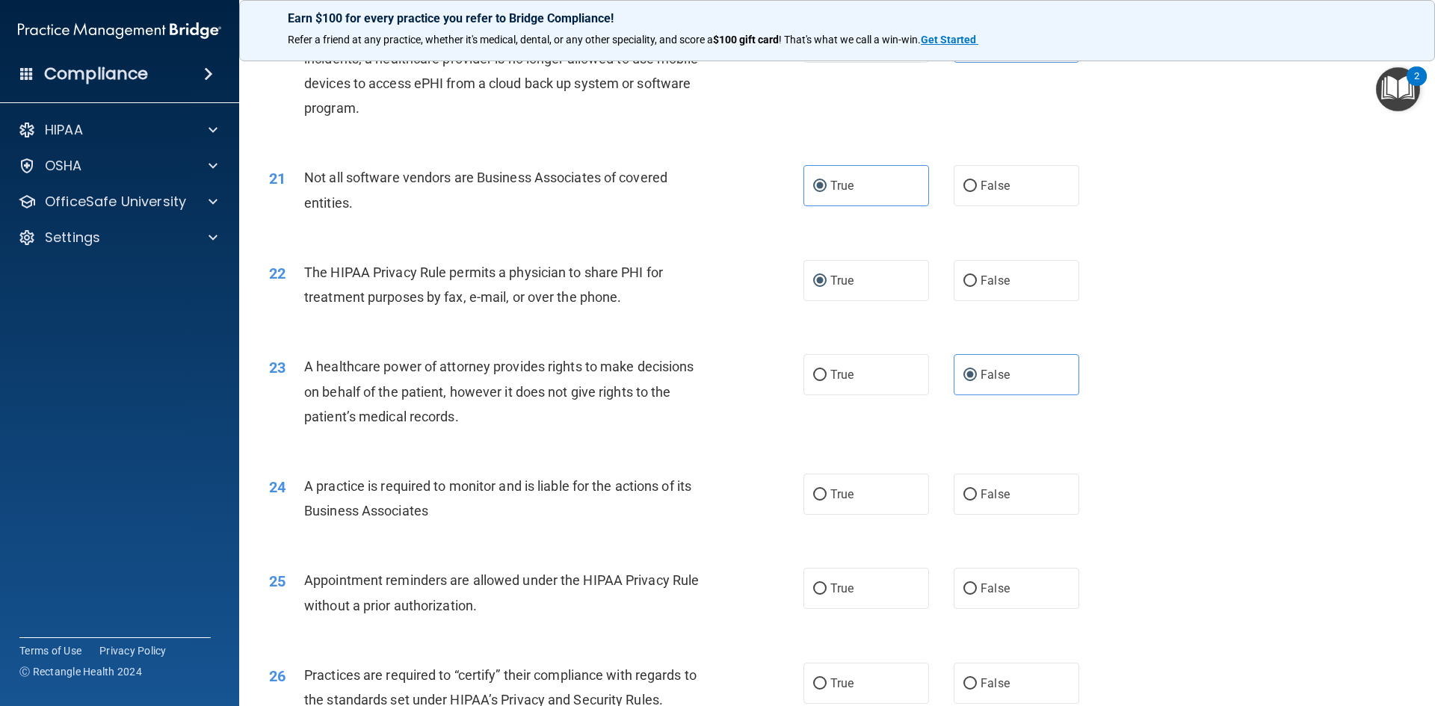
scroll to position [2242, 0]
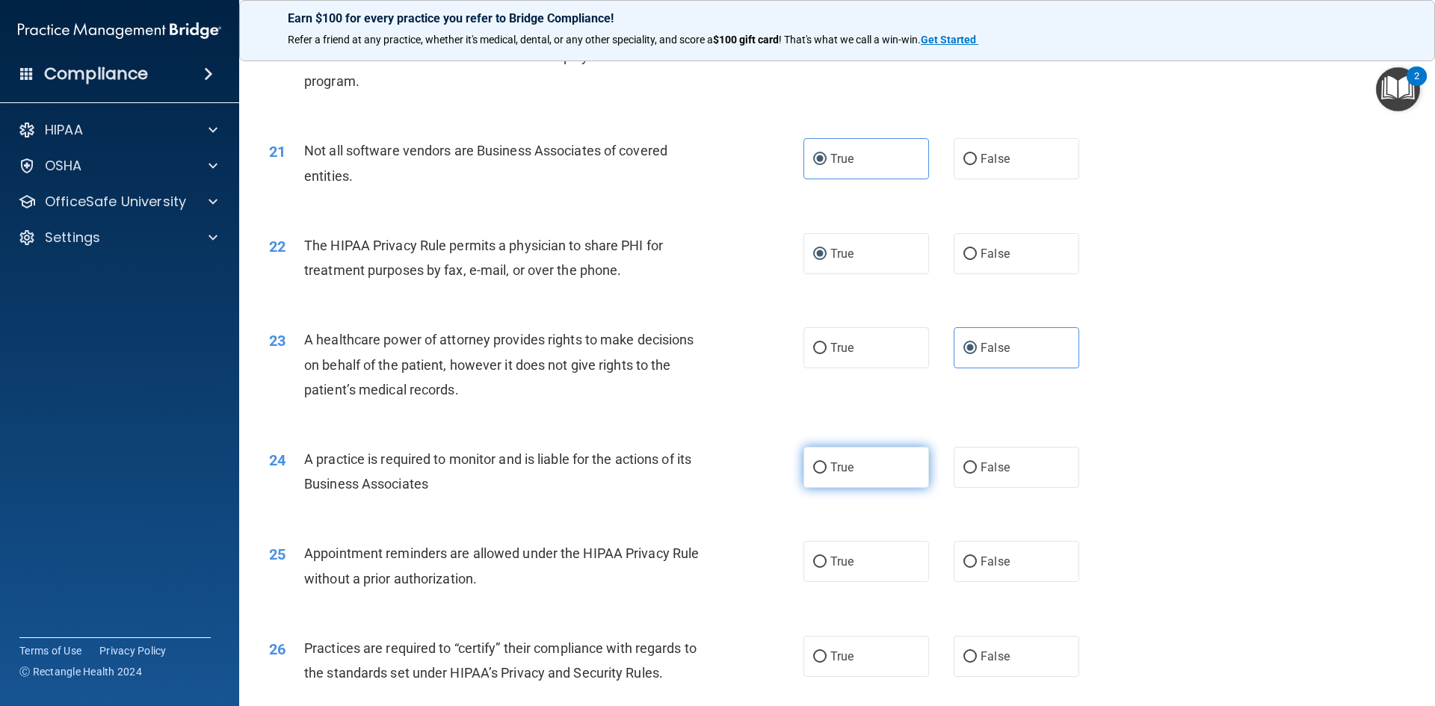
click at [877, 456] on label "True" at bounding box center [866, 467] width 126 height 41
click at [827, 463] on input "True" at bounding box center [819, 468] width 13 height 11
radio input "true"
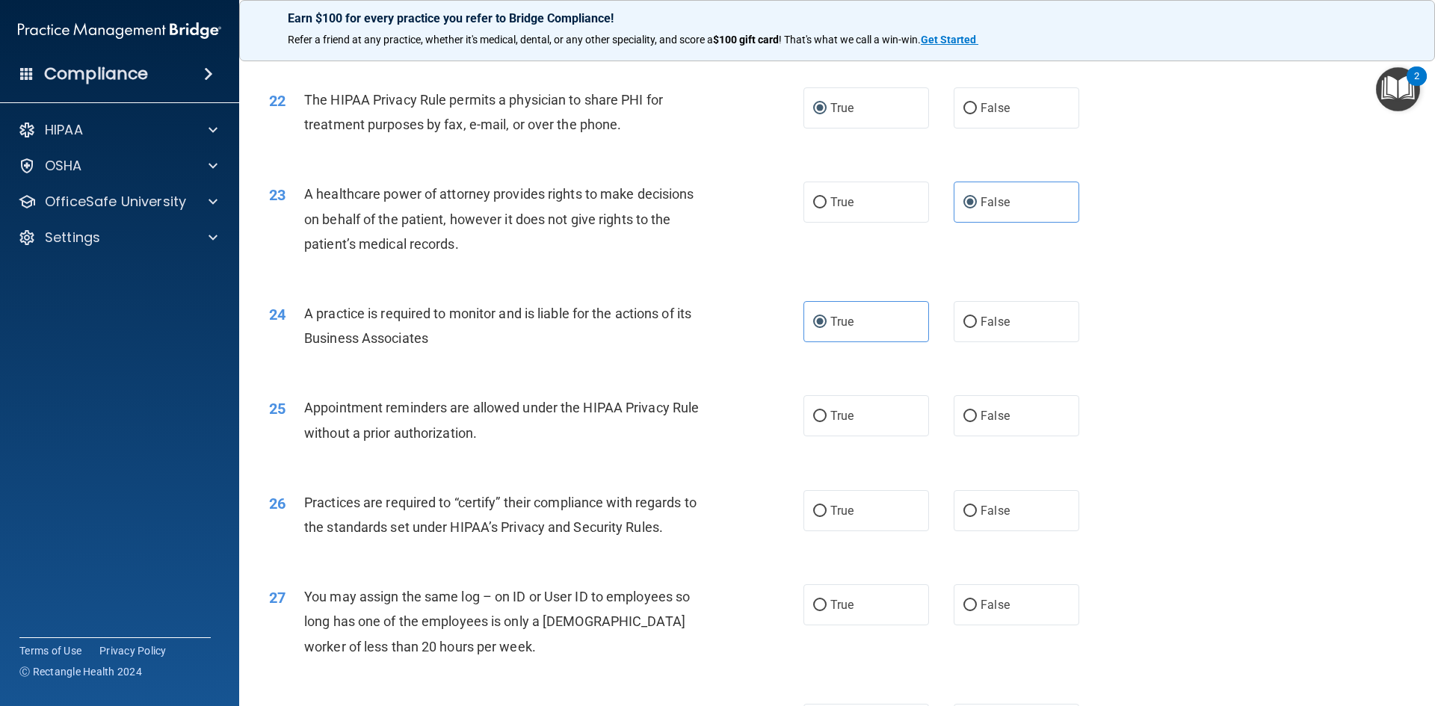
scroll to position [2392, 0]
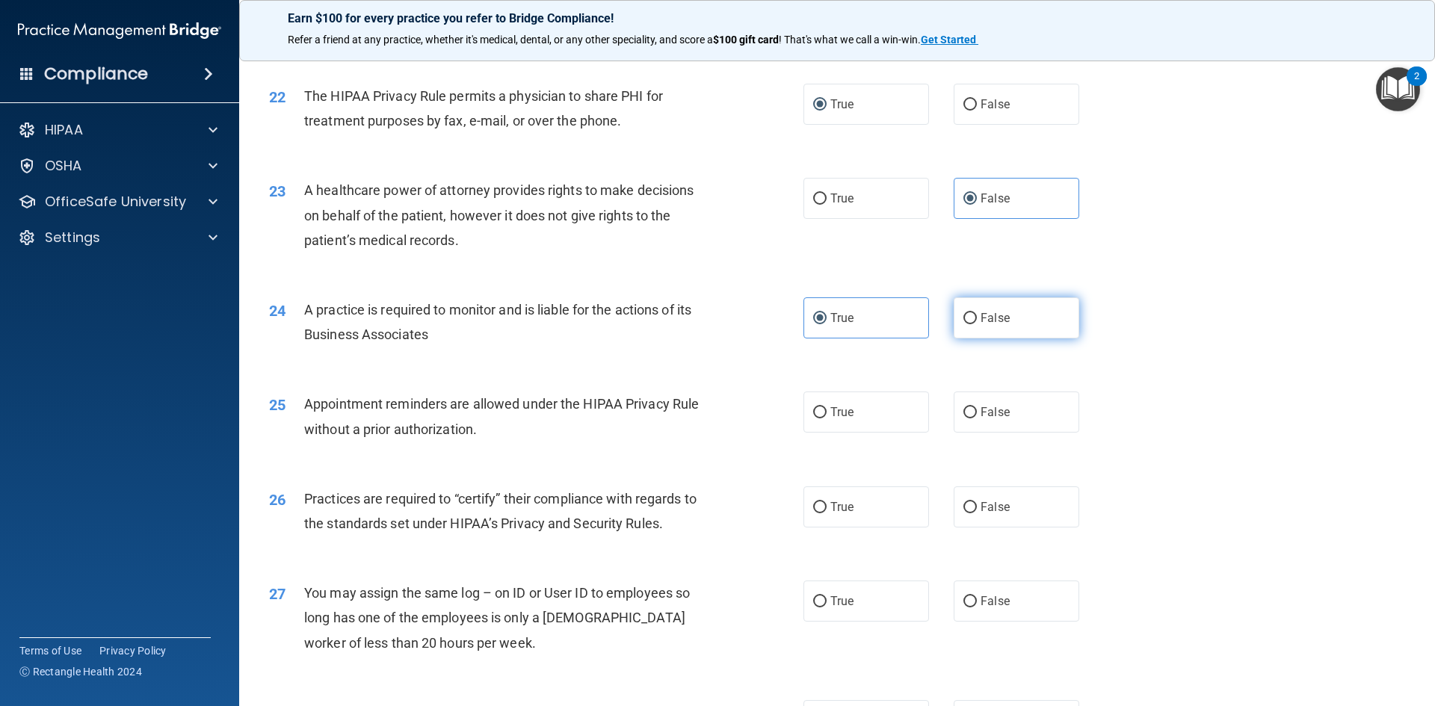
click at [987, 336] on label "False" at bounding box center [1017, 317] width 126 height 41
click at [977, 324] on input "False" at bounding box center [969, 318] width 13 height 11
radio input "true"
radio input "false"
click at [848, 426] on label "True" at bounding box center [866, 412] width 126 height 41
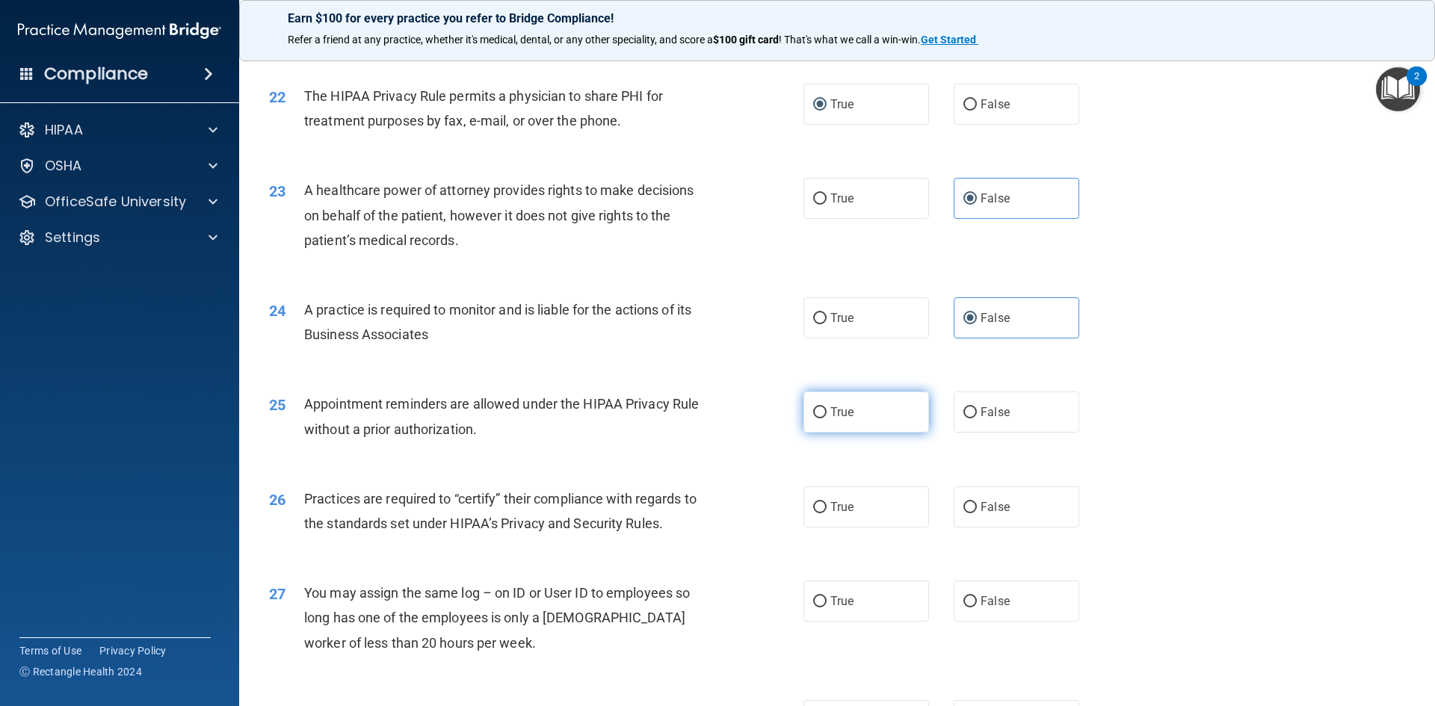
click at [827, 419] on input "True" at bounding box center [819, 412] width 13 height 11
radio input "true"
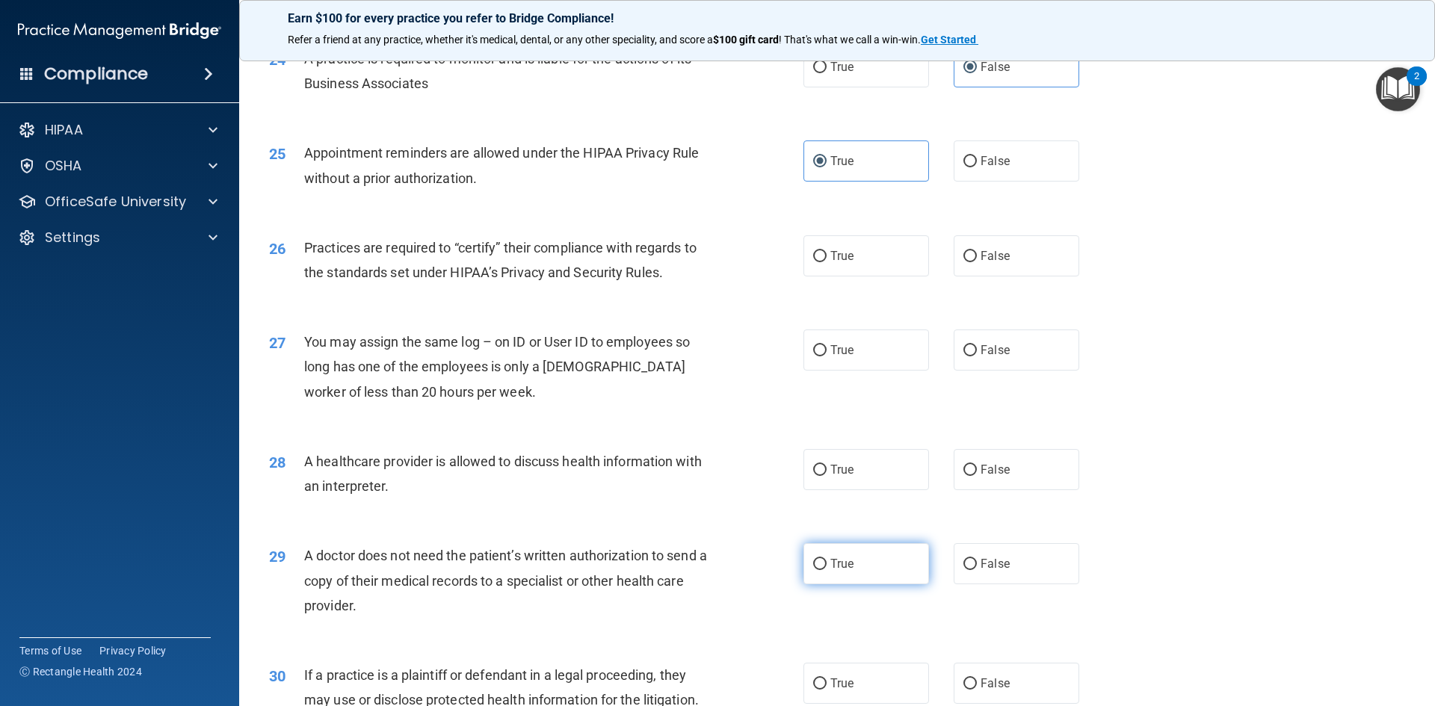
scroll to position [2623, 0]
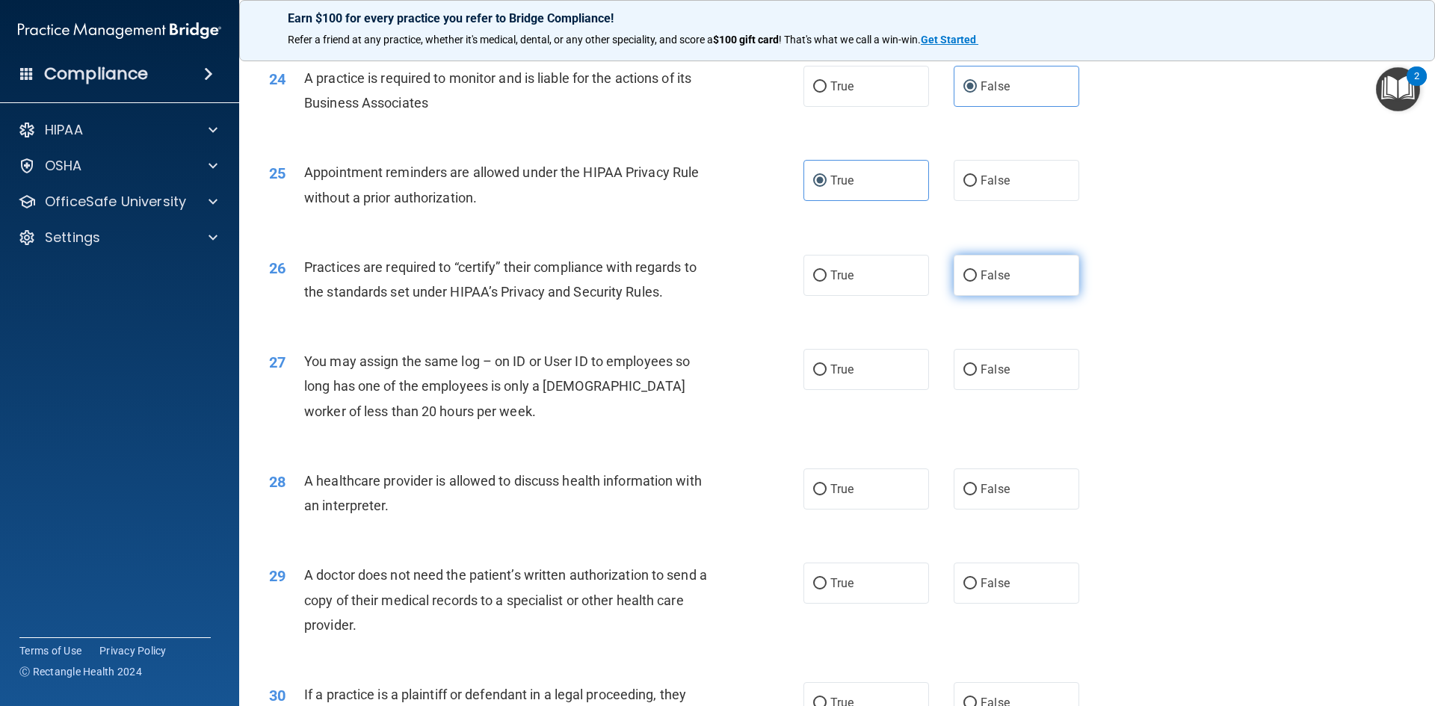
click at [962, 285] on label "False" at bounding box center [1017, 275] width 126 height 41
click at [963, 282] on input "False" at bounding box center [969, 276] width 13 height 11
radio input "true"
click at [973, 385] on label "False" at bounding box center [1017, 369] width 126 height 41
click at [973, 376] on input "False" at bounding box center [969, 370] width 13 height 11
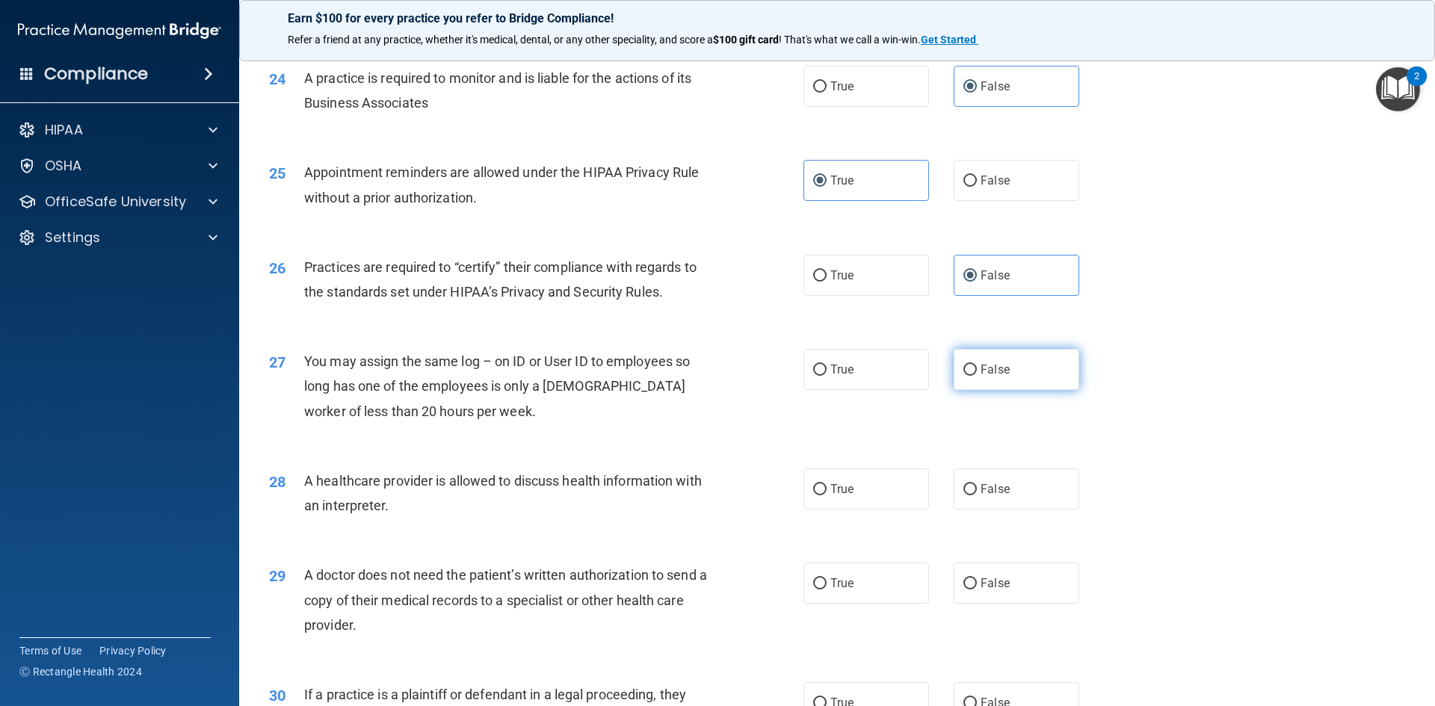
radio input "true"
drag, startPoint x: 925, startPoint y: 481, endPoint x: 886, endPoint y: 486, distance: 38.4
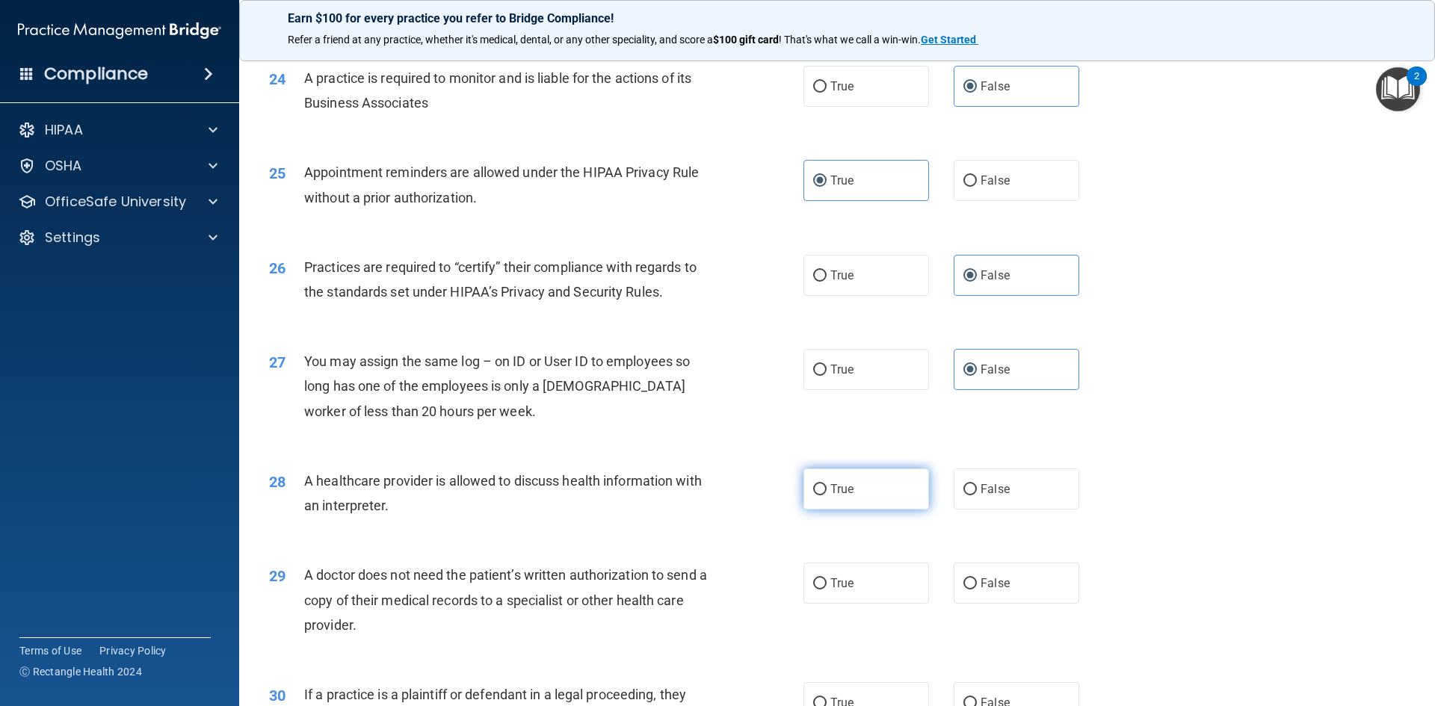
click at [924, 481] on div "True False" at bounding box center [953, 489] width 301 height 41
click at [886, 486] on label "True" at bounding box center [866, 489] width 126 height 41
click at [827, 486] on input "True" at bounding box center [819, 489] width 13 height 11
radio input "true"
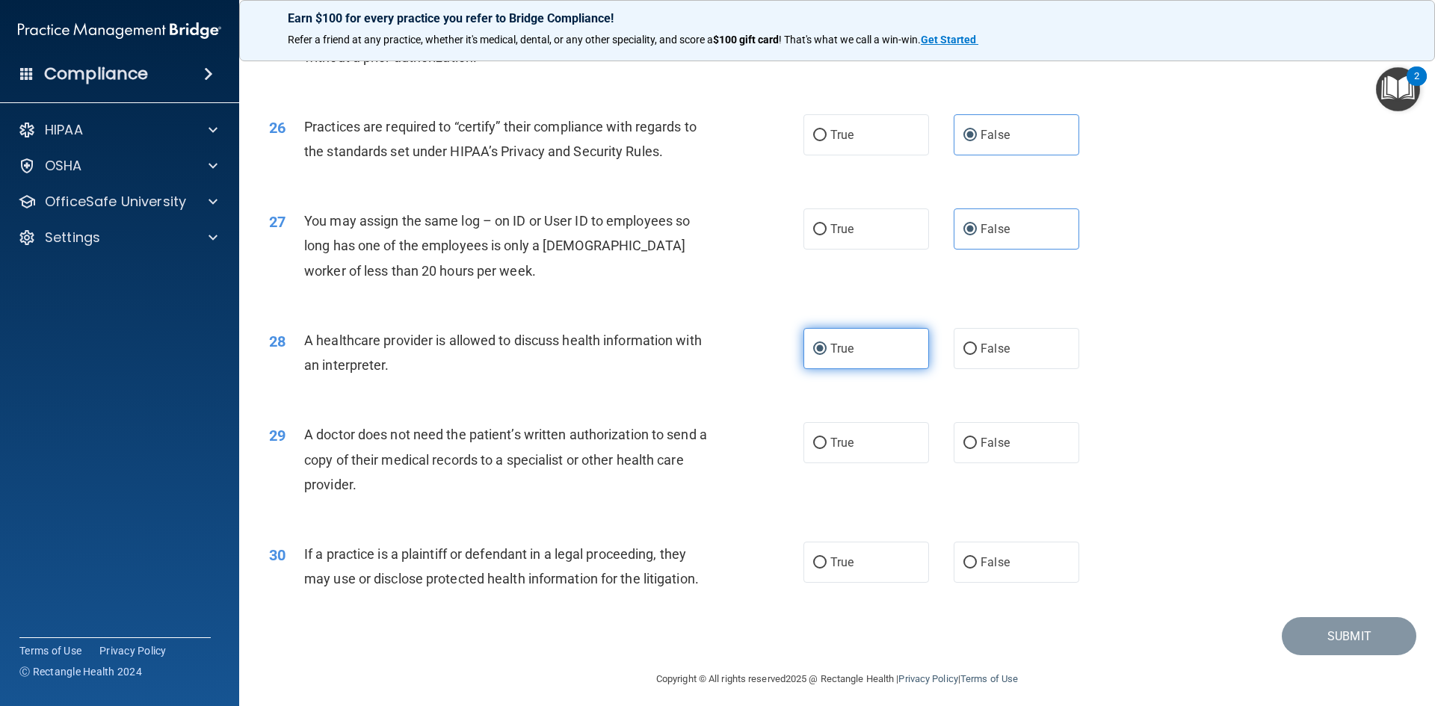
scroll to position [2773, 0]
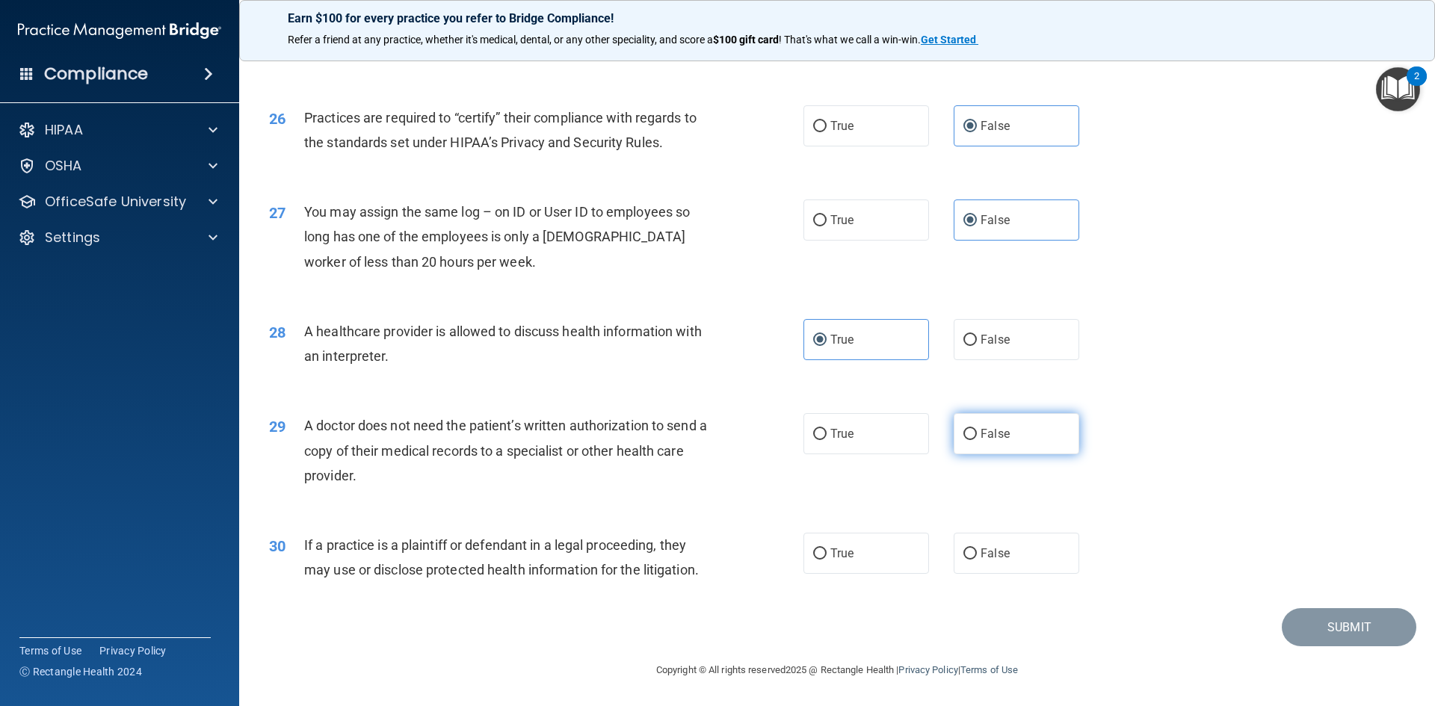
click at [1036, 434] on label "False" at bounding box center [1017, 433] width 126 height 41
click at [977, 434] on input "False" at bounding box center [969, 434] width 13 height 11
radio input "true"
click at [851, 547] on label "True" at bounding box center [866, 553] width 126 height 41
click at [827, 549] on input "True" at bounding box center [819, 554] width 13 height 11
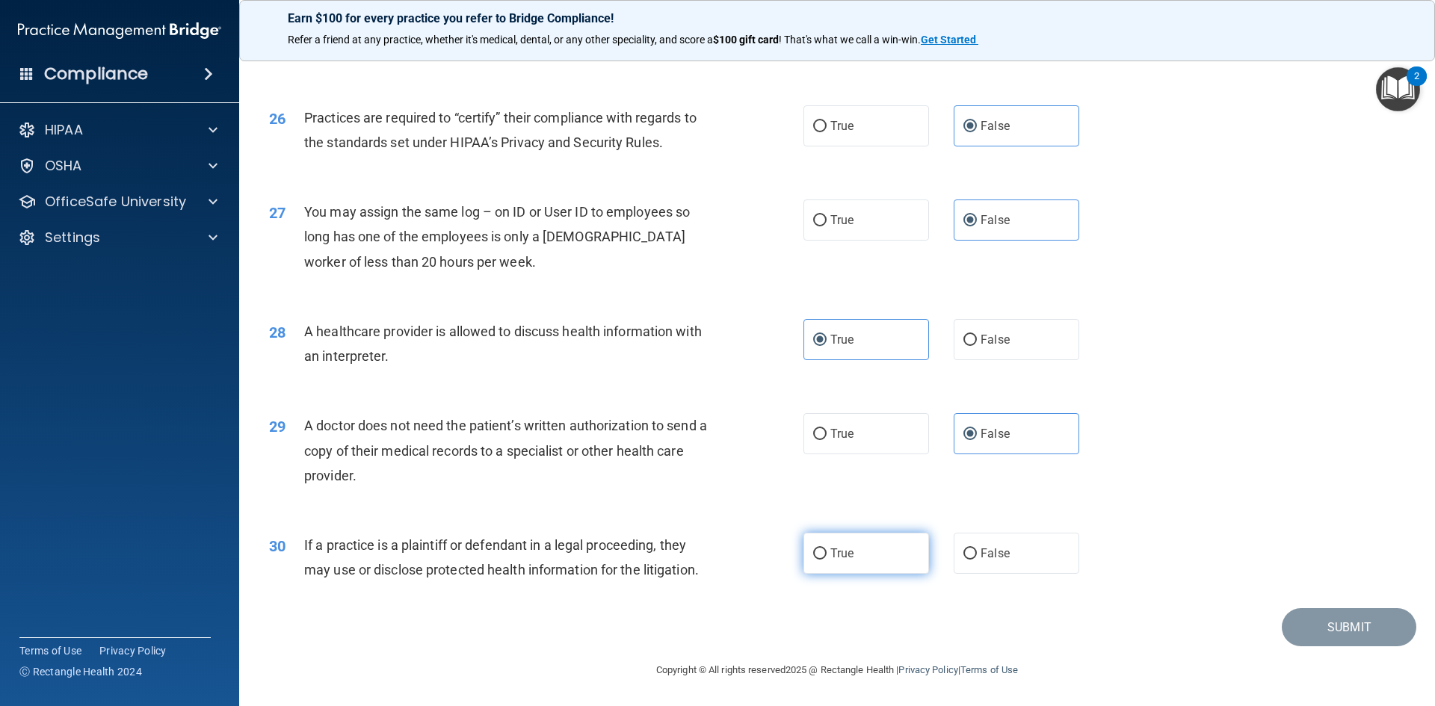
radio input "true"
click at [1301, 516] on div "30 If a practice is a plaintiff or defendant in a legal proceeding, they may us…" at bounding box center [837, 561] width 1158 height 94
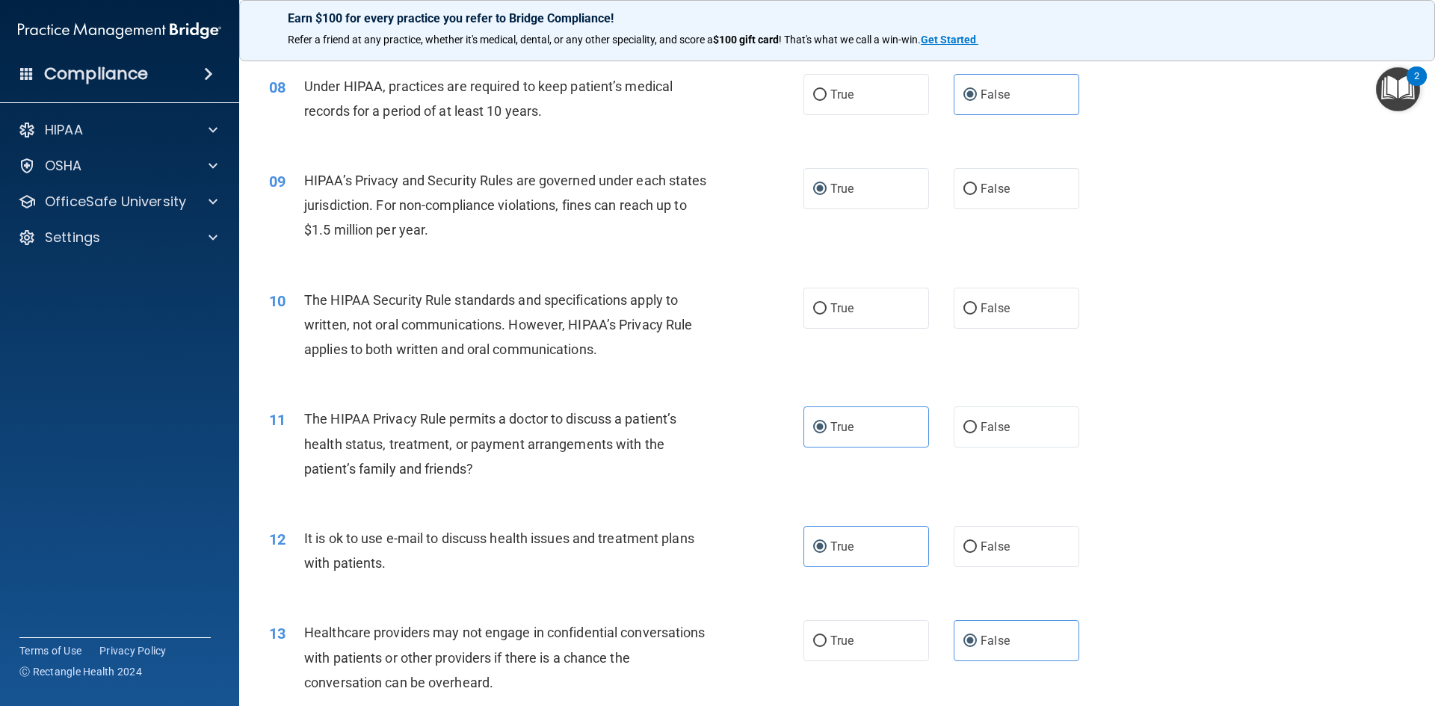
scroll to position [830, 0]
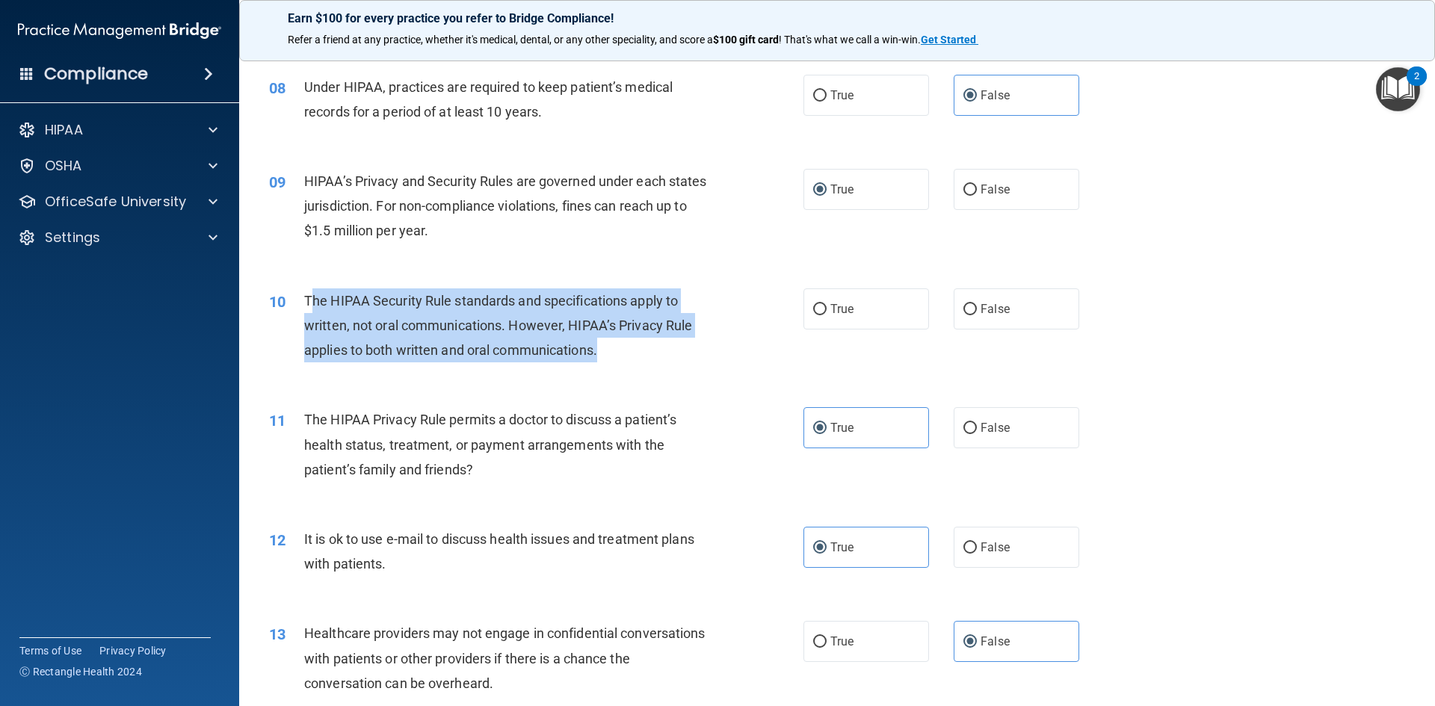
drag, startPoint x: 308, startPoint y: 297, endPoint x: 602, endPoint y: 362, distance: 300.7
click at [602, 362] on div "The HIPAA Security Rule standards and specifications apply to written, not oral…" at bounding box center [513, 326] width 418 height 75
click at [607, 306] on span "The HIPAA Security Rule standards and specifications apply to written, not oral…" at bounding box center [498, 325] width 388 height 65
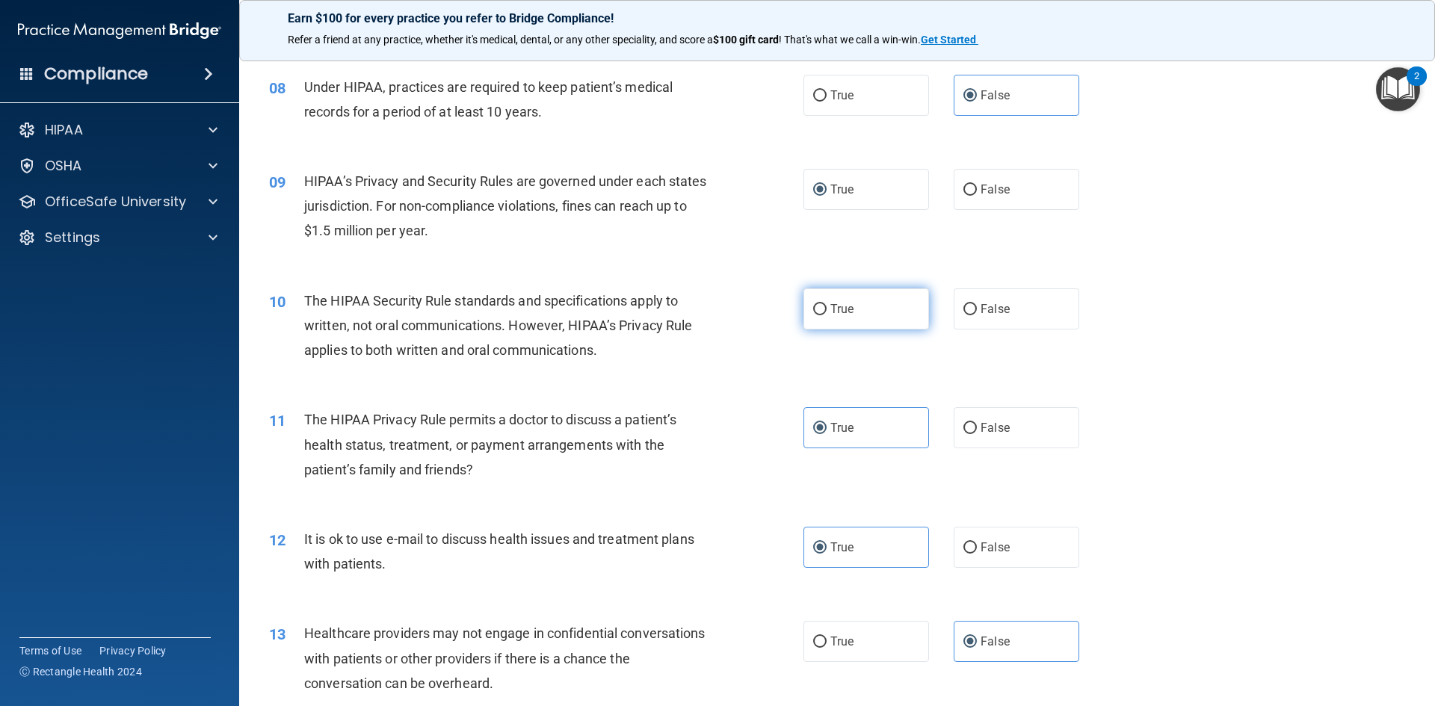
click at [876, 320] on label "True" at bounding box center [866, 309] width 126 height 41
click at [827, 315] on input "True" at bounding box center [819, 309] width 13 height 11
radio input "true"
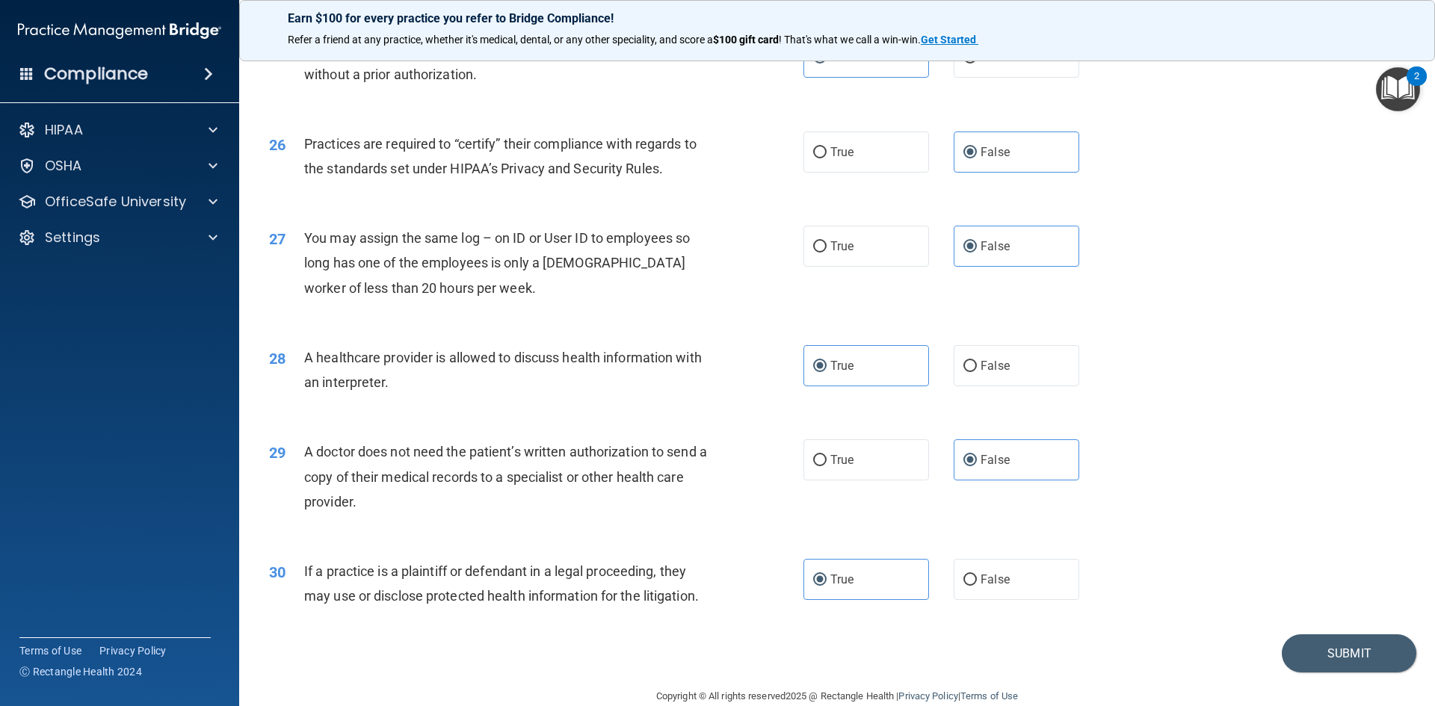
scroll to position [2773, 0]
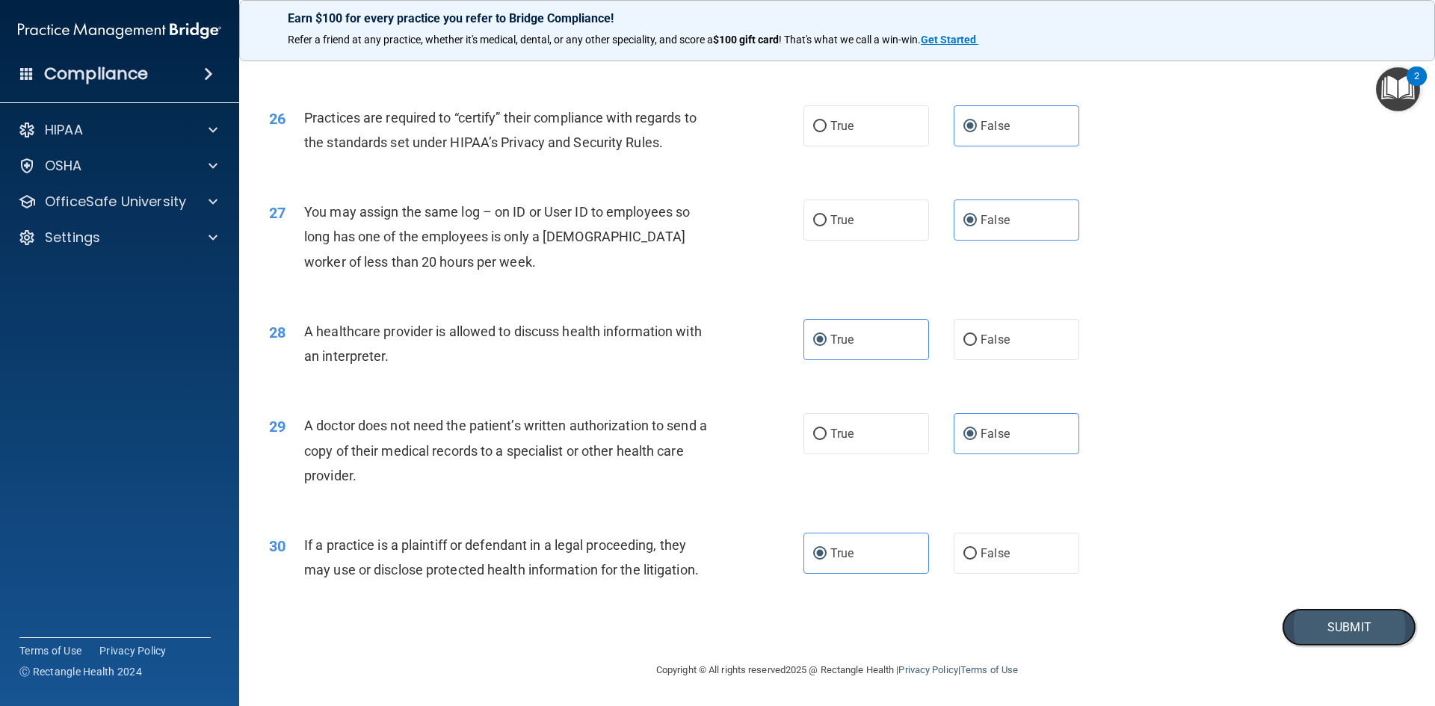
click at [1317, 621] on button "Submit" at bounding box center [1349, 627] width 135 height 38
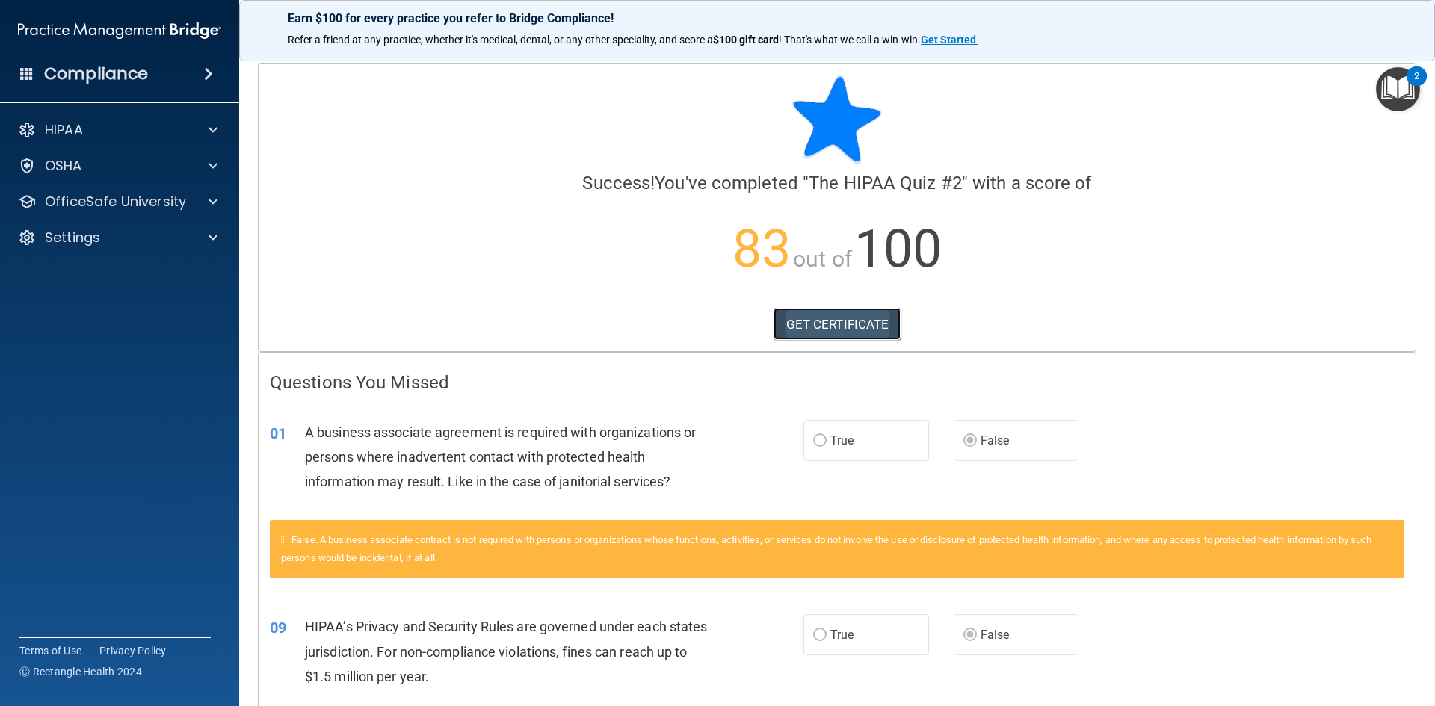
click at [806, 324] on link "GET CERTIFICATE" at bounding box center [838, 324] width 128 height 33
click at [167, 203] on p "OfficeSafe University" at bounding box center [115, 202] width 141 height 18
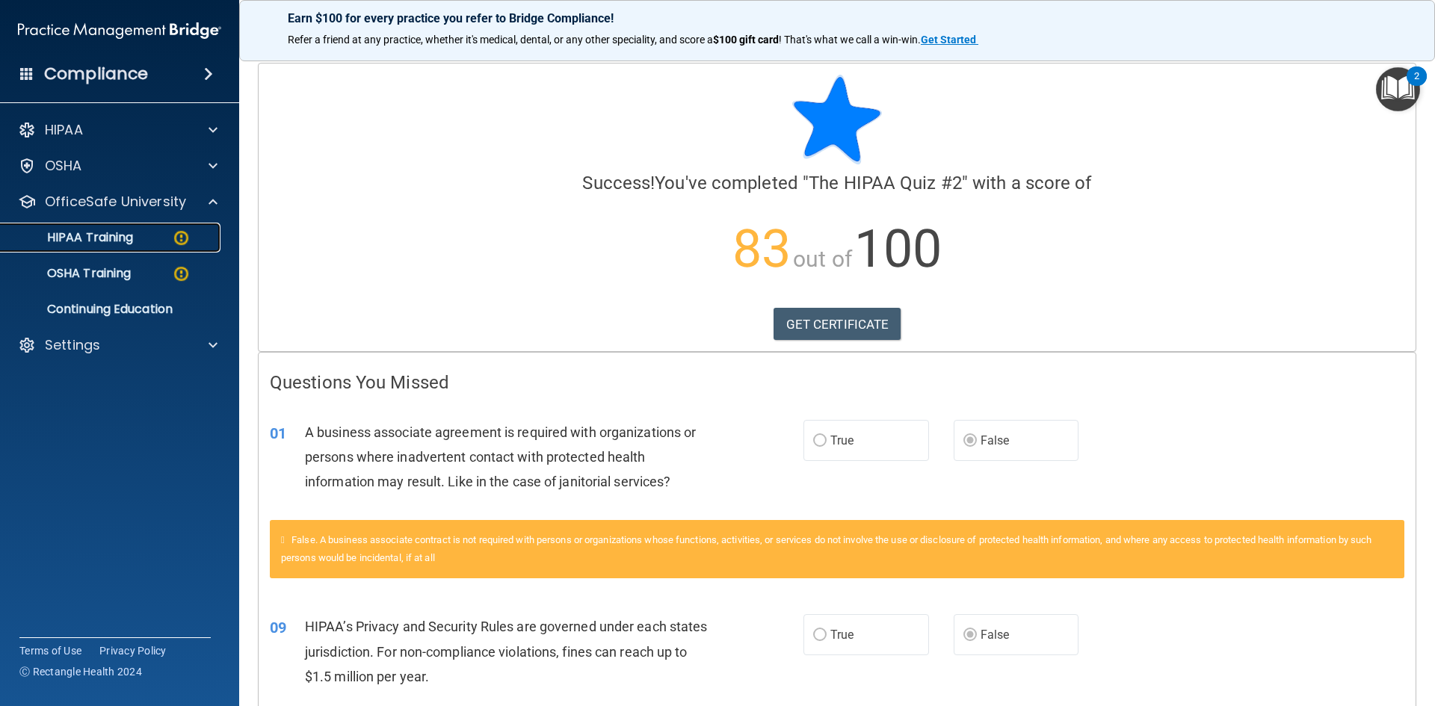
click at [152, 247] on link "HIPAA Training" at bounding box center [102, 238] width 235 height 30
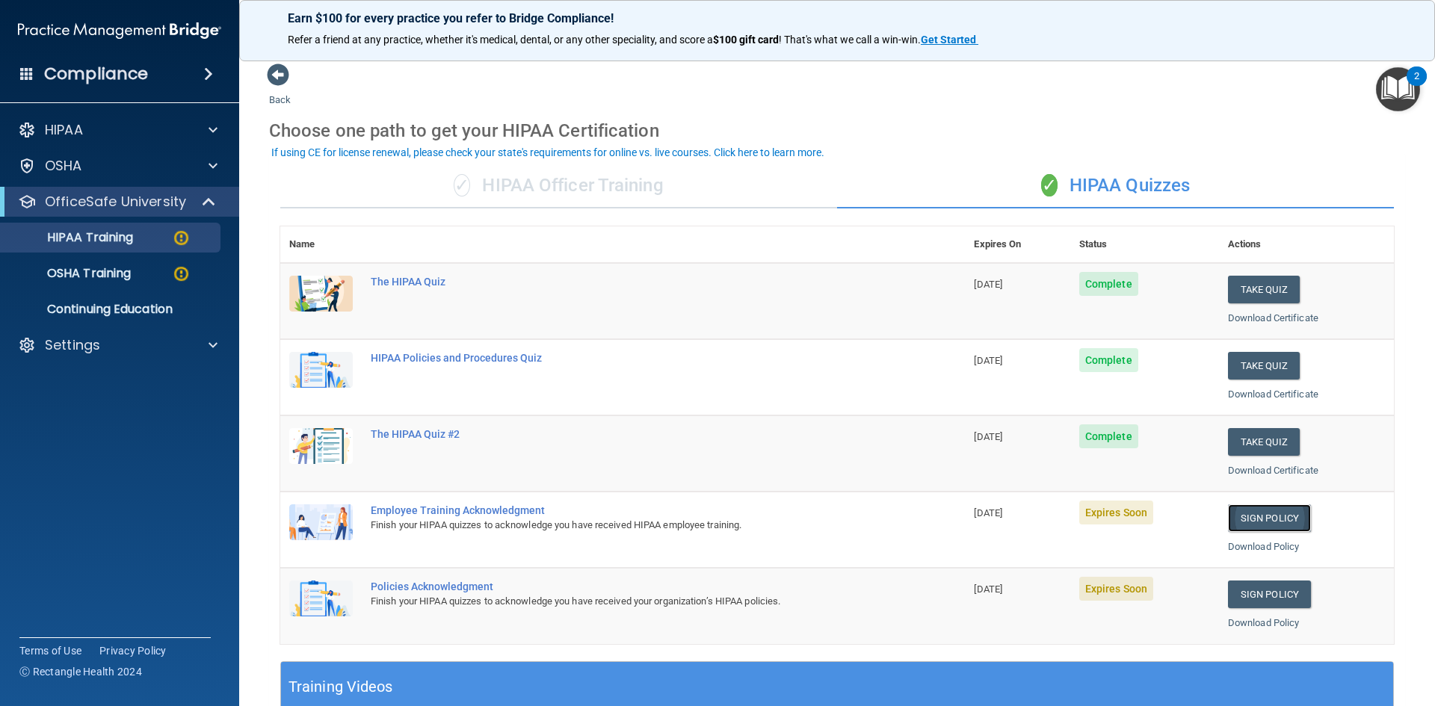
click at [1264, 520] on link "Sign Policy" at bounding box center [1269, 519] width 83 height 28
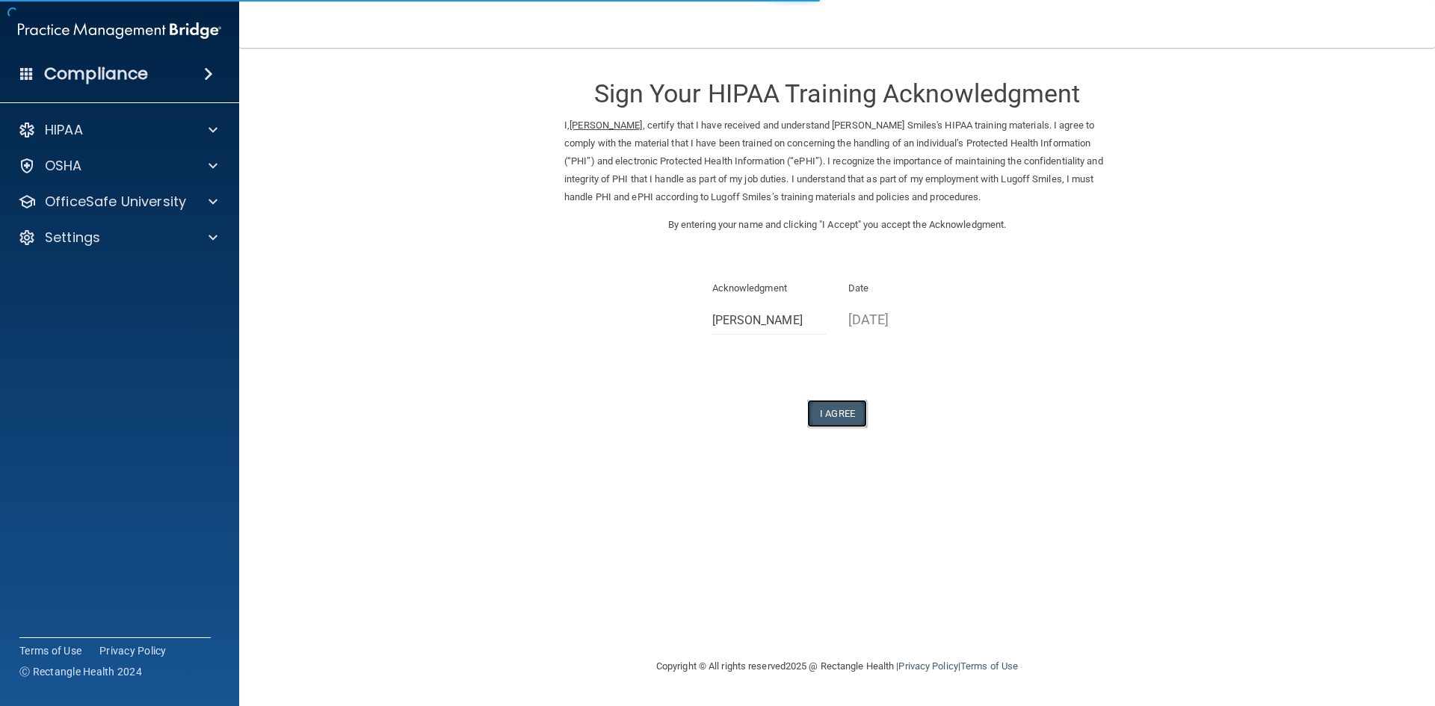
click at [839, 412] on button "I Agree" at bounding box center [837, 414] width 60 height 28
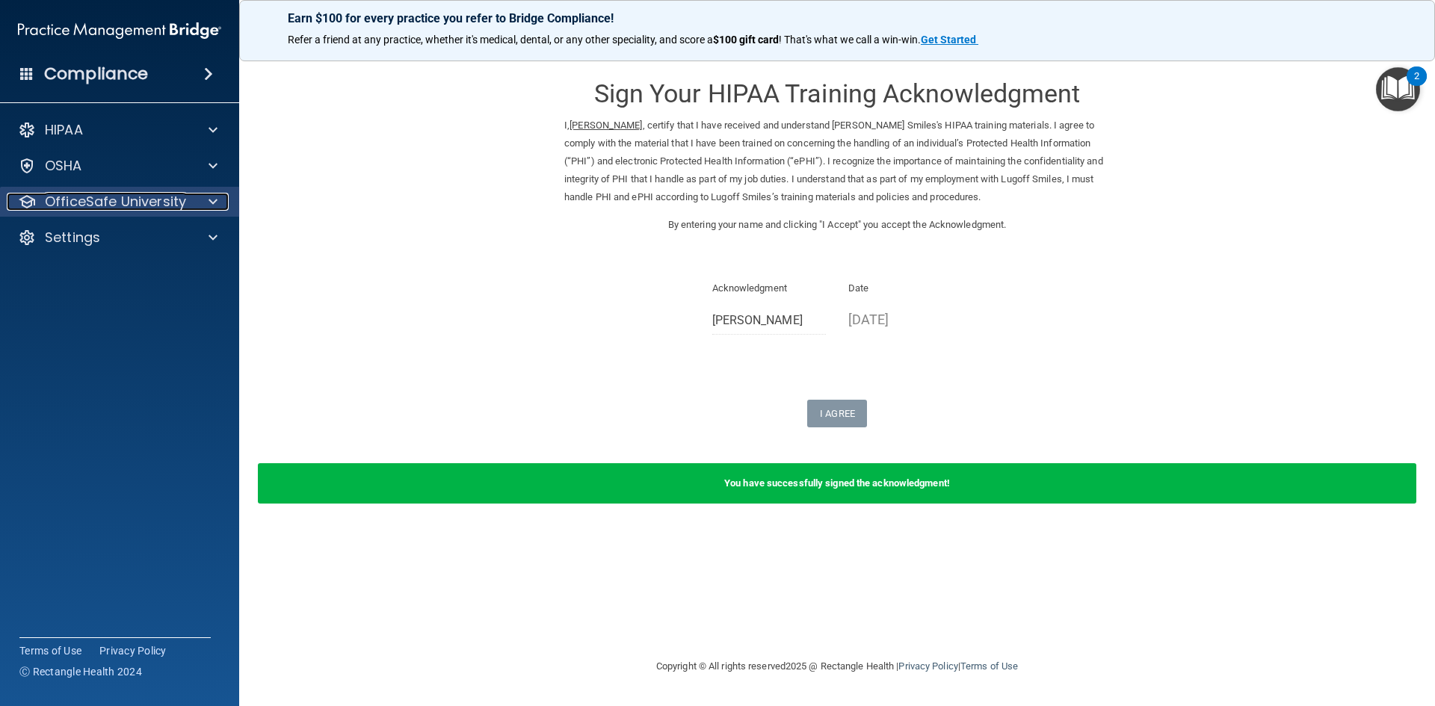
click at [178, 210] on p "OfficeSafe University" at bounding box center [115, 202] width 141 height 18
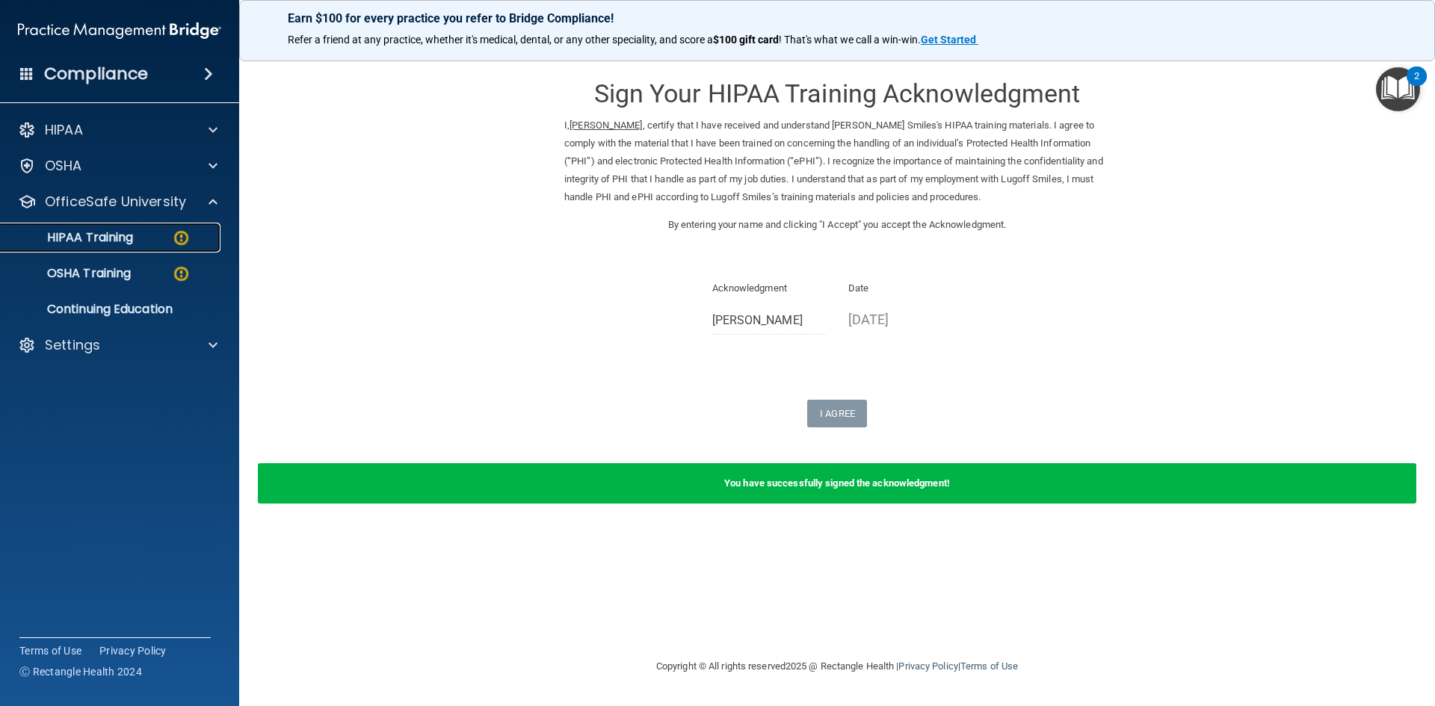
click at [146, 238] on div "HIPAA Training" at bounding box center [112, 237] width 204 height 15
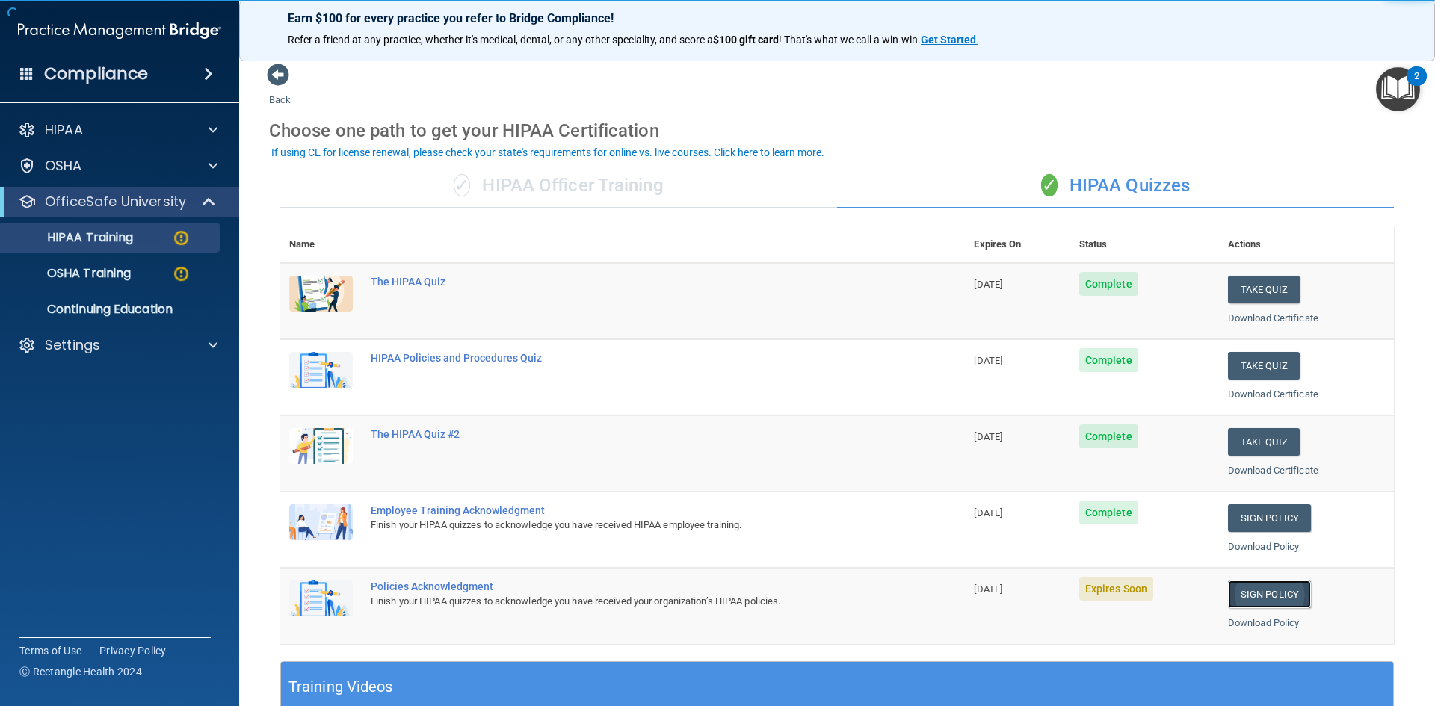
click at [1235, 596] on link "Sign Policy" at bounding box center [1269, 595] width 83 height 28
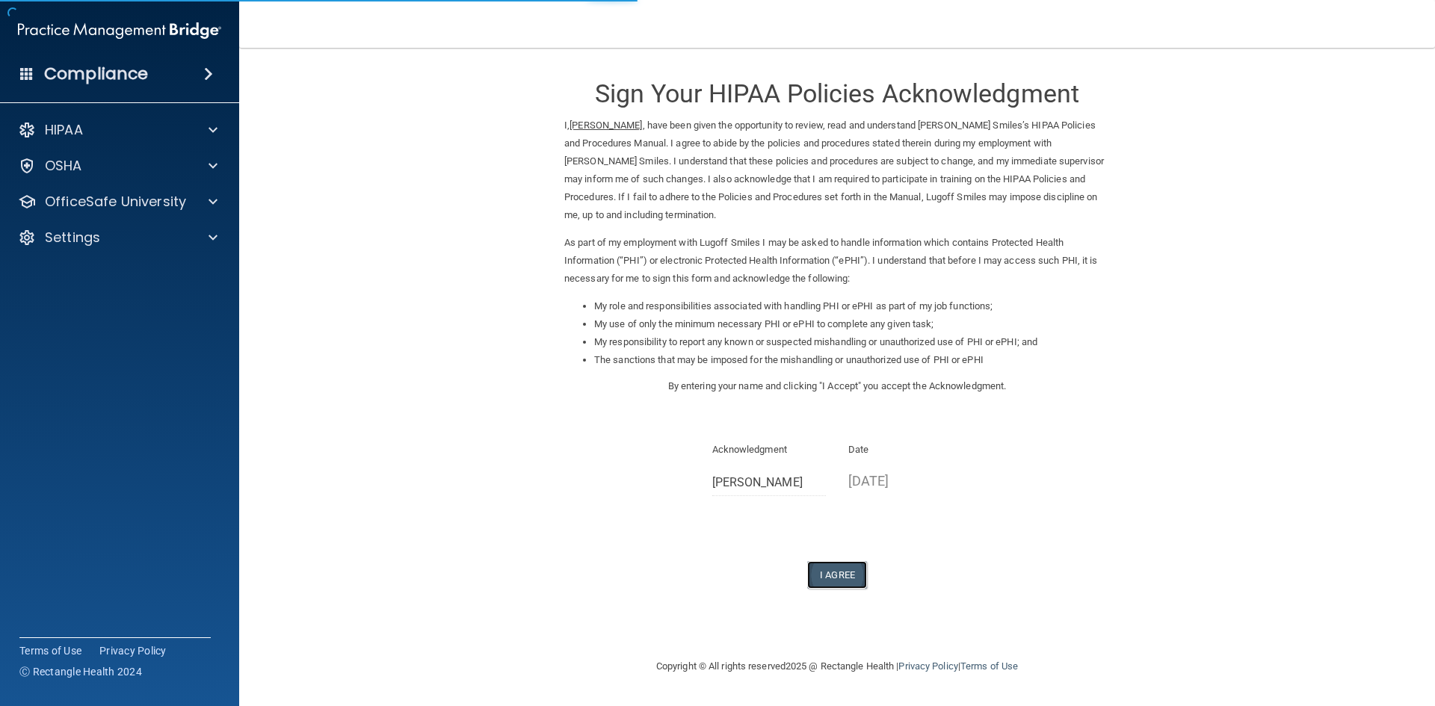
click at [823, 572] on button "I Agree" at bounding box center [837, 575] width 60 height 28
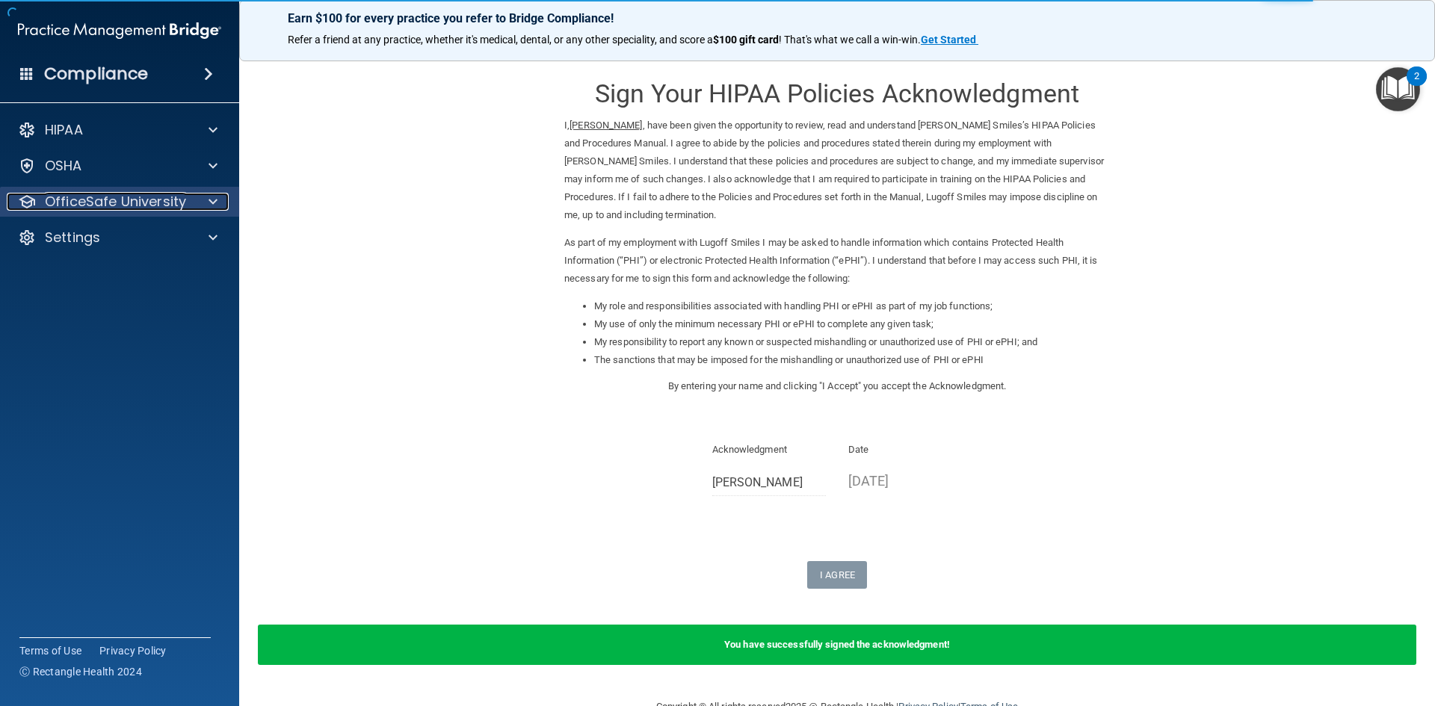
click at [131, 200] on p "OfficeSafe University" at bounding box center [115, 202] width 141 height 18
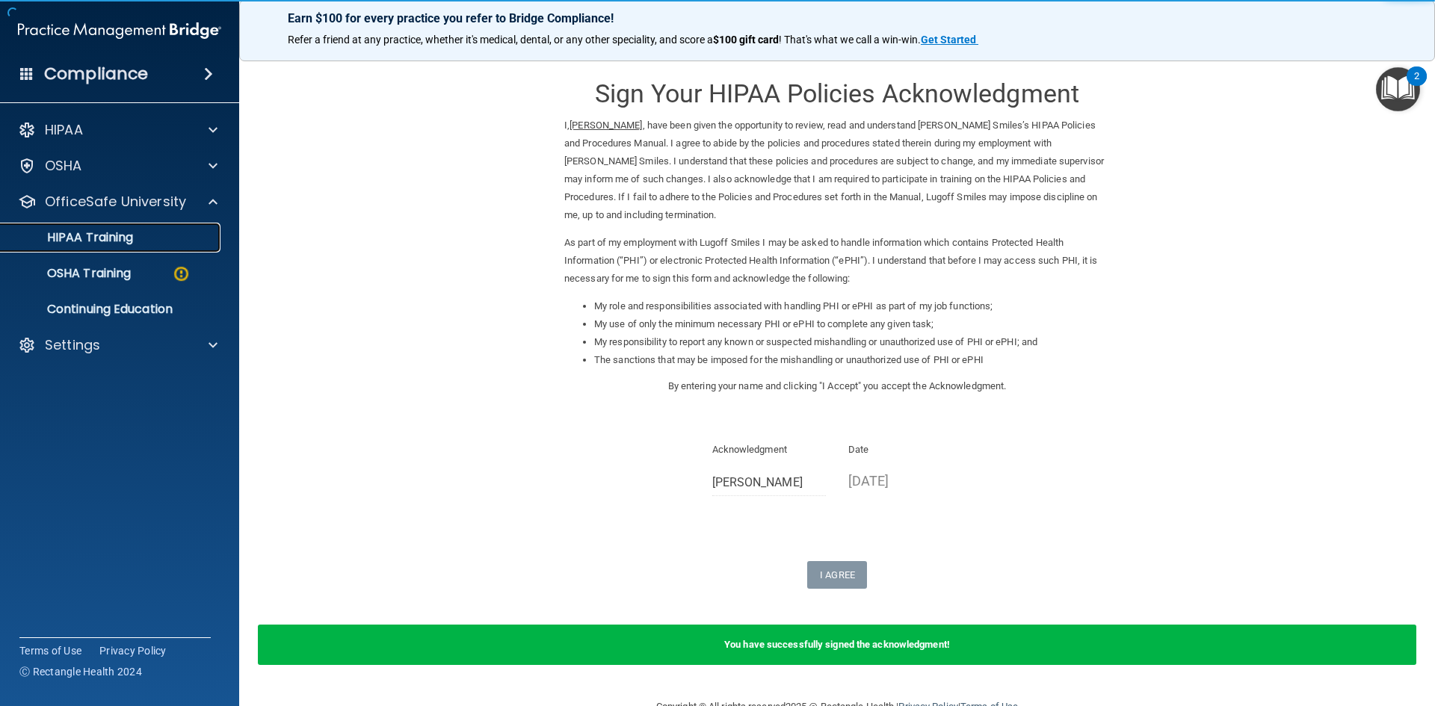
click at [173, 244] on div "HIPAA Training" at bounding box center [112, 237] width 204 height 15
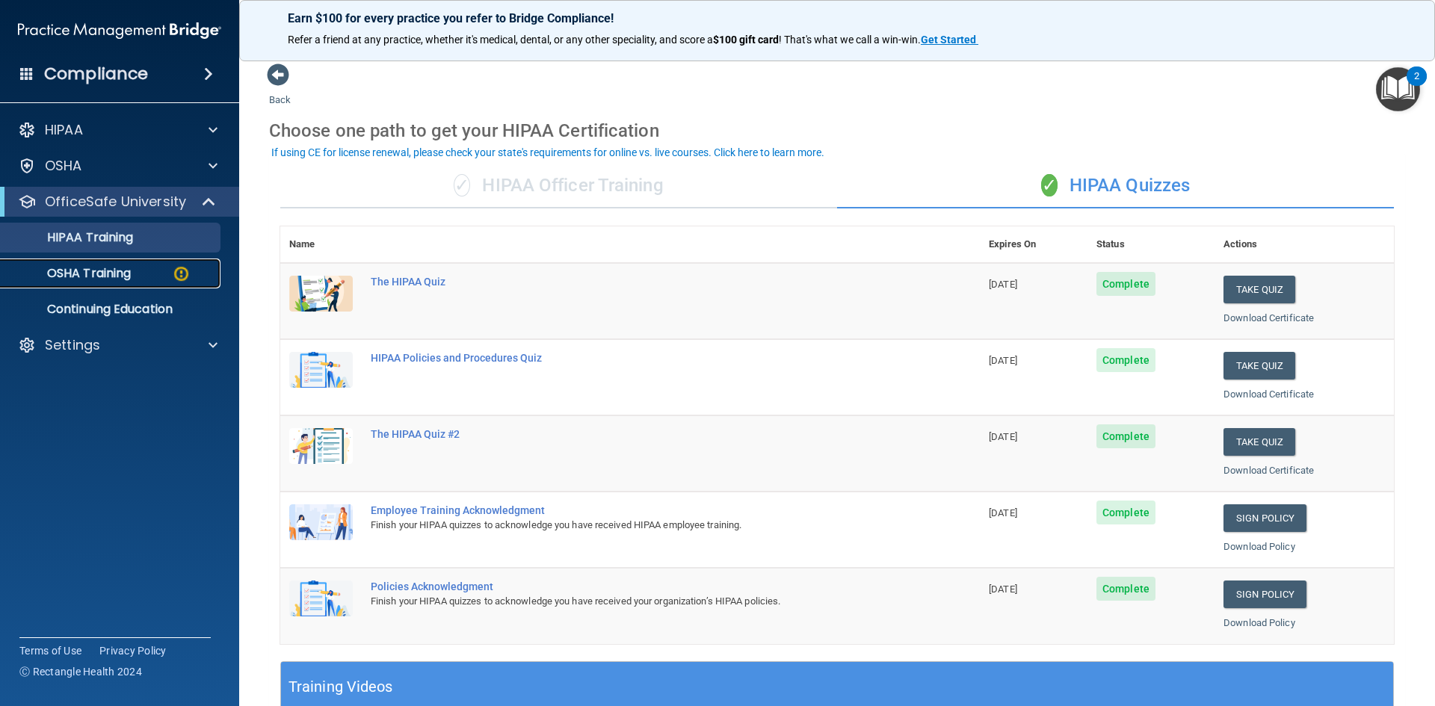
click at [96, 277] on p "OSHA Training" at bounding box center [70, 273] width 121 height 15
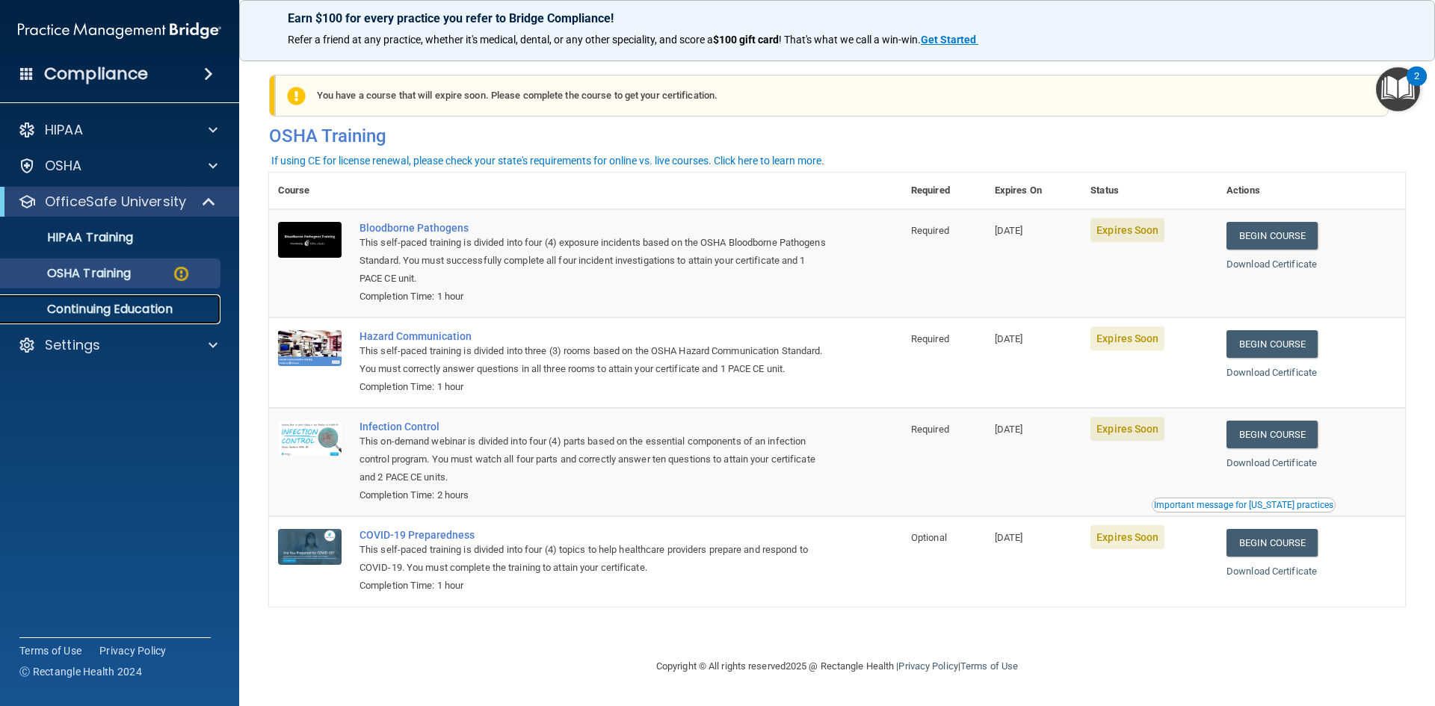
click at [106, 308] on p "Continuing Education" at bounding box center [112, 309] width 204 height 15
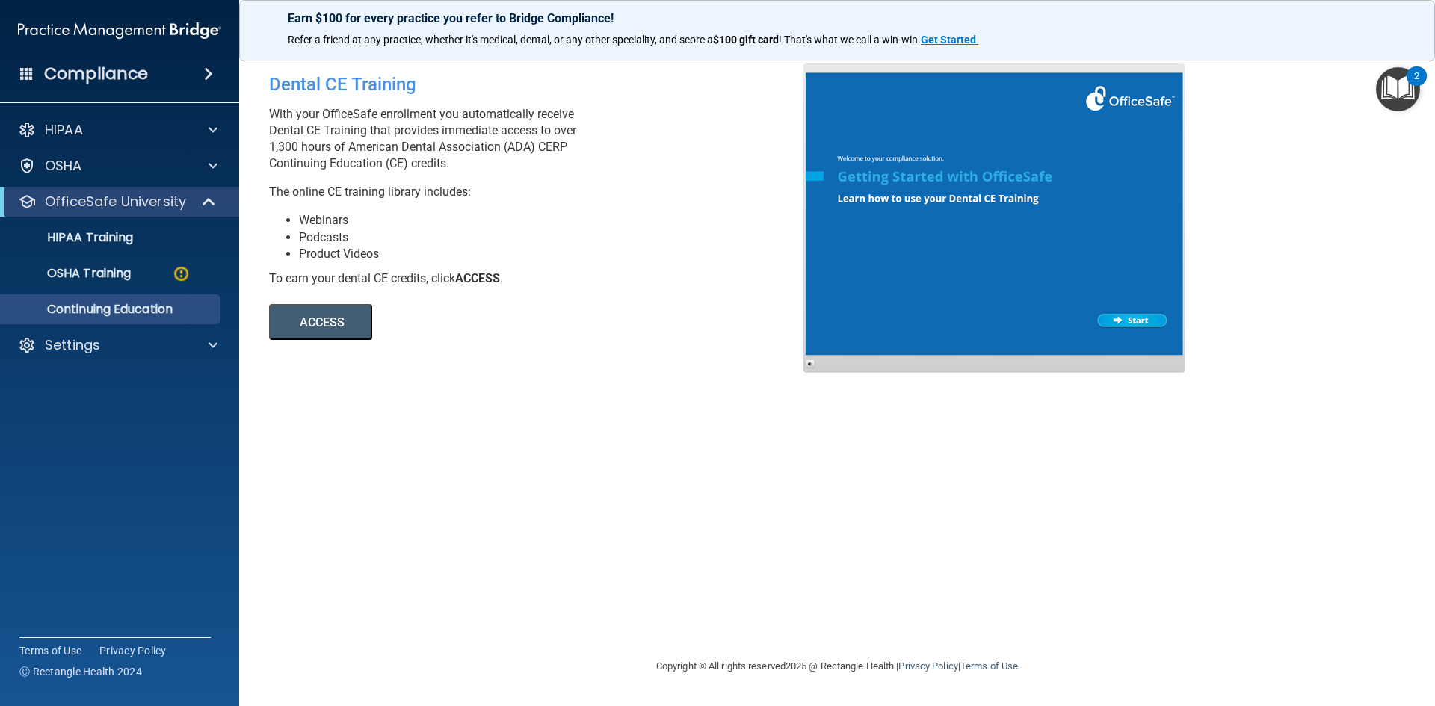
click at [108, 291] on ul "HIPAA Training OSHA Training Continuing Education" at bounding box center [120, 271] width 271 height 108
click at [106, 279] on p "OSHA Training" at bounding box center [70, 273] width 121 height 15
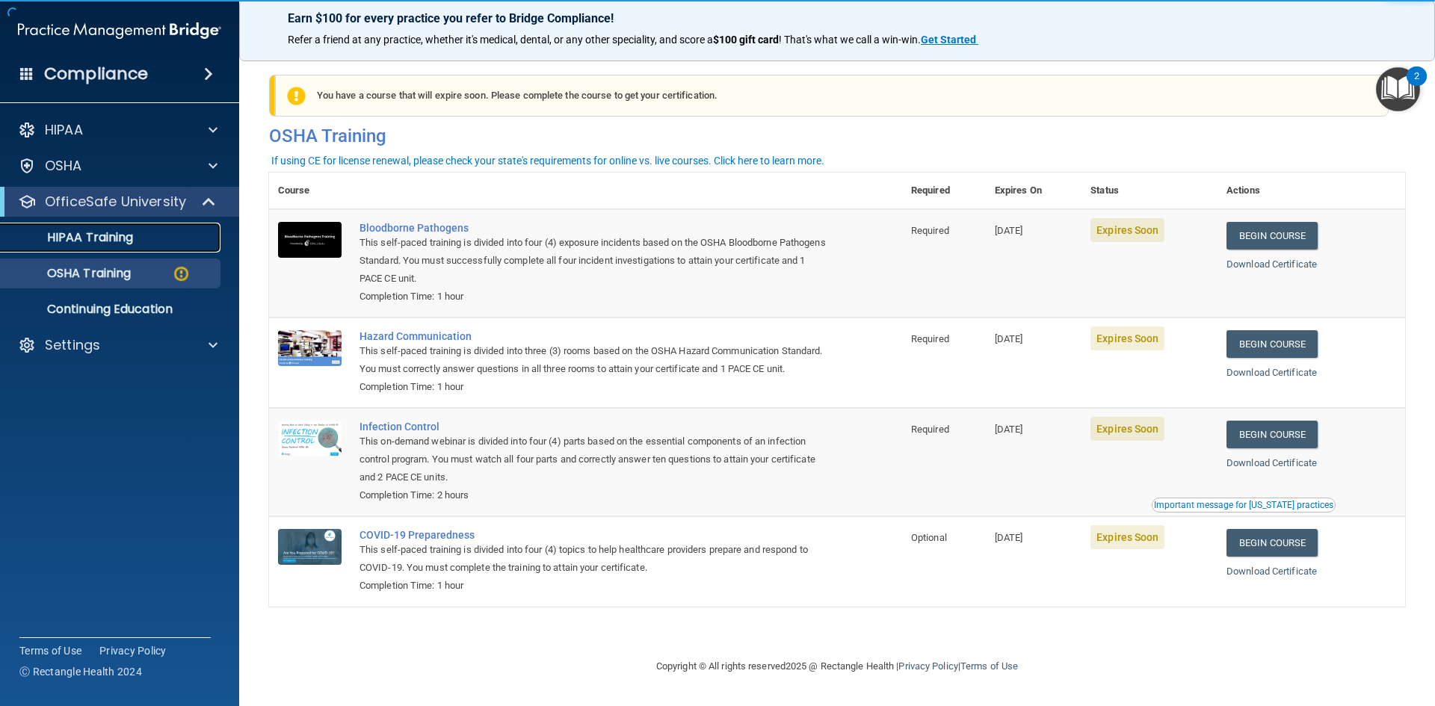
click at [127, 230] on p "HIPAA Training" at bounding box center [71, 237] width 123 height 15
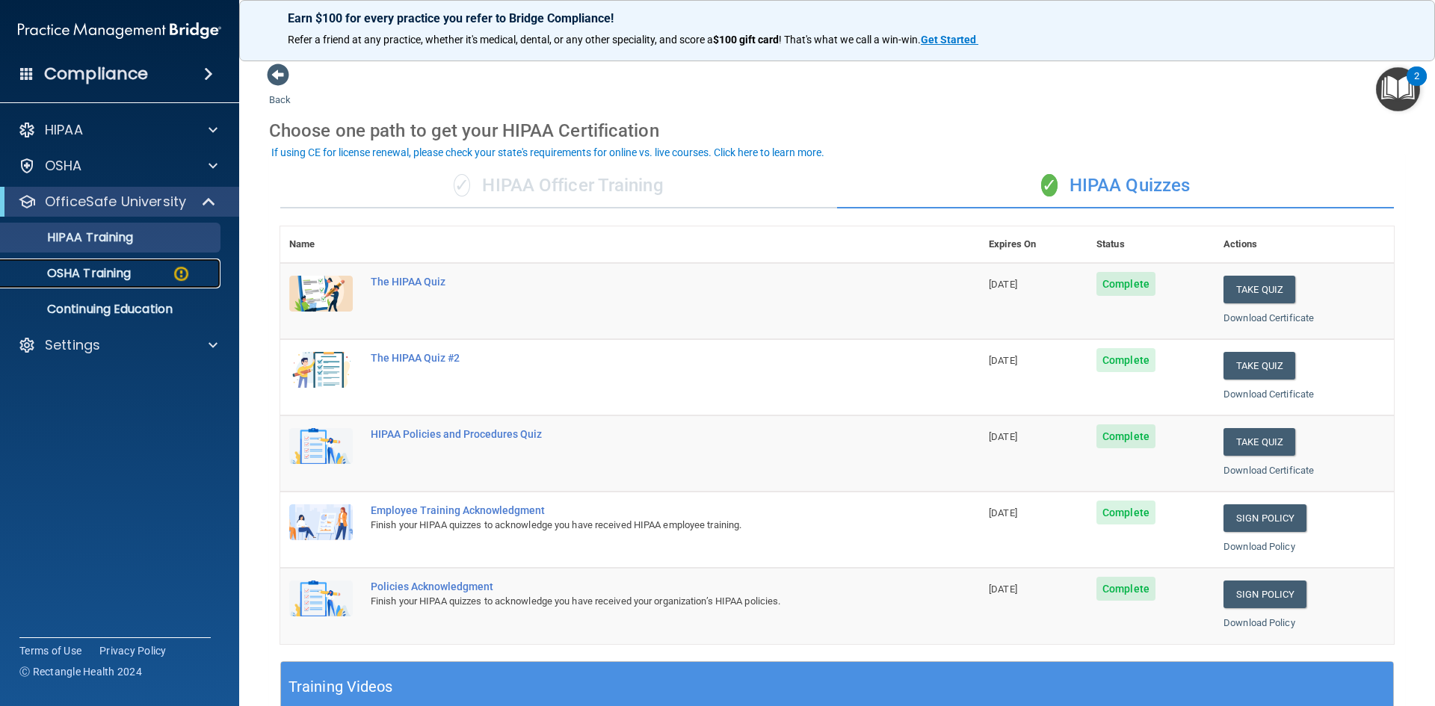
click at [131, 283] on link "OSHA Training" at bounding box center [102, 274] width 235 height 30
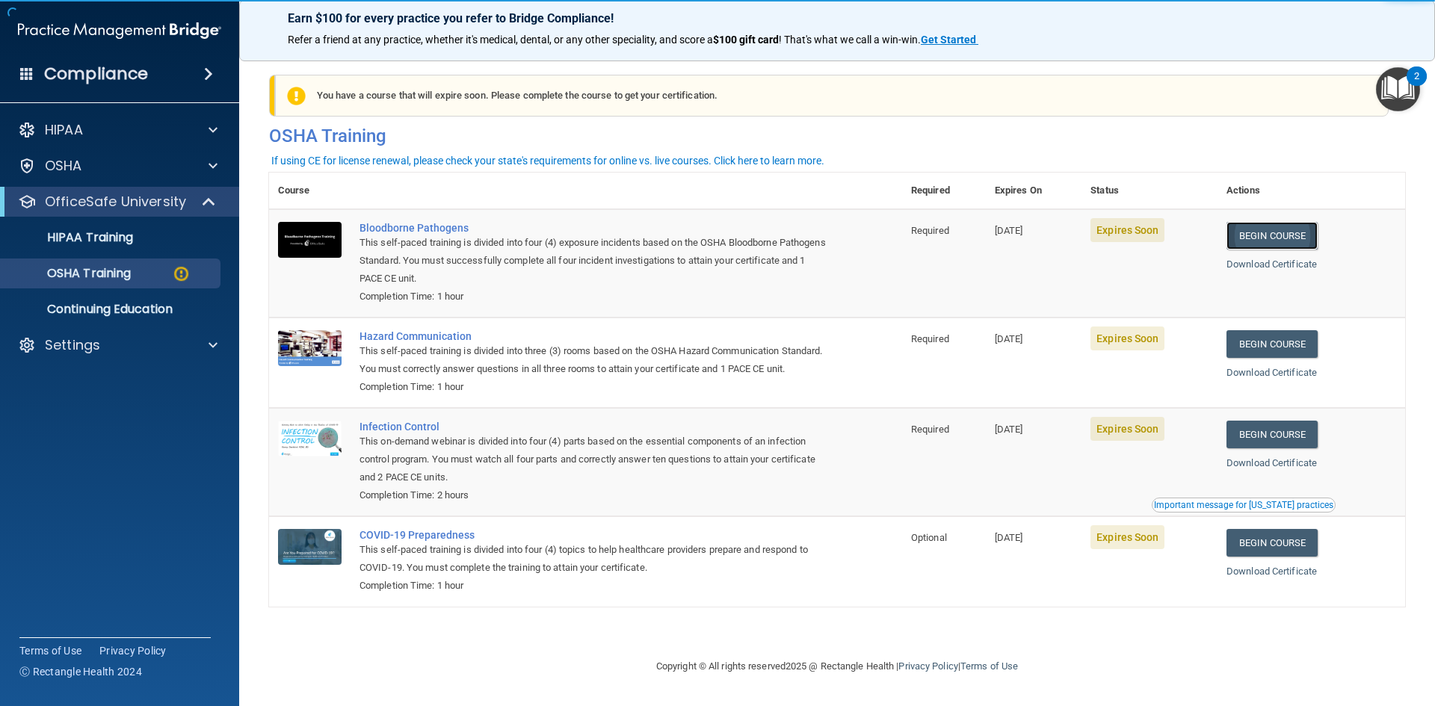
click at [1309, 240] on link "Begin Course" at bounding box center [1272, 236] width 91 height 28
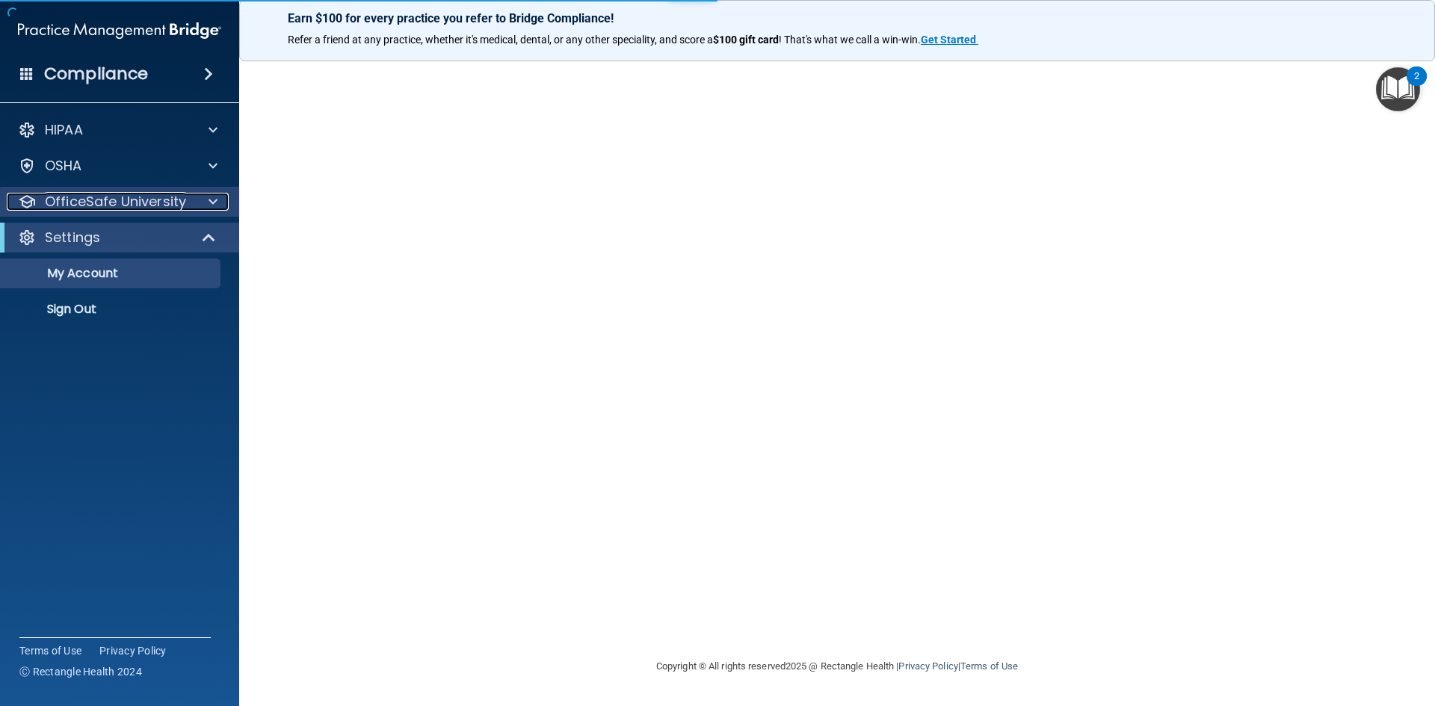
click at [106, 210] on p "OfficeSafe University" at bounding box center [115, 202] width 141 height 18
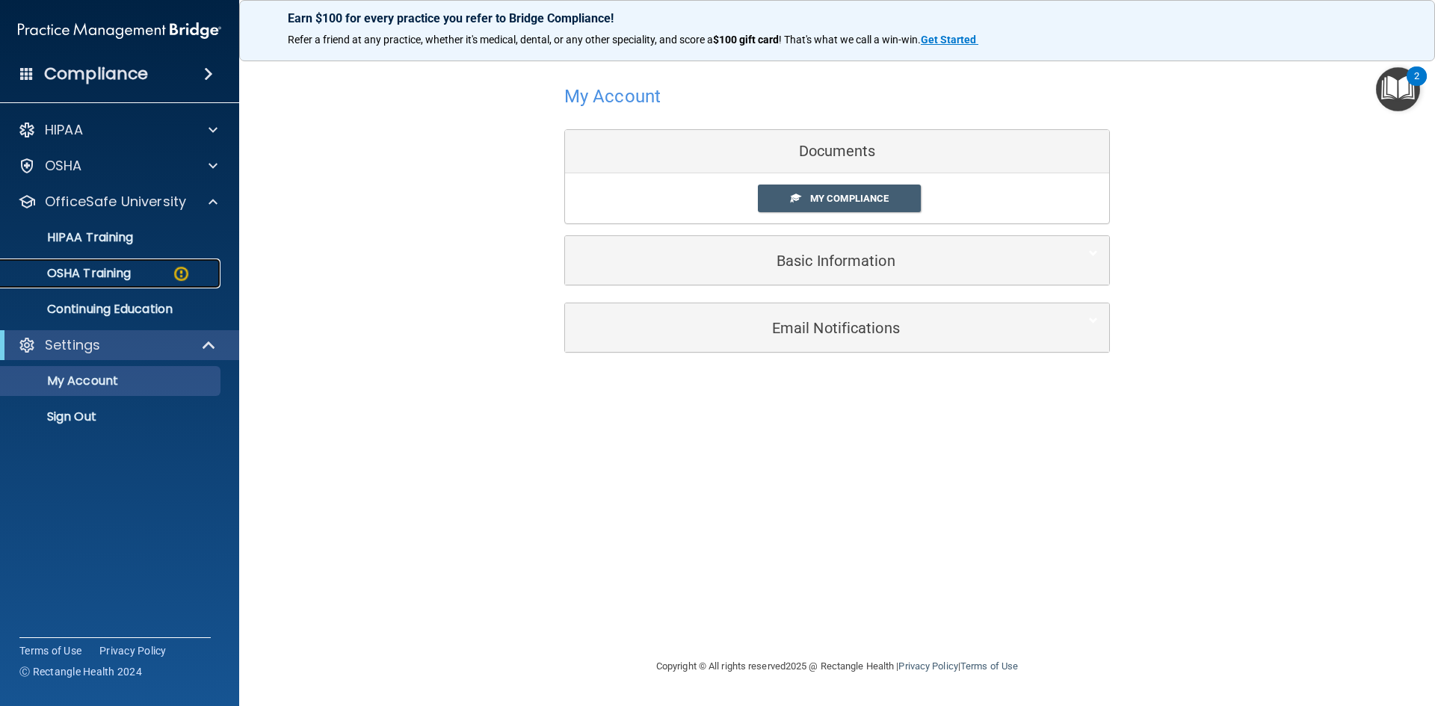
click at [105, 278] on p "OSHA Training" at bounding box center [70, 273] width 121 height 15
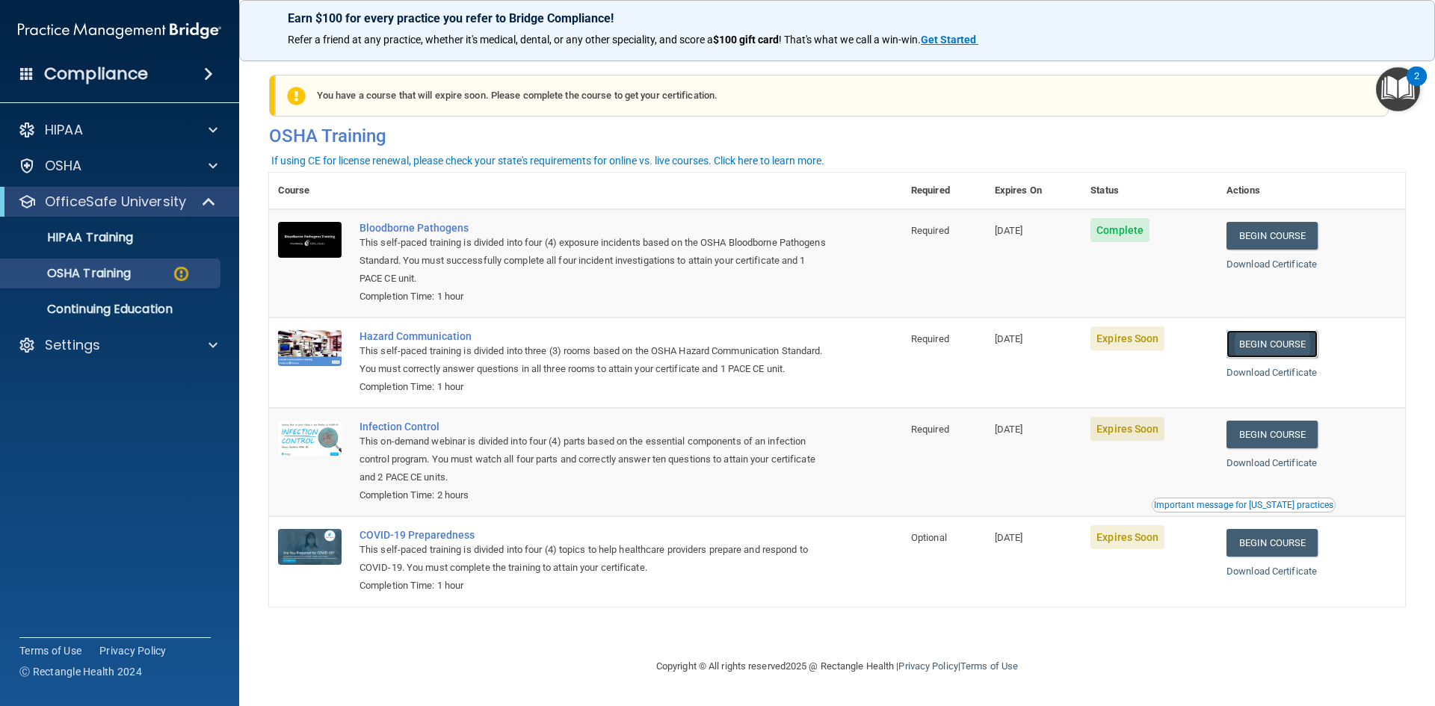
click at [1277, 350] on link "Begin Course" at bounding box center [1272, 344] width 91 height 28
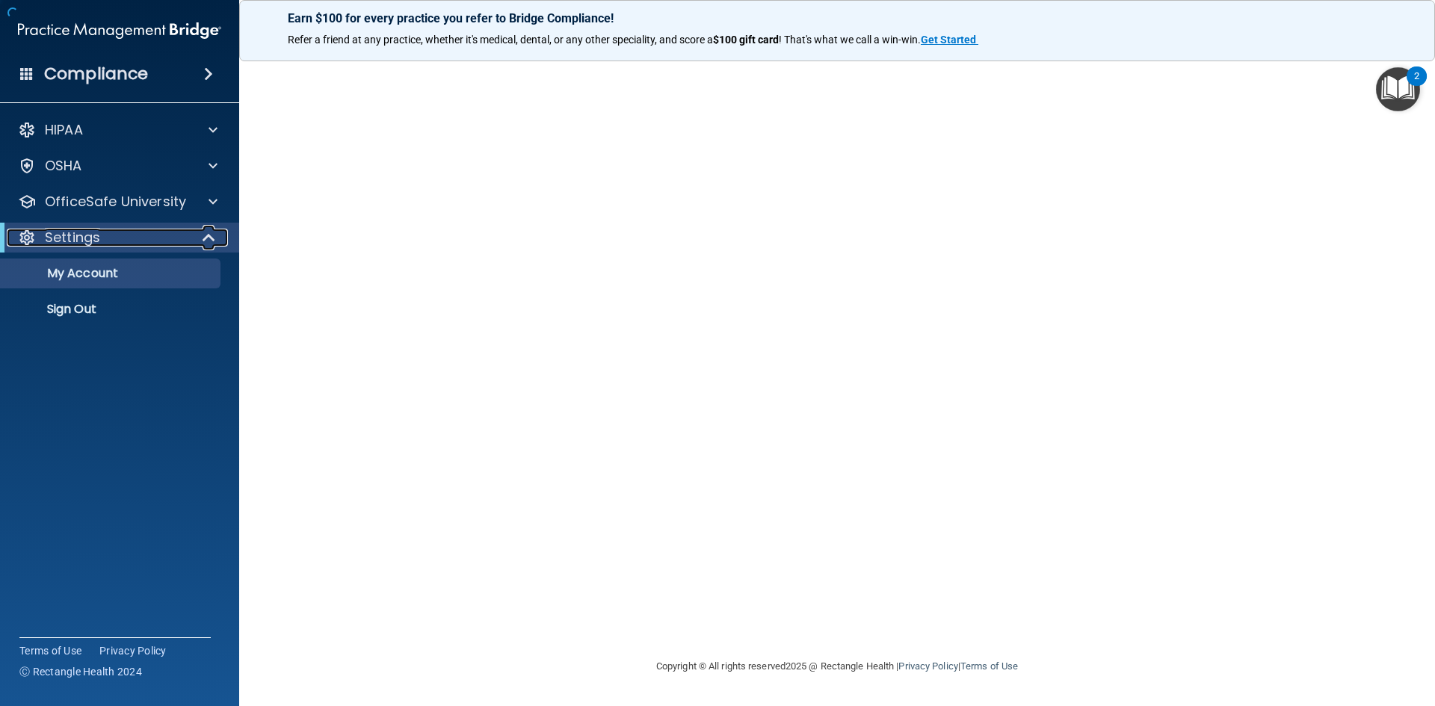
click at [165, 244] on div "Settings" at bounding box center [99, 238] width 185 height 18
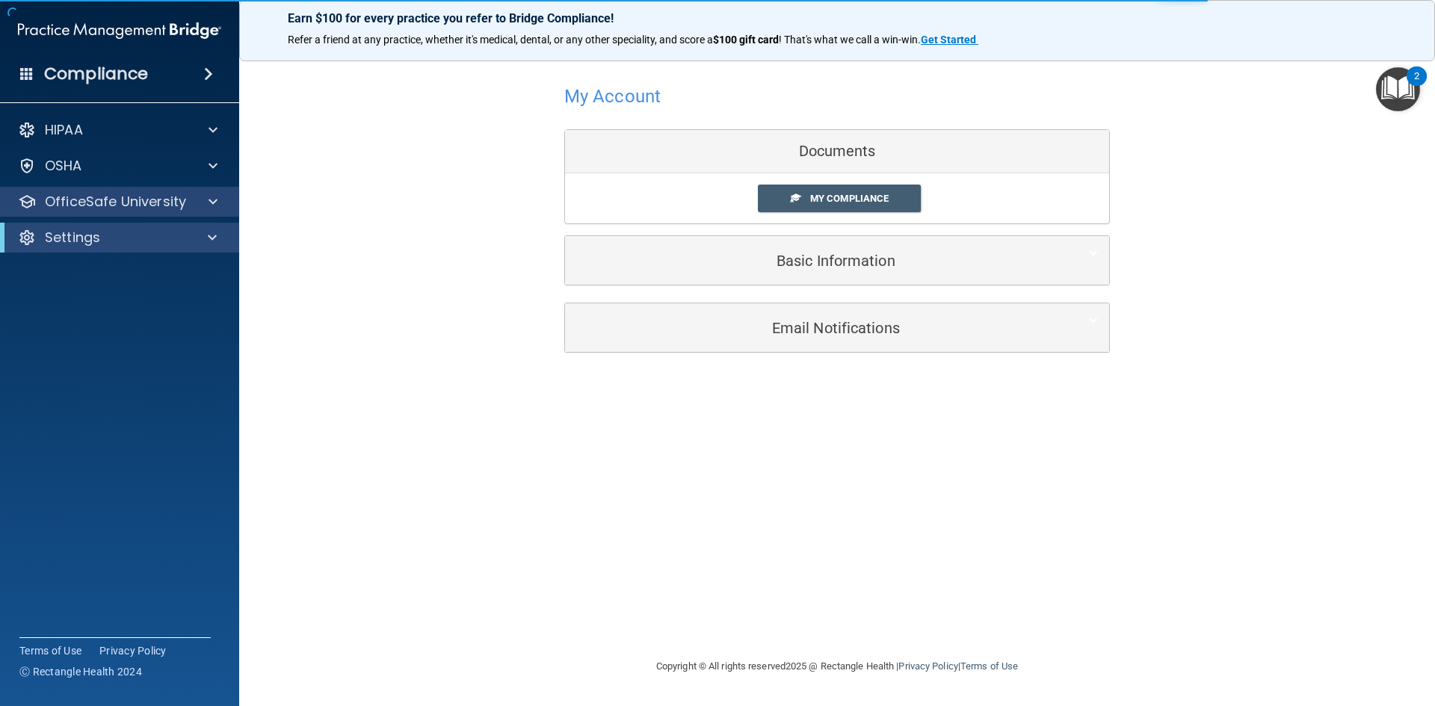
click at [193, 192] on div "OfficeSafe University" at bounding box center [120, 202] width 240 height 30
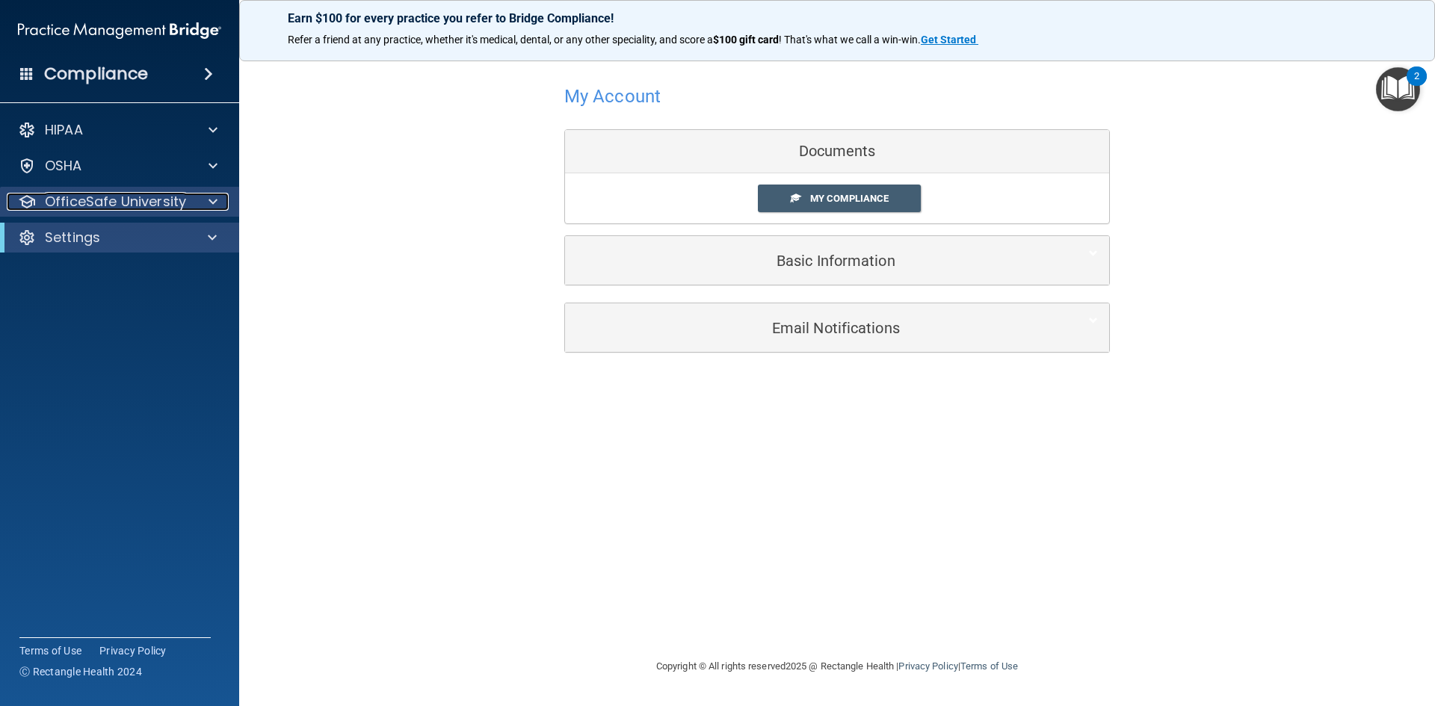
click at [202, 205] on div at bounding box center [210, 202] width 37 height 18
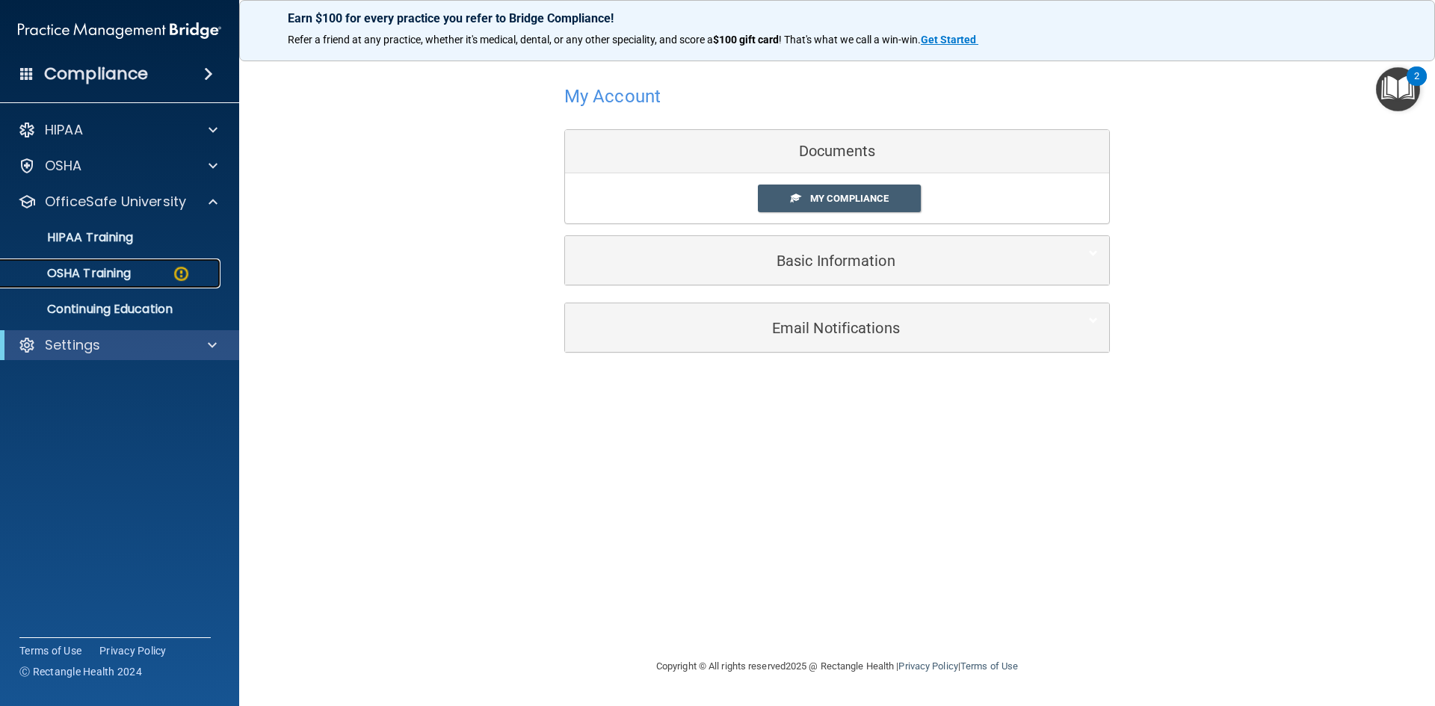
click at [187, 272] on img at bounding box center [181, 274] width 19 height 19
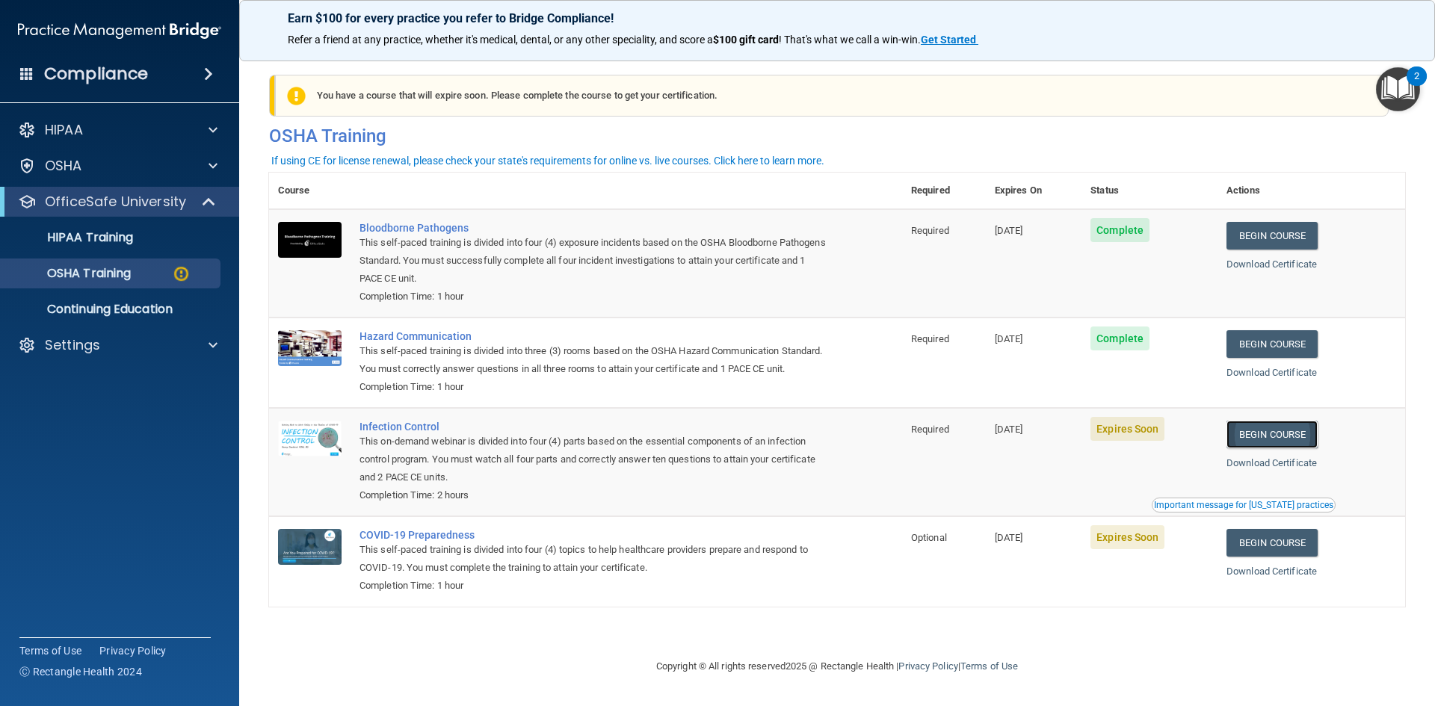
click at [1260, 448] on link "Begin Course" at bounding box center [1272, 435] width 91 height 28
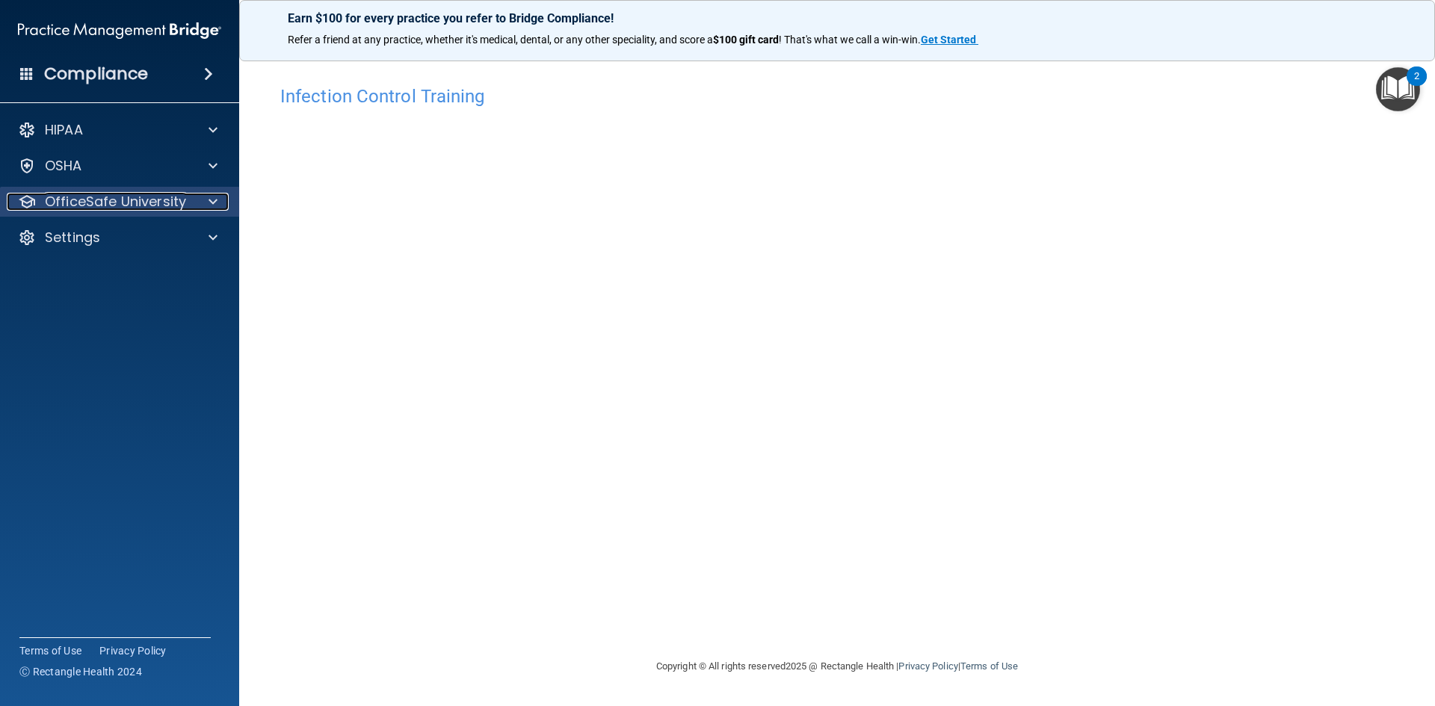
click at [212, 201] on span at bounding box center [213, 202] width 9 height 18
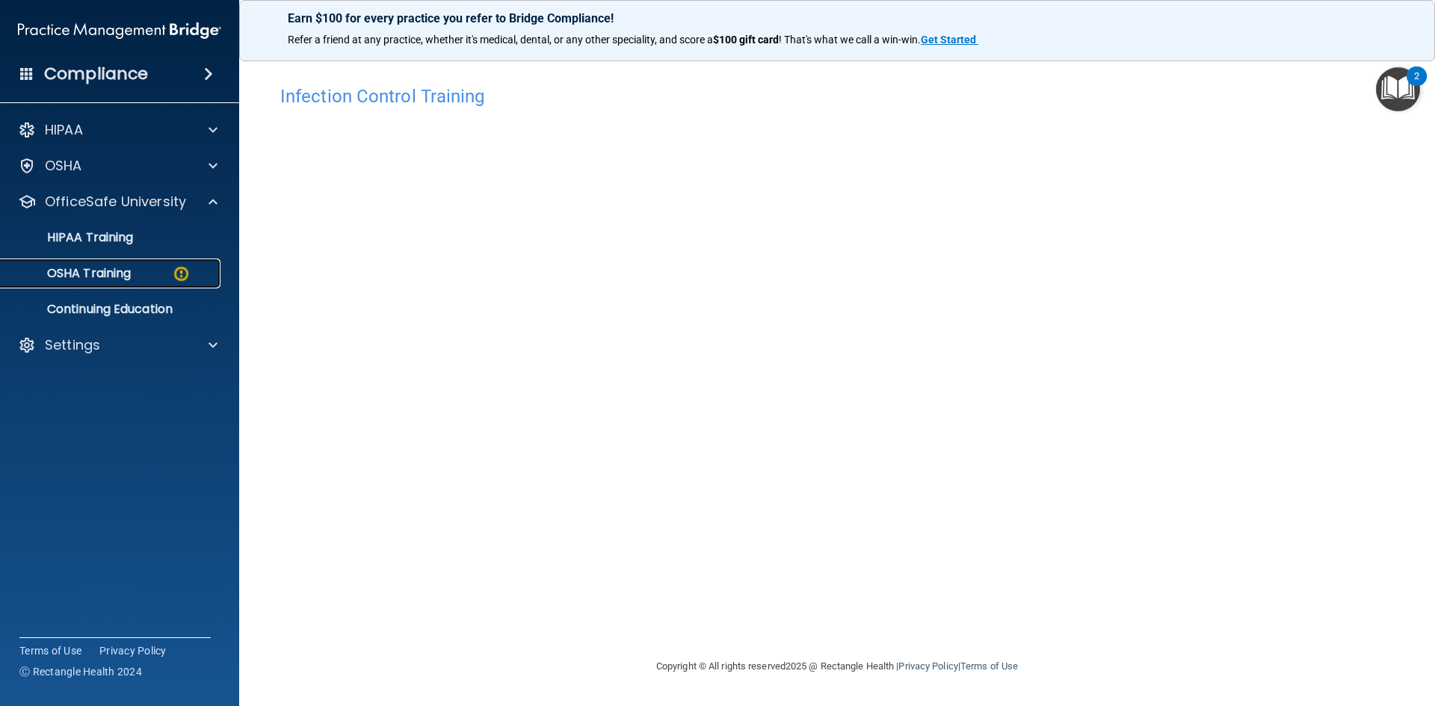
click at [171, 268] on div "OSHA Training" at bounding box center [112, 273] width 204 height 15
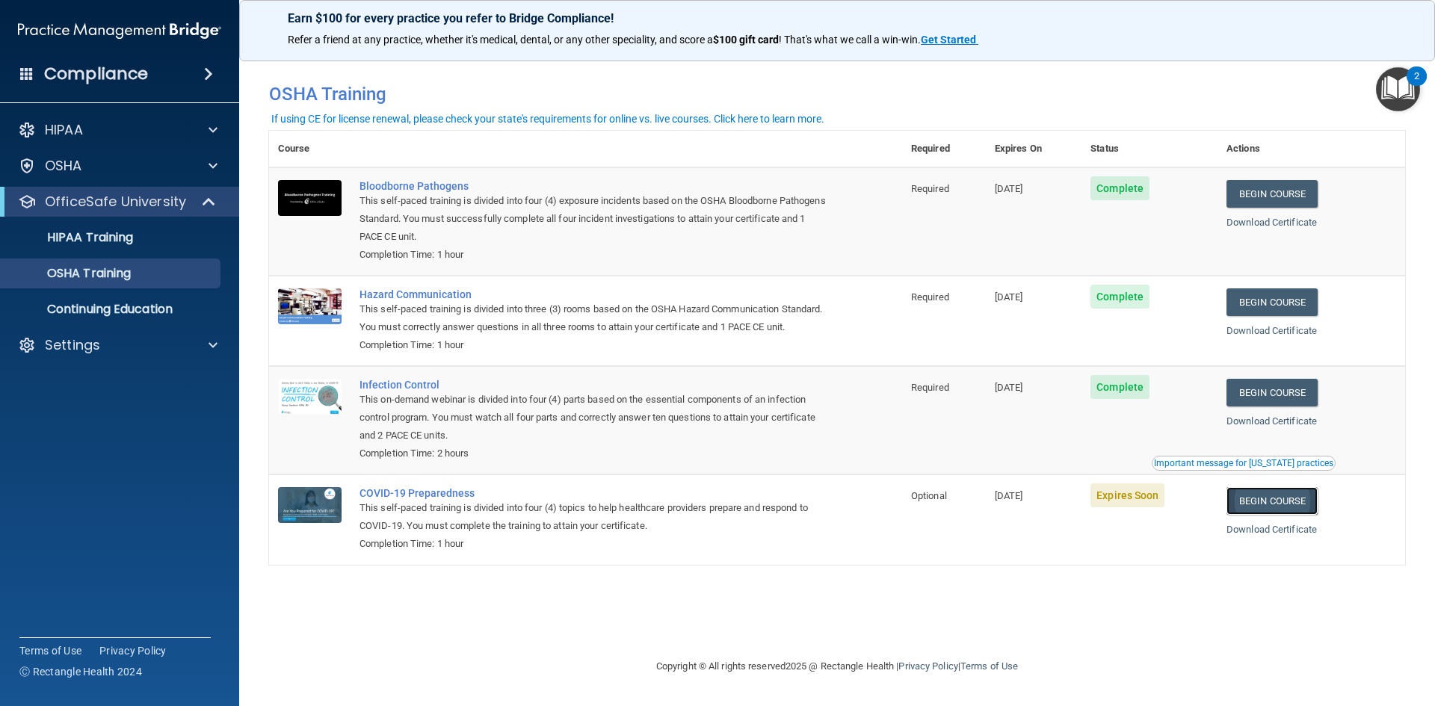
click at [1306, 515] on link "Begin Course" at bounding box center [1272, 501] width 91 height 28
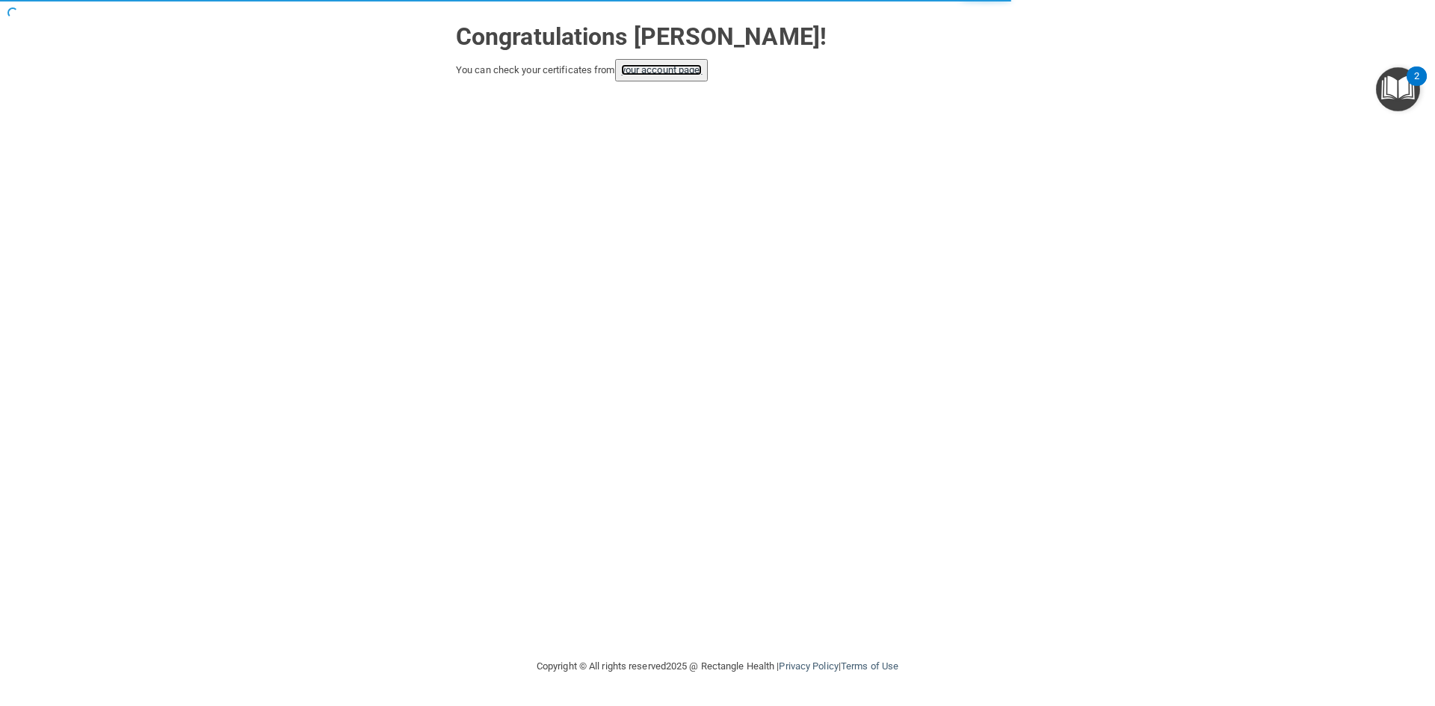
click at [643, 74] on link "your account page!" at bounding box center [661, 69] width 81 height 11
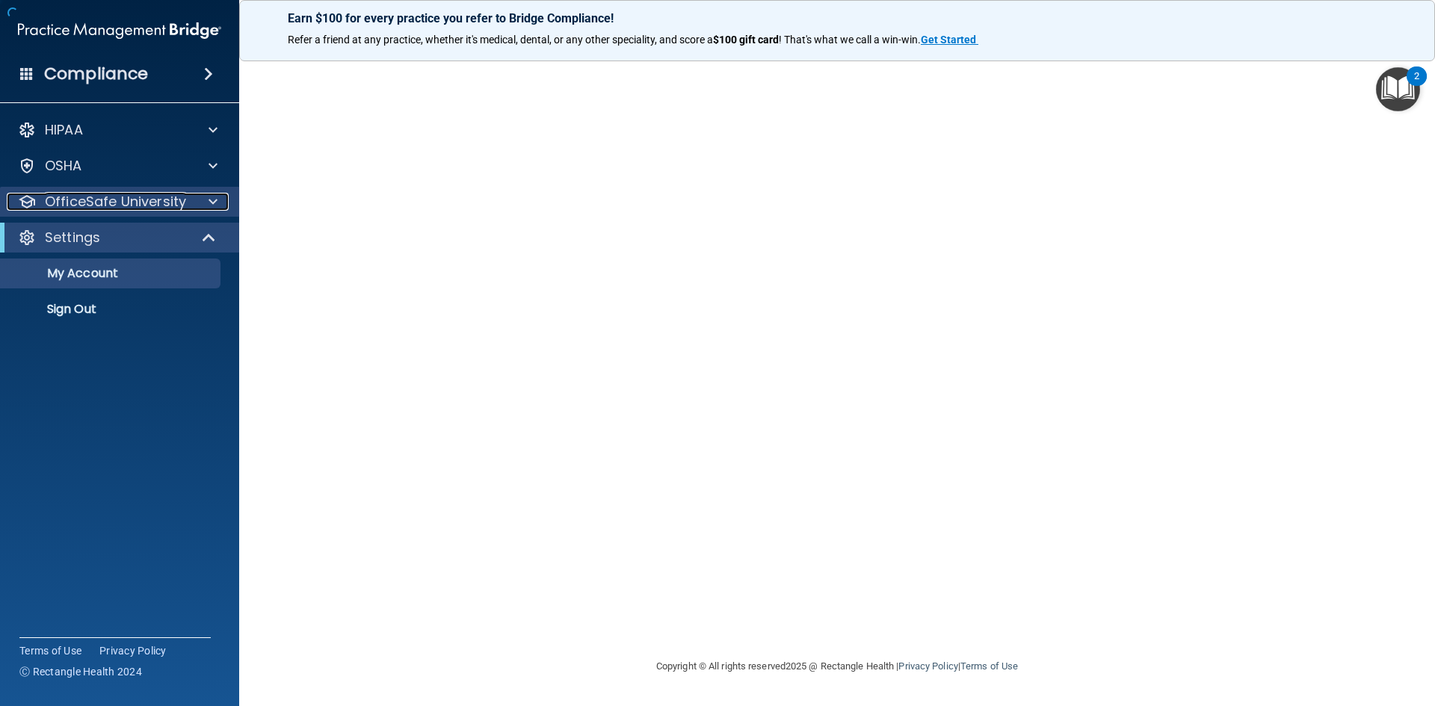
click at [90, 200] on p "OfficeSafe University" at bounding box center [115, 202] width 141 height 18
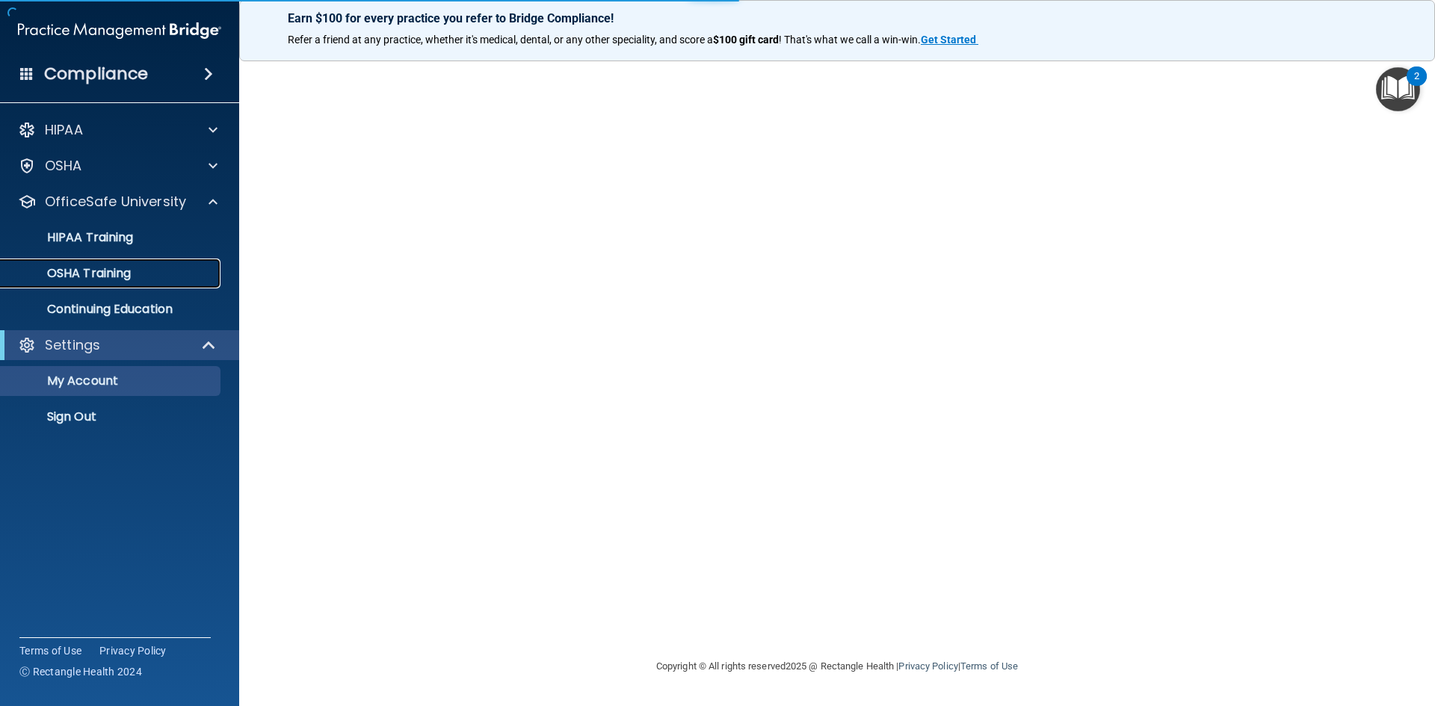
click at [125, 274] on p "OSHA Training" at bounding box center [70, 273] width 121 height 15
